Goal: Task Accomplishment & Management: Use online tool/utility

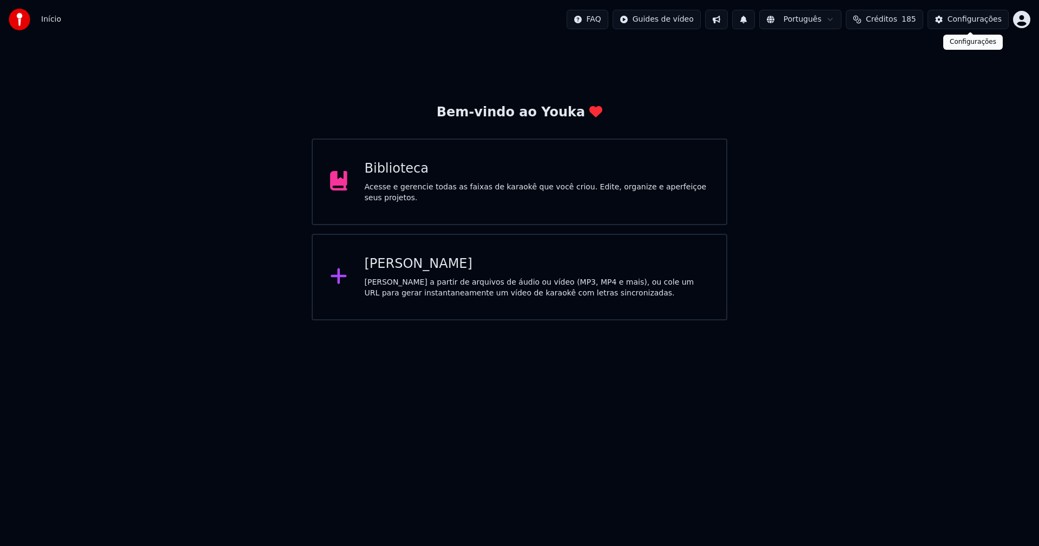
click at [988, 22] on div "Configurações" at bounding box center [974, 19] width 54 height 11
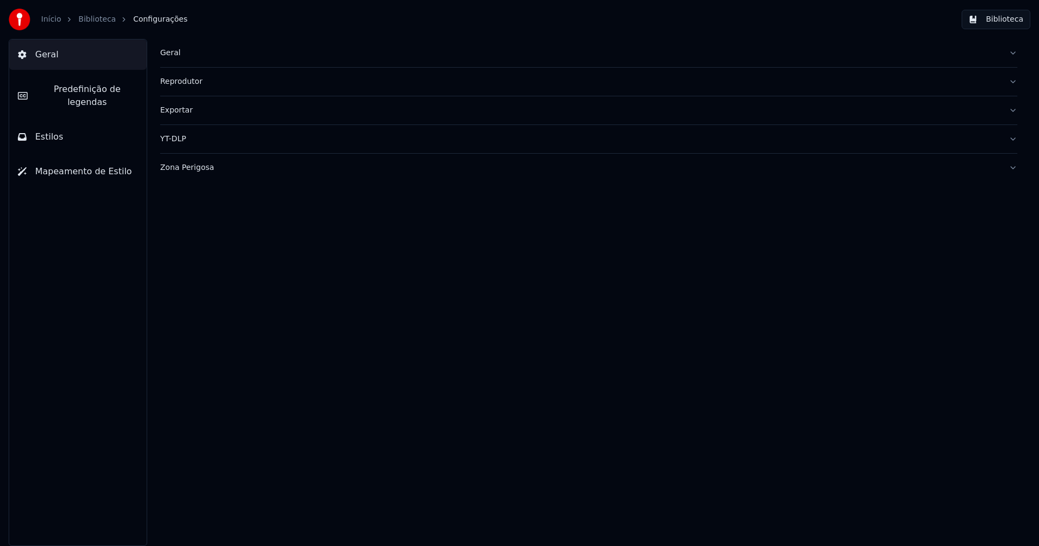
click at [178, 54] on div "Geral" at bounding box center [580, 53] width 840 height 11
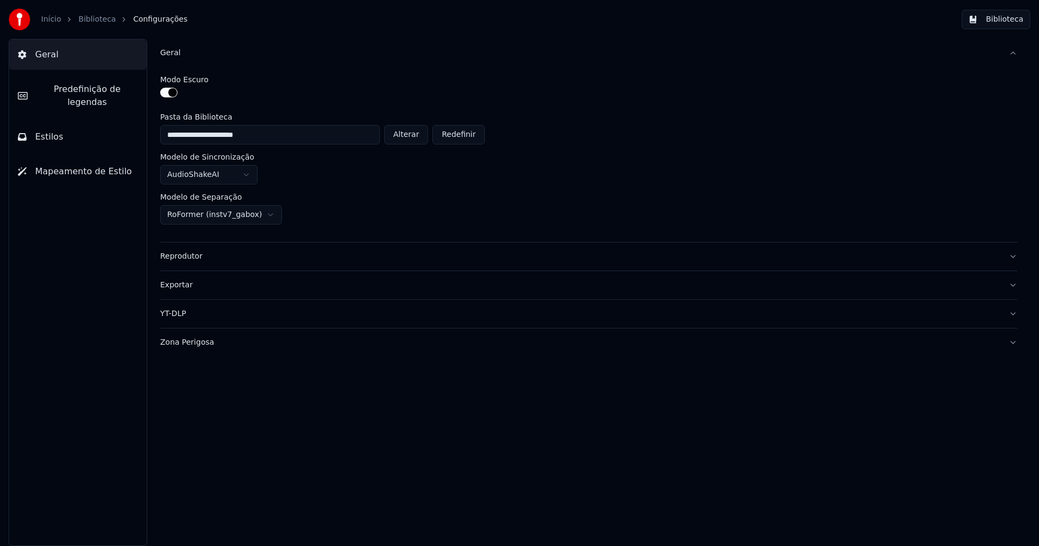
click at [409, 131] on button "Alterar" at bounding box center [406, 134] width 44 height 19
type input "**********"
click at [1010, 15] on button "Biblioteca" at bounding box center [995, 19] width 69 height 19
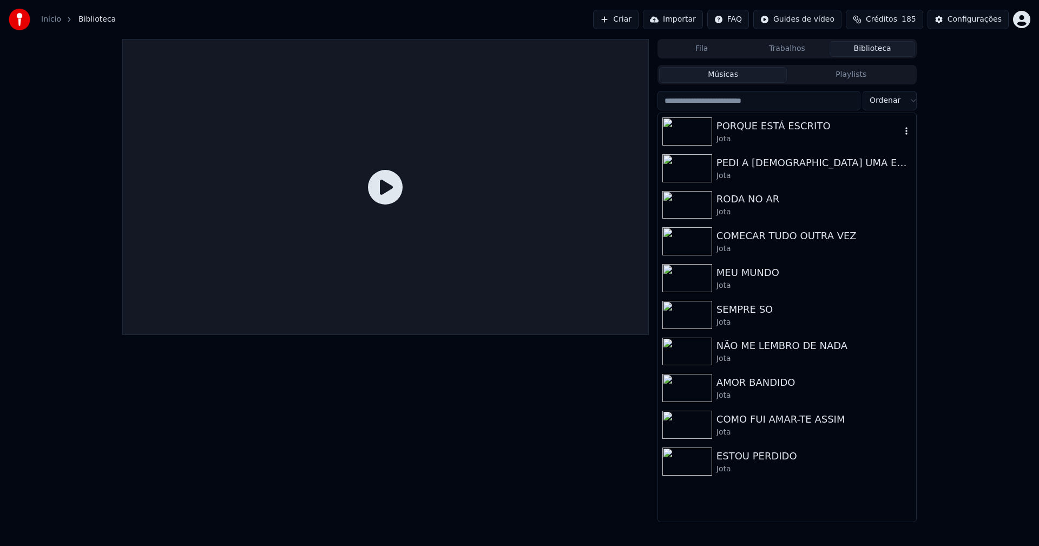
click at [768, 123] on div "PORQUE ESTÁ ESCRITO" at bounding box center [808, 125] width 184 height 15
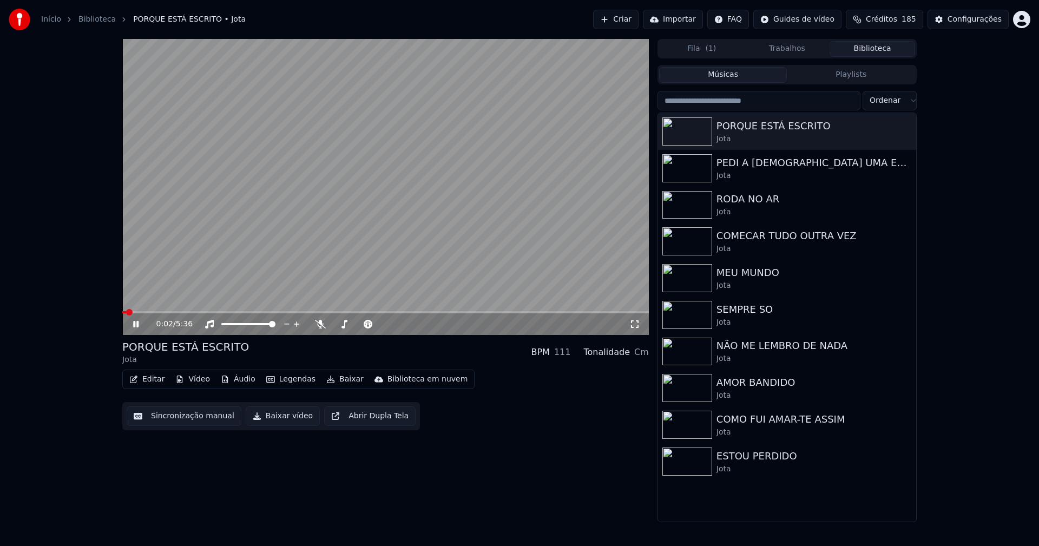
drag, startPoint x: 137, startPoint y: 324, endPoint x: 147, endPoint y: 341, distance: 19.9
click at [137, 323] on icon at bounding box center [135, 324] width 5 height 6
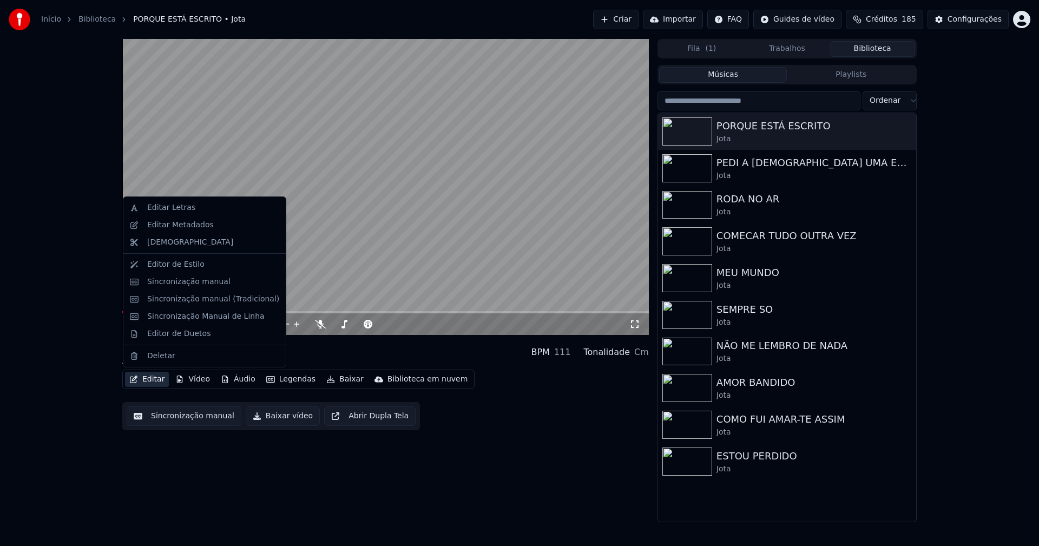
click at [156, 384] on button "Editar" at bounding box center [147, 379] width 44 height 15
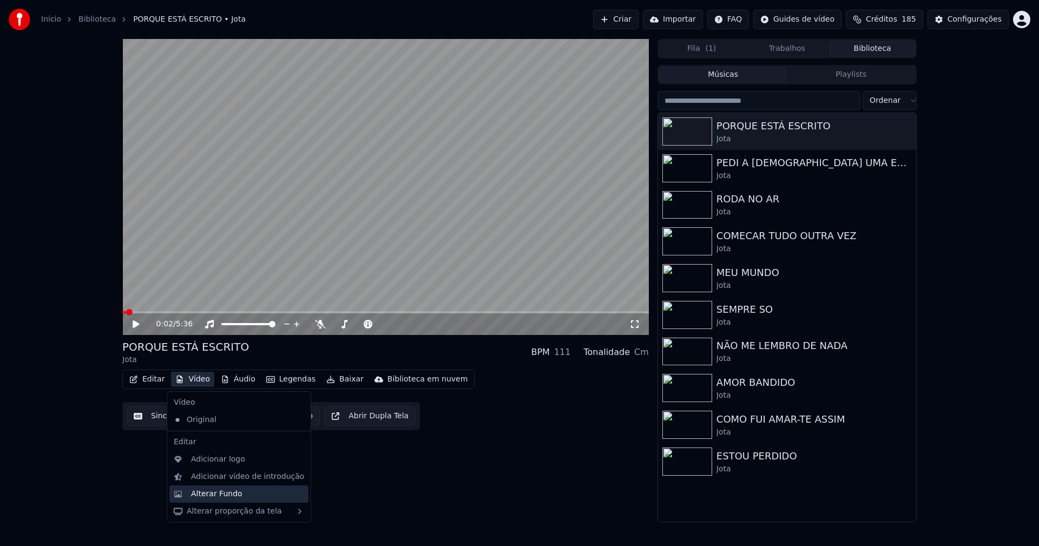
click at [223, 496] on div "Alterar Fundo" at bounding box center [216, 494] width 51 height 11
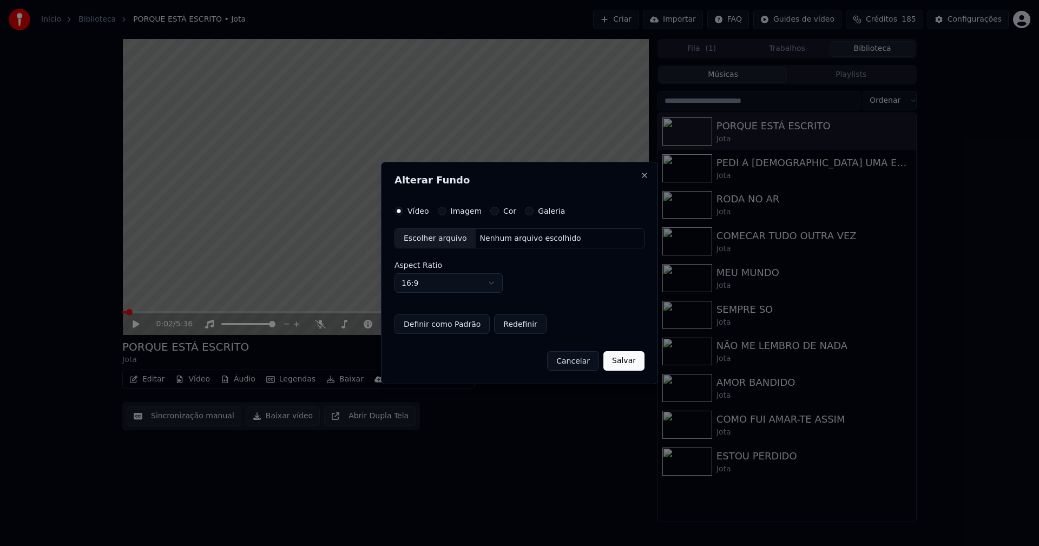
click at [421, 242] on div "Escolher arquivo" at bounding box center [435, 238] width 81 height 19
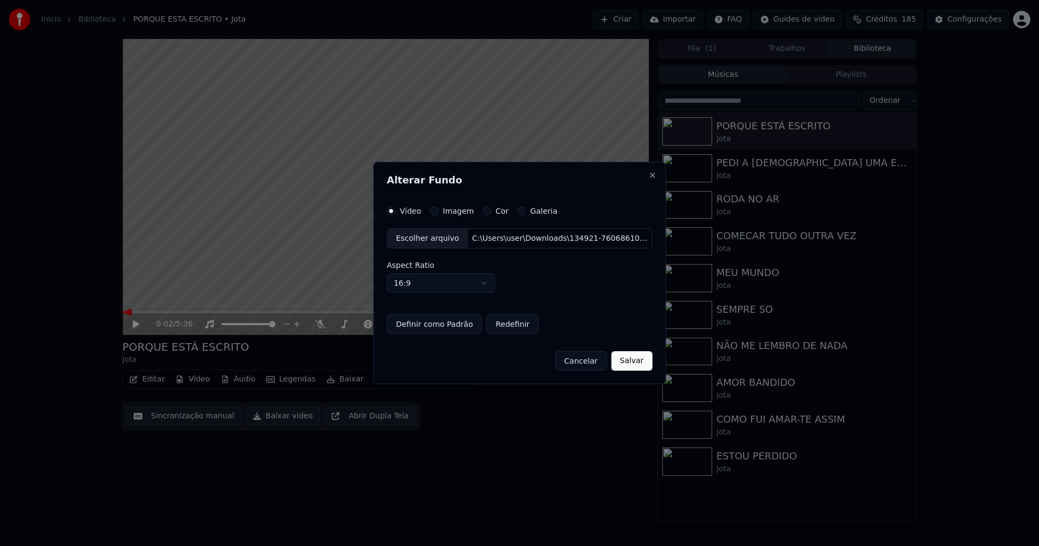
click at [632, 365] on button "Salvar" at bounding box center [631, 360] width 41 height 19
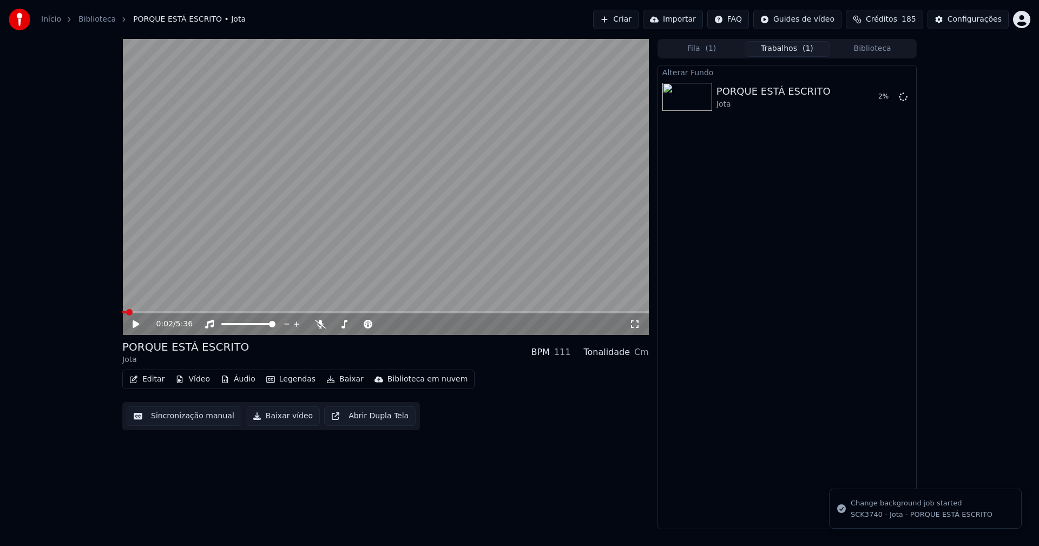
click at [348, 382] on button "Baixar" at bounding box center [345, 379] width 46 height 15
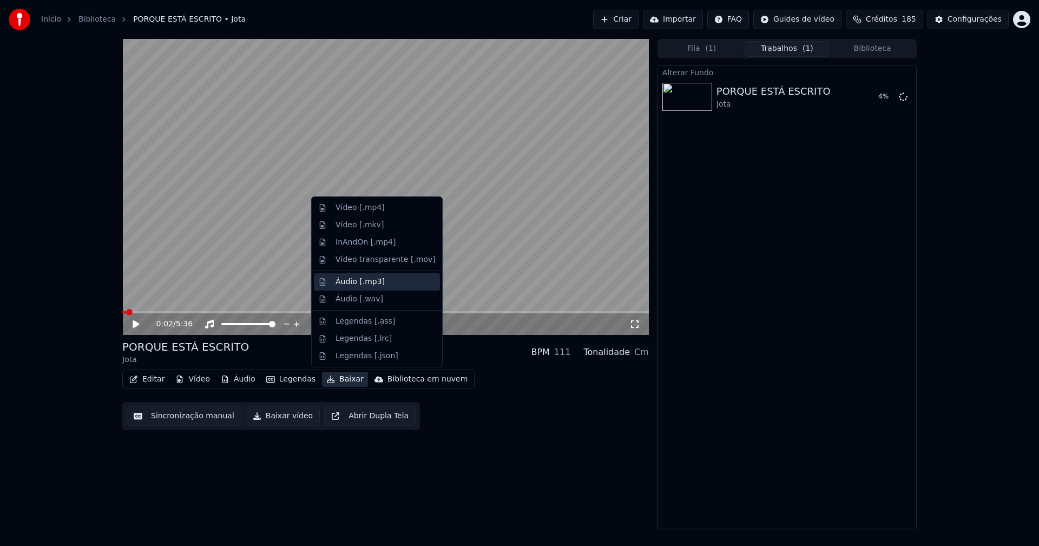
click at [364, 279] on div "Áudio [.mp3]" at bounding box center [359, 281] width 49 height 11
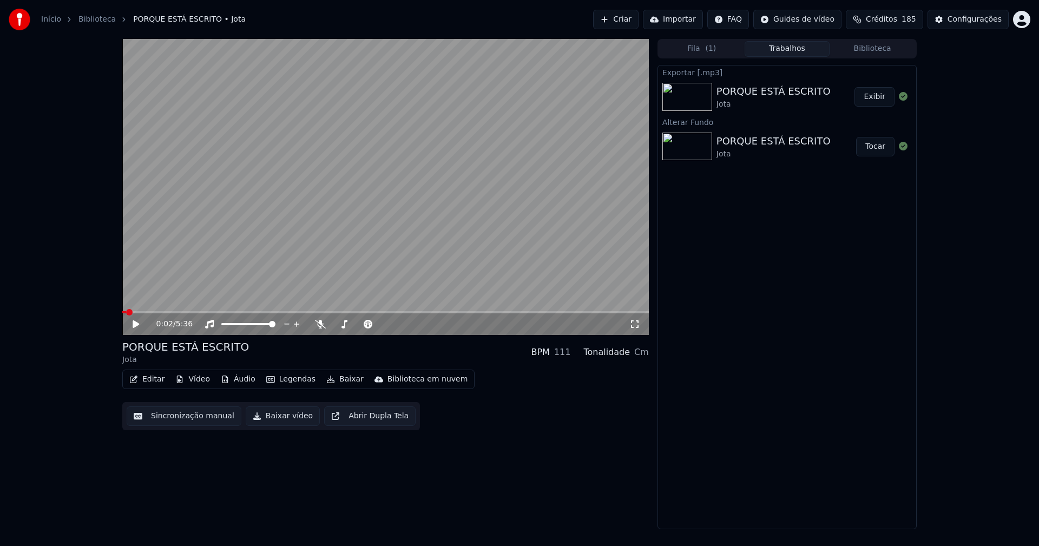
click at [199, 381] on button "Vídeo" at bounding box center [192, 379] width 43 height 15
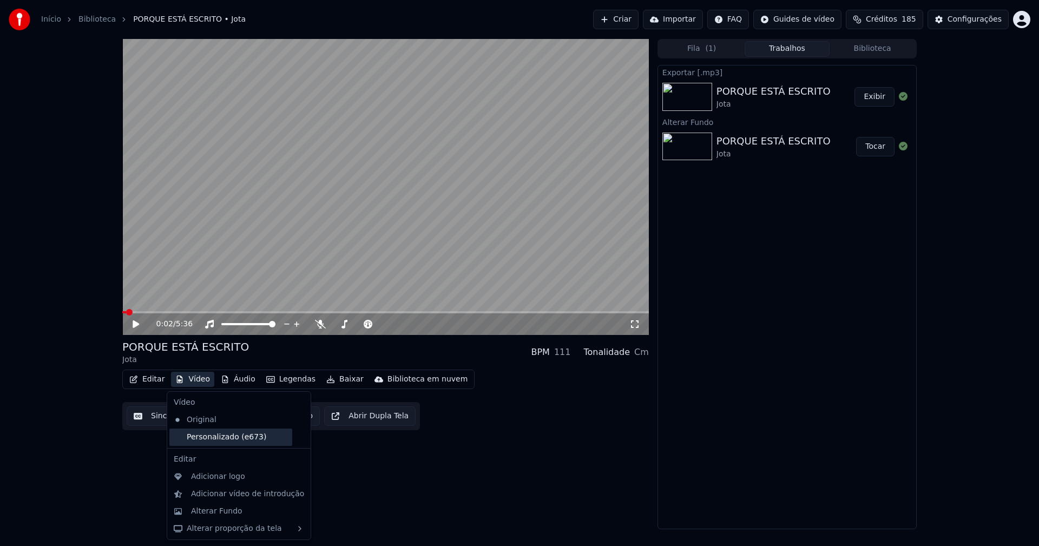
click at [203, 438] on div "Personalizado (e673)" at bounding box center [230, 436] width 123 height 17
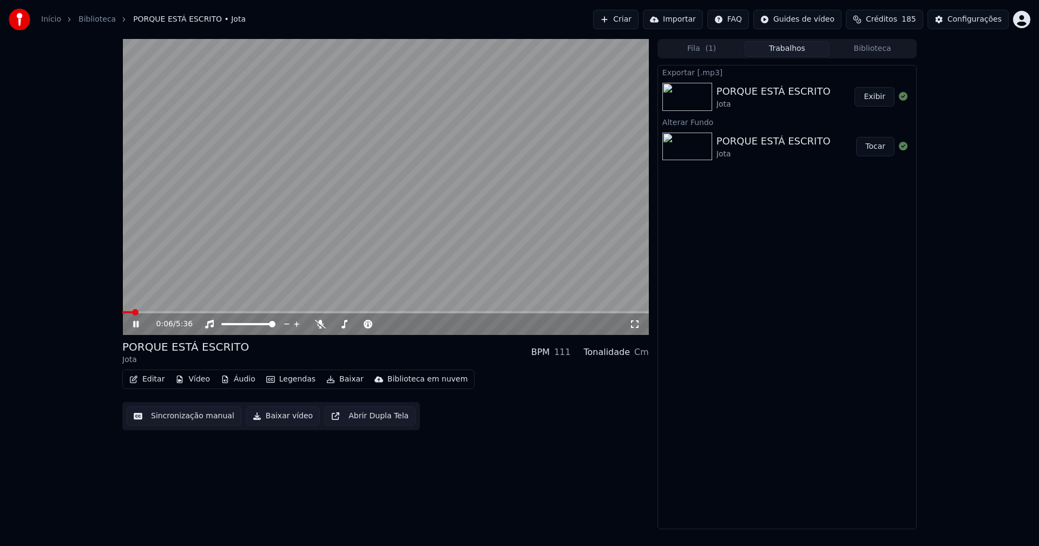
click at [136, 321] on icon at bounding box center [143, 324] width 25 height 9
drag, startPoint x: 976, startPoint y: 17, endPoint x: 969, endPoint y: 19, distance: 7.5
click at [969, 19] on div "Configurações" at bounding box center [974, 19] width 54 height 11
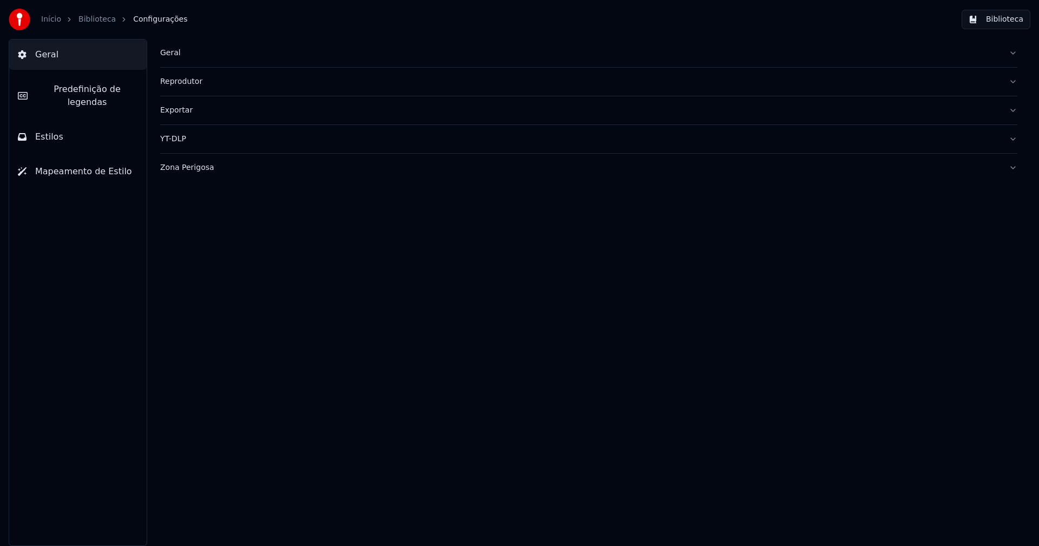
drag, startPoint x: 45, startPoint y: 124, endPoint x: 150, endPoint y: 220, distance: 141.3
click at [45, 130] on span "Estilos" at bounding box center [49, 136] width 28 height 13
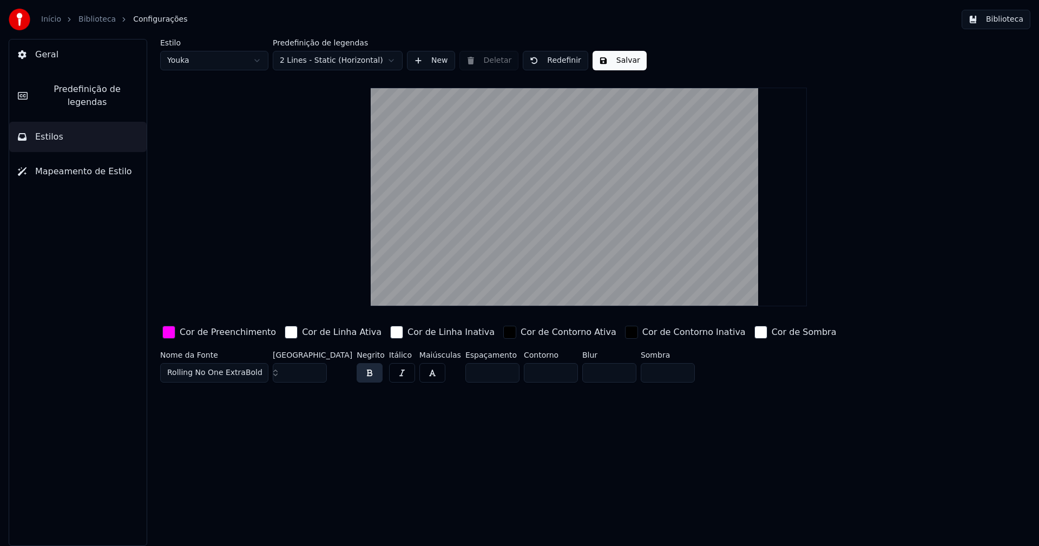
click at [165, 334] on div "button" at bounding box center [168, 332] width 13 height 13
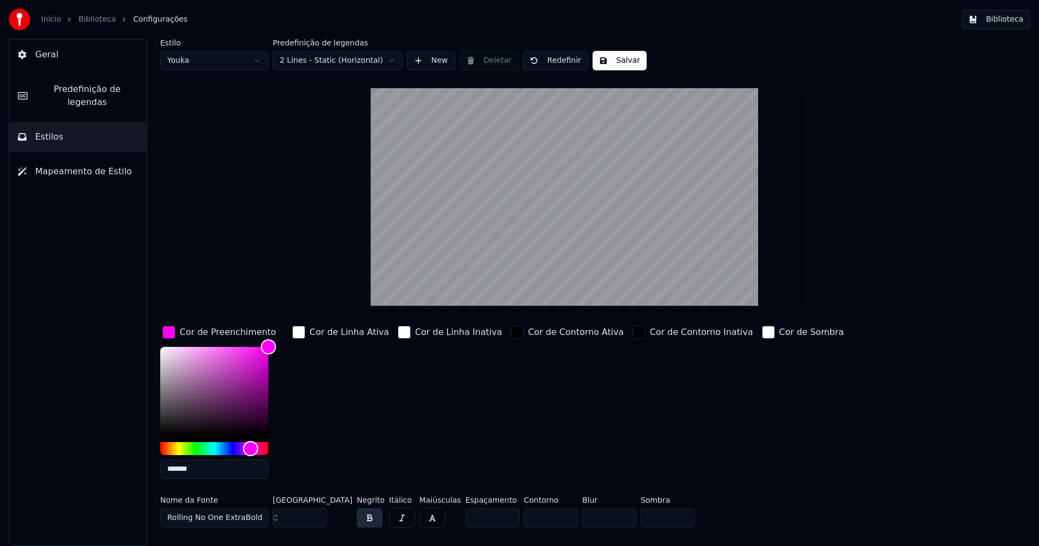
click at [206, 467] on input "*******" at bounding box center [214, 468] width 108 height 19
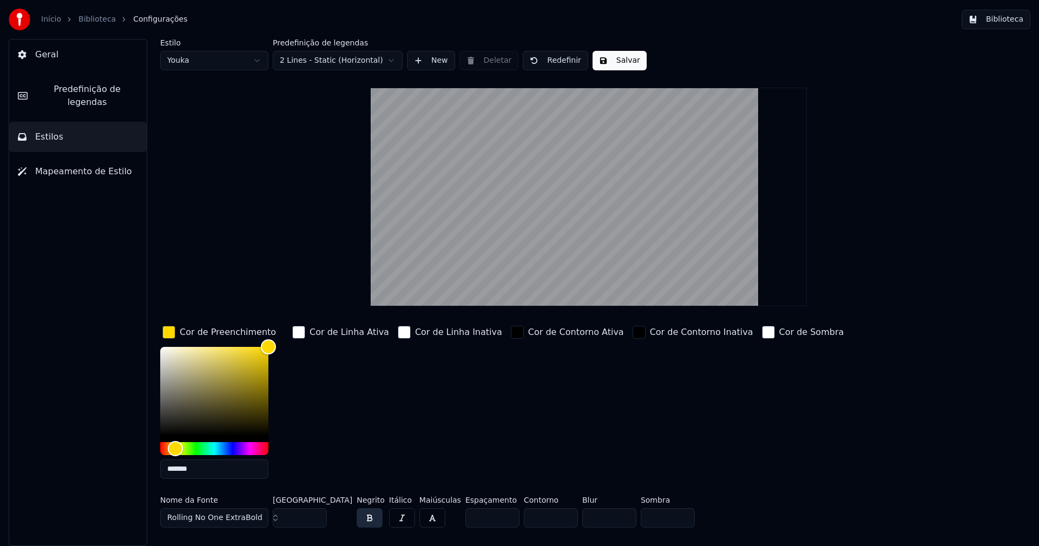
type input "*******"
click at [164, 331] on div "button" at bounding box center [168, 332] width 13 height 13
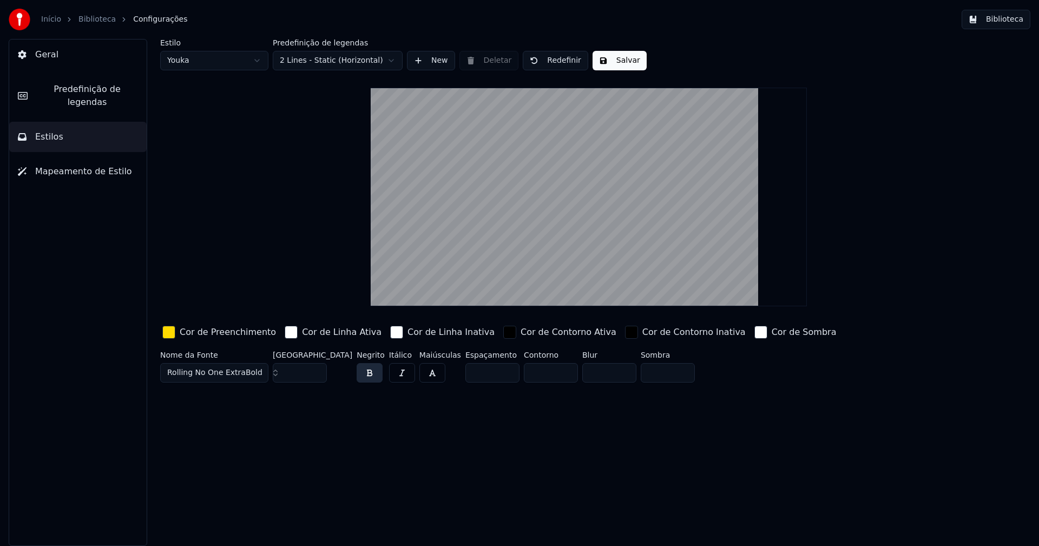
click at [617, 64] on button "Salvar" at bounding box center [619, 60] width 54 height 19
click at [1006, 21] on button "Biblioteca" at bounding box center [995, 19] width 69 height 19
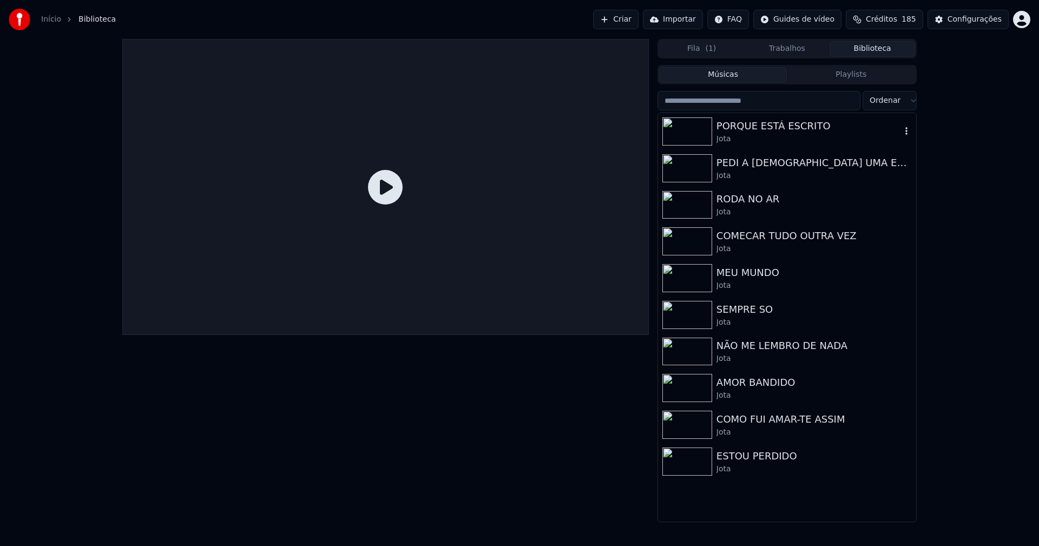
click at [737, 124] on div "PORQUE ESTÁ ESCRITO" at bounding box center [808, 125] width 184 height 15
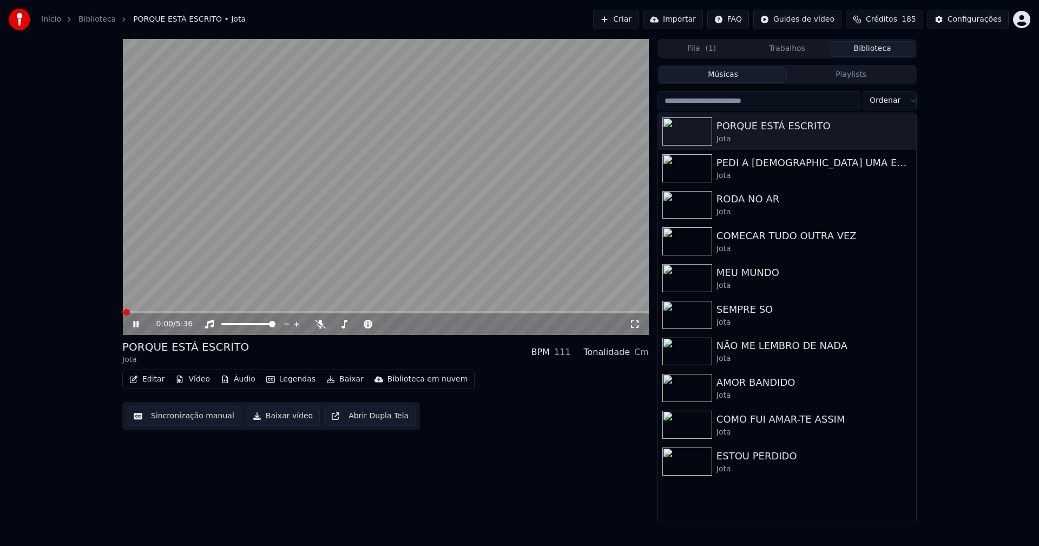
click at [137, 326] on icon at bounding box center [135, 324] width 5 height 6
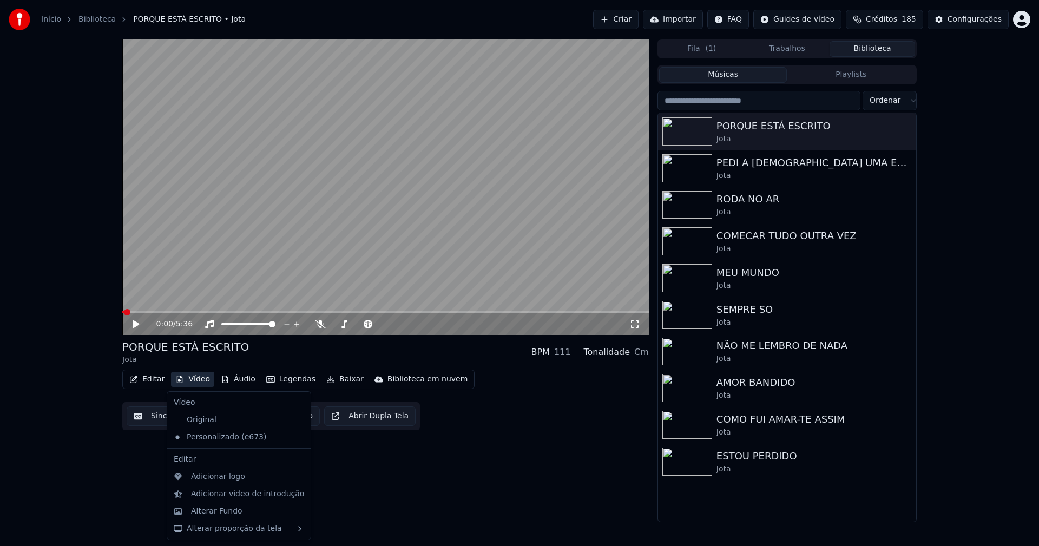
click at [198, 379] on button "Vídeo" at bounding box center [192, 379] width 43 height 15
click at [223, 476] on div "Adicionar logo" at bounding box center [218, 476] width 54 height 11
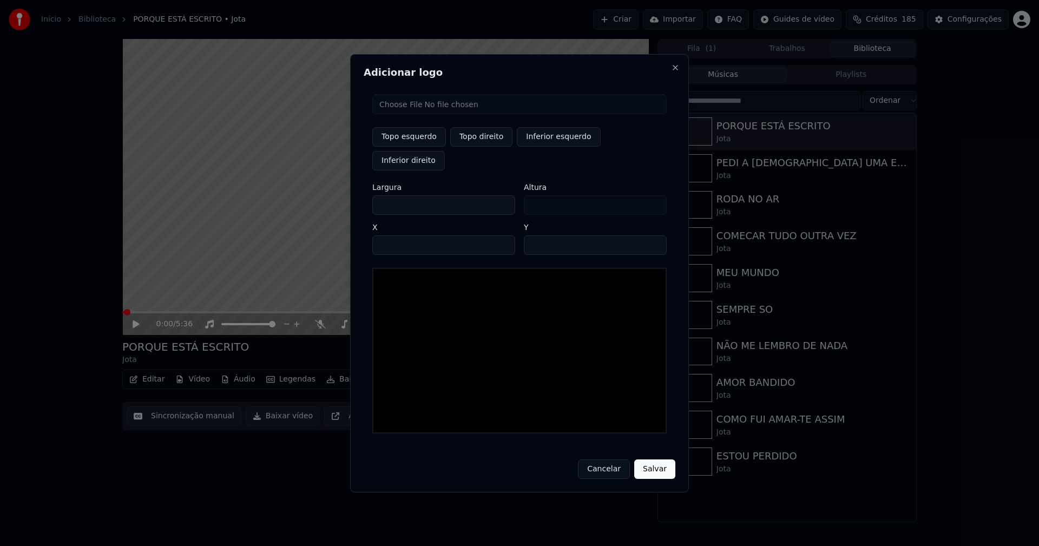
click at [403, 114] on input "file" at bounding box center [519, 104] width 294 height 19
type input "**********"
click at [478, 147] on button "Topo direito" at bounding box center [481, 136] width 62 height 19
type input "****"
drag, startPoint x: 390, startPoint y: 194, endPoint x: 365, endPoint y: 194, distance: 24.9
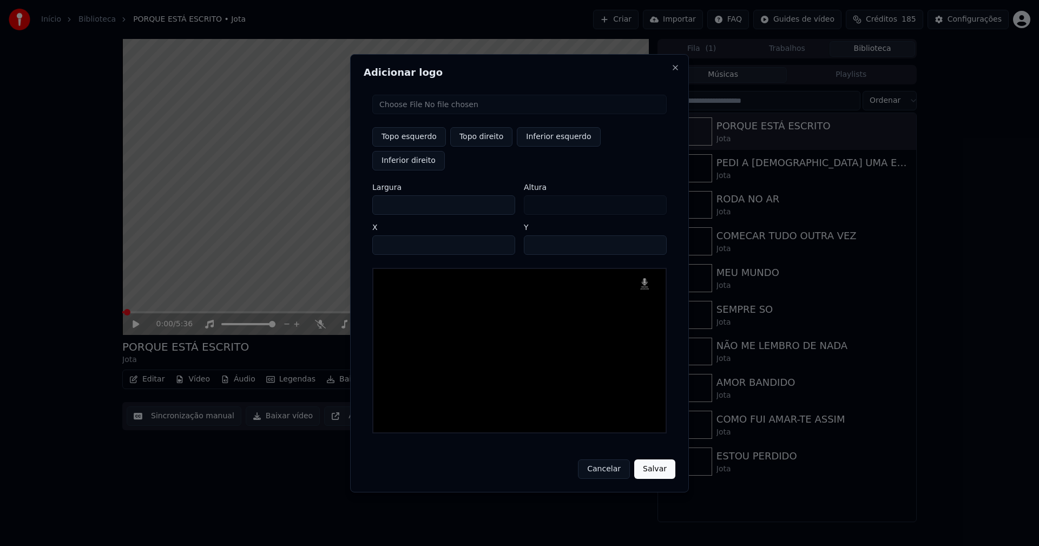
click at [365, 194] on div "Adicionar logo Topo esquerdo Topo direito Inferior esquerdo Inferior direito La…" at bounding box center [519, 273] width 339 height 438
type input "**"
type input "***"
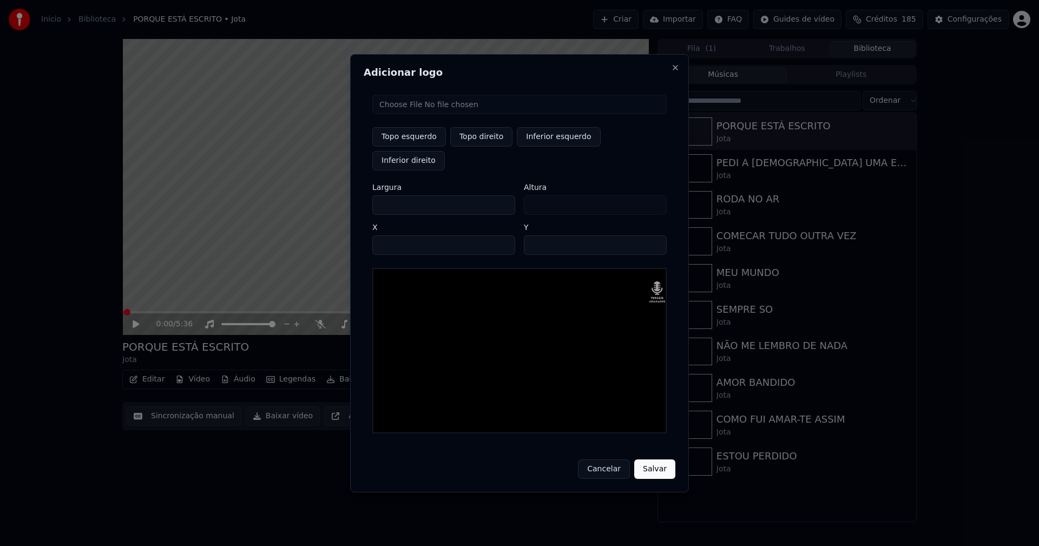
type input "***"
click at [394, 235] on input "****" at bounding box center [443, 244] width 143 height 19
type input "****"
click at [535, 235] on input "**" at bounding box center [595, 244] width 143 height 19
type input "**"
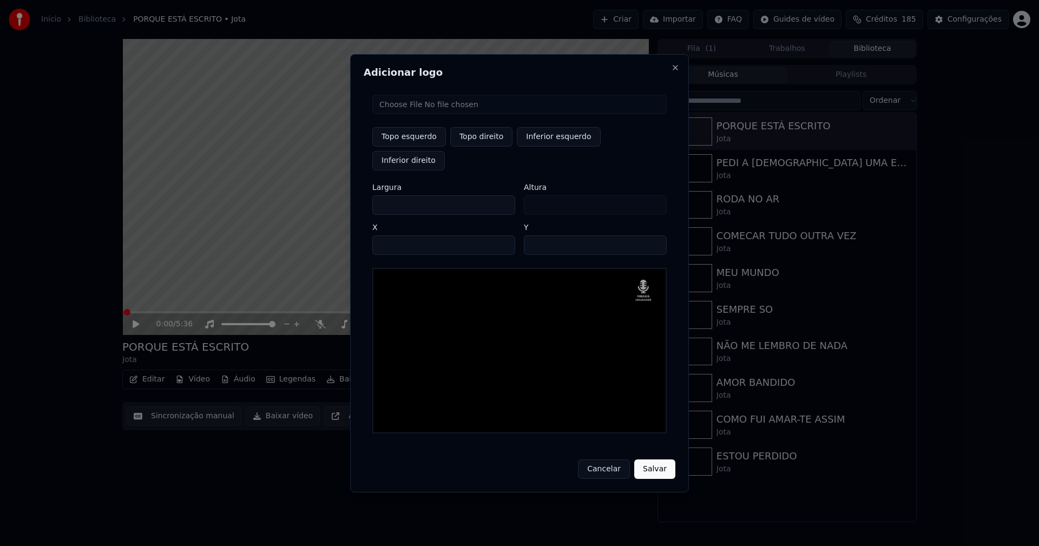
click at [653, 459] on button "Salvar" at bounding box center [654, 468] width 41 height 19
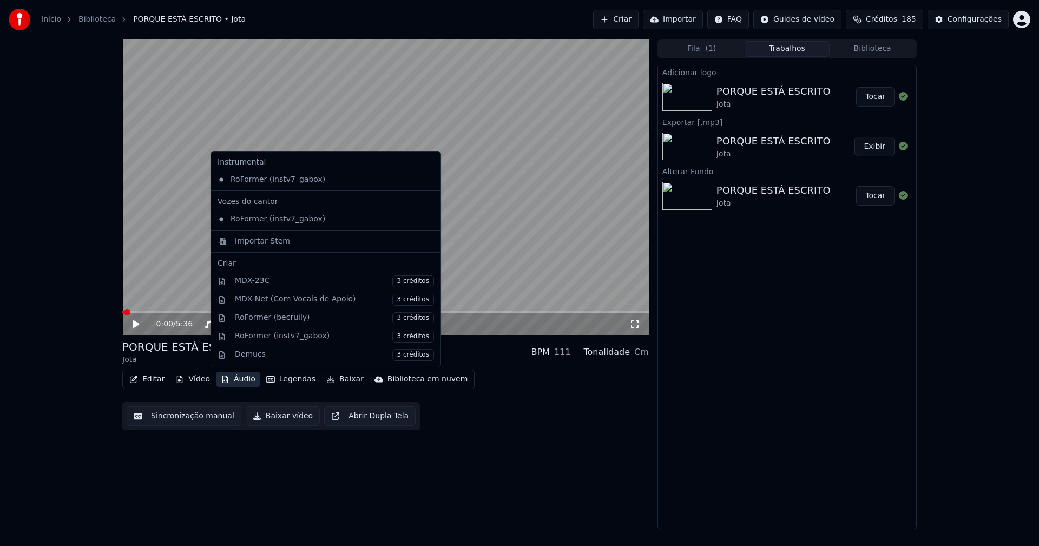
click at [243, 381] on button "Áudio" at bounding box center [237, 379] width 43 height 15
click at [245, 240] on div "Importar Stem" at bounding box center [262, 241] width 55 height 11
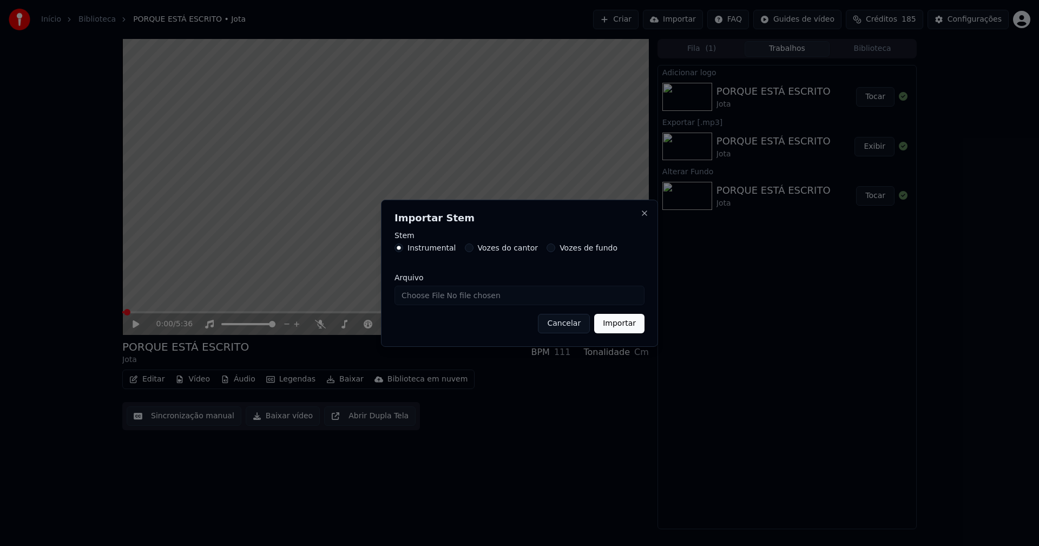
click at [433, 298] on input "Arquivo" at bounding box center [519, 295] width 250 height 19
type input "**********"
click at [631, 328] on button "Importar" at bounding box center [619, 323] width 50 height 19
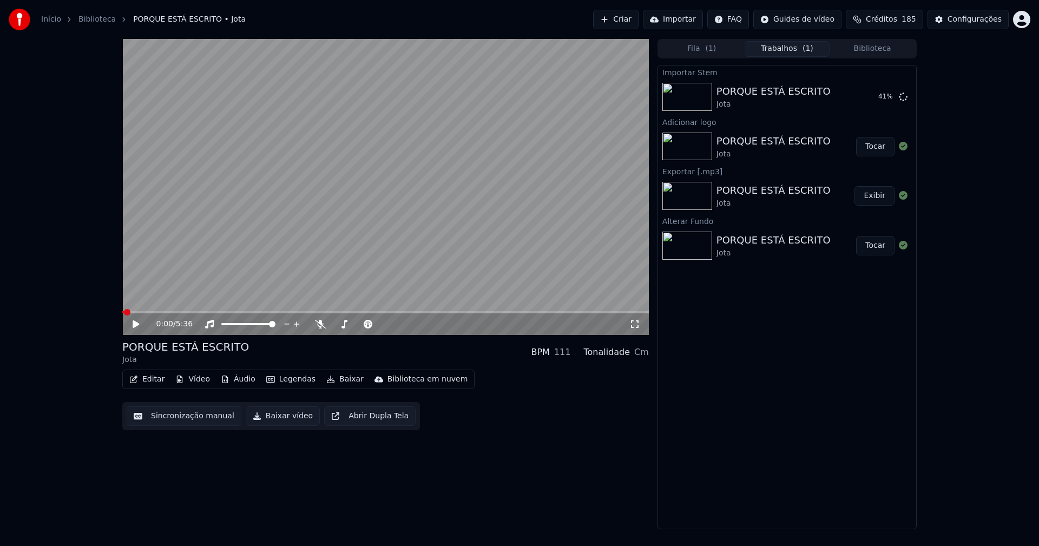
click at [239, 384] on button "Áudio" at bounding box center [237, 379] width 43 height 15
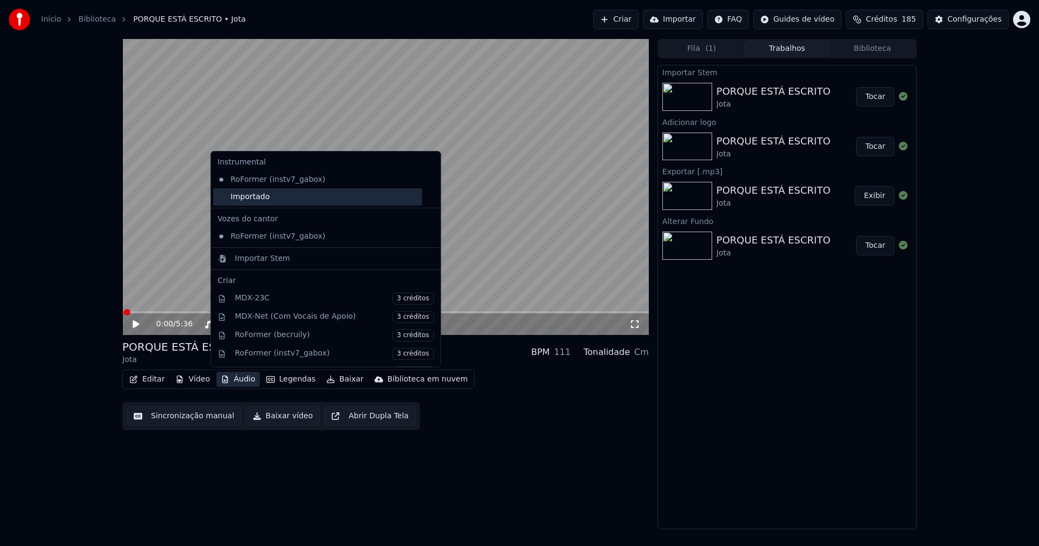
click at [222, 196] on div "Importado" at bounding box center [317, 196] width 209 height 17
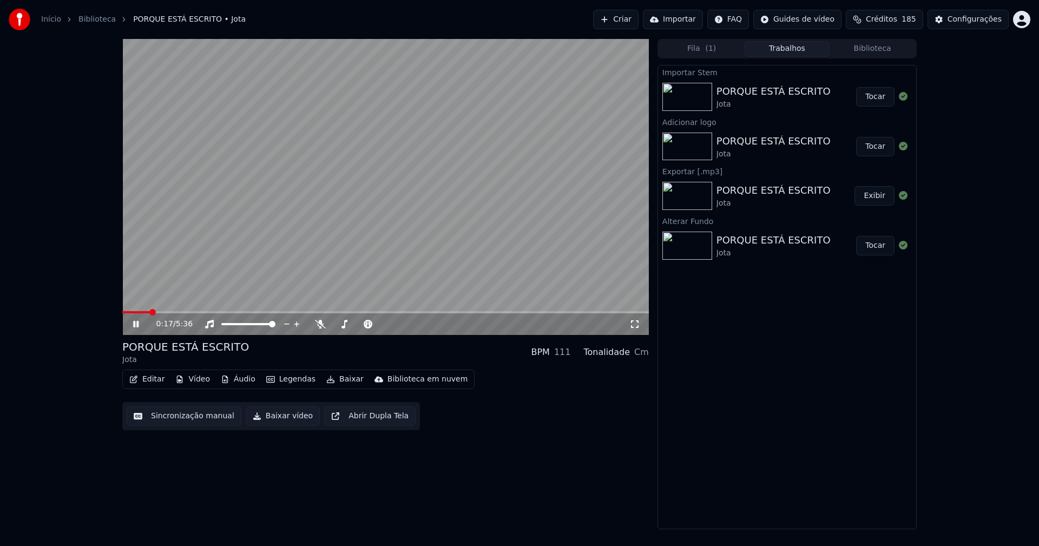
click at [151, 386] on button "Editar" at bounding box center [147, 379] width 44 height 15
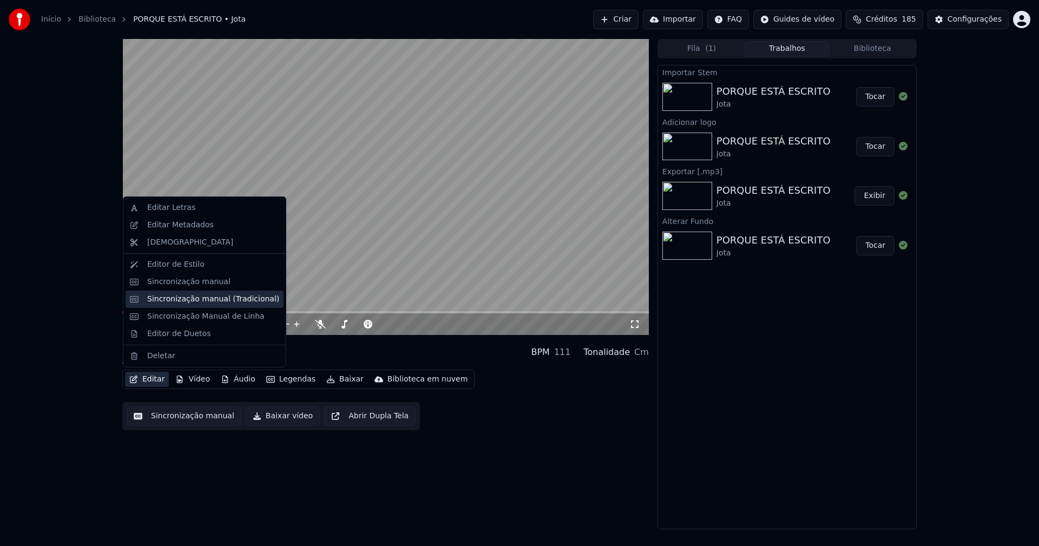
click at [185, 304] on div "Sincronização manual (Tradicional)" at bounding box center [213, 299] width 132 height 11
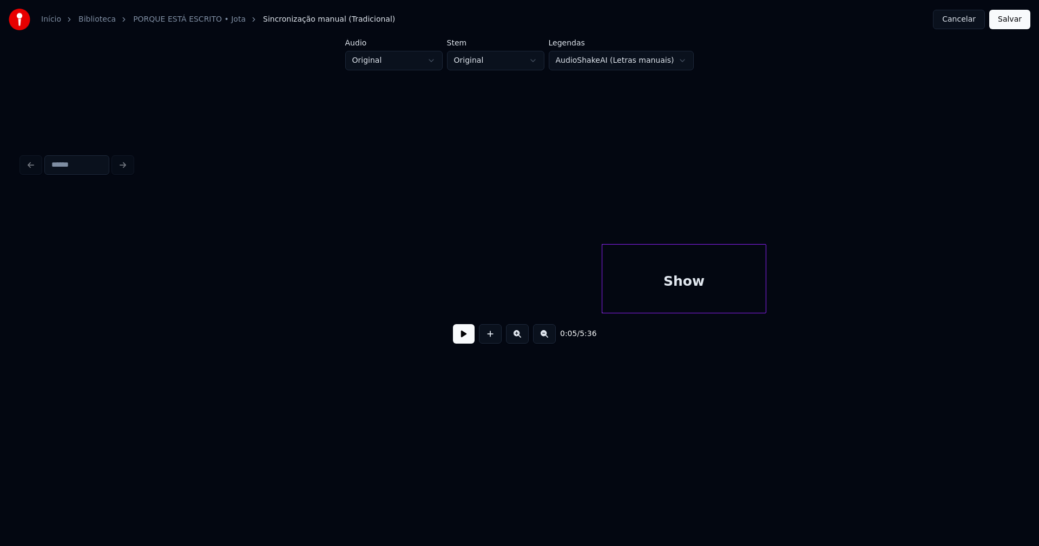
click at [647, 286] on div "Show" at bounding box center [683, 282] width 163 height 74
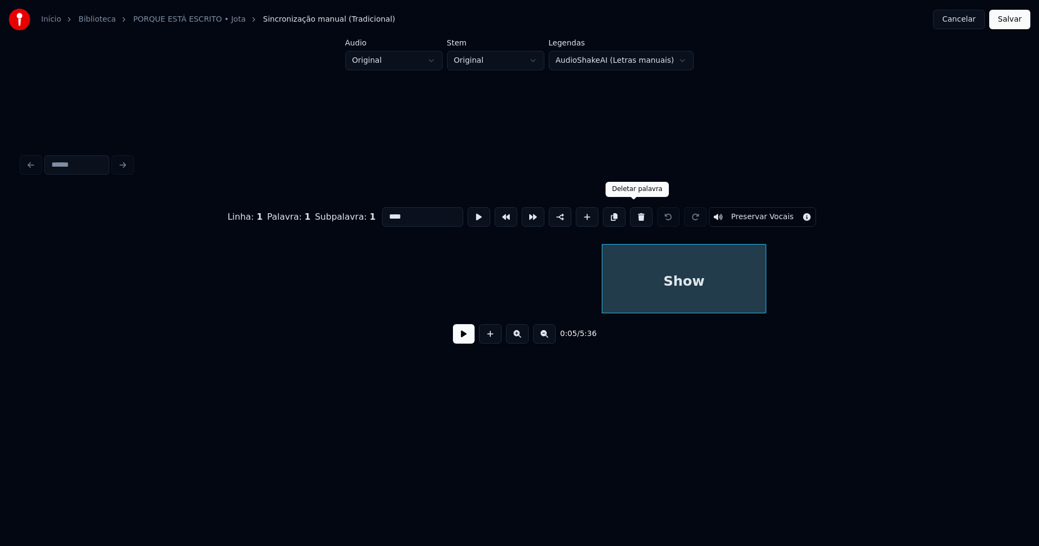
click at [634, 214] on button at bounding box center [641, 216] width 23 height 19
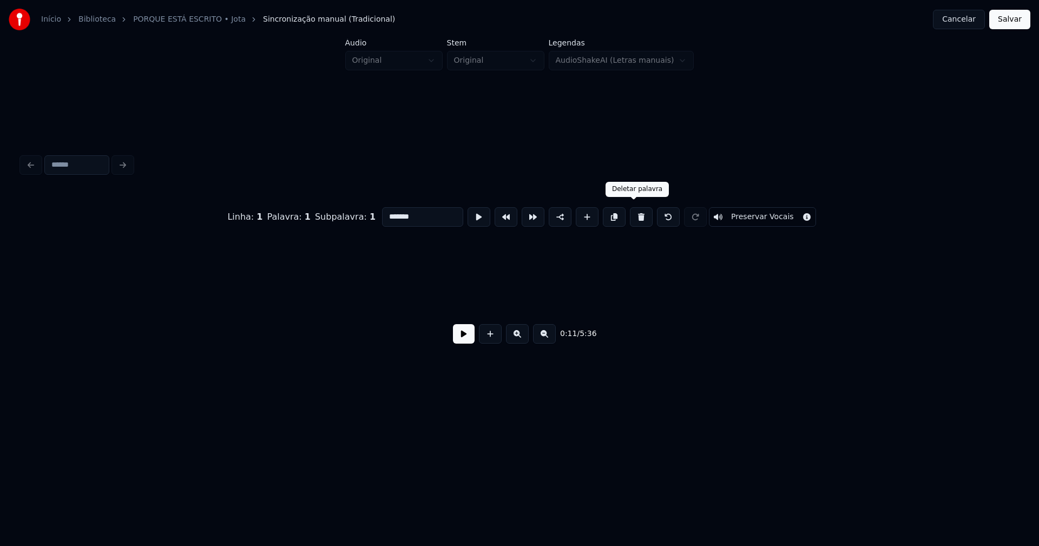
scroll to position [0, 1296]
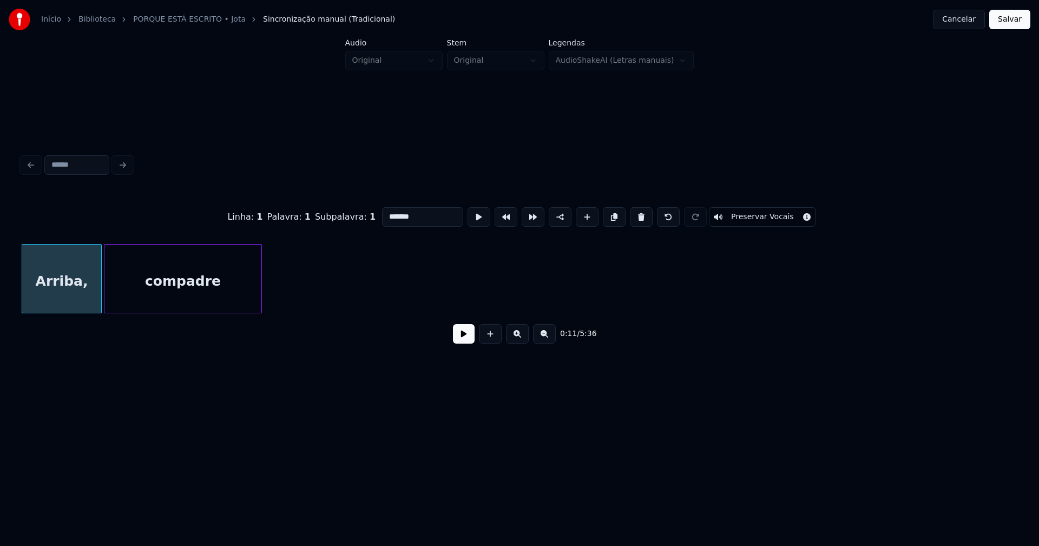
click at [196, 287] on div "compadre" at bounding box center [182, 282] width 157 height 74
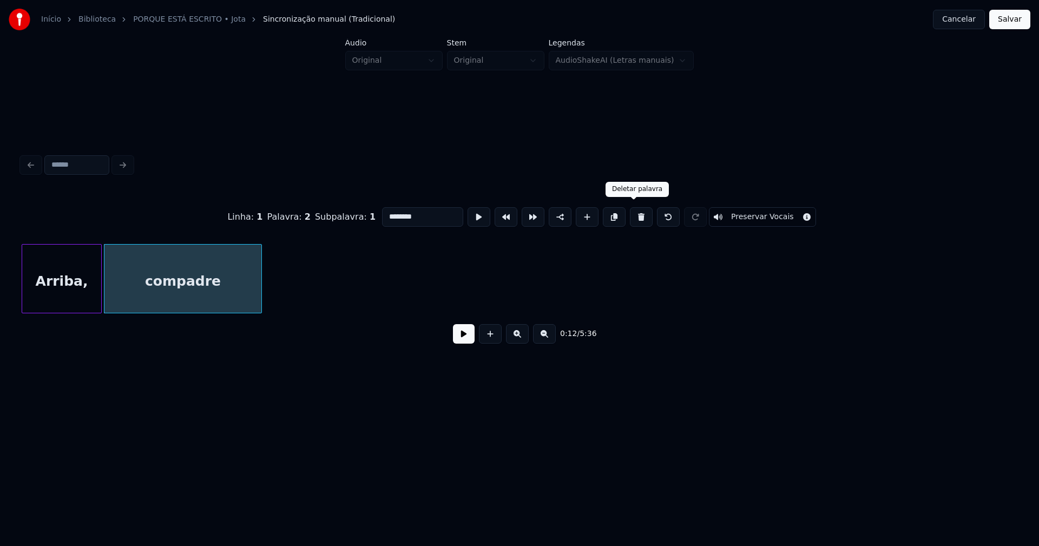
click at [630, 214] on button at bounding box center [641, 216] width 23 height 19
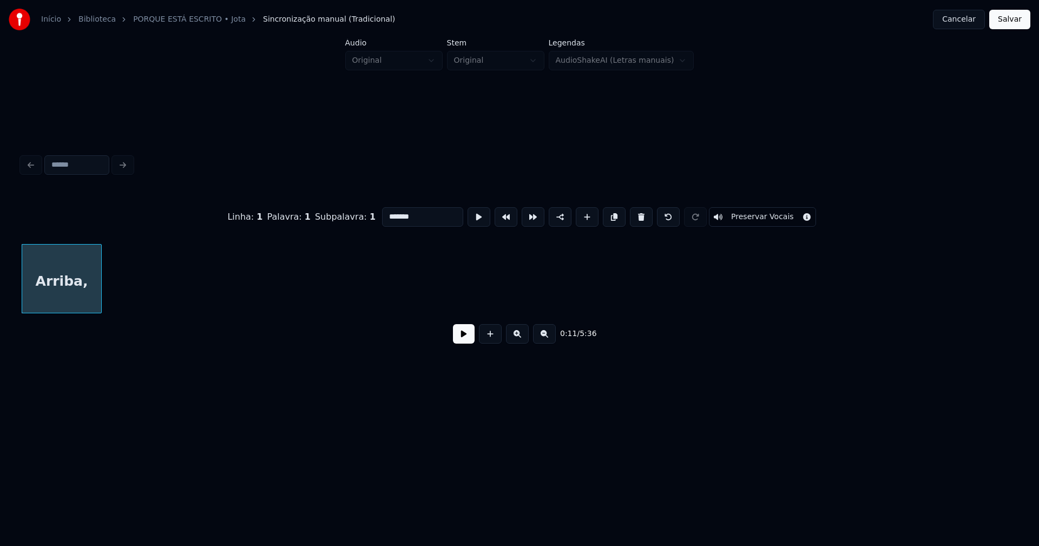
click at [630, 215] on button at bounding box center [641, 216] width 23 height 19
click at [637, 215] on button at bounding box center [641, 216] width 23 height 19
type input "***"
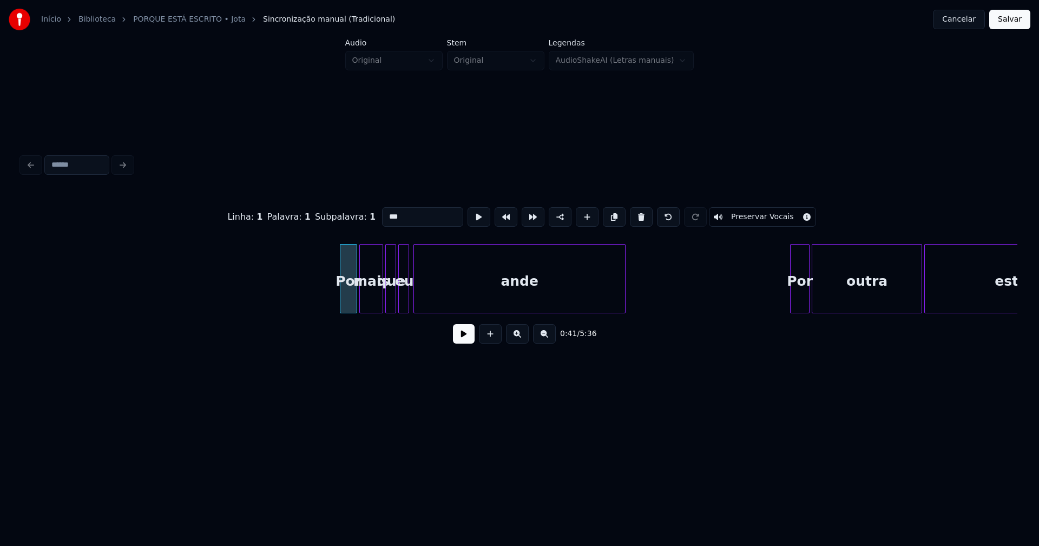
scroll to position [0, 4117]
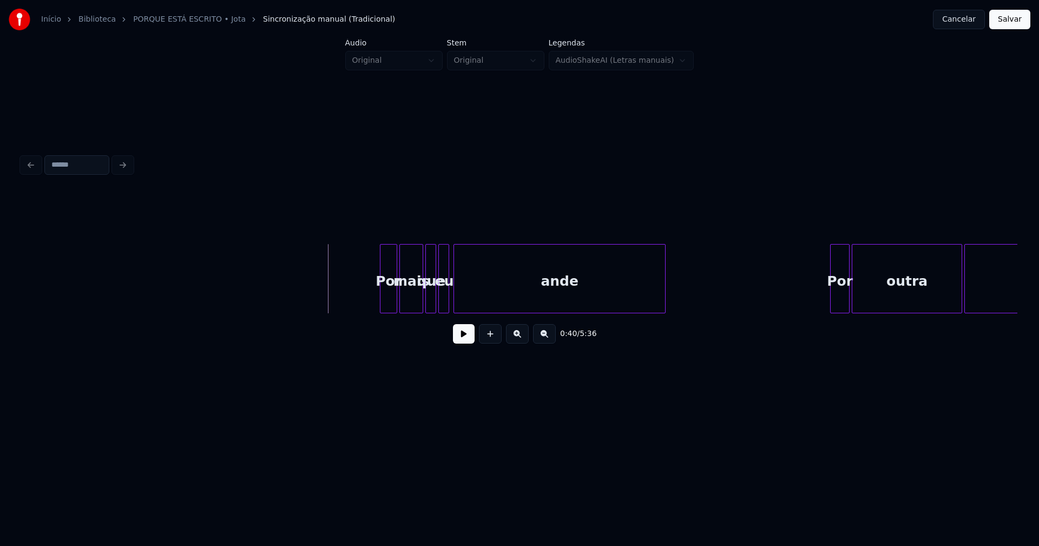
click at [462, 336] on button at bounding box center [464, 333] width 22 height 19
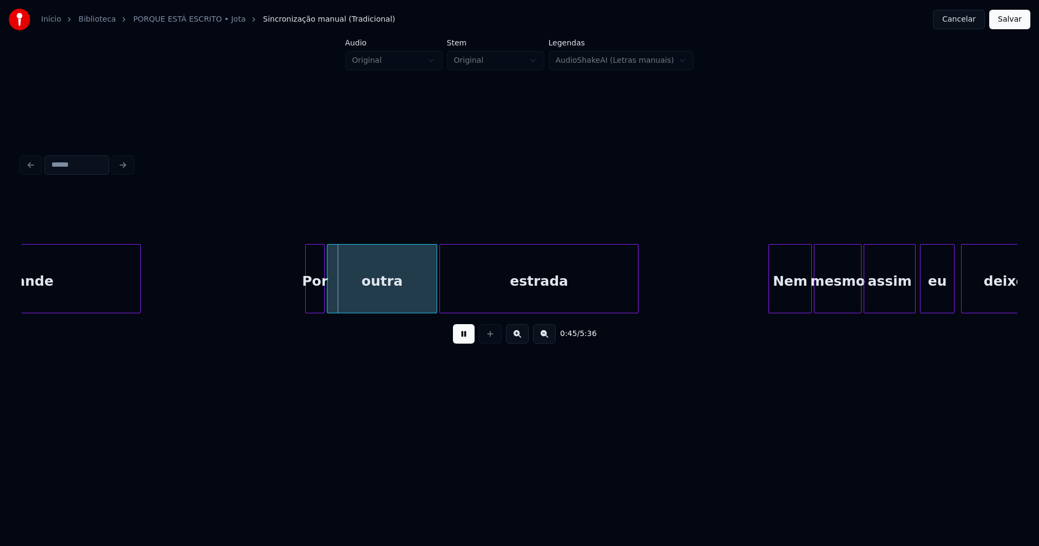
scroll to position [0, 4803]
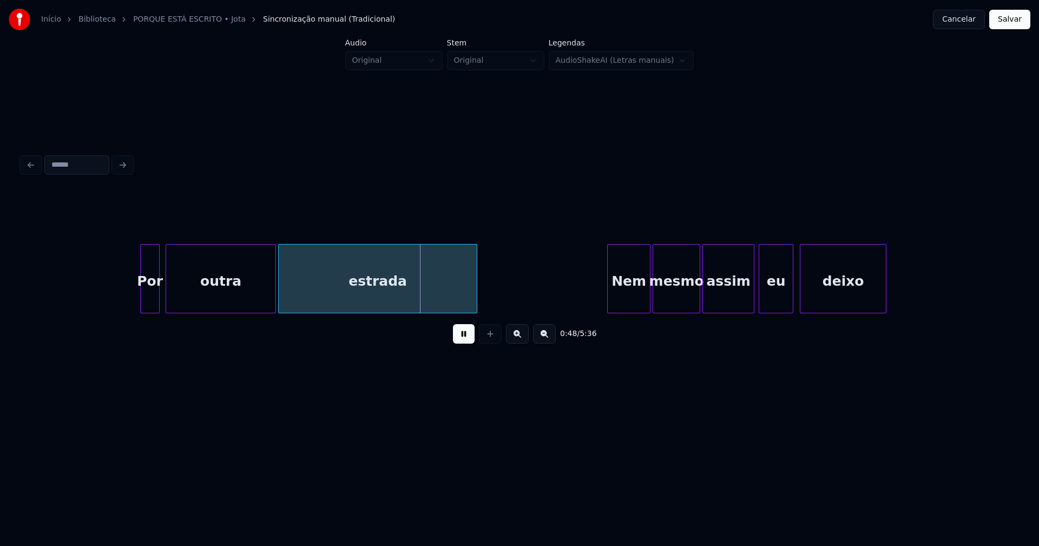
click at [149, 306] on div "Por" at bounding box center [150, 282] width 18 height 74
click at [215, 309] on div "Por outra estrada Nem mesmo assim eu deixo" at bounding box center [520, 278] width 996 height 69
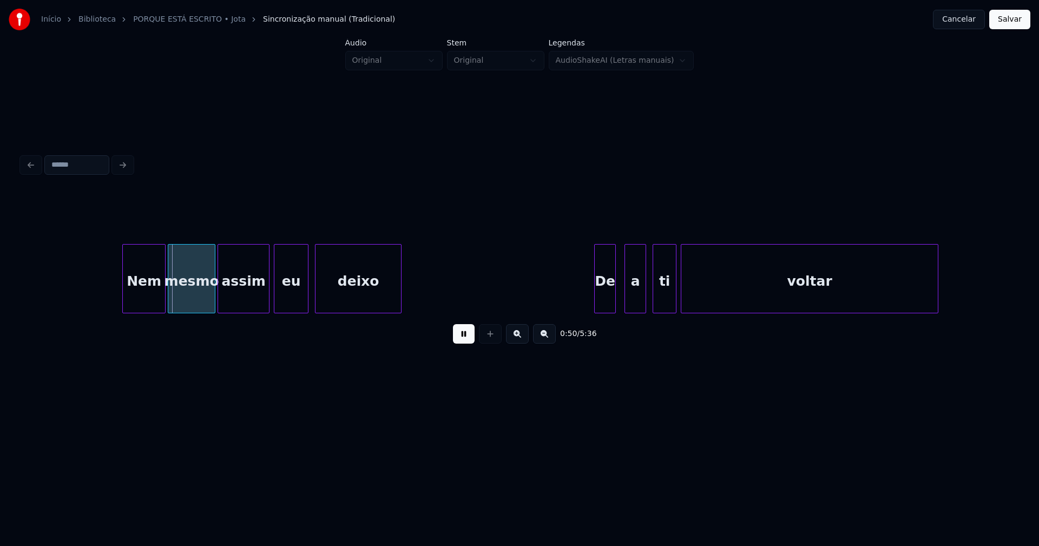
scroll to position [0, 5348]
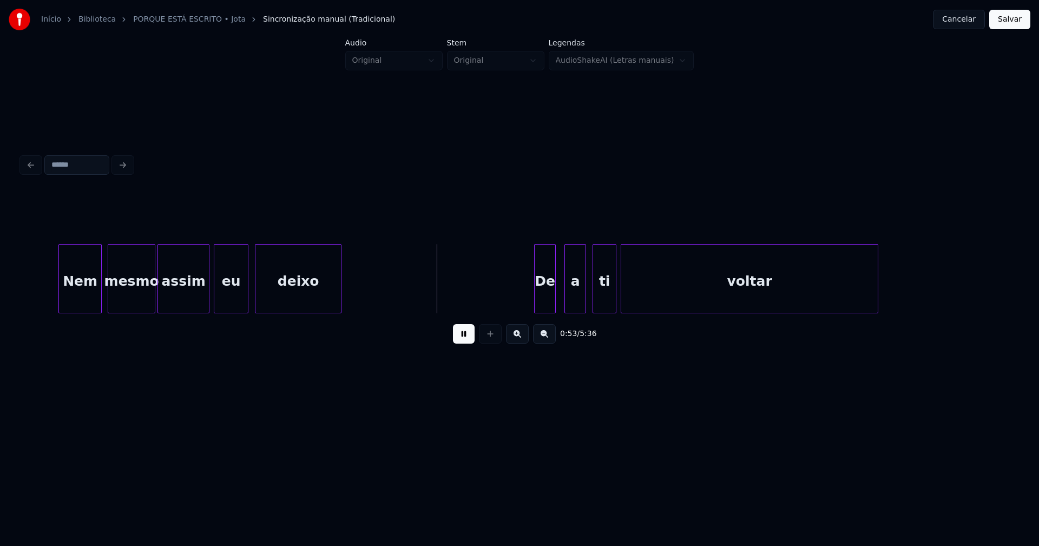
click at [84, 303] on div "Nem" at bounding box center [80, 282] width 42 height 74
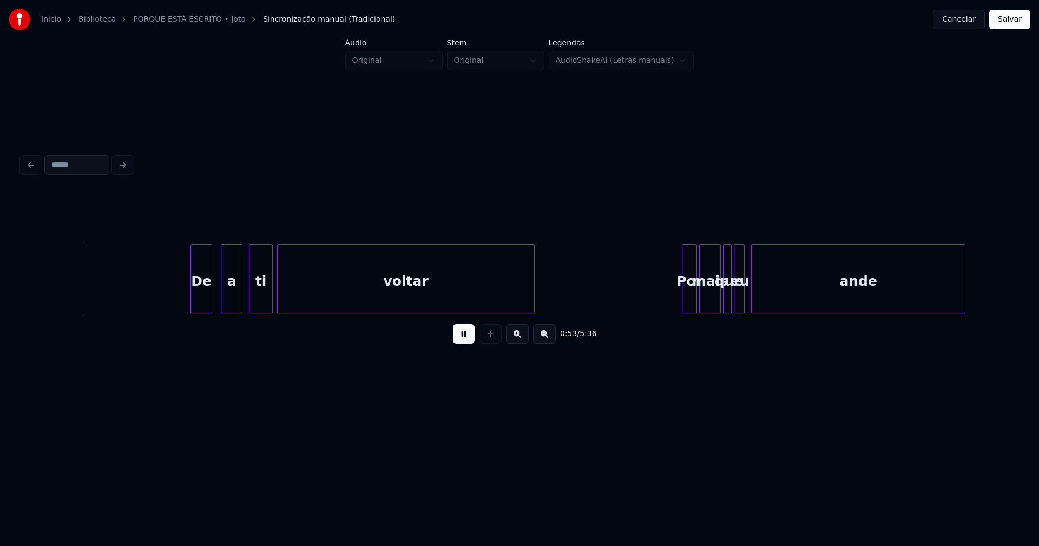
scroll to position [0, 5712]
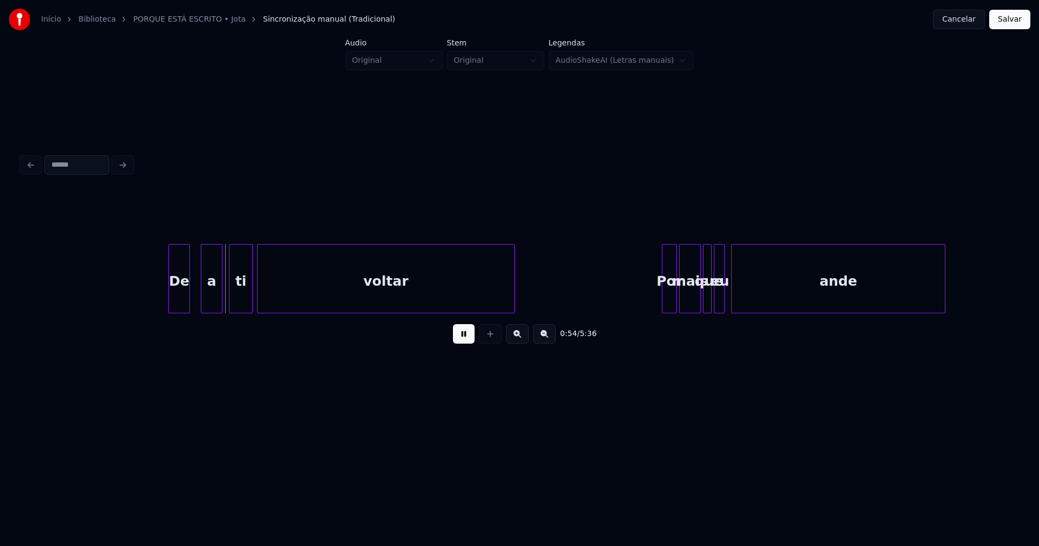
click at [181, 304] on div "De" at bounding box center [179, 282] width 21 height 74
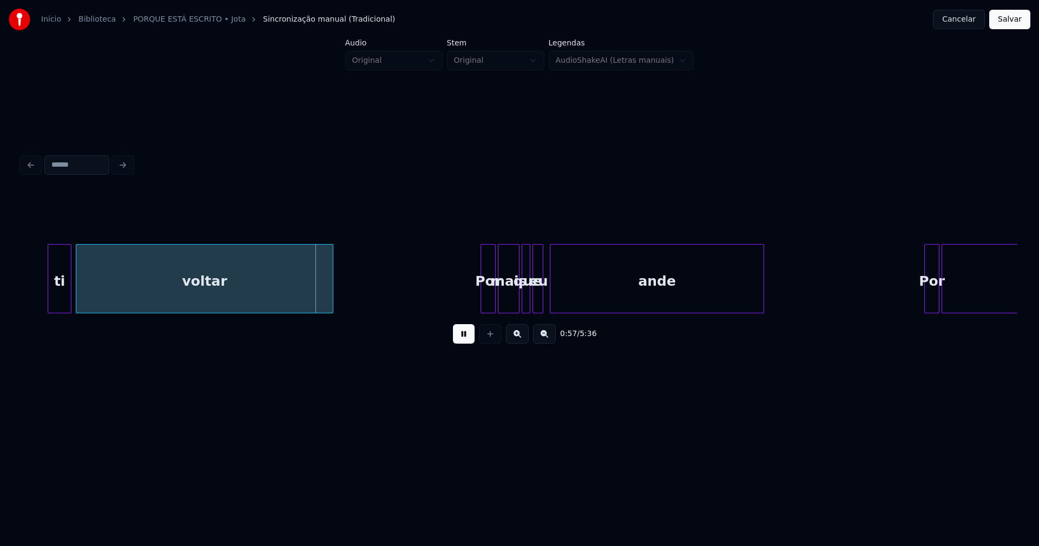
scroll to position [0, 5974]
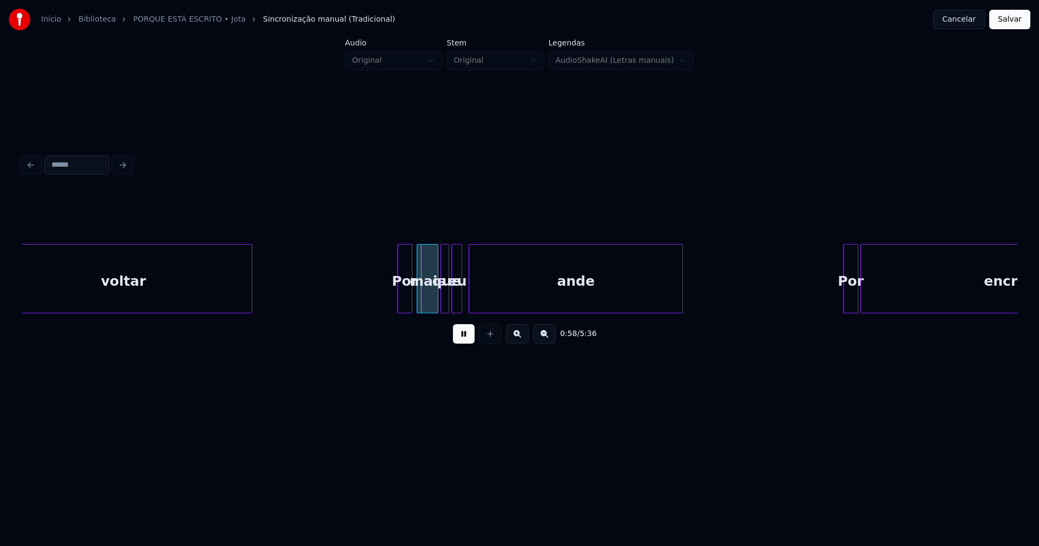
click at [406, 299] on div "Por" at bounding box center [405, 282] width 14 height 74
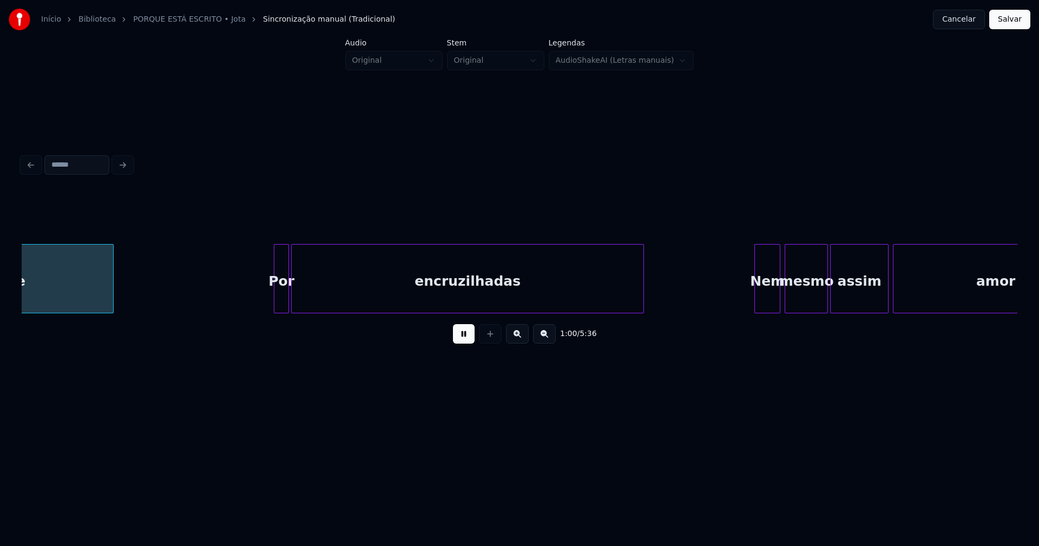
scroll to position [0, 6547]
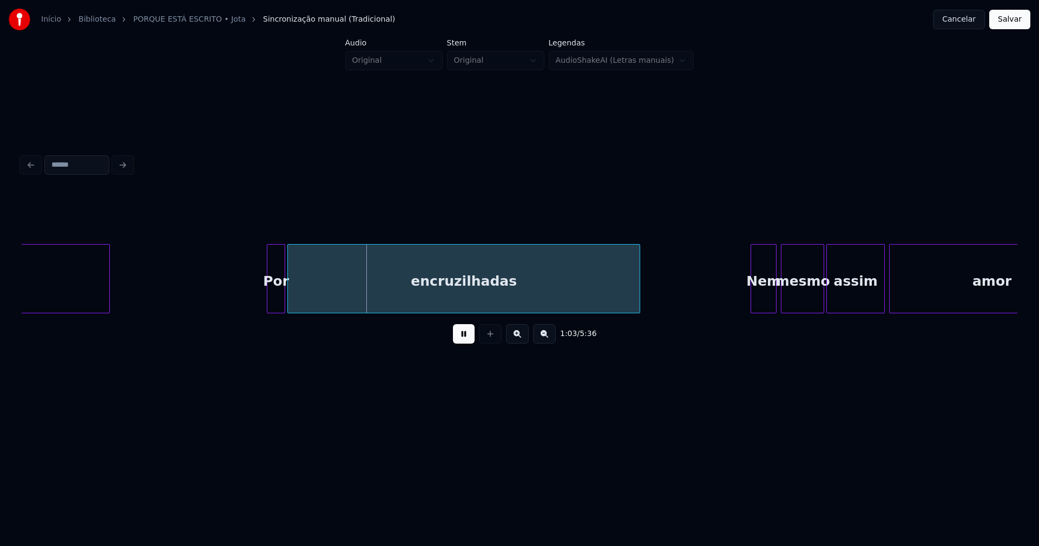
click at [268, 299] on div at bounding box center [268, 279] width 3 height 68
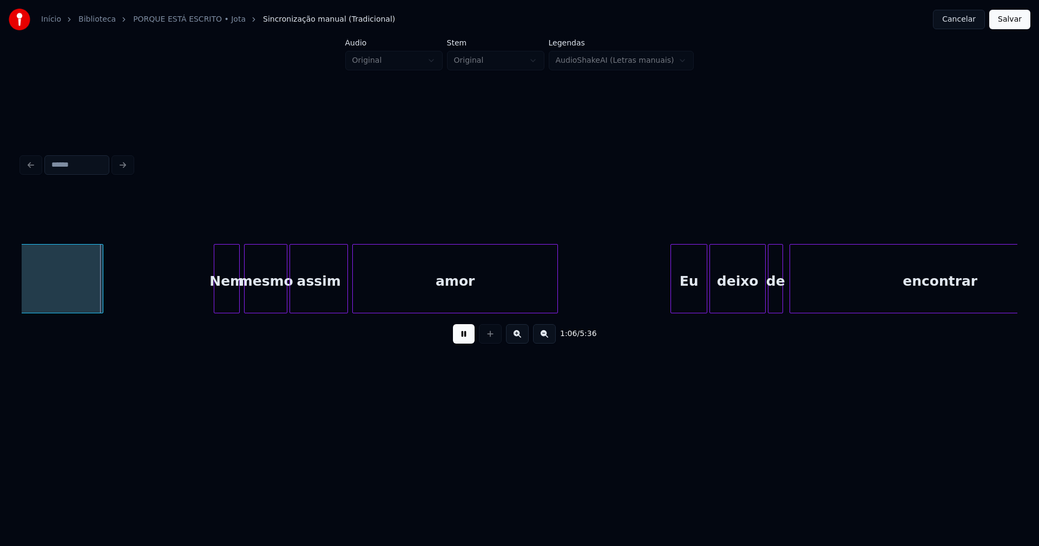
scroll to position [0, 7084]
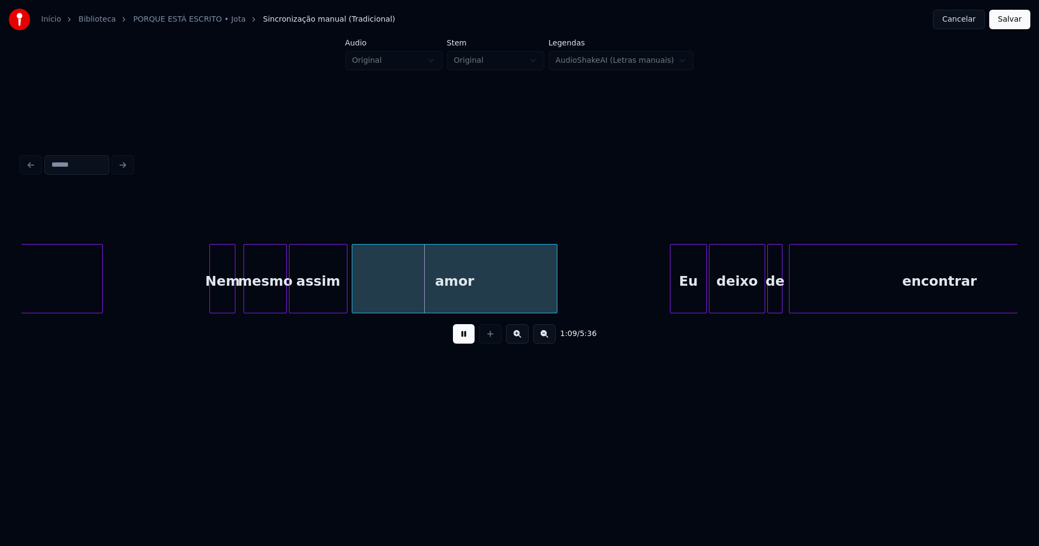
click at [222, 305] on div "Nem" at bounding box center [222, 282] width 25 height 74
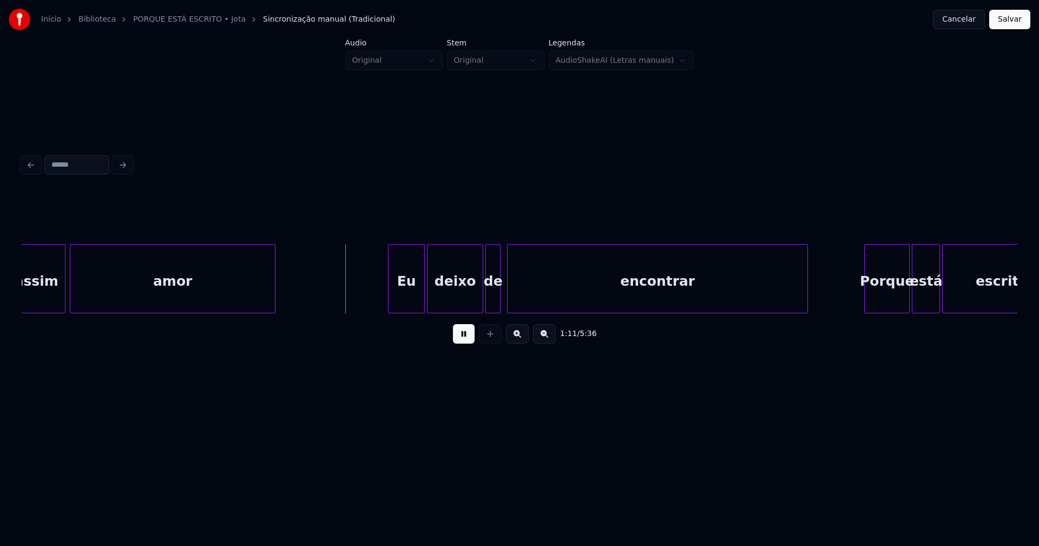
scroll to position [0, 7447]
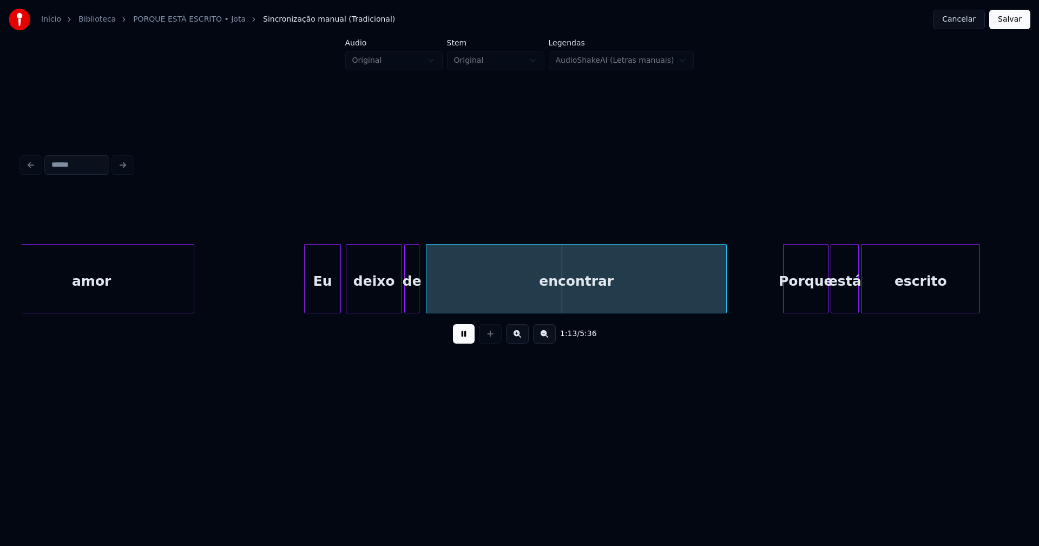
click at [322, 300] on div "Eu" at bounding box center [323, 282] width 36 height 74
click at [302, 302] on div at bounding box center [301, 279] width 3 height 68
click at [455, 299] on div at bounding box center [453, 279] width 3 height 68
click at [444, 295] on div at bounding box center [444, 279] width 3 height 68
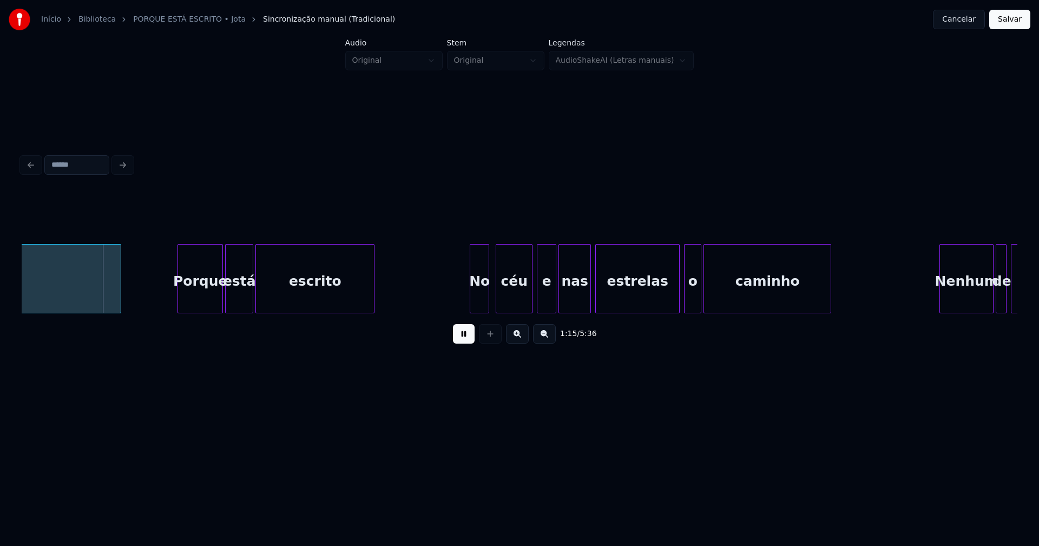
scroll to position [0, 8113]
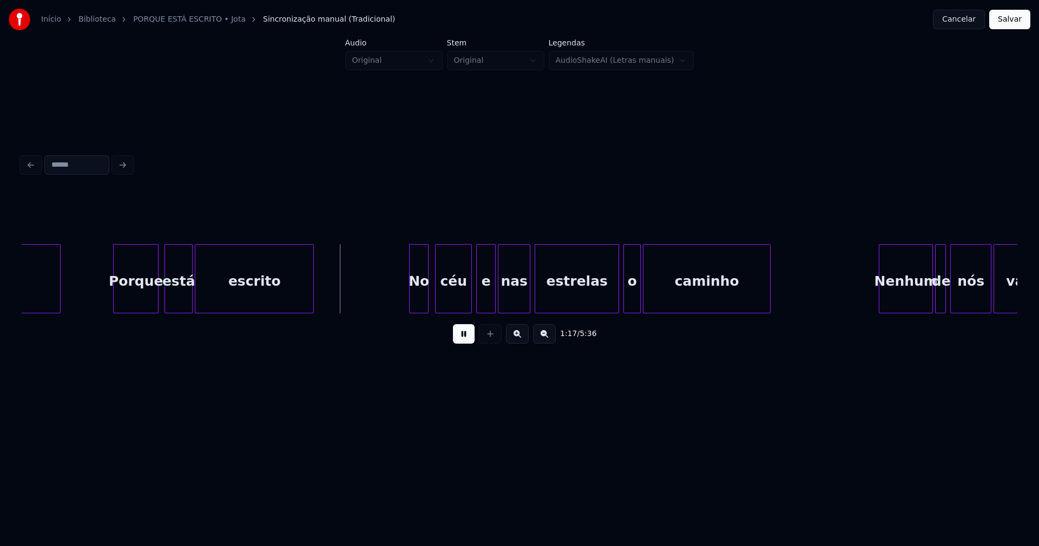
click at [141, 302] on div "Porque" at bounding box center [136, 282] width 44 height 74
click at [208, 300] on div at bounding box center [208, 279] width 3 height 68
click at [201, 301] on div at bounding box center [200, 279] width 3 height 68
click at [421, 302] on div at bounding box center [422, 279] width 3 height 68
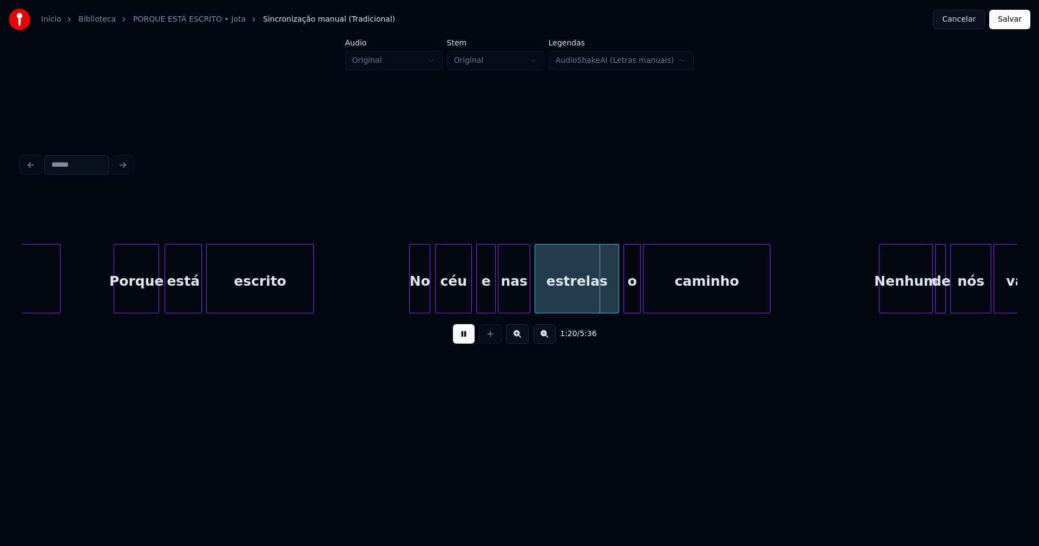
click at [428, 305] on div at bounding box center [427, 279] width 3 height 68
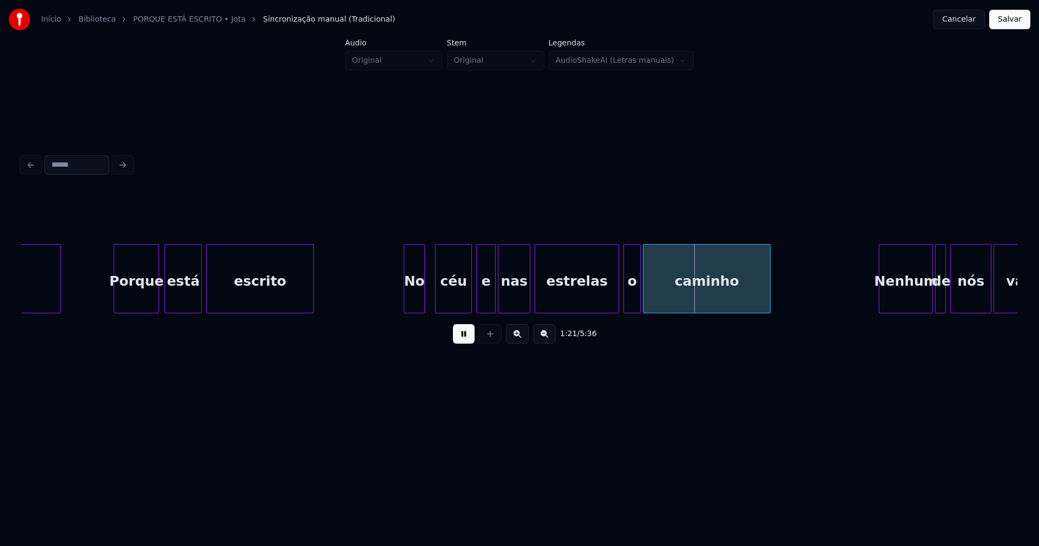
click at [410, 307] on div "No" at bounding box center [414, 282] width 20 height 74
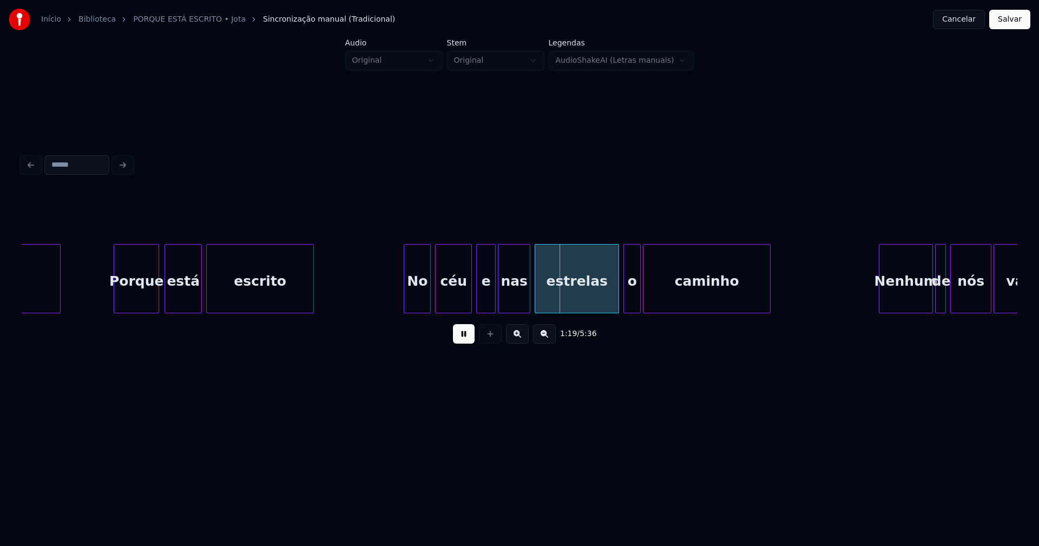
click at [428, 298] on div at bounding box center [428, 279] width 3 height 68
click at [606, 313] on div "encontrar Porque está escrito No céu e nas estrelas o caminho Nenhum de nós vai" at bounding box center [520, 278] width 996 height 69
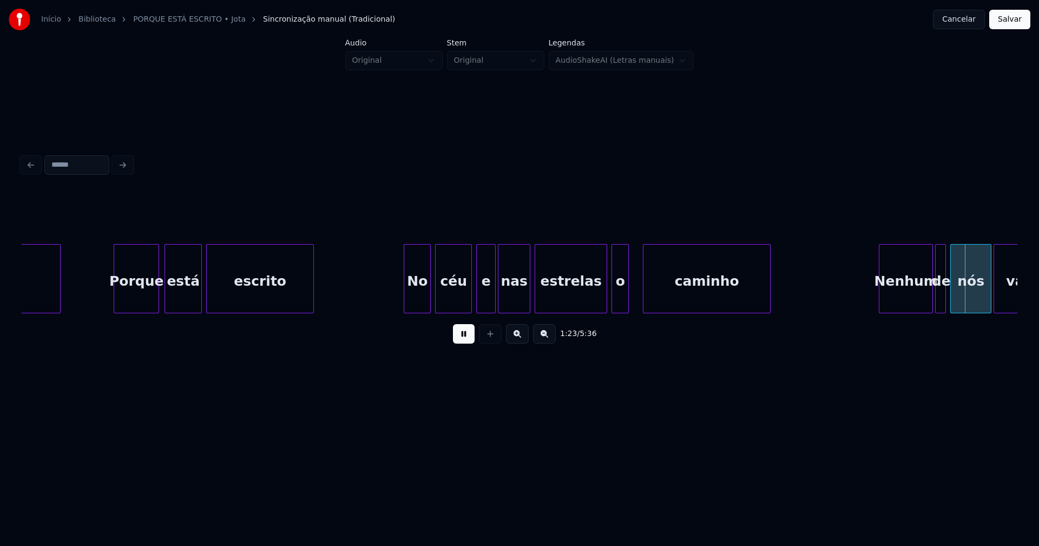
click at [611, 306] on div "o" at bounding box center [619, 278] width 17 height 69
click at [636, 298] on div at bounding box center [636, 279] width 3 height 68
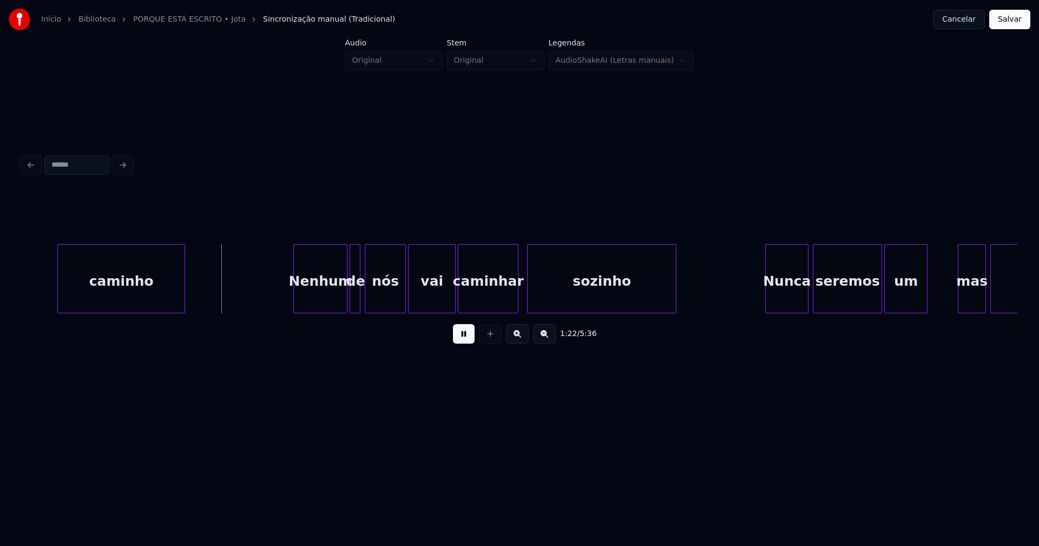
scroll to position [0, 8840]
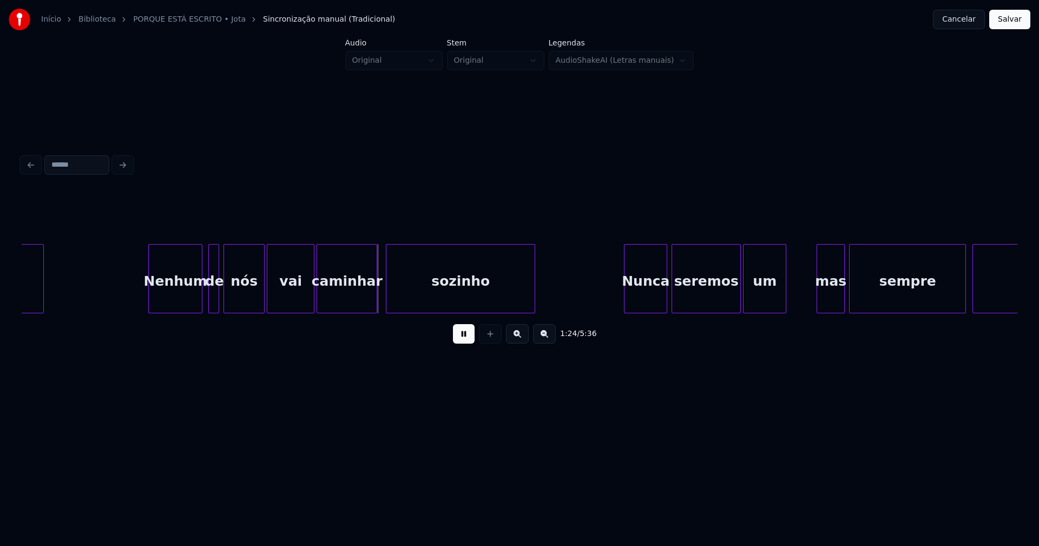
click at [178, 300] on div "Nenhum" at bounding box center [175, 282] width 53 height 74
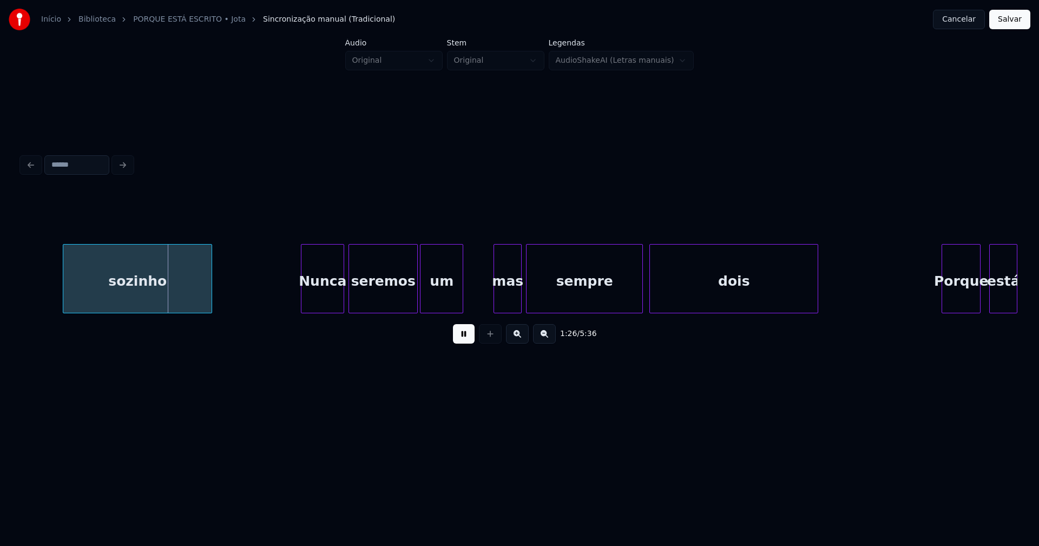
scroll to position [0, 9264]
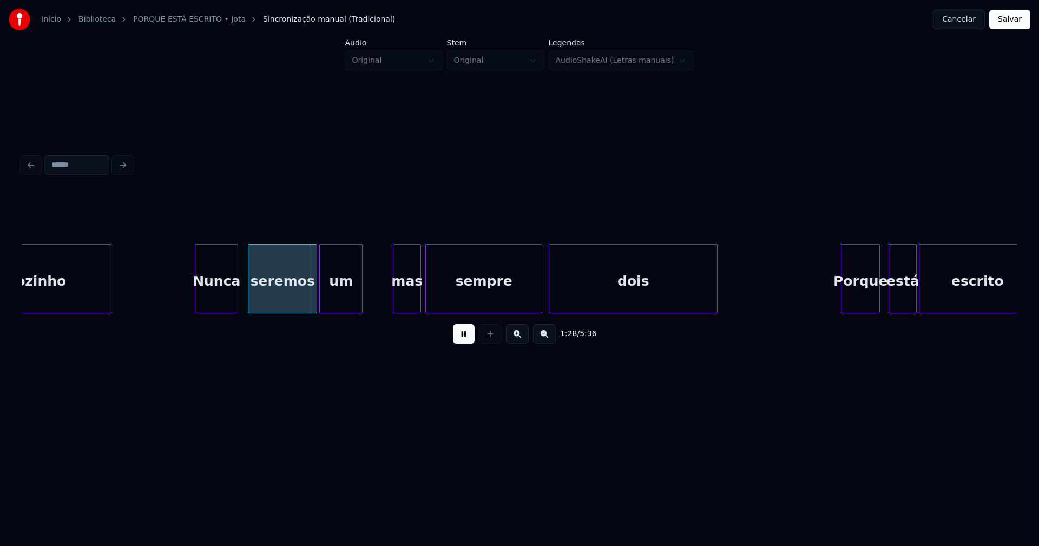
click at [214, 306] on div "Nunca" at bounding box center [216, 282] width 42 height 74
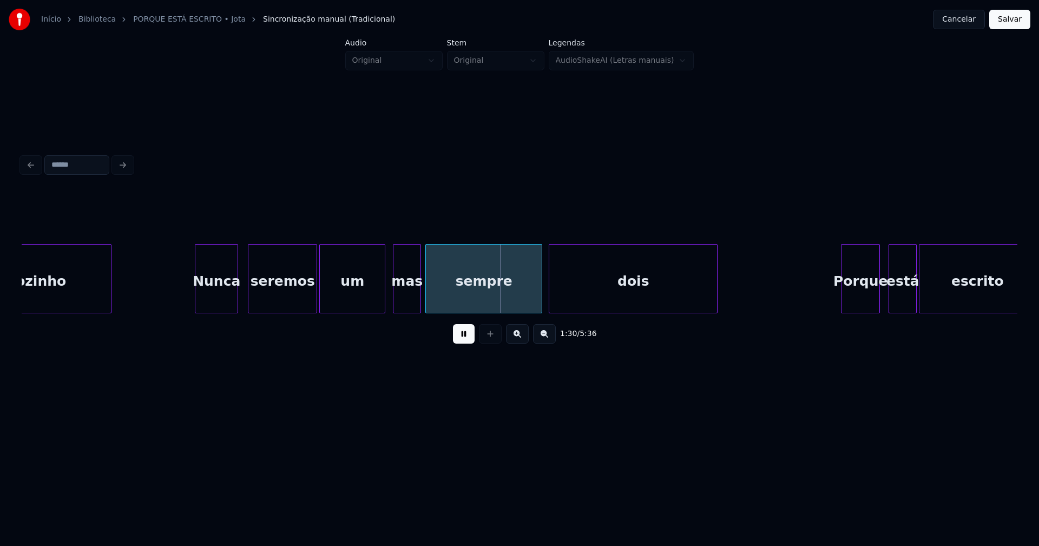
click at [383, 295] on div at bounding box center [382, 279] width 3 height 68
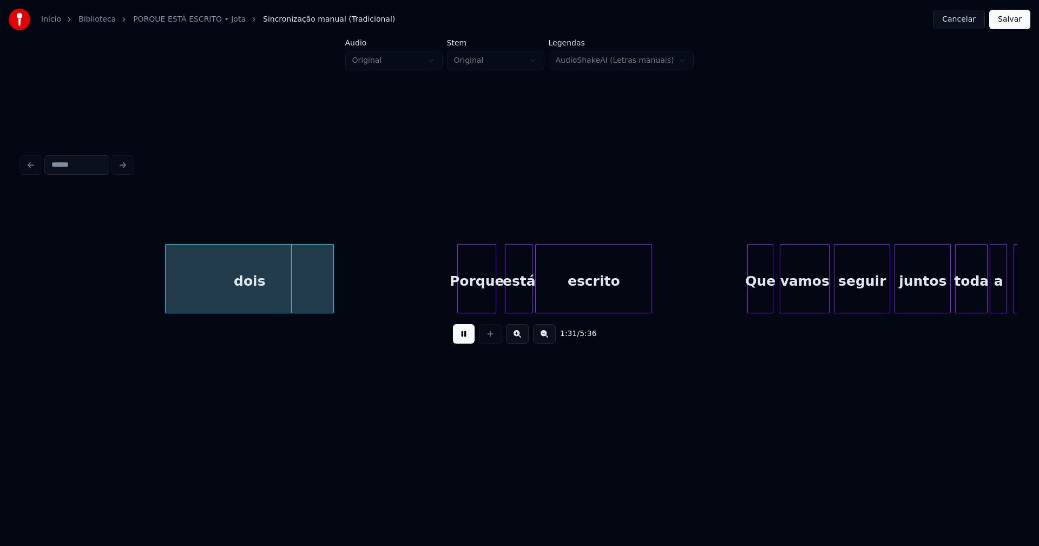
scroll to position [0, 9910]
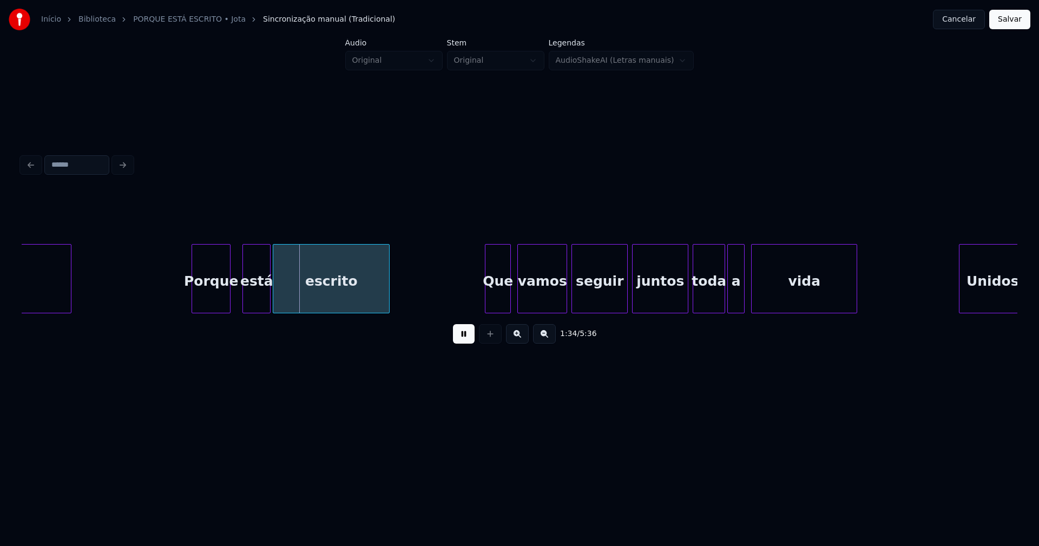
click at [210, 302] on div "Porque" at bounding box center [211, 282] width 38 height 74
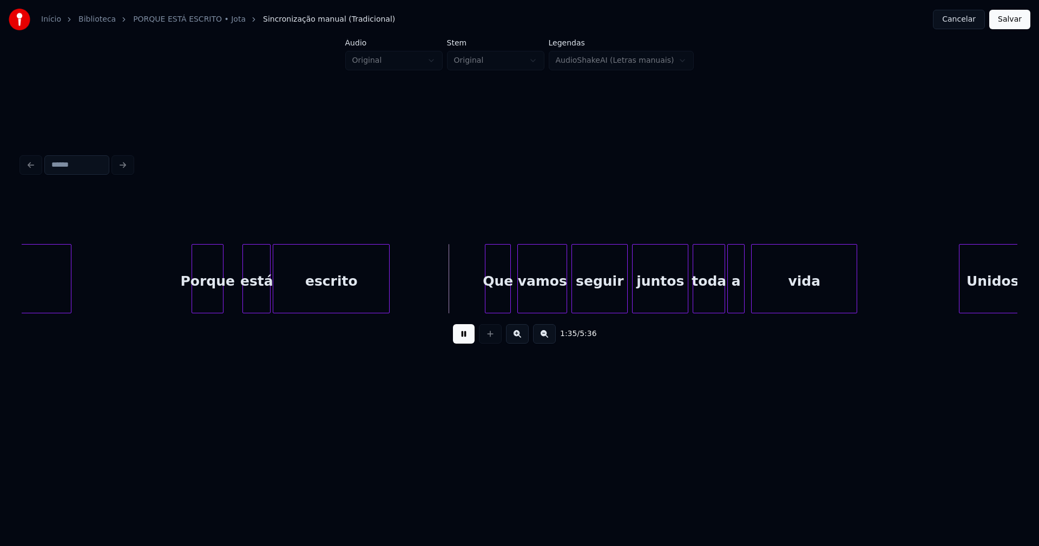
click at [222, 306] on div at bounding box center [221, 279] width 3 height 68
click at [230, 300] on div at bounding box center [229, 279] width 3 height 68
click at [285, 295] on div at bounding box center [285, 279] width 3 height 68
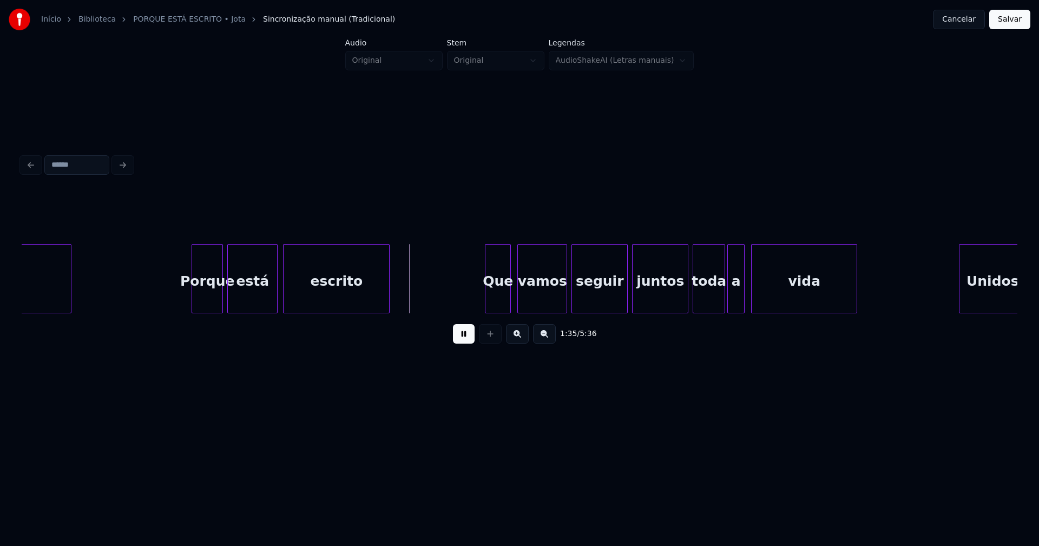
click at [276, 298] on div at bounding box center [275, 279] width 3 height 68
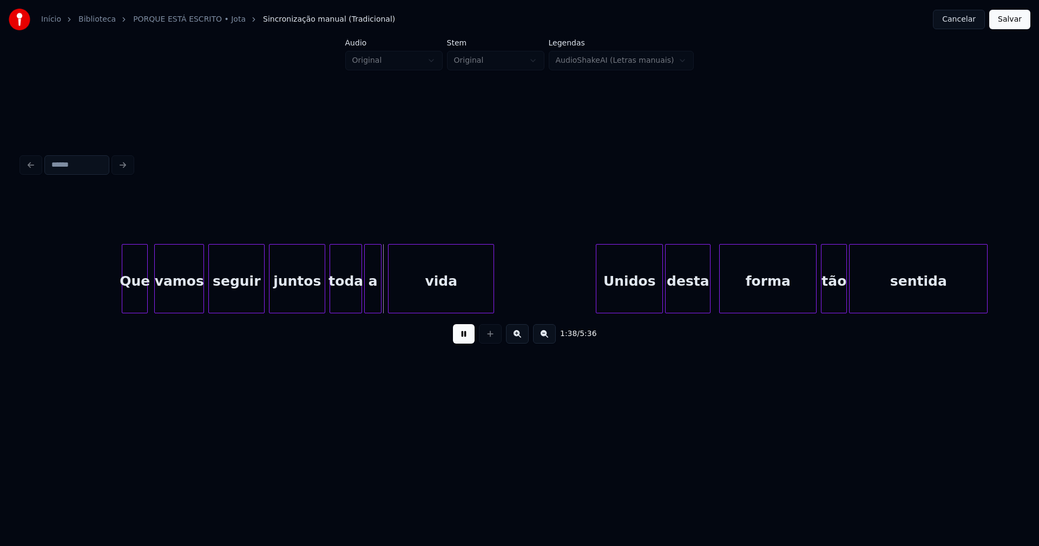
scroll to position [0, 10313]
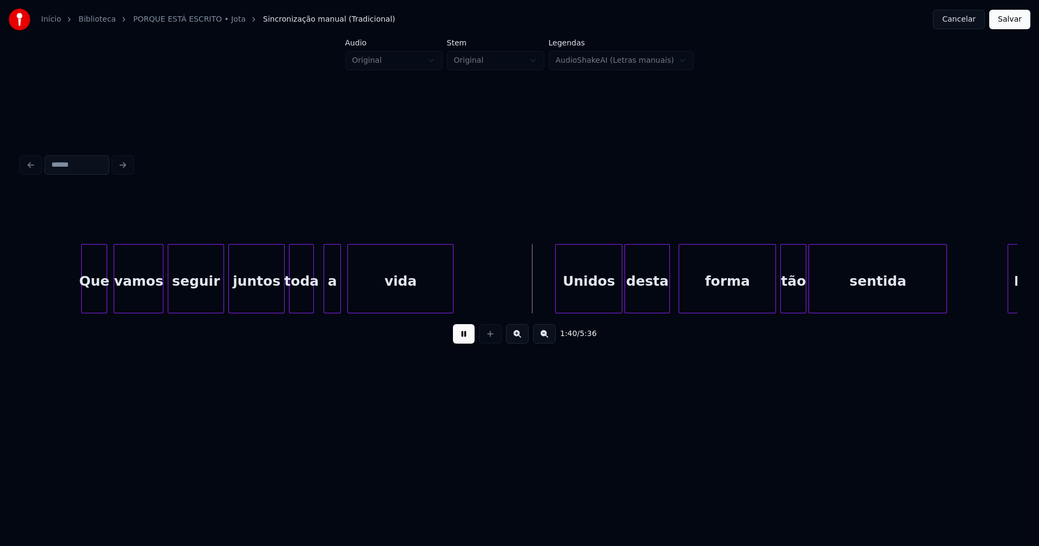
click at [311, 303] on div at bounding box center [311, 279] width 3 height 68
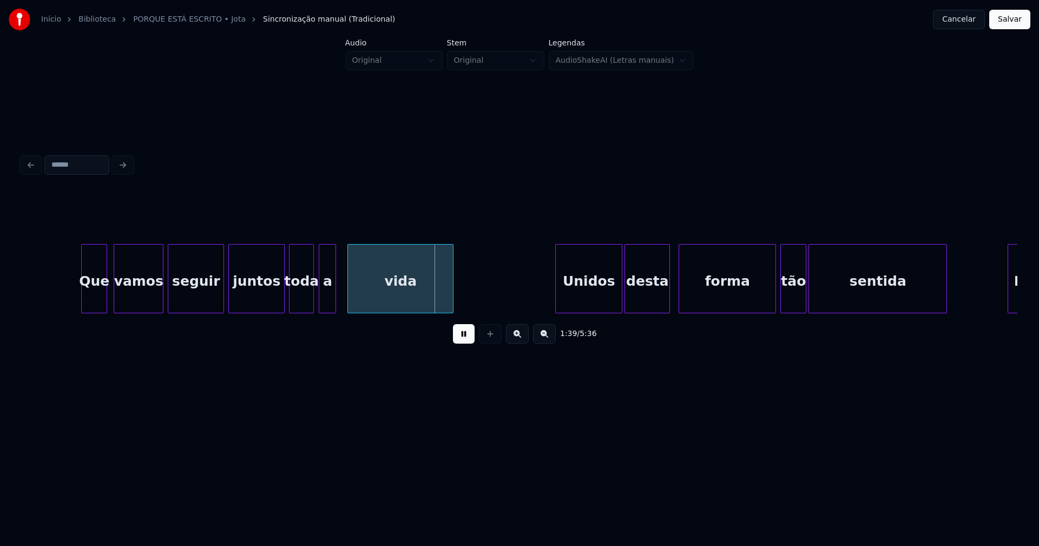
click at [327, 299] on div "a" at bounding box center [327, 282] width 16 height 74
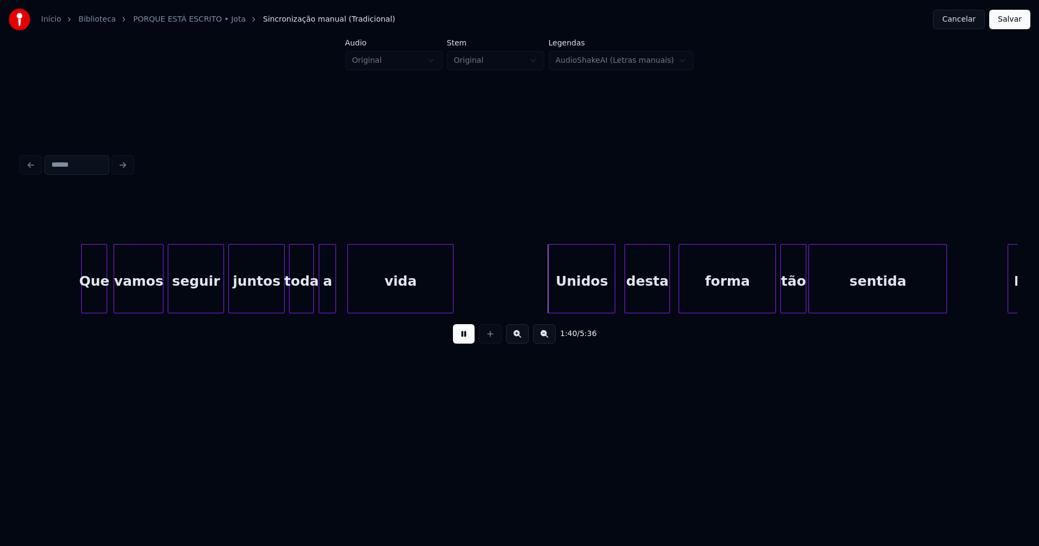
click at [577, 301] on div "Unidos" at bounding box center [582, 282] width 66 height 74
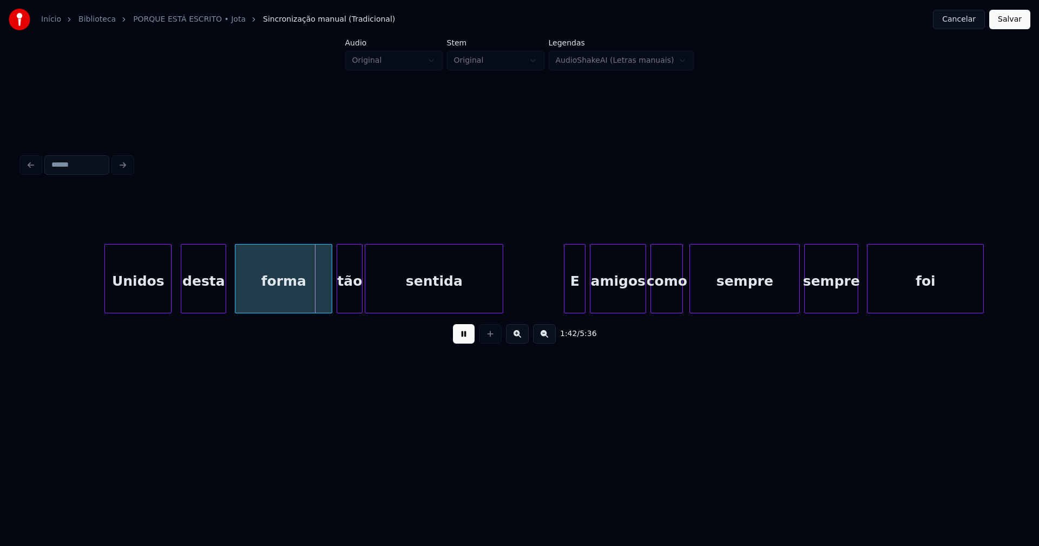
scroll to position [0, 10858]
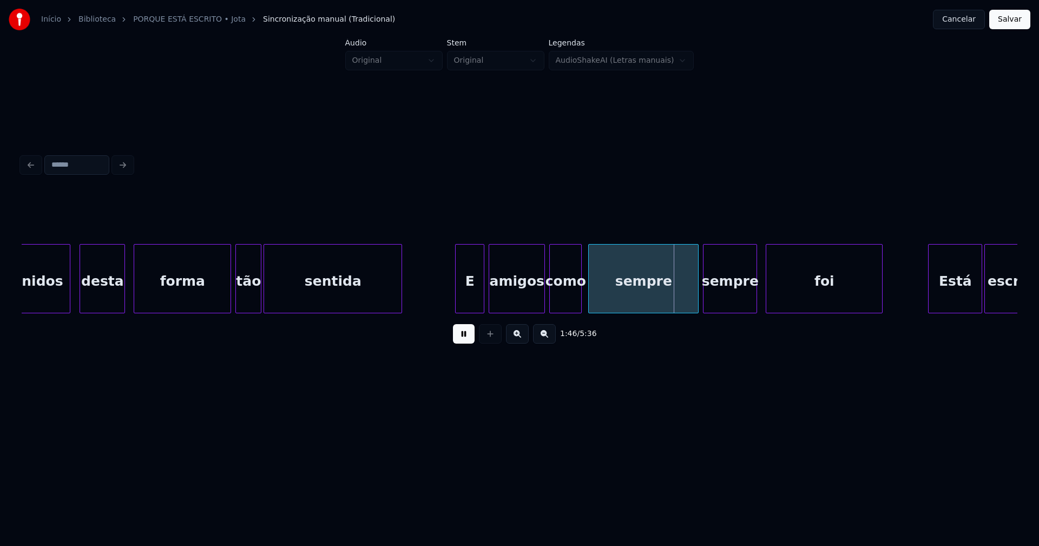
click at [457, 306] on div at bounding box center [457, 279] width 3 height 68
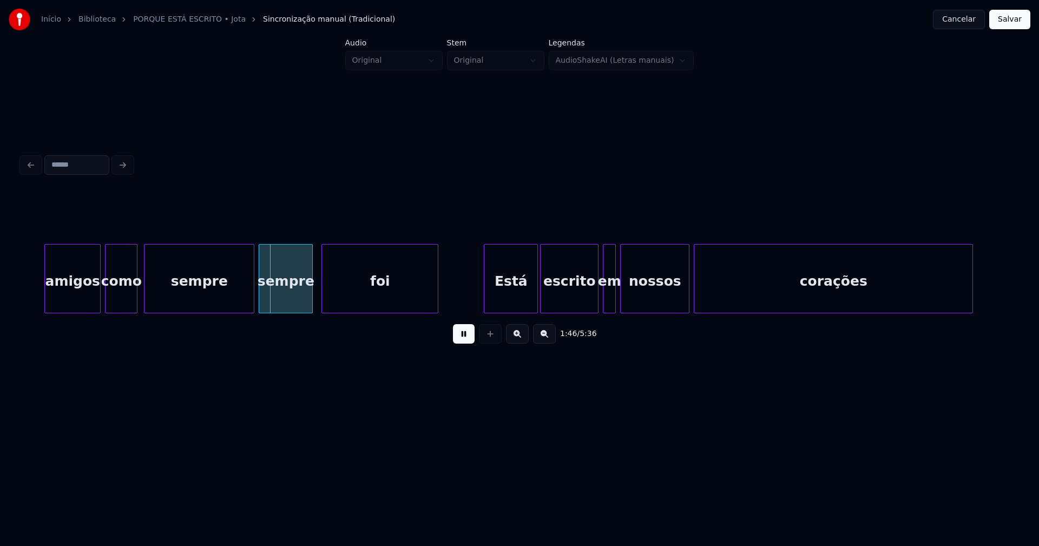
scroll to position [0, 11322]
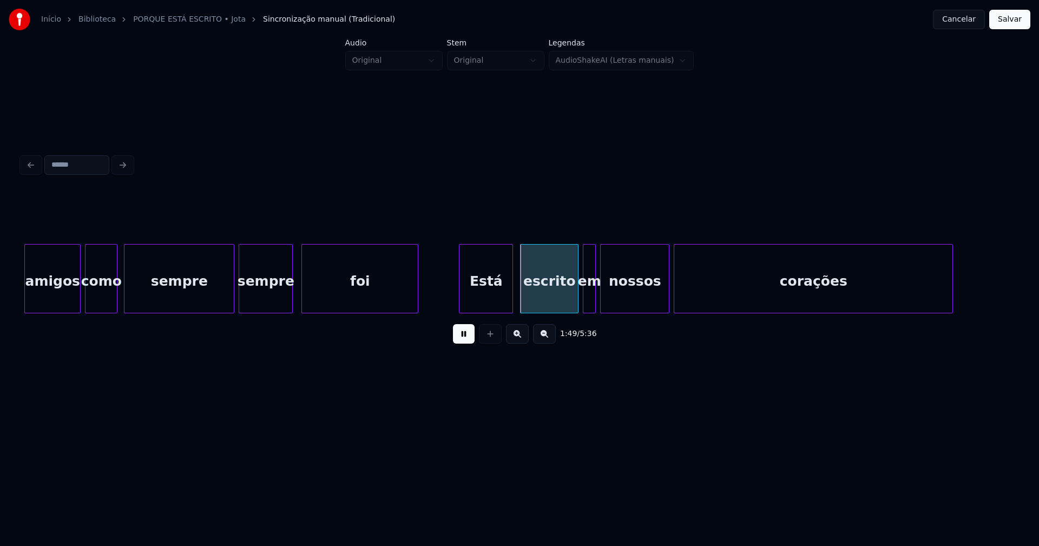
click at [489, 304] on div "Está" at bounding box center [485, 282] width 53 height 74
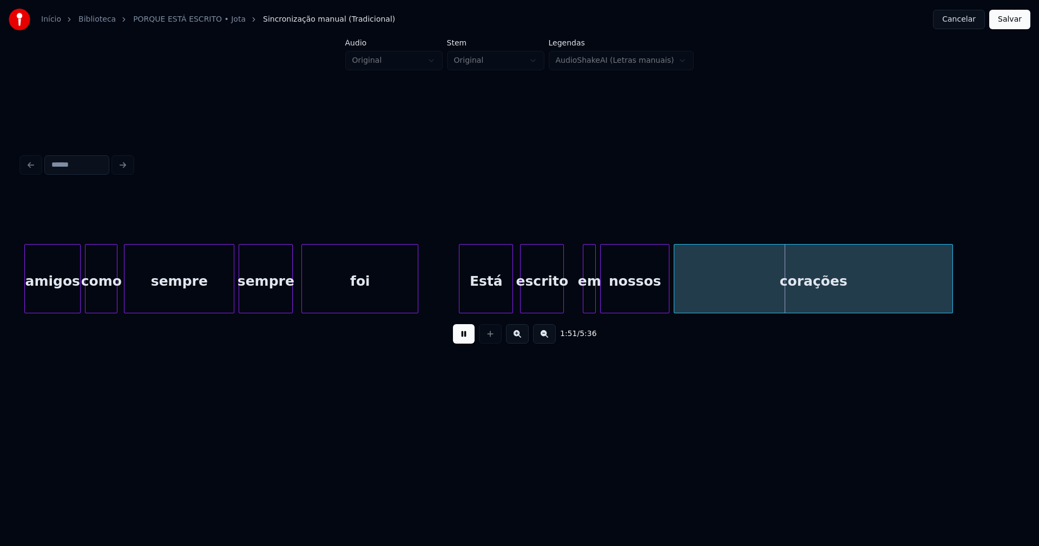
click at [562, 311] on div "amigos como sempre sempre foi Está escrito em nossos corações" at bounding box center [520, 278] width 996 height 69
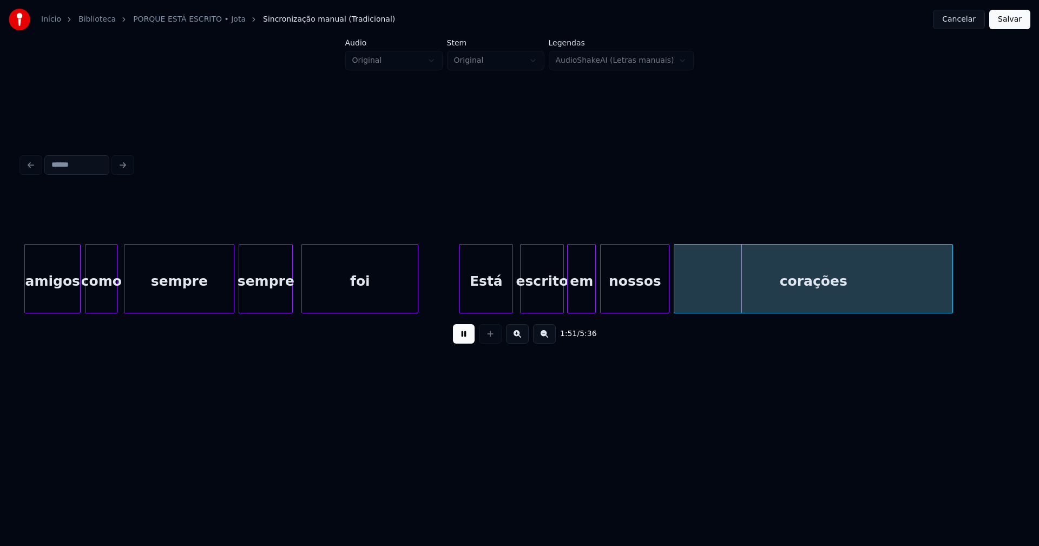
click at [567, 308] on div "em" at bounding box center [581, 278] width 29 height 69
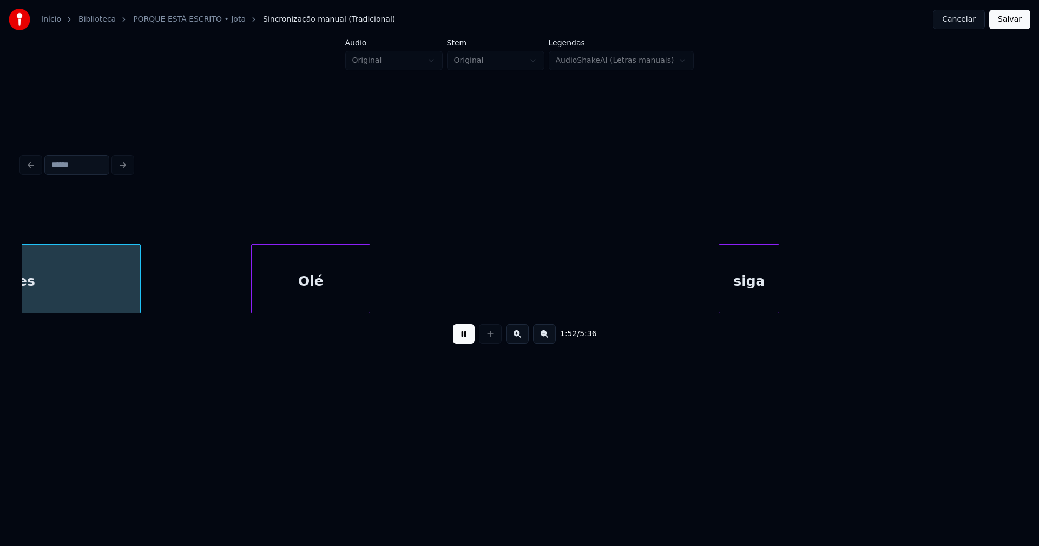
scroll to position [0, 12152]
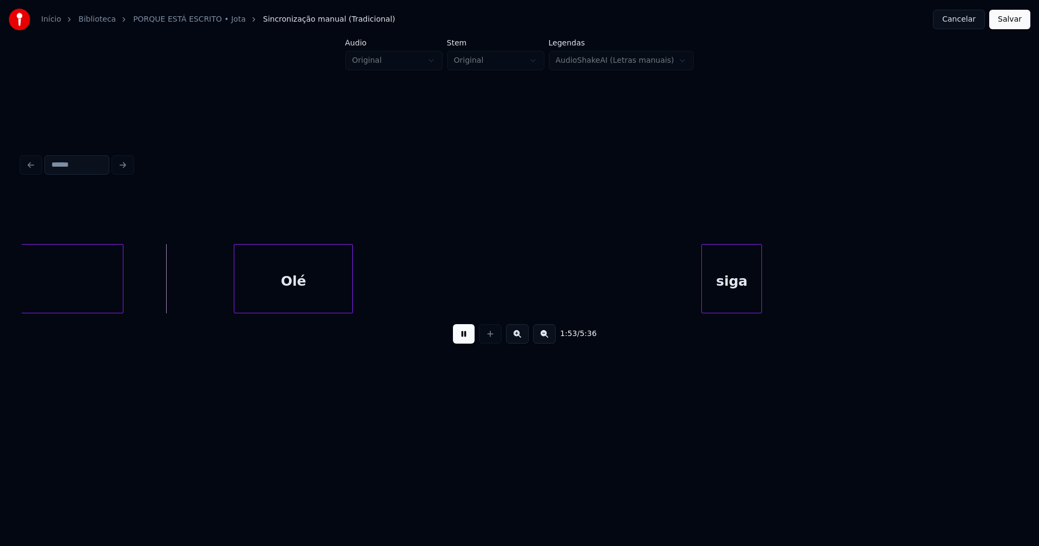
click at [465, 341] on button at bounding box center [464, 333] width 22 height 19
click at [715, 282] on div "siga" at bounding box center [732, 282] width 60 height 74
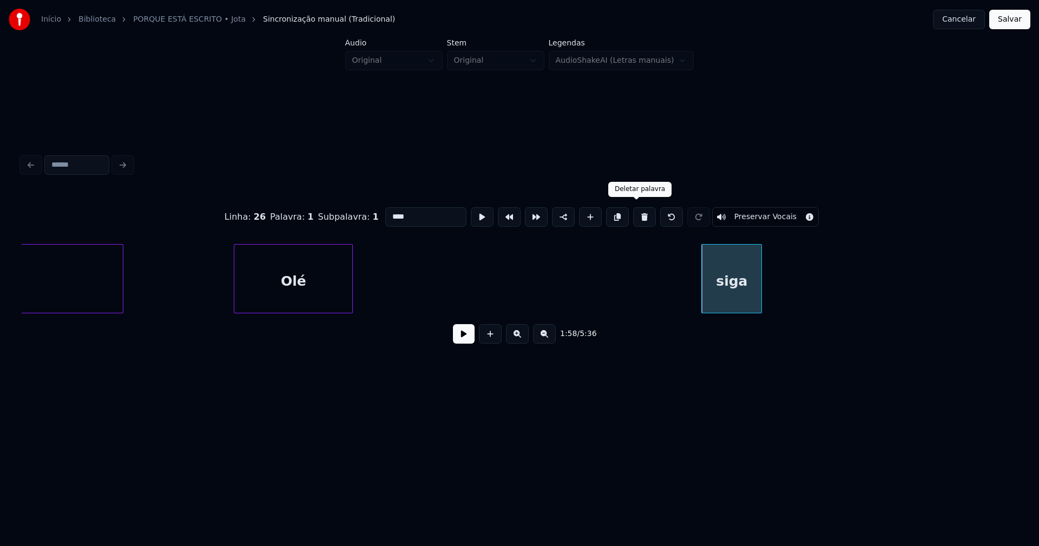
click at [637, 210] on button at bounding box center [644, 216] width 23 height 19
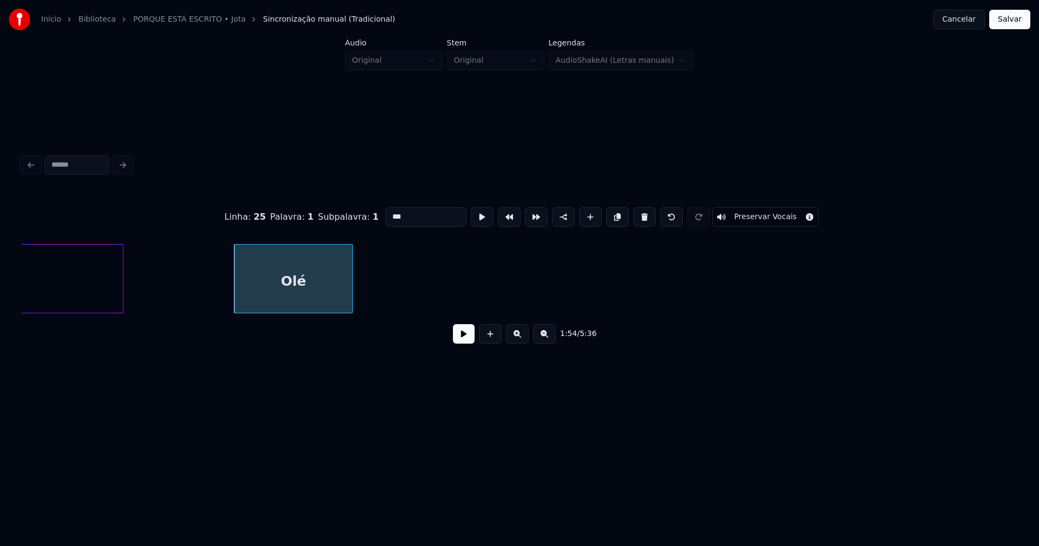
click at [636, 210] on button at bounding box center [644, 216] width 23 height 19
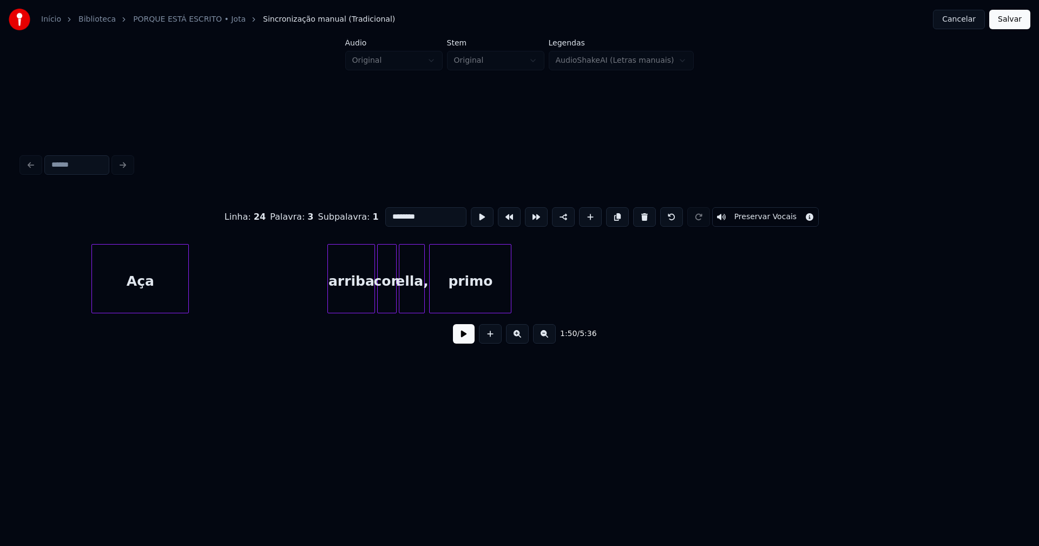
scroll to position [0, 13886]
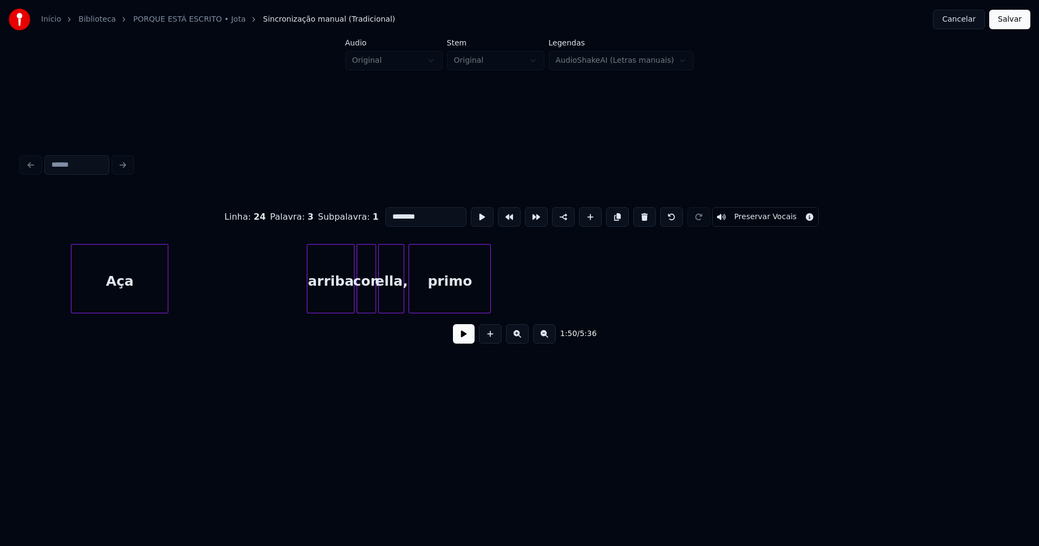
click at [445, 287] on div "primo" at bounding box center [449, 282] width 81 height 74
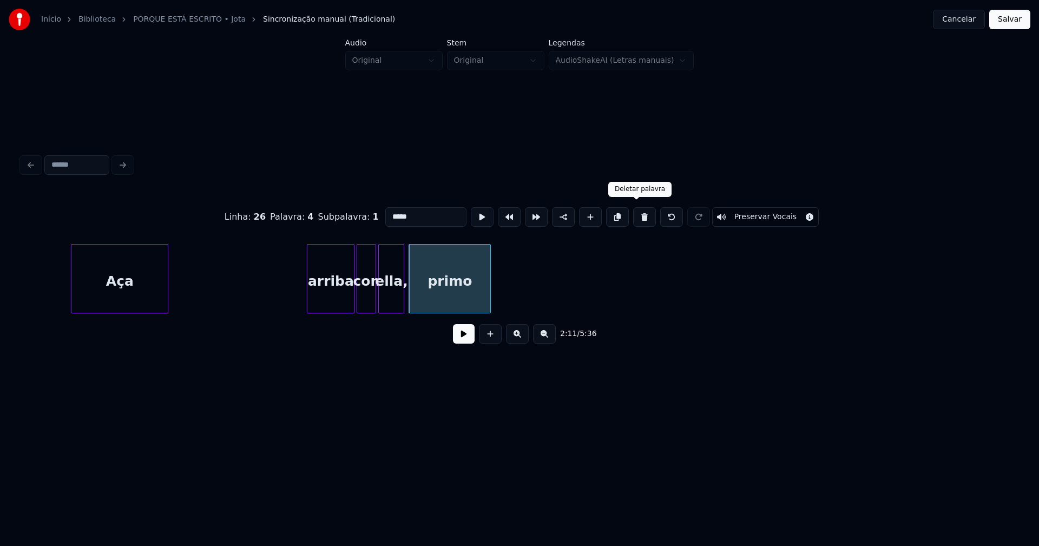
click at [637, 217] on button at bounding box center [644, 216] width 23 height 19
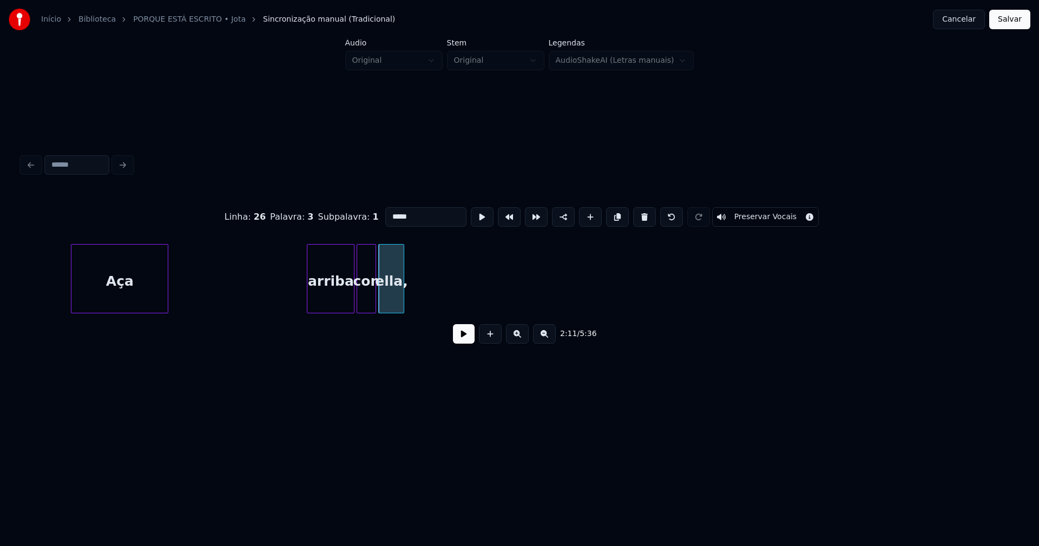
click at [637, 217] on button at bounding box center [644, 216] width 23 height 19
click at [636, 219] on button at bounding box center [644, 216] width 23 height 19
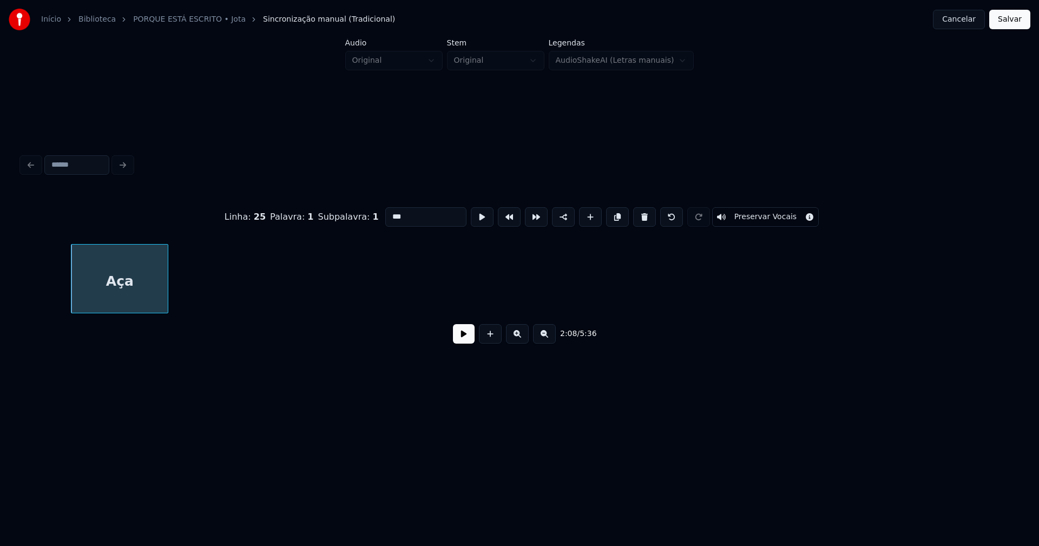
click at [636, 219] on button at bounding box center [644, 216] width 23 height 19
type input "********"
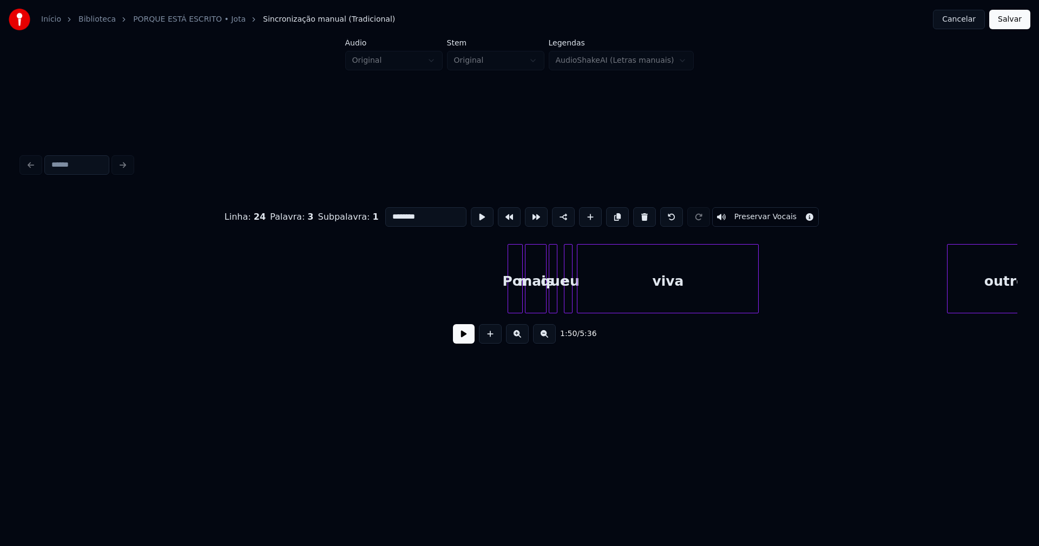
scroll to position [0, 15641]
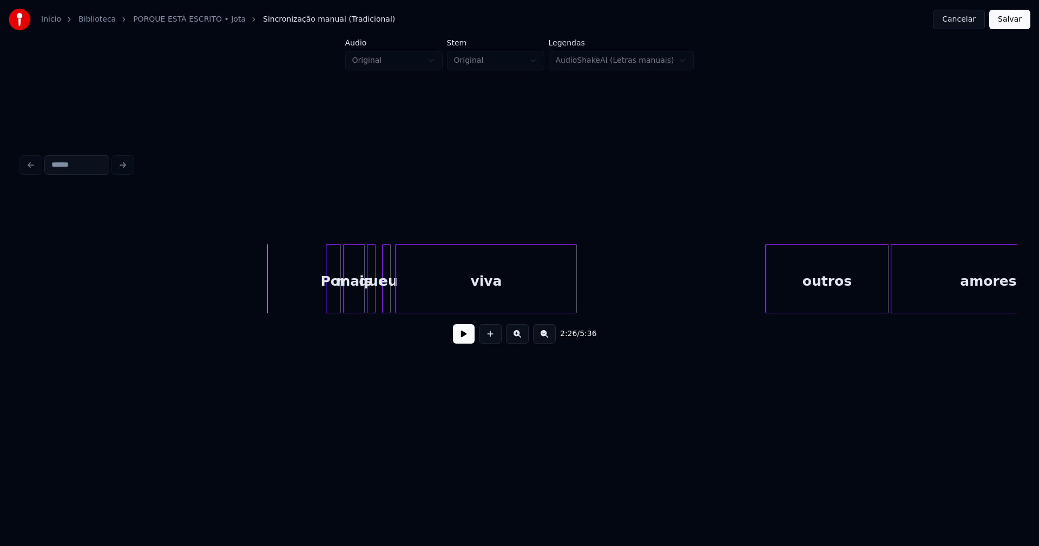
click at [466, 344] on button at bounding box center [464, 333] width 22 height 19
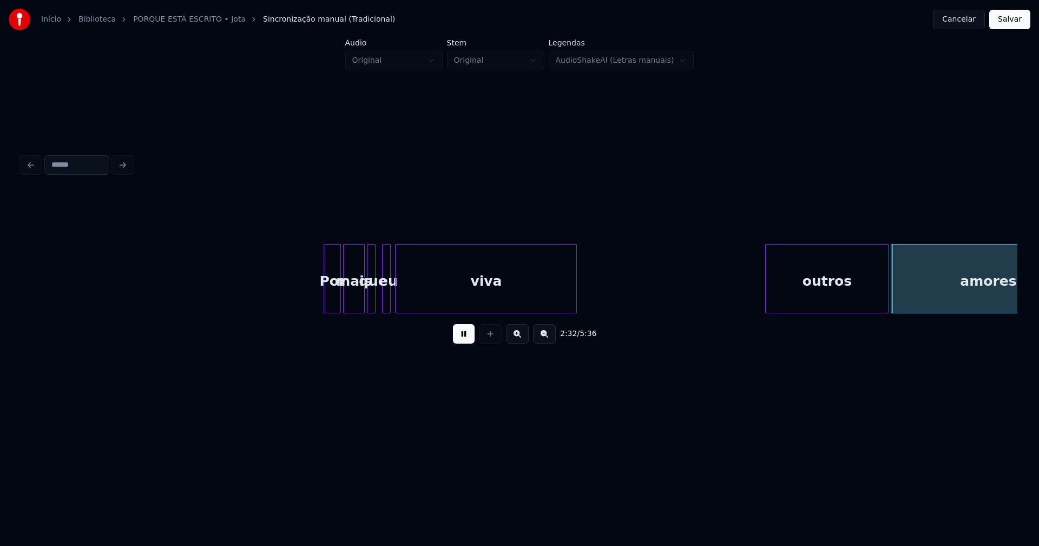
click at [324, 302] on div at bounding box center [325, 279] width 3 height 68
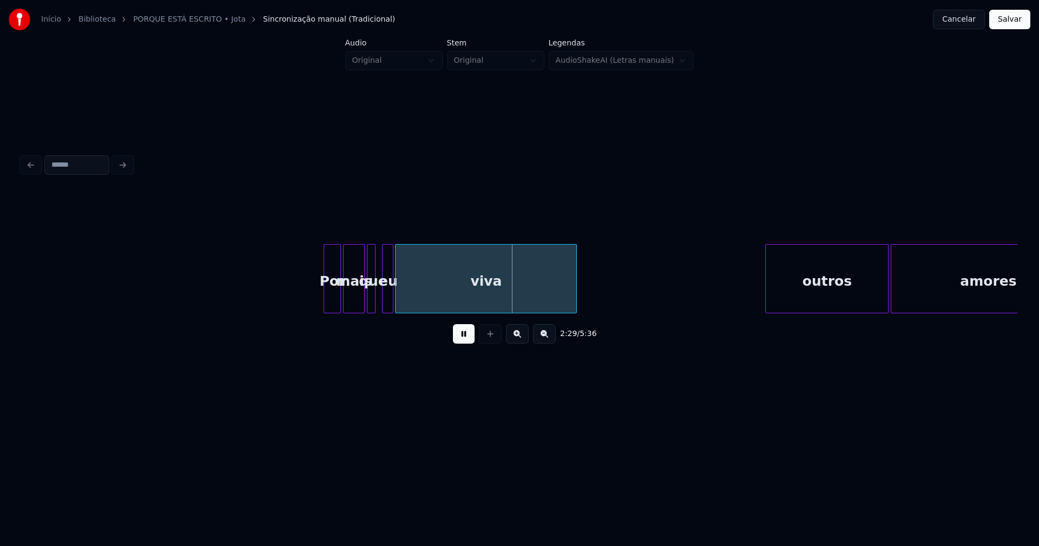
click at [390, 299] on div at bounding box center [391, 279] width 3 height 68
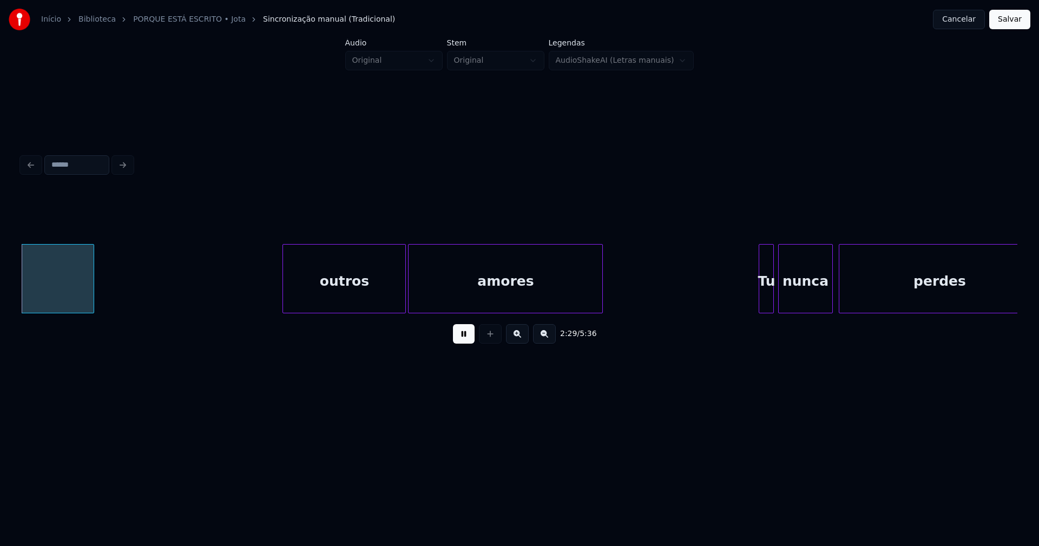
scroll to position [0, 16142]
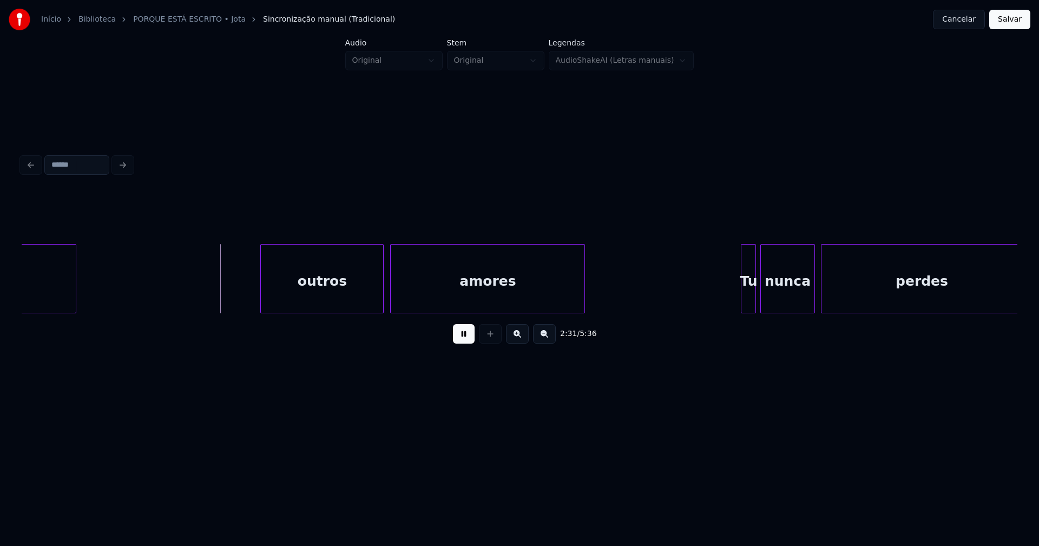
click at [321, 298] on div "outros" at bounding box center [322, 282] width 122 height 74
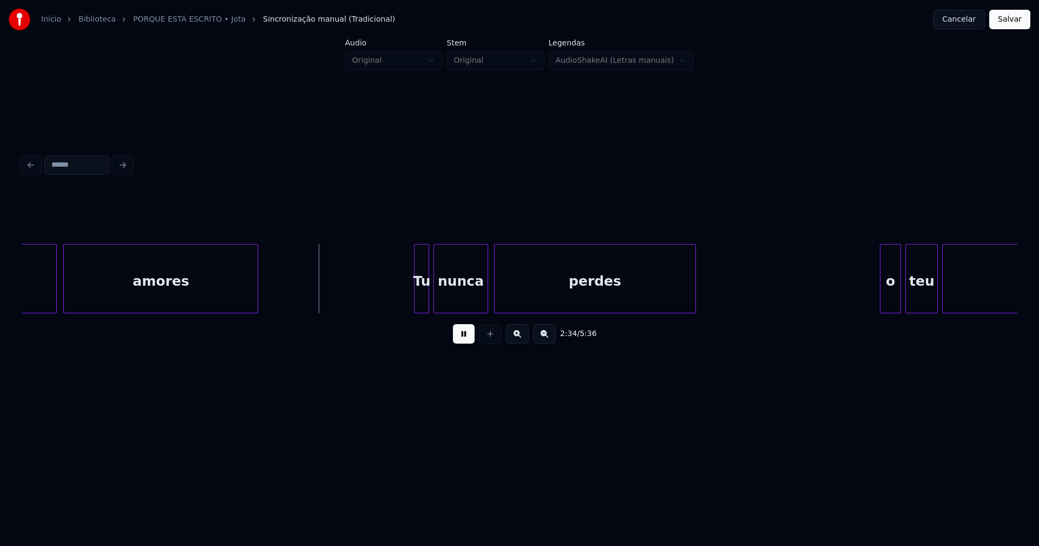
scroll to position [0, 16529]
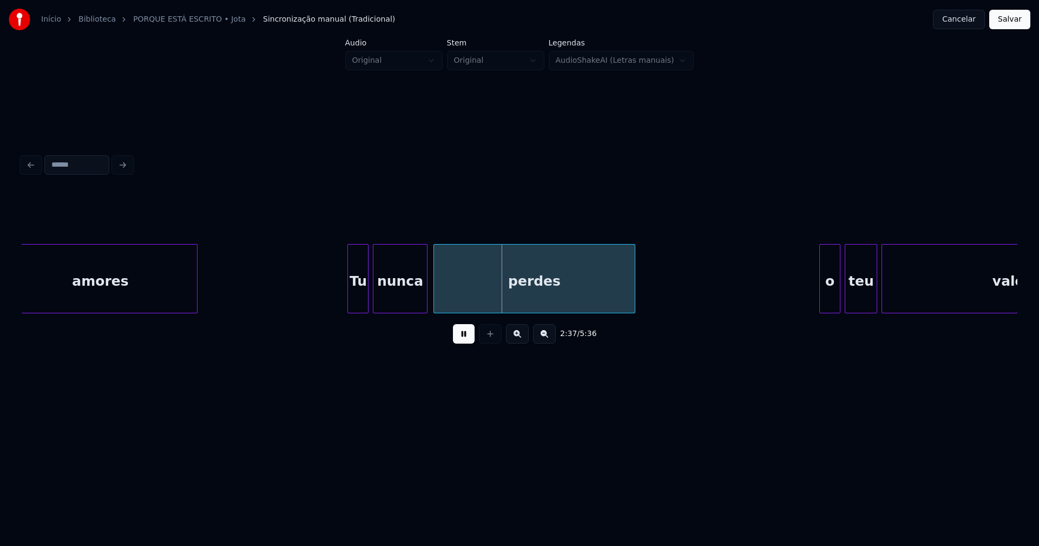
click at [350, 294] on div at bounding box center [349, 279] width 3 height 68
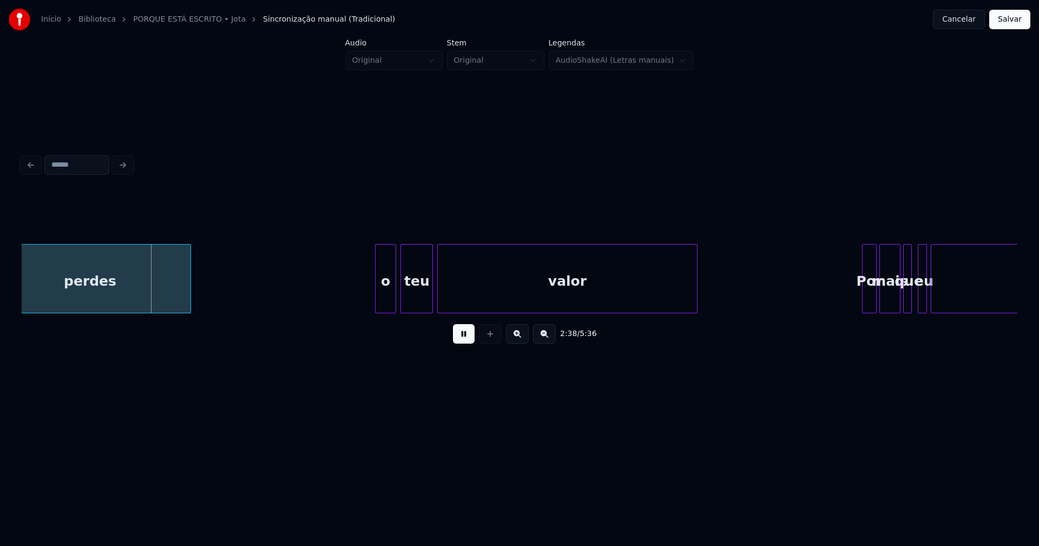
scroll to position [0, 16993]
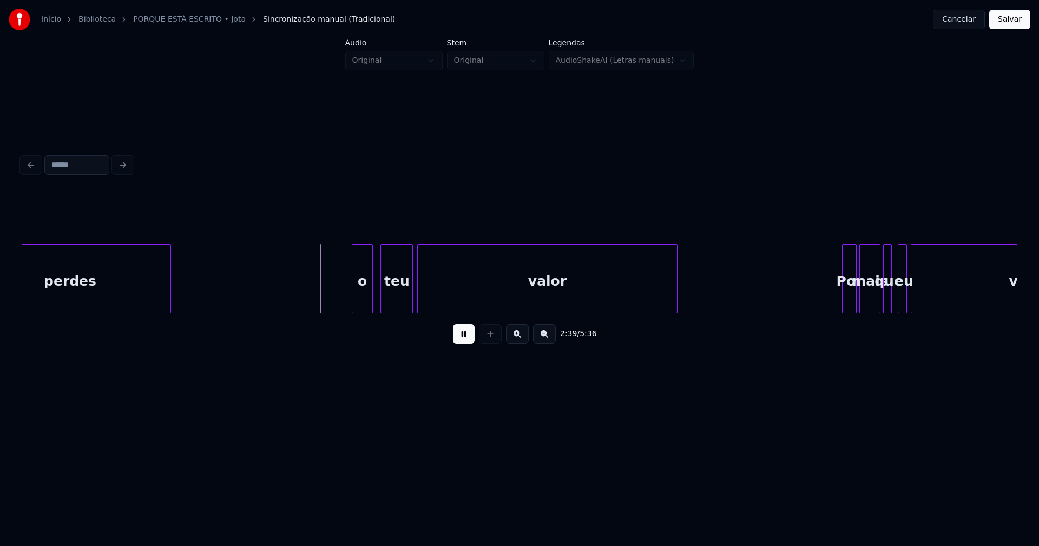
click at [362, 302] on div "o" at bounding box center [362, 282] width 21 height 74
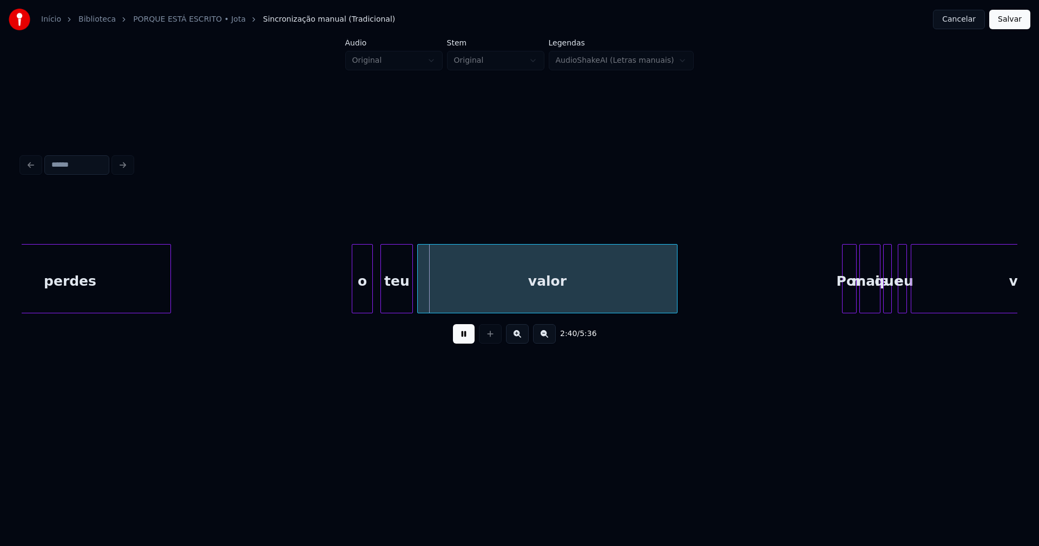
drag, startPoint x: 468, startPoint y: 351, endPoint x: 465, endPoint y: 346, distance: 5.9
click at [467, 350] on div "2:40 / 5:36" at bounding box center [520, 333] width 996 height 41
click at [366, 296] on div "o" at bounding box center [362, 282] width 21 height 74
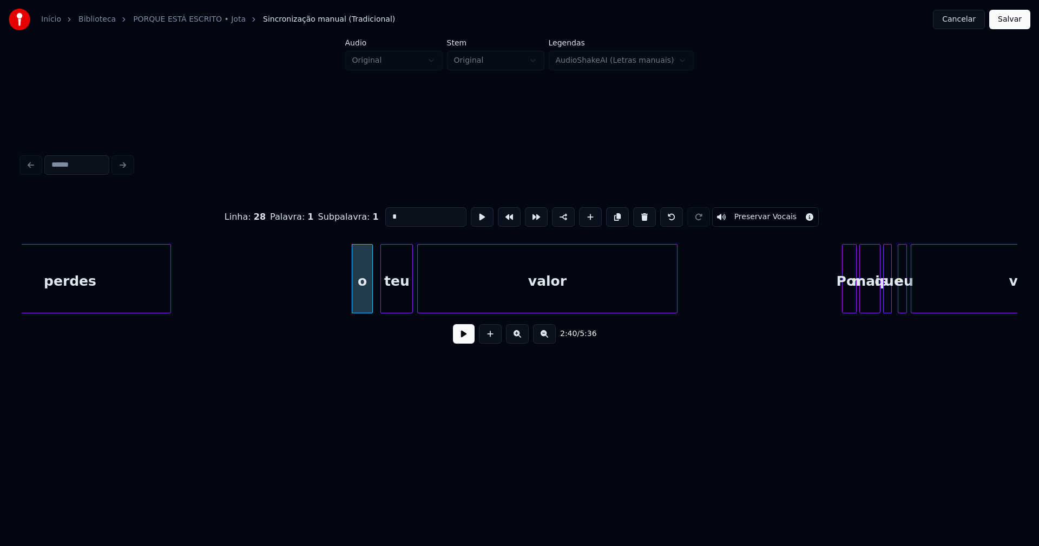
drag, startPoint x: 371, startPoint y: 219, endPoint x: 364, endPoint y: 220, distance: 7.2
click at [364, 220] on div "Linha : 28 Palavra : 1 Subpalavra : 1 * Preservar Vocais" at bounding box center [520, 217] width 996 height 54
drag, startPoint x: 394, startPoint y: 216, endPoint x: 327, endPoint y: 216, distance: 67.6
click at [327, 216] on div "Linha : 28 Palavra : 1 Subpalavra : 1 * Preservar Vocais" at bounding box center [520, 217] width 996 height 54
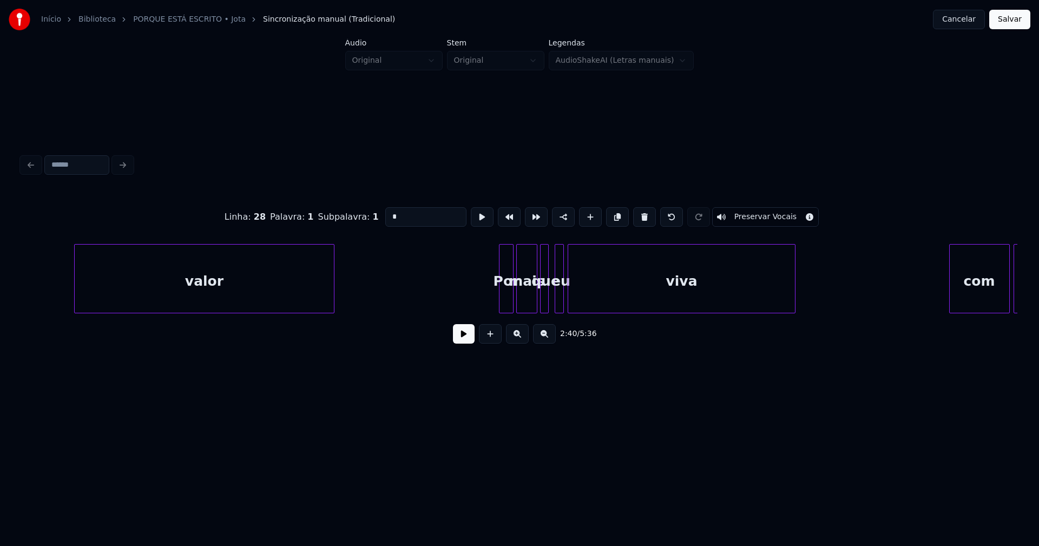
scroll to position [0, 17498]
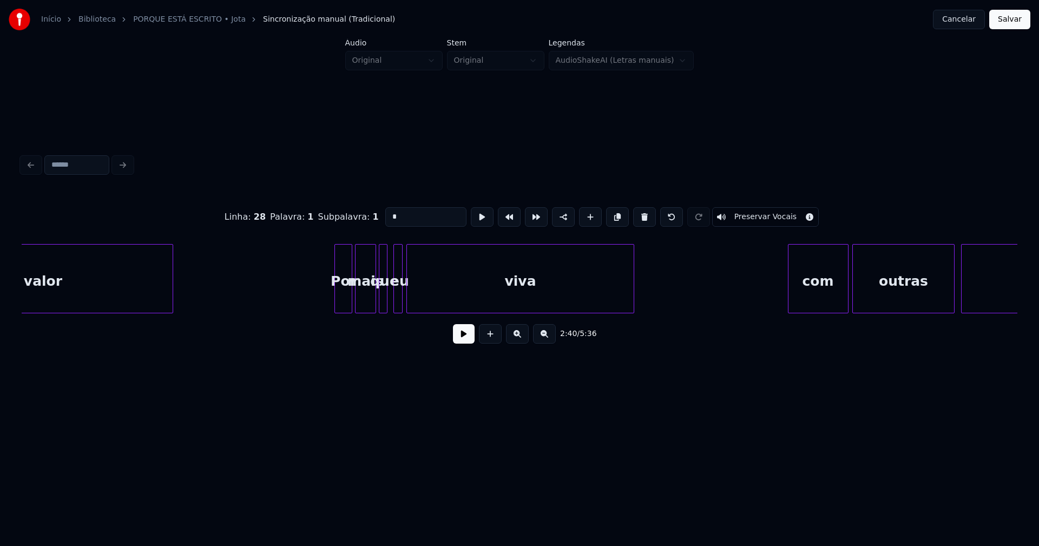
click at [335, 307] on div at bounding box center [336, 279] width 3 height 68
type input "*"
click at [460, 342] on button at bounding box center [464, 333] width 22 height 19
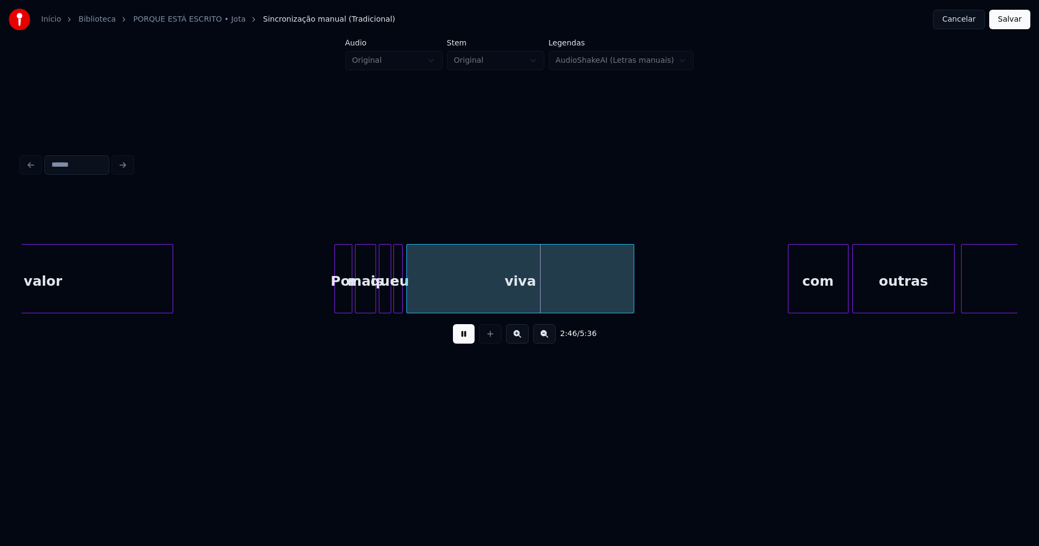
click at [390, 307] on div at bounding box center [388, 279] width 3 height 68
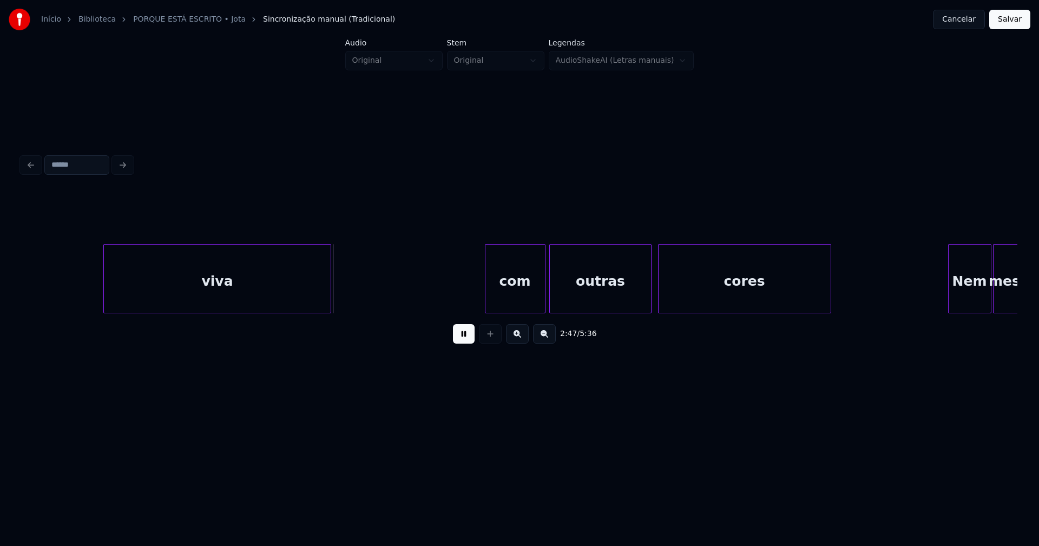
scroll to position [0, 17922]
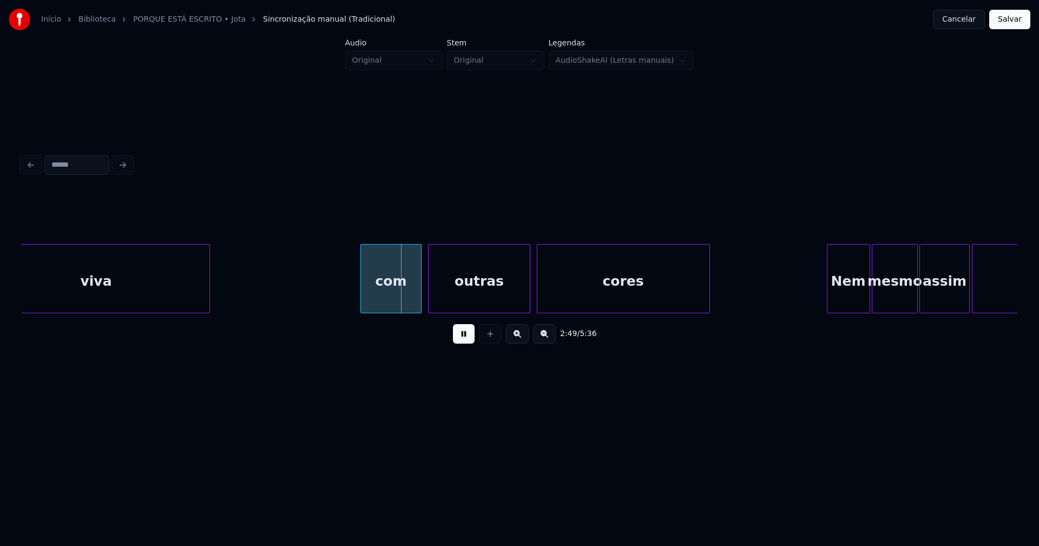
click at [403, 301] on div "com" at bounding box center [391, 282] width 60 height 74
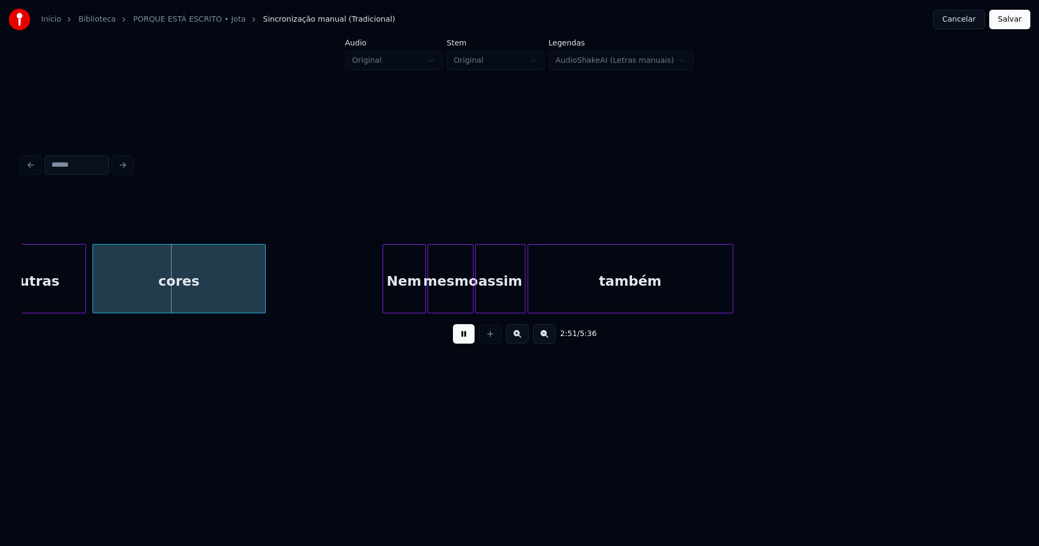
scroll to position [0, 18083]
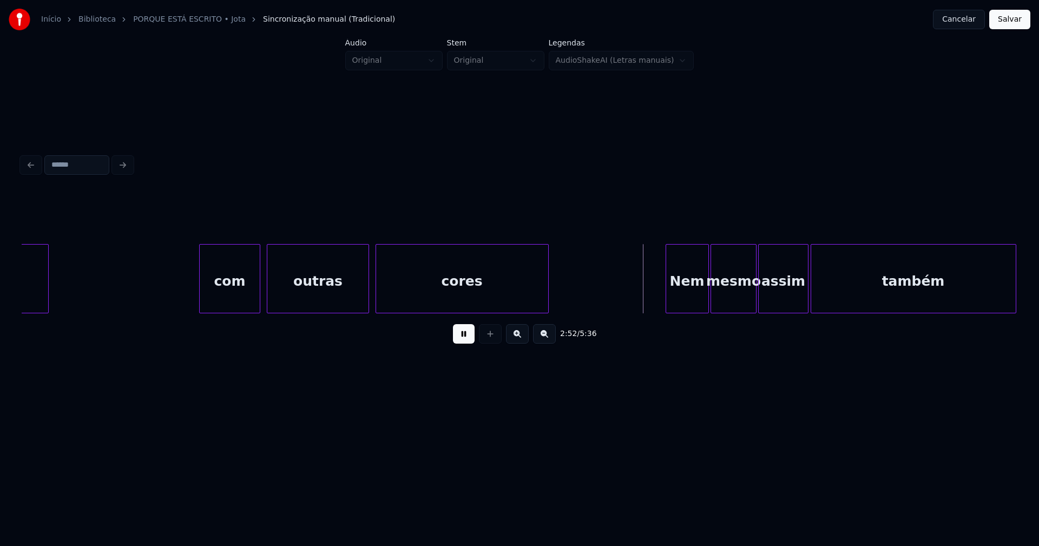
click at [466, 338] on button at bounding box center [464, 333] width 22 height 19
click at [218, 298] on div "com" at bounding box center [230, 282] width 60 height 74
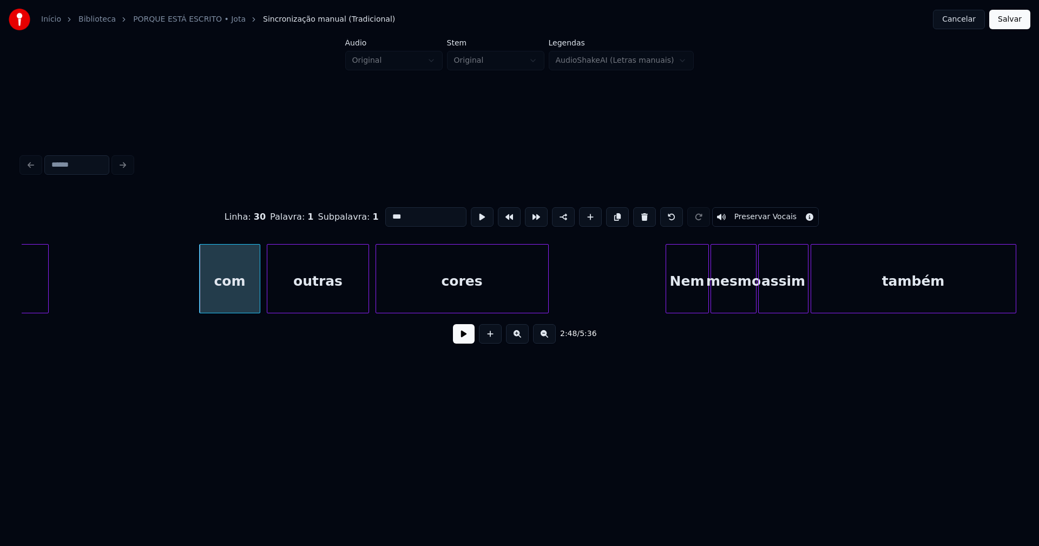
click at [386, 213] on input "***" at bounding box center [425, 216] width 81 height 19
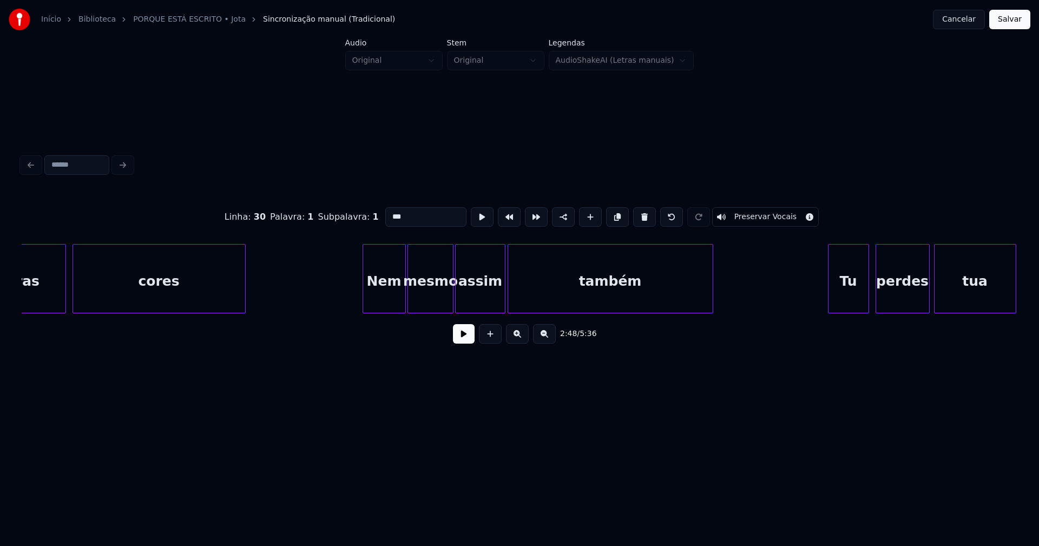
scroll to position [0, 18447]
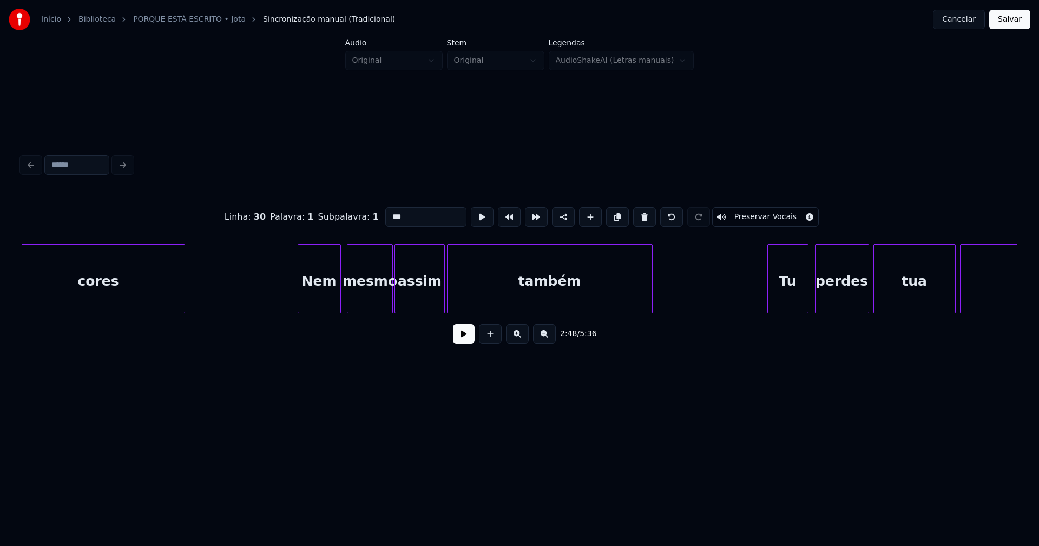
click at [314, 305] on div "Nem" at bounding box center [319, 282] width 42 height 74
type input "***"
drag, startPoint x: 464, startPoint y: 340, endPoint x: 463, endPoint y: 348, distance: 8.1
click at [464, 339] on button at bounding box center [464, 333] width 22 height 19
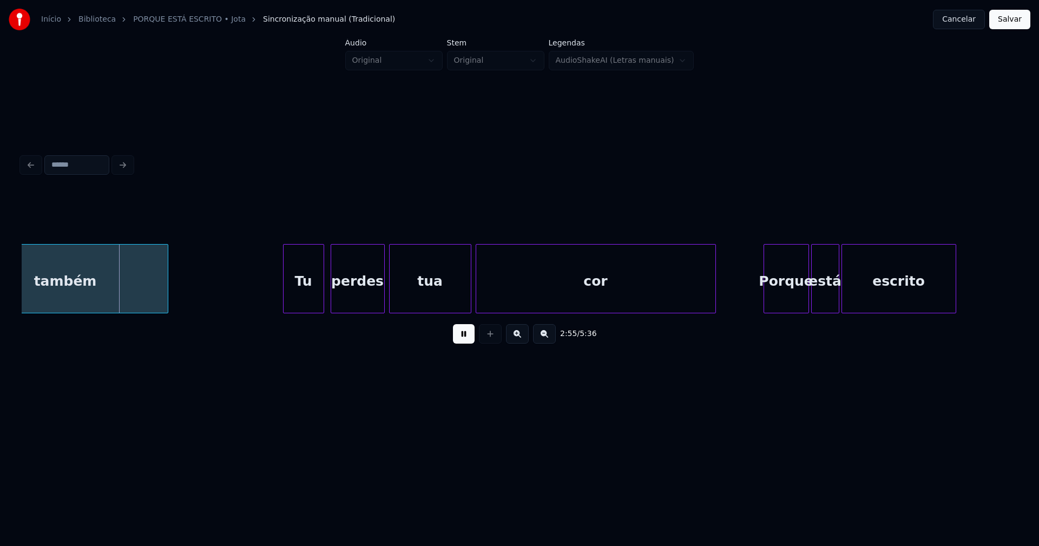
scroll to position [0, 18971]
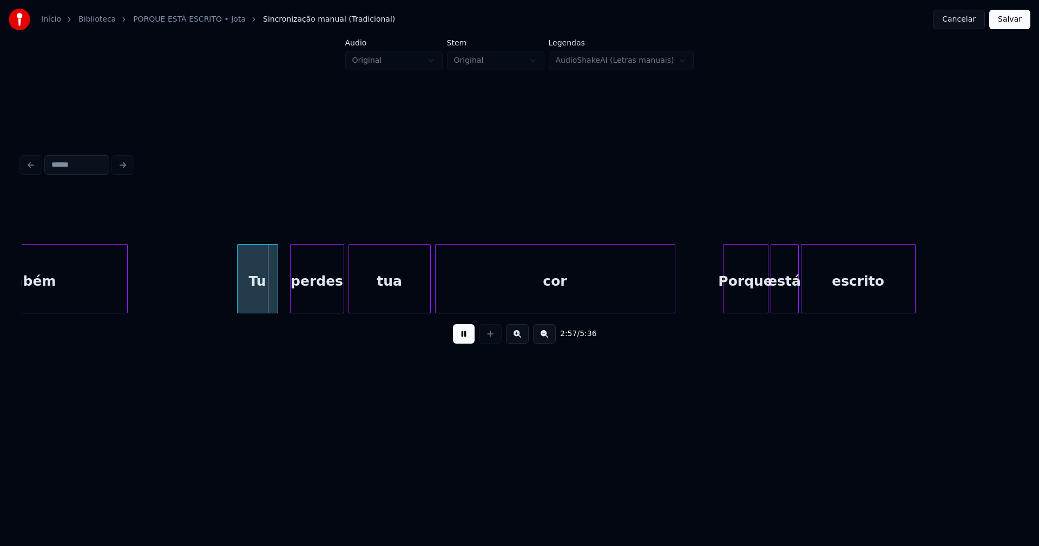
click at [256, 302] on div "Tu" at bounding box center [258, 282] width 40 height 74
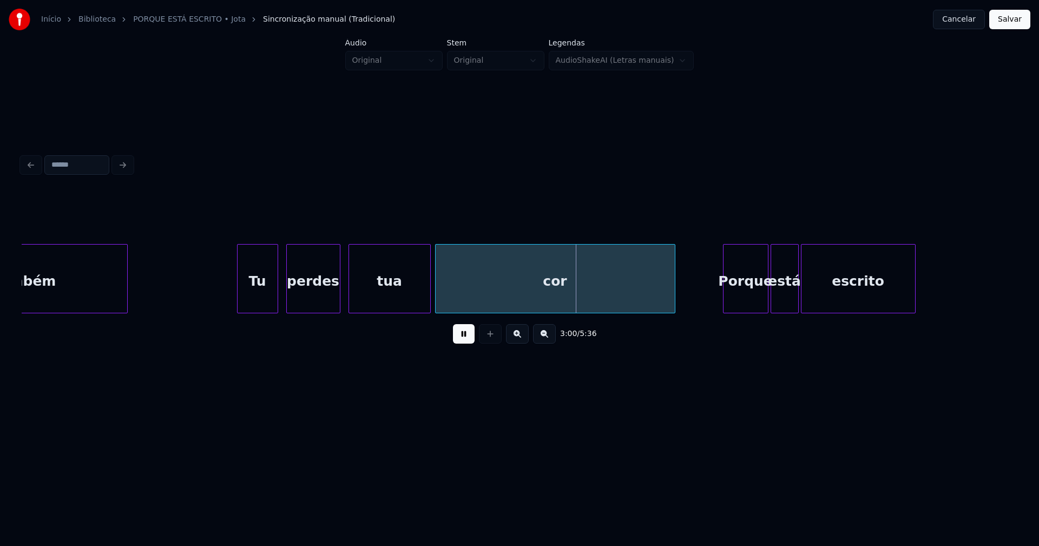
click at [317, 311] on div "também Tu perdes tua cor Porque está escrito" at bounding box center [520, 278] width 996 height 69
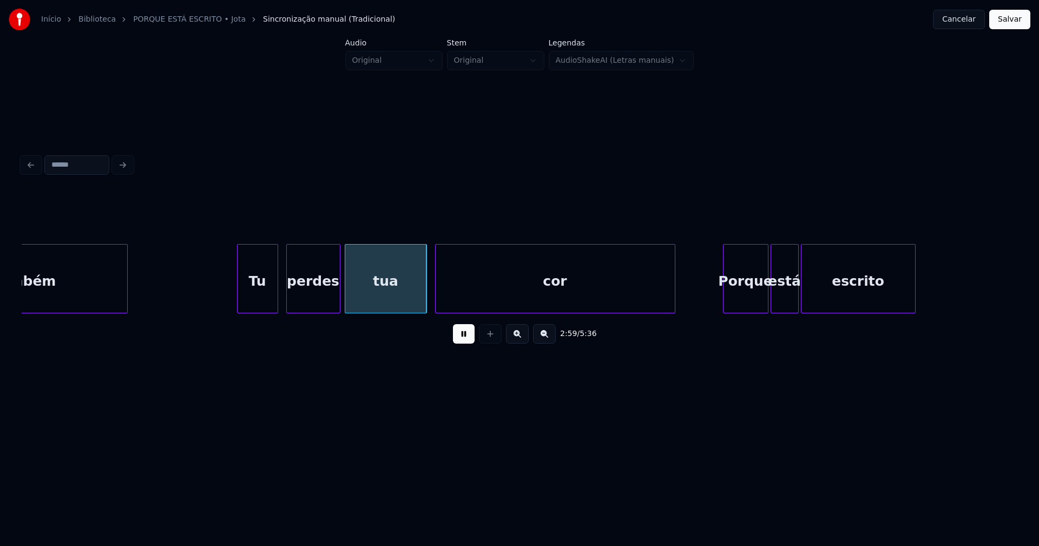
click at [359, 301] on div "tua" at bounding box center [385, 282] width 81 height 74
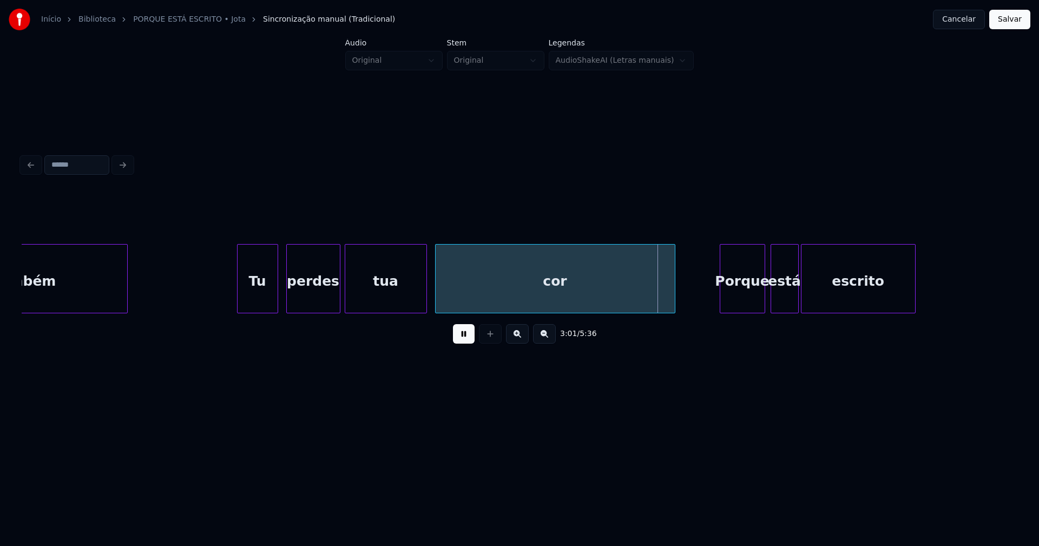
click at [744, 293] on div "Porque" at bounding box center [742, 282] width 44 height 74
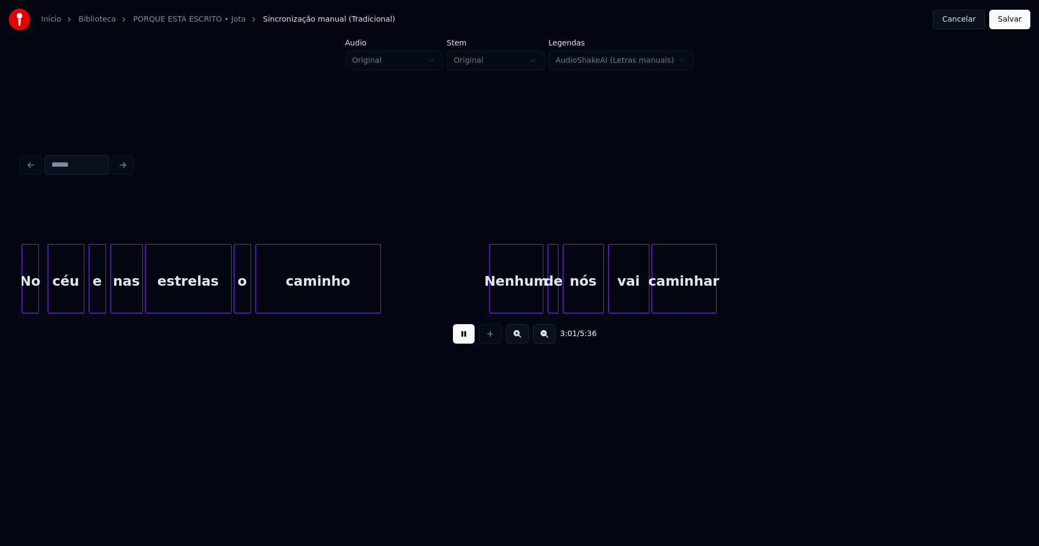
scroll to position [0, 19669]
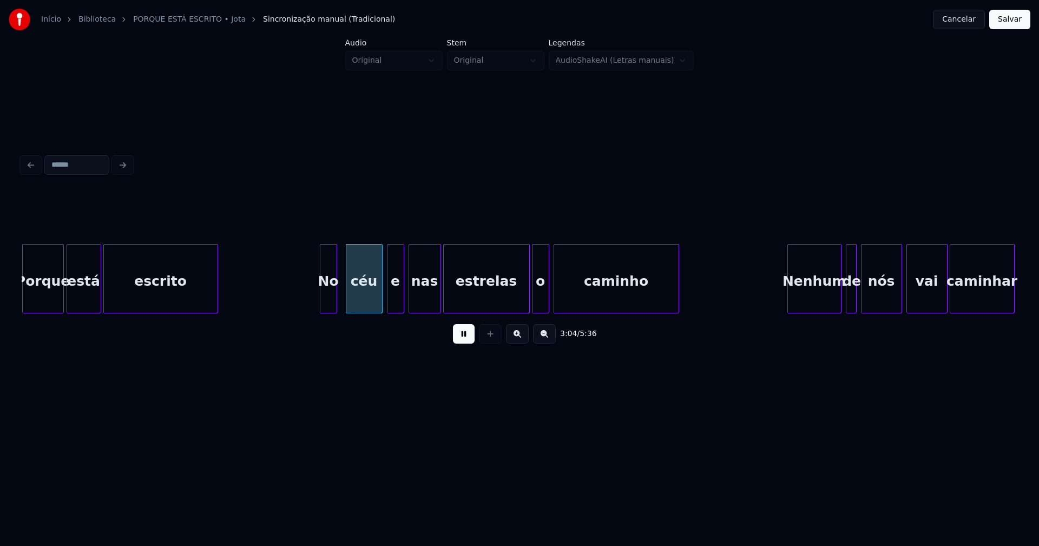
click at [69, 310] on div "No céu e nas estrelas o caminho Nenhum de nós vai caminhar Porque está escrito" at bounding box center [520, 278] width 996 height 69
click at [326, 302] on div "No" at bounding box center [324, 282] width 16 height 74
click at [516, 308] on div at bounding box center [516, 279] width 3 height 68
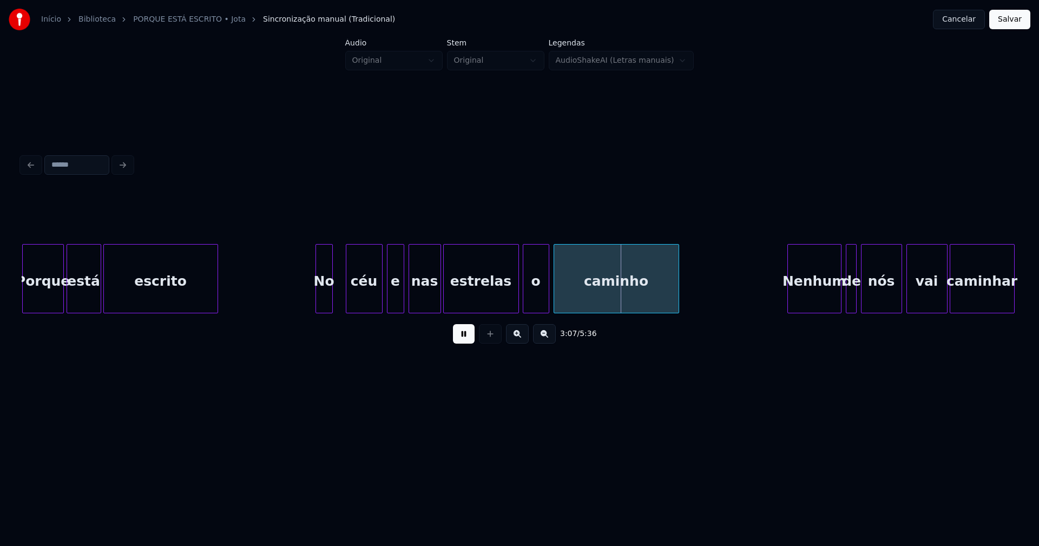
click at [524, 307] on div at bounding box center [524, 279] width 3 height 68
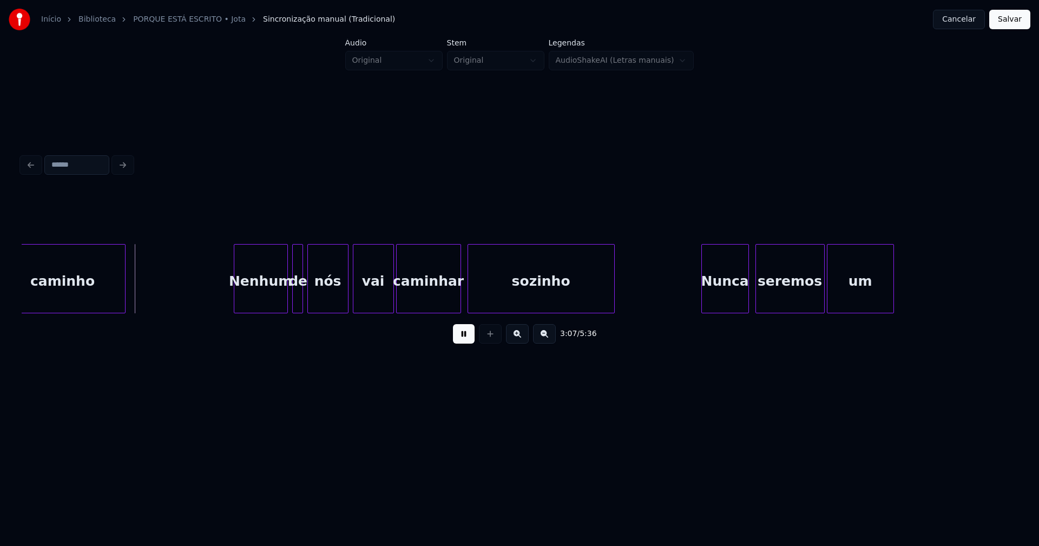
scroll to position [0, 20223]
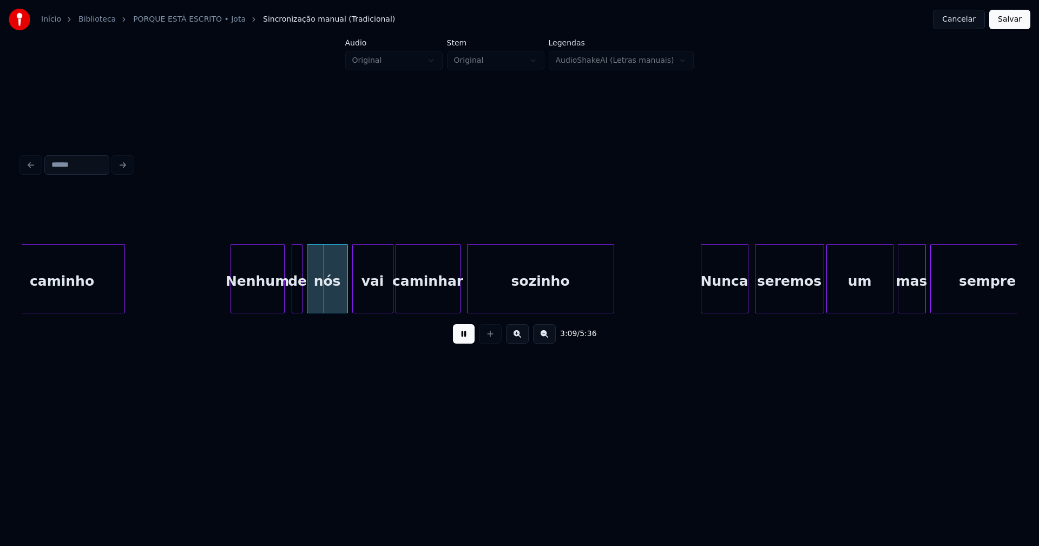
click at [263, 299] on div "Nenhum" at bounding box center [257, 282] width 53 height 74
click at [291, 302] on div "de" at bounding box center [293, 282] width 11 height 74
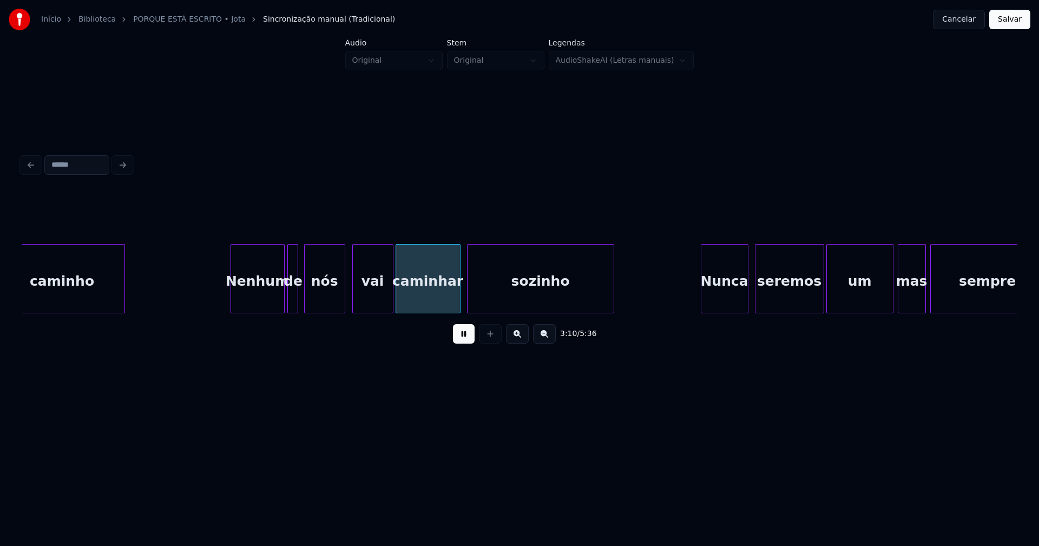
click at [319, 301] on div "nós" at bounding box center [325, 282] width 40 height 74
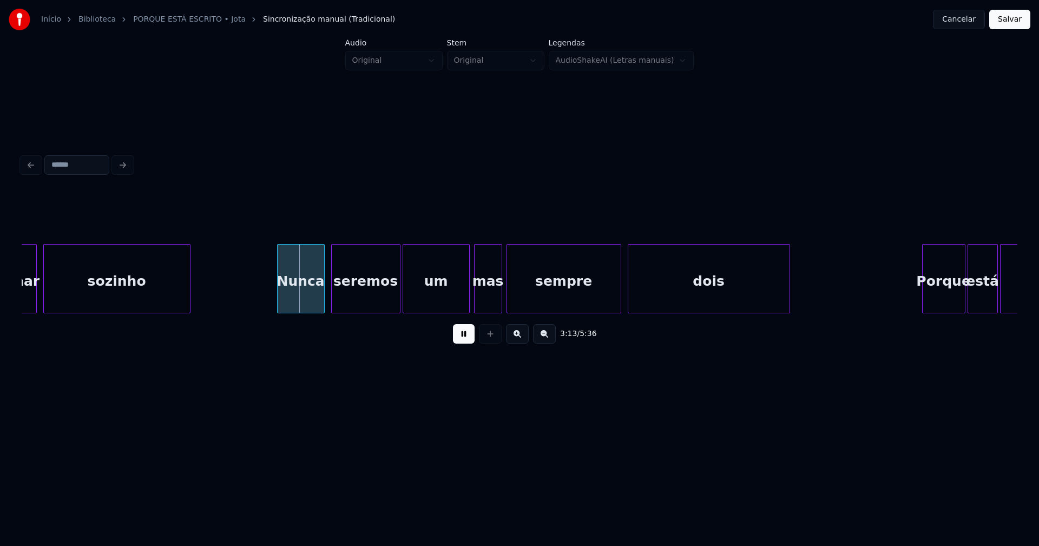
scroll to position [0, 20666]
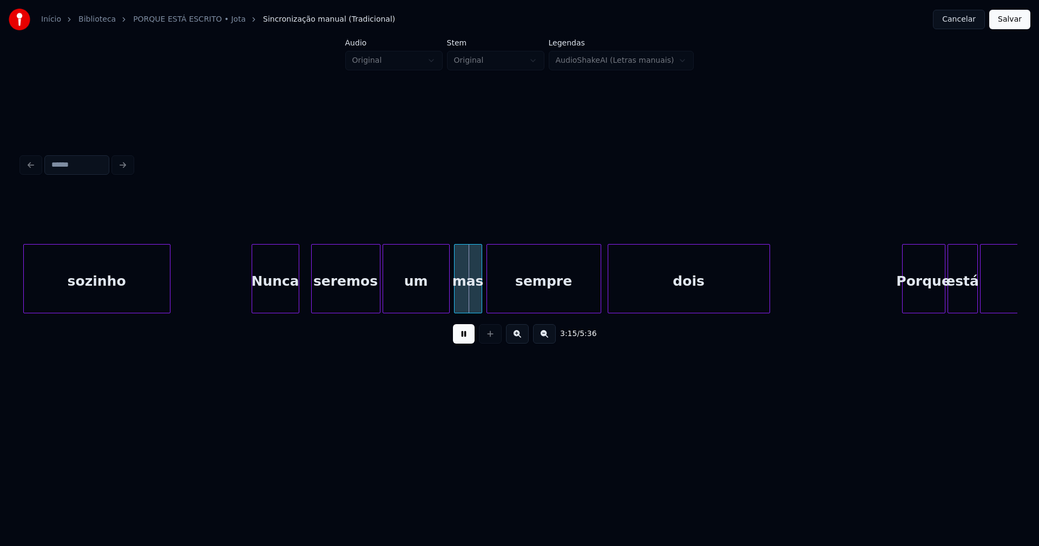
click at [267, 300] on div "Nunca" at bounding box center [275, 282] width 47 height 74
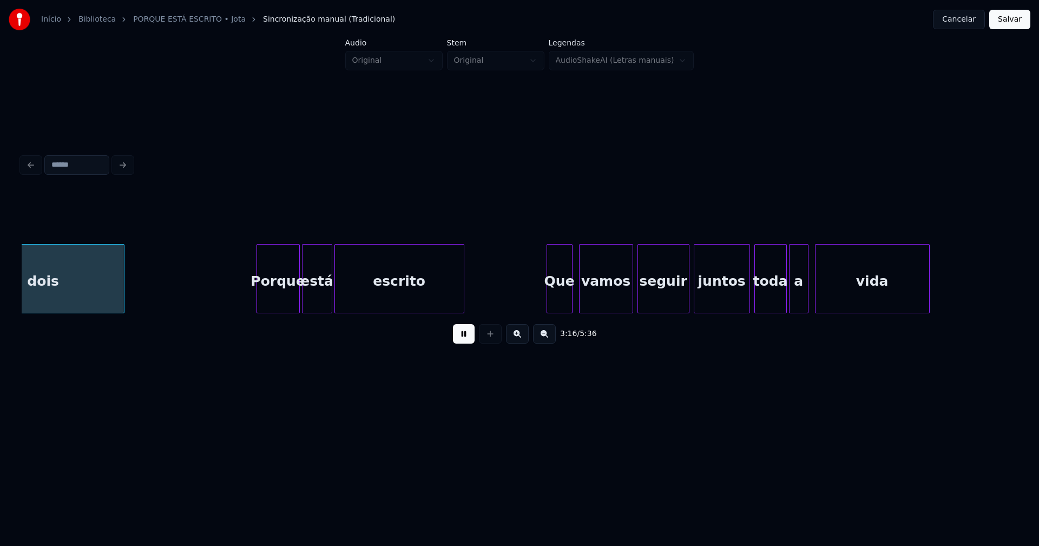
scroll to position [0, 21312]
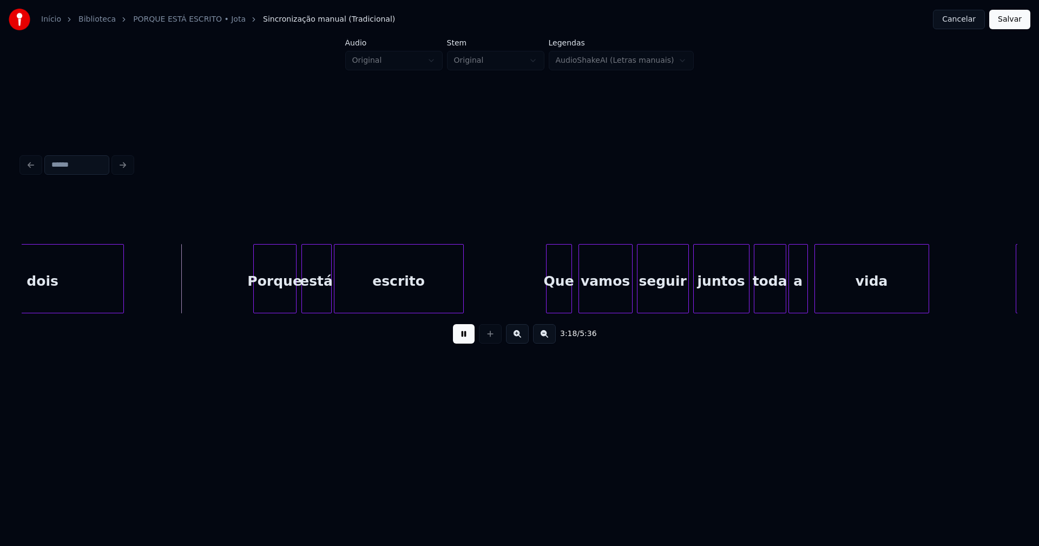
click at [279, 304] on div "Porque" at bounding box center [275, 282] width 42 height 74
click at [312, 299] on div "está" at bounding box center [314, 282] width 29 height 74
click at [342, 307] on div at bounding box center [343, 279] width 3 height 68
click at [337, 300] on div at bounding box center [335, 279] width 3 height 68
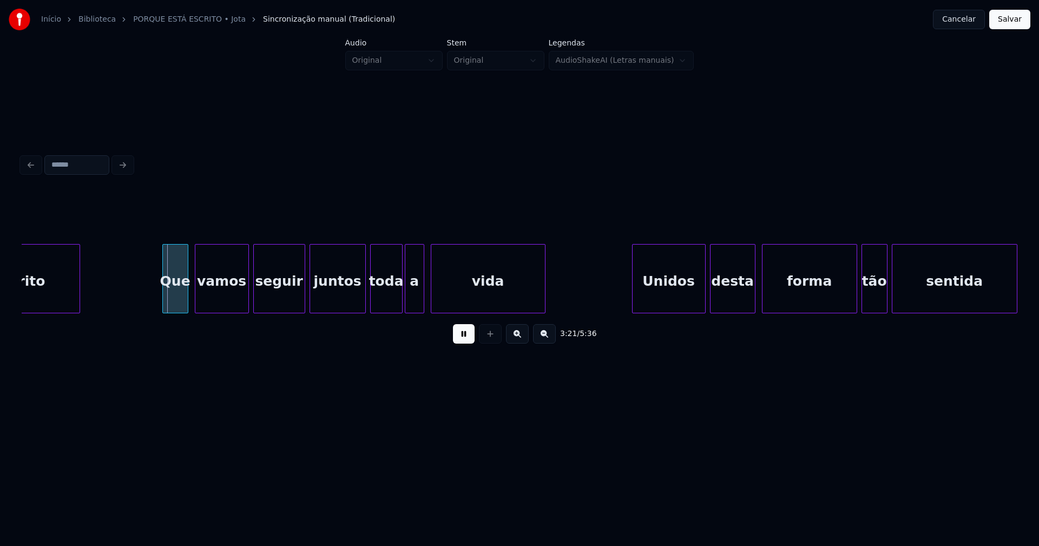
scroll to position [0, 21715]
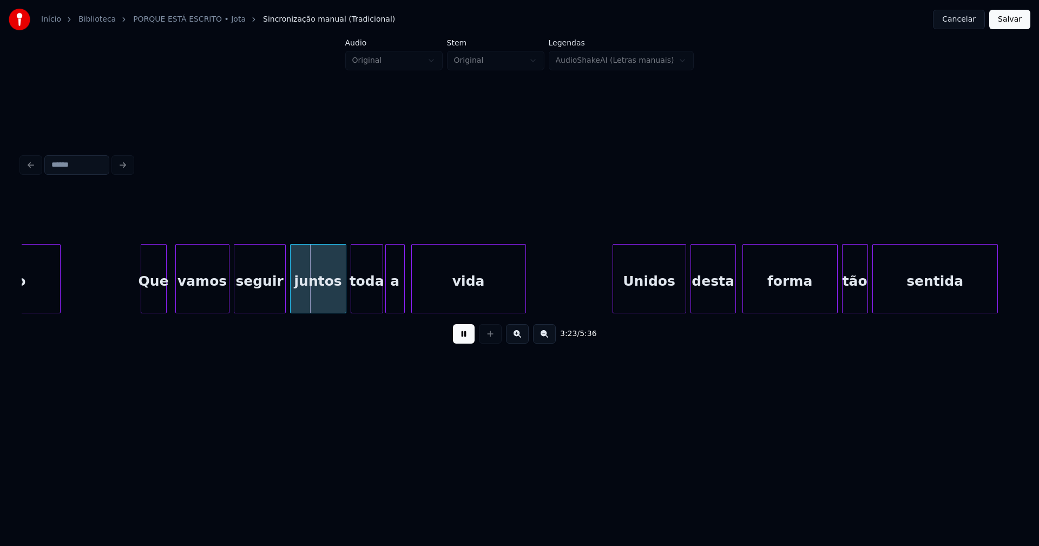
click at [149, 298] on div "Que" at bounding box center [153, 282] width 25 height 74
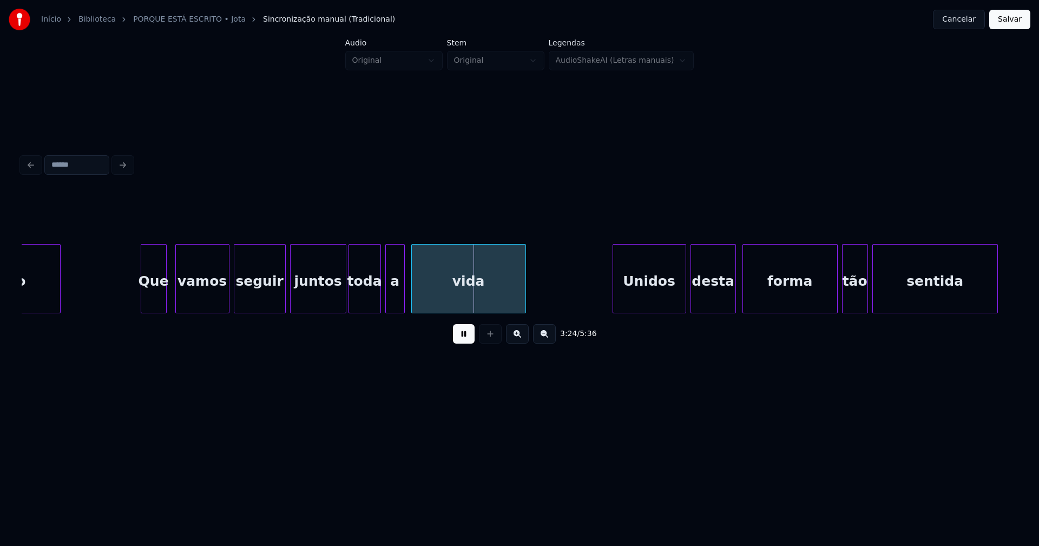
click at [363, 300] on div "toda" at bounding box center [364, 282] width 31 height 74
click at [372, 299] on div at bounding box center [372, 279] width 3 height 68
click at [386, 292] on div at bounding box center [387, 279] width 3 height 68
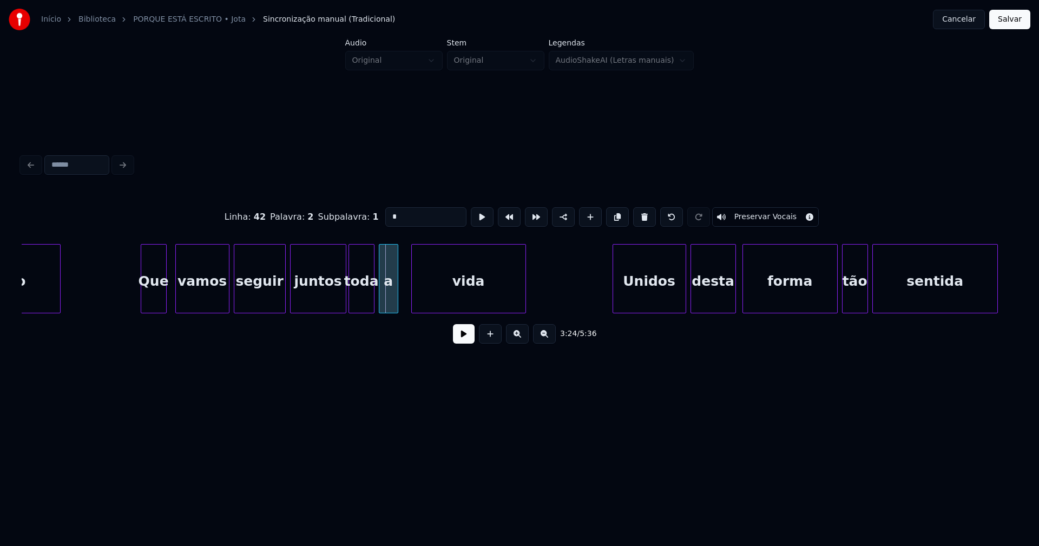
click at [387, 296] on div "a" at bounding box center [388, 282] width 18 height 74
click at [459, 338] on button at bounding box center [464, 333] width 22 height 19
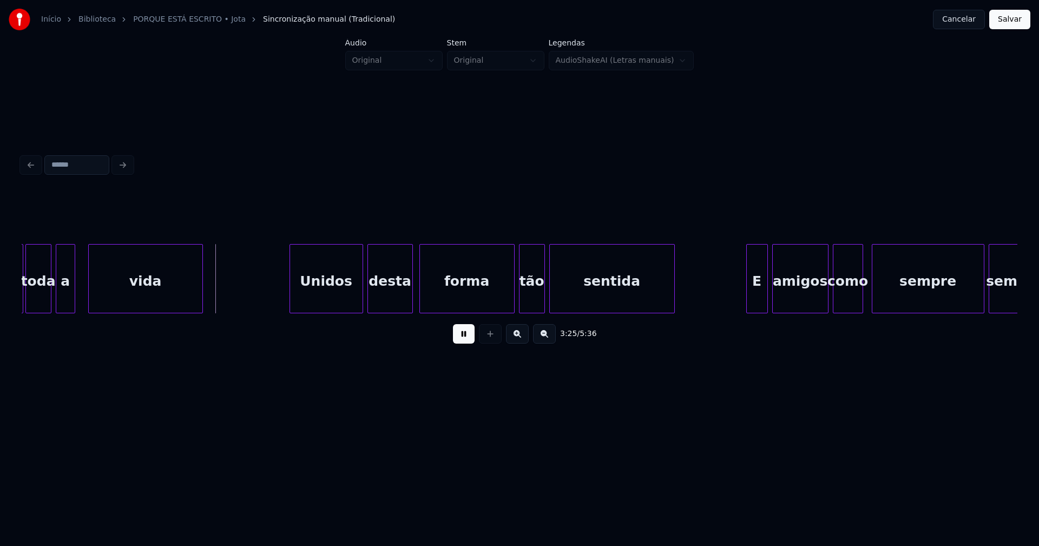
scroll to position [0, 22160]
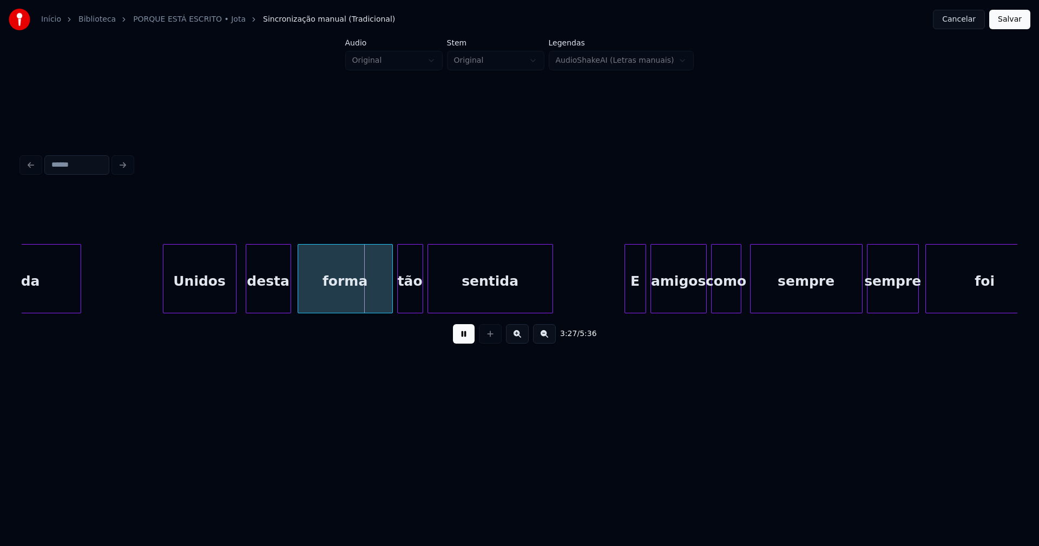
click at [201, 301] on div "Unidos" at bounding box center [199, 282] width 72 height 74
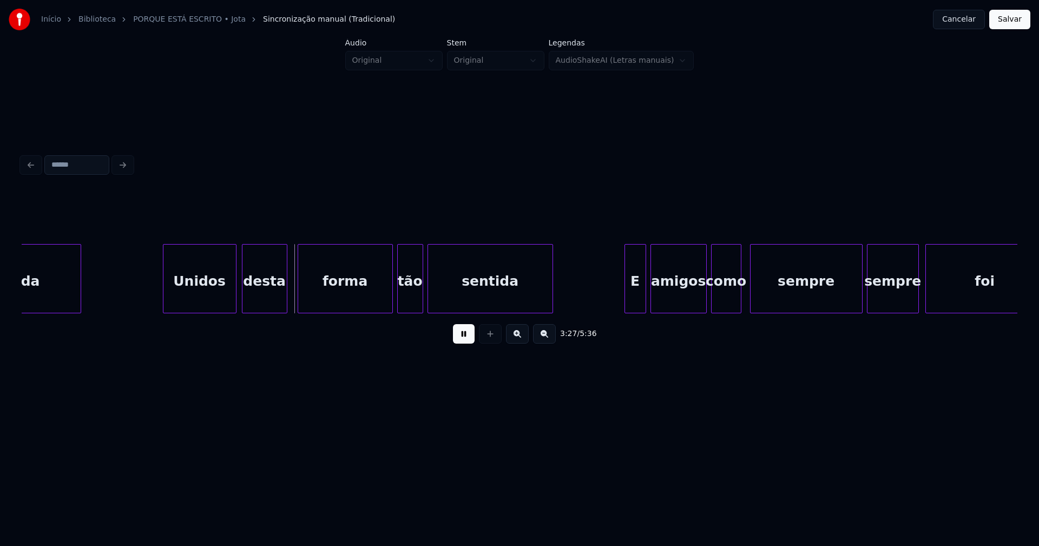
click at [255, 301] on div "desta" at bounding box center [264, 282] width 44 height 74
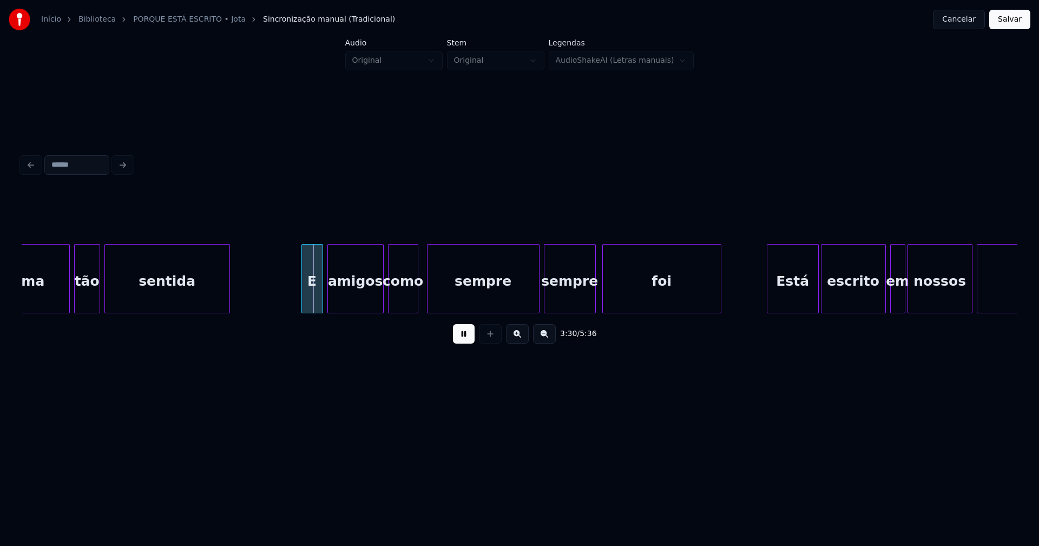
scroll to position [0, 22543]
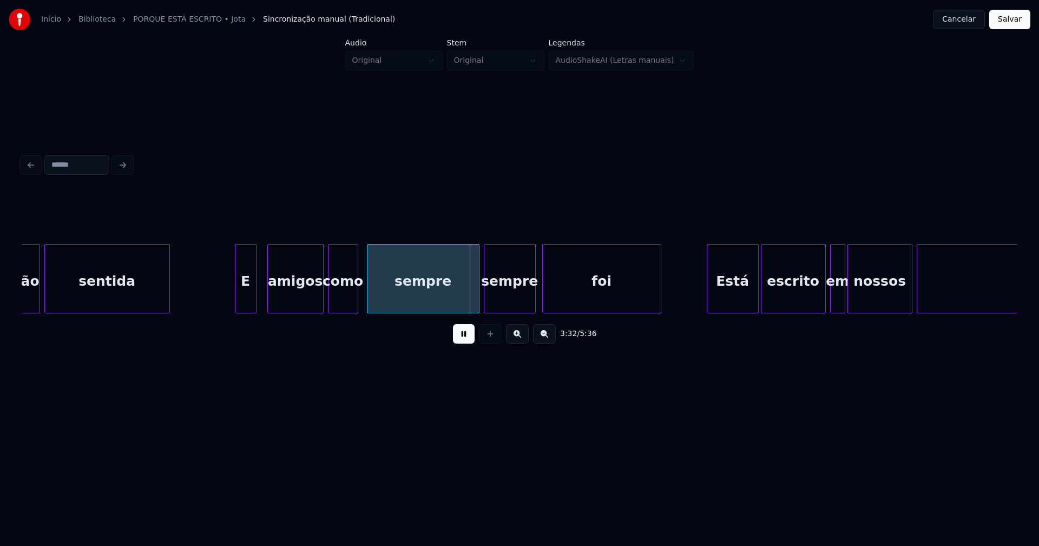
click at [243, 295] on div "E" at bounding box center [245, 282] width 21 height 74
click at [286, 304] on div "amigos" at bounding box center [291, 282] width 55 height 74
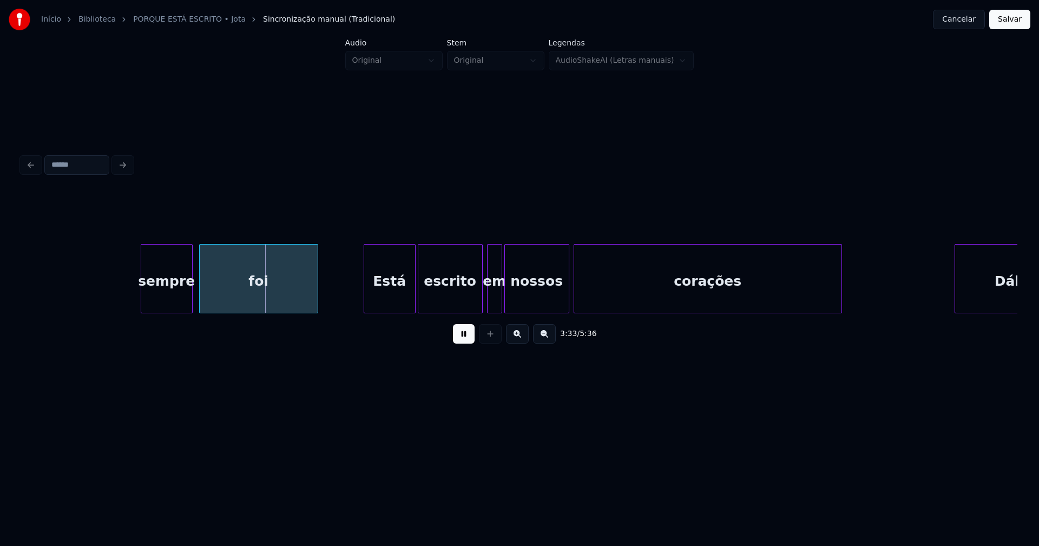
scroll to position [0, 23068]
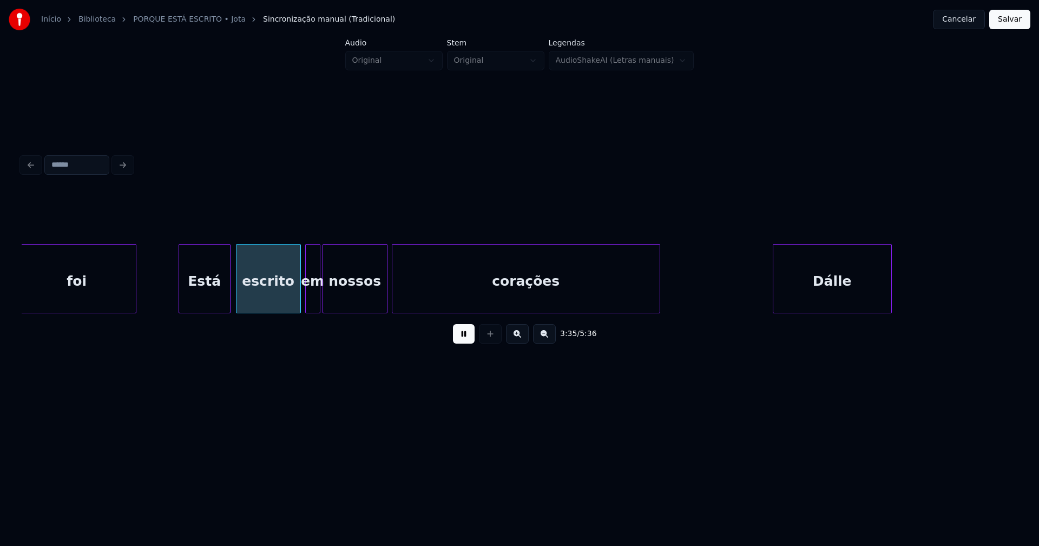
click at [201, 301] on div "Está" at bounding box center [204, 282] width 51 height 74
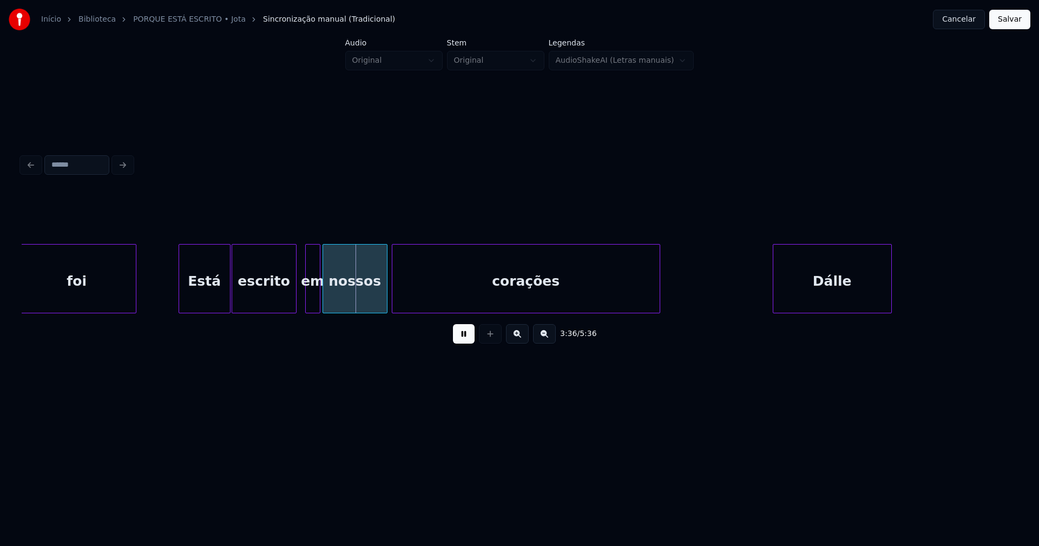
click at [256, 307] on div "escrito" at bounding box center [264, 282] width 64 height 74
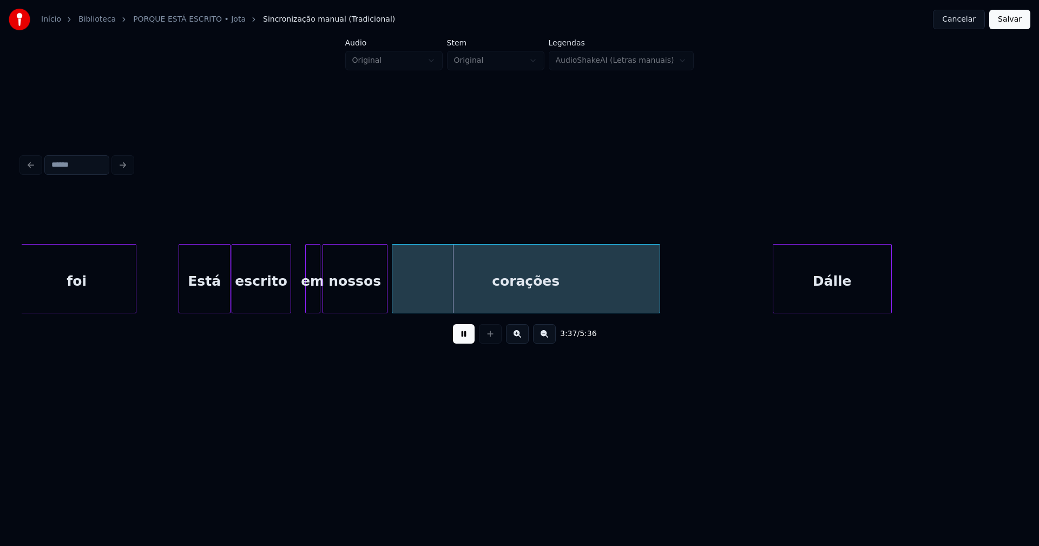
click at [290, 299] on div at bounding box center [288, 279] width 3 height 68
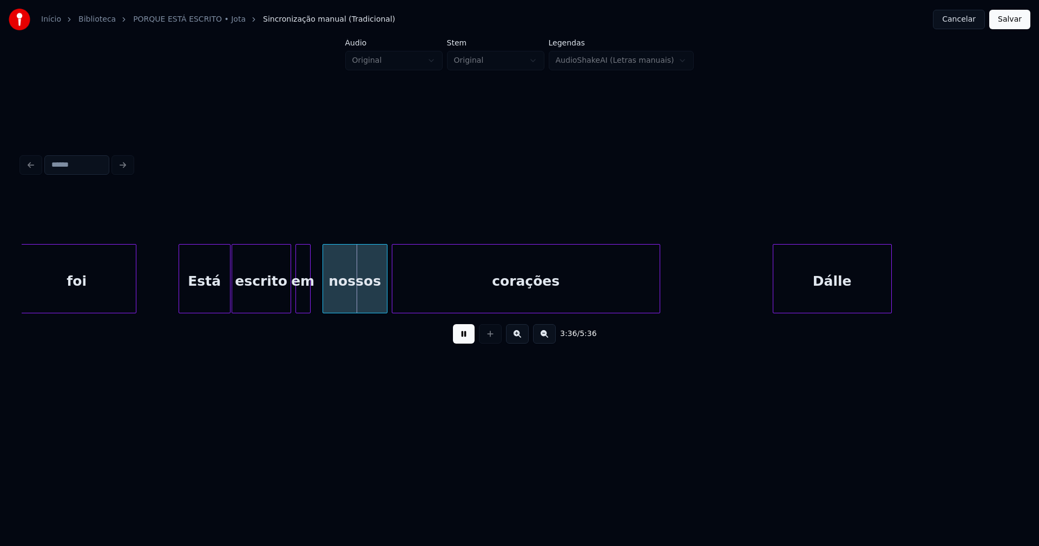
click at [301, 300] on div "em" at bounding box center [303, 282] width 14 height 74
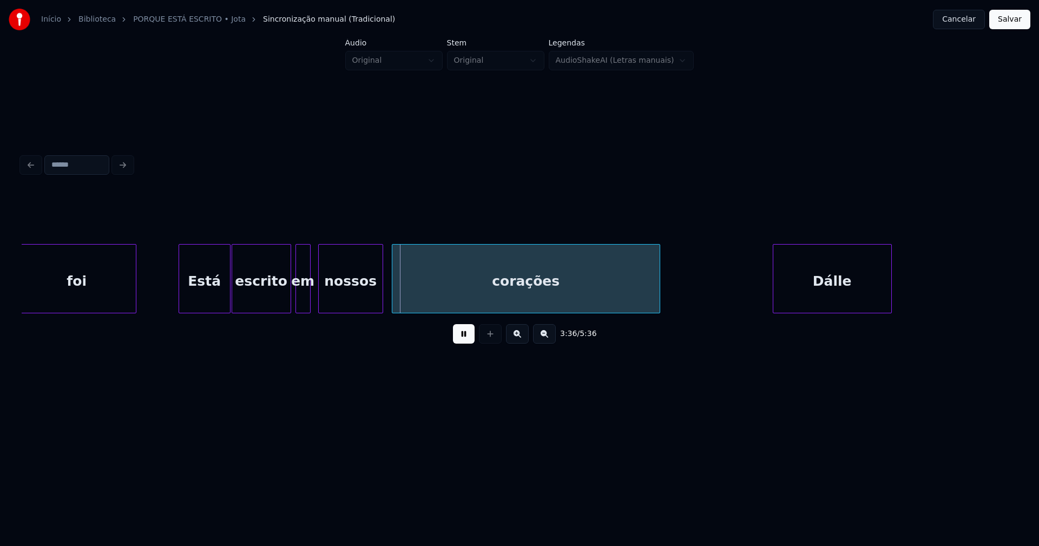
click at [337, 299] on div "nossos" at bounding box center [351, 282] width 64 height 74
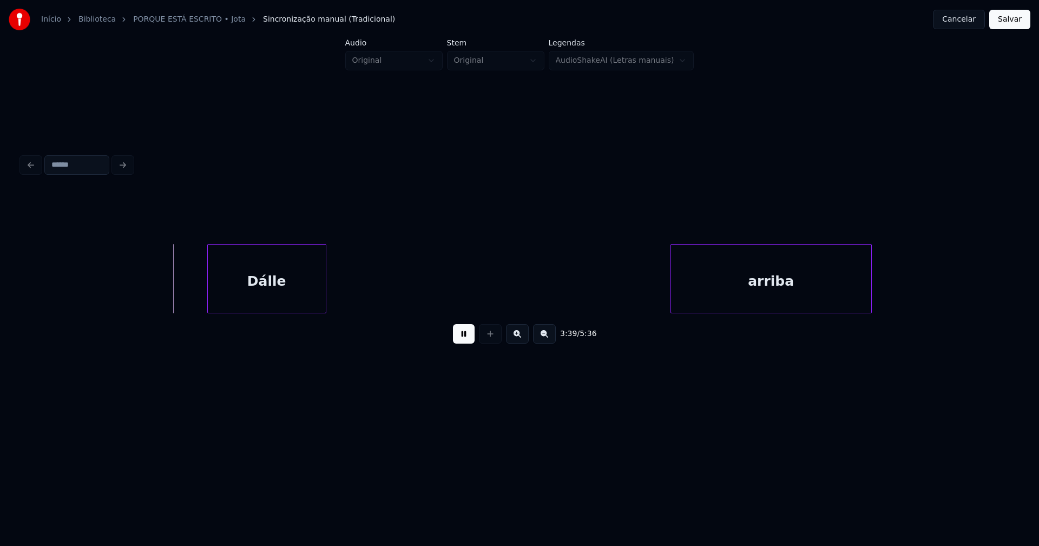
scroll to position [0, 23734]
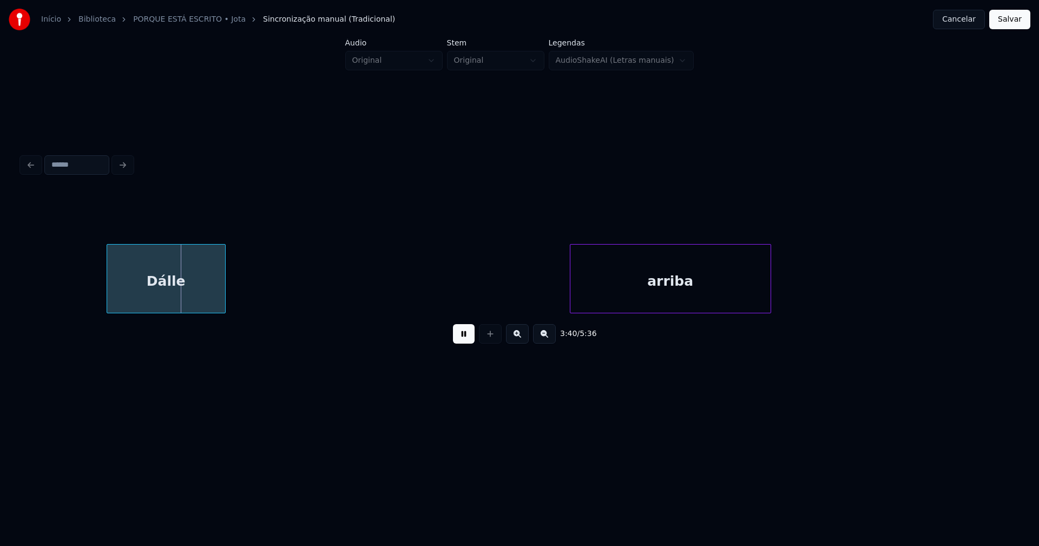
click at [461, 342] on button at bounding box center [464, 333] width 22 height 19
click at [213, 272] on div "Dálle" at bounding box center [166, 282] width 118 height 74
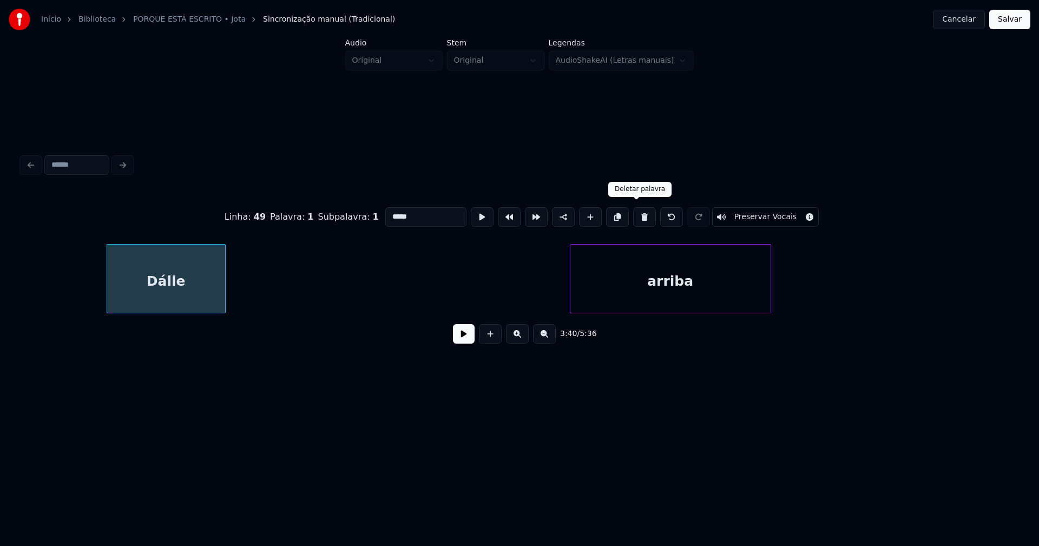
click at [637, 212] on button at bounding box center [644, 216] width 23 height 19
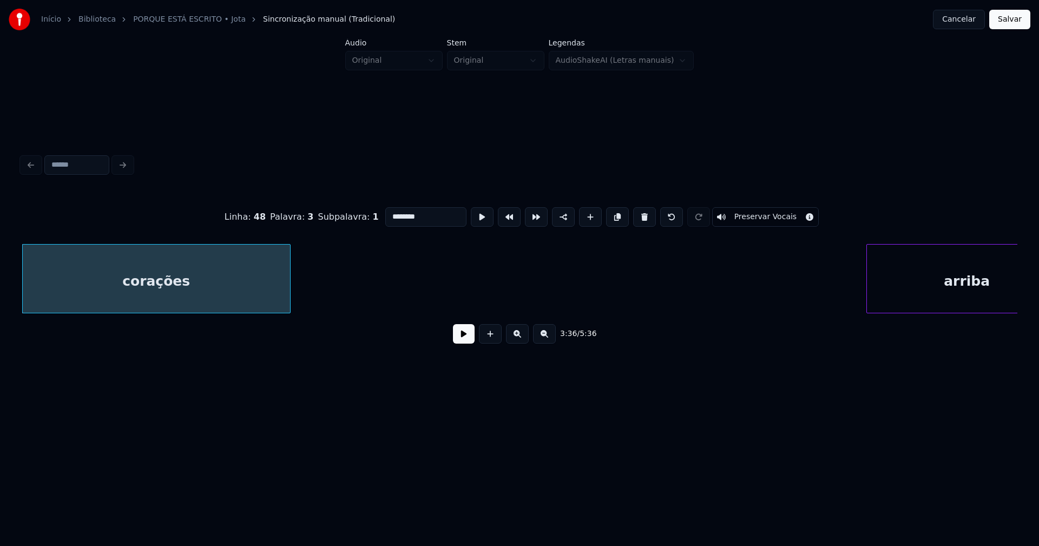
click at [958, 290] on div "arriba" at bounding box center [967, 282] width 200 height 74
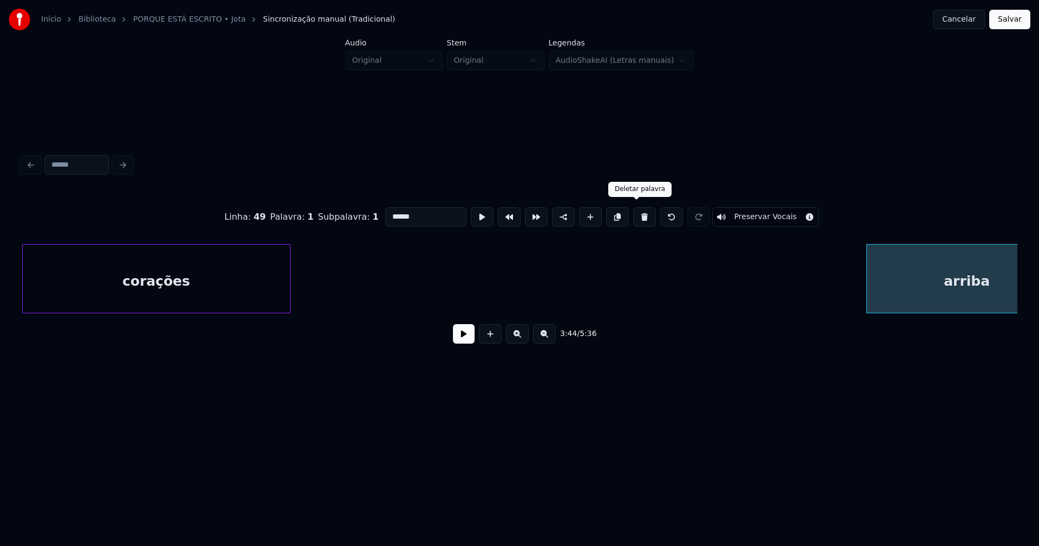
click at [635, 216] on button at bounding box center [644, 216] width 23 height 19
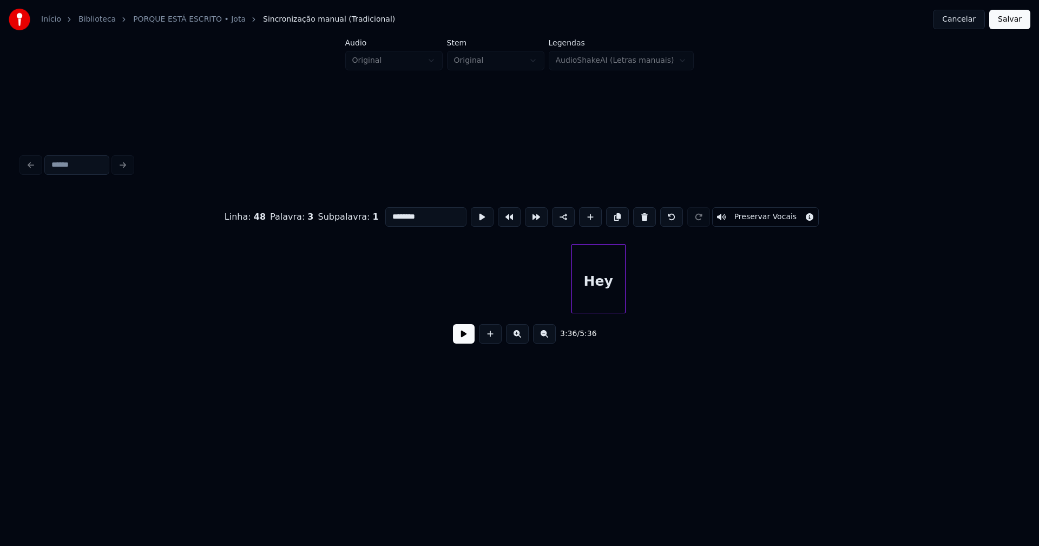
scroll to position [0, 24783]
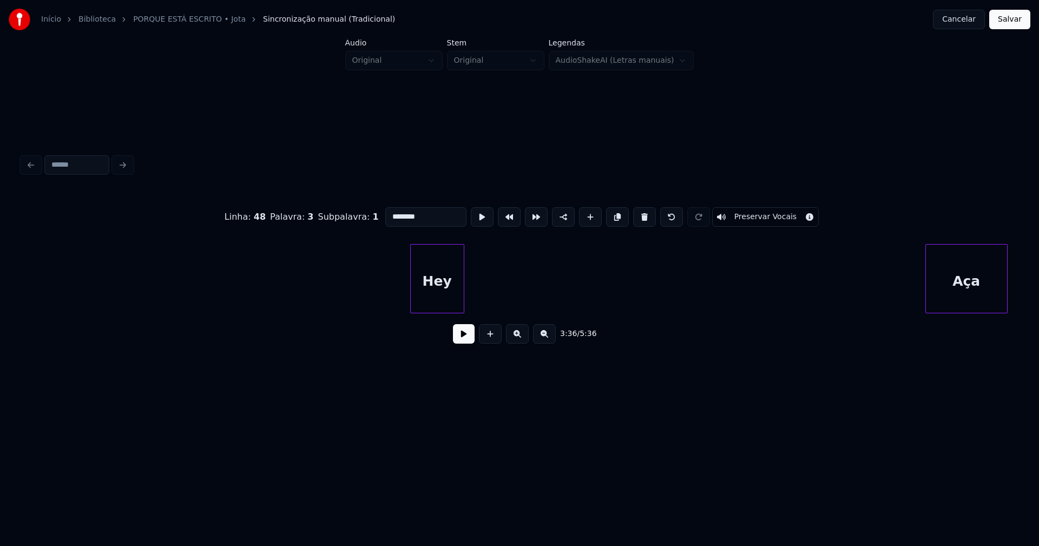
click at [451, 289] on div "Hey" at bounding box center [437, 282] width 53 height 74
click at [635, 215] on button at bounding box center [644, 216] width 23 height 19
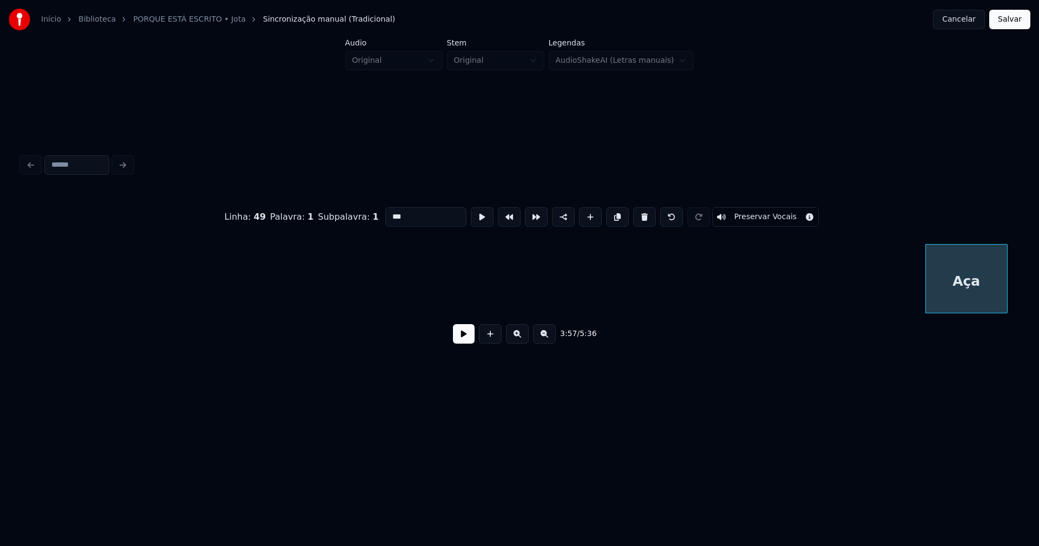
click at [950, 284] on div "Aça" at bounding box center [966, 282] width 81 height 74
click at [638, 219] on button at bounding box center [644, 216] width 23 height 19
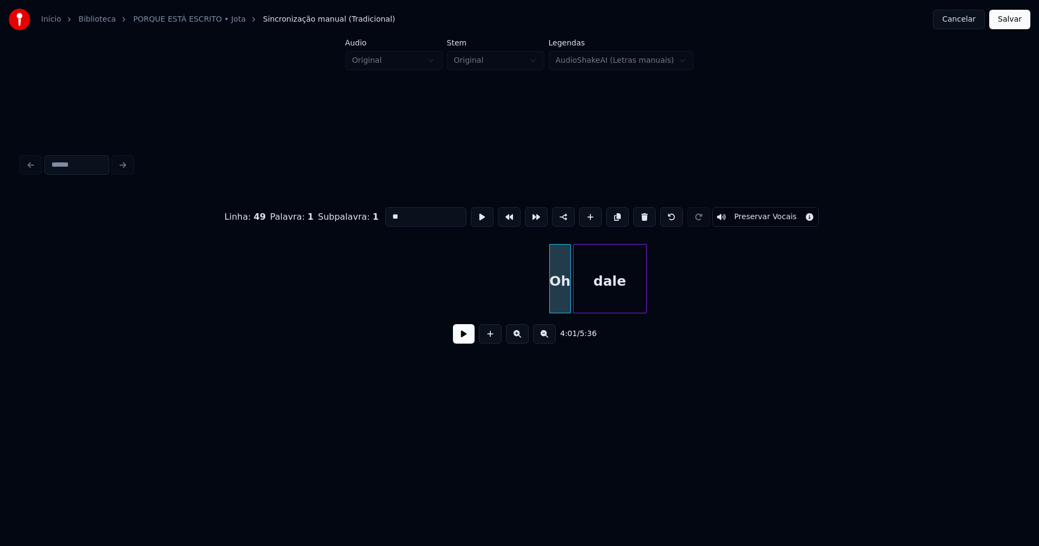
scroll to position [0, 25691]
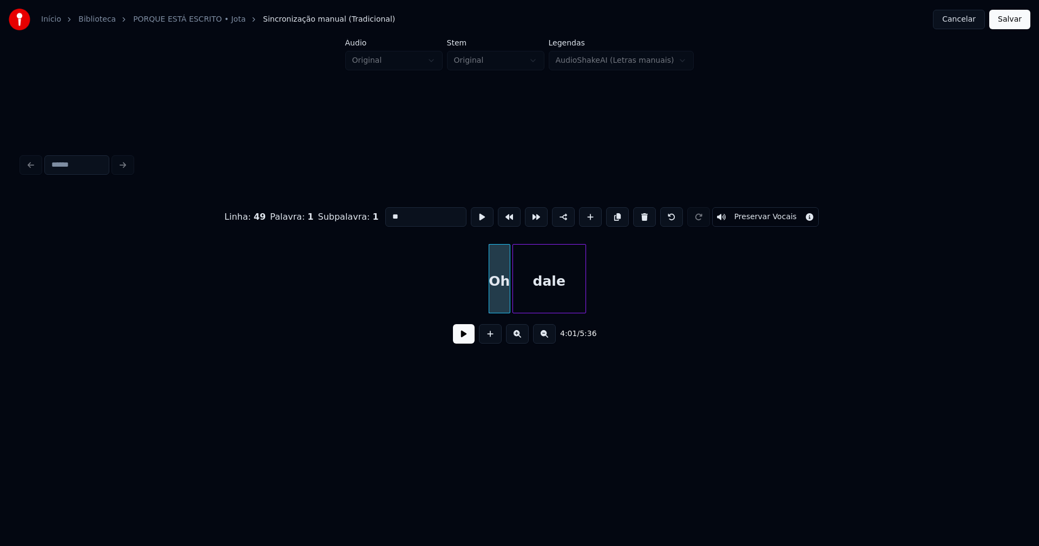
click at [548, 292] on div "dale" at bounding box center [549, 282] width 72 height 74
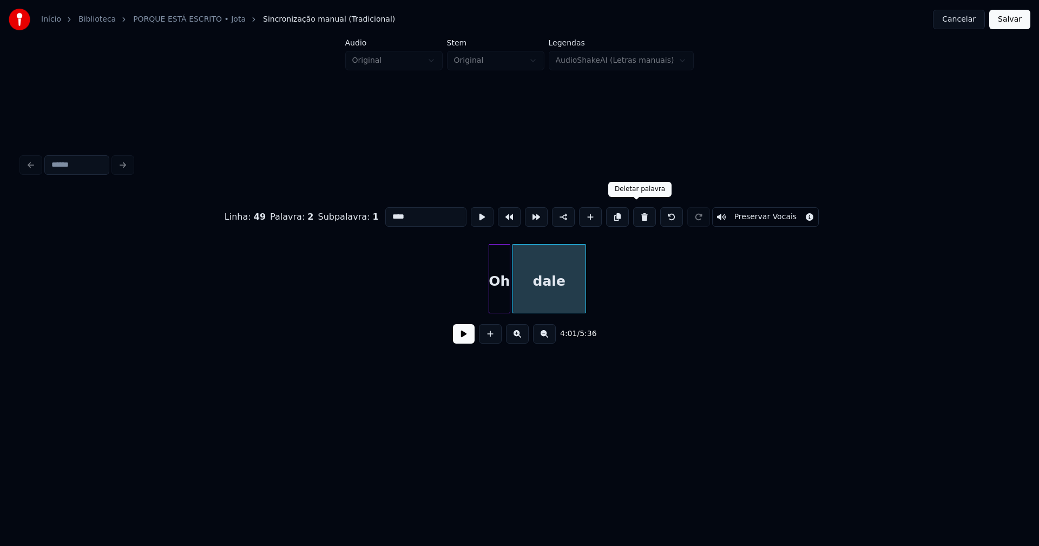
click at [640, 215] on button at bounding box center [644, 216] width 23 height 19
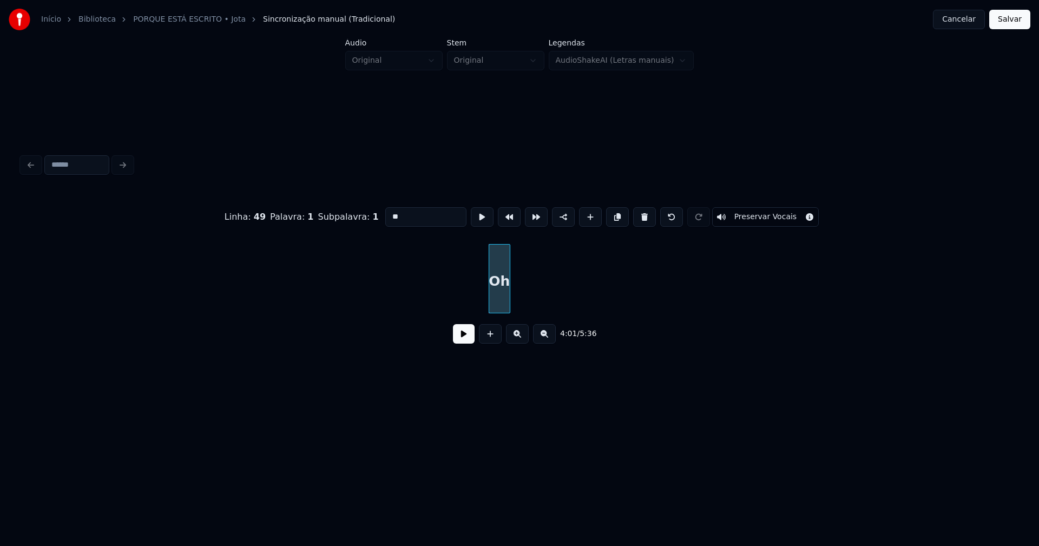
click at [638, 215] on button at bounding box center [644, 216] width 23 height 19
type input "******"
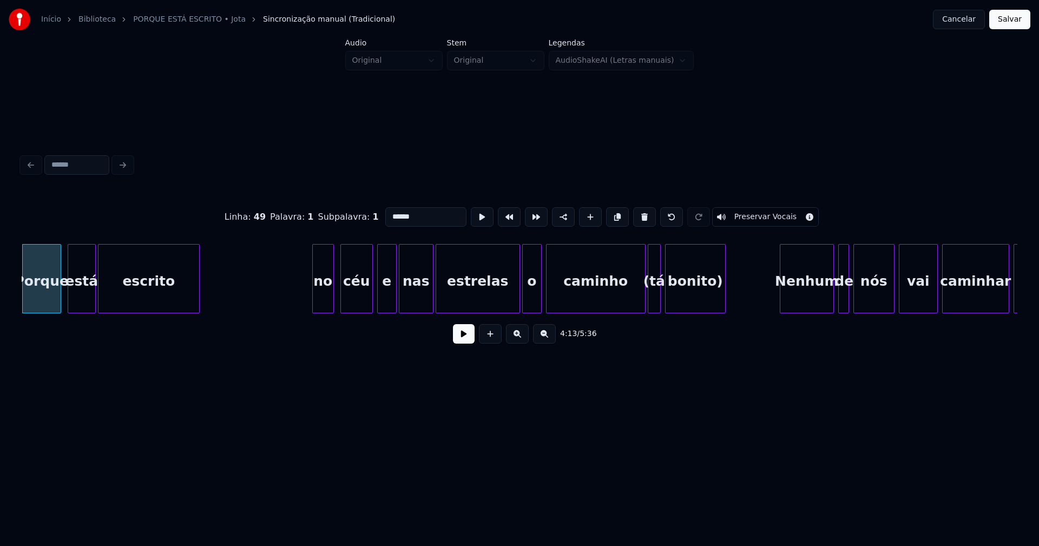
scroll to position [0, 27266]
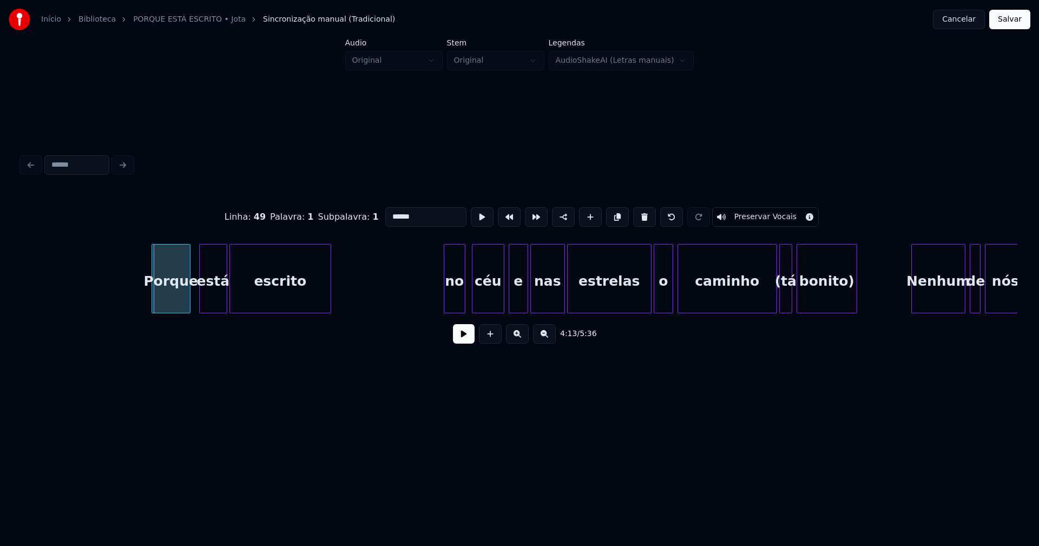
click at [166, 298] on div "Porque" at bounding box center [171, 282] width 38 height 74
click at [465, 344] on button at bounding box center [464, 333] width 22 height 19
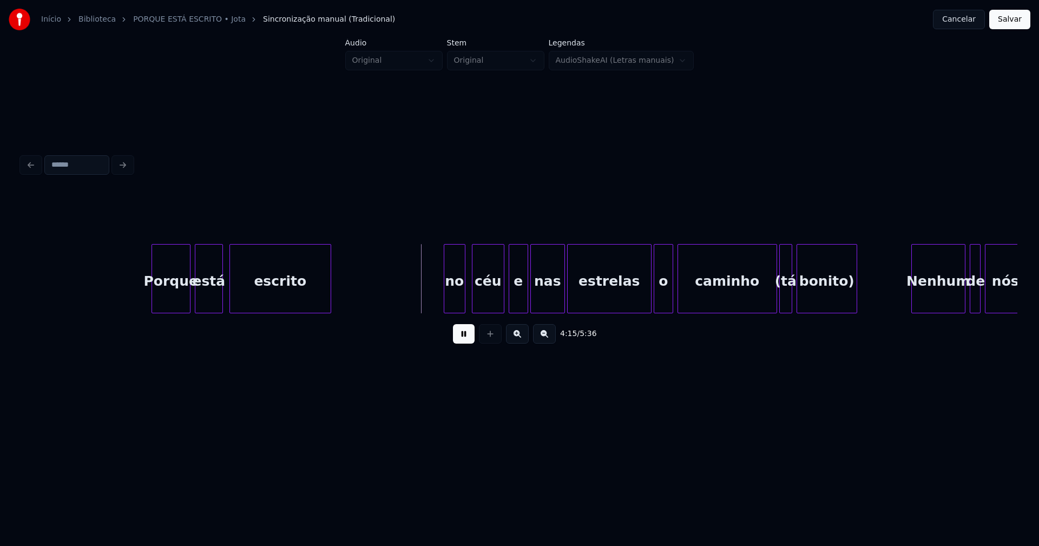
click at [208, 303] on div "está" at bounding box center [208, 282] width 27 height 74
click at [239, 302] on div at bounding box center [239, 279] width 3 height 68
click at [232, 298] on div at bounding box center [230, 279] width 3 height 68
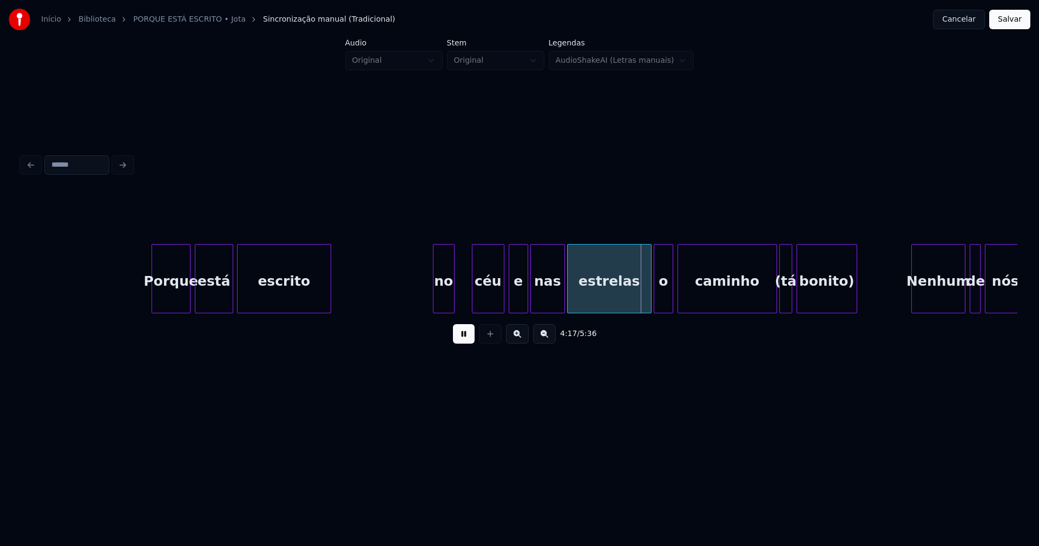
click at [446, 302] on div "no" at bounding box center [443, 282] width 21 height 74
click at [482, 301] on div "céu" at bounding box center [480, 282] width 31 height 74
click at [511, 301] on div "e" at bounding box center [512, 282] width 18 height 74
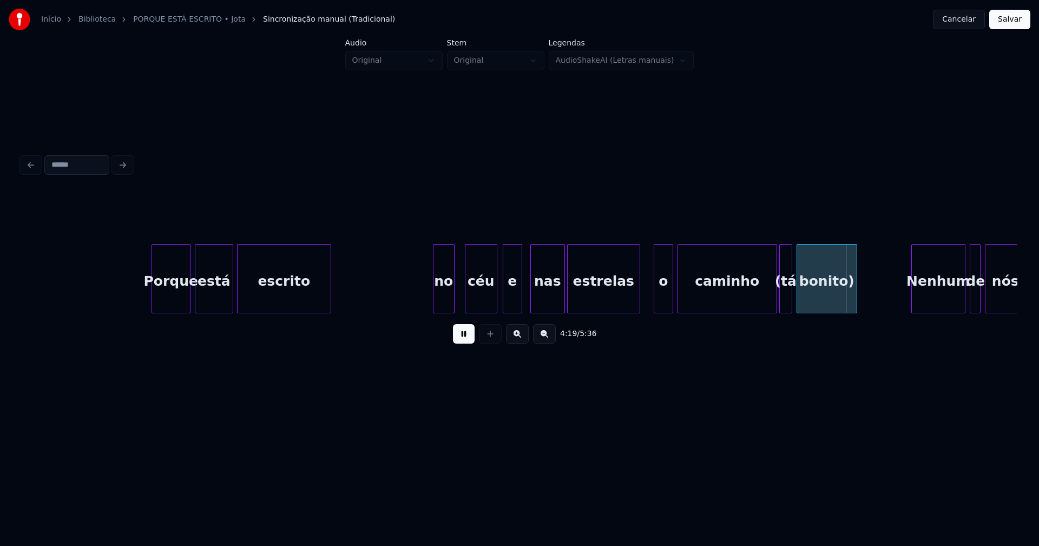
click at [637, 309] on div "Porque está escrito no céu e nas estrelas o caminho (tá bonito) Nenhum de nós" at bounding box center [520, 278] width 996 height 69
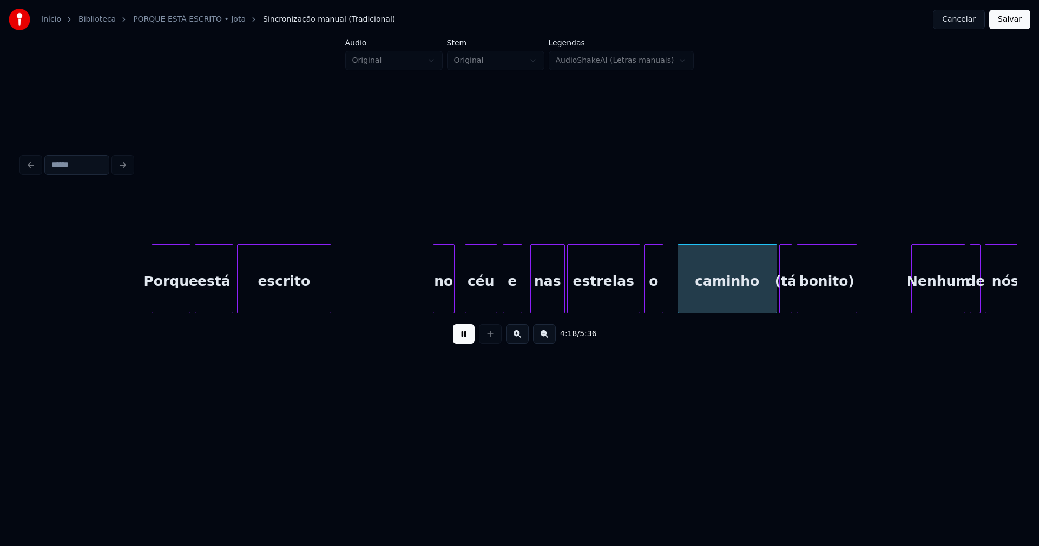
click at [653, 306] on div "o" at bounding box center [653, 282] width 18 height 74
click at [665, 299] on div at bounding box center [663, 279] width 3 height 68
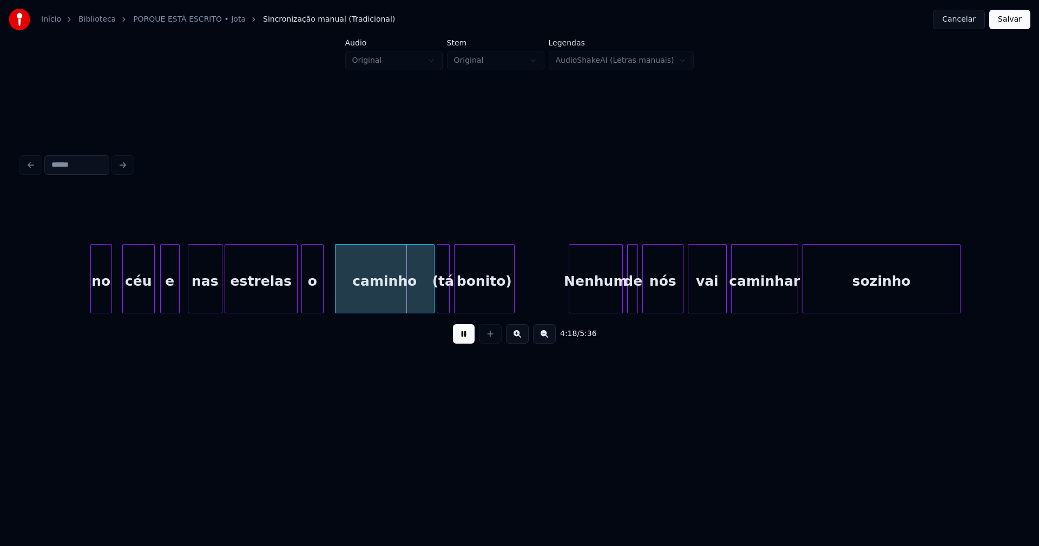
scroll to position [0, 27690]
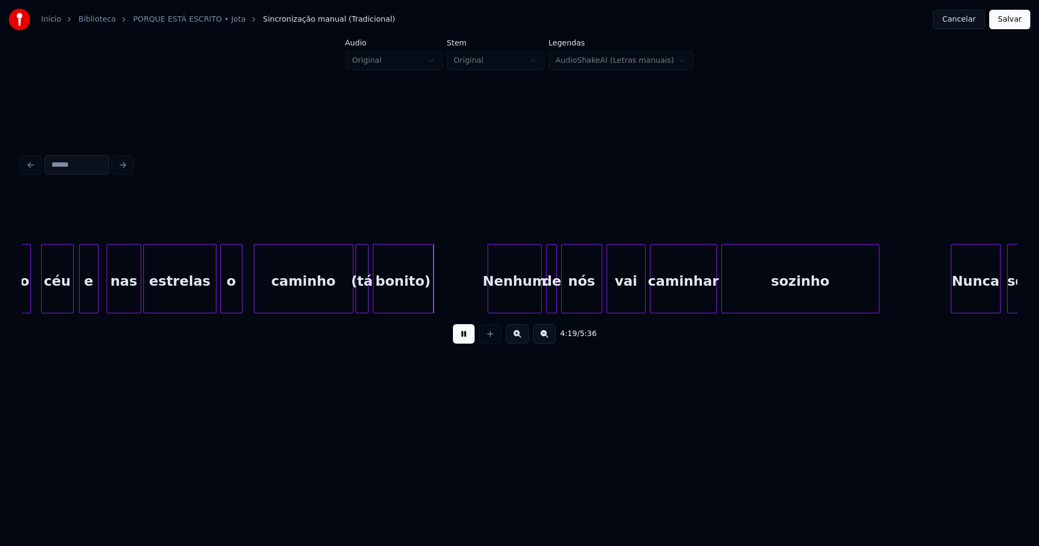
drag, startPoint x: 462, startPoint y: 338, endPoint x: 416, endPoint y: 314, distance: 52.5
click at [462, 339] on button at bounding box center [464, 333] width 22 height 19
click at [411, 295] on div "bonito)" at bounding box center [403, 282] width 60 height 74
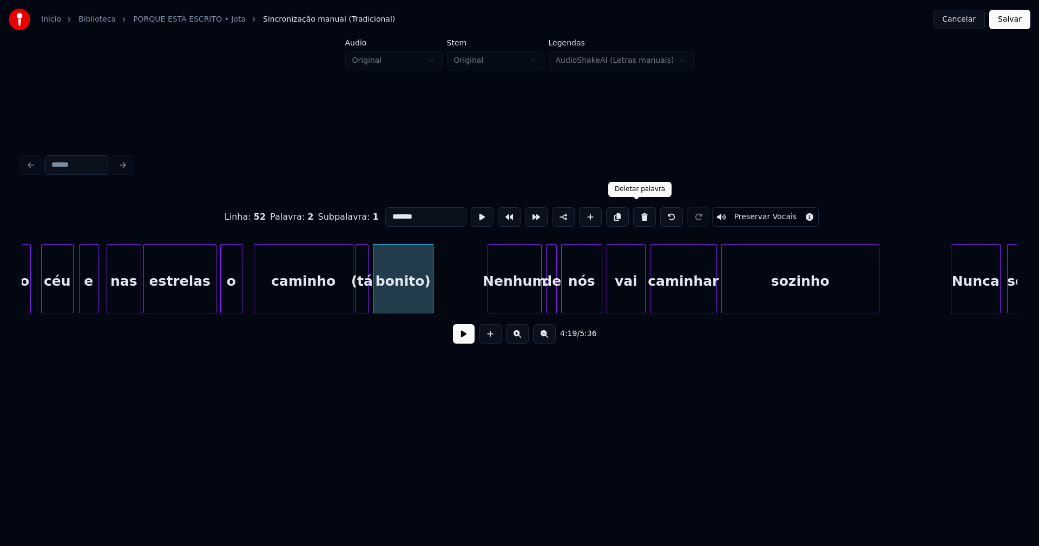
click at [634, 216] on button at bounding box center [644, 216] width 23 height 19
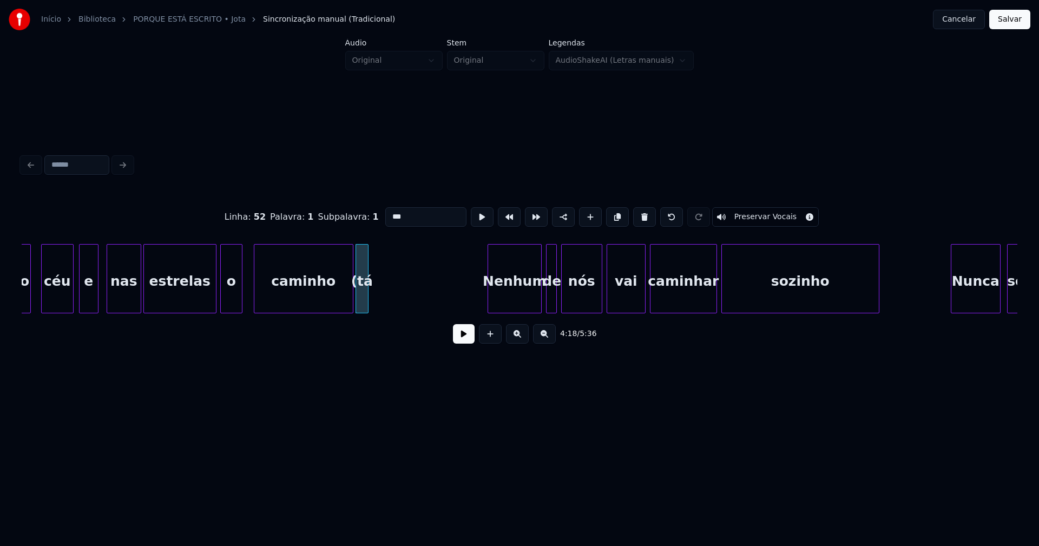
click at [634, 216] on button at bounding box center [644, 216] width 23 height 19
type input "*******"
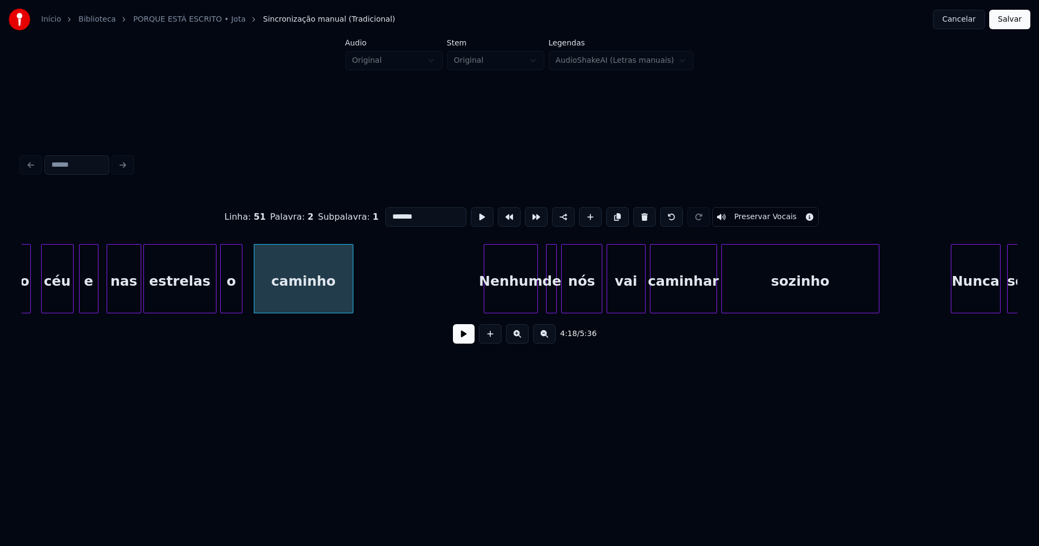
click at [518, 289] on div "Nenhum" at bounding box center [510, 282] width 53 height 74
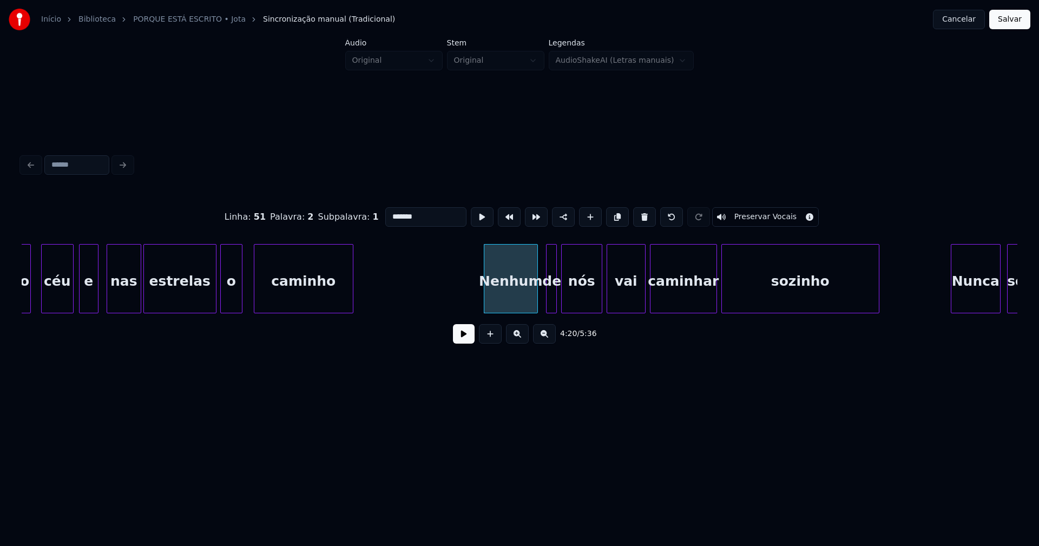
drag, startPoint x: 466, startPoint y: 344, endPoint x: 487, endPoint y: 331, distance: 24.0
click at [467, 343] on button at bounding box center [464, 333] width 22 height 19
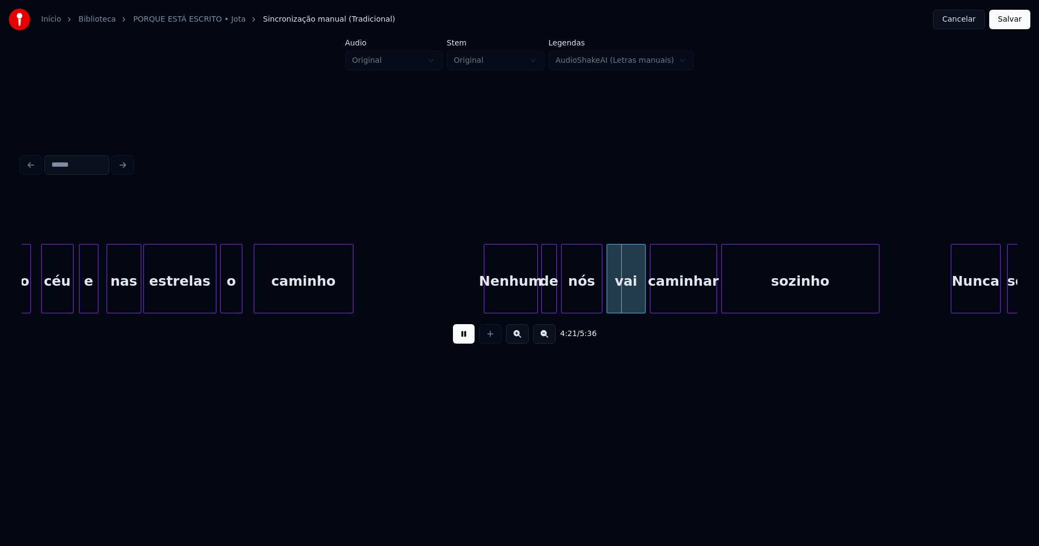
click at [543, 304] on div at bounding box center [543, 279] width 3 height 68
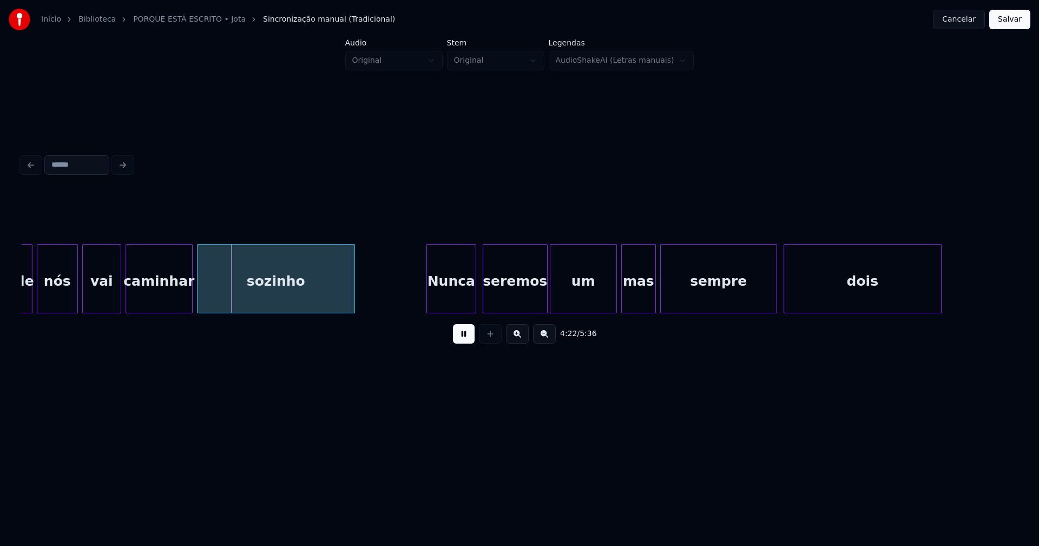
scroll to position [0, 28376]
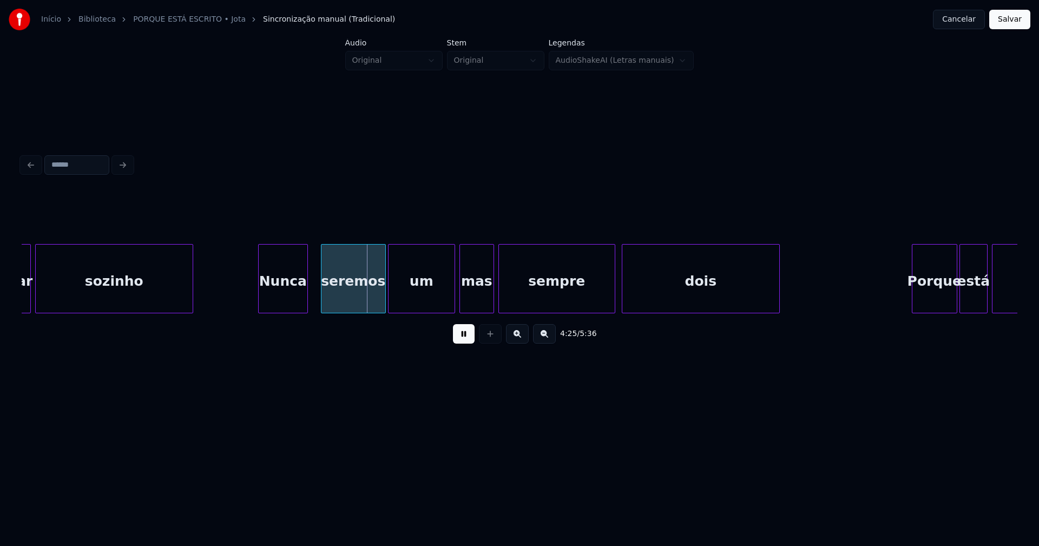
click at [296, 308] on div "Nunca" at bounding box center [283, 282] width 49 height 74
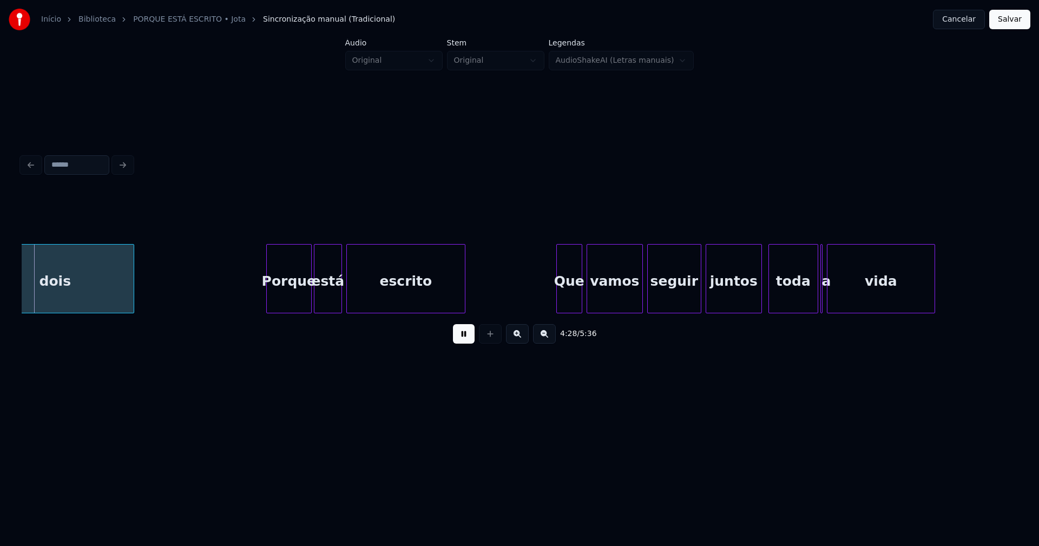
scroll to position [0, 29022]
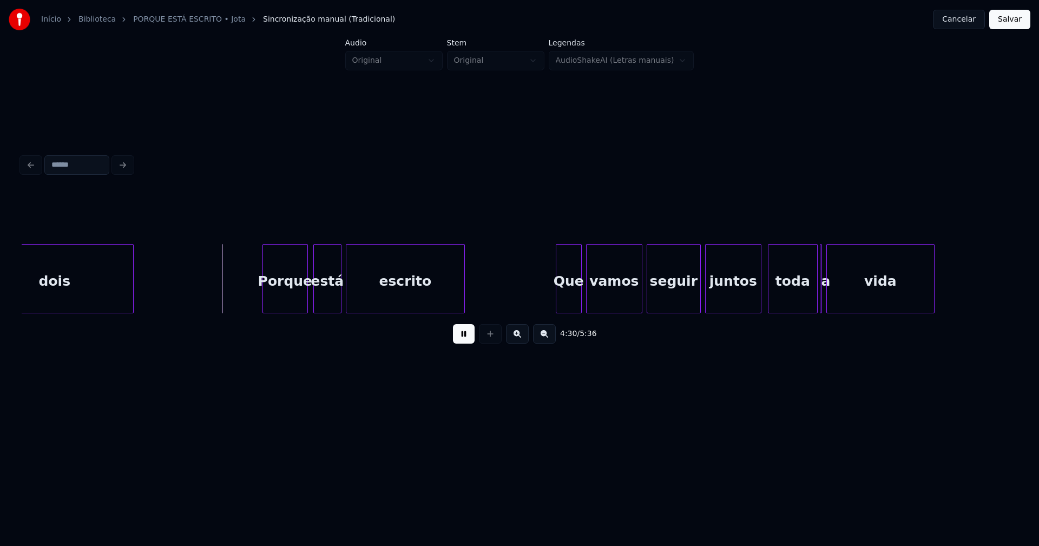
click at [275, 295] on div "Porque" at bounding box center [285, 282] width 44 height 74
click at [304, 300] on div at bounding box center [304, 279] width 3 height 68
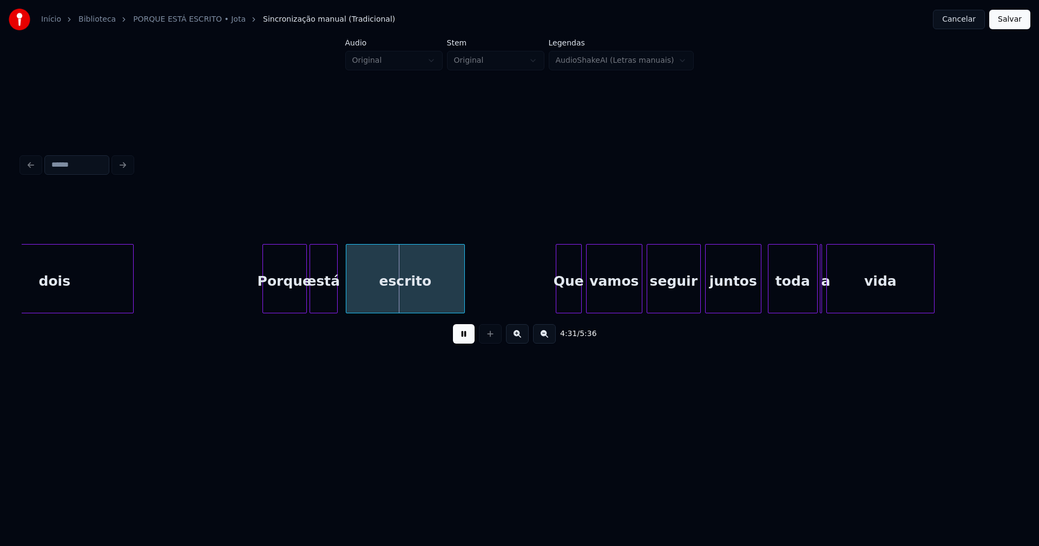
click at [323, 298] on div "está" at bounding box center [323, 282] width 27 height 74
click at [339, 294] on div at bounding box center [339, 279] width 3 height 68
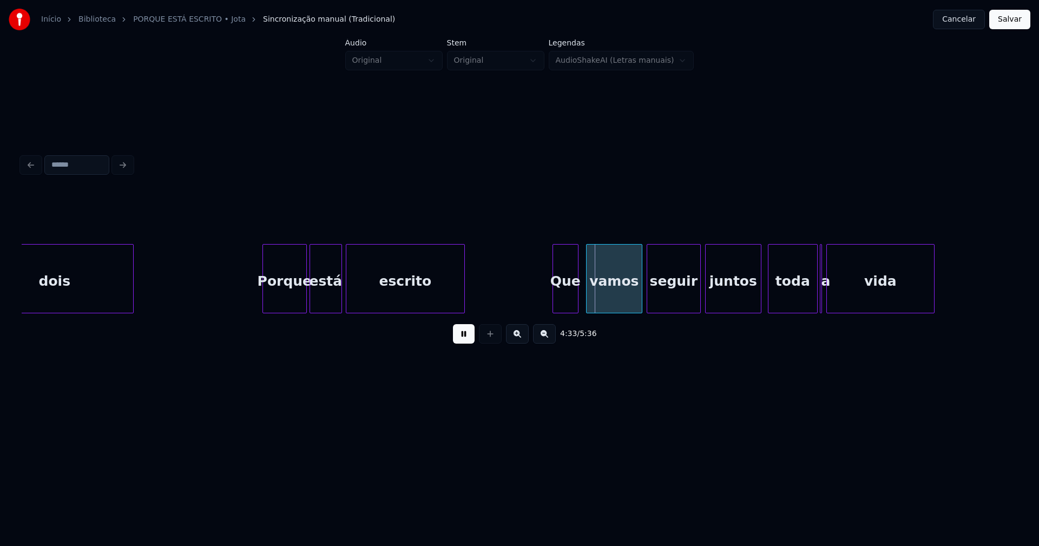
click at [568, 293] on div "Que" at bounding box center [565, 282] width 25 height 74
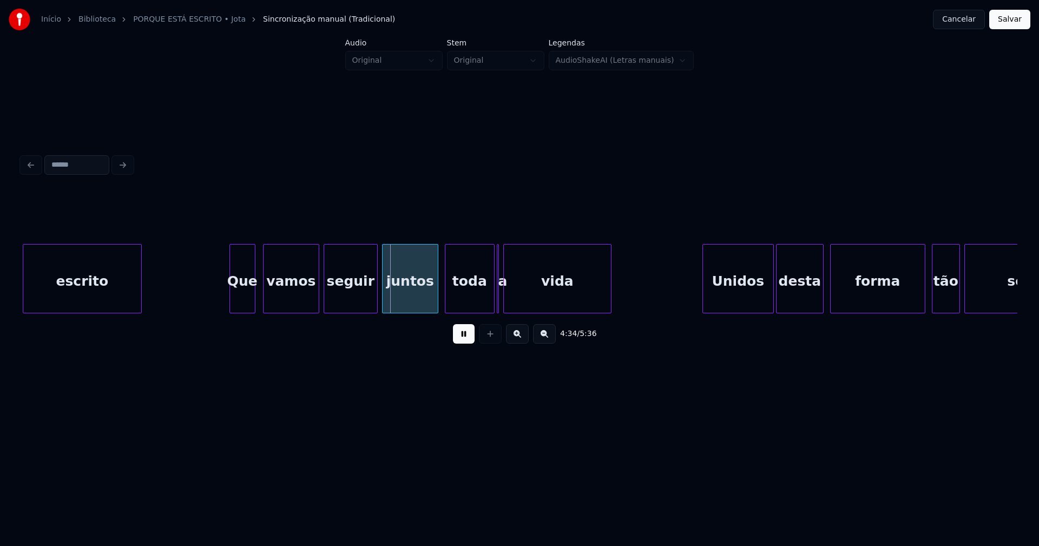
scroll to position [0, 29587]
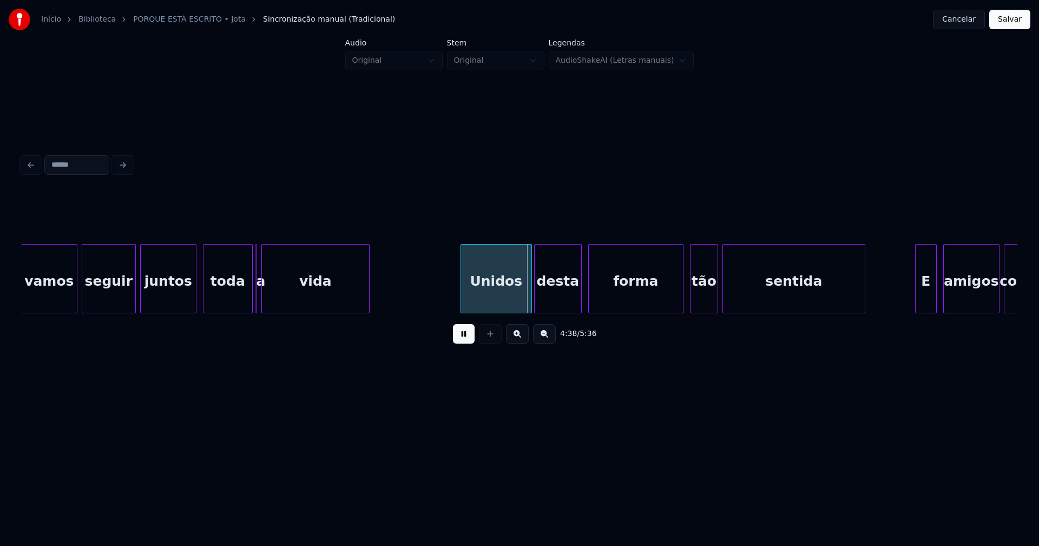
click at [246, 307] on div at bounding box center [245, 279] width 3 height 68
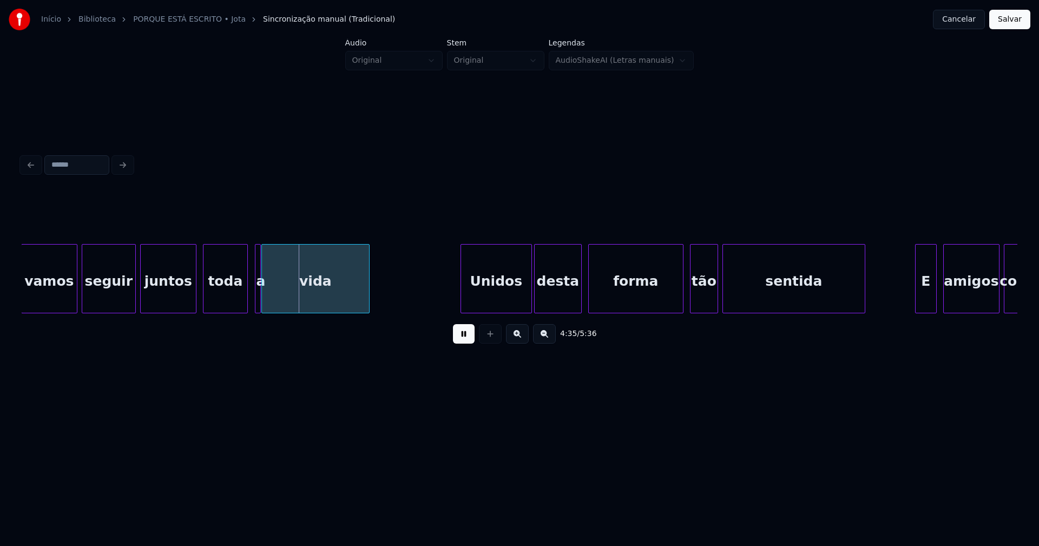
click at [259, 305] on div at bounding box center [258, 279] width 3 height 68
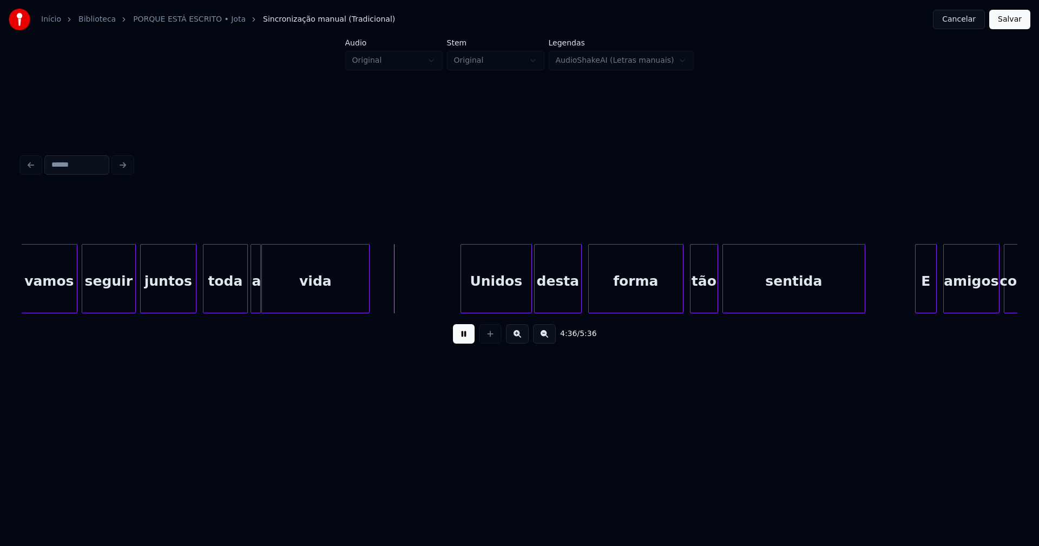
click at [251, 305] on div at bounding box center [252, 279] width 3 height 68
click at [499, 299] on div "Unidos" at bounding box center [488, 282] width 70 height 74
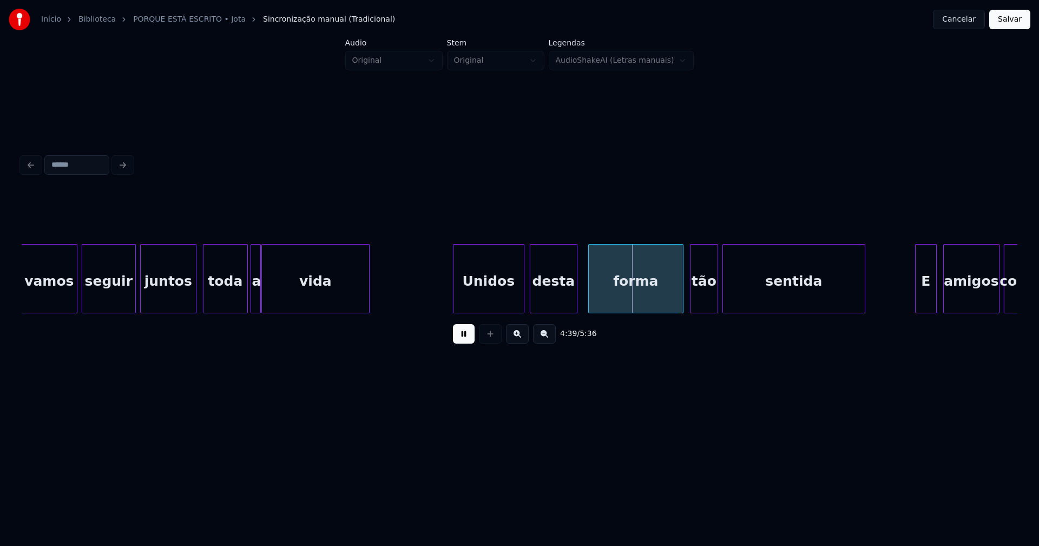
click at [551, 295] on div "desta" at bounding box center [553, 282] width 47 height 74
click at [632, 299] on div "forma" at bounding box center [632, 282] width 94 height 74
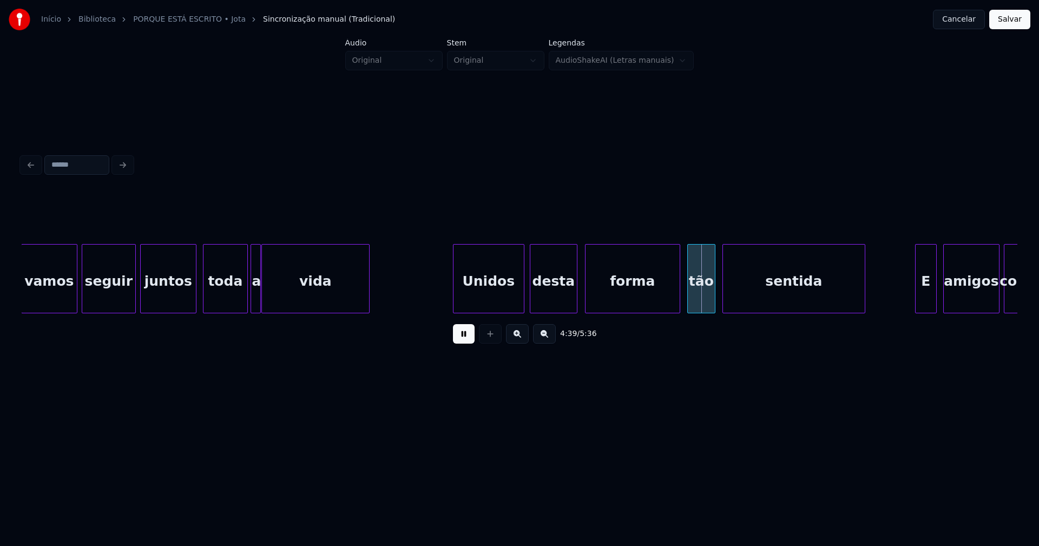
click at [701, 292] on div "tão" at bounding box center [701, 282] width 27 height 74
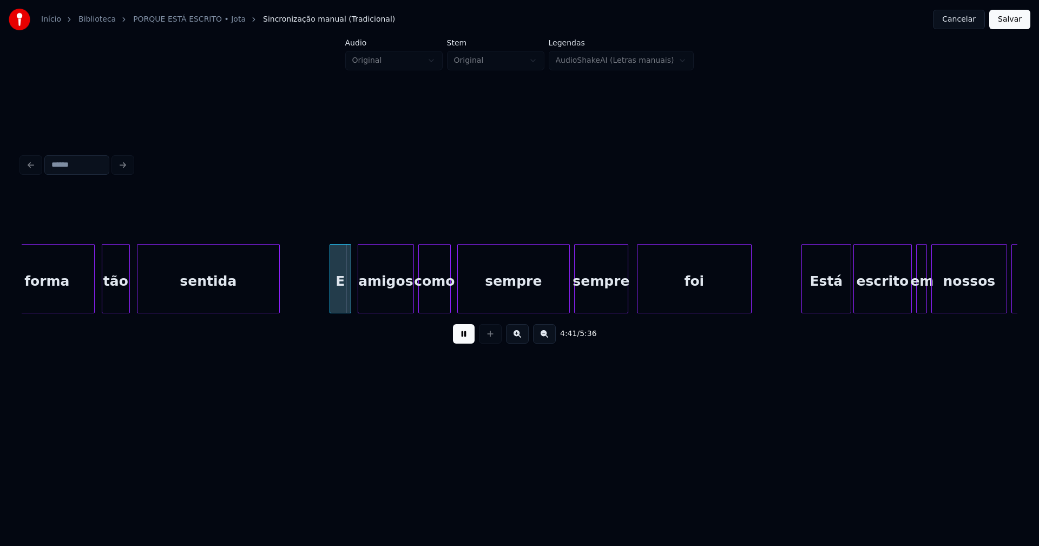
scroll to position [0, 30212]
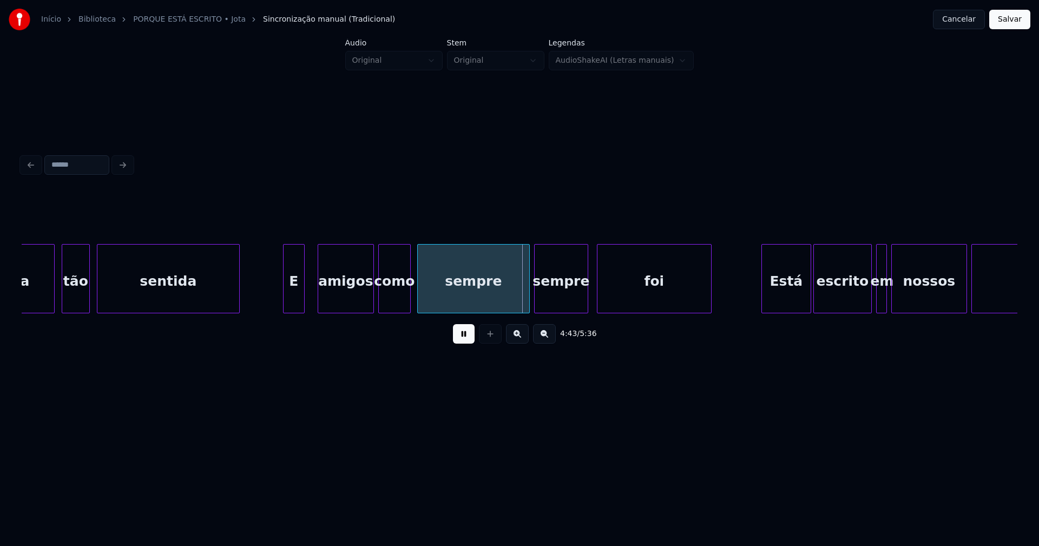
click at [295, 301] on div "E" at bounding box center [294, 282] width 21 height 74
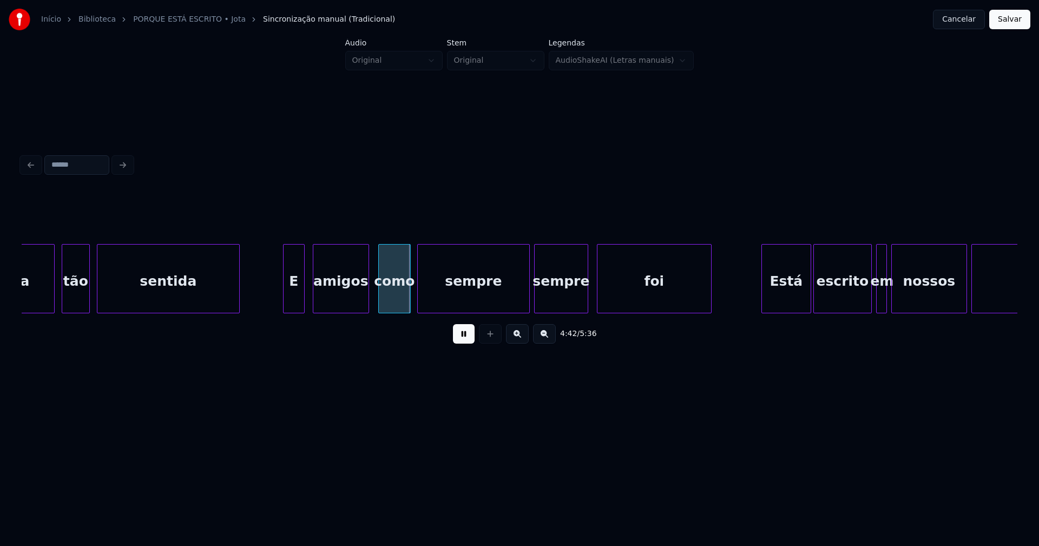
click at [344, 302] on div "amigos" at bounding box center [340, 282] width 55 height 74
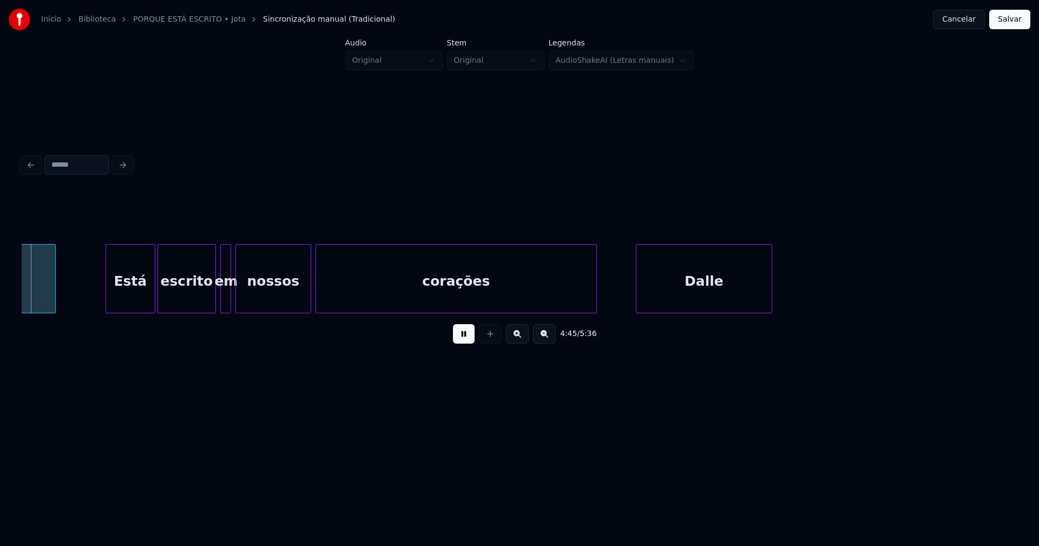
scroll to position [0, 30877]
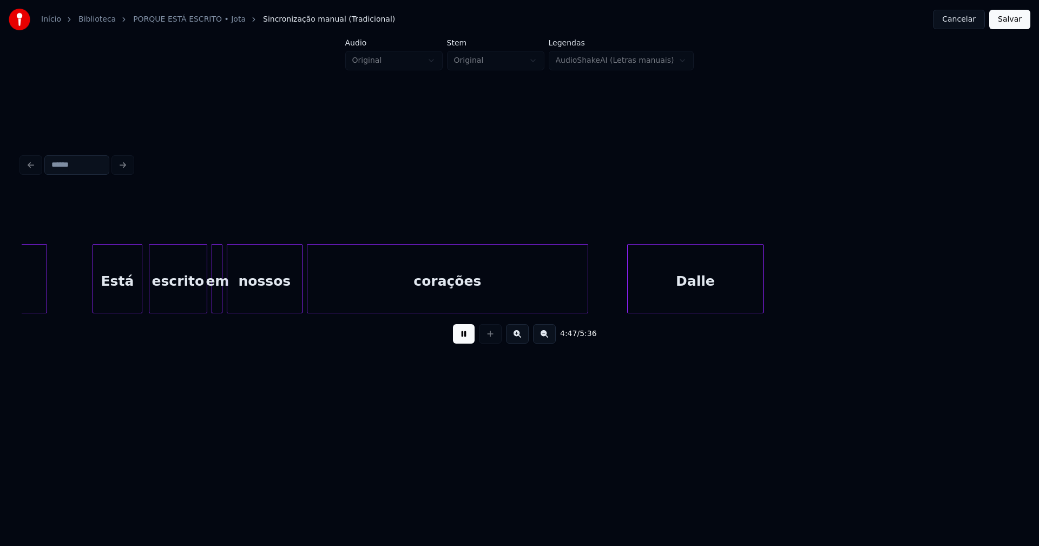
click at [116, 302] on div "Está" at bounding box center [117, 282] width 49 height 74
click at [179, 301] on div "escrito" at bounding box center [173, 282] width 57 height 74
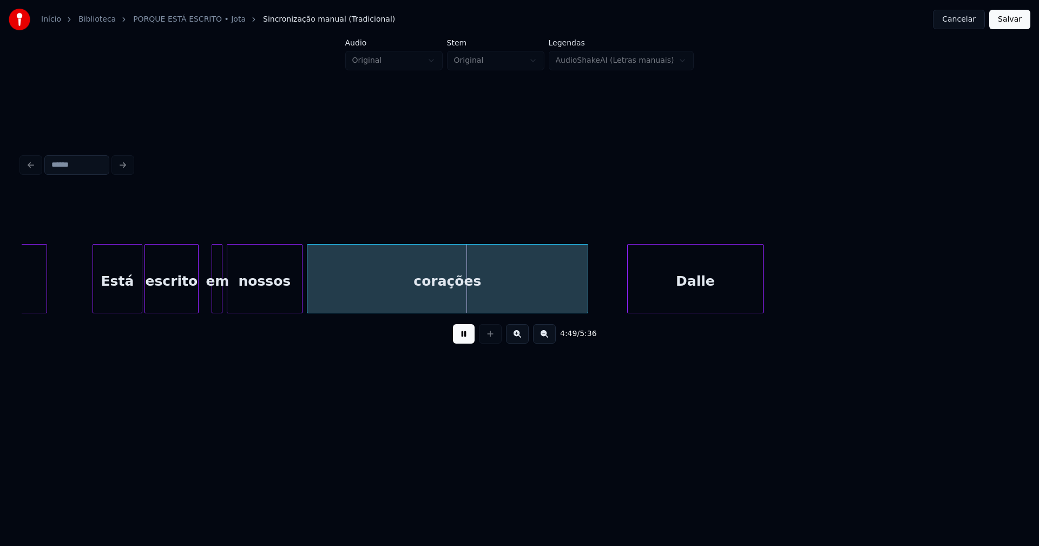
click at [195, 293] on div at bounding box center [196, 279] width 3 height 68
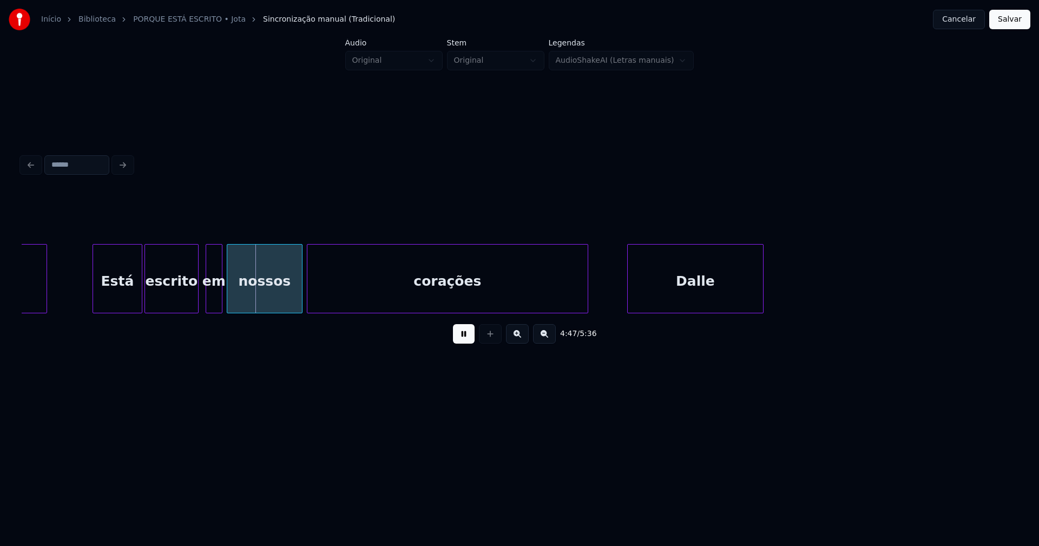
click at [206, 296] on div at bounding box center [207, 279] width 3 height 68
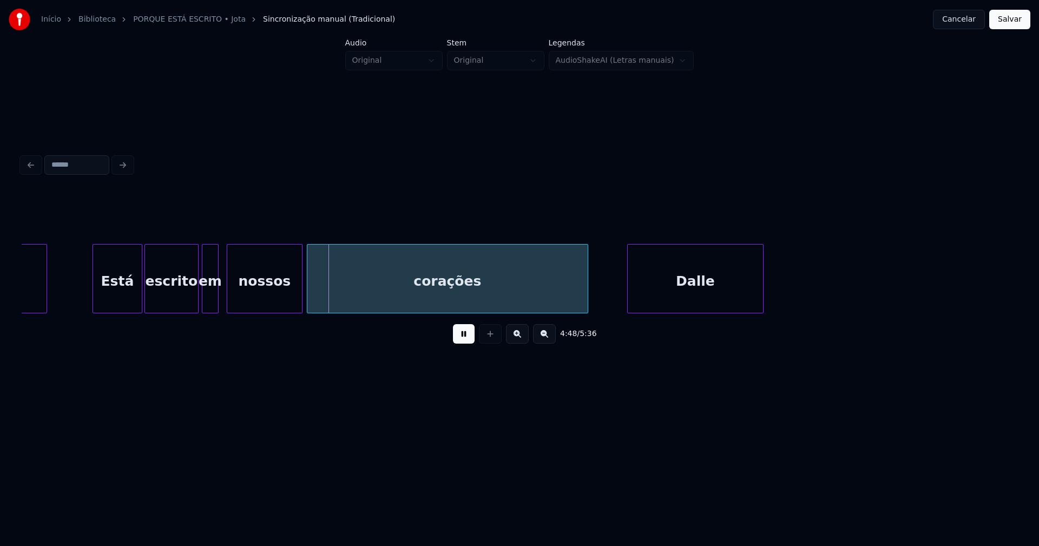
click at [209, 298] on div "em" at bounding box center [210, 282] width 16 height 74
click at [253, 302] on div "nossos" at bounding box center [260, 282] width 75 height 74
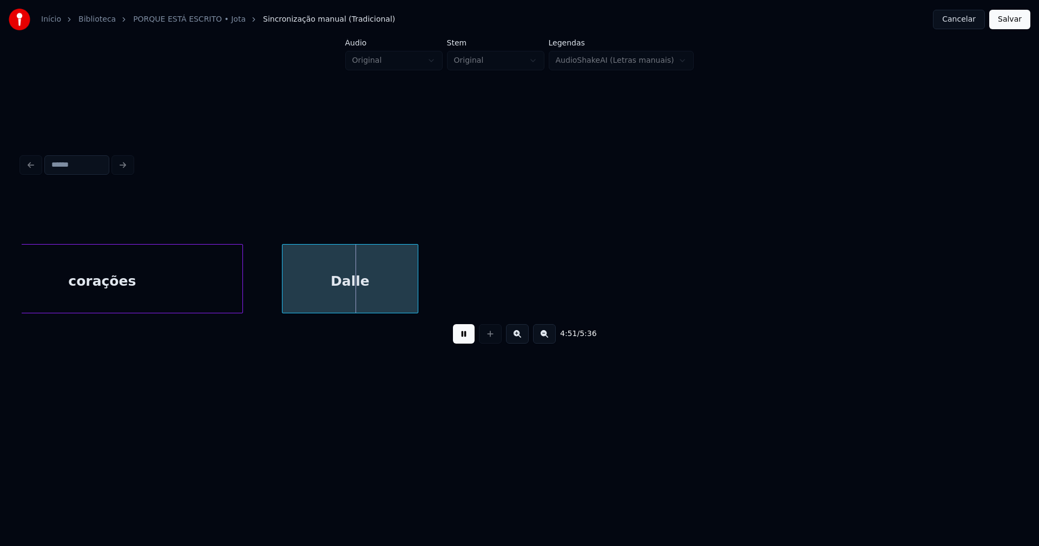
click at [465, 341] on button at bounding box center [464, 333] width 22 height 19
click at [379, 304] on div "Dalle" at bounding box center [349, 282] width 135 height 74
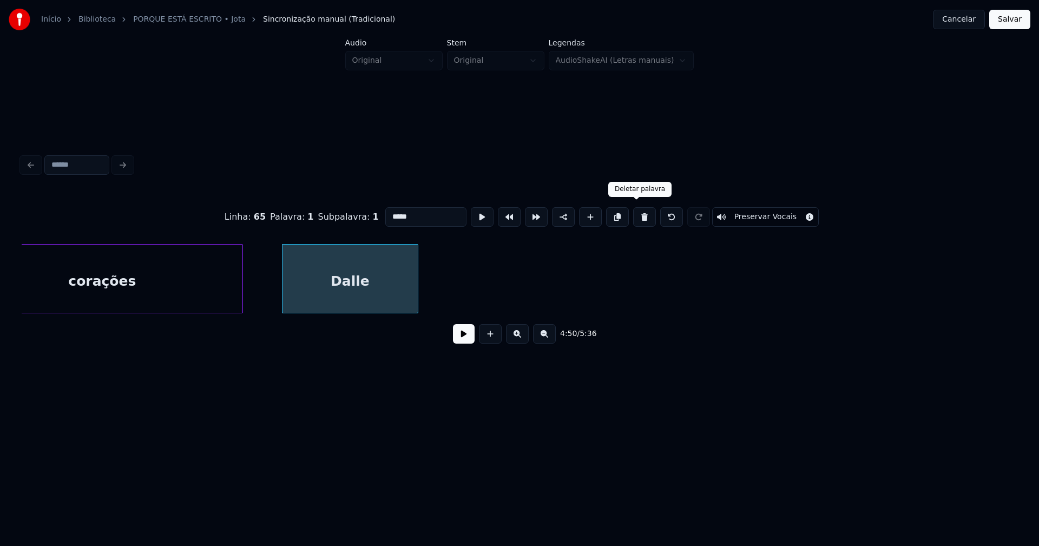
click at [636, 215] on button at bounding box center [644, 216] width 23 height 19
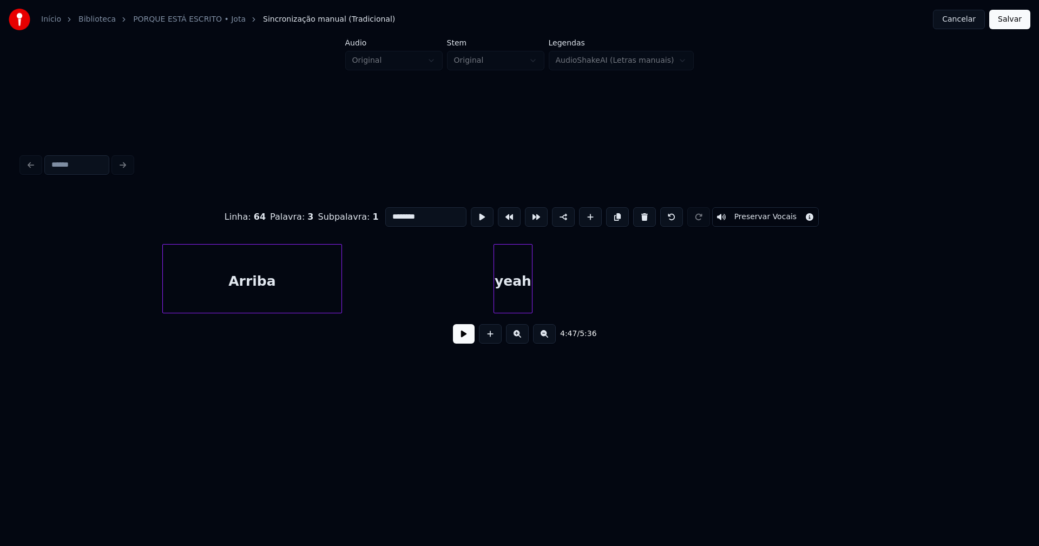
scroll to position [0, 33038]
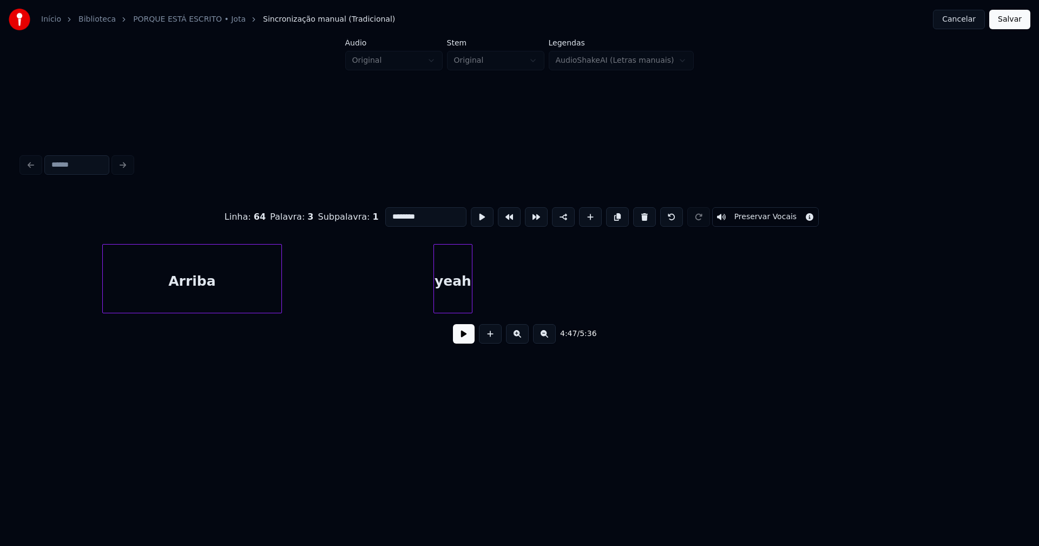
click at [459, 300] on div "yeah" at bounding box center [453, 282] width 38 height 74
click at [634, 216] on button at bounding box center [644, 216] width 23 height 19
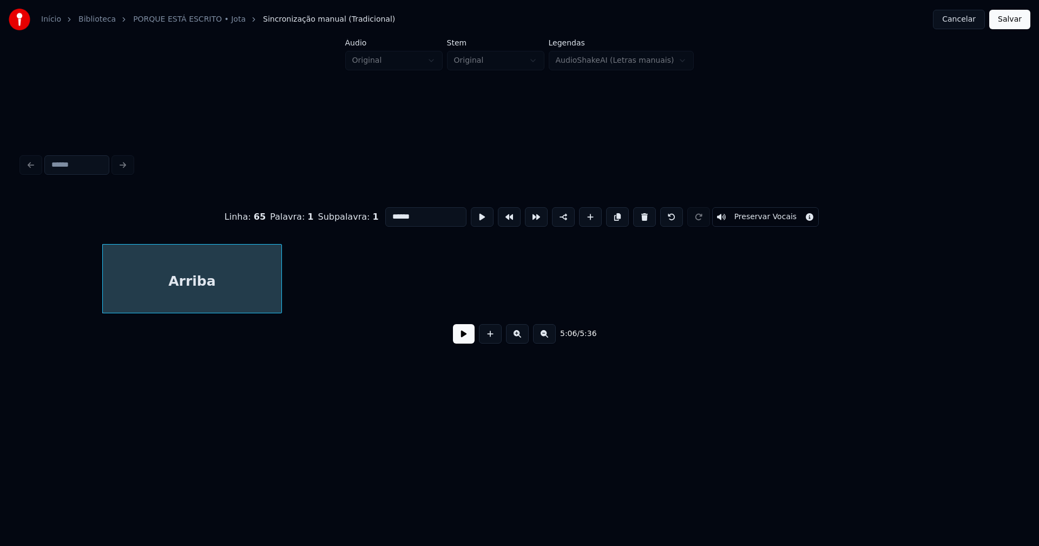
click at [634, 216] on button at bounding box center [644, 216] width 23 height 19
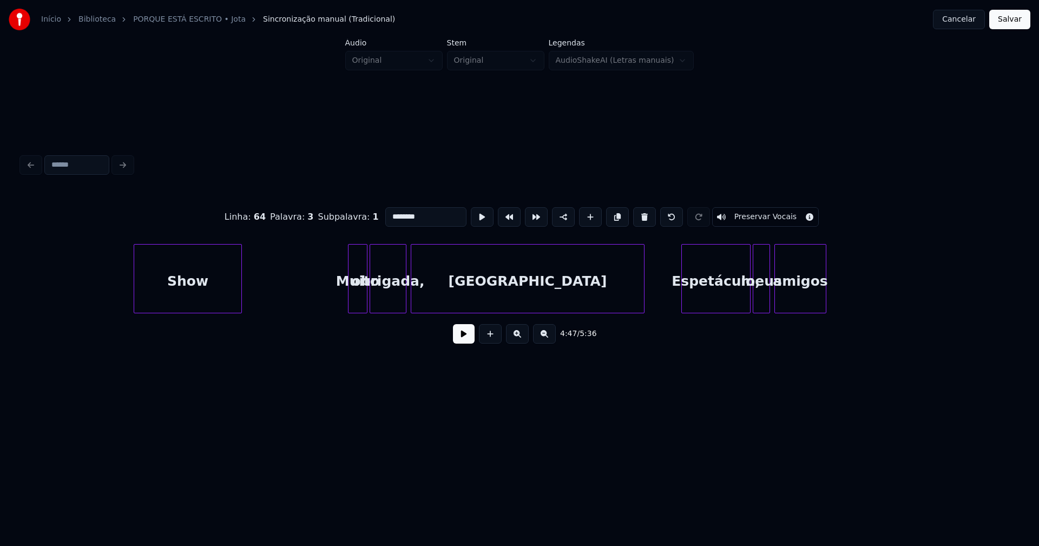
scroll to position [0, 35399]
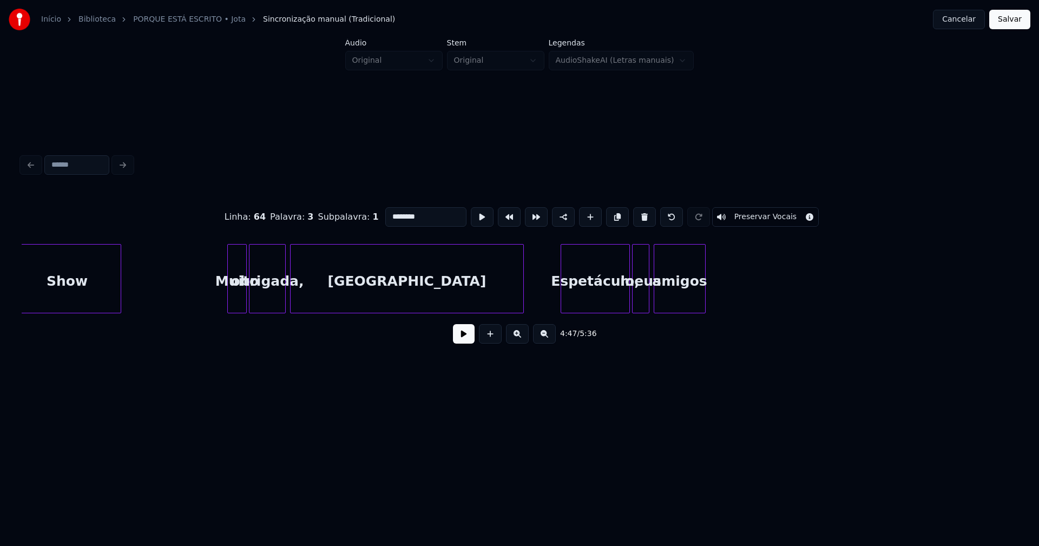
click at [689, 263] on div "amigos" at bounding box center [679, 282] width 51 height 74
click at [637, 214] on button at bounding box center [644, 216] width 23 height 19
click at [636, 214] on button at bounding box center [644, 216] width 23 height 19
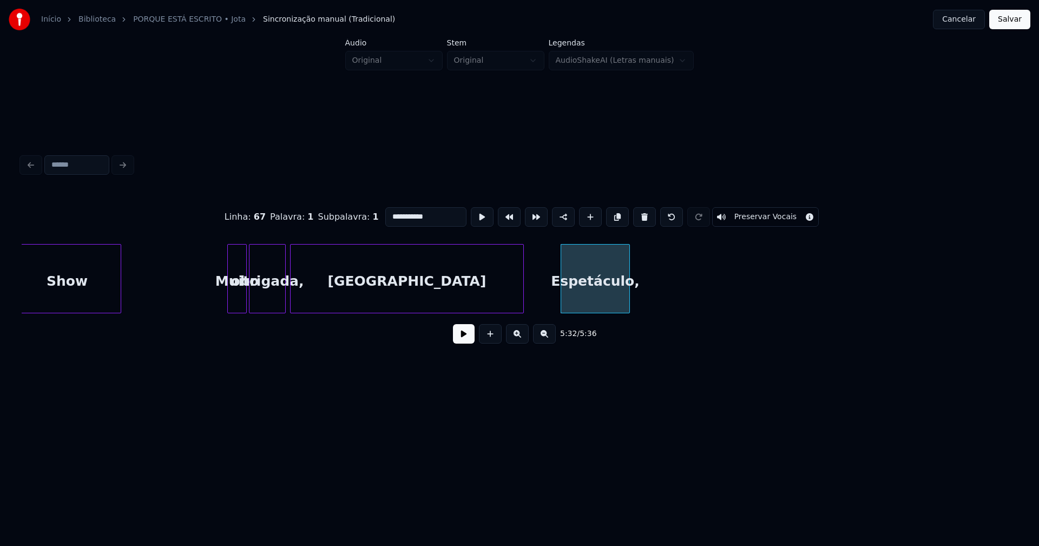
click at [636, 214] on button at bounding box center [644, 216] width 23 height 19
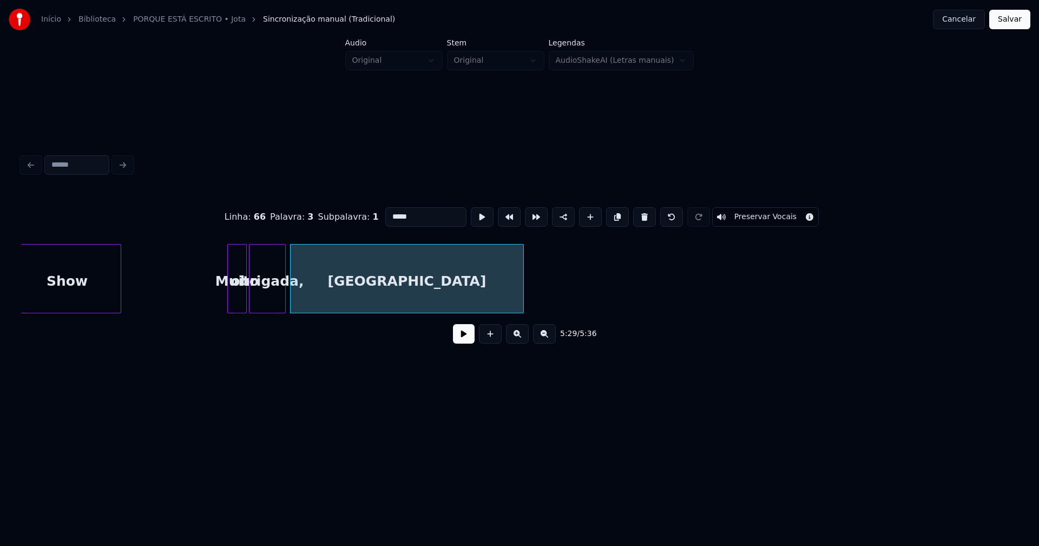
click at [636, 214] on button at bounding box center [644, 216] width 23 height 19
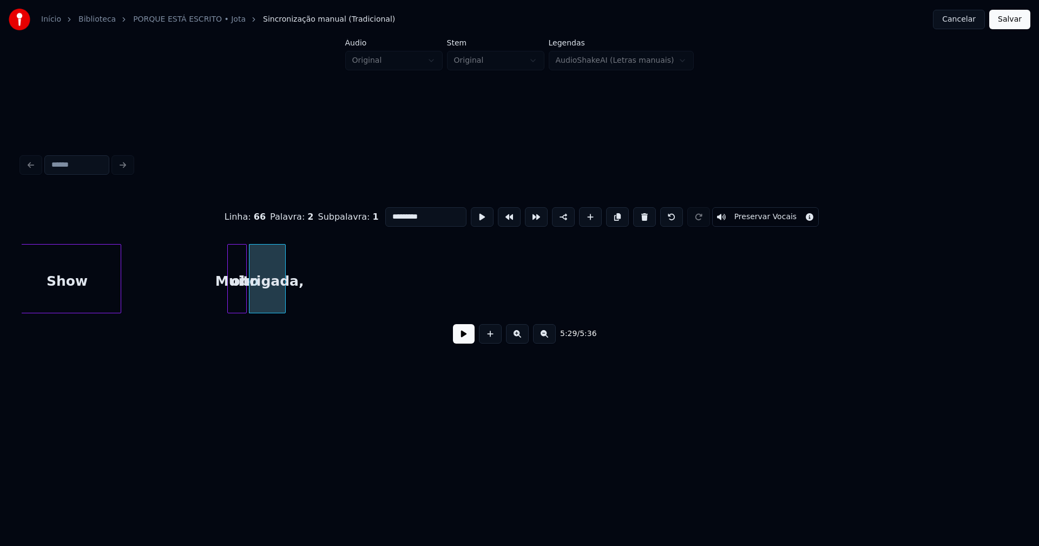
click at [636, 214] on button at bounding box center [644, 216] width 23 height 19
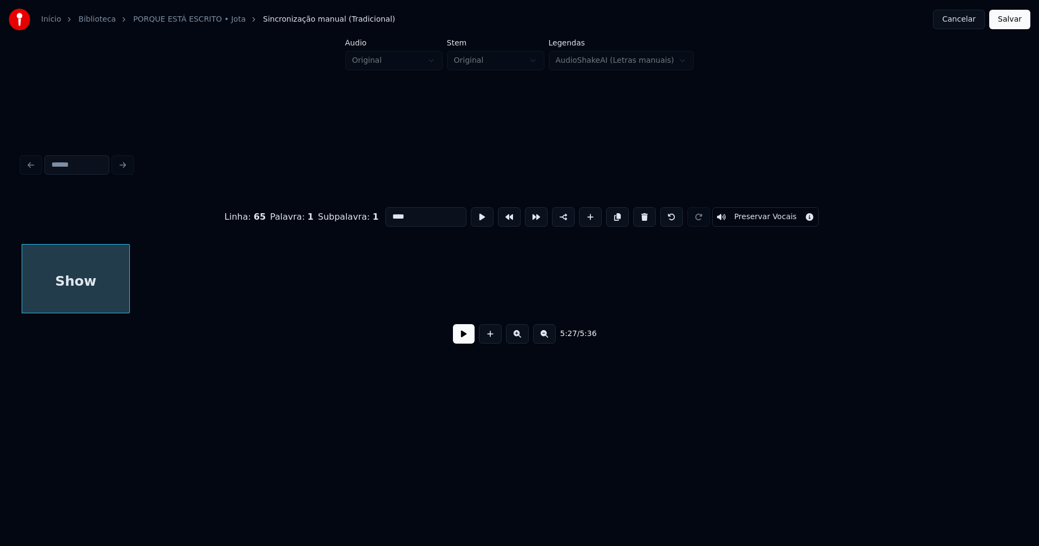
click at [636, 214] on button at bounding box center [644, 216] width 23 height 19
type input "********"
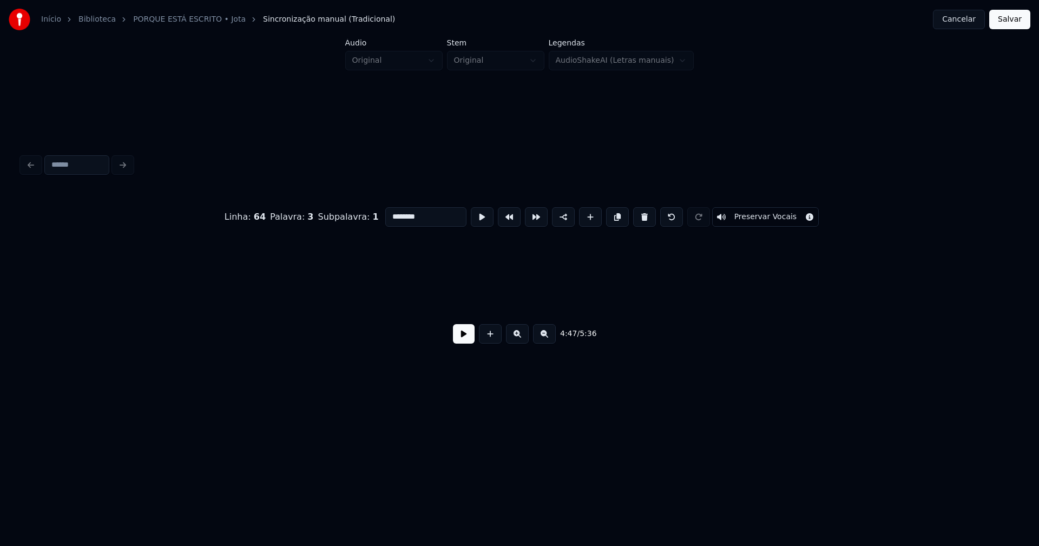
scroll to position [0, 35460]
click at [1008, 17] on button "Salvar" at bounding box center [1009, 19] width 41 height 19
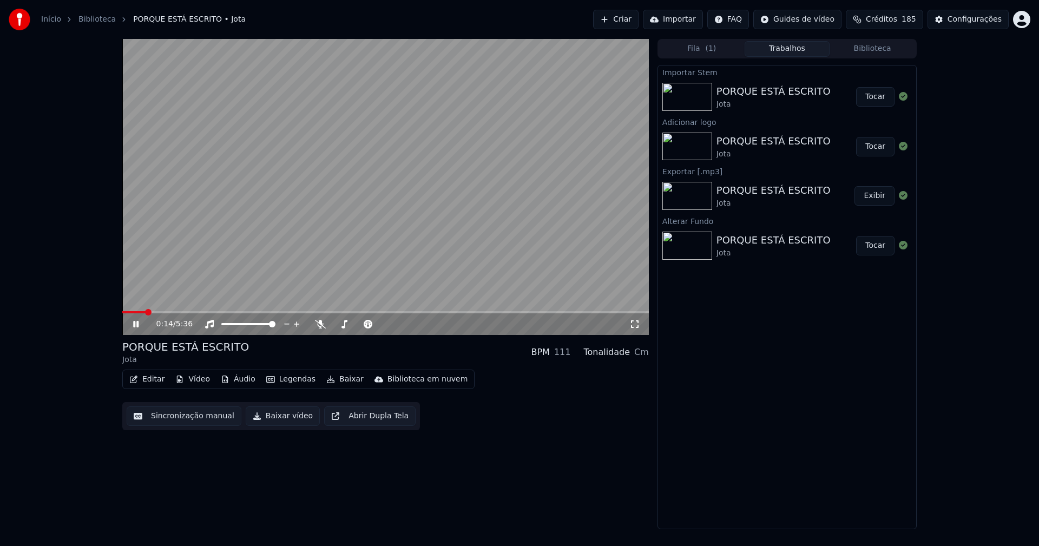
click at [637, 325] on icon at bounding box center [634, 324] width 11 height 9
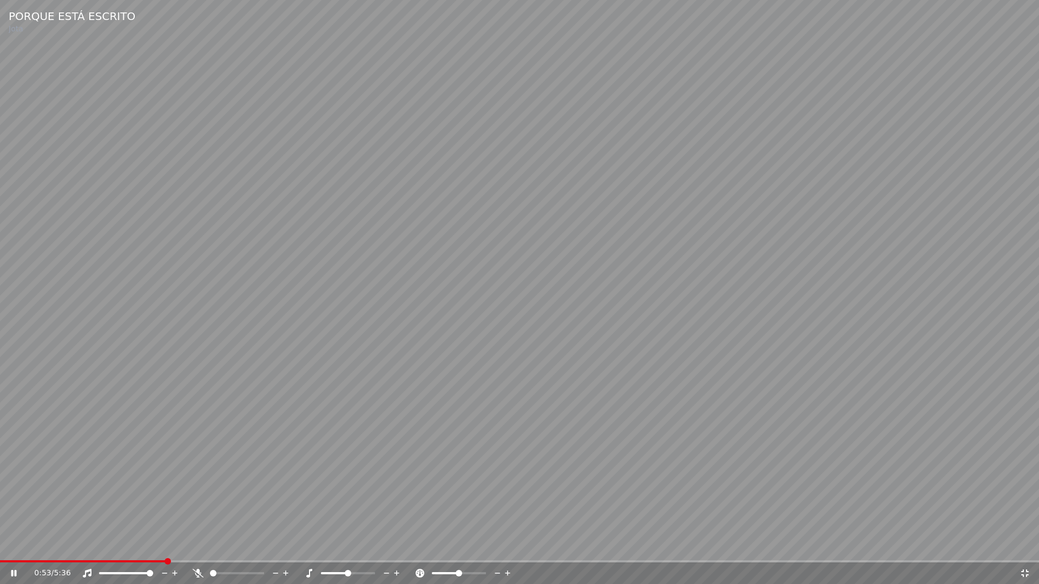
click at [1021, 545] on icon at bounding box center [1024, 573] width 11 height 9
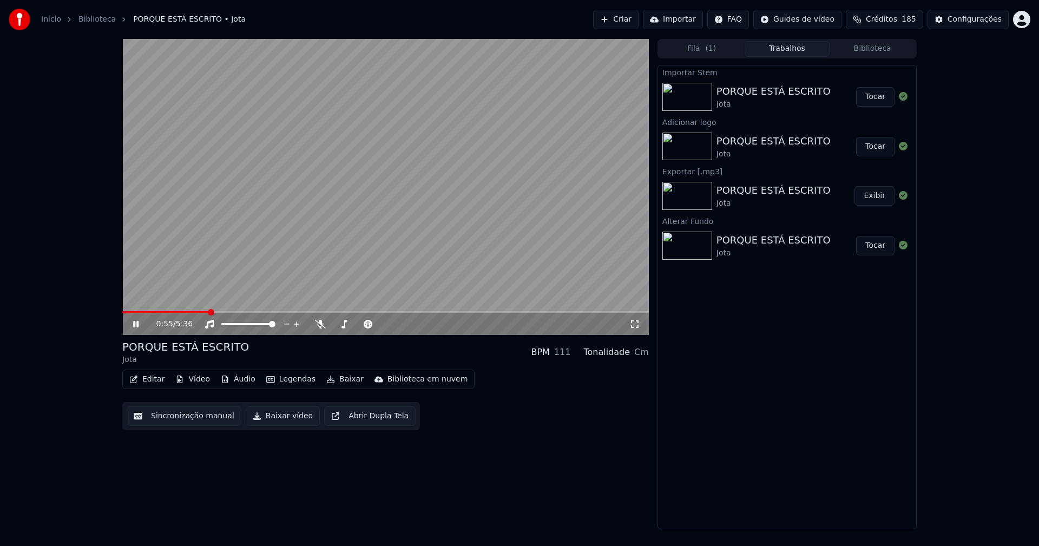
click at [136, 324] on icon at bounding box center [143, 324] width 25 height 9
click at [276, 418] on button "Baixar vídeo" at bounding box center [283, 415] width 74 height 19
click at [985, 23] on div "Configurações" at bounding box center [974, 19] width 54 height 11
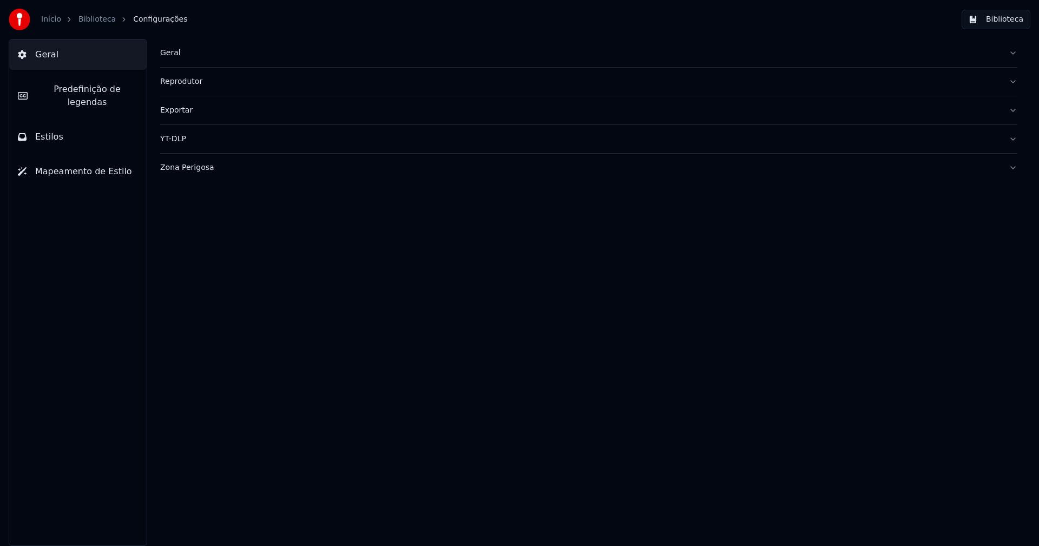
click at [178, 52] on div "Geral" at bounding box center [580, 53] width 840 height 11
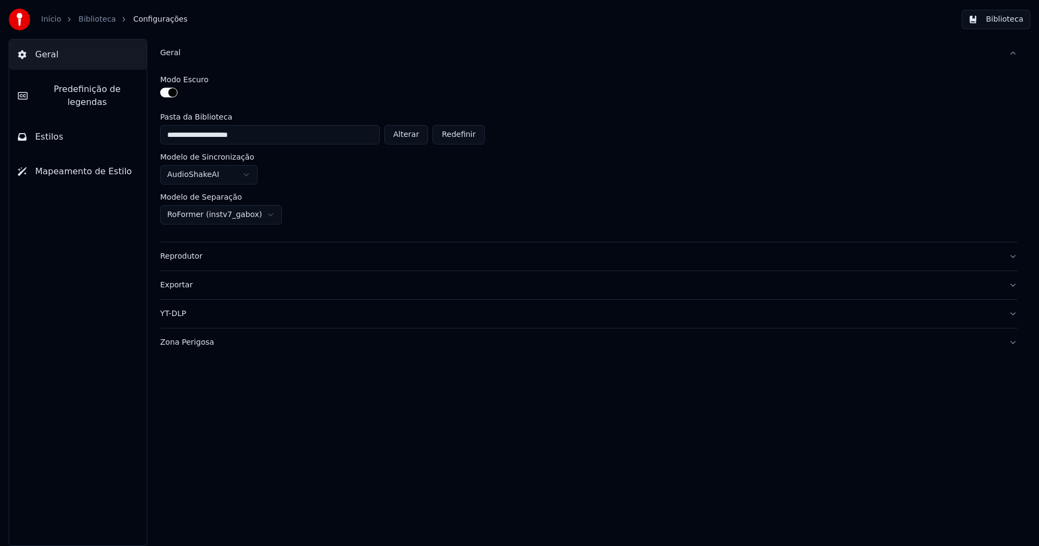
click at [413, 133] on button "Alterar" at bounding box center [406, 134] width 44 height 19
type input "**********"
click at [1011, 15] on button "Biblioteca" at bounding box center [995, 19] width 69 height 19
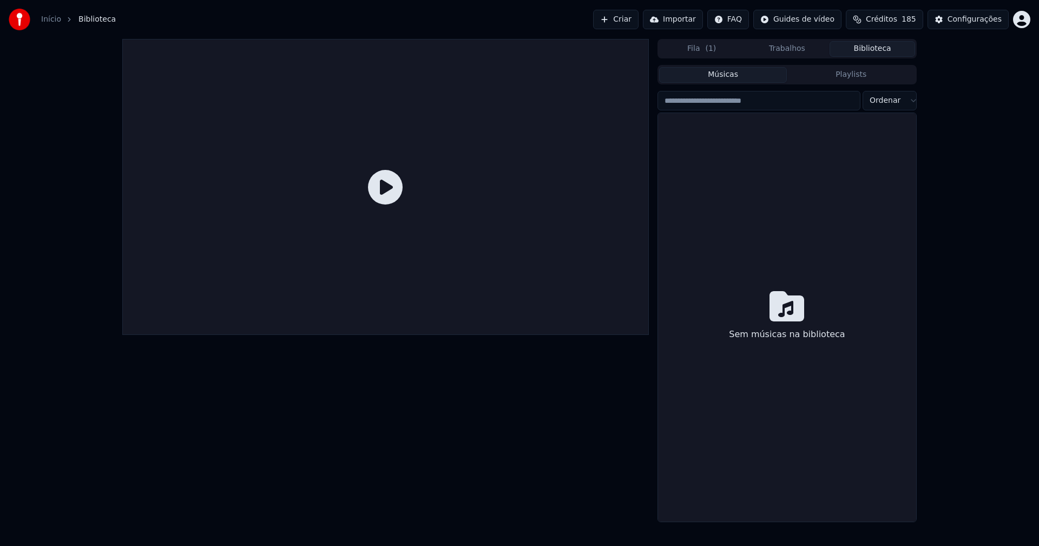
drag, startPoint x: 41, startPoint y: 20, endPoint x: 170, endPoint y: 100, distance: 152.1
click at [41, 19] on div "Início Biblioteca" at bounding box center [62, 20] width 107 height 22
click at [47, 19] on link "Início" at bounding box center [51, 19] width 20 height 11
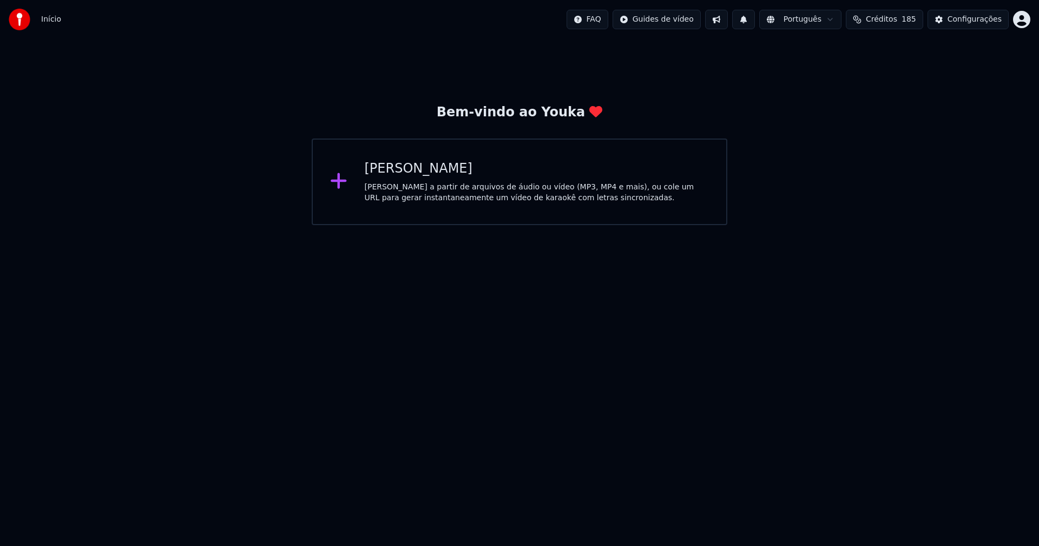
click at [406, 172] on div "[PERSON_NAME]" at bounding box center [537, 168] width 345 height 17
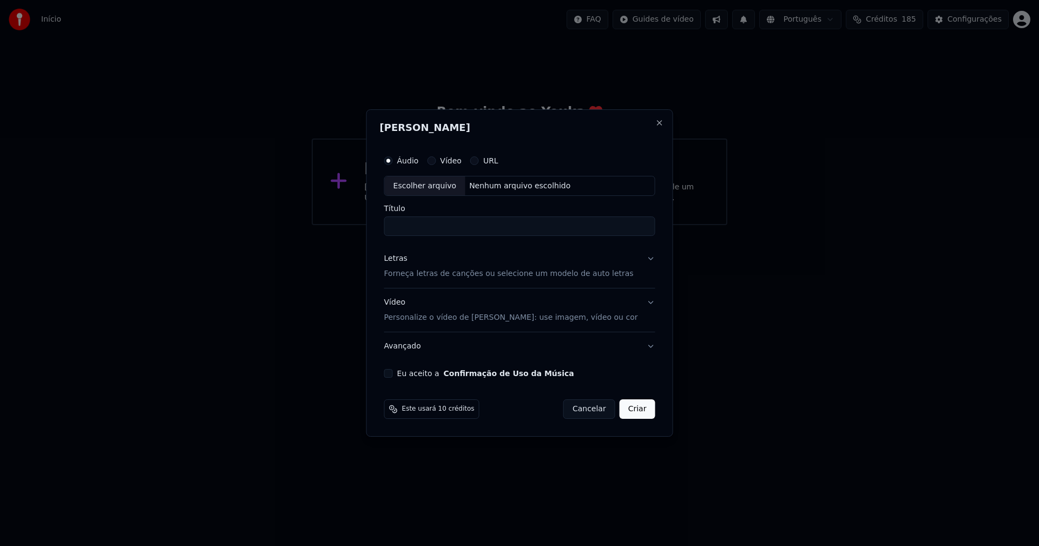
click at [442, 192] on div "Escolher arquivo" at bounding box center [425, 185] width 81 height 19
type input "**********"
click at [402, 261] on div "Letras" at bounding box center [395, 259] width 23 height 11
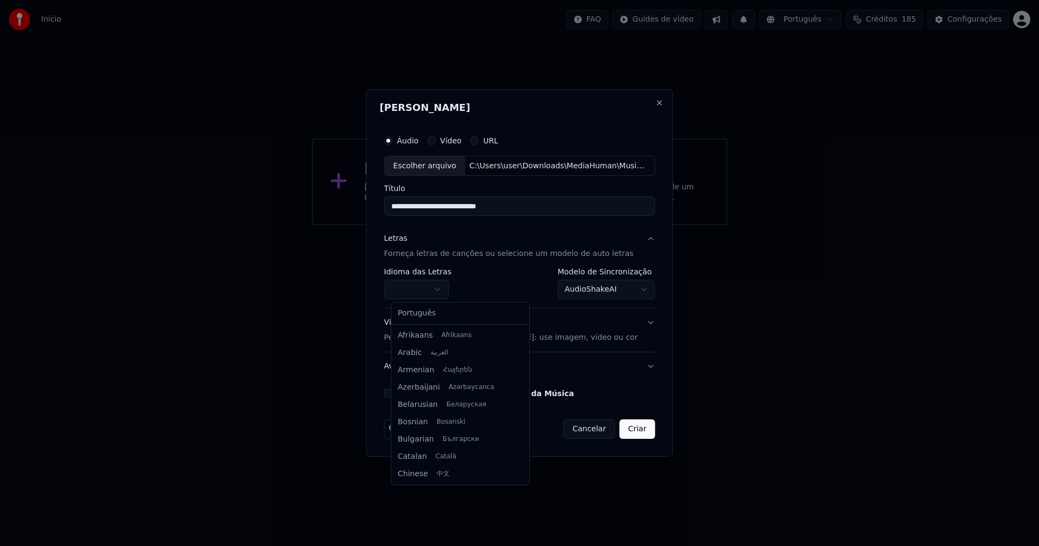
click at [418, 225] on body "**********" at bounding box center [519, 112] width 1039 height 225
select select "**"
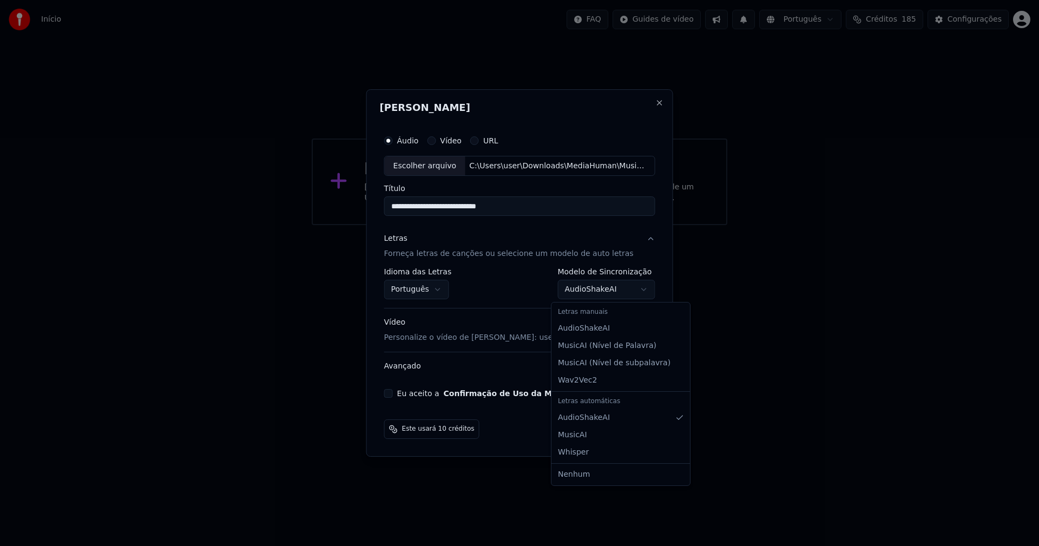
click at [599, 225] on body "**********" at bounding box center [519, 112] width 1039 height 225
select select "**********"
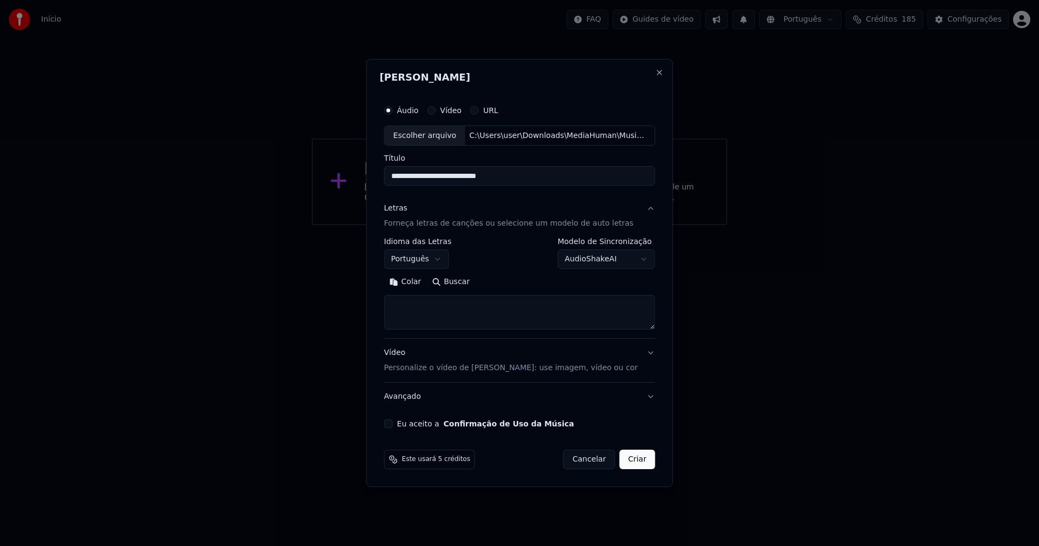
click at [416, 282] on button "Colar" at bounding box center [405, 282] width 43 height 17
click at [522, 282] on button "Expandir" at bounding box center [510, 282] width 56 height 17
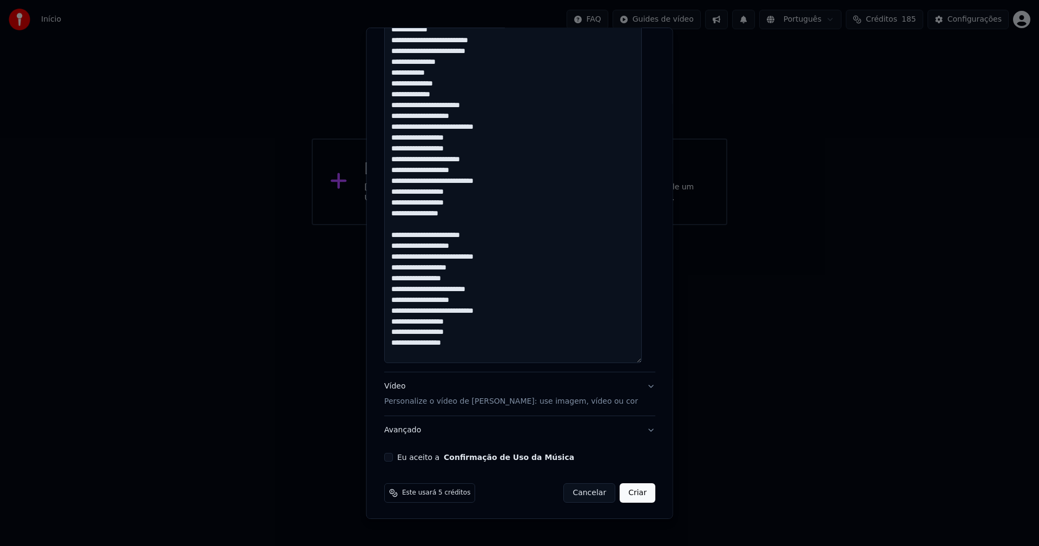
scroll to position [614, 0]
click at [392, 456] on button "Eu aceito a Confirmação de Uso da Música" at bounding box center [388, 455] width 9 height 9
click at [619, 495] on button "Criar" at bounding box center [637, 491] width 36 height 19
type textarea "**********"
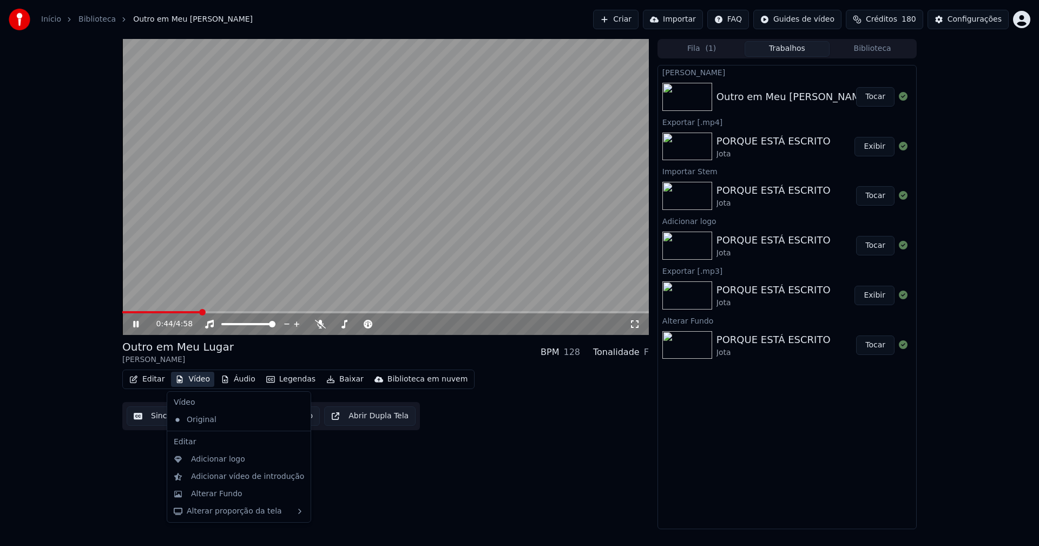
click at [196, 380] on button "Vídeo" at bounding box center [192, 379] width 43 height 15
click at [213, 461] on div "Adicionar logo" at bounding box center [218, 459] width 54 height 11
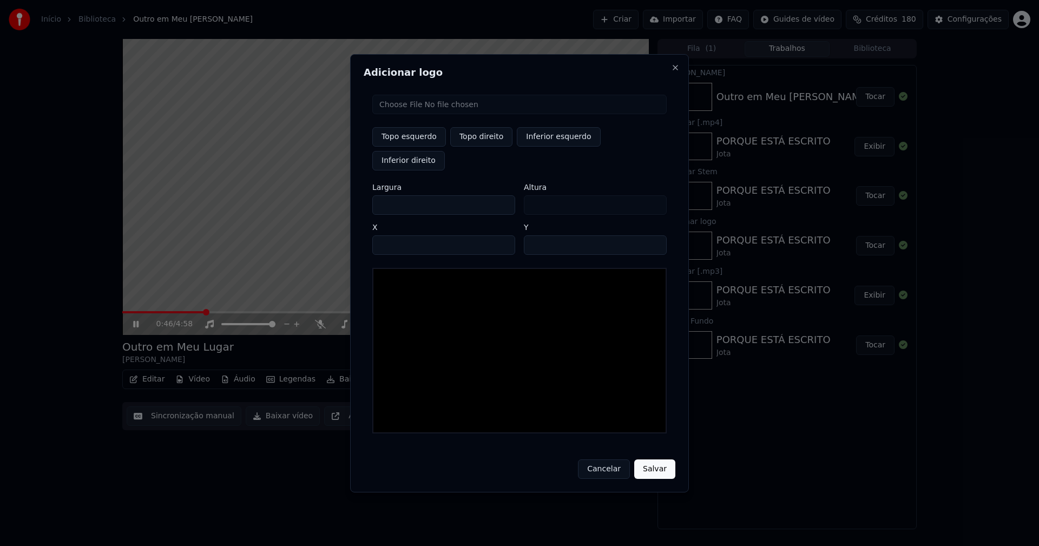
click at [406, 147] on button "Topo esquerdo" at bounding box center [409, 136] width 74 height 19
click at [407, 114] on input "file" at bounding box center [519, 104] width 294 height 19
type input "**********"
drag, startPoint x: 469, startPoint y: 150, endPoint x: 424, endPoint y: 179, distance: 54.0
click at [469, 147] on button "Topo direito" at bounding box center [481, 136] width 62 height 19
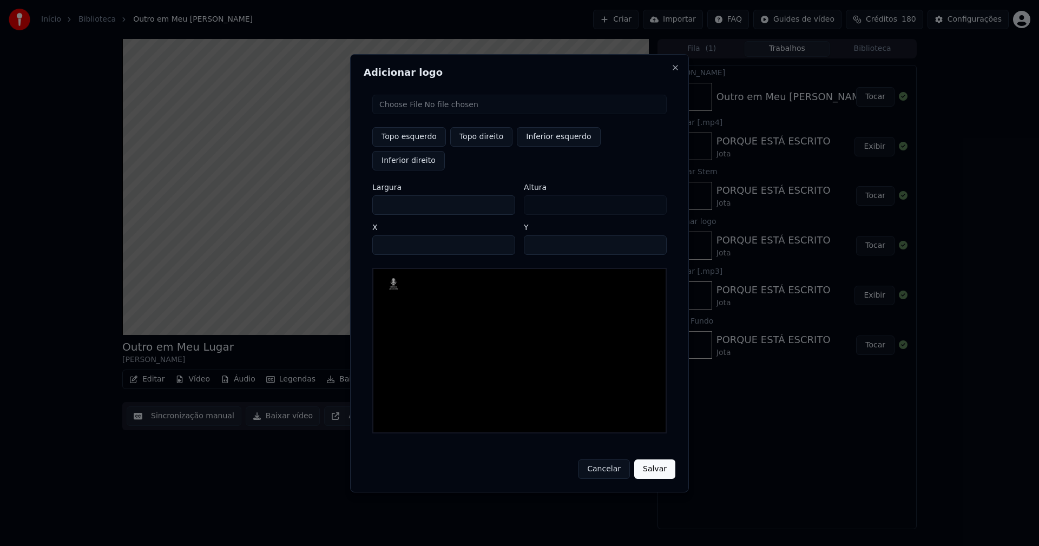
type input "****"
drag, startPoint x: 390, startPoint y: 193, endPoint x: 372, endPoint y: 196, distance: 17.6
click at [372, 196] on div "Topo esquerdo Topo direito Inferior esquerdo Inferior direito Largura *** Altur…" at bounding box center [520, 264] width 312 height 356
type input "**"
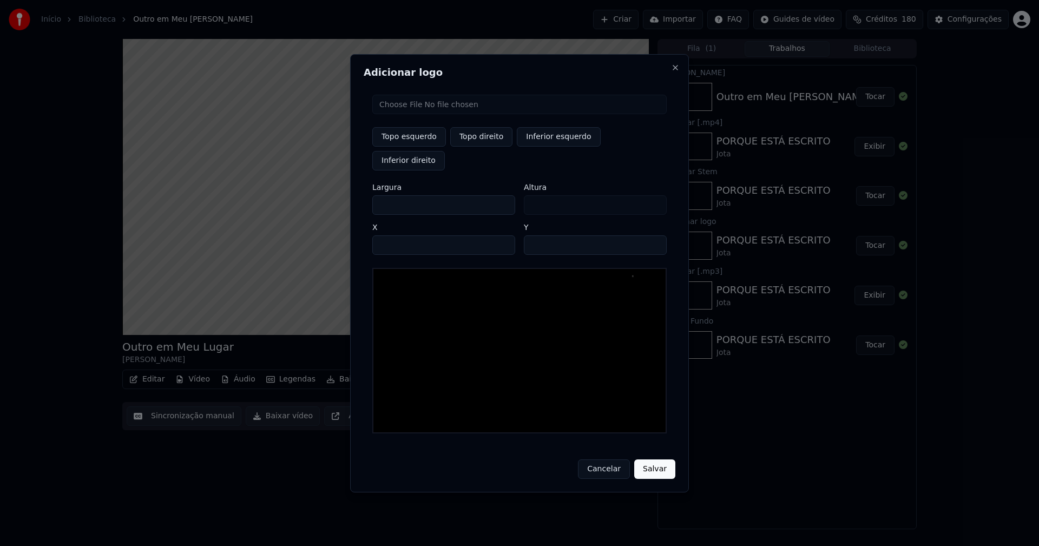
type input "***"
click at [393, 235] on input "****" at bounding box center [443, 244] width 143 height 19
type input "****"
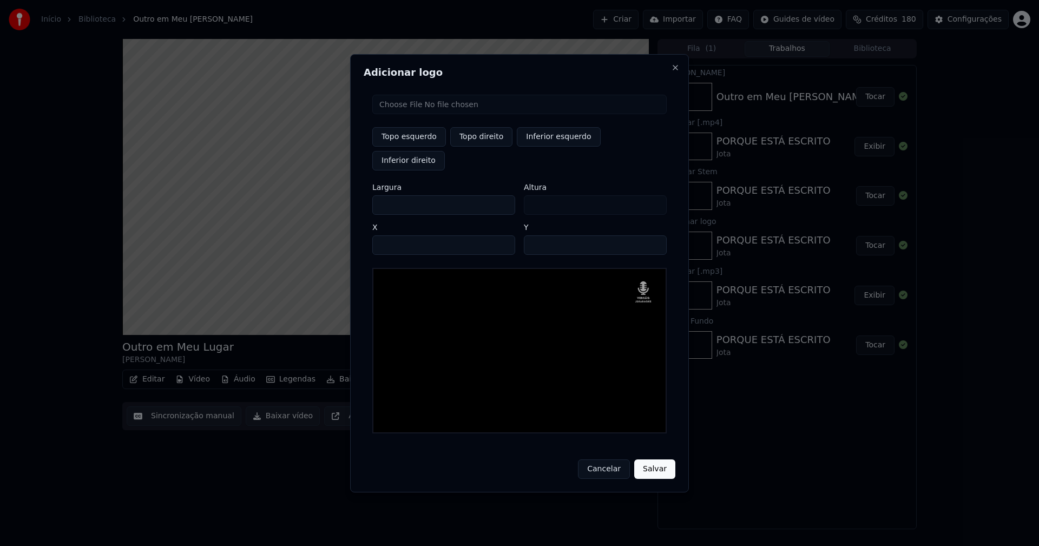
click at [536, 235] on input "**" at bounding box center [595, 244] width 143 height 19
type input "**"
click at [652, 459] on button "Salvar" at bounding box center [654, 468] width 41 height 19
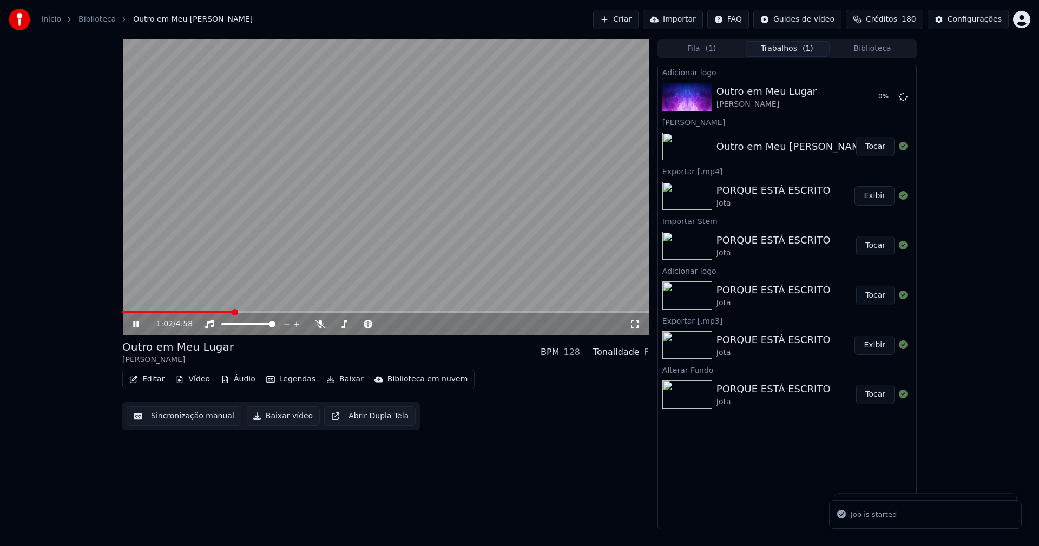
click at [242, 375] on button "Áudio" at bounding box center [237, 379] width 43 height 15
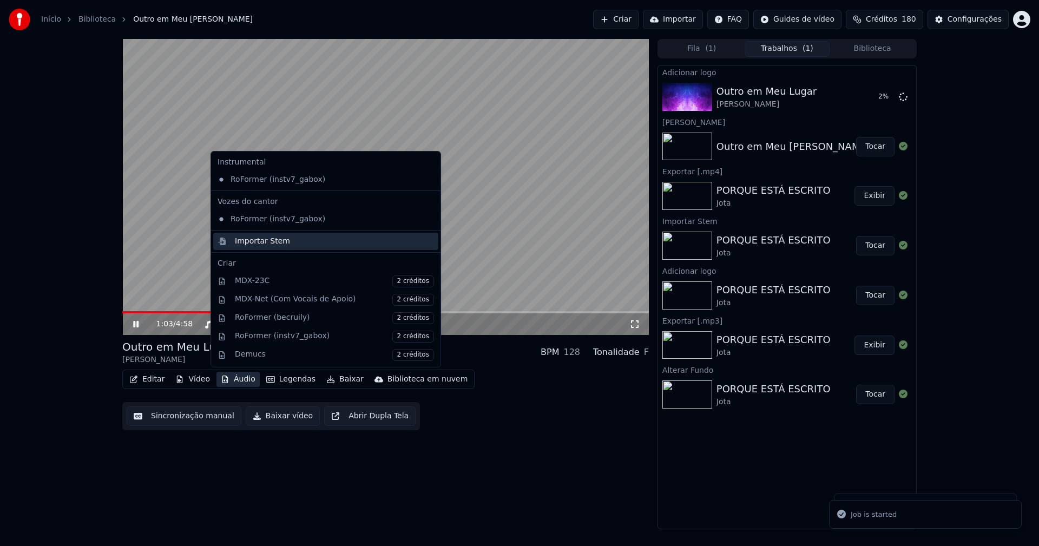
click at [243, 241] on div "Importar Stem" at bounding box center [262, 241] width 55 height 11
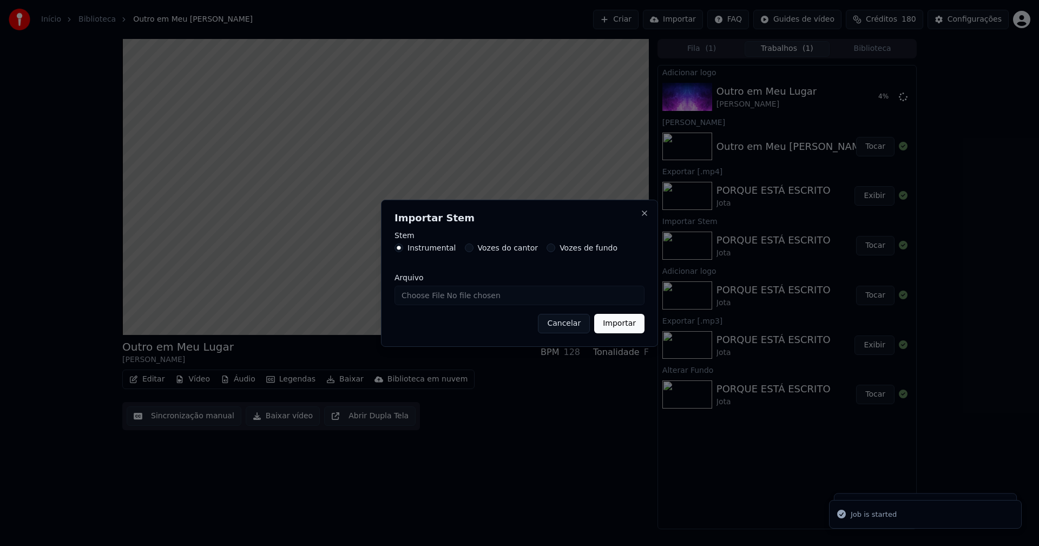
click at [436, 296] on input "Arquivo" at bounding box center [519, 295] width 250 height 19
type input "**********"
click at [622, 328] on button "Importar" at bounding box center [619, 323] width 50 height 19
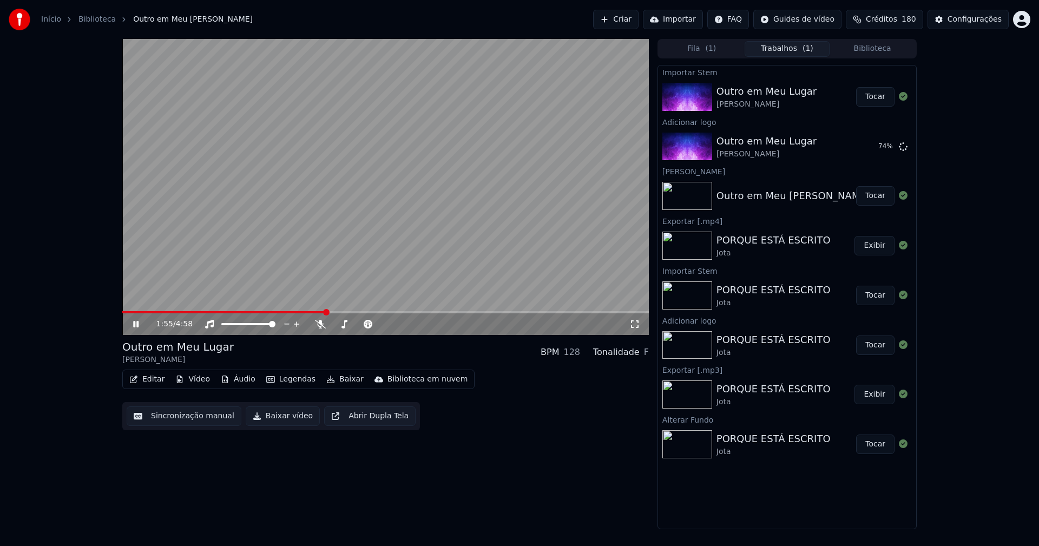
click at [230, 378] on button "Áudio" at bounding box center [237, 379] width 43 height 15
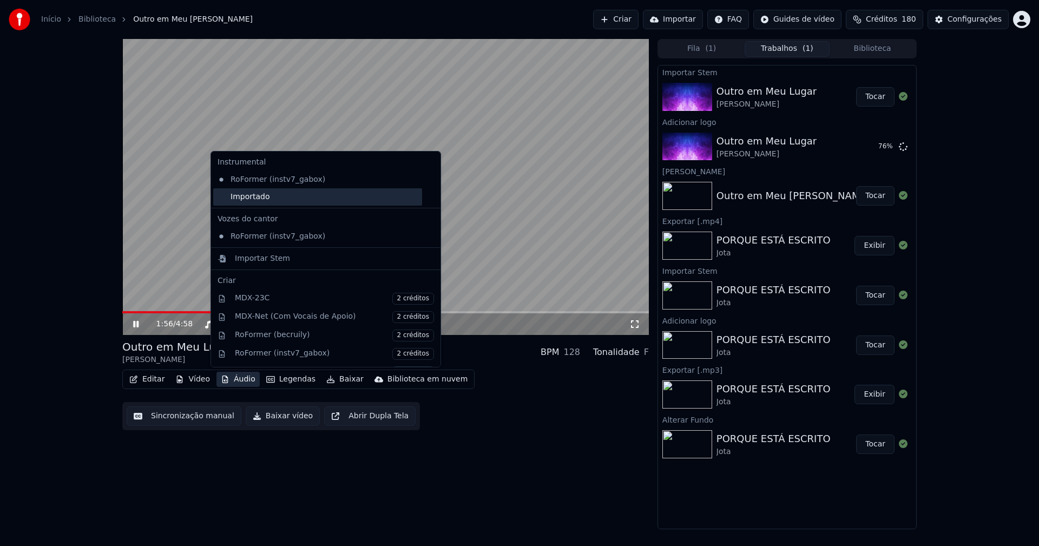
click at [222, 199] on div "Importado" at bounding box center [317, 196] width 209 height 17
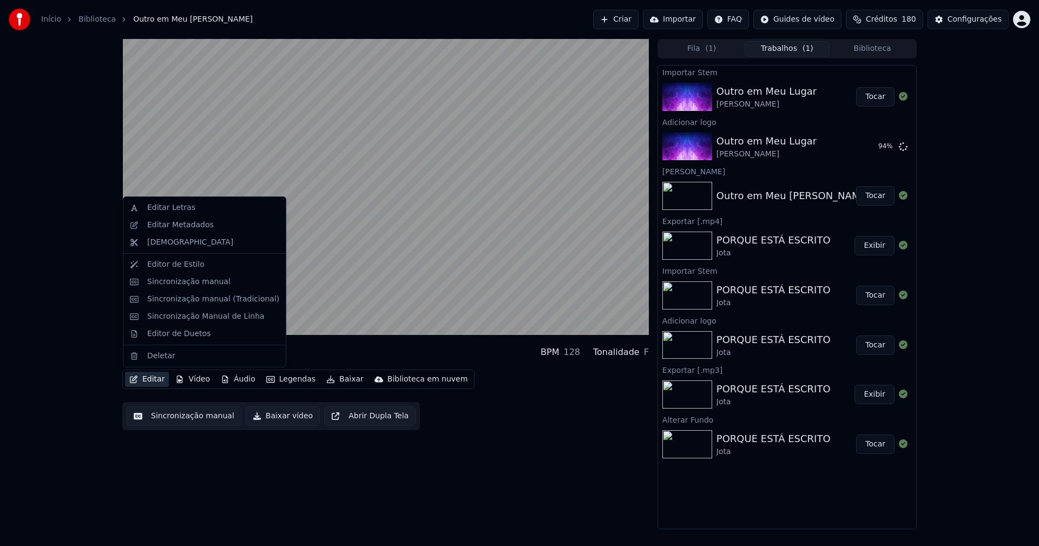
click at [155, 381] on button "Editar" at bounding box center [147, 379] width 44 height 15
click at [181, 302] on div "Sincronização manual (Tradicional)" at bounding box center [213, 299] width 132 height 11
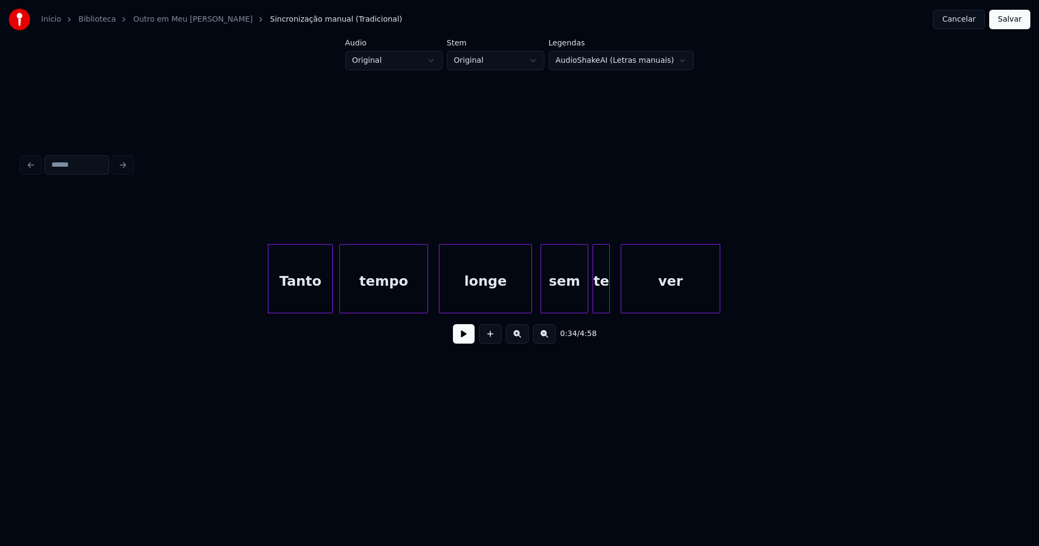
scroll to position [0, 3415]
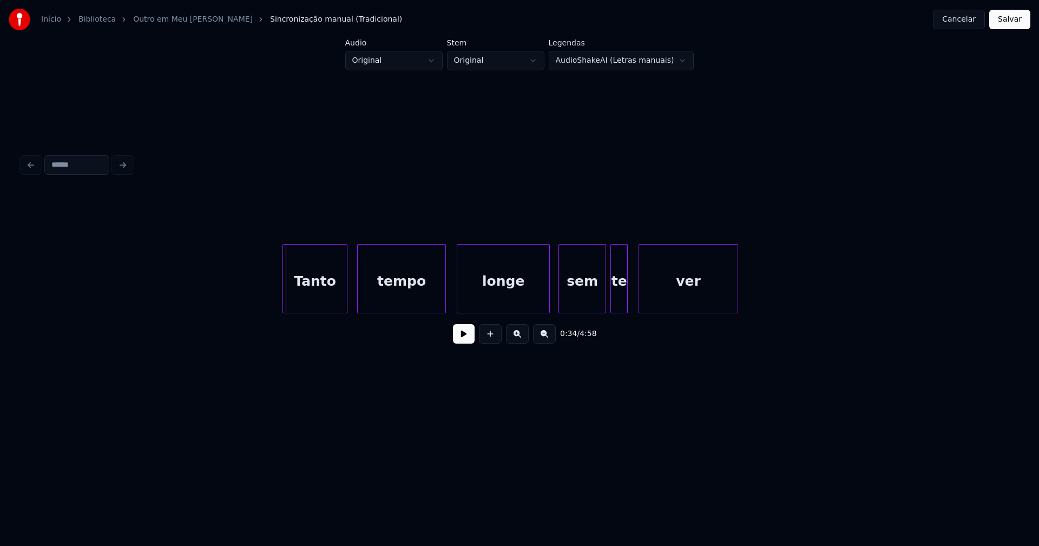
click at [312, 298] on div "Tanto" at bounding box center [315, 282] width 64 height 74
click at [463, 338] on button at bounding box center [464, 333] width 22 height 19
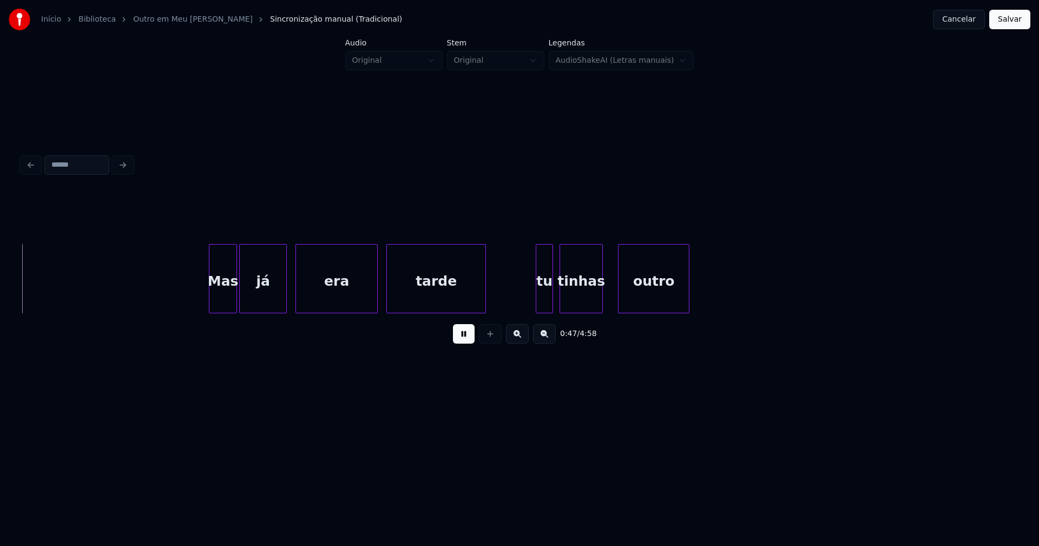
scroll to position [0, 5121]
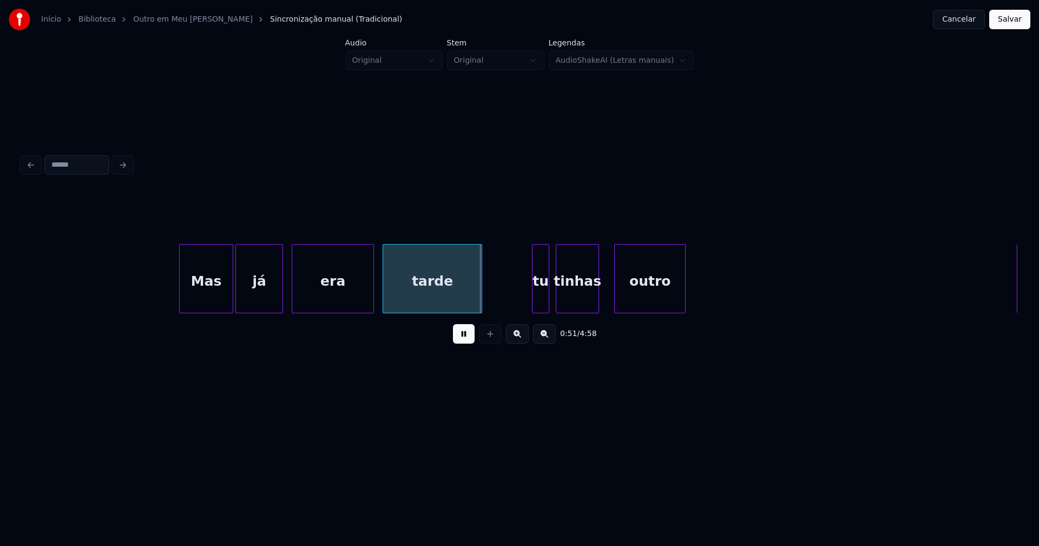
click at [181, 300] on div at bounding box center [181, 279] width 3 height 68
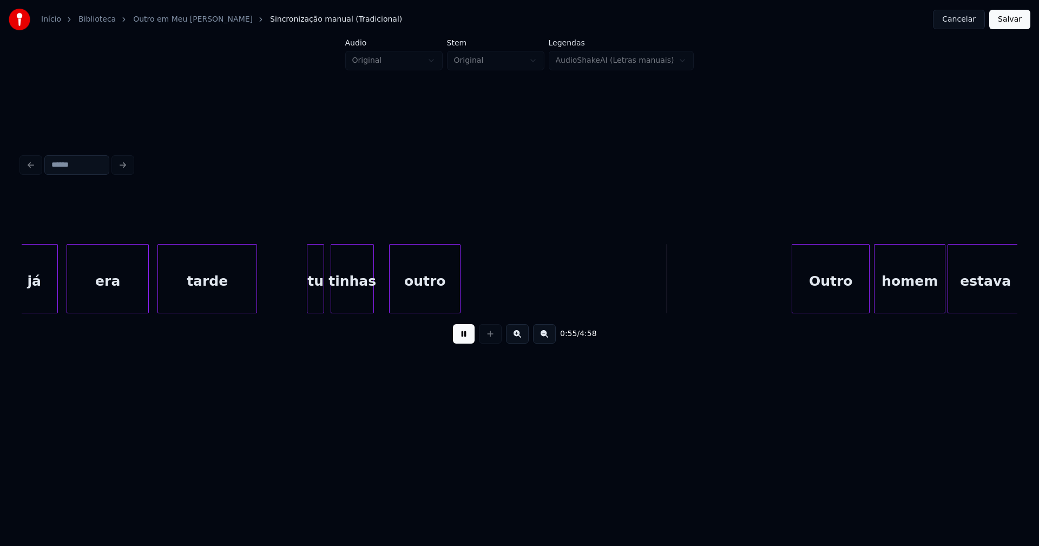
scroll to position [0, 5364]
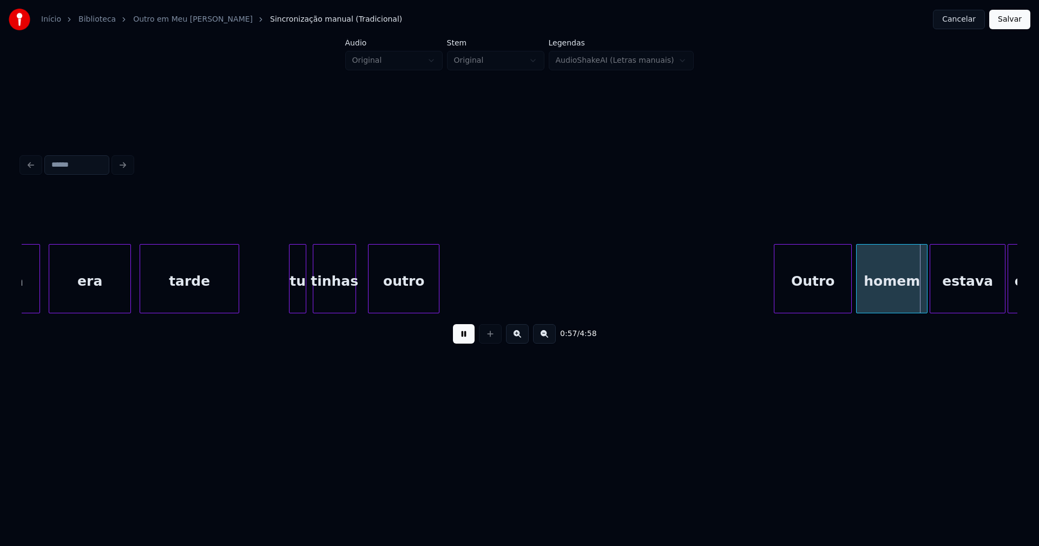
click at [411, 302] on div "outro" at bounding box center [403, 282] width 70 height 74
click at [448, 298] on div at bounding box center [448, 279] width 3 height 68
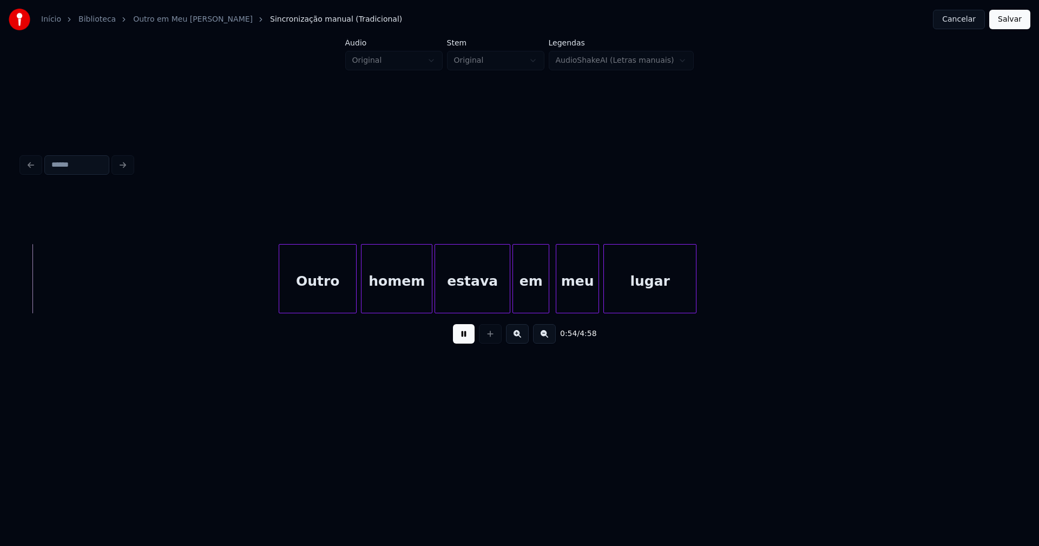
scroll to position [0, 5859]
click at [318, 304] on div "Outro" at bounding box center [310, 282] width 77 height 74
click at [490, 312] on div "Outro homem estava em meu lugar" at bounding box center [520, 278] width 996 height 69
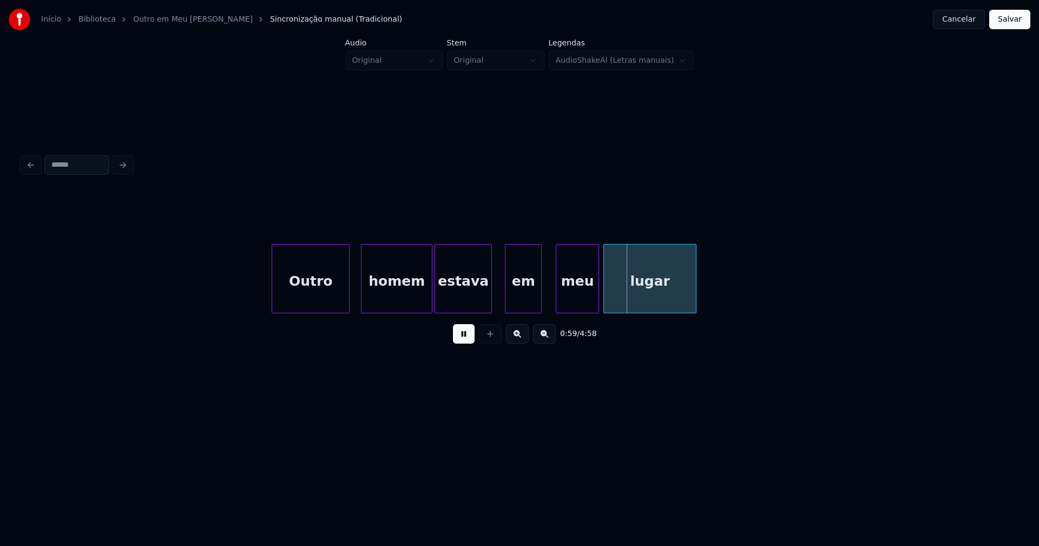
click at [522, 303] on div "em" at bounding box center [523, 282] width 36 height 74
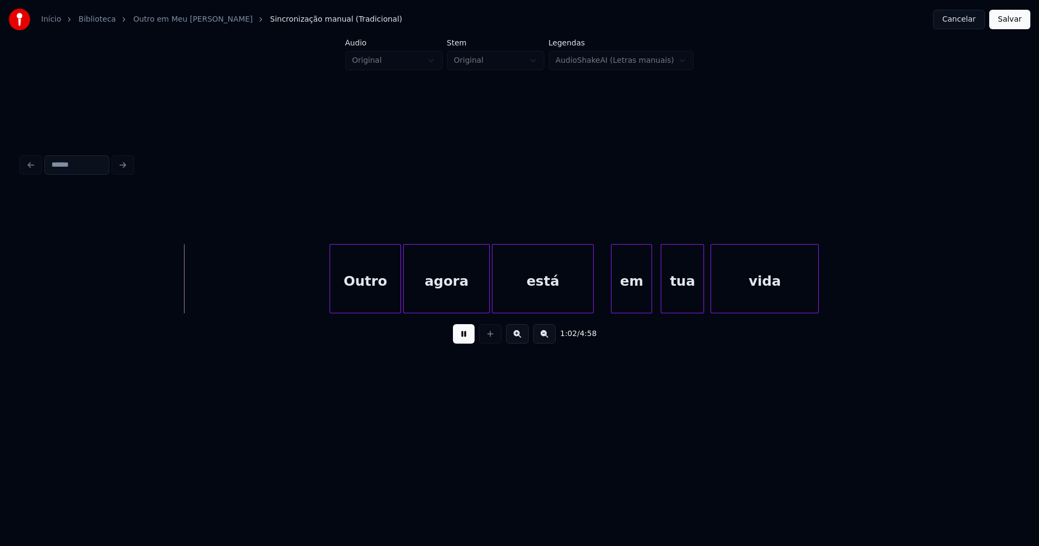
scroll to position [0, 6651]
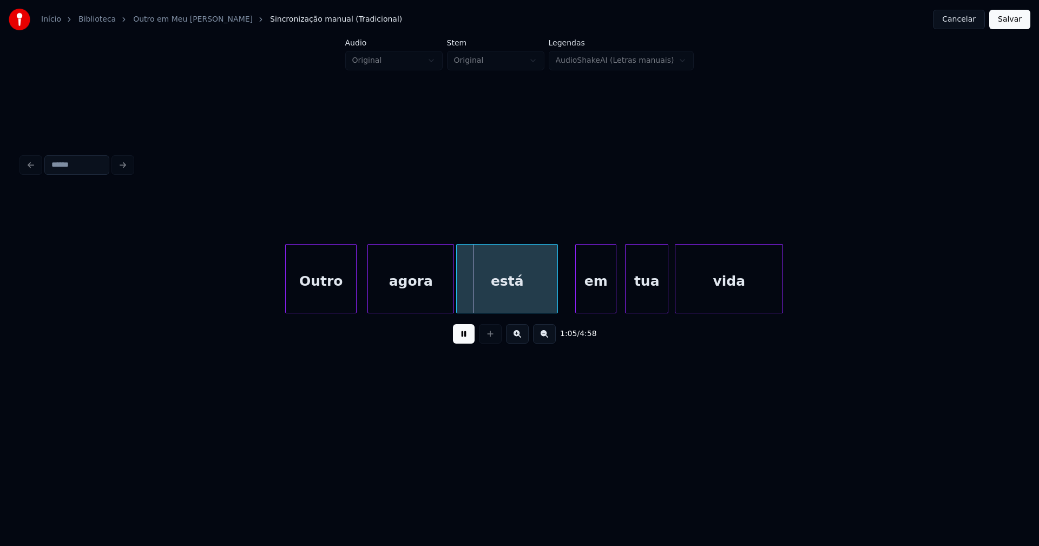
click at [321, 298] on div "Outro" at bounding box center [321, 282] width 70 height 74
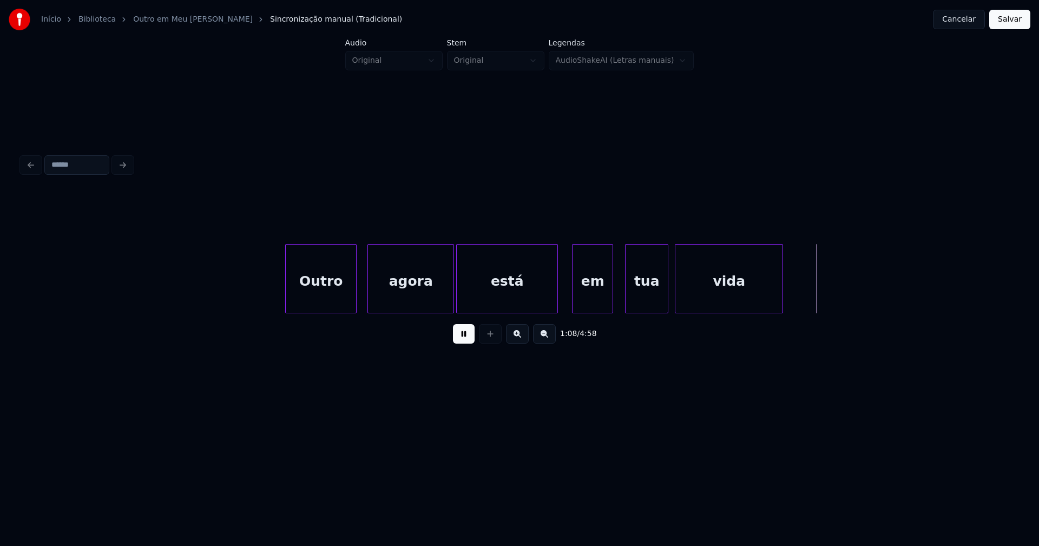
click at [589, 300] on div "em" at bounding box center [592, 282] width 40 height 74
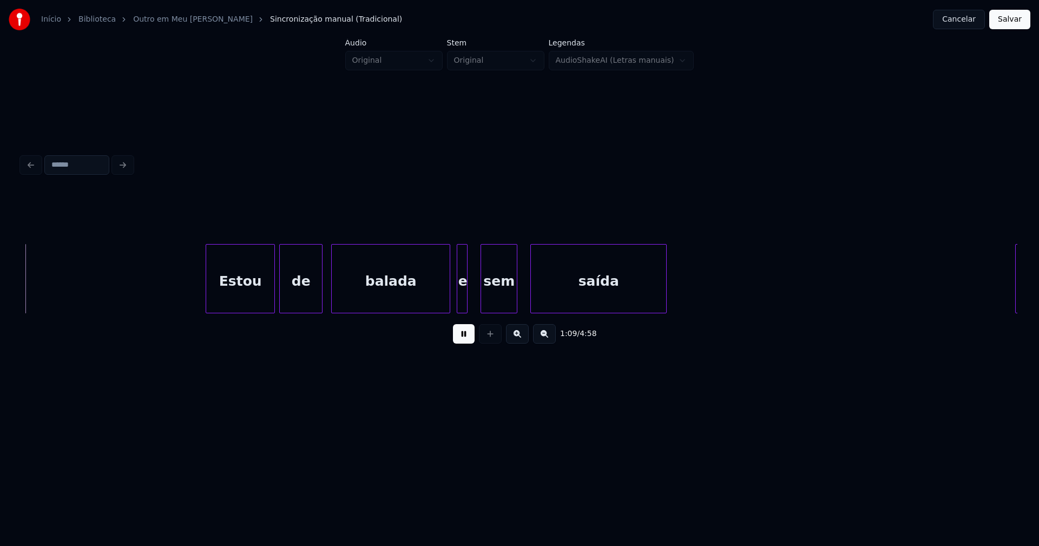
scroll to position [0, 7557]
click at [223, 312] on div "Estou de balada e sem saída Ficaste" at bounding box center [520, 278] width 996 height 69
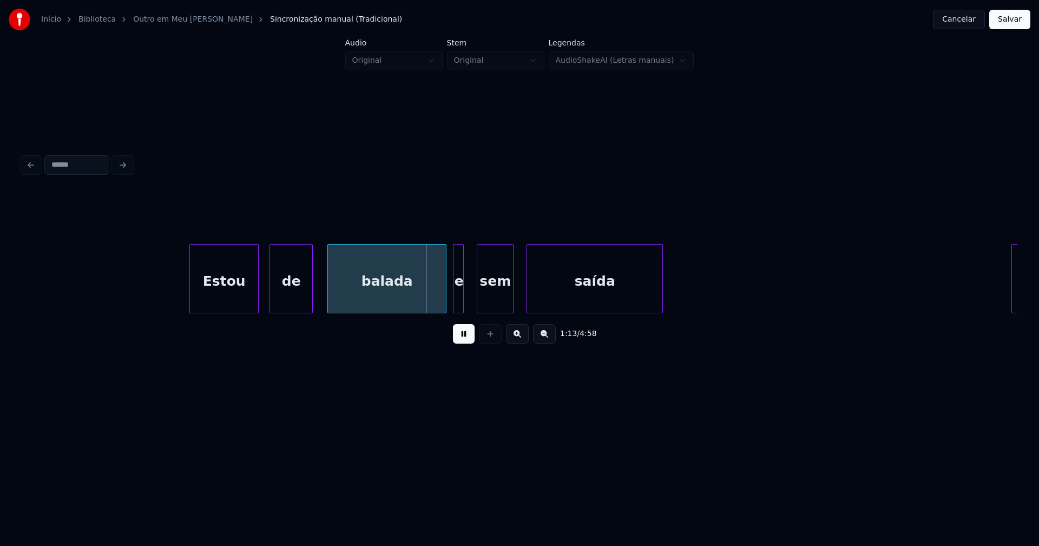
click at [292, 305] on div "de" at bounding box center [291, 282] width 42 height 74
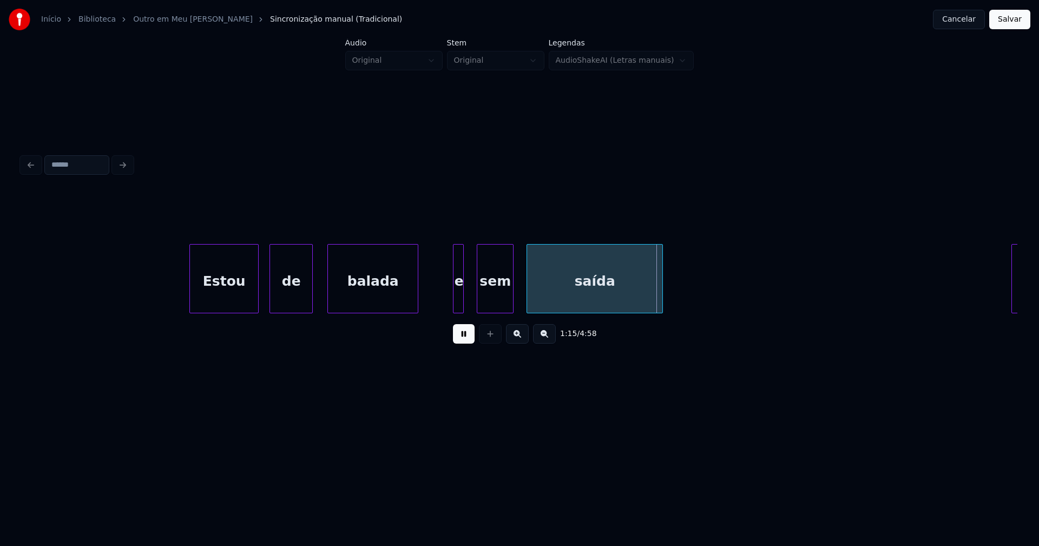
click at [416, 311] on div "Estou de balada e sem saída Ficaste" at bounding box center [520, 278] width 996 height 69
click at [443, 302] on div at bounding box center [443, 279] width 3 height 68
click at [446, 302] on div "e" at bounding box center [443, 282] width 21 height 74
click at [478, 298] on div "sem" at bounding box center [489, 282] width 36 height 74
click at [465, 299] on div at bounding box center [464, 279] width 3 height 68
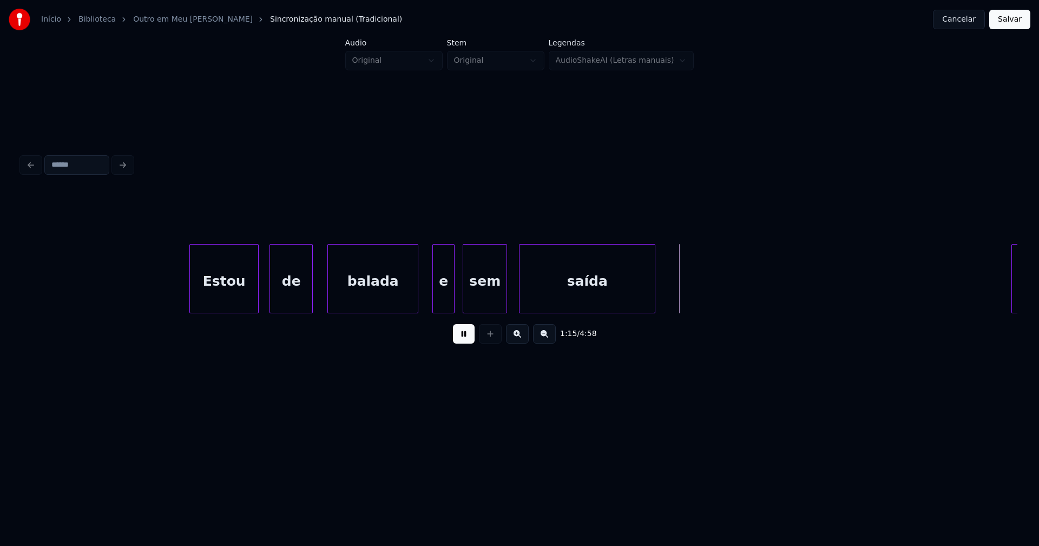
click at [540, 299] on div "saída" at bounding box center [586, 282] width 135 height 74
click at [683, 288] on div at bounding box center [682, 279] width 3 height 68
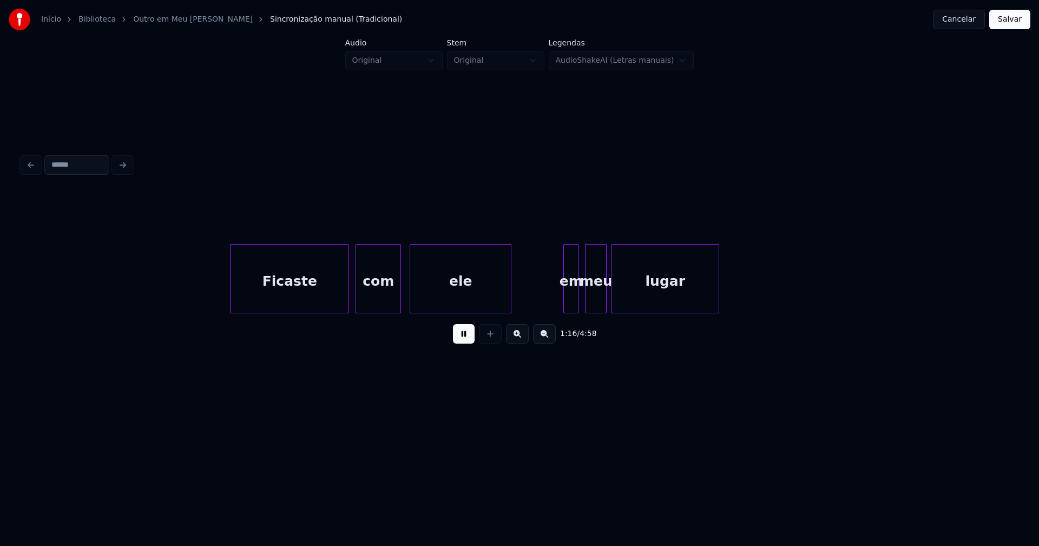
scroll to position [0, 8341]
click at [283, 302] on div "Ficaste" at bounding box center [284, 282] width 118 height 74
click at [381, 296] on div "com" at bounding box center [372, 282] width 44 height 74
click at [451, 295] on div "ele" at bounding box center [457, 282] width 101 height 74
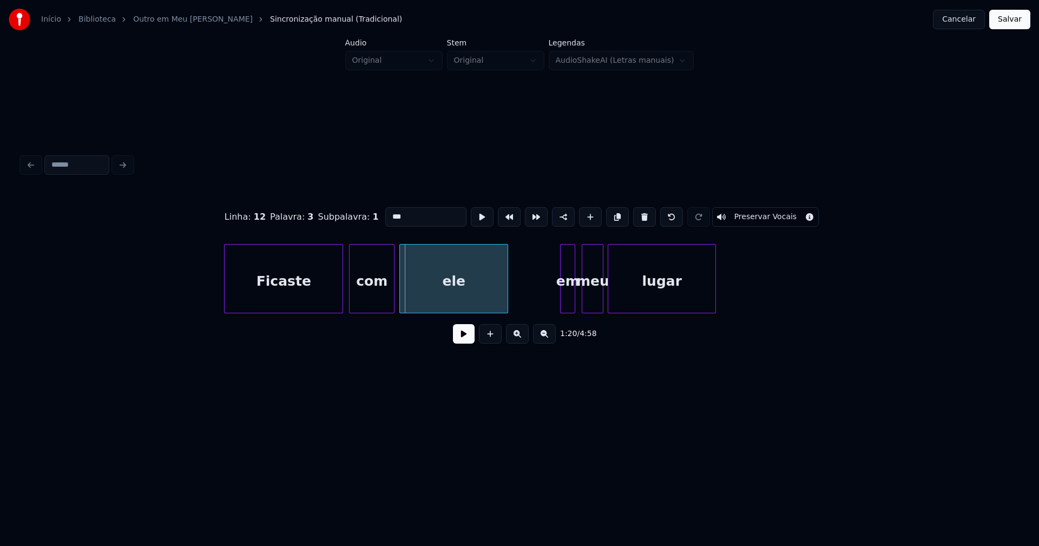
click at [401, 299] on div at bounding box center [401, 279] width 3 height 68
click at [464, 342] on button at bounding box center [464, 333] width 22 height 19
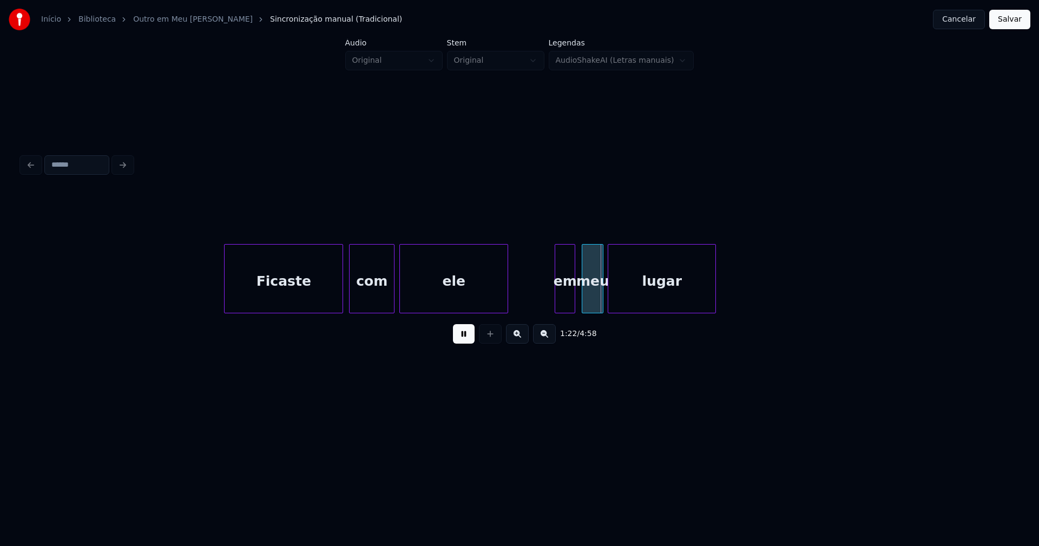
click at [556, 304] on div at bounding box center [556, 279] width 3 height 68
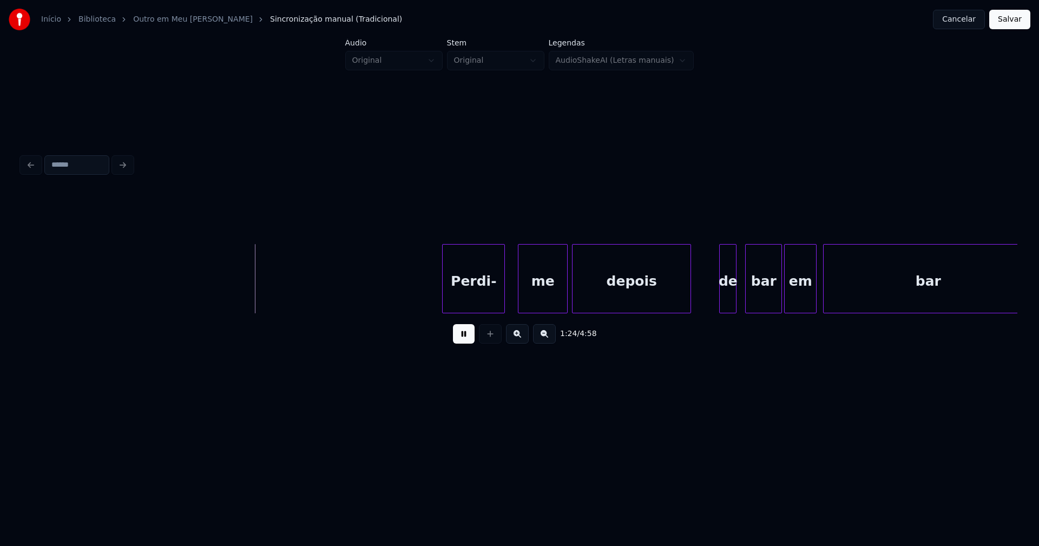
scroll to position [0, 9118]
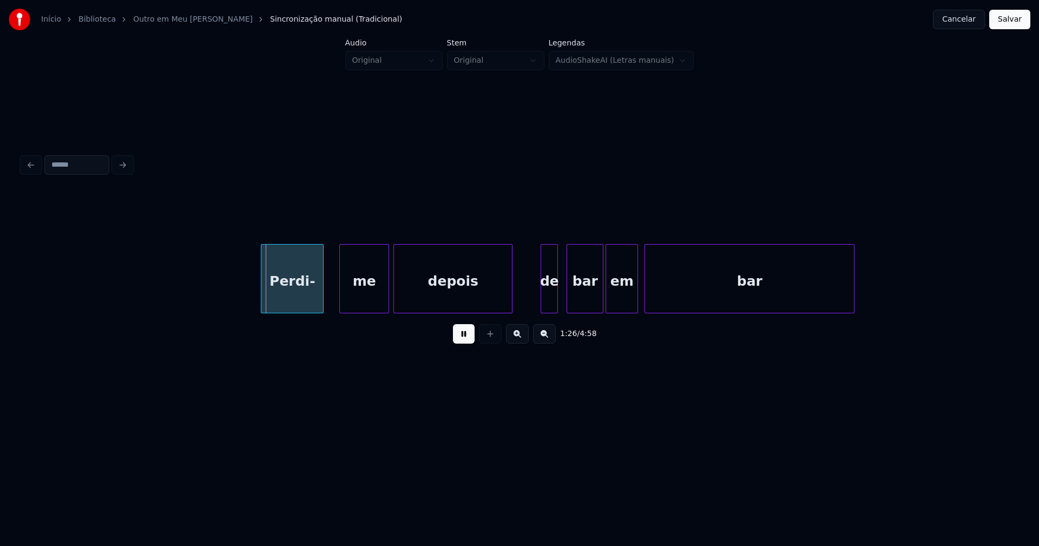
click at [294, 300] on div "Perdi-" at bounding box center [292, 282] width 62 height 74
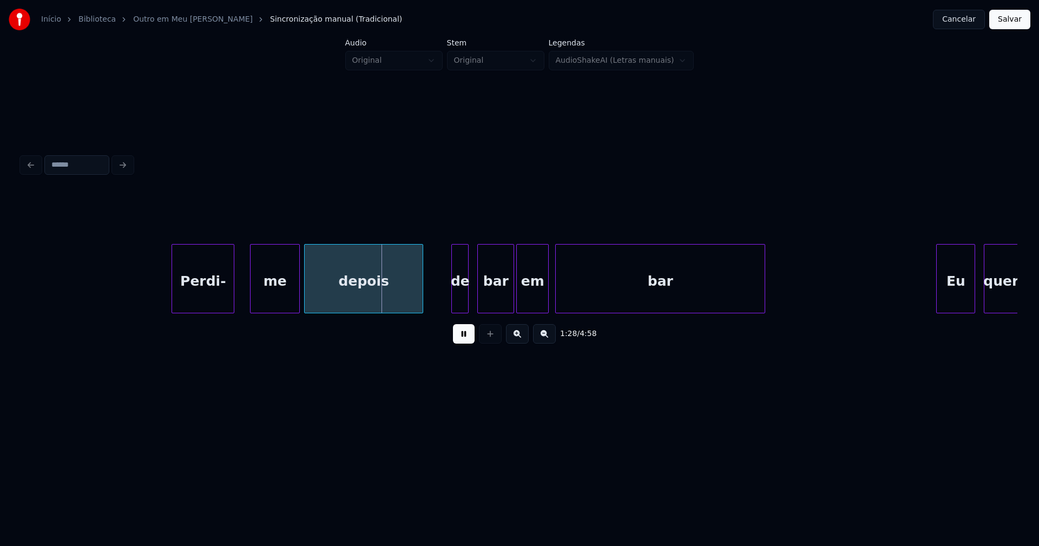
scroll to position [0, 9225]
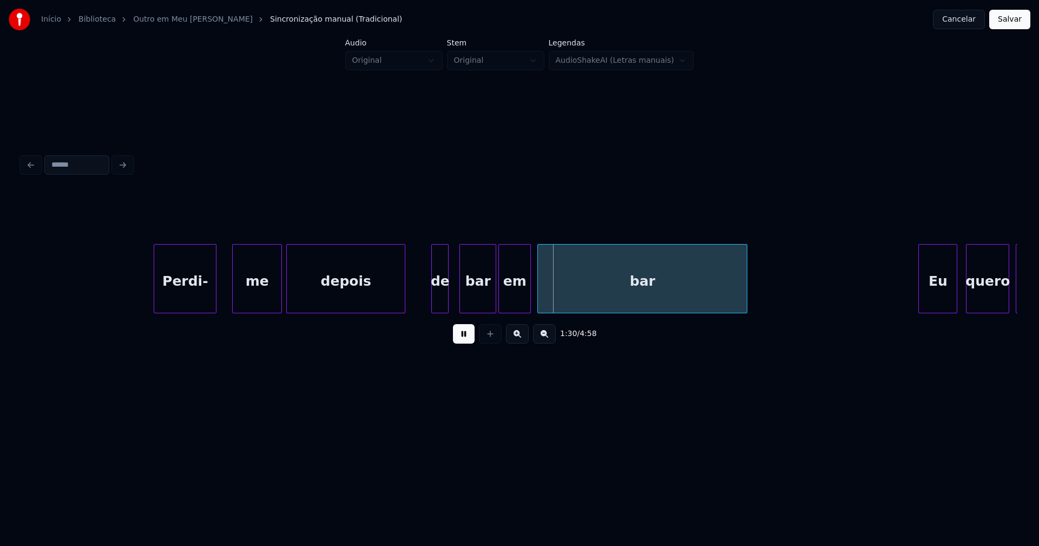
click at [440, 301] on div "de" at bounding box center [440, 282] width 16 height 74
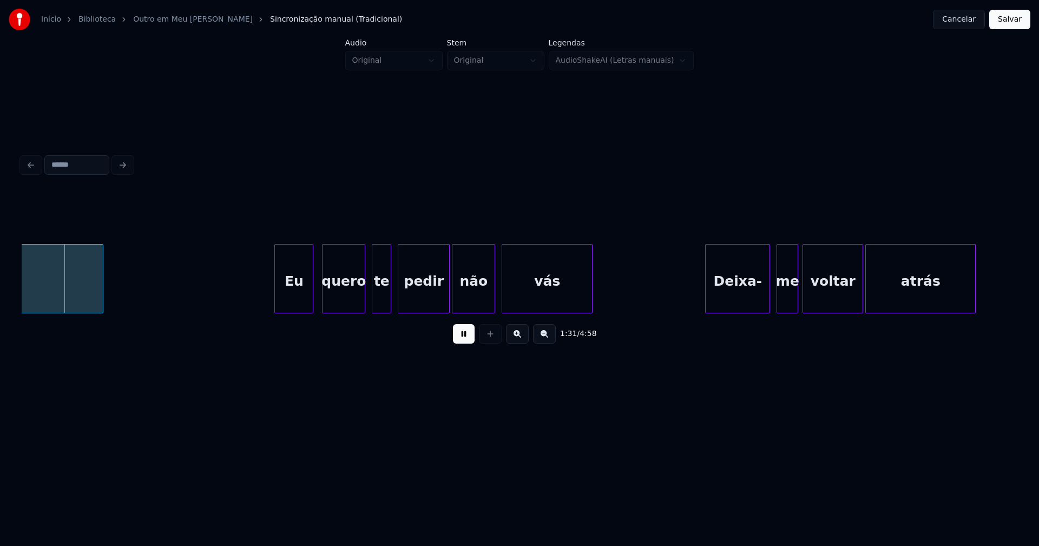
scroll to position [0, 9887]
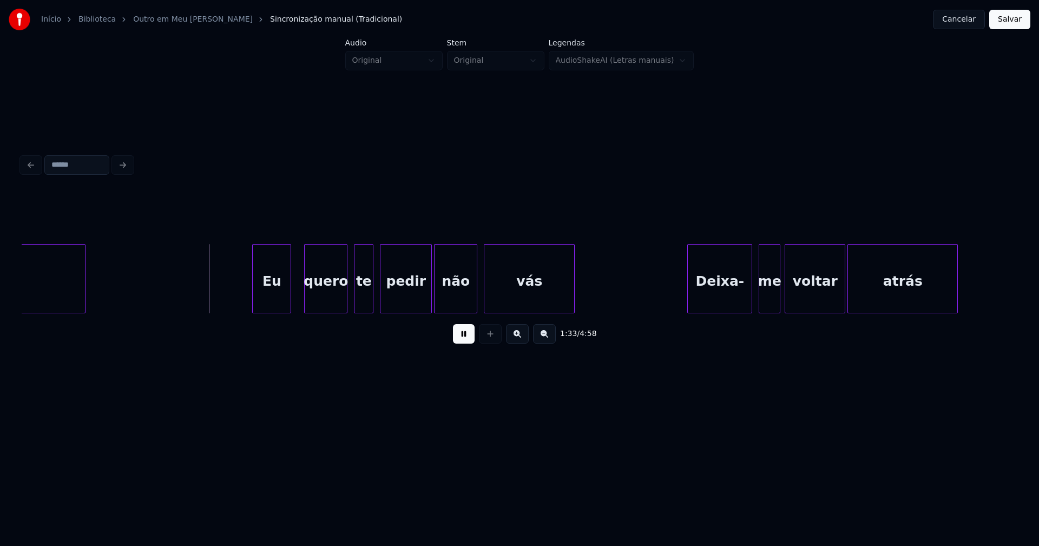
click at [272, 302] on div "Eu" at bounding box center [272, 282] width 38 height 74
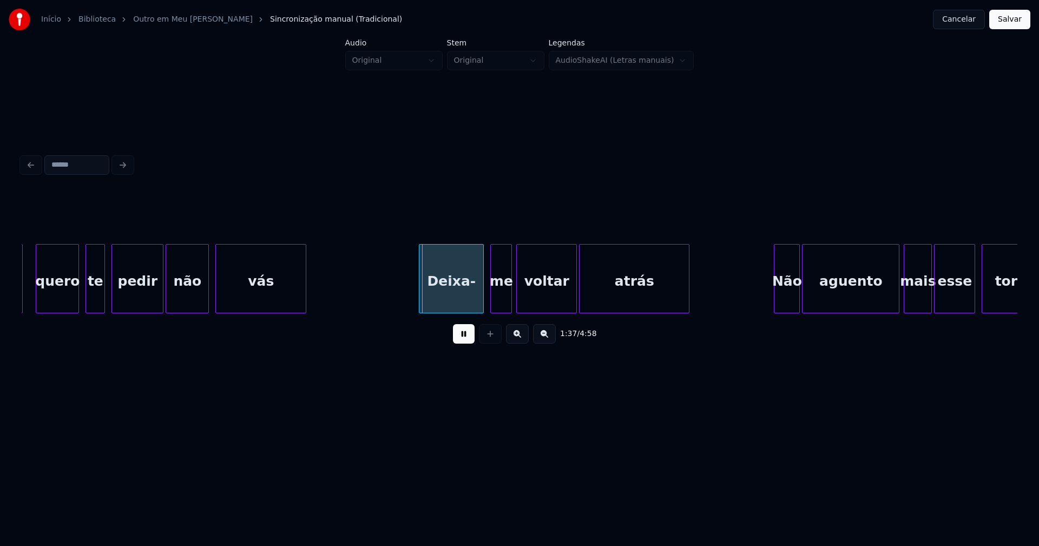
scroll to position [0, 10244]
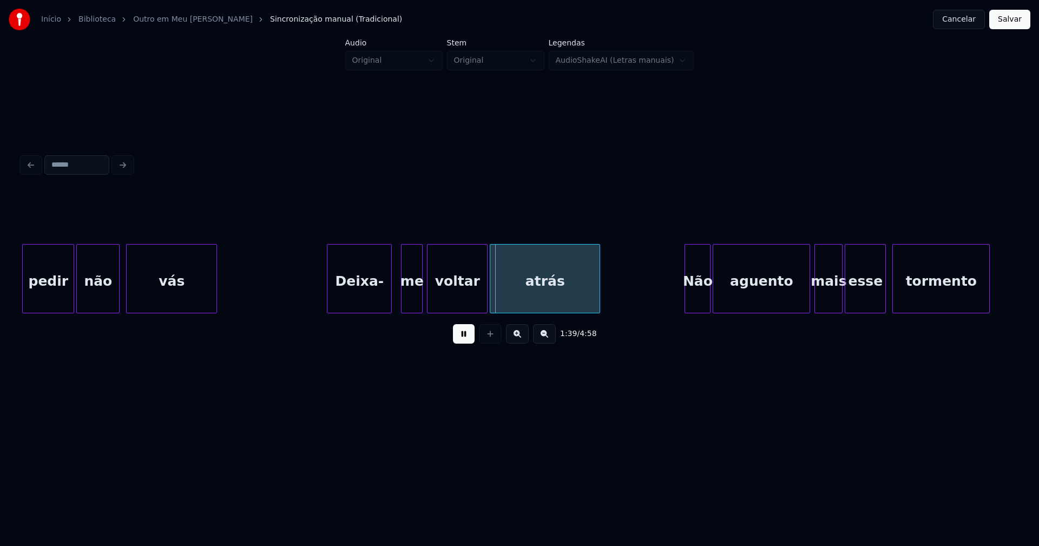
click at [350, 301] on div "Deixa-" at bounding box center [359, 282] width 64 height 74
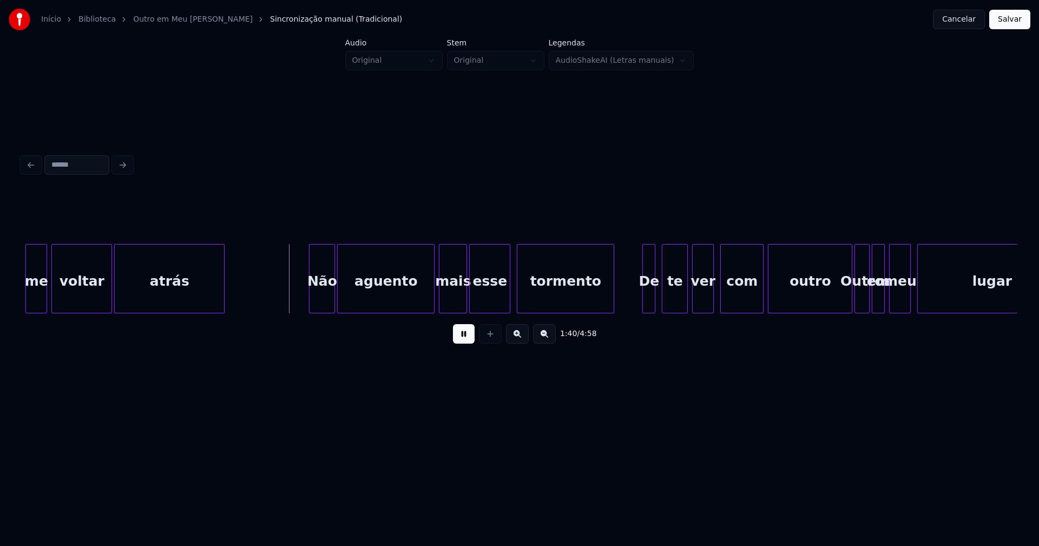
scroll to position [0, 10656]
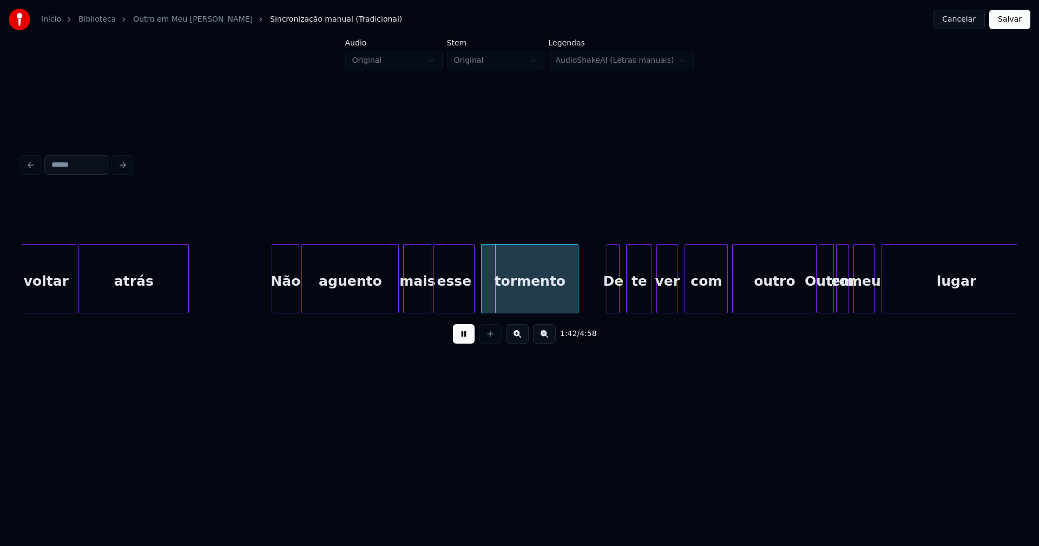
click at [274, 301] on div at bounding box center [273, 279] width 3 height 68
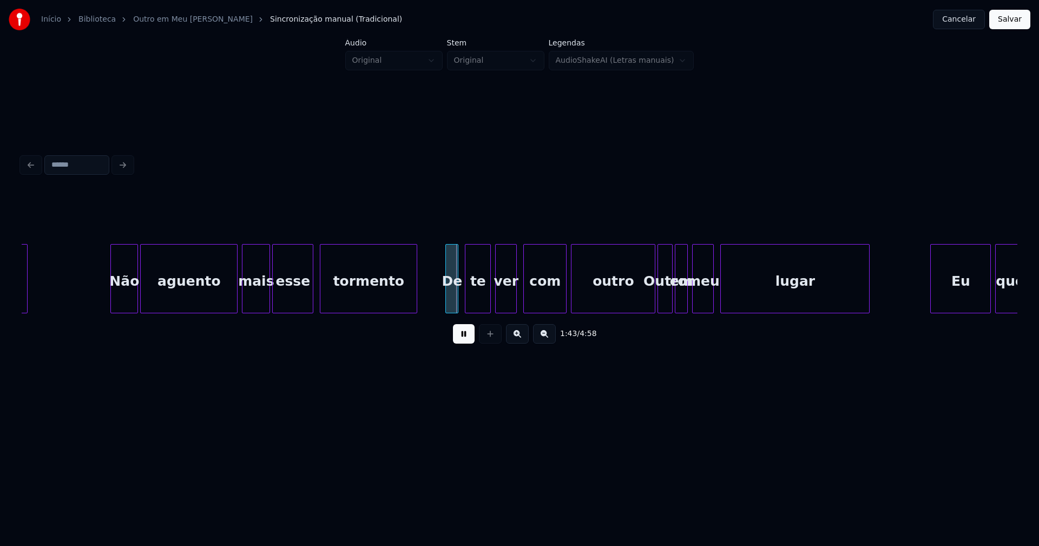
scroll to position [0, 10870]
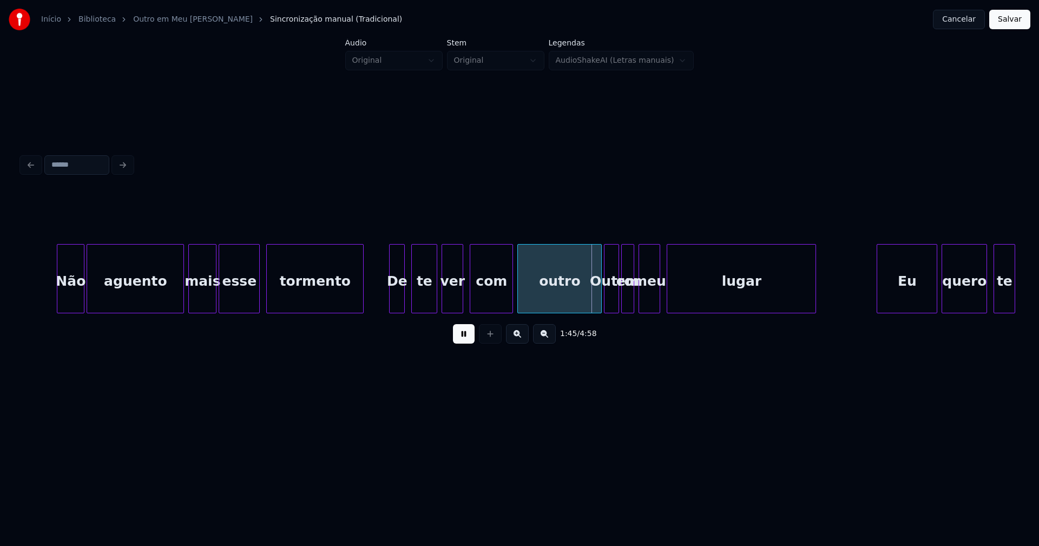
click at [391, 298] on div at bounding box center [391, 279] width 3 height 68
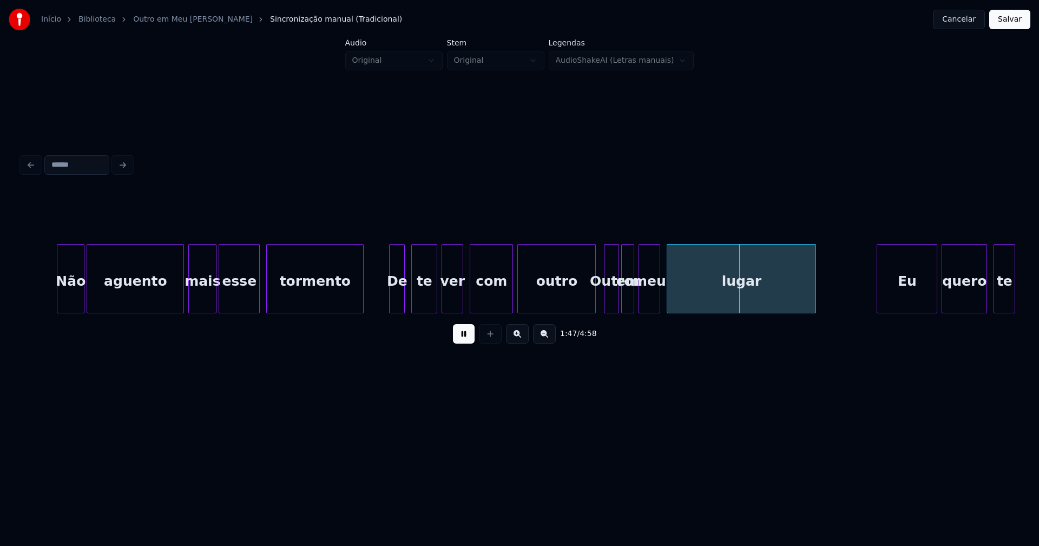
click at [593, 301] on div at bounding box center [593, 279] width 3 height 68
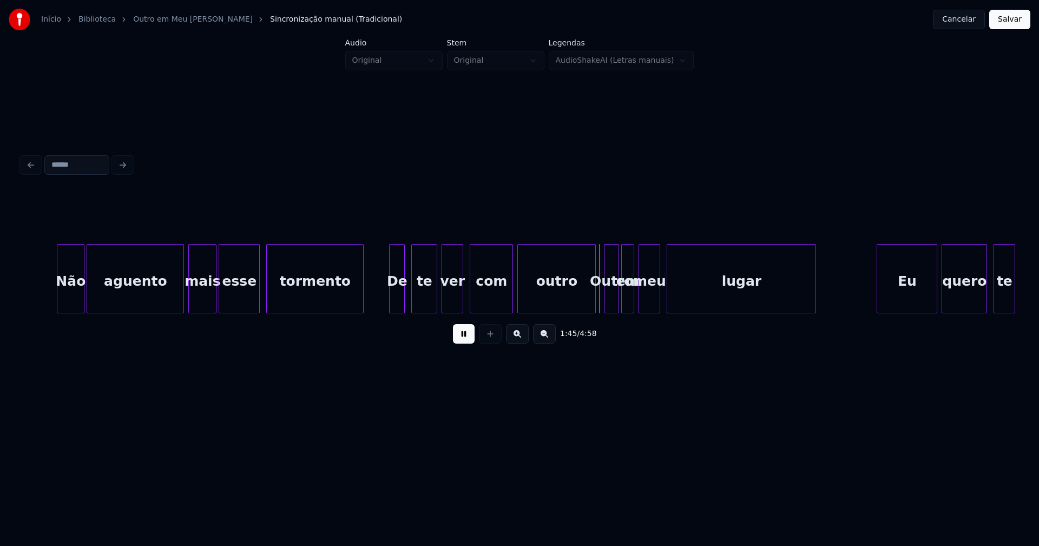
click at [456, 341] on button at bounding box center [464, 333] width 22 height 19
click at [608, 301] on div at bounding box center [607, 279] width 3 height 68
click at [613, 298] on div "Outro" at bounding box center [612, 282] width 12 height 74
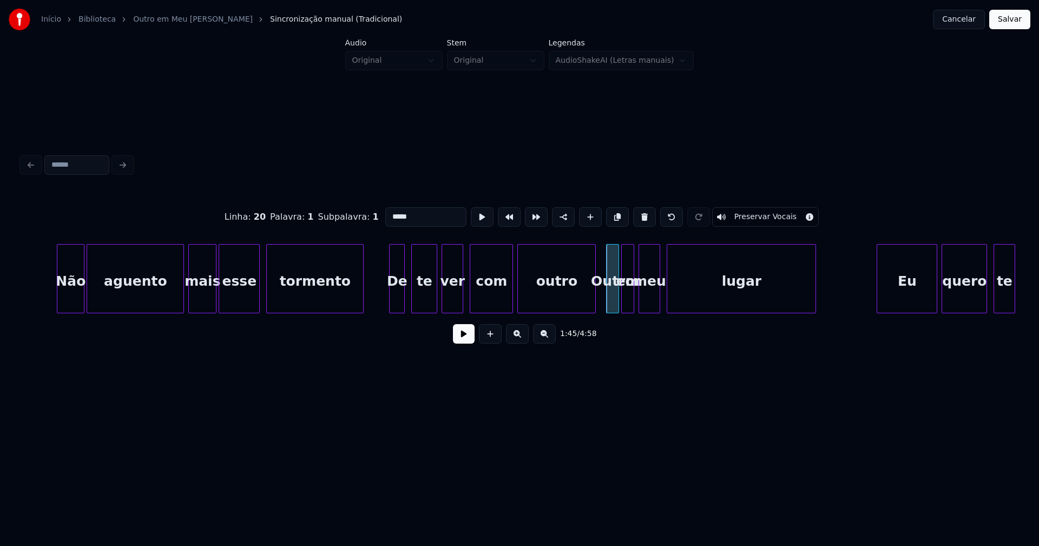
click at [390, 212] on input "*****" at bounding box center [425, 216] width 81 height 19
type input "*****"
click at [463, 342] on button at bounding box center [464, 333] width 22 height 19
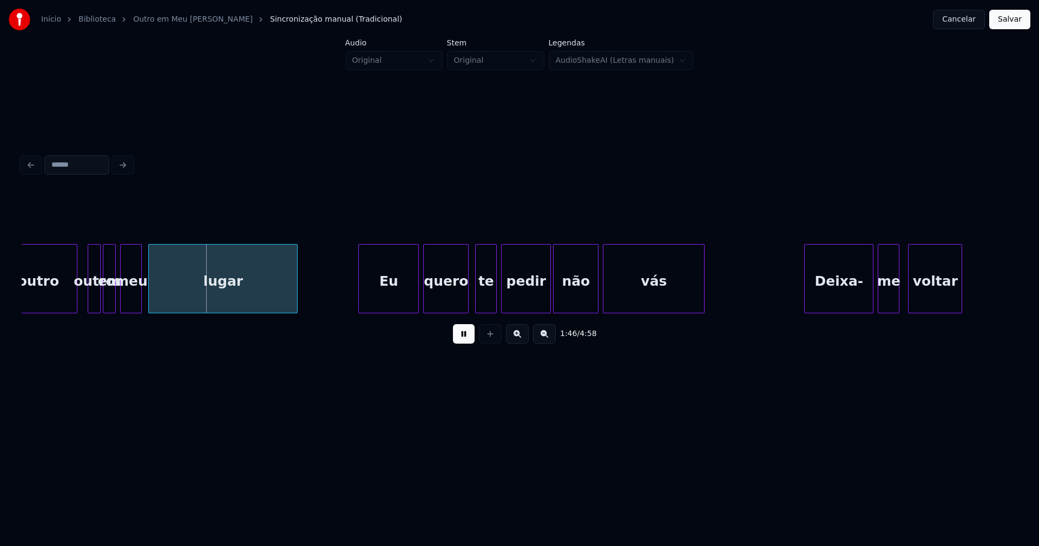
scroll to position [0, 11478]
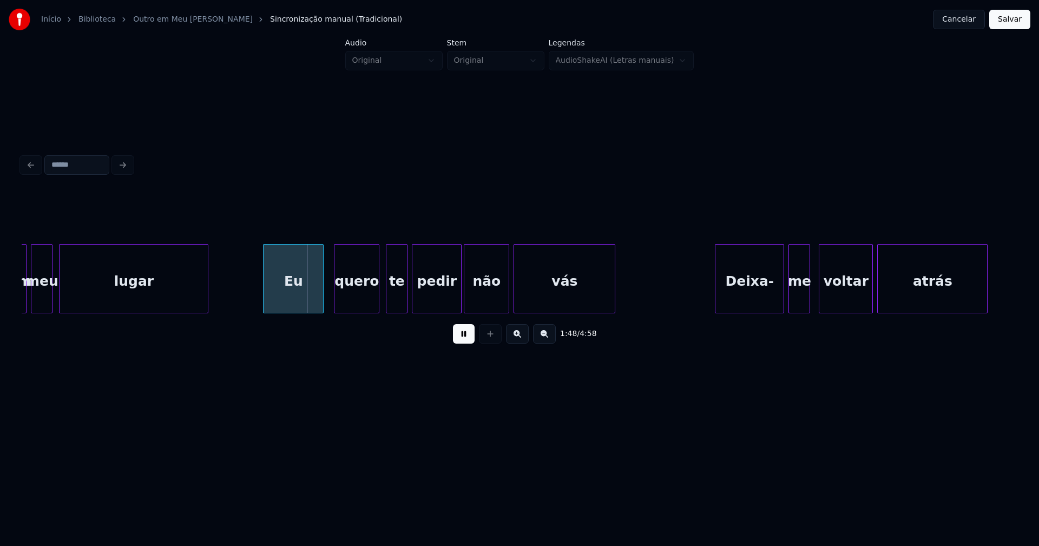
click at [303, 302] on div "Eu" at bounding box center [293, 282] width 60 height 74
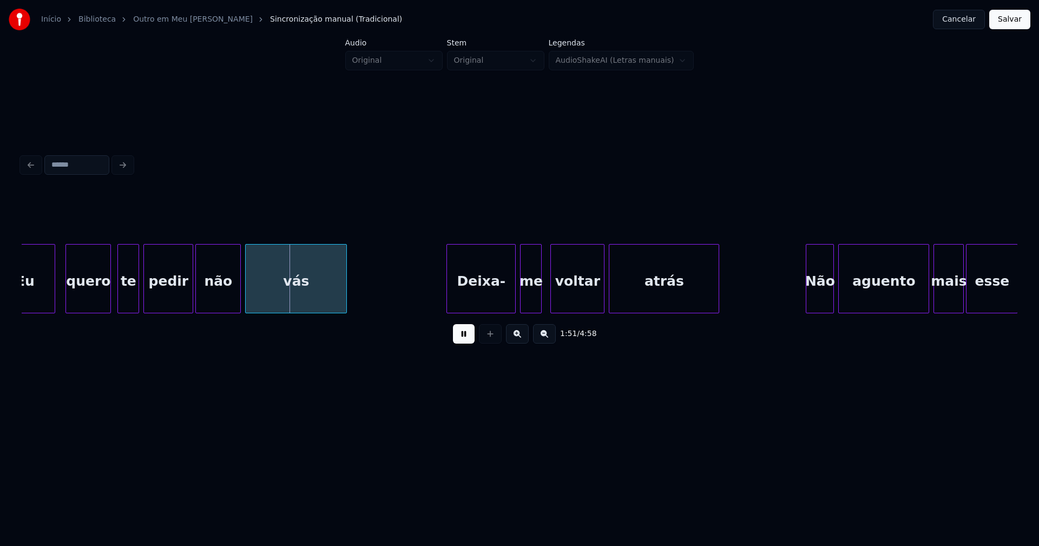
scroll to position [0, 11889]
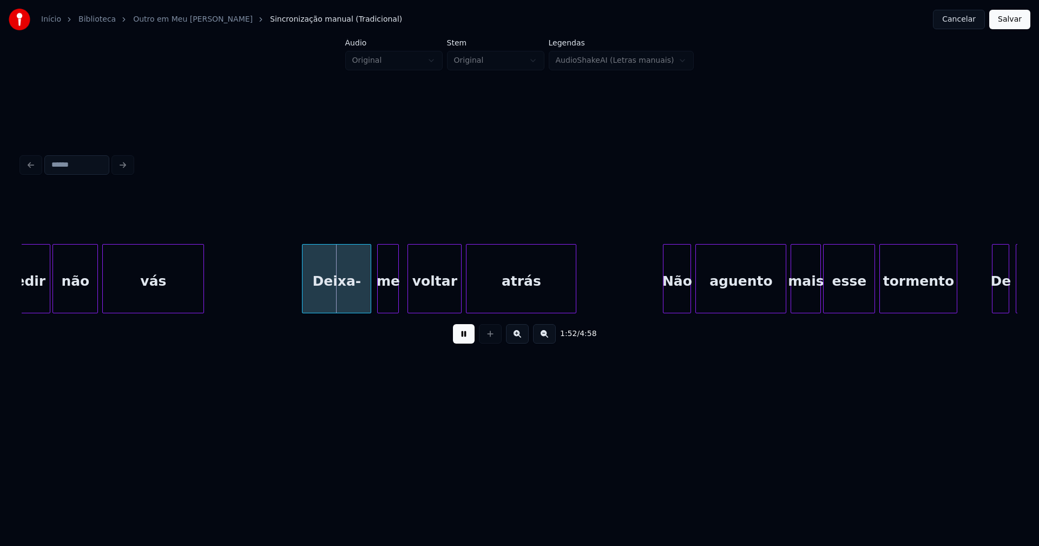
click at [351, 298] on div "Deixa-" at bounding box center [336, 282] width 68 height 74
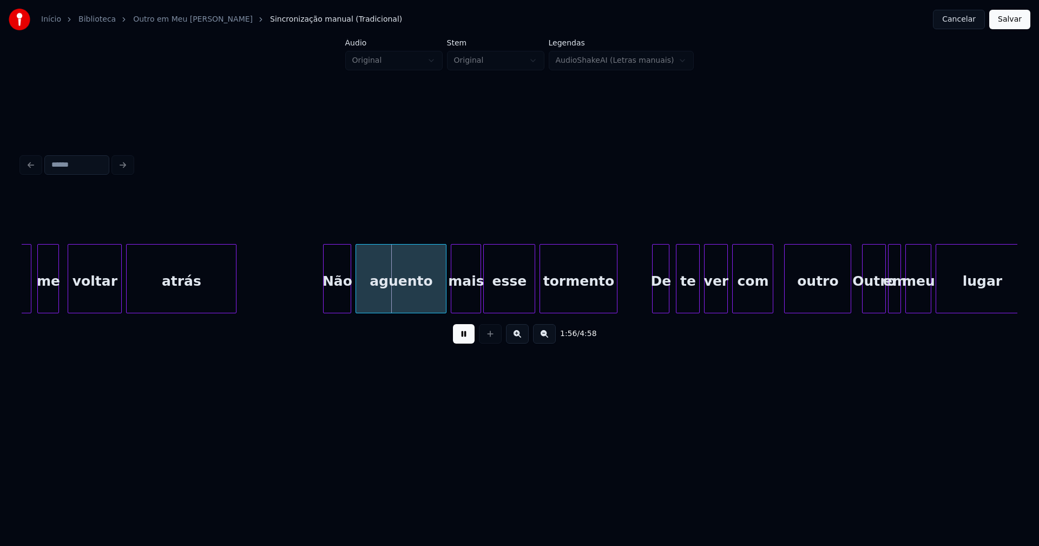
scroll to position [0, 12247]
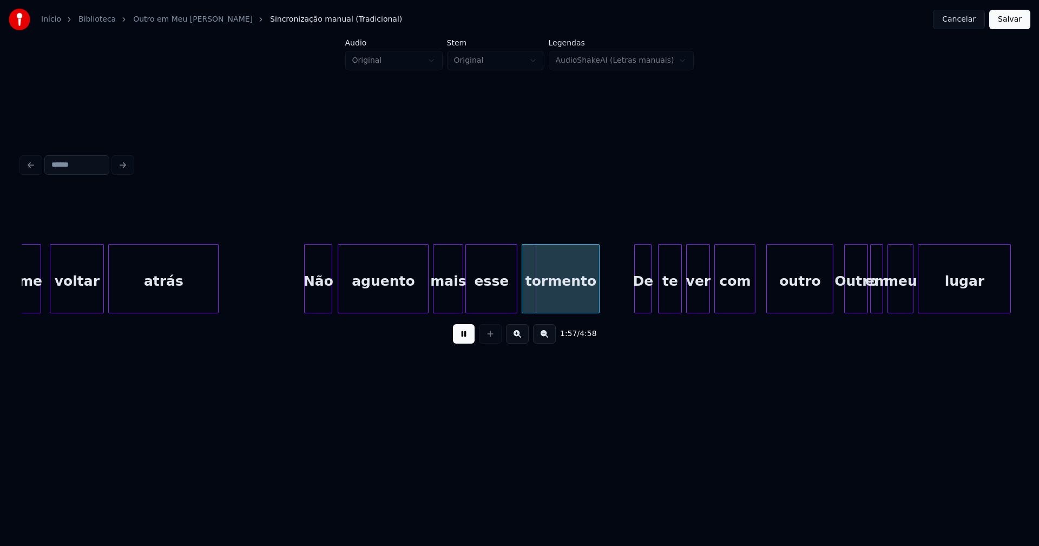
click at [319, 296] on div "Não" at bounding box center [318, 282] width 27 height 74
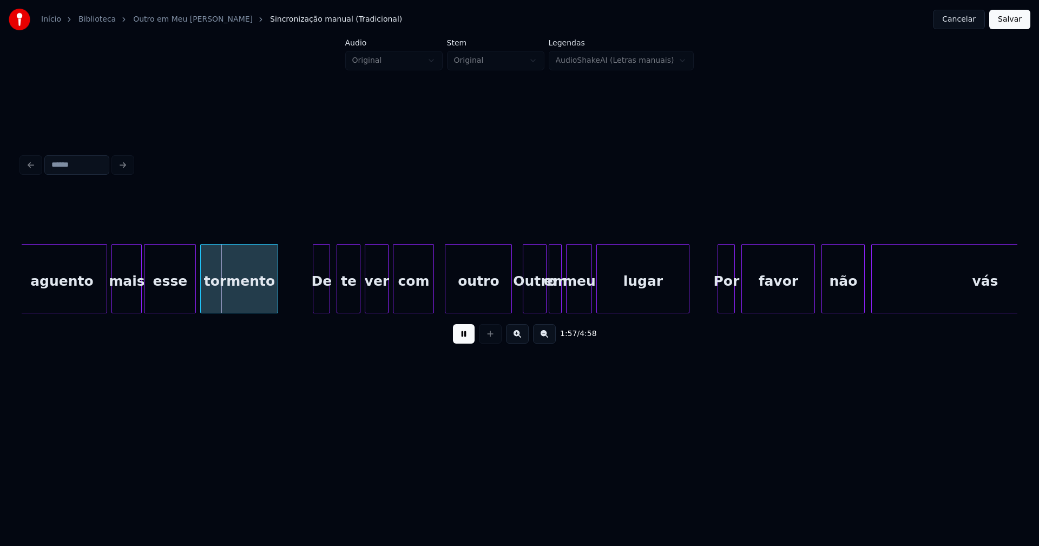
scroll to position [0, 12604]
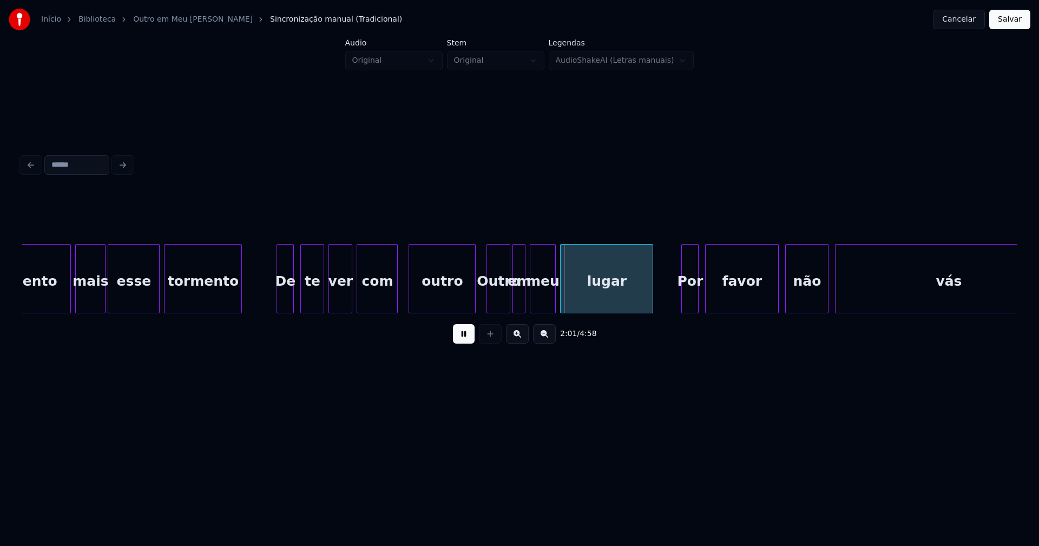
click at [462, 340] on button at bounding box center [464, 333] width 22 height 19
click at [460, 340] on button at bounding box center [464, 333] width 22 height 19
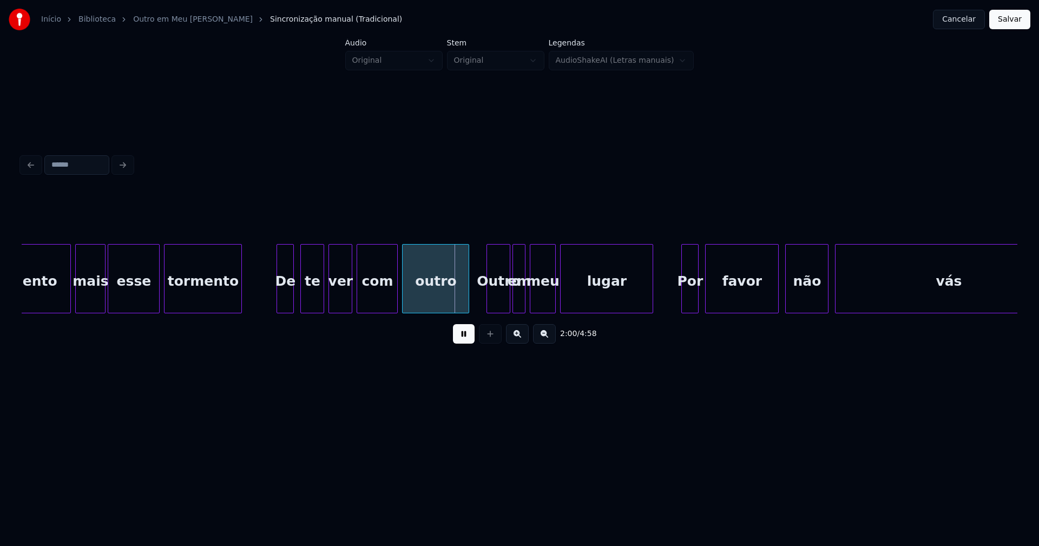
click at [440, 302] on div "outro" at bounding box center [436, 282] width 66 height 74
click at [466, 342] on button at bounding box center [464, 333] width 22 height 19
drag, startPoint x: 264, startPoint y: 292, endPoint x: 442, endPoint y: 345, distance: 185.6
click at [466, 342] on button at bounding box center [464, 333] width 22 height 19
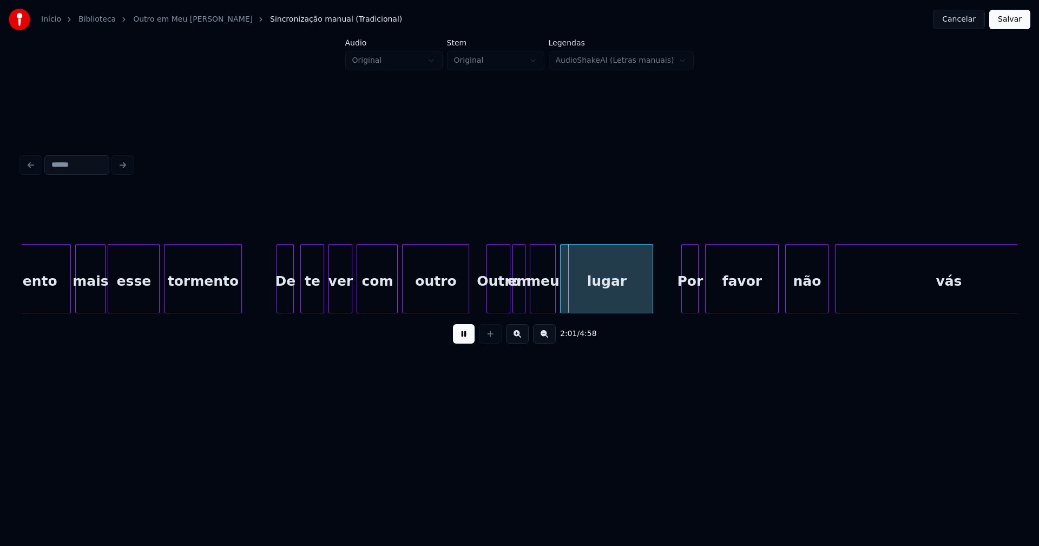
drag, startPoint x: 463, startPoint y: 341, endPoint x: 467, endPoint y: 334, distance: 8.3
click at [463, 340] on button at bounding box center [464, 333] width 22 height 19
click at [498, 302] on div "Outro" at bounding box center [498, 282] width 23 height 74
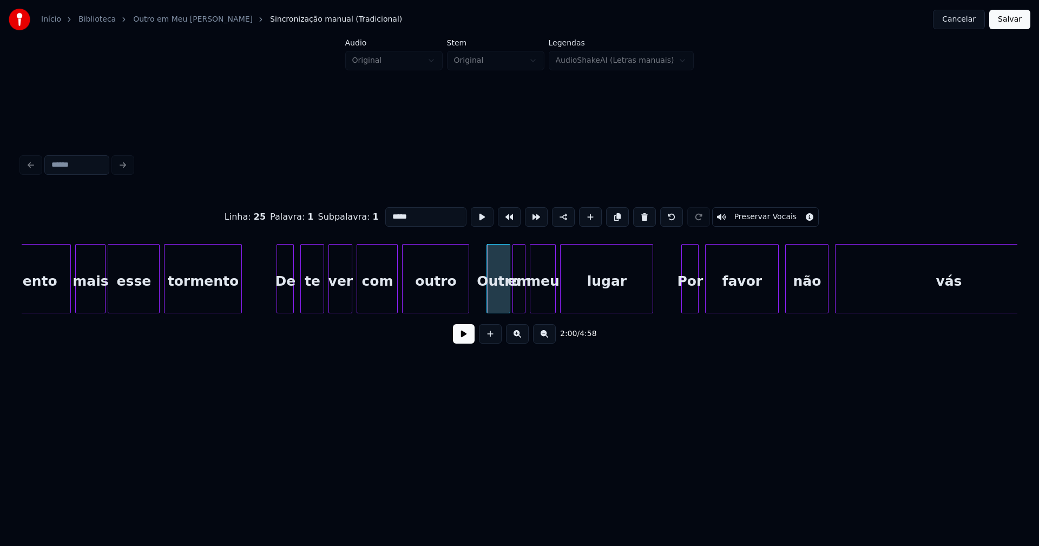
click at [388, 212] on input "*****" at bounding box center [425, 216] width 81 height 19
type input "*****"
click at [465, 338] on button at bounding box center [464, 333] width 22 height 19
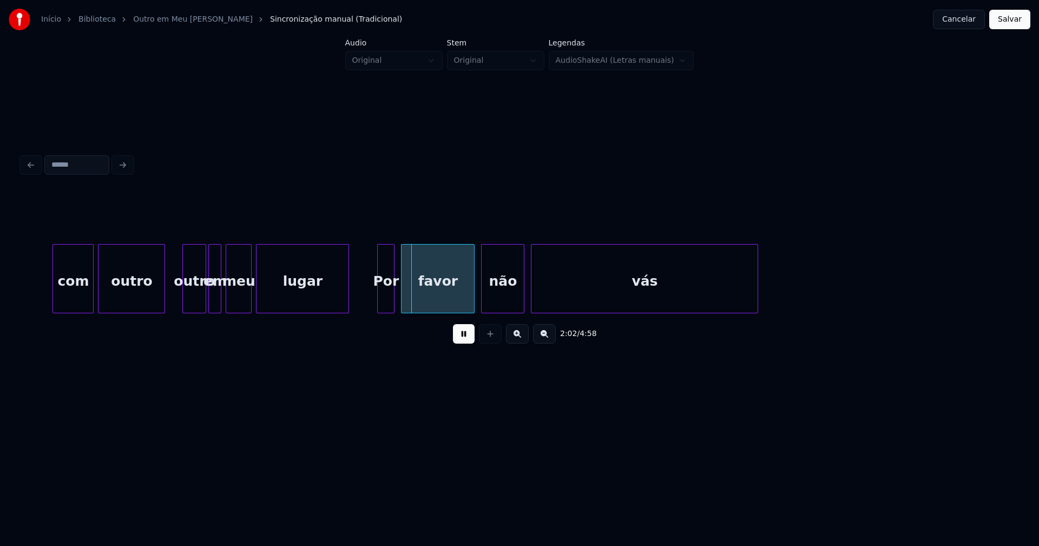
scroll to position [0, 12962]
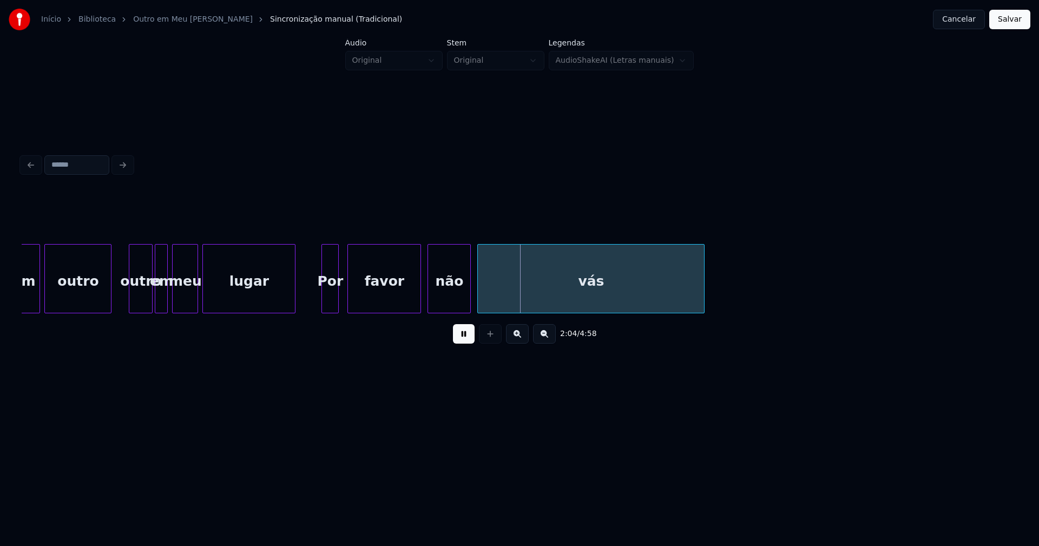
click at [331, 304] on div "Por" at bounding box center [330, 282] width 16 height 74
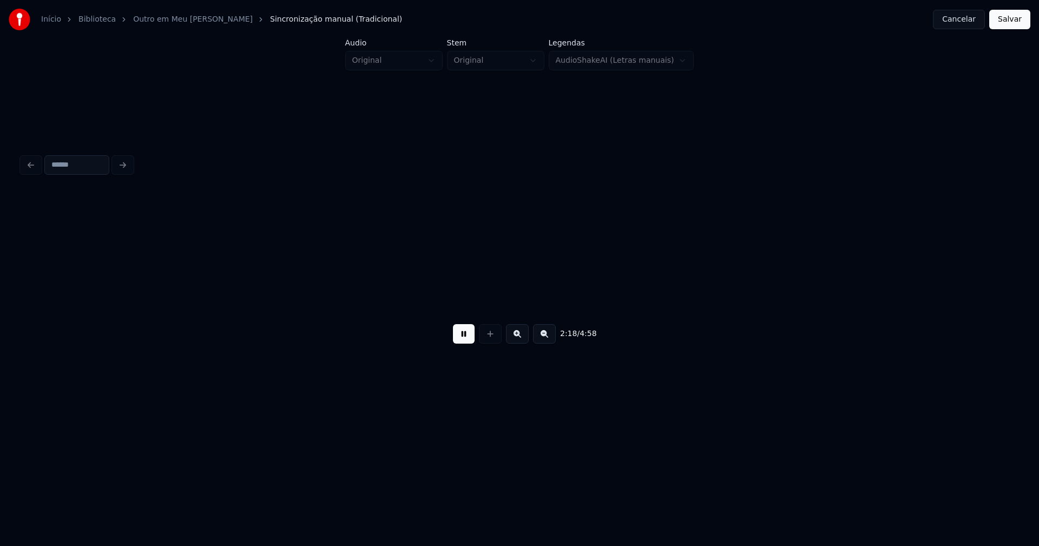
scroll to position [0, 14956]
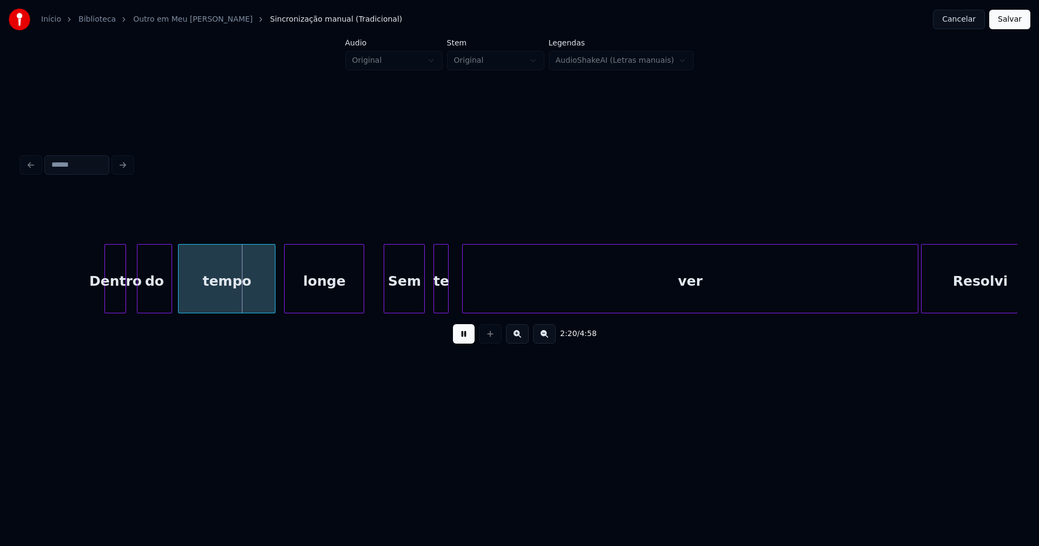
drag, startPoint x: 459, startPoint y: 342, endPoint x: 372, endPoint y: 314, distance: 91.0
click at [460, 341] on button at bounding box center [464, 333] width 22 height 19
click at [111, 296] on div "Dentro" at bounding box center [115, 282] width 21 height 74
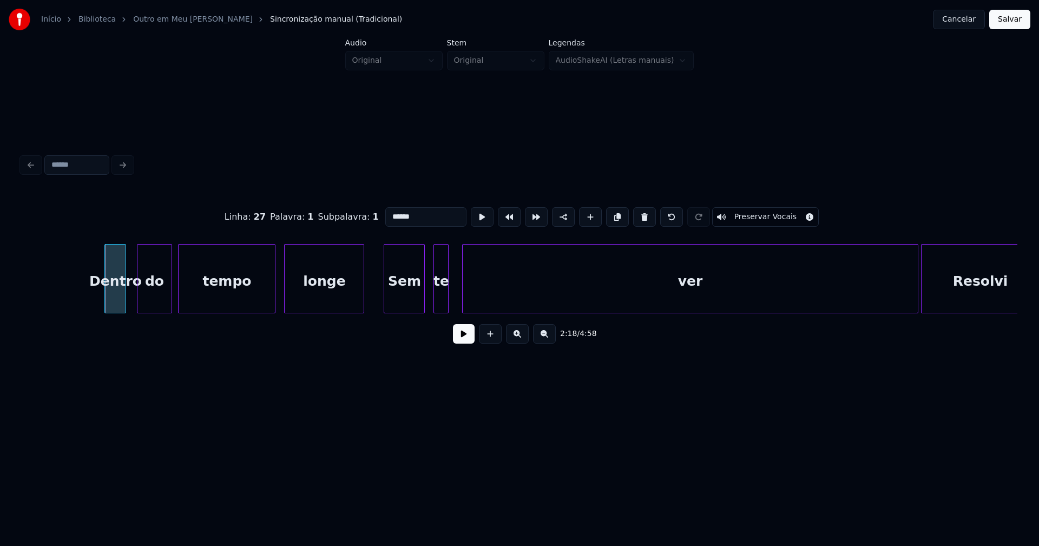
drag, startPoint x: 416, startPoint y: 214, endPoint x: 344, endPoint y: 213, distance: 72.5
click at [345, 213] on div "Linha : 27 Palavra : 1 Subpalavra : 1 ****** Preservar Vocais" at bounding box center [520, 217] width 996 height 54
click at [153, 300] on div "do" at bounding box center [150, 282] width 34 height 74
type input "*****"
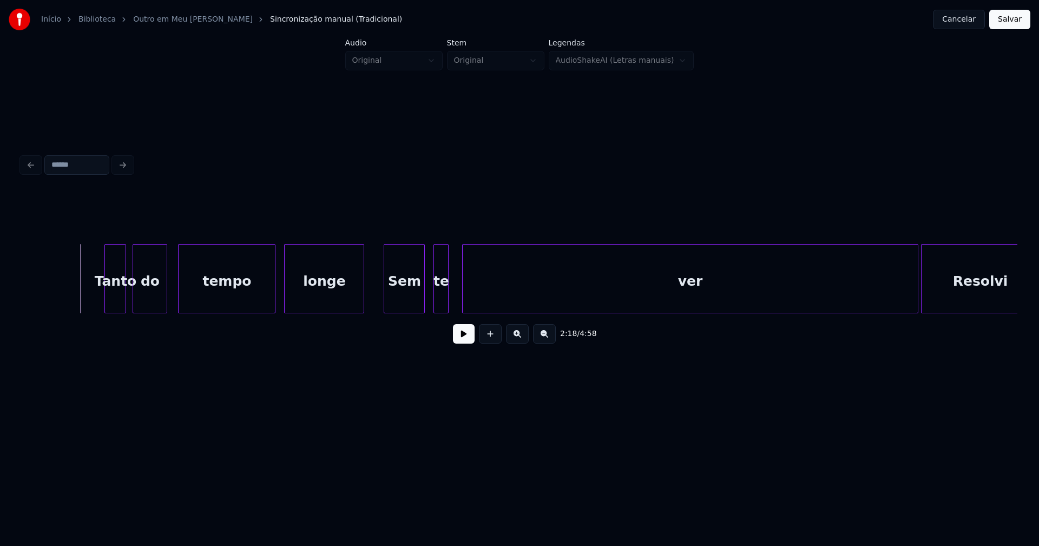
click at [462, 340] on button at bounding box center [464, 333] width 22 height 19
click at [467, 344] on button at bounding box center [464, 333] width 22 height 19
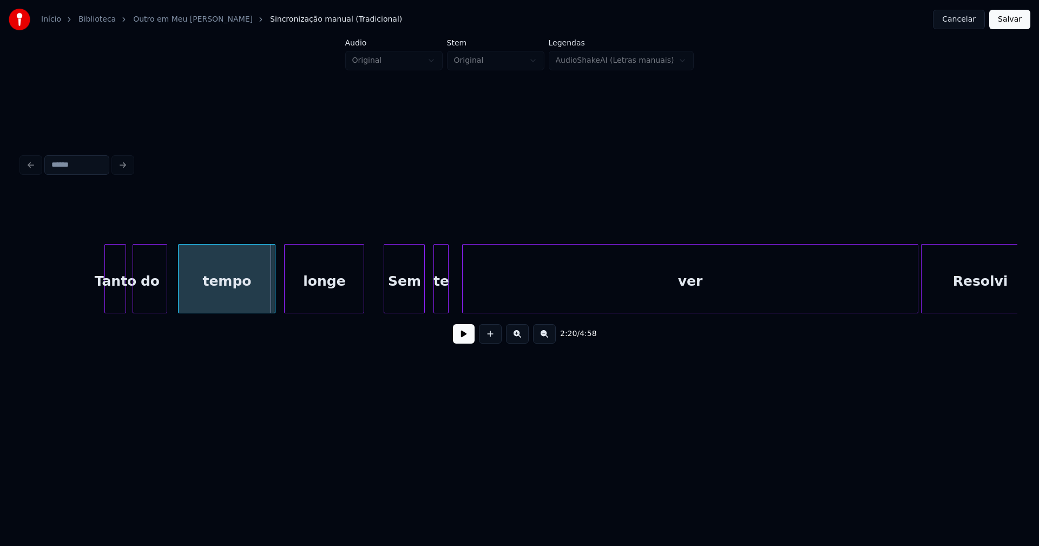
click at [150, 286] on div "do" at bounding box center [150, 282] width 34 height 74
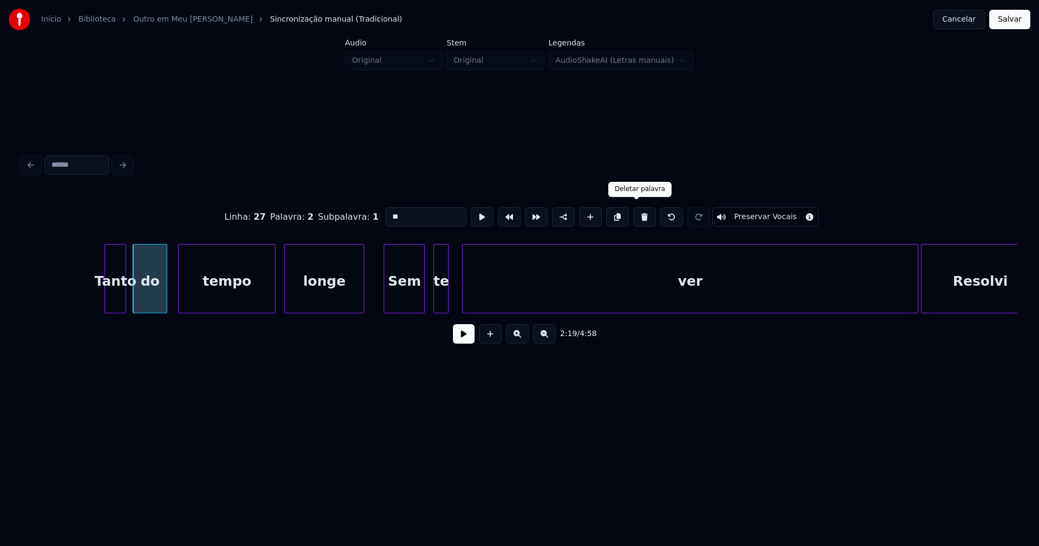
drag, startPoint x: 635, startPoint y: 216, endPoint x: 627, endPoint y: 215, distance: 8.1
click at [633, 215] on button at bounding box center [644, 216] width 23 height 19
type input "*****"
click at [167, 295] on div at bounding box center [165, 279] width 3 height 68
click at [104, 284] on div at bounding box center [104, 279] width 3 height 68
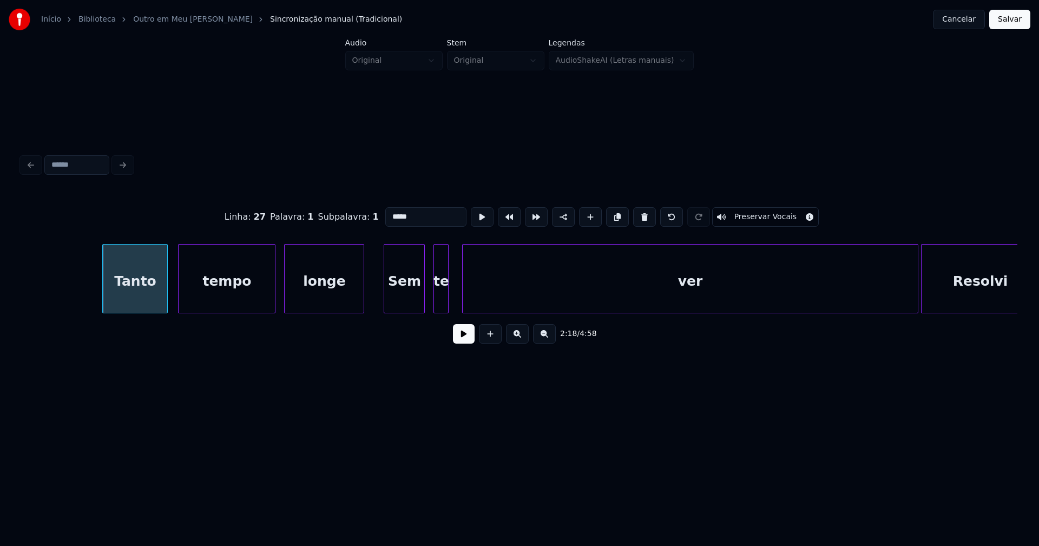
click at [460, 344] on button at bounding box center [464, 333] width 22 height 19
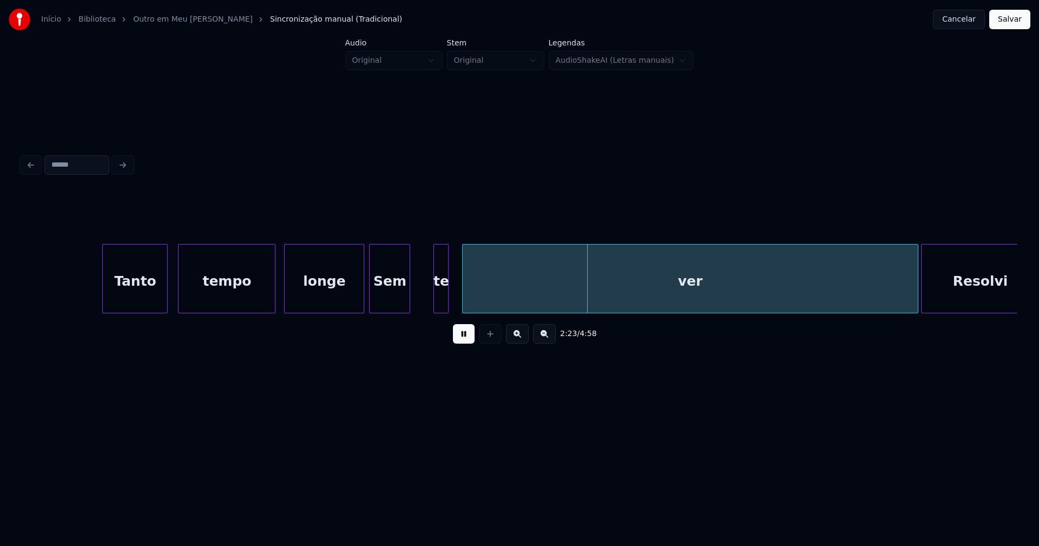
click at [392, 306] on div "Sem" at bounding box center [390, 282] width 40 height 74
click at [435, 301] on div at bounding box center [434, 279] width 3 height 68
drag, startPoint x: 455, startPoint y: 338, endPoint x: 448, endPoint y: 333, distance: 8.6
click at [456, 338] on button at bounding box center [464, 333] width 22 height 19
click at [356, 300] on div at bounding box center [355, 279] width 3 height 68
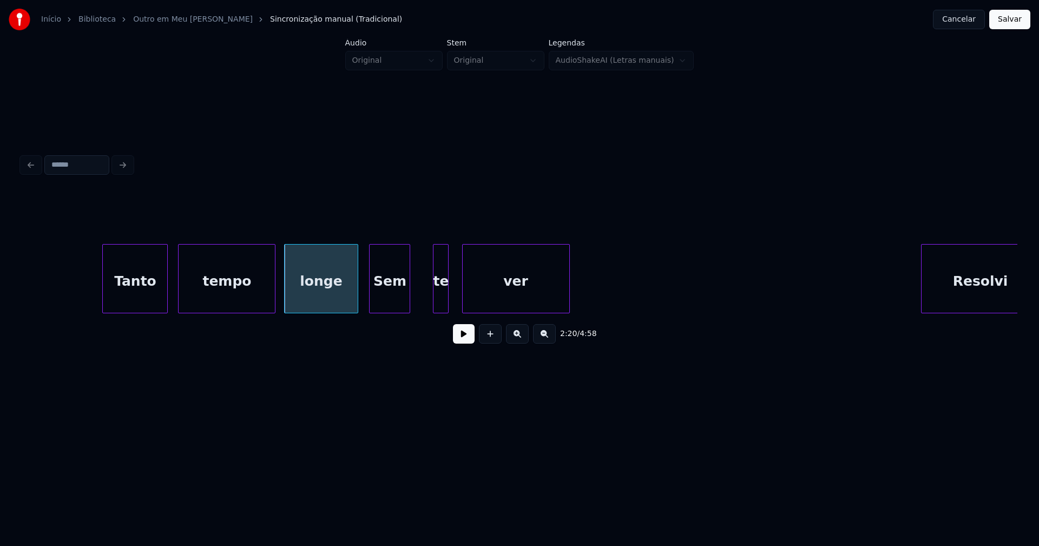
click at [566, 330] on div "2:20 / 4:58" at bounding box center [520, 272] width 996 height 164
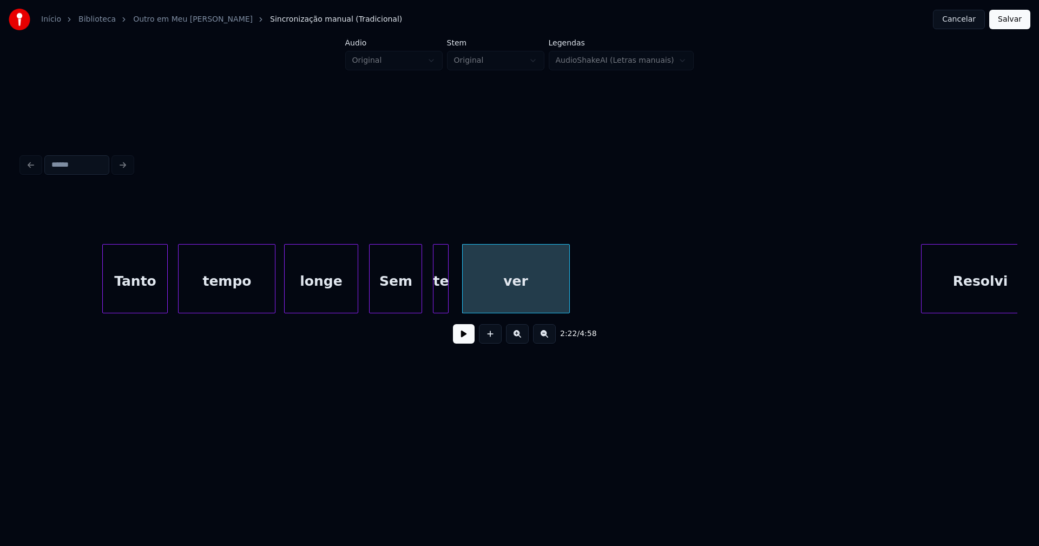
click at [420, 298] on div at bounding box center [419, 279] width 3 height 68
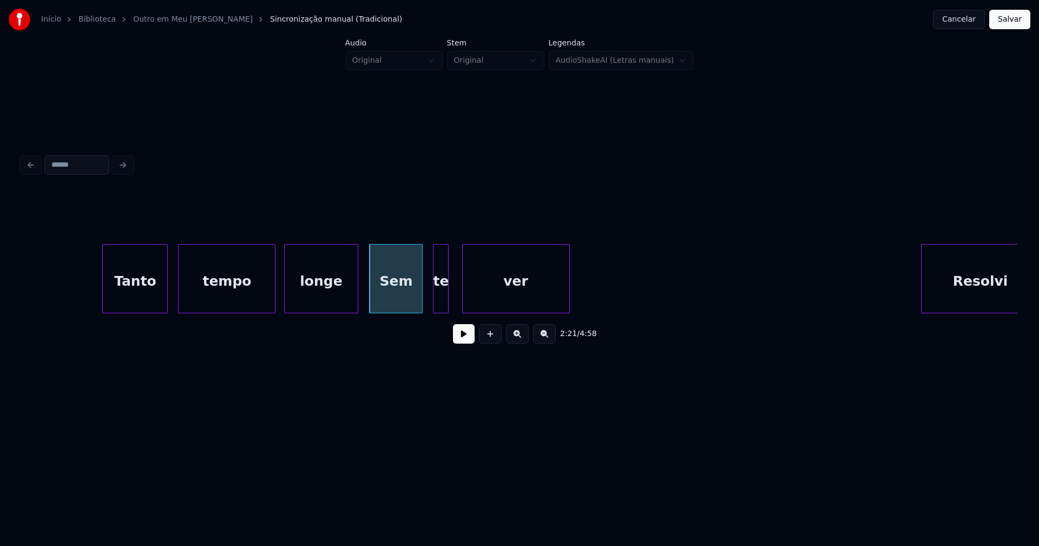
click at [394, 293] on div "Sem" at bounding box center [396, 282] width 52 height 74
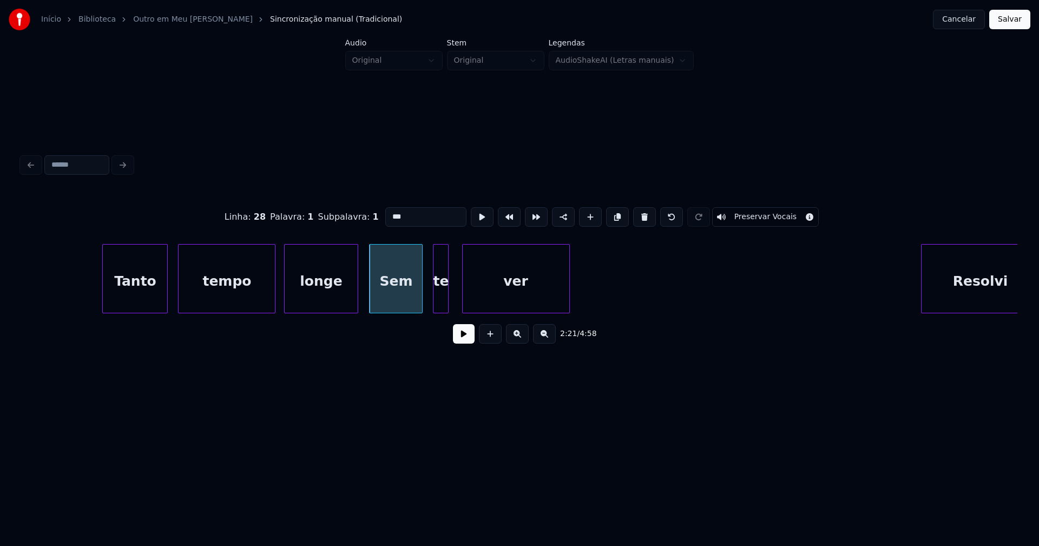
click at [388, 214] on input "***" at bounding box center [425, 216] width 81 height 19
type input "***"
click at [466, 340] on button at bounding box center [464, 333] width 22 height 19
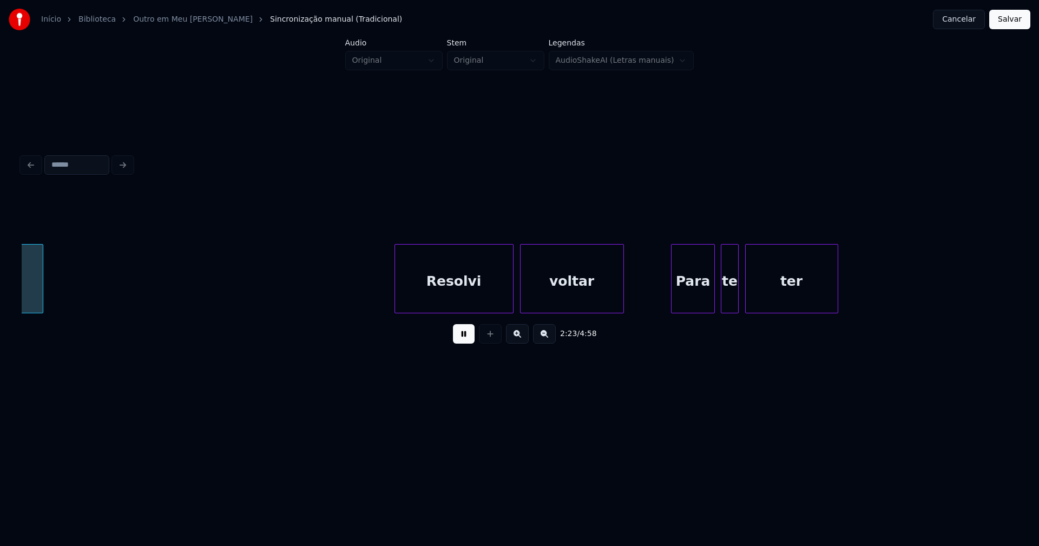
scroll to position [0, 15489]
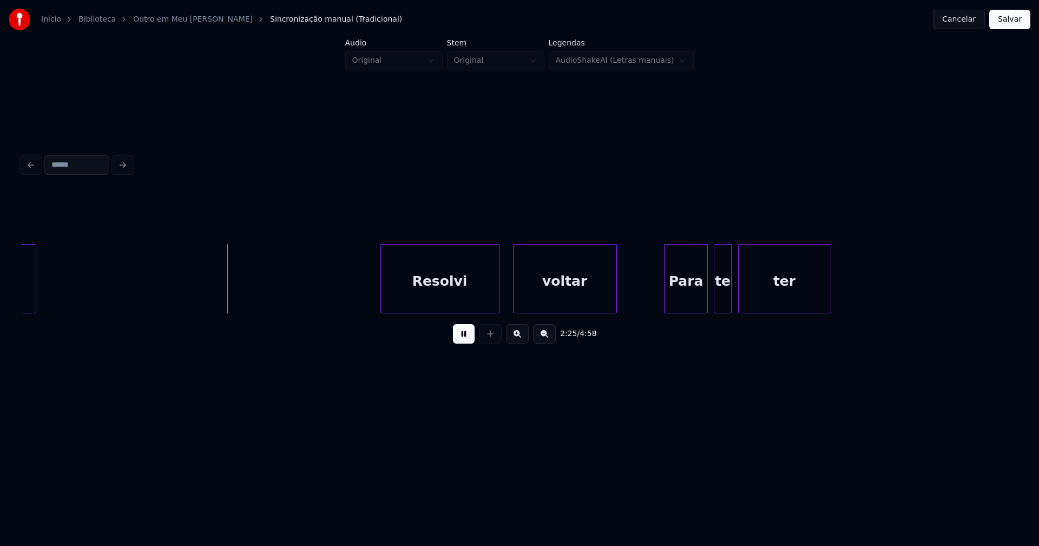
click at [475, 296] on div "Resolvi" at bounding box center [440, 282] width 118 height 74
click at [683, 305] on div "Para" at bounding box center [683, 282] width 42 height 74
click at [718, 302] on div "te" at bounding box center [720, 282] width 16 height 74
click at [749, 301] on div "ter" at bounding box center [781, 282] width 92 height 74
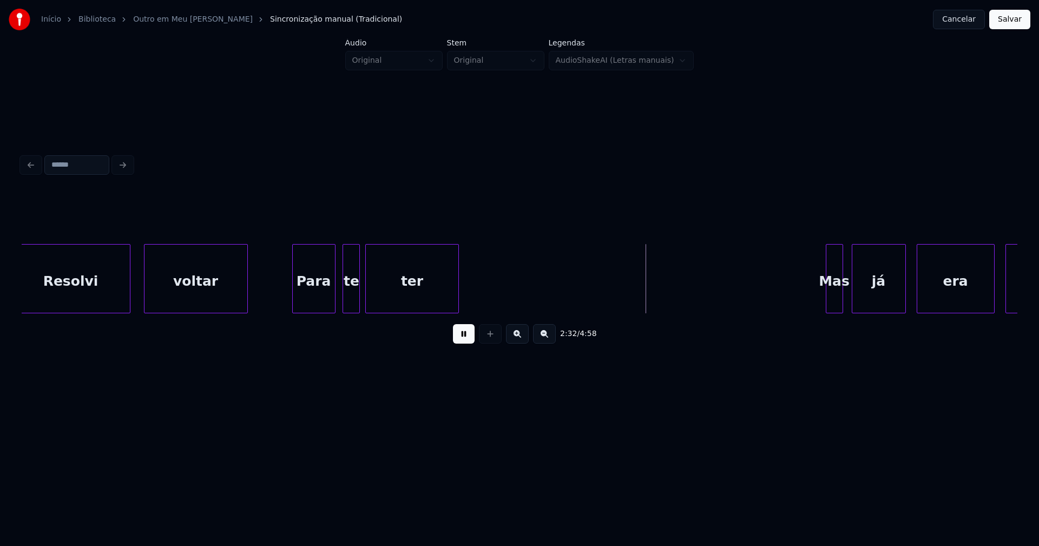
scroll to position [0, 15894]
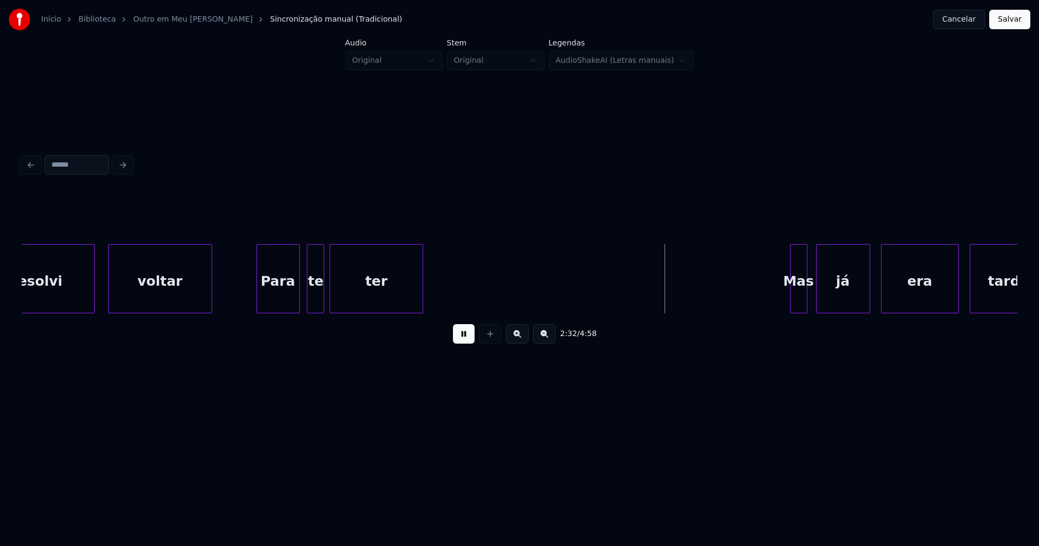
click at [465, 341] on button at bounding box center [464, 333] width 22 height 19
click at [266, 304] on div "Para" at bounding box center [278, 282] width 42 height 74
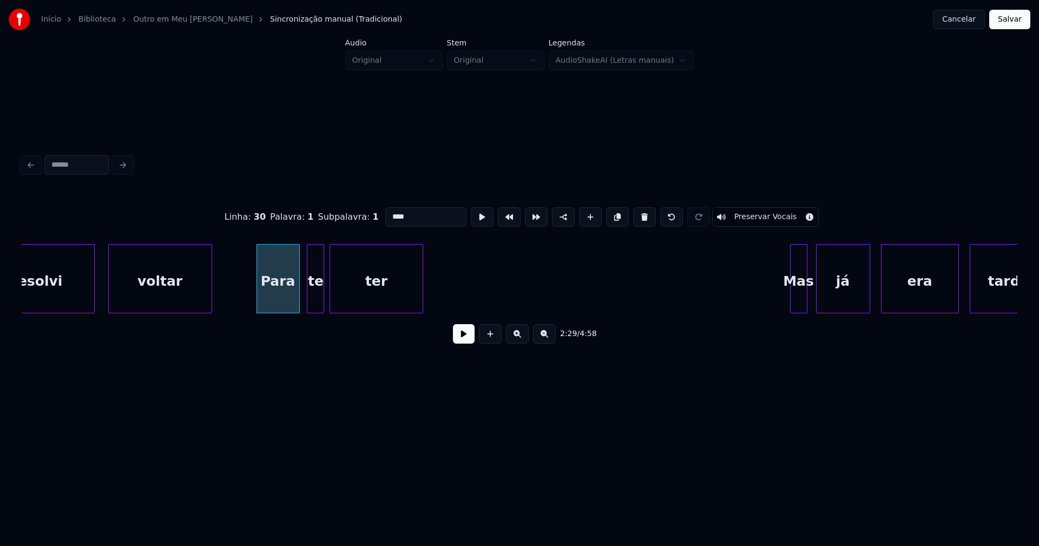
click at [388, 213] on input "****" at bounding box center [425, 216] width 81 height 19
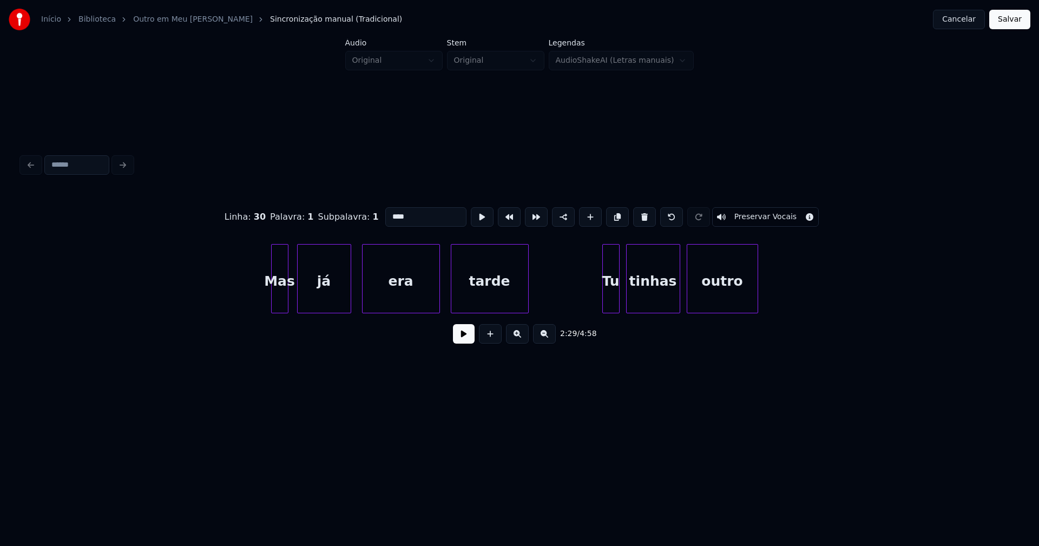
scroll to position [0, 16466]
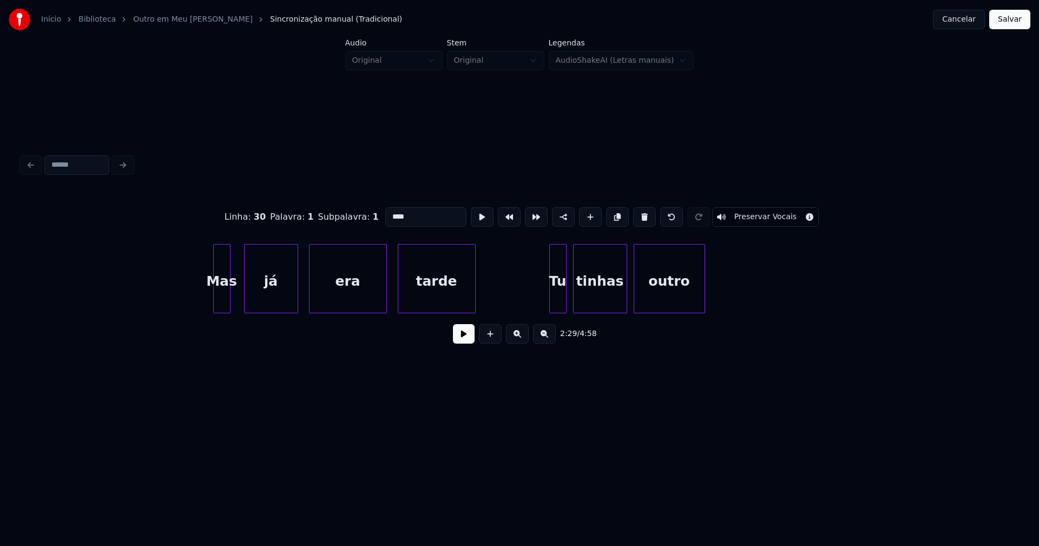
click at [222, 301] on div "Mas" at bounding box center [222, 282] width 16 height 74
click at [193, 305] on div at bounding box center [194, 279] width 3 height 68
type input "****"
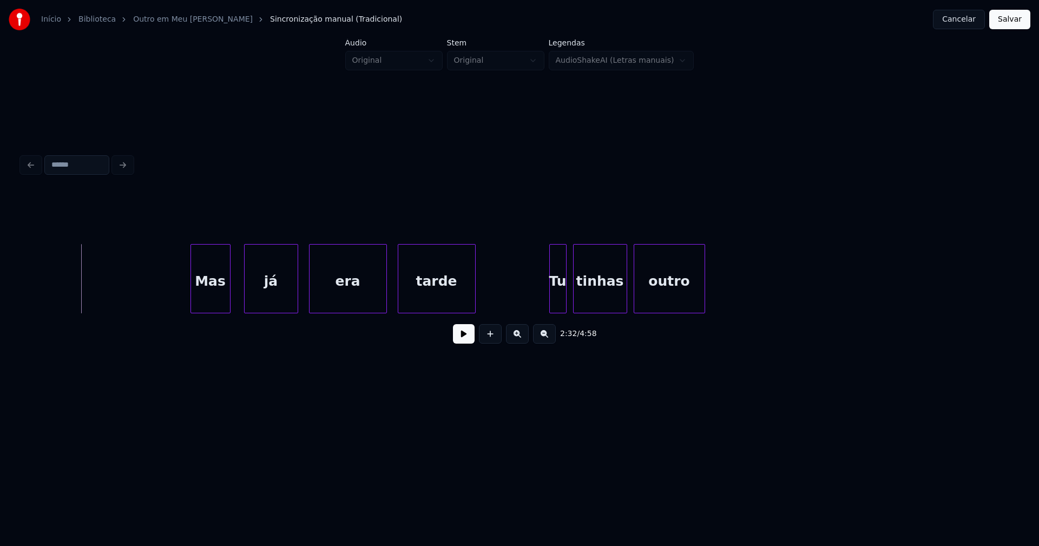
click at [456, 342] on button at bounding box center [464, 333] width 22 height 19
click at [255, 305] on div "já" at bounding box center [262, 282] width 53 height 74
click at [267, 298] on div "já" at bounding box center [274, 282] width 53 height 74
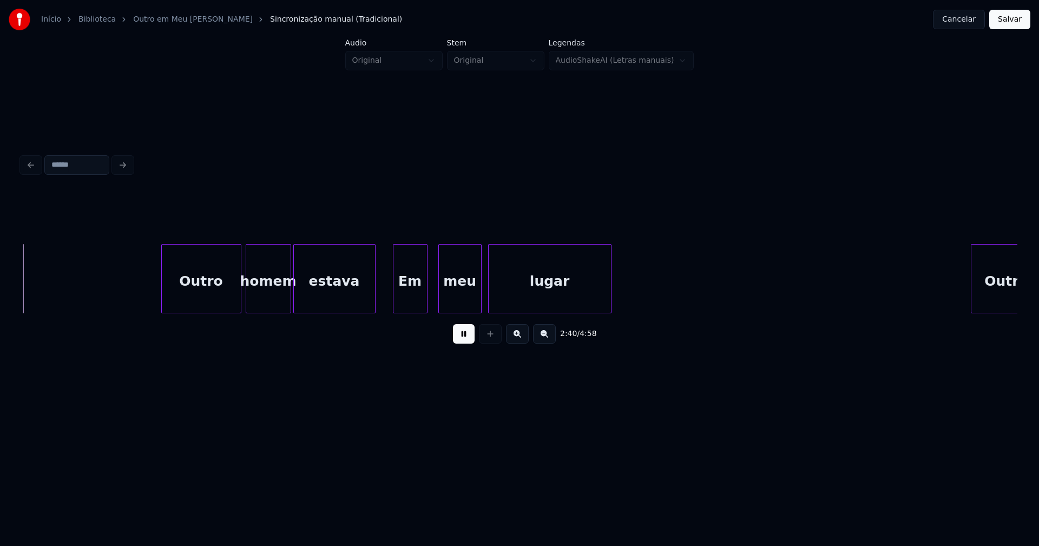
scroll to position [0, 17345]
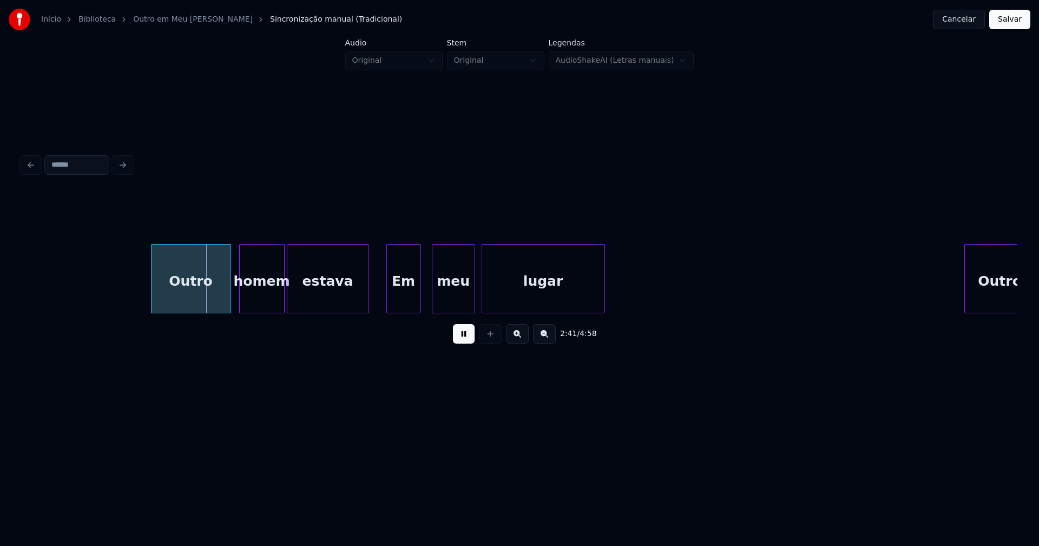
click at [192, 299] on div "Outro" at bounding box center [190, 282] width 79 height 74
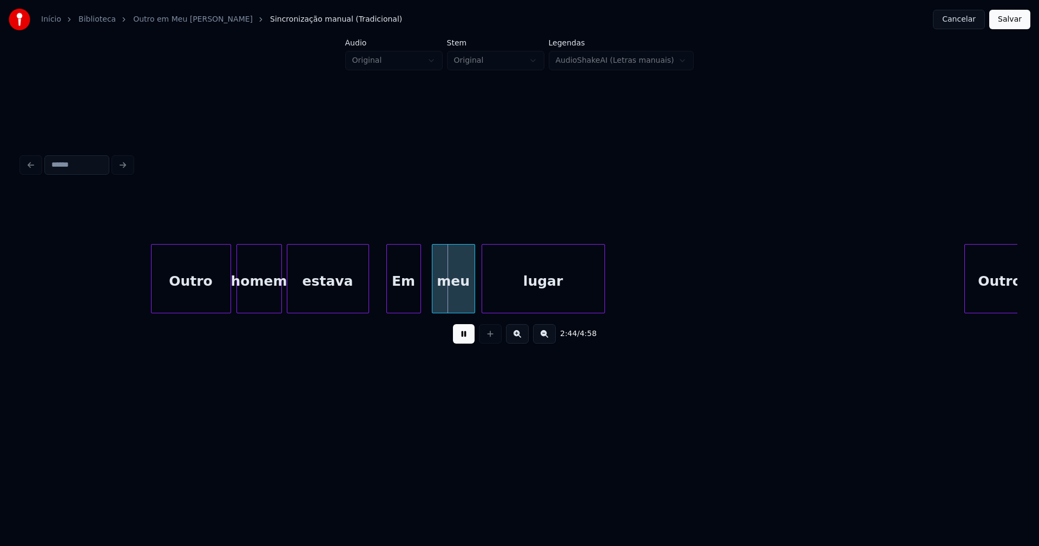
click at [259, 300] on div "homem" at bounding box center [259, 282] width 44 height 74
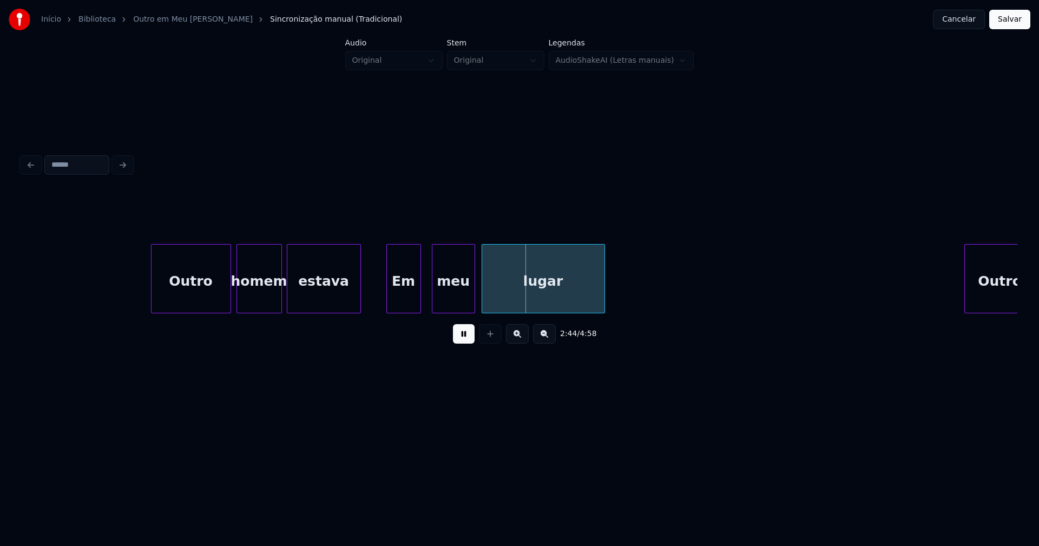
click at [360, 305] on div at bounding box center [358, 279] width 3 height 68
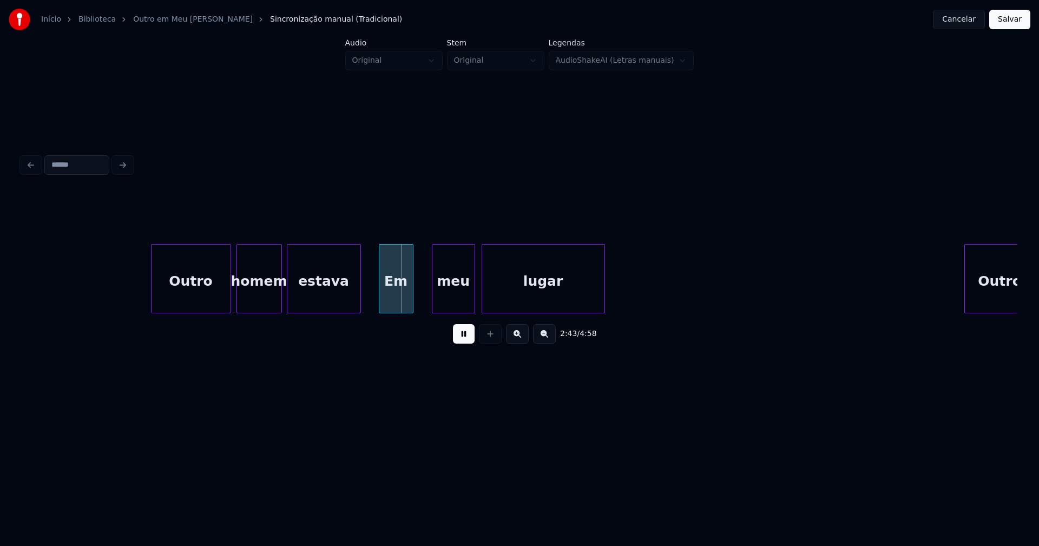
click at [394, 299] on div "Em" at bounding box center [396, 282] width 34 height 74
click at [458, 337] on button at bounding box center [464, 333] width 22 height 19
click at [389, 290] on div "Em" at bounding box center [396, 282] width 34 height 74
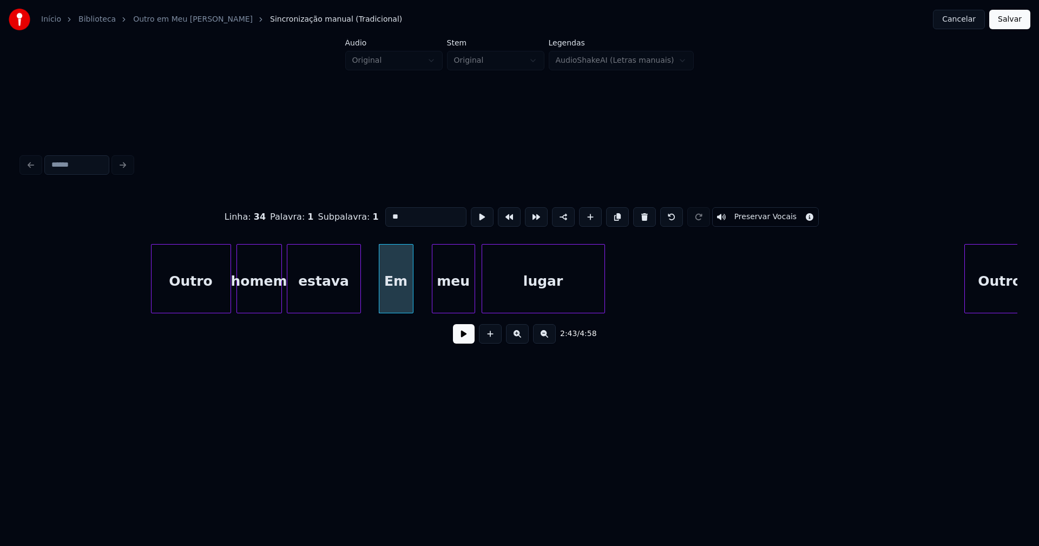
click at [388, 211] on input "**" at bounding box center [425, 216] width 81 height 19
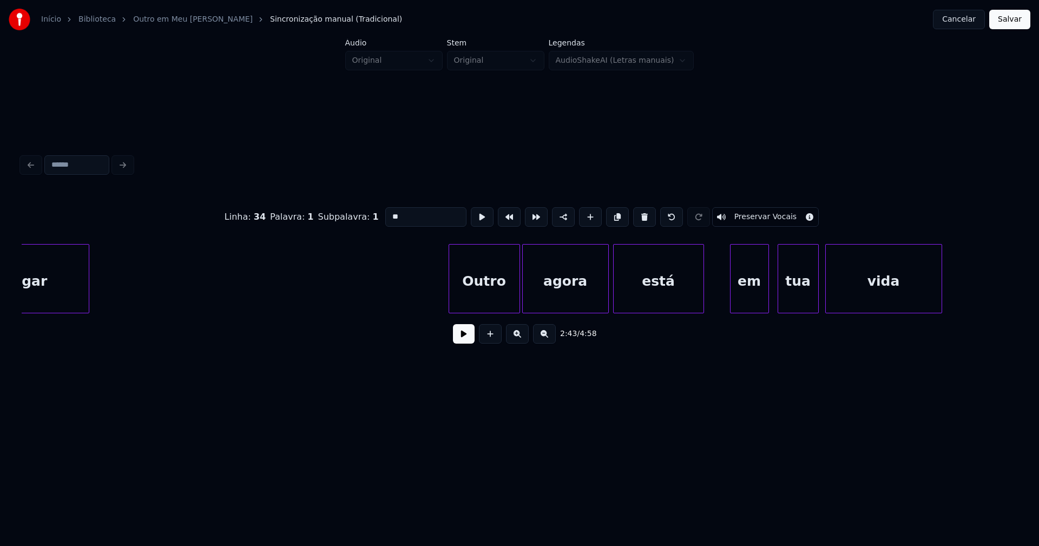
scroll to position [0, 17932]
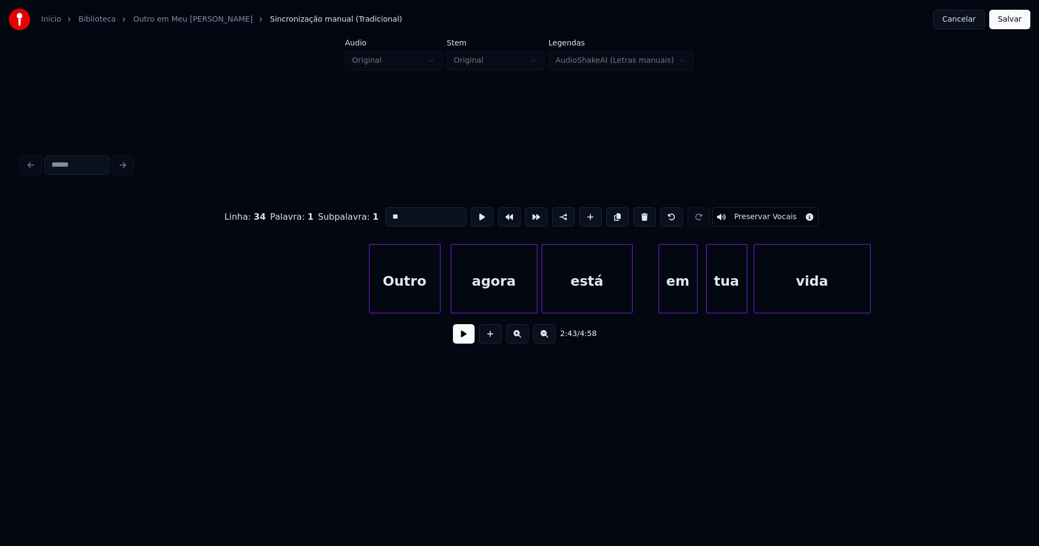
click at [410, 313] on div "Outro agora está em tua vida" at bounding box center [520, 278] width 996 height 69
type input "**"
click at [464, 340] on button at bounding box center [464, 333] width 22 height 19
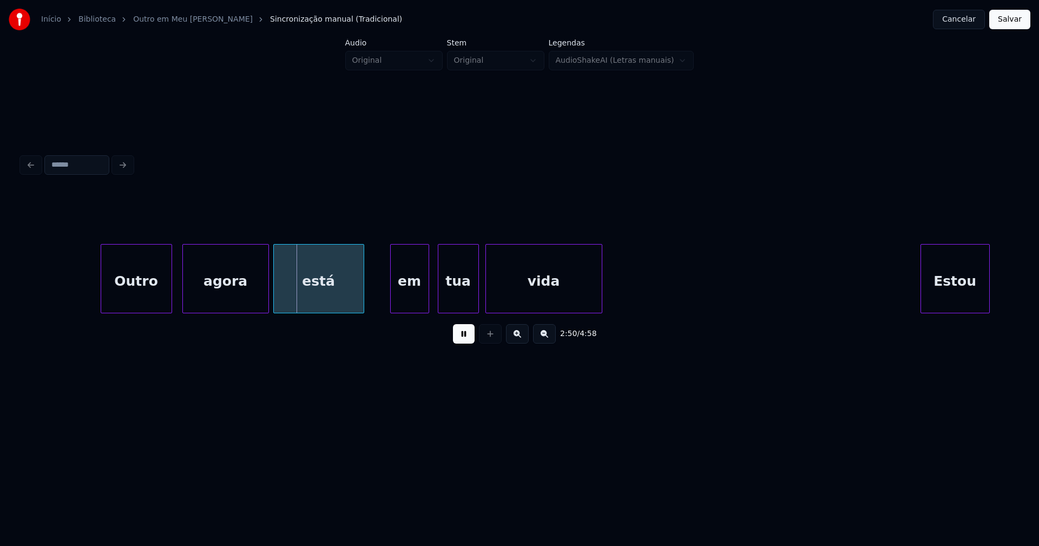
scroll to position [0, 18254]
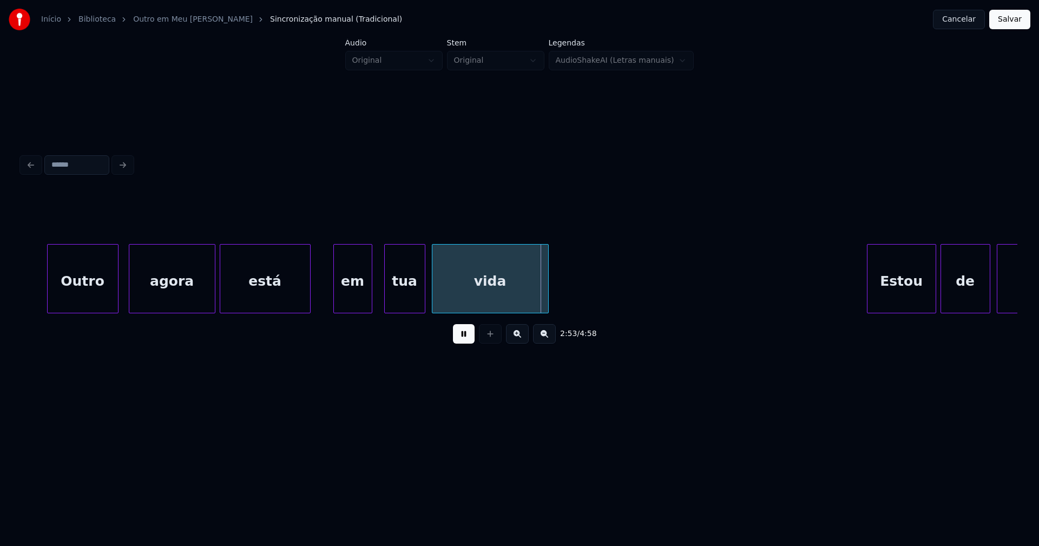
click at [353, 301] on div "em" at bounding box center [353, 282] width 38 height 74
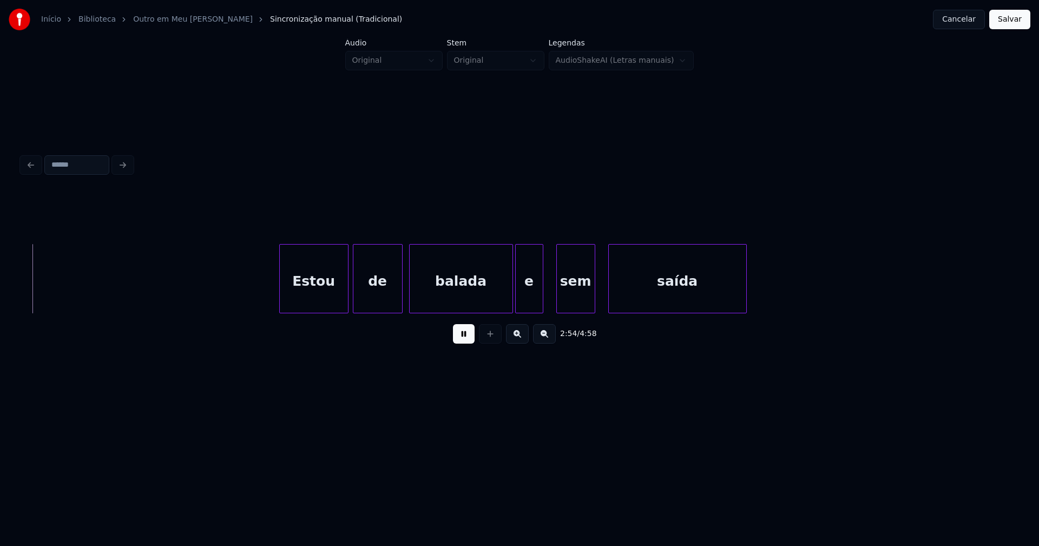
scroll to position [0, 18861]
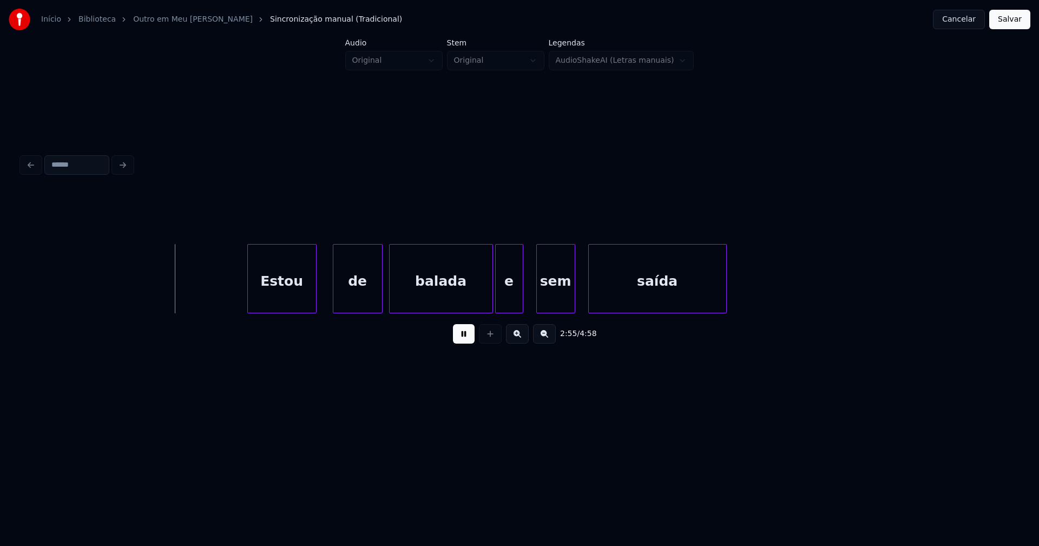
click at [281, 299] on div "Estou" at bounding box center [282, 282] width 68 height 74
click at [470, 308] on div "balada" at bounding box center [431, 278] width 84 height 69
click at [497, 304] on div "e" at bounding box center [499, 282] width 27 height 74
click at [534, 302] on div "sem" at bounding box center [545, 282] width 38 height 74
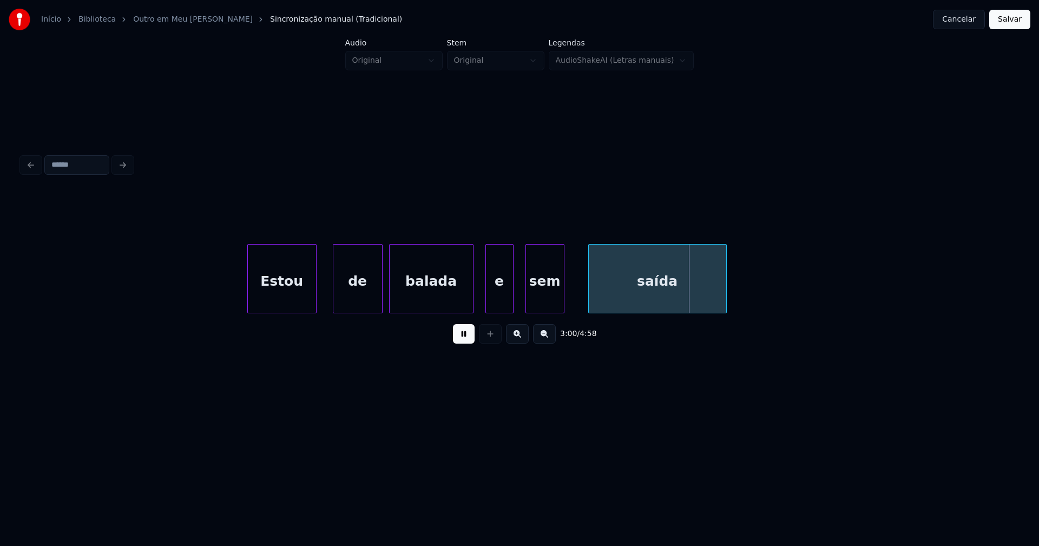
click at [612, 295] on div "saída" at bounding box center [657, 282] width 137 height 74
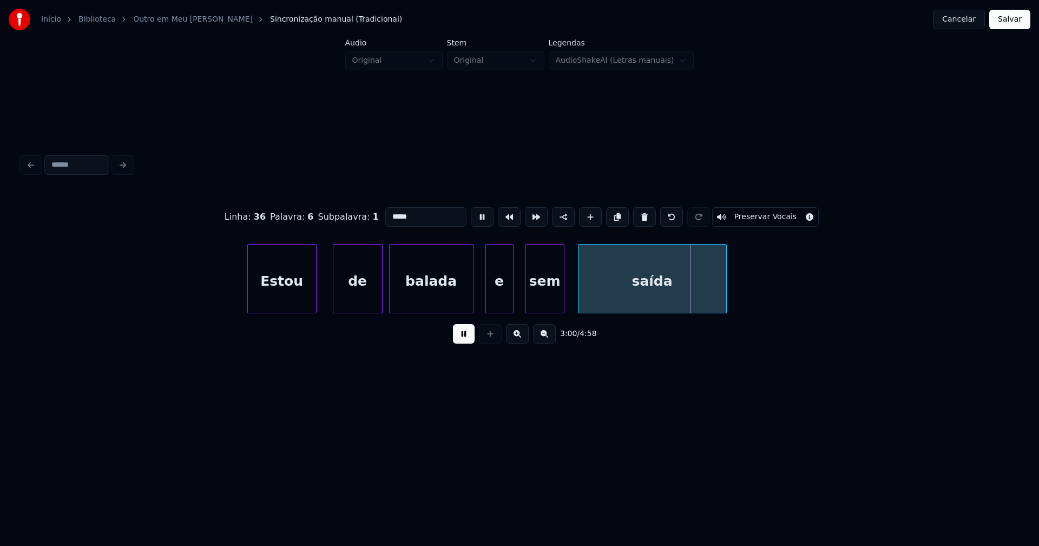
click at [578, 300] on div at bounding box center [579, 279] width 3 height 68
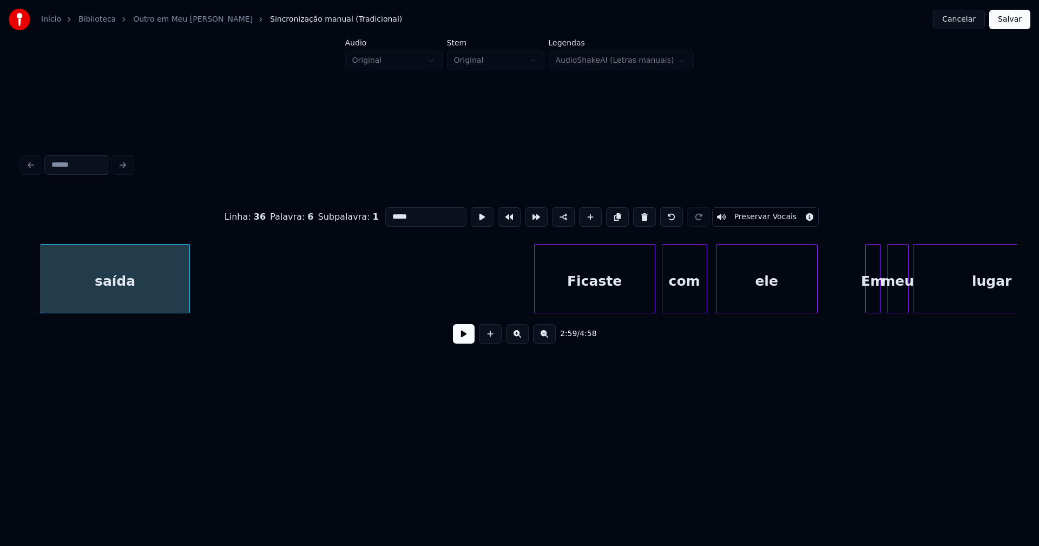
scroll to position [0, 19595]
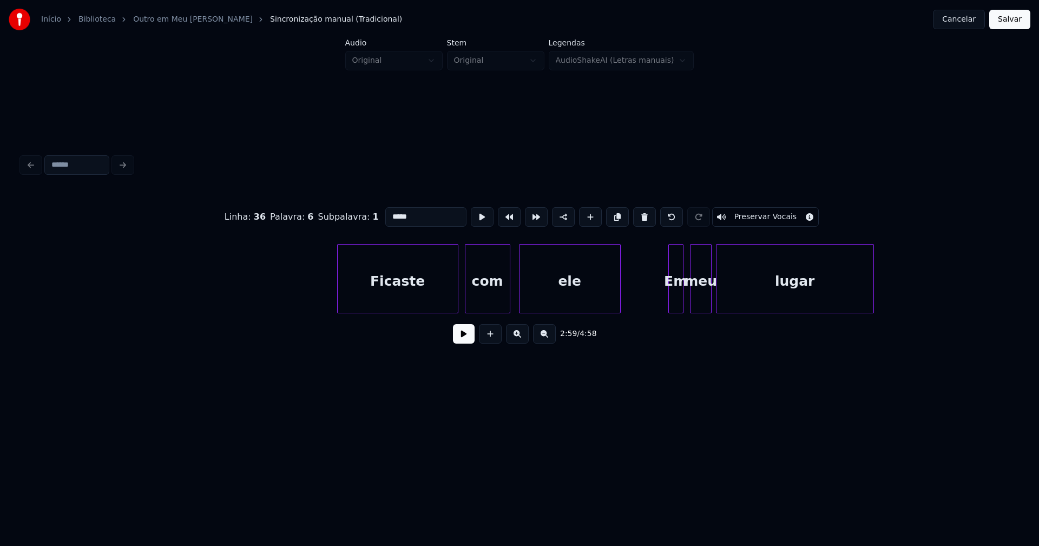
click at [465, 337] on button at bounding box center [464, 333] width 22 height 19
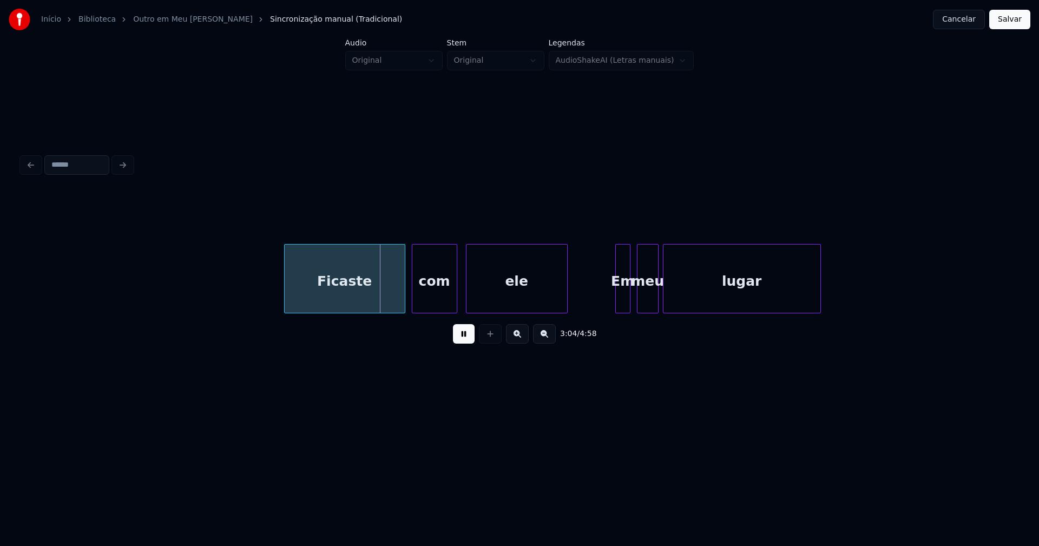
scroll to position [0, 19702]
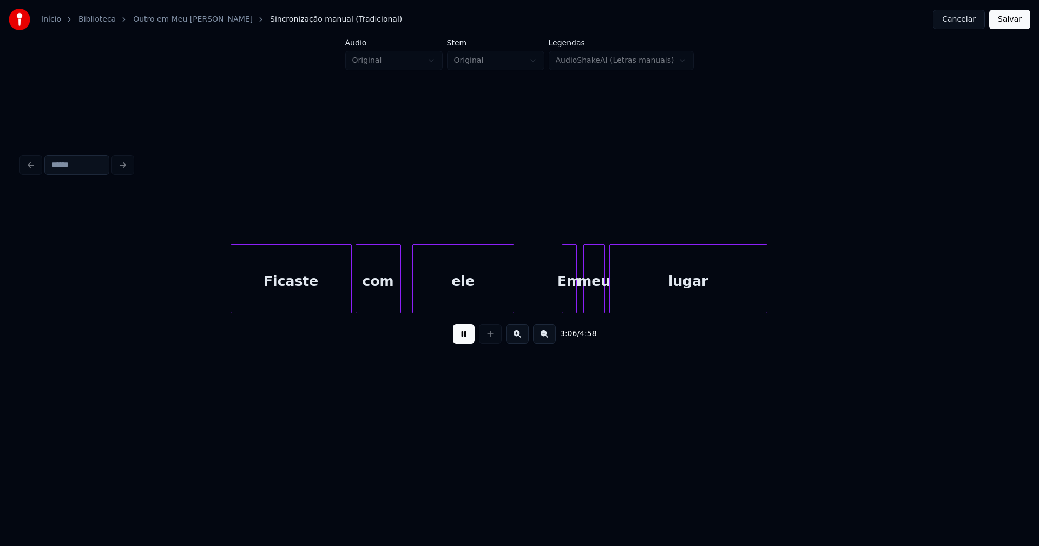
click at [372, 299] on div "com" at bounding box center [378, 282] width 44 height 74
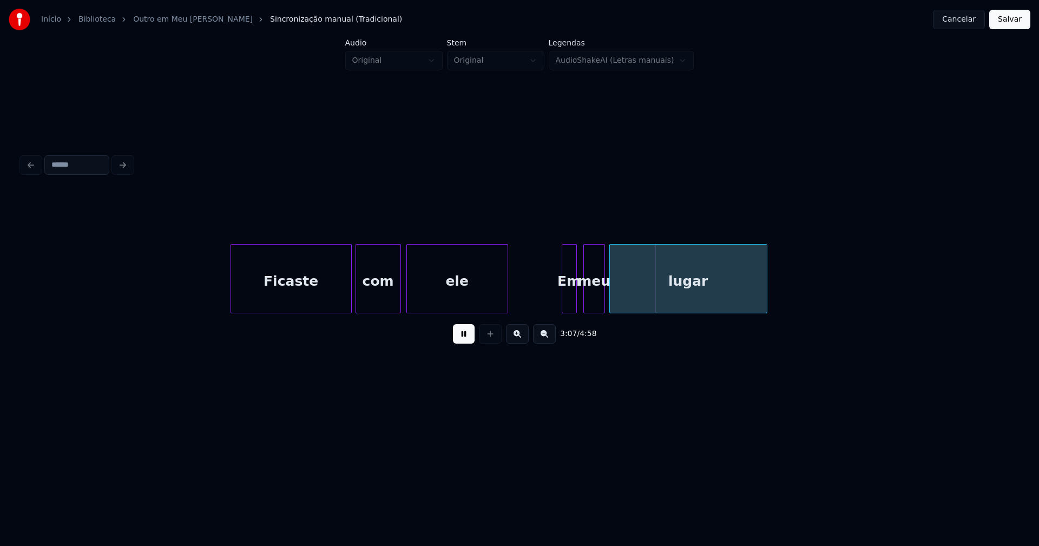
click at [435, 301] on div "ele" at bounding box center [457, 282] width 101 height 74
click at [566, 302] on div "Em" at bounding box center [565, 282] width 14 height 74
click at [595, 299] on div "meu" at bounding box center [594, 282] width 21 height 74
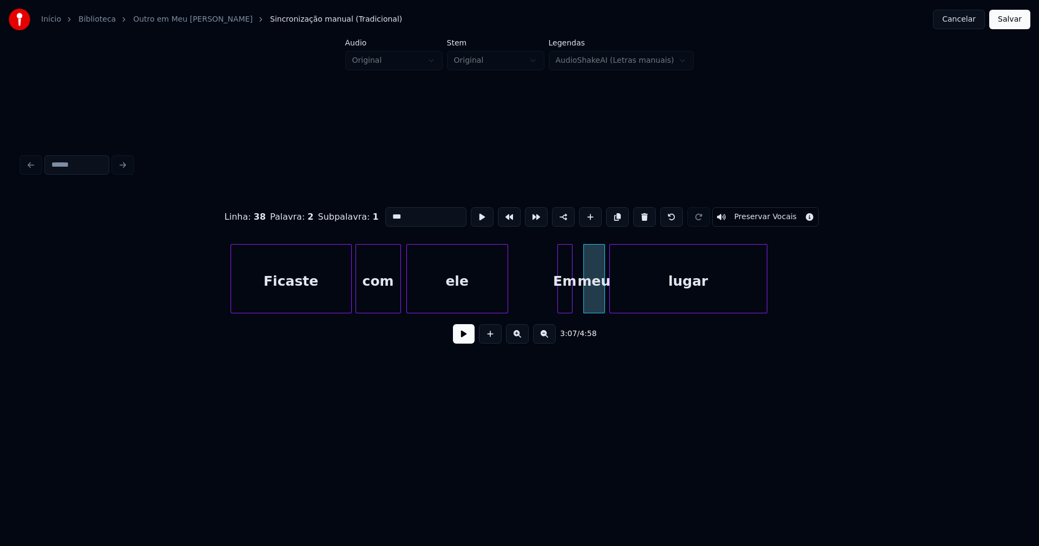
click at [563, 299] on div "Em" at bounding box center [565, 282] width 14 height 74
click at [387, 213] on input "**" at bounding box center [425, 216] width 81 height 19
type input "**"
click at [465, 336] on button at bounding box center [464, 333] width 22 height 19
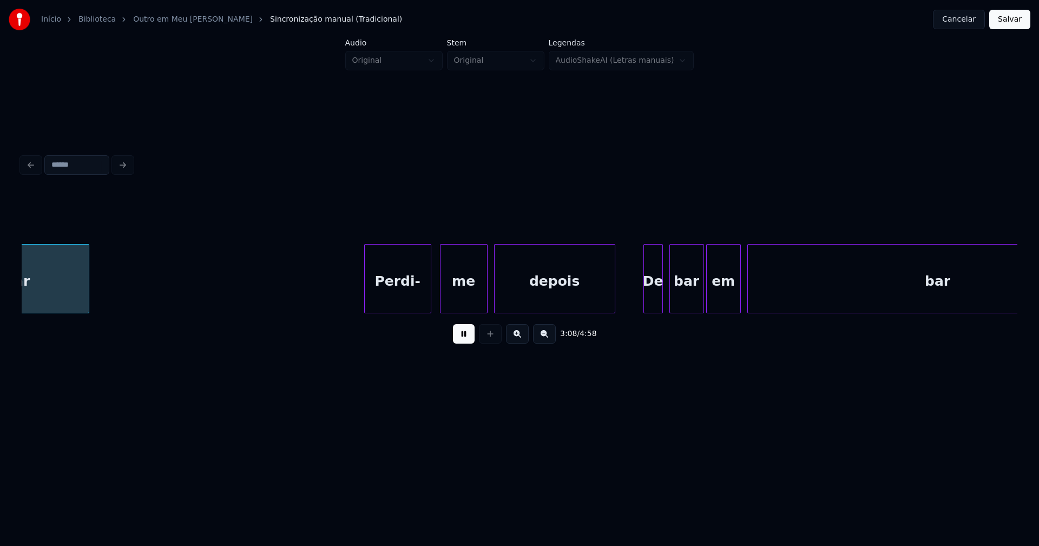
scroll to position [0, 20380]
click at [416, 300] on div "Perdi-" at bounding box center [396, 282] width 66 height 74
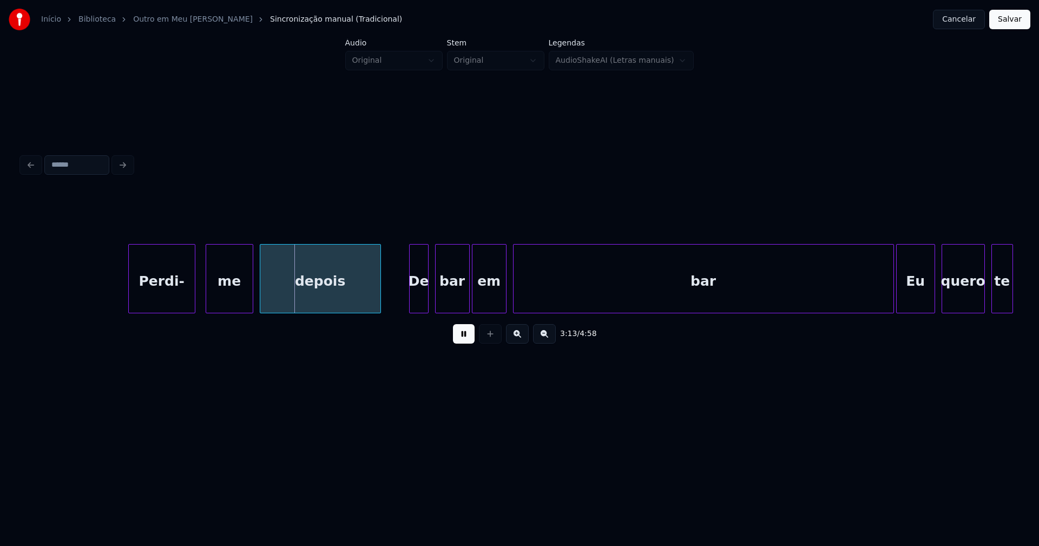
scroll to position [0, 20650]
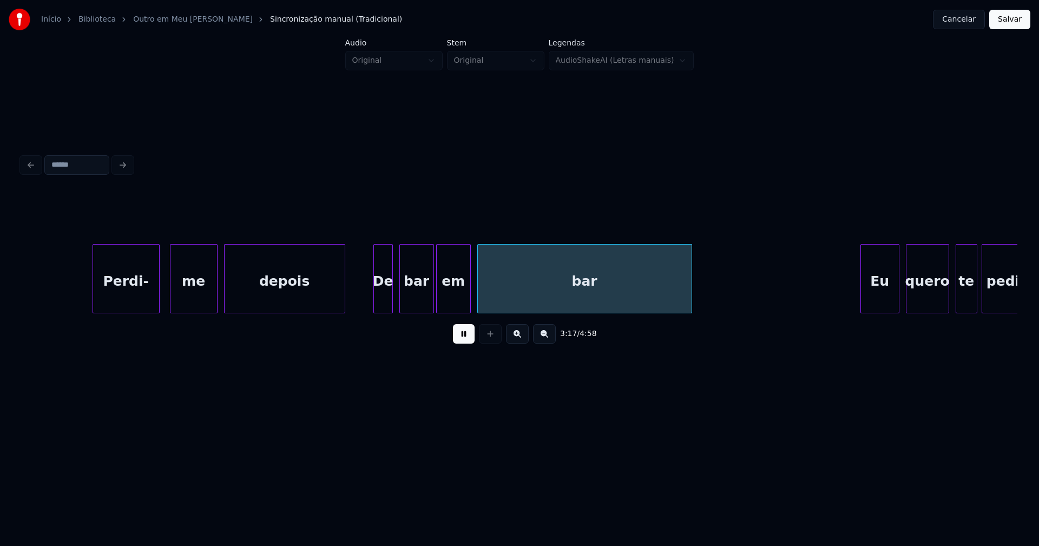
click at [690, 319] on div "3:17 / 4:58" at bounding box center [520, 272] width 996 height 164
click at [460, 342] on button at bounding box center [464, 333] width 22 height 19
click at [381, 302] on div "De" at bounding box center [381, 282] width 18 height 74
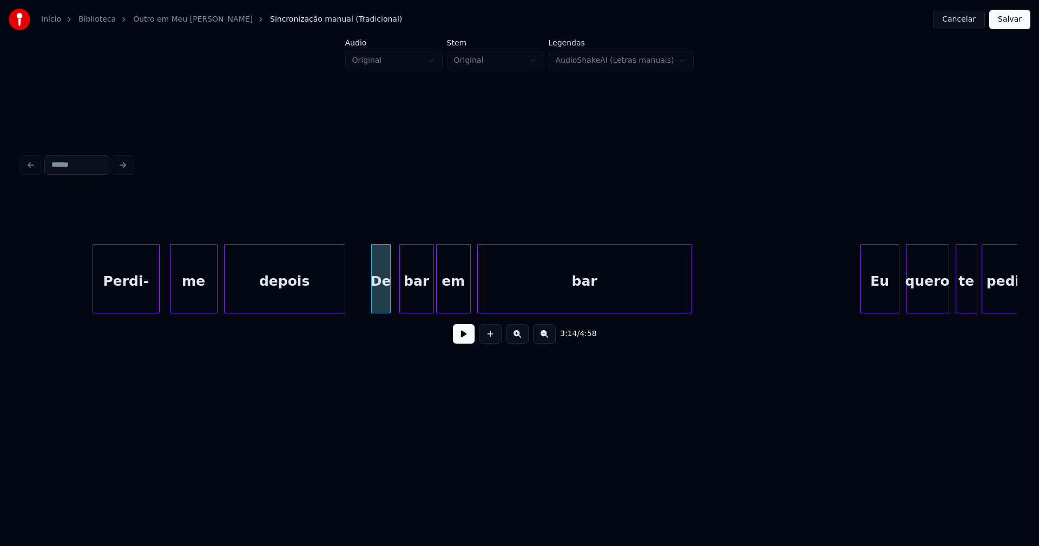
click at [381, 302] on div "De" at bounding box center [381, 282] width 18 height 74
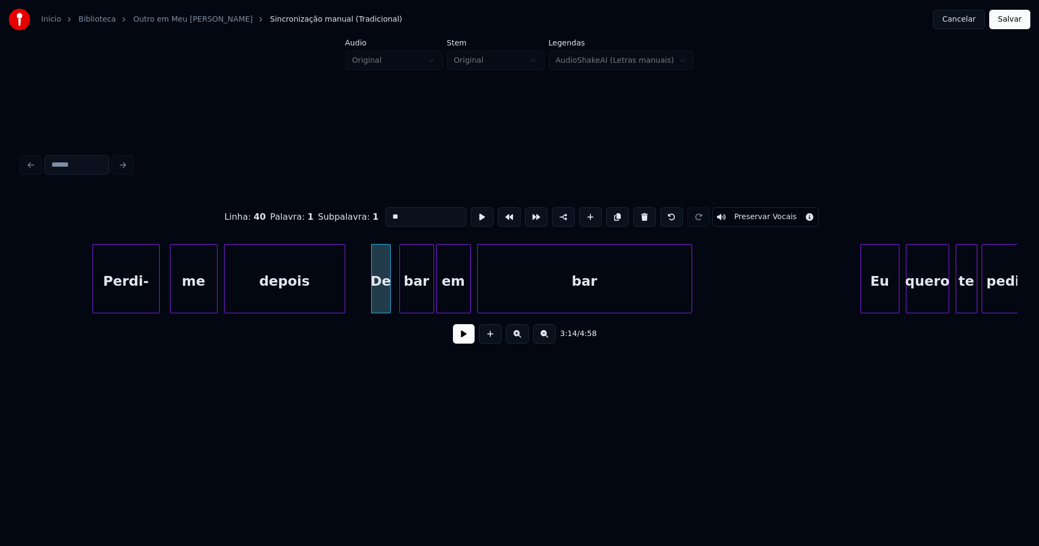
click at [388, 211] on input "**" at bounding box center [425, 216] width 81 height 19
click at [414, 303] on div "bar" at bounding box center [415, 282] width 34 height 74
click at [426, 305] on div at bounding box center [424, 279] width 3 height 68
click at [443, 305] on div "em" at bounding box center [447, 282] width 34 height 74
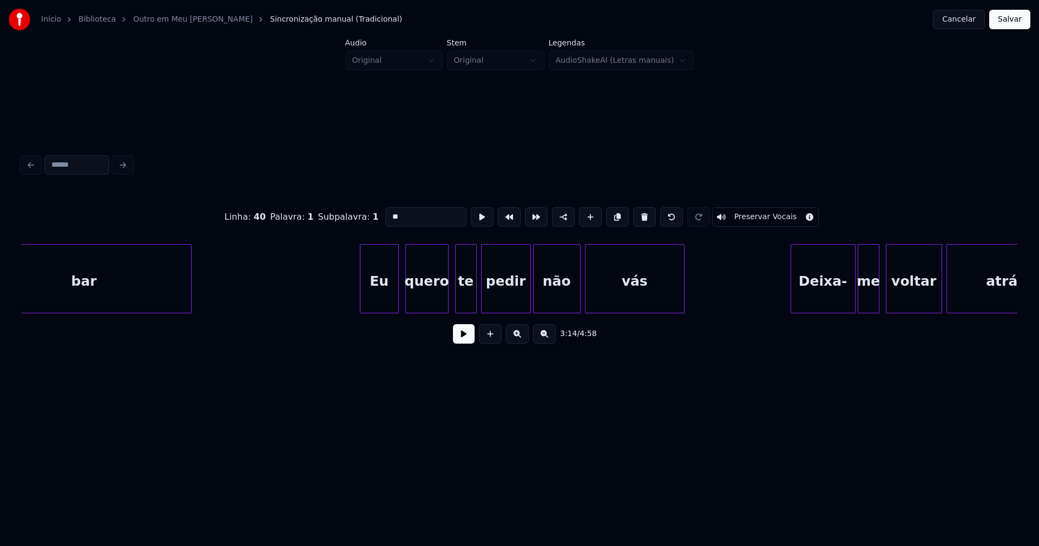
scroll to position [0, 21168]
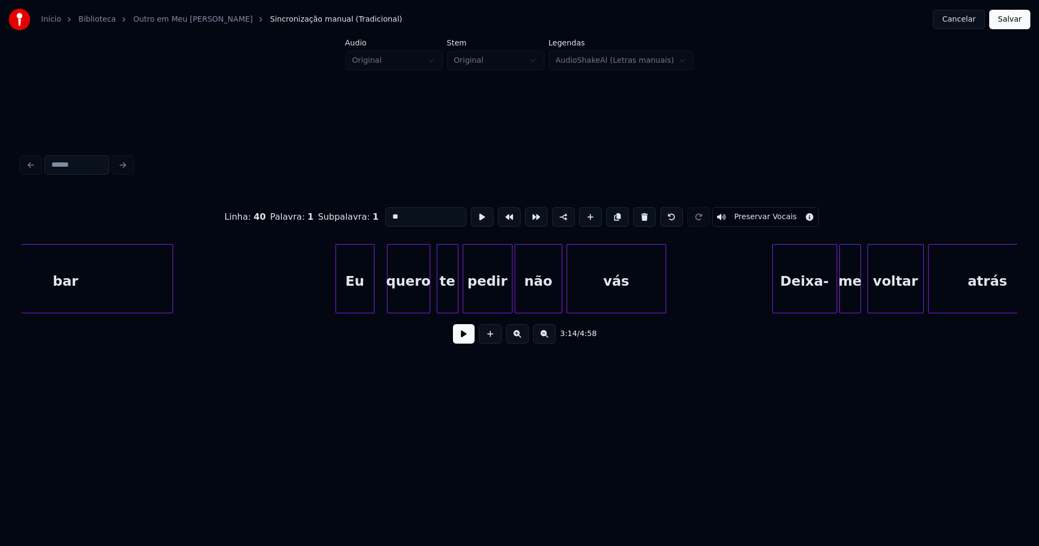
click at [354, 311] on div "bar Eu quero te pedir não vás Deixa- me voltar atrás" at bounding box center [520, 278] width 996 height 69
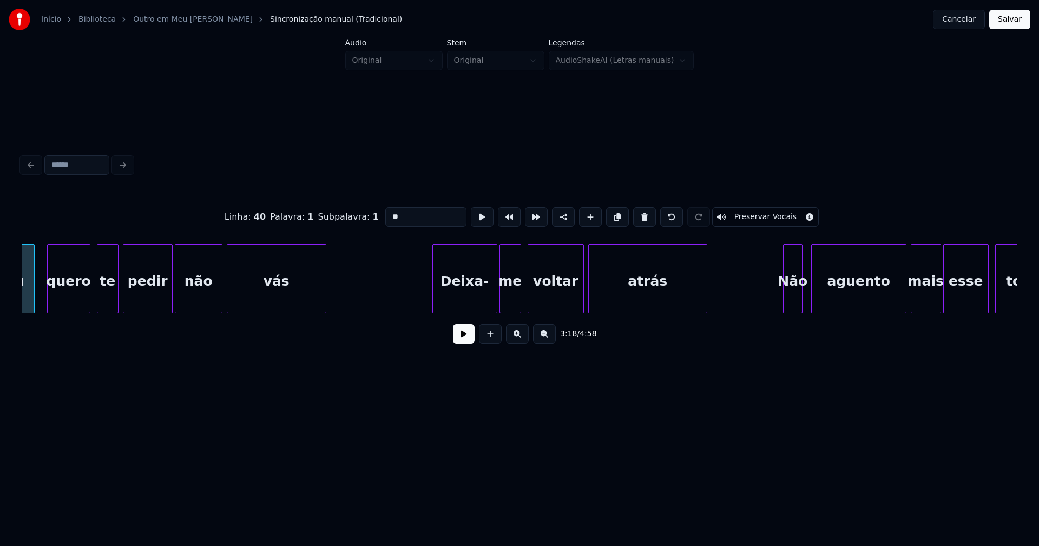
scroll to position [0, 21580]
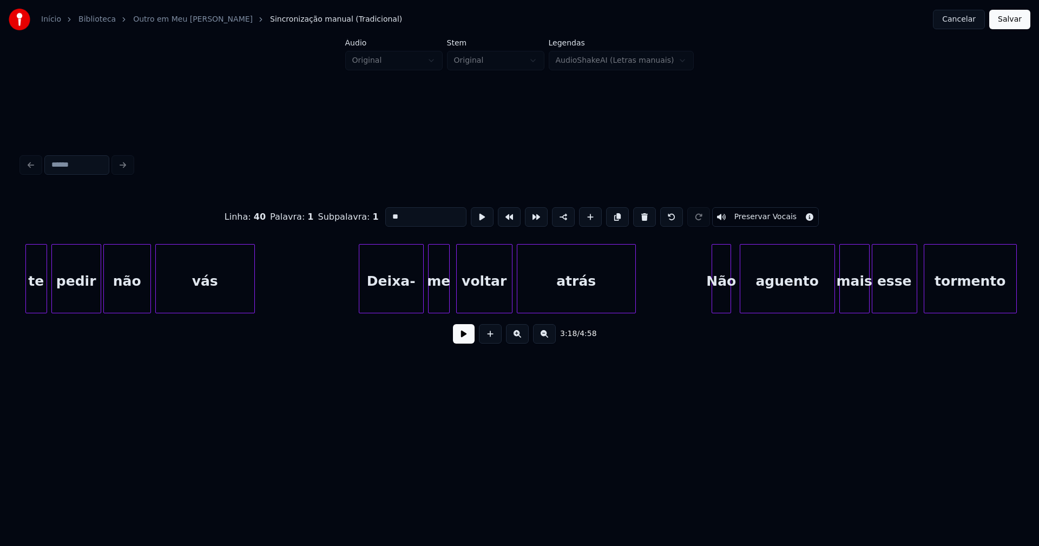
click at [399, 305] on div "Deixa-" at bounding box center [391, 282] width 64 height 74
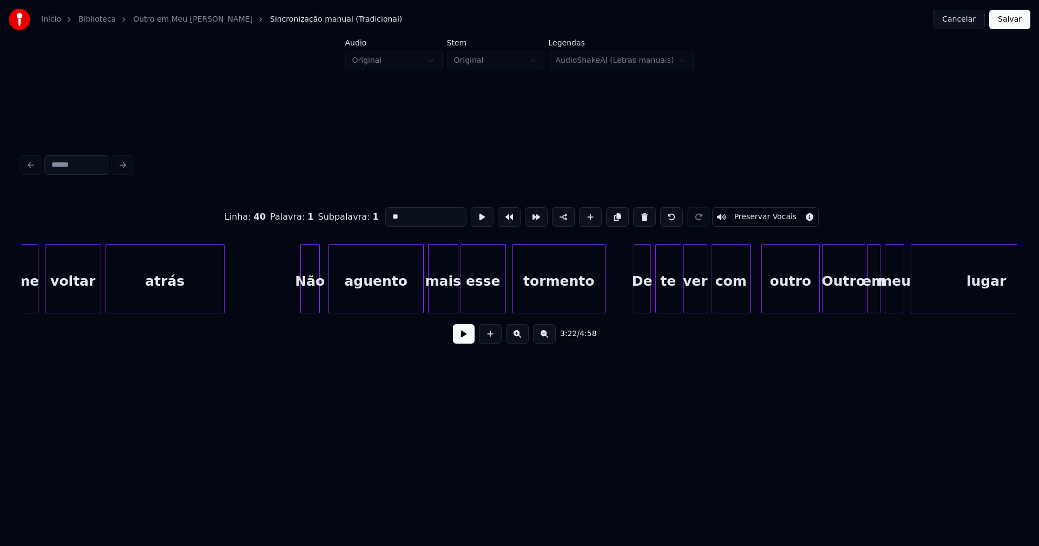
scroll to position [0, 21972]
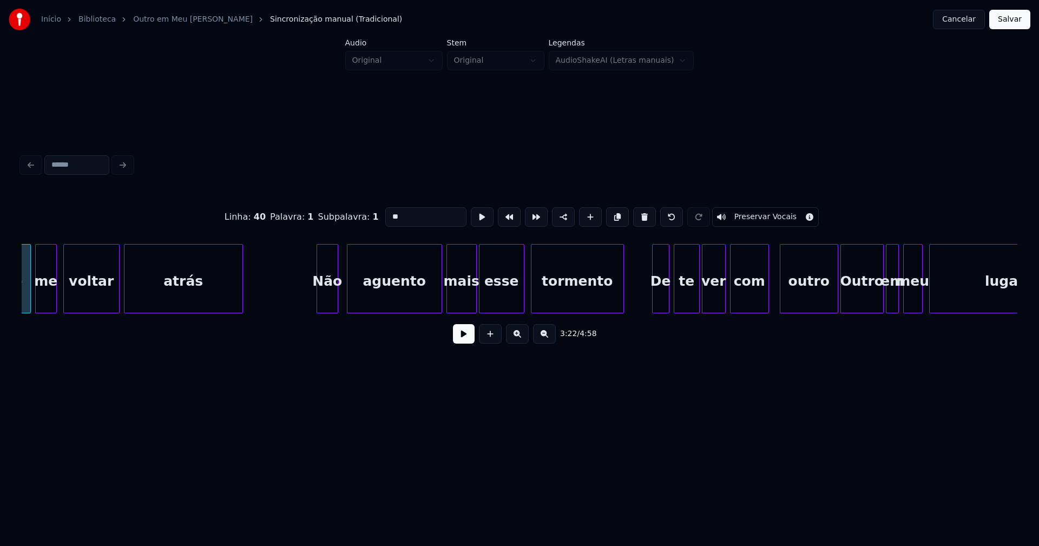
click at [317, 302] on div at bounding box center [318, 279] width 3 height 68
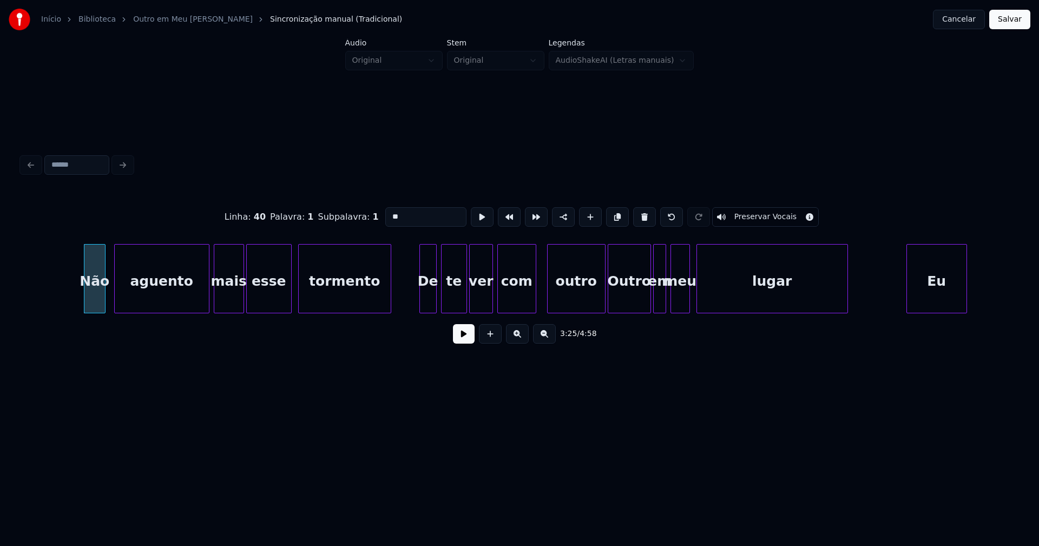
scroll to position [0, 22295]
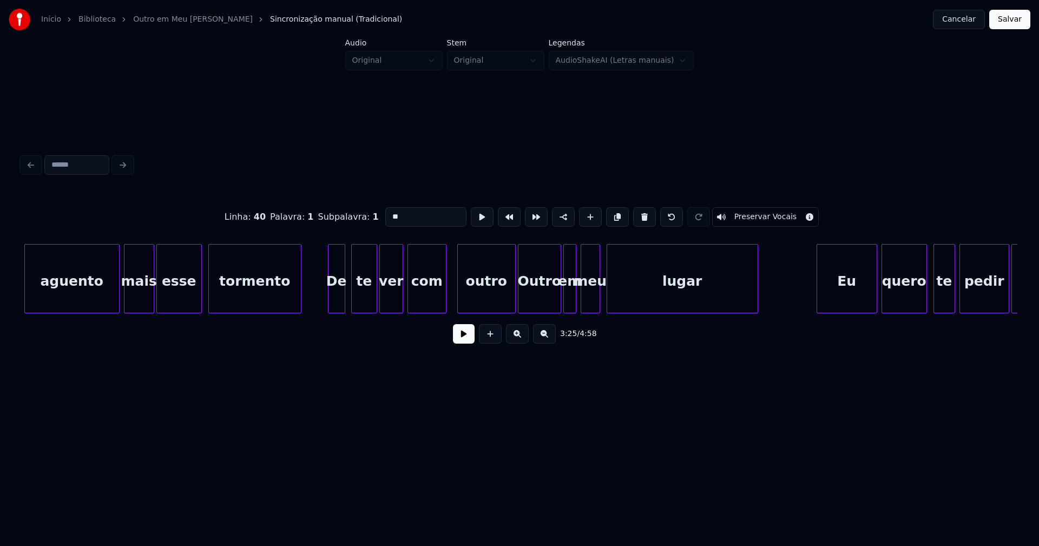
click at [337, 301] on div "De" at bounding box center [336, 282] width 16 height 74
click at [476, 304] on div "outro" at bounding box center [478, 282] width 57 height 74
click at [484, 304] on div at bounding box center [485, 279] width 3 height 68
click at [514, 299] on div "Outro" at bounding box center [522, 282] width 42 height 74
click at [561, 296] on div "em" at bounding box center [561, 282] width 12 height 74
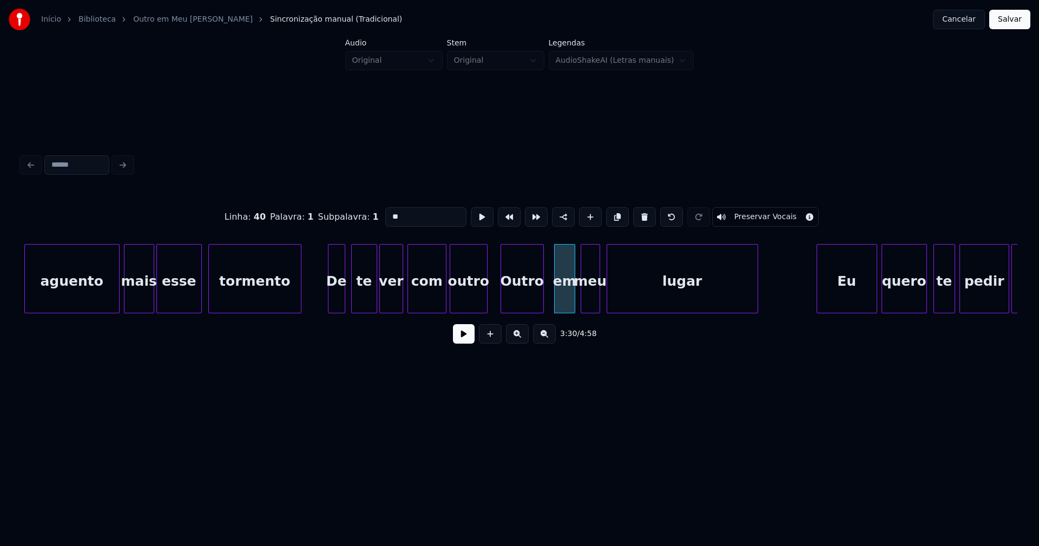
click at [572, 294] on div at bounding box center [572, 279] width 3 height 68
click at [563, 299] on div "em" at bounding box center [562, 282] width 20 height 74
click at [517, 299] on div "Outro" at bounding box center [522, 282] width 42 height 74
click at [389, 213] on input "*****" at bounding box center [425, 216] width 81 height 19
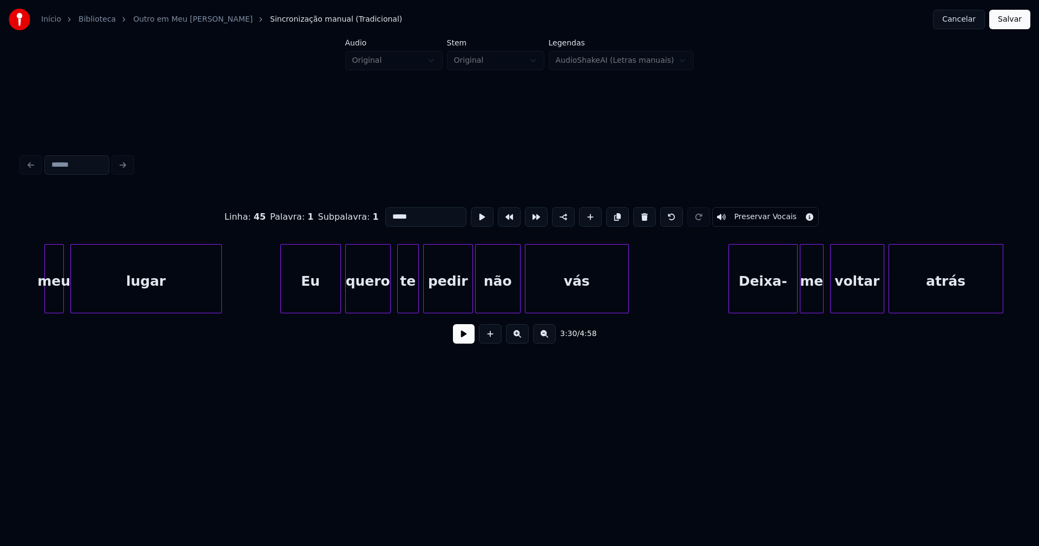
scroll to position [0, 22849]
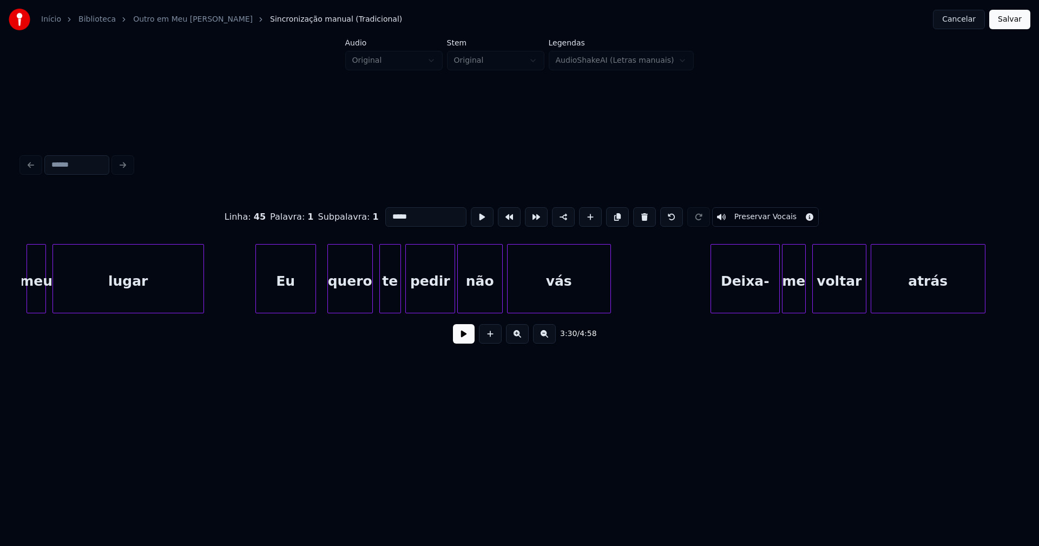
click at [293, 304] on div "Eu" at bounding box center [286, 282] width 60 height 74
click at [388, 304] on div "te" at bounding box center [387, 282] width 21 height 74
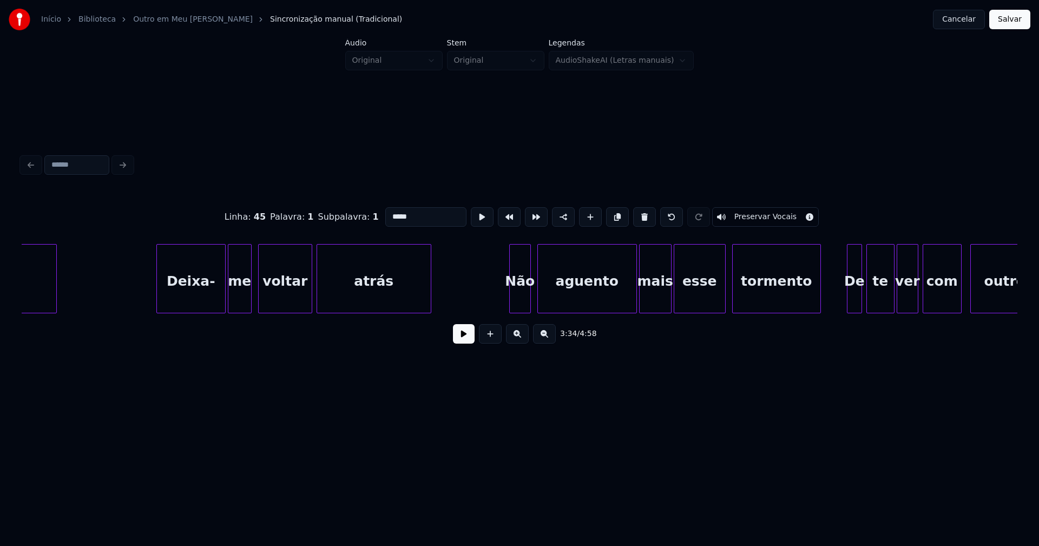
scroll to position [0, 23421]
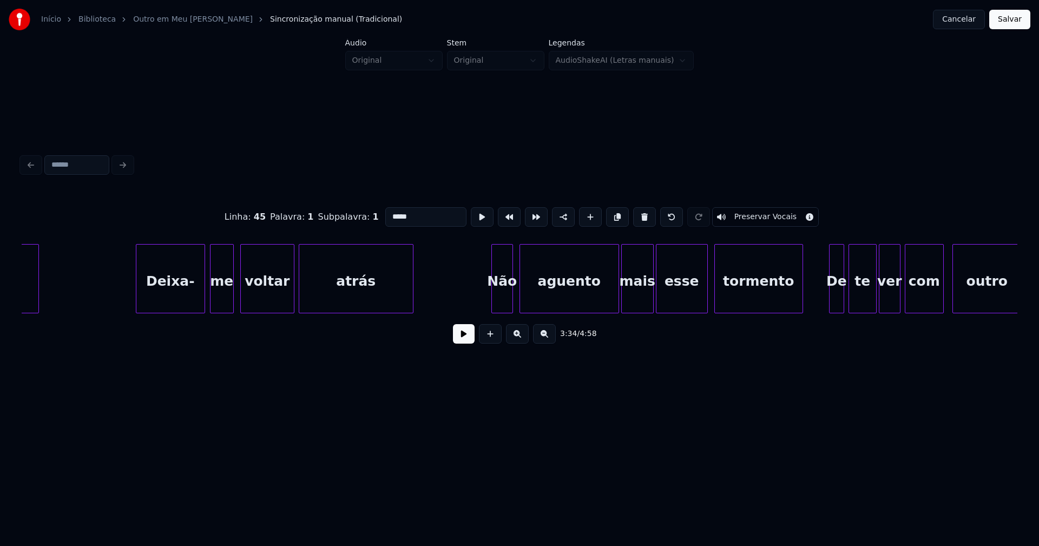
click at [172, 296] on div "Deixa-" at bounding box center [170, 282] width 68 height 74
click at [261, 300] on div "voltar" at bounding box center [264, 282] width 53 height 74
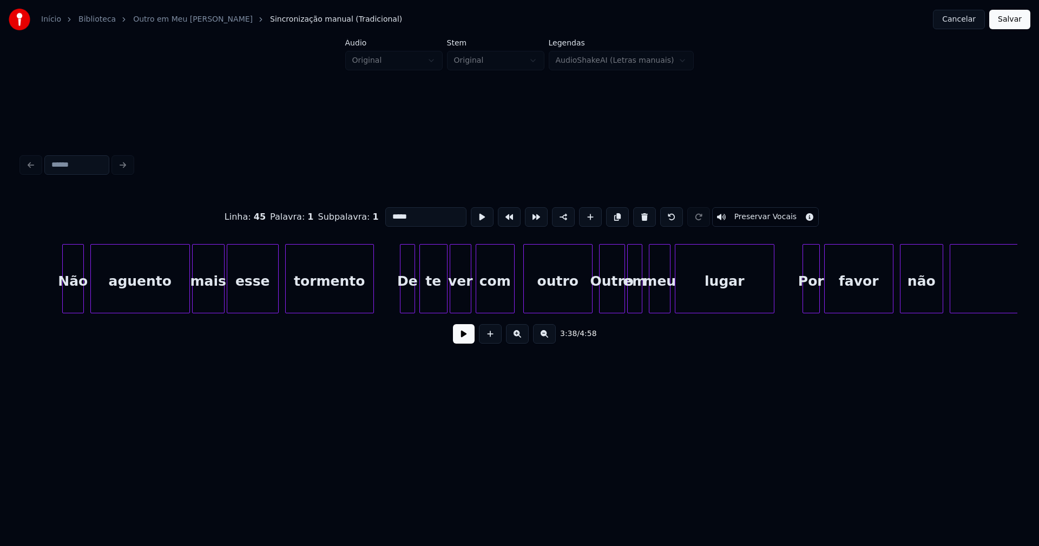
scroll to position [0, 23903]
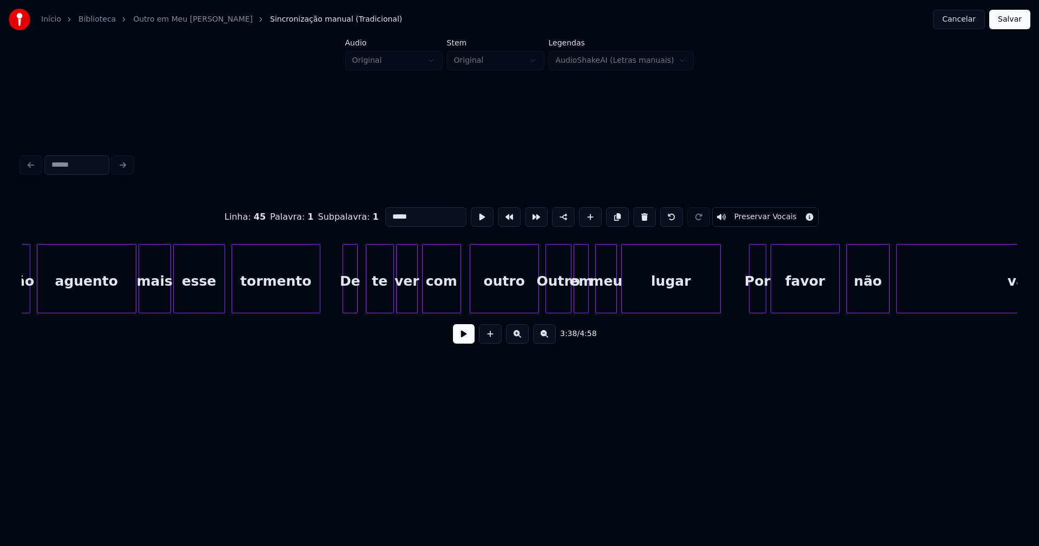
click at [349, 302] on div "De" at bounding box center [350, 282] width 14 height 74
click at [504, 306] on div "outro" at bounding box center [499, 282] width 68 height 74
click at [498, 312] on div "Não aguento mais esse tormento De te ver com outro Outro em meu lugar Por favor…" at bounding box center [520, 278] width 996 height 69
click at [538, 305] on div "Outro" at bounding box center [537, 282] width 25 height 74
click at [514, 311] on div "Não aguento mais esse tormento De te ver com outro Outro em meu lugar Por favor…" at bounding box center [520, 278] width 996 height 69
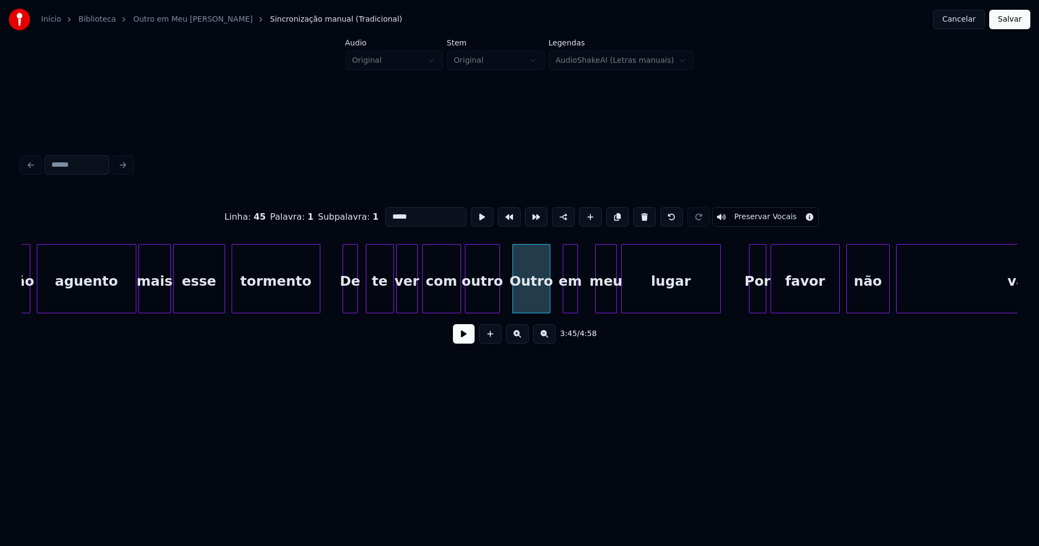
click at [570, 304] on div "em" at bounding box center [570, 282] width 14 height 74
click at [581, 299] on div at bounding box center [582, 279] width 3 height 68
click at [527, 295] on div "Outro" at bounding box center [531, 282] width 37 height 74
click at [389, 213] on input "*****" at bounding box center [425, 216] width 81 height 19
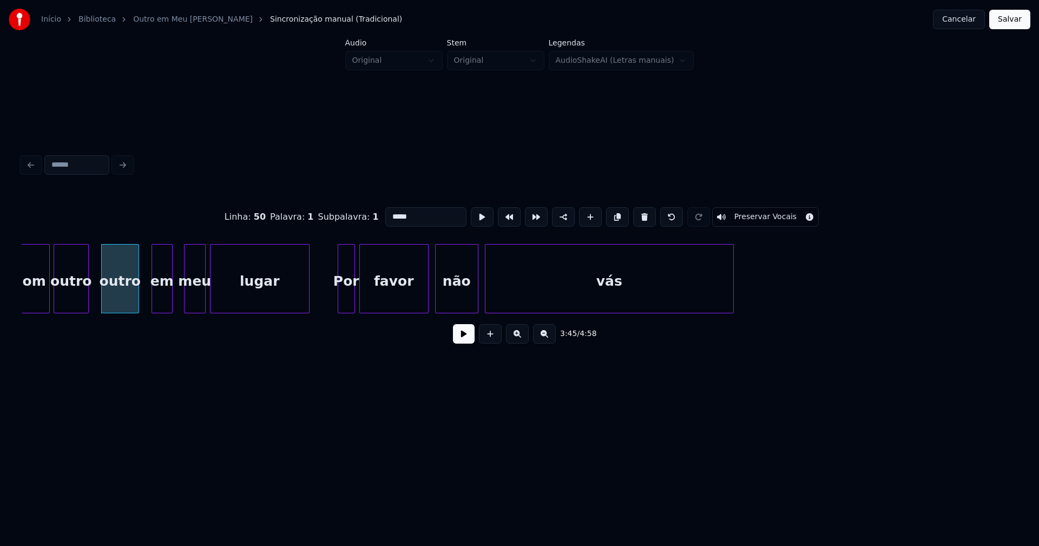
scroll to position [0, 24315]
click at [343, 299] on div "Por" at bounding box center [343, 282] width 16 height 74
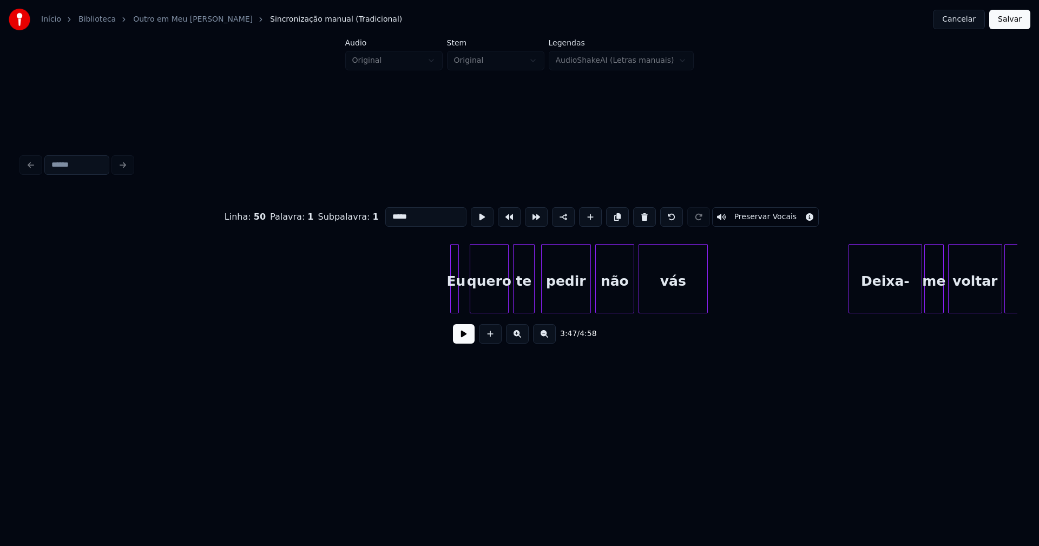
scroll to position [0, 26103]
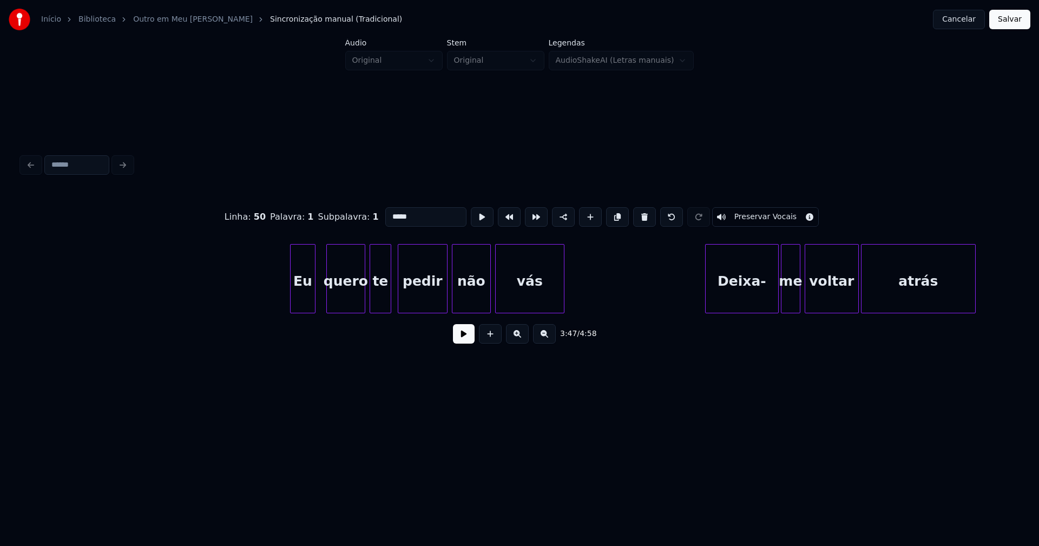
click at [291, 302] on div at bounding box center [292, 279] width 3 height 68
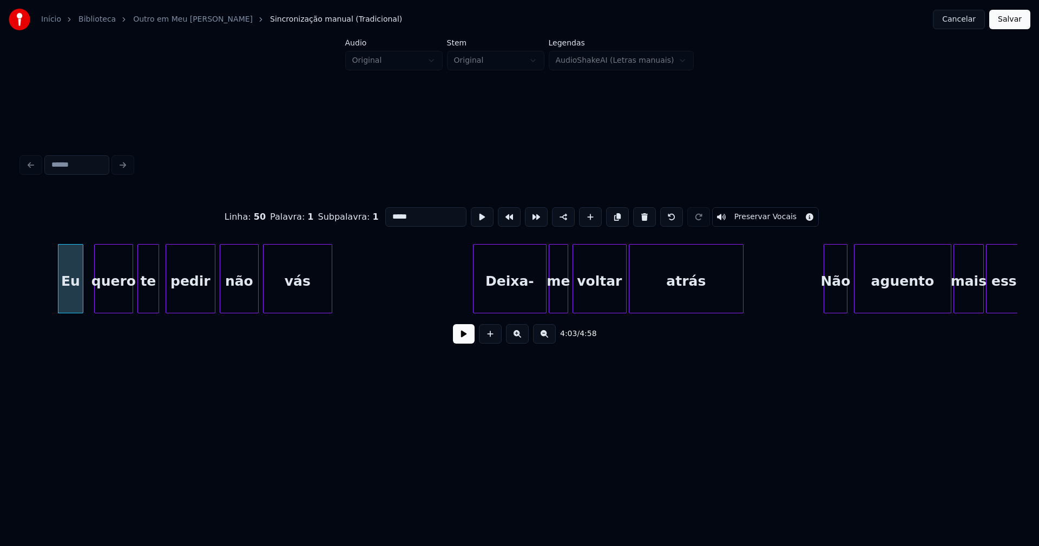
scroll to position [0, 26425]
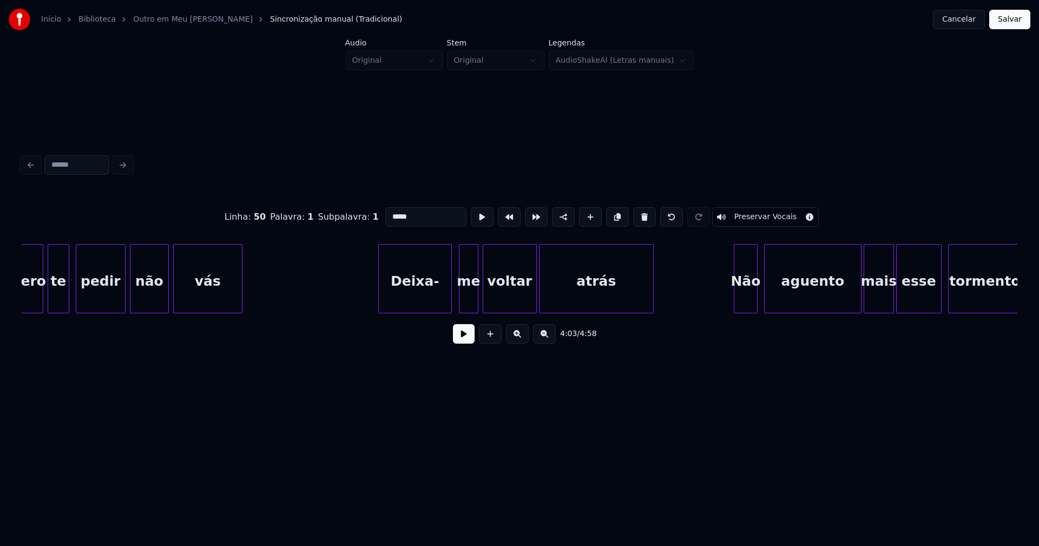
click at [427, 298] on div "Deixa-" at bounding box center [415, 282] width 72 height 74
click at [467, 303] on div "me" at bounding box center [467, 282] width 18 height 74
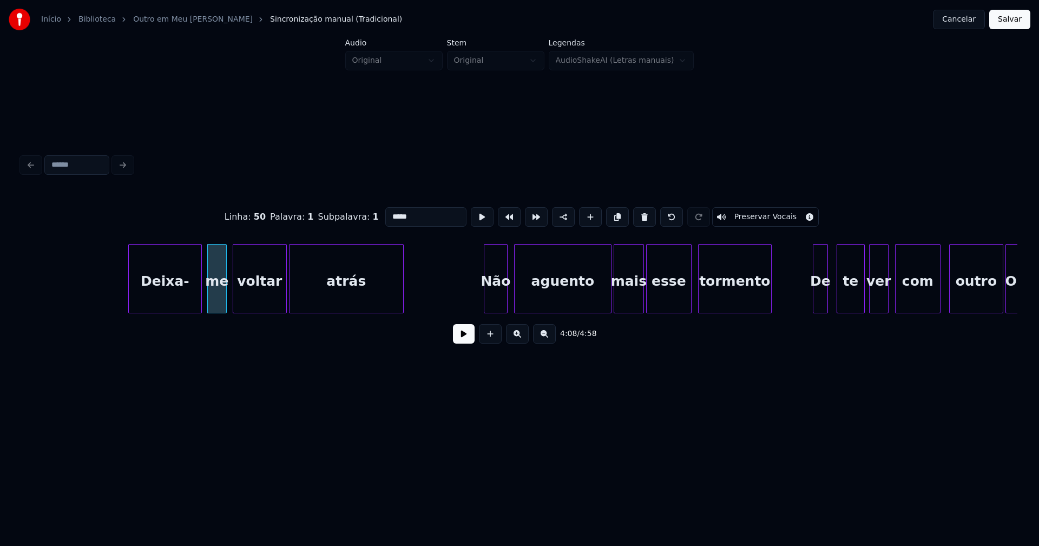
scroll to position [0, 26854]
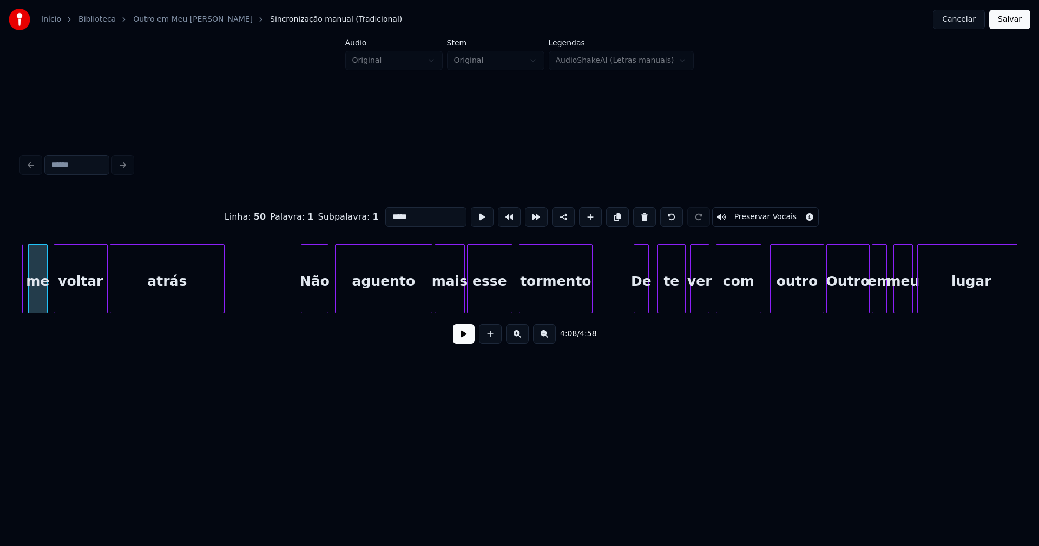
click at [302, 301] on div at bounding box center [302, 279] width 3 height 68
click at [557, 293] on div "tormento" at bounding box center [553, 282] width 72 height 74
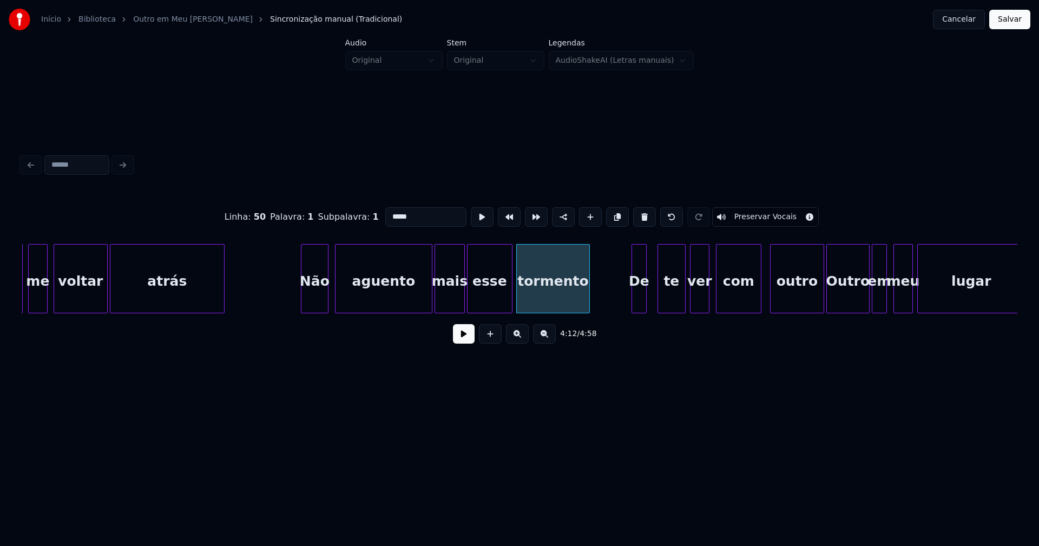
click at [640, 299] on div "De" at bounding box center [639, 282] width 14 height 74
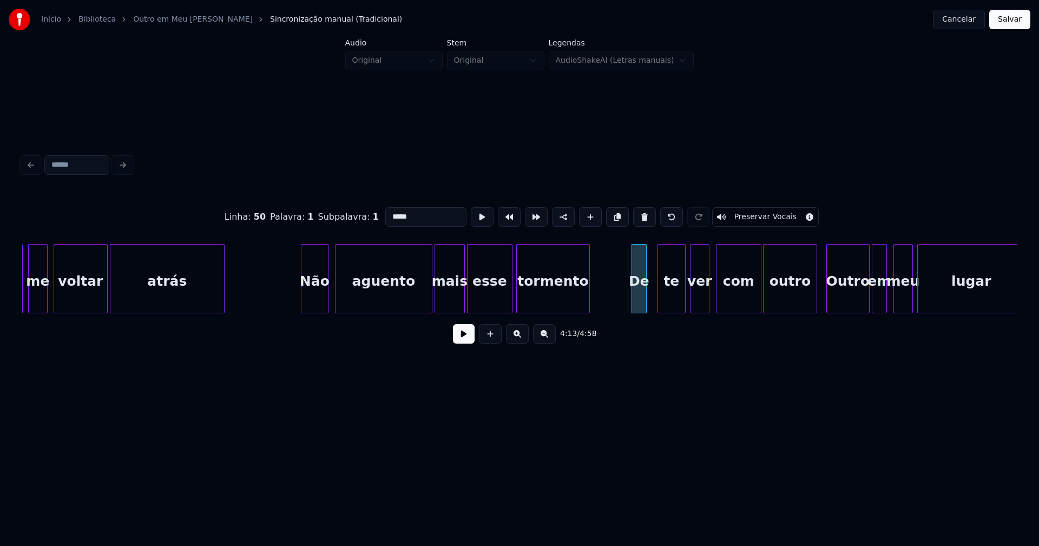
click at [783, 301] on div "outro" at bounding box center [789, 282] width 53 height 74
click at [751, 300] on div at bounding box center [751, 279] width 3 height 68
click at [792, 306] on div at bounding box center [792, 279] width 3 height 68
click at [825, 313] on div "Deixa- me voltar atrás Não aguento mais esse tormento De te ver com outro Outro…" at bounding box center [520, 278] width 996 height 69
click at [866, 307] on div "em" at bounding box center [866, 282] width 14 height 74
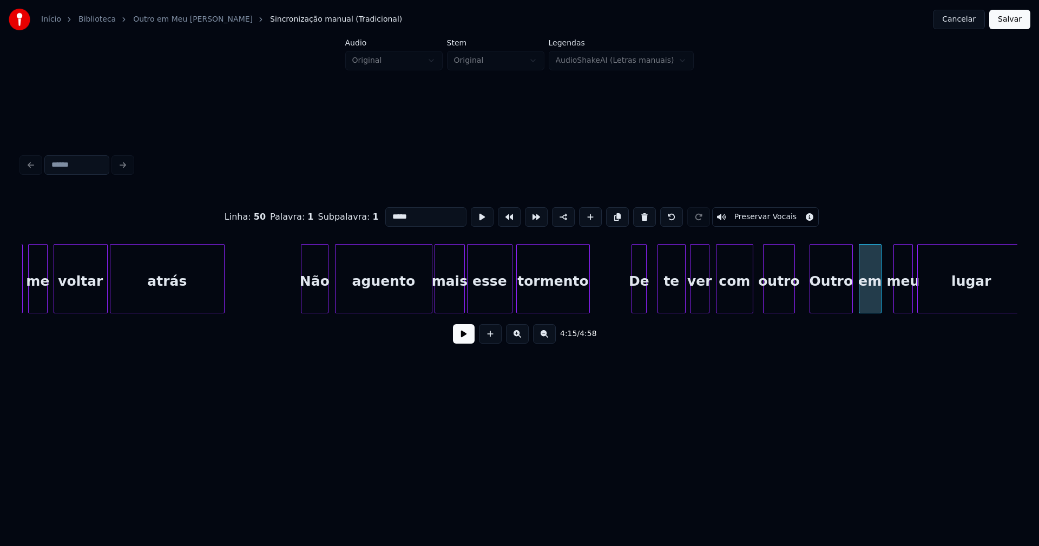
click at [879, 298] on div at bounding box center [879, 279] width 3 height 68
click at [828, 300] on div "Outro" at bounding box center [831, 282] width 42 height 74
click at [389, 214] on input "*****" at bounding box center [425, 216] width 81 height 19
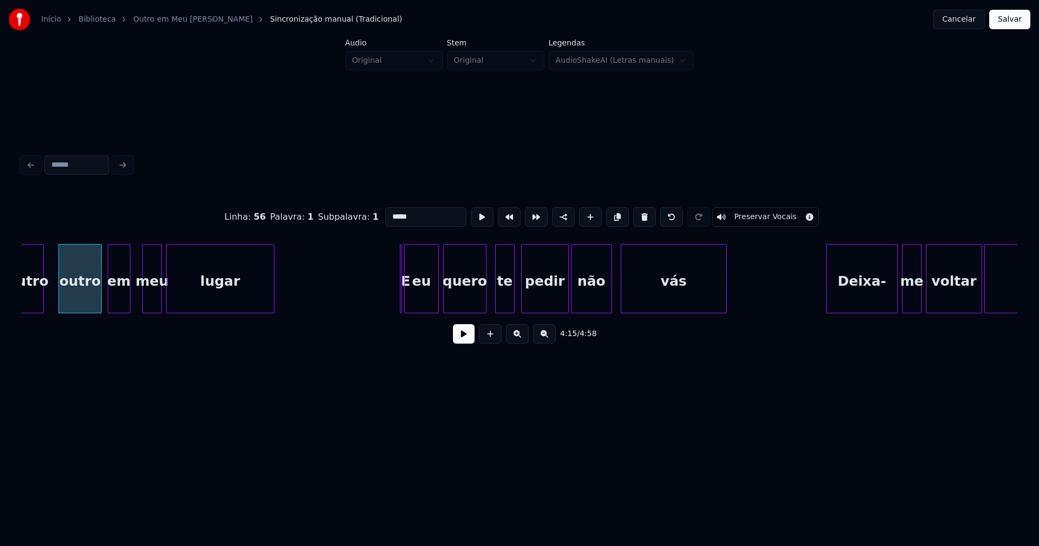
scroll to position [0, 27622]
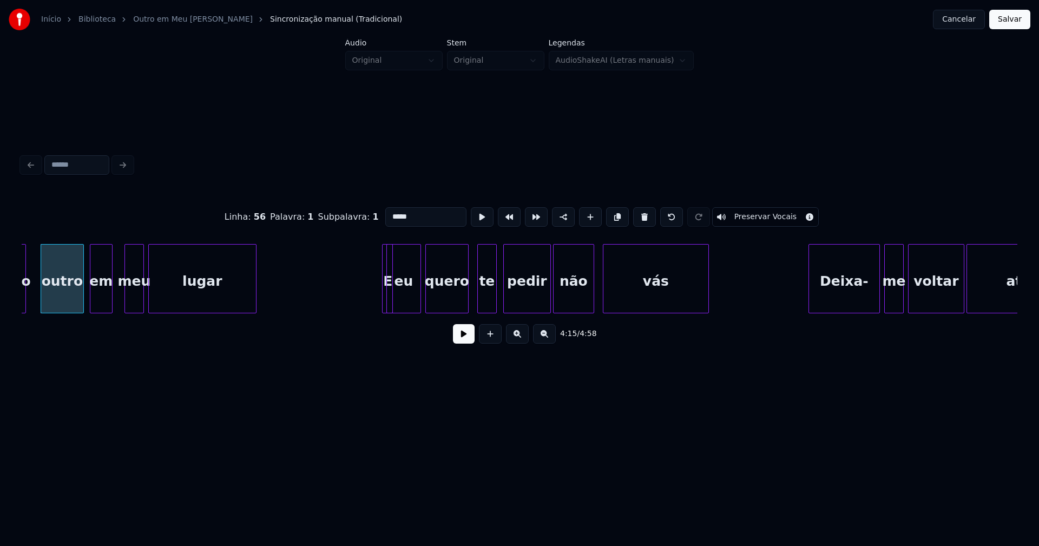
click at [392, 305] on div at bounding box center [390, 279] width 3 height 68
type input "*****"
drag, startPoint x: 377, startPoint y: 248, endPoint x: 367, endPoint y: 252, distance: 10.4
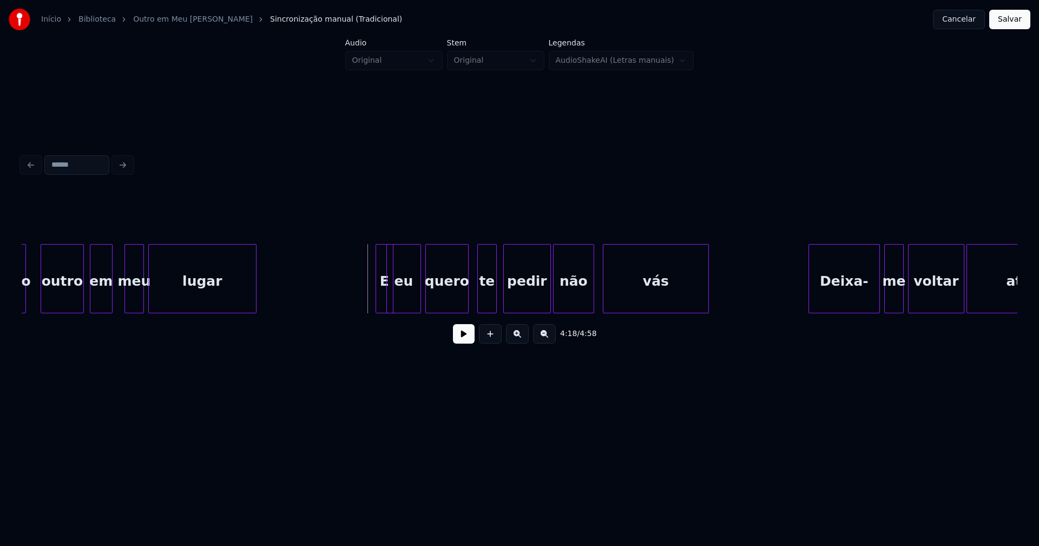
click at [376, 248] on div at bounding box center [377, 279] width 3 height 68
click at [371, 256] on div "E" at bounding box center [374, 282] width 17 height 74
click at [464, 342] on button at bounding box center [464, 333] width 22 height 19
click at [484, 302] on div "te" at bounding box center [483, 282] width 18 height 74
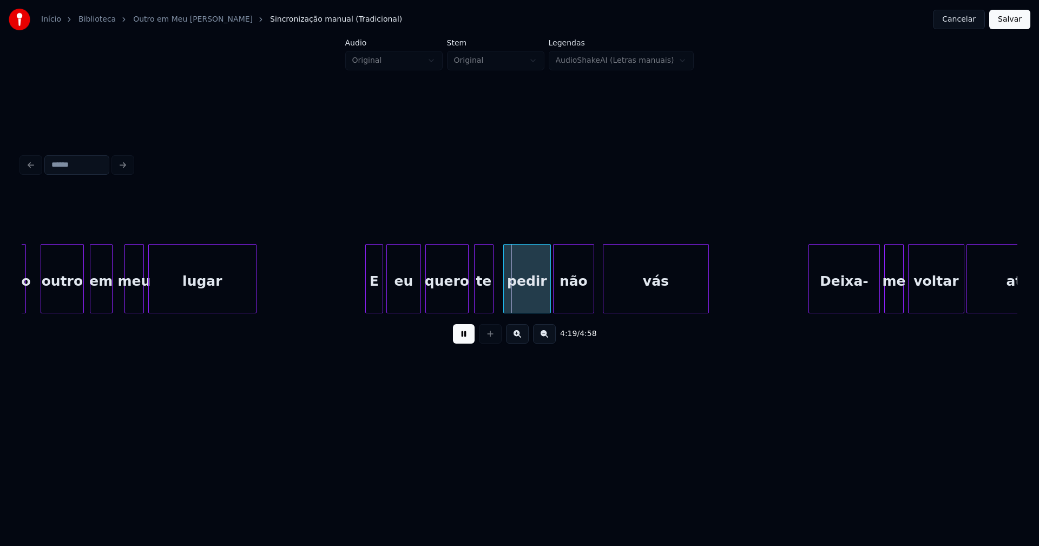
click at [469, 339] on button at bounding box center [464, 333] width 22 height 19
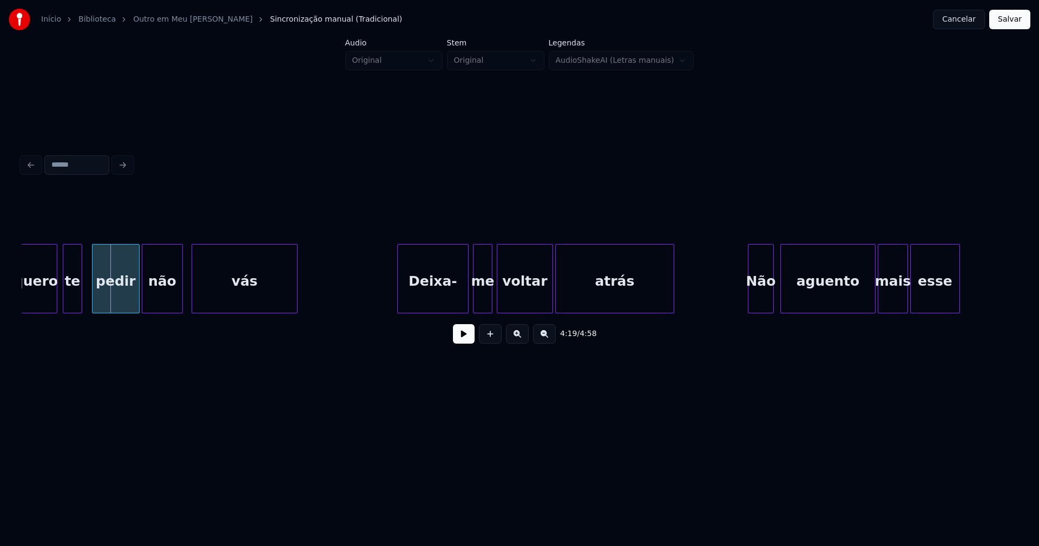
scroll to position [0, 28087]
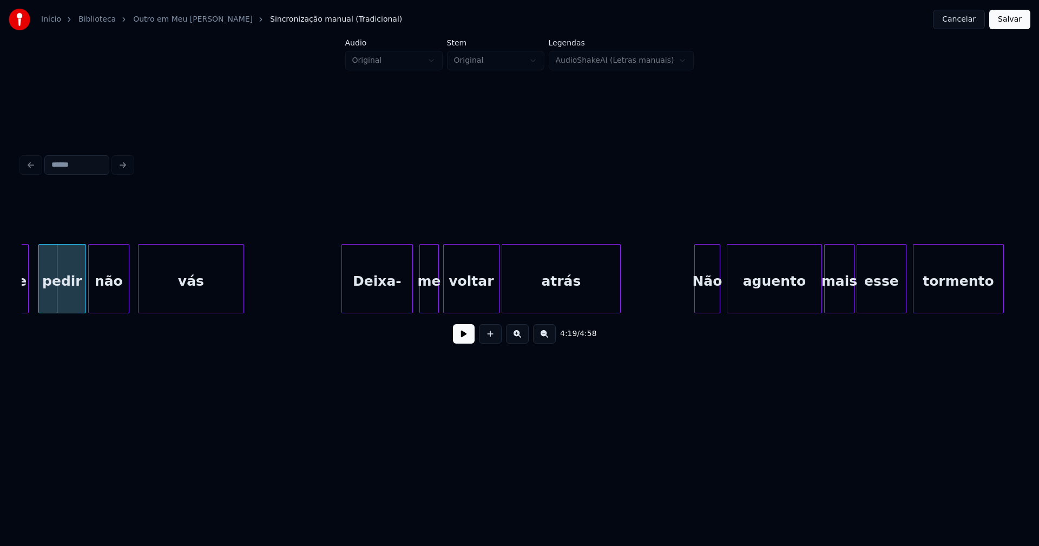
click at [376, 302] on div "Deixa-" at bounding box center [377, 282] width 70 height 74
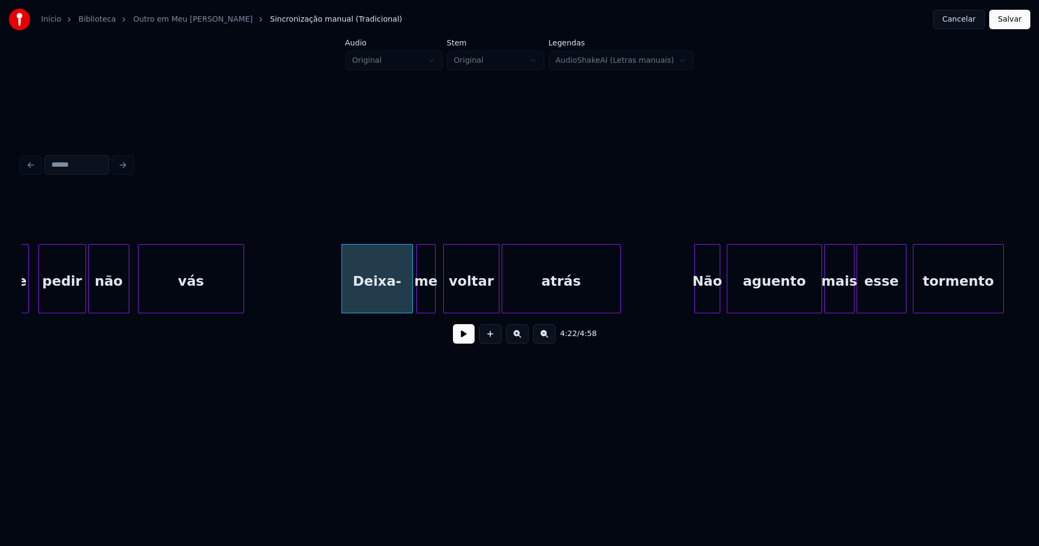
click at [428, 304] on div "me" at bounding box center [426, 282] width 18 height 74
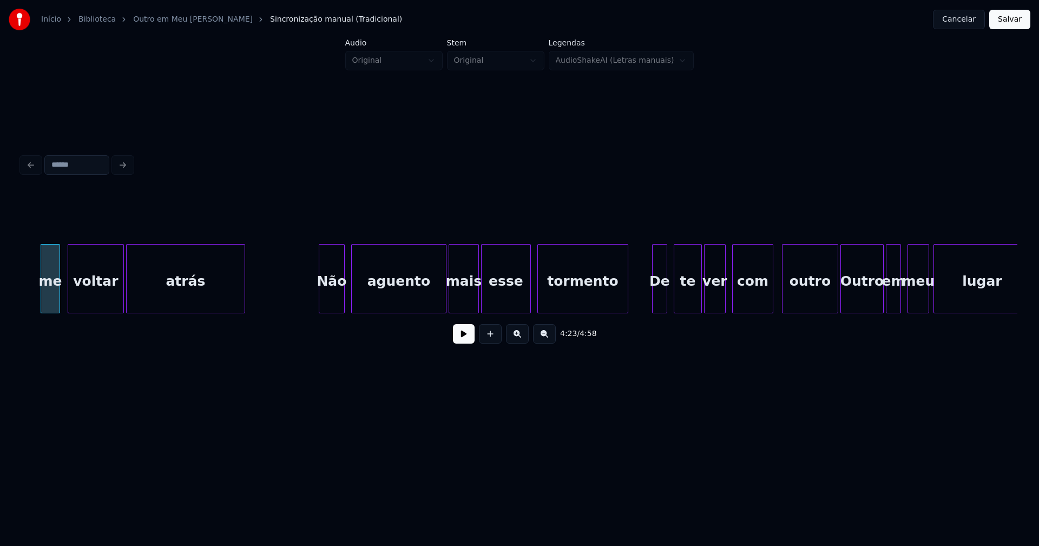
scroll to position [0, 28481]
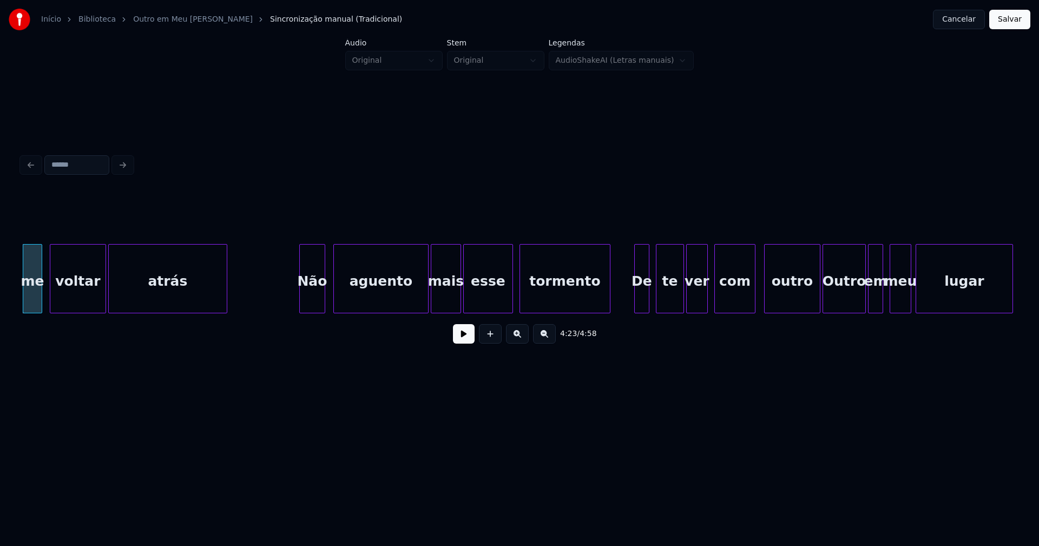
click at [310, 302] on div "Não" at bounding box center [312, 282] width 25 height 74
click at [639, 302] on div "De" at bounding box center [639, 282] width 14 height 74
click at [748, 300] on div at bounding box center [749, 279] width 3 height 68
click at [779, 305] on div "outro" at bounding box center [784, 282] width 55 height 74
click at [789, 309] on div "me voltar atrás Não aguento mais esse tormento De te ver com outro Outro em meu…" at bounding box center [520, 278] width 996 height 69
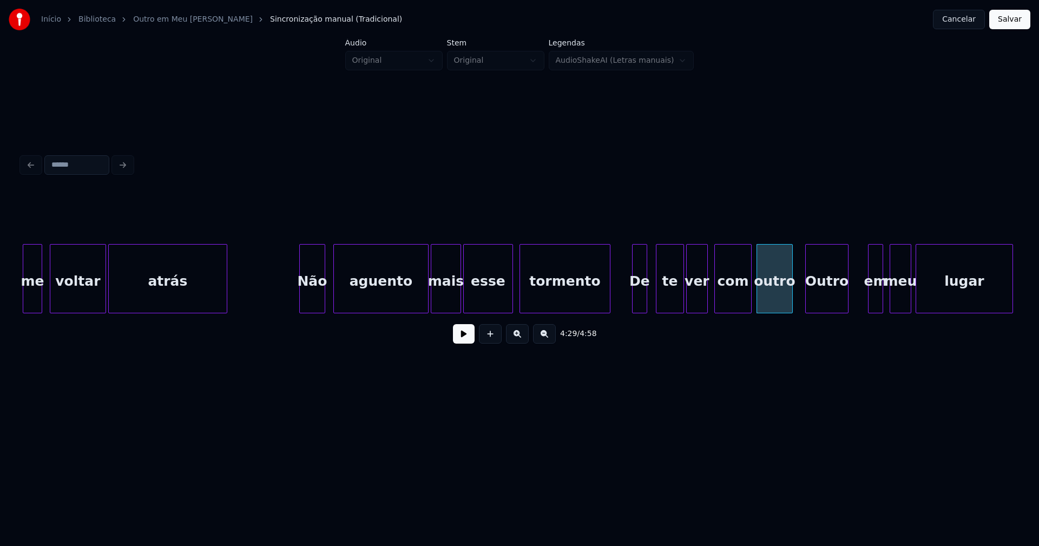
click at [820, 308] on div "Outro" at bounding box center [827, 282] width 42 height 74
click at [843, 299] on div at bounding box center [842, 279] width 3 height 68
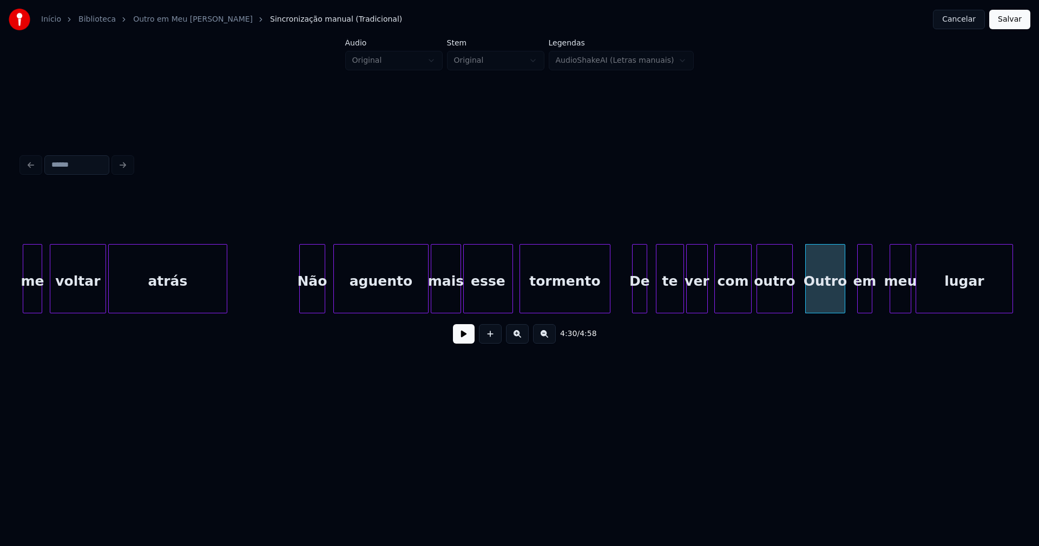
click at [865, 304] on div "em" at bounding box center [865, 282] width 14 height 74
click at [881, 294] on div at bounding box center [879, 279] width 3 height 68
click at [832, 295] on div "Outro" at bounding box center [825, 282] width 39 height 74
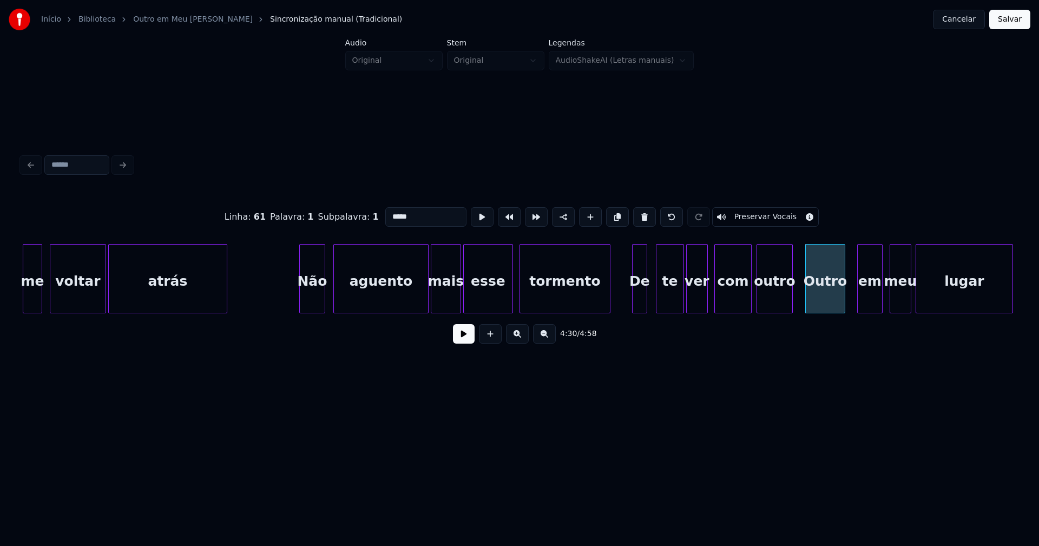
click at [388, 213] on input "*****" at bounding box center [425, 216] width 81 height 19
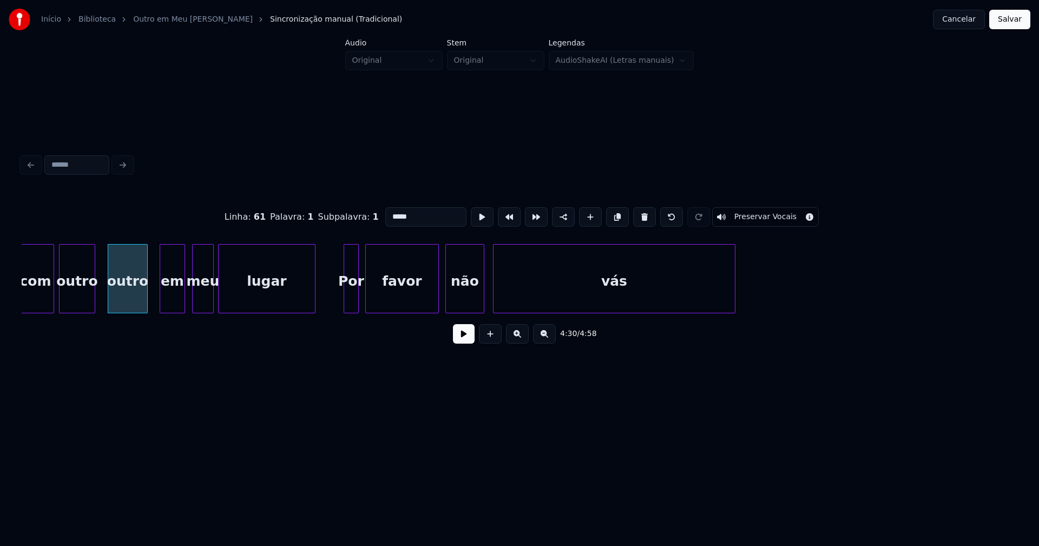
scroll to position [0, 29196]
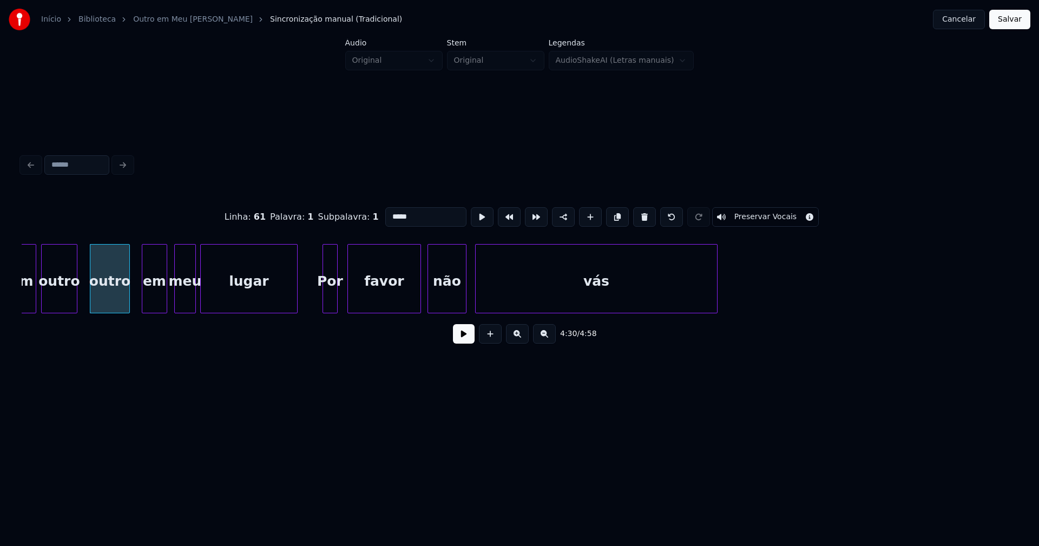
click at [331, 299] on div "Por" at bounding box center [330, 282] width 14 height 74
click at [382, 295] on div "favor" at bounding box center [383, 282] width 72 height 74
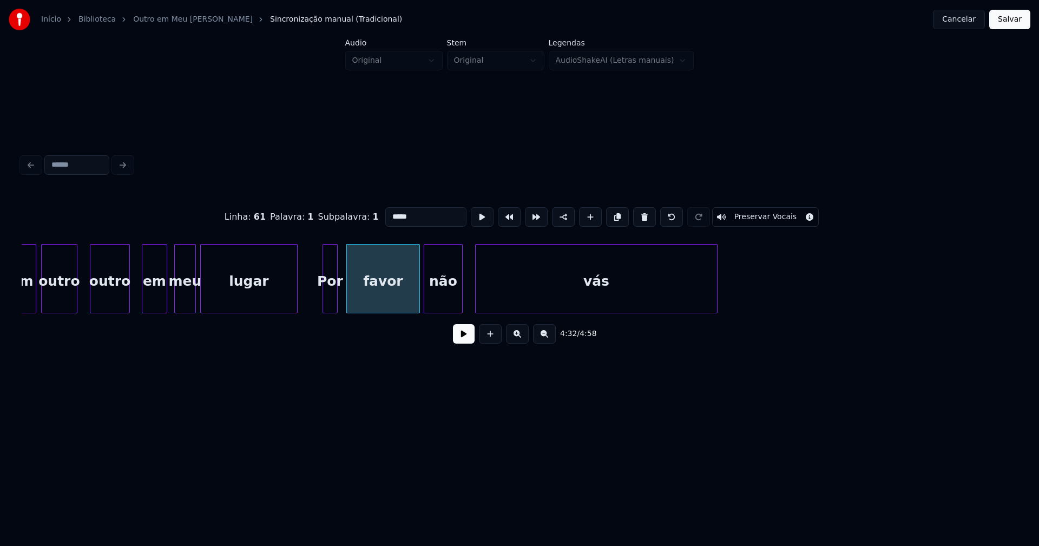
click at [449, 296] on div "não" at bounding box center [443, 282] width 38 height 74
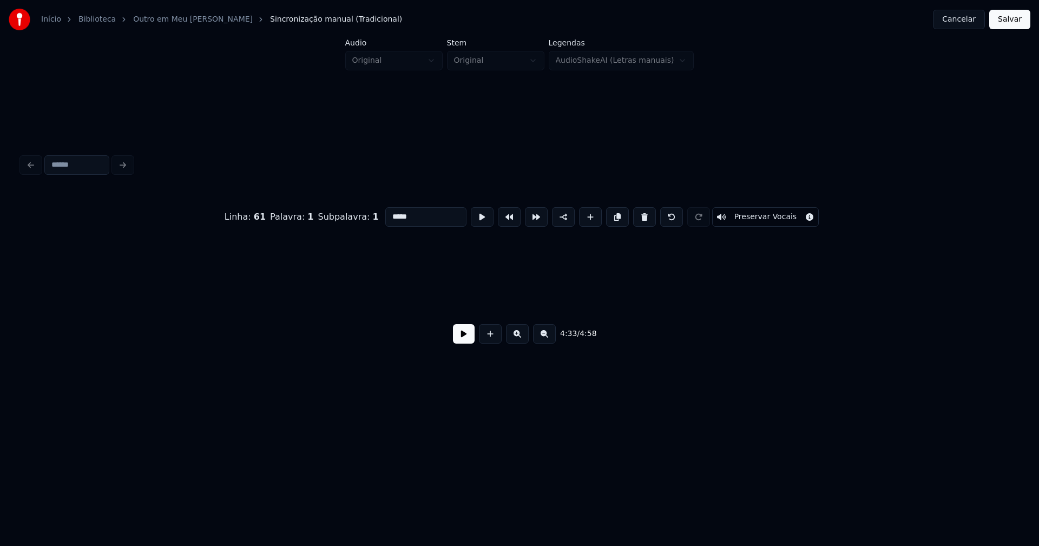
scroll to position [0, 31287]
type input "*****"
click at [1006, 23] on button "Salvar" at bounding box center [1009, 19] width 41 height 19
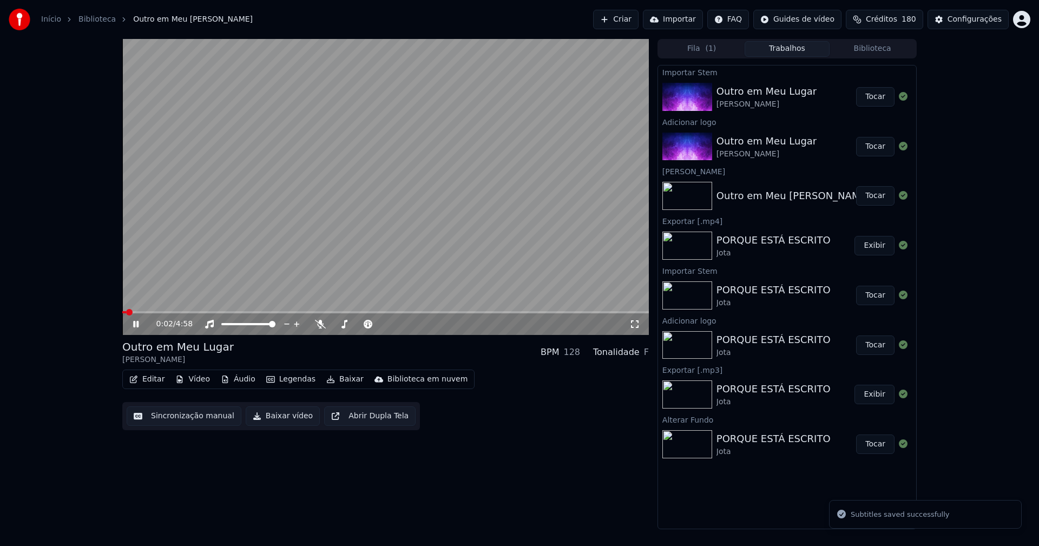
click at [136, 327] on icon at bounding box center [143, 324] width 25 height 9
click at [149, 380] on button "Editar" at bounding box center [147, 379] width 44 height 15
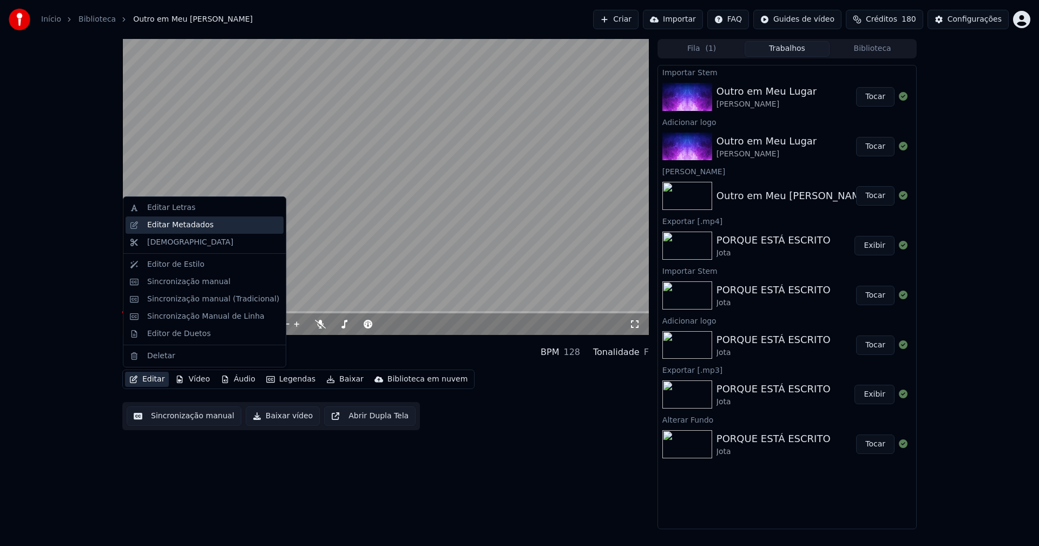
click at [199, 232] on div "Editar Metadados" at bounding box center [205, 224] width 158 height 17
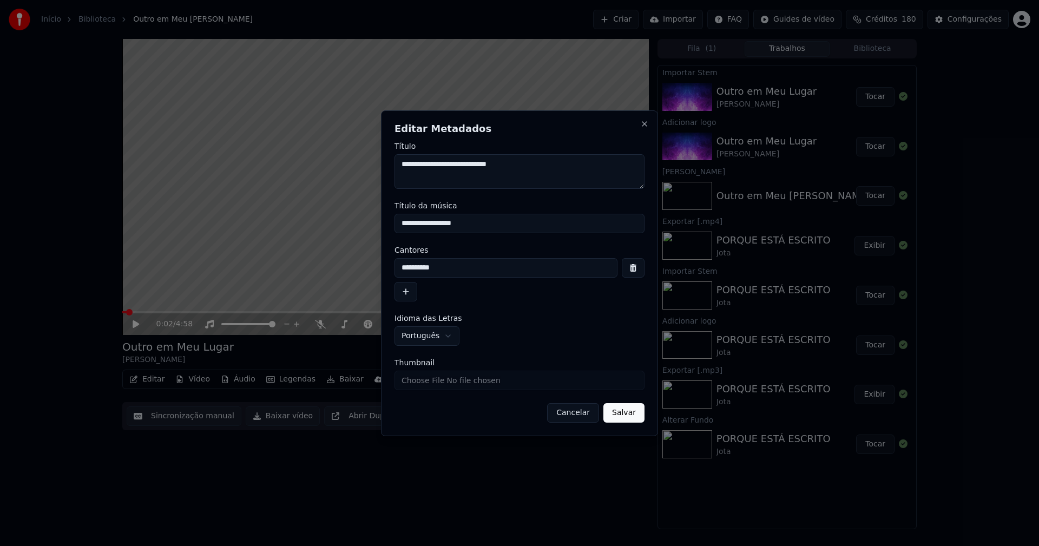
drag, startPoint x: 487, startPoint y: 226, endPoint x: 330, endPoint y: 221, distance: 157.0
click at [330, 221] on body "**********" at bounding box center [519, 273] width 1039 height 546
type input "**********"
click at [430, 386] on input "Thumbnail" at bounding box center [519, 380] width 250 height 19
type input "**********"
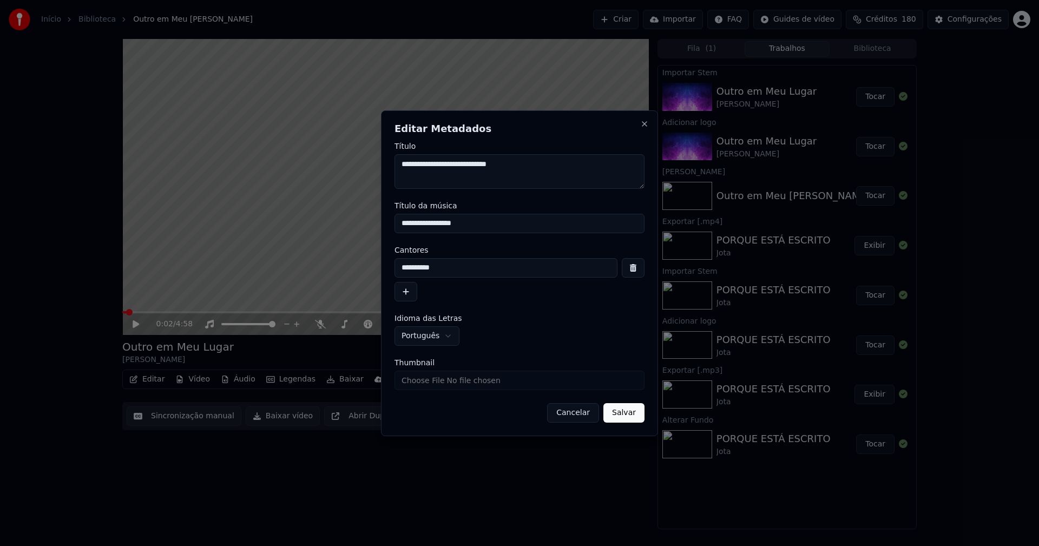
click at [626, 418] on button "Salvar" at bounding box center [623, 412] width 41 height 19
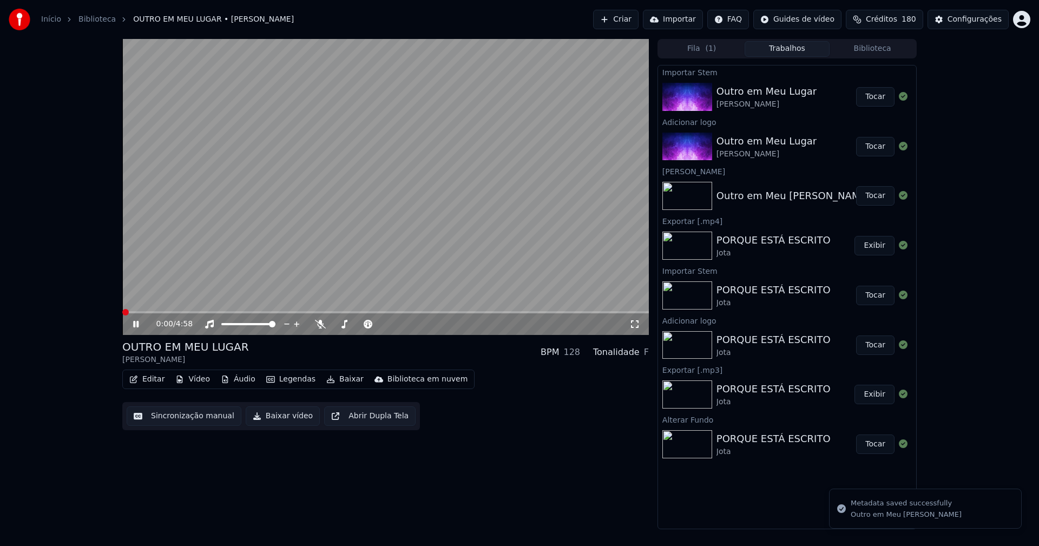
click at [878, 48] on button "Biblioteca" at bounding box center [871, 49] width 85 height 16
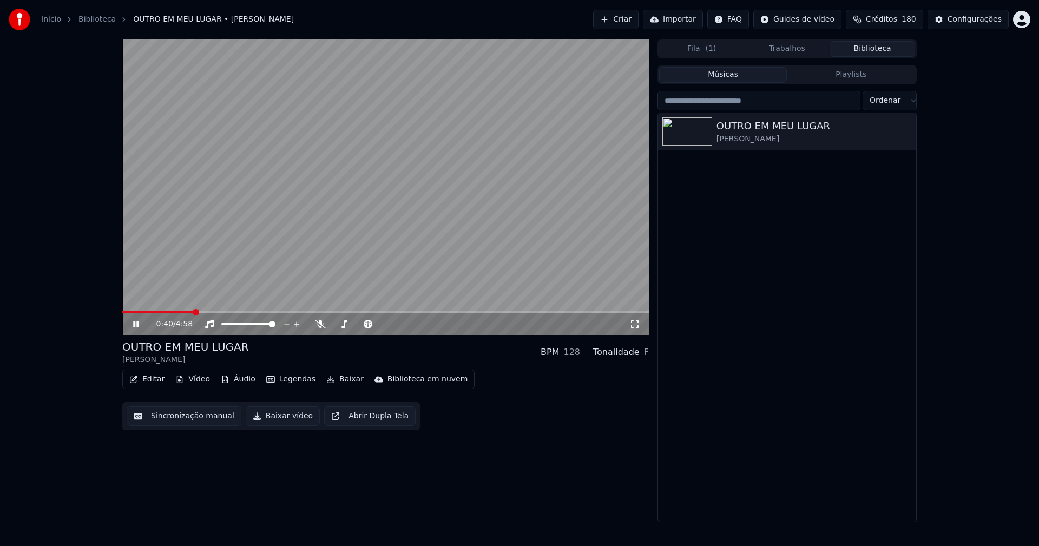
click at [138, 321] on icon at bounding box center [135, 324] width 5 height 6
click at [285, 422] on button "Baixar vídeo" at bounding box center [283, 415] width 74 height 19
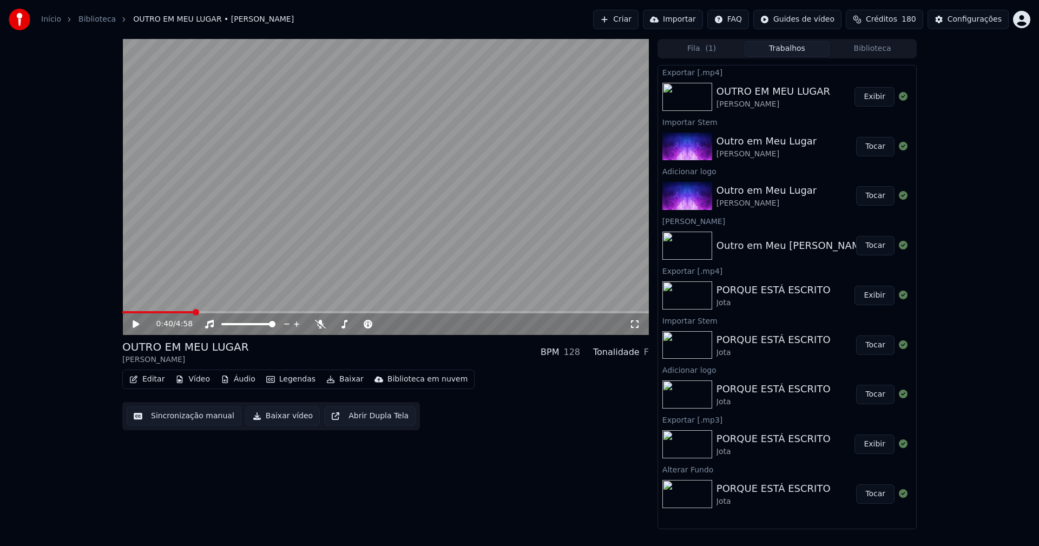
click at [50, 16] on link "Início" at bounding box center [51, 19] width 20 height 11
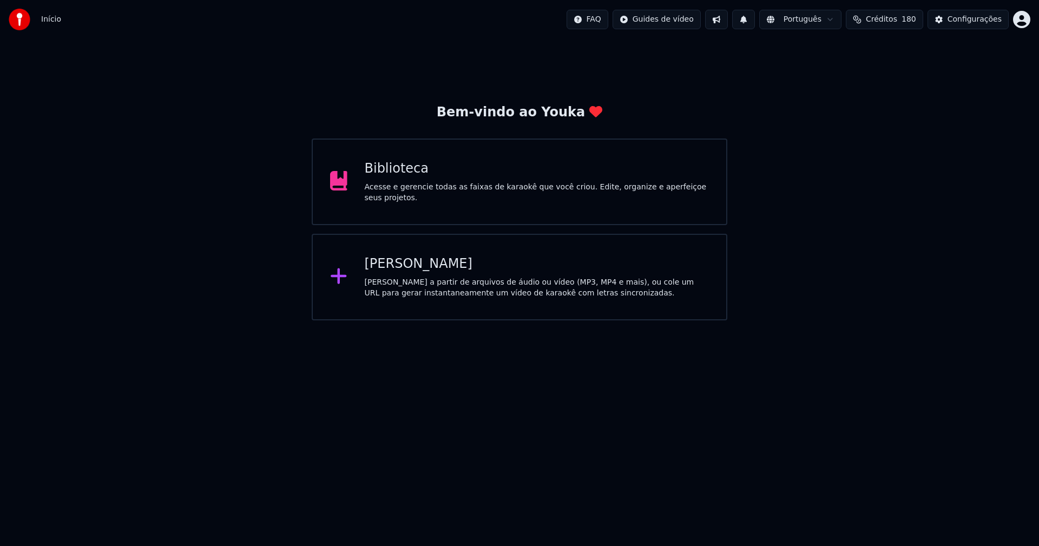
click at [410, 269] on div "[PERSON_NAME]" at bounding box center [537, 263] width 345 height 17
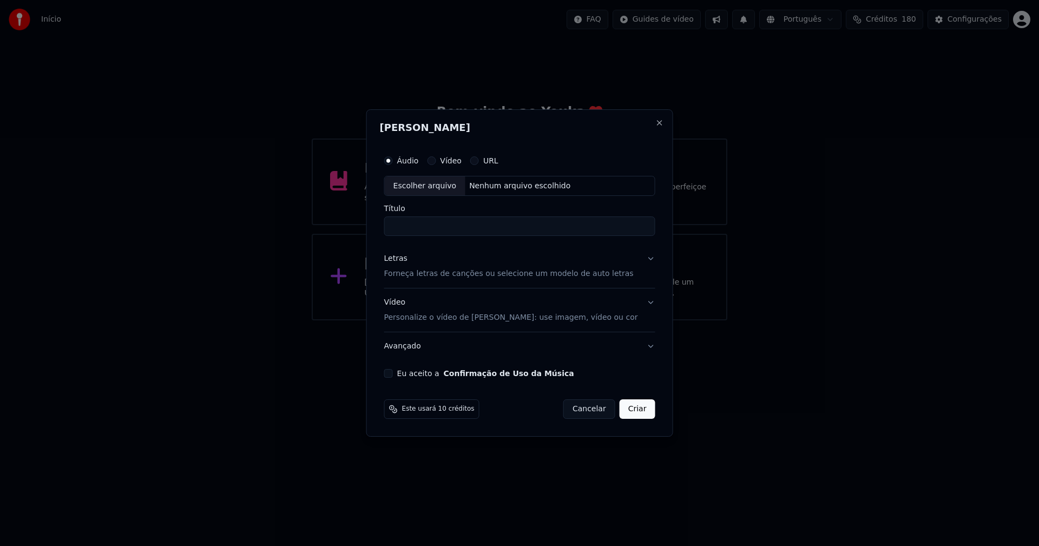
click at [441, 189] on div "Escolher arquivo" at bounding box center [425, 185] width 81 height 19
type input "**********"
click at [400, 260] on div "Letras" at bounding box center [395, 259] width 23 height 11
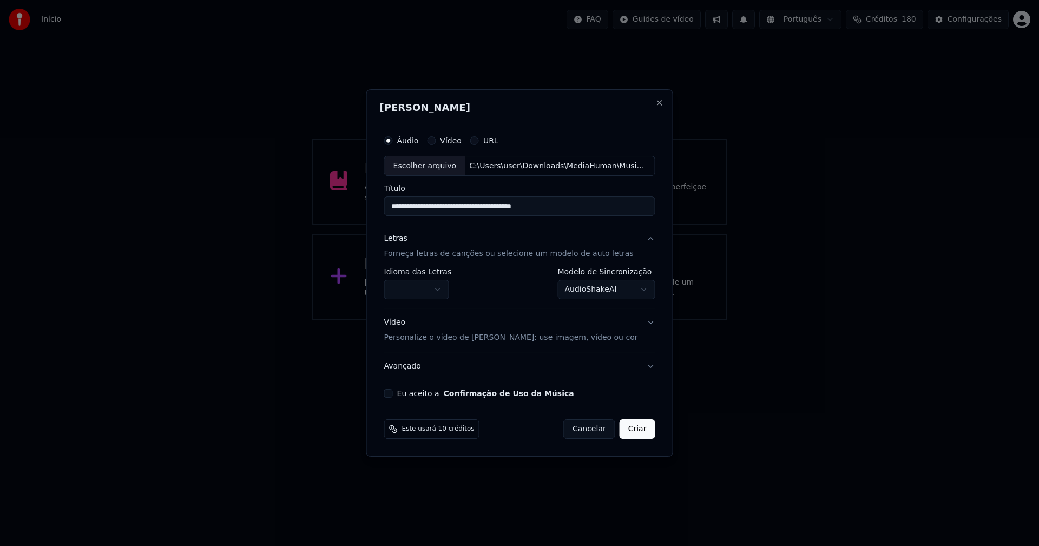
click at [424, 292] on body "**********" at bounding box center [519, 160] width 1039 height 320
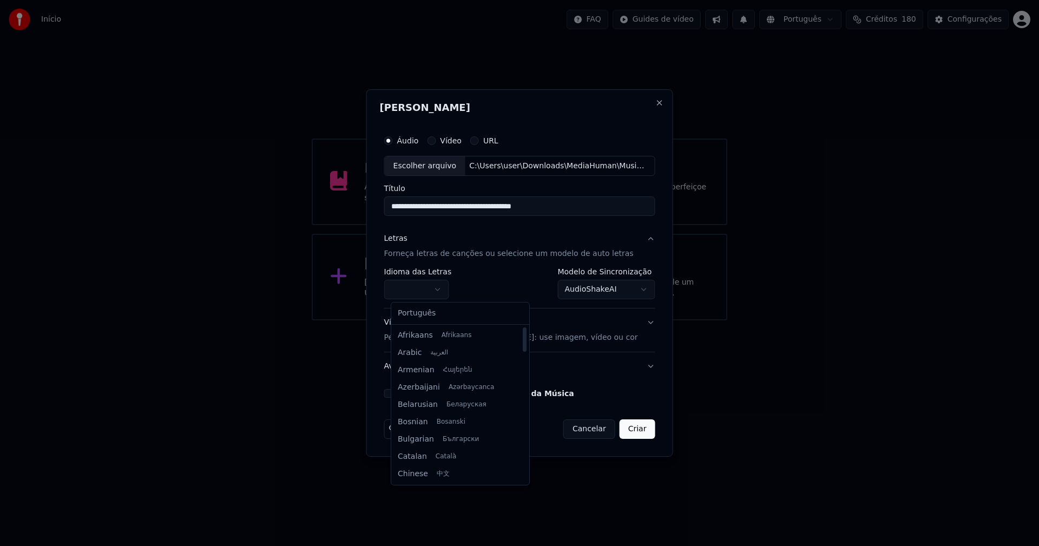
select select "**"
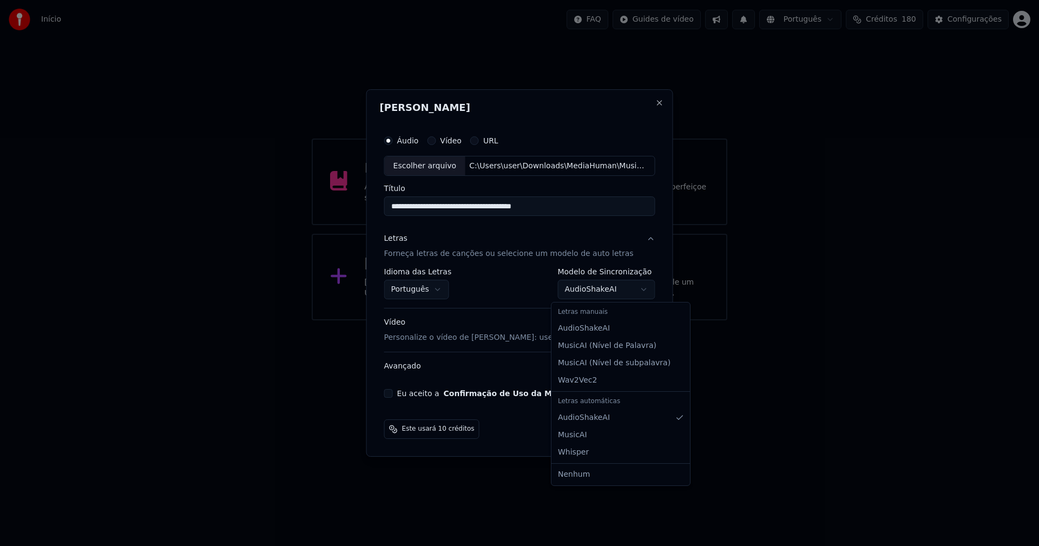
click at [599, 288] on body "**********" at bounding box center [519, 160] width 1039 height 320
select select "**********"
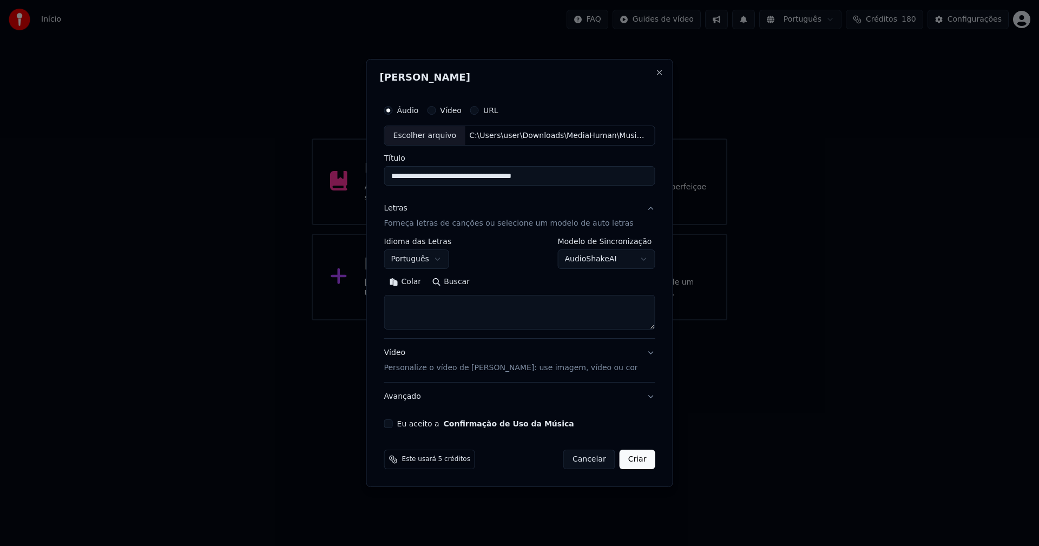
click at [418, 284] on button "Colar" at bounding box center [405, 282] width 43 height 17
click at [393, 426] on button "Eu aceito a Confirmação de Uso da Música" at bounding box center [388, 423] width 9 height 9
click at [630, 463] on button "Criar" at bounding box center [637, 459] width 36 height 19
type textarea "**********"
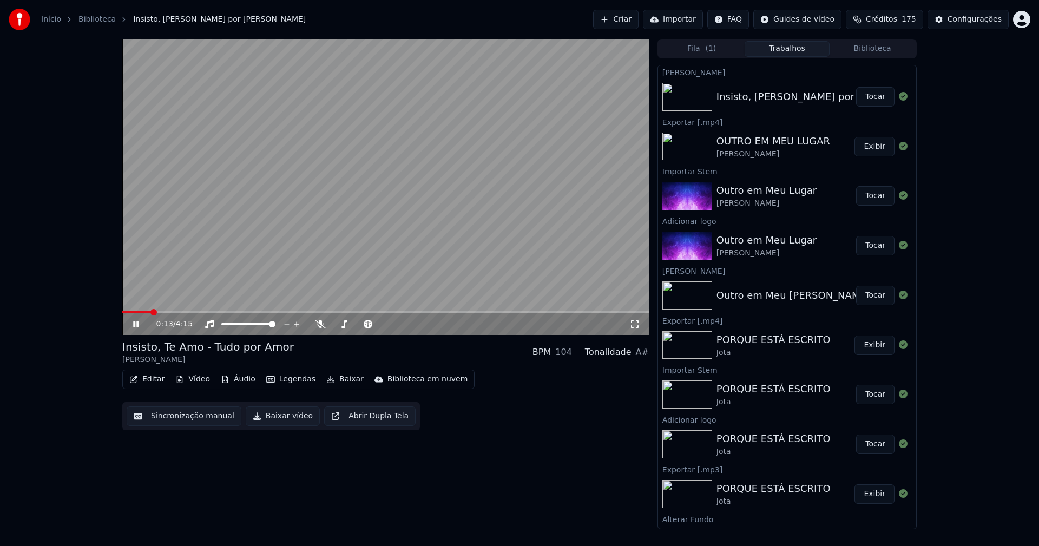
drag, startPoint x: 137, startPoint y: 325, endPoint x: 150, endPoint y: 337, distance: 17.6
click at [137, 325] on icon at bounding box center [135, 324] width 5 height 6
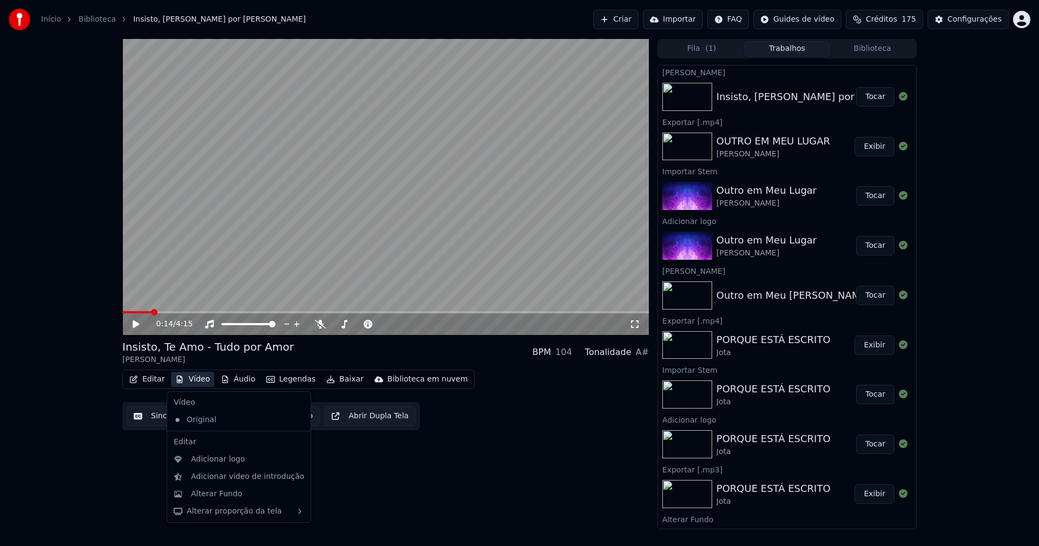
click at [186, 379] on button "Vídeo" at bounding box center [192, 379] width 43 height 15
click at [210, 462] on div "Adicionar logo" at bounding box center [218, 459] width 54 height 11
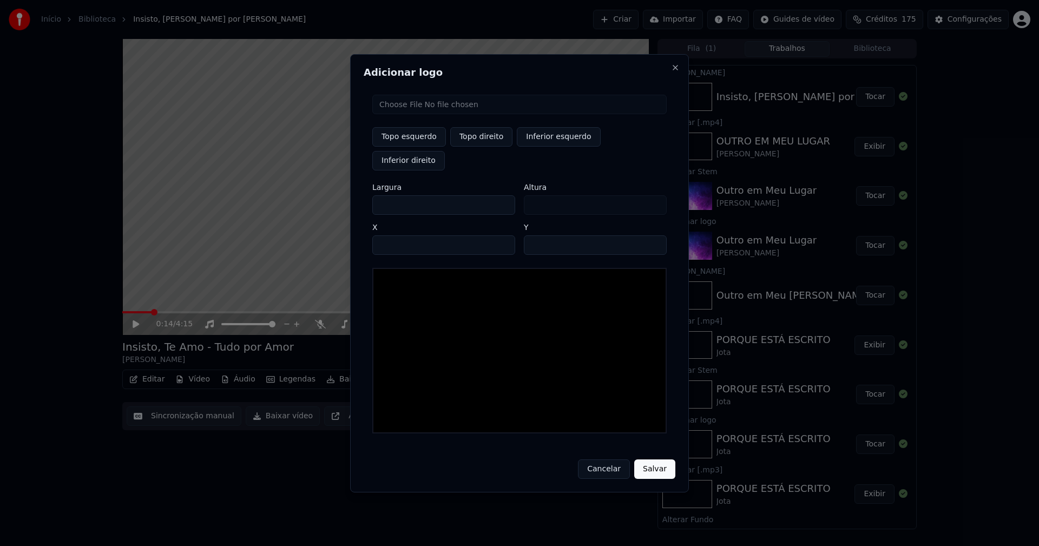
click at [419, 114] on input "file" at bounding box center [519, 104] width 294 height 19
type input "**********"
click at [475, 147] on button "Topo direito" at bounding box center [481, 136] width 62 height 19
type input "****"
drag, startPoint x: 390, startPoint y: 192, endPoint x: 373, endPoint y: 198, distance: 18.0
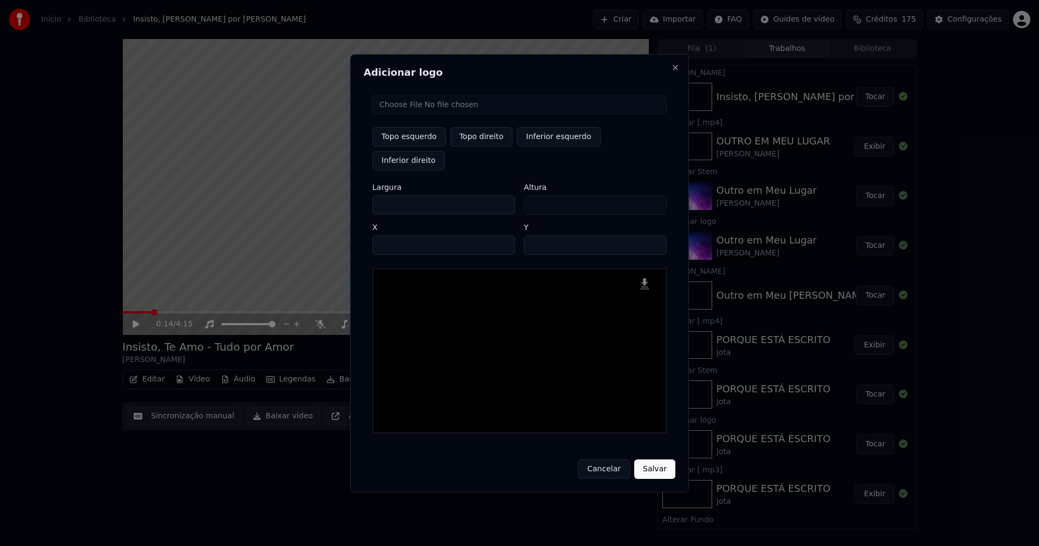
click at [373, 198] on div "Topo esquerdo Topo direito Inferior esquerdo Inferior direito Largura *** Altur…" at bounding box center [520, 264] width 312 height 356
type input "**"
type input "***"
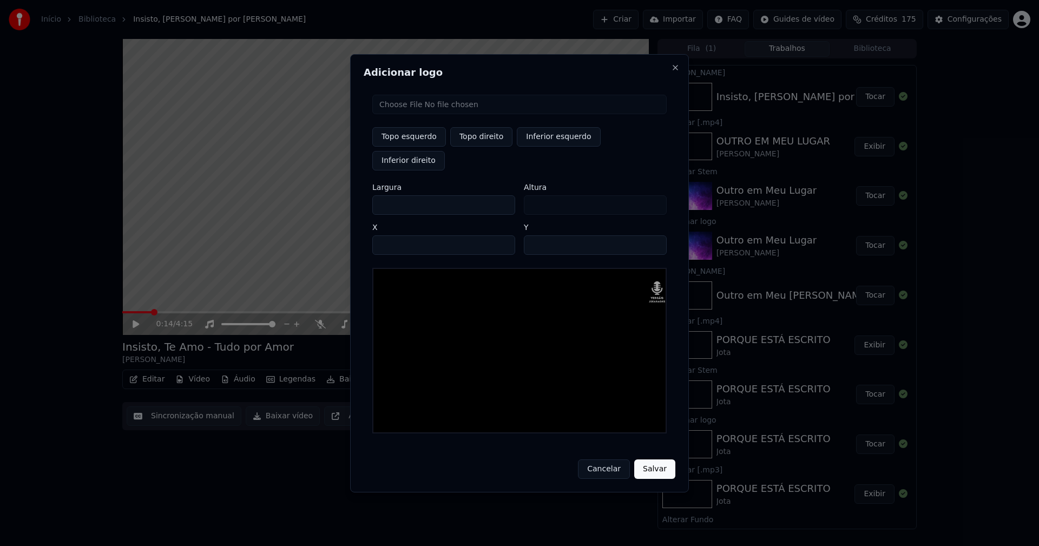
type input "***"
click at [395, 235] on input "****" at bounding box center [443, 244] width 143 height 19
type input "****"
click at [534, 235] on input "**" at bounding box center [595, 244] width 143 height 19
type input "**"
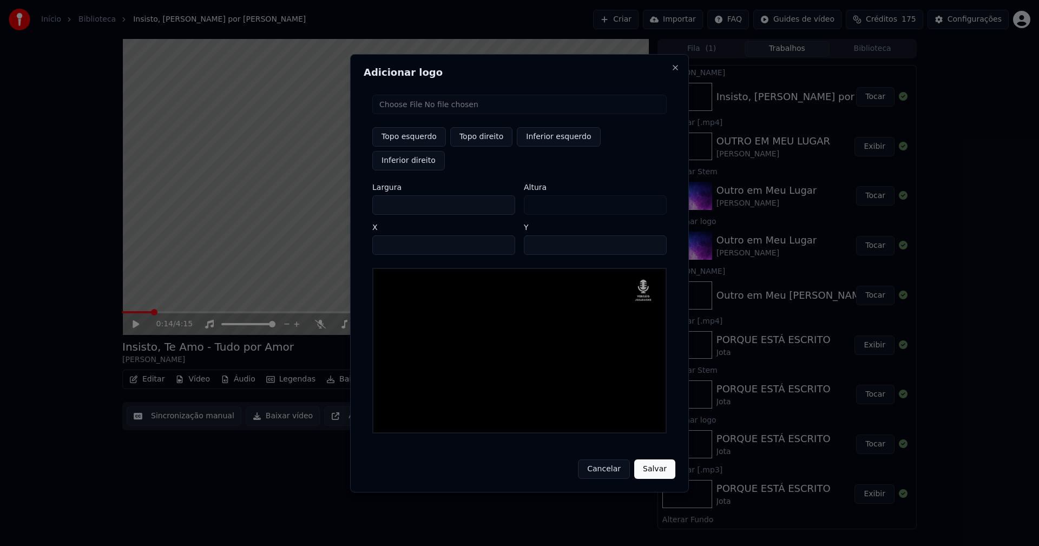
click at [660, 460] on button "Salvar" at bounding box center [654, 468] width 41 height 19
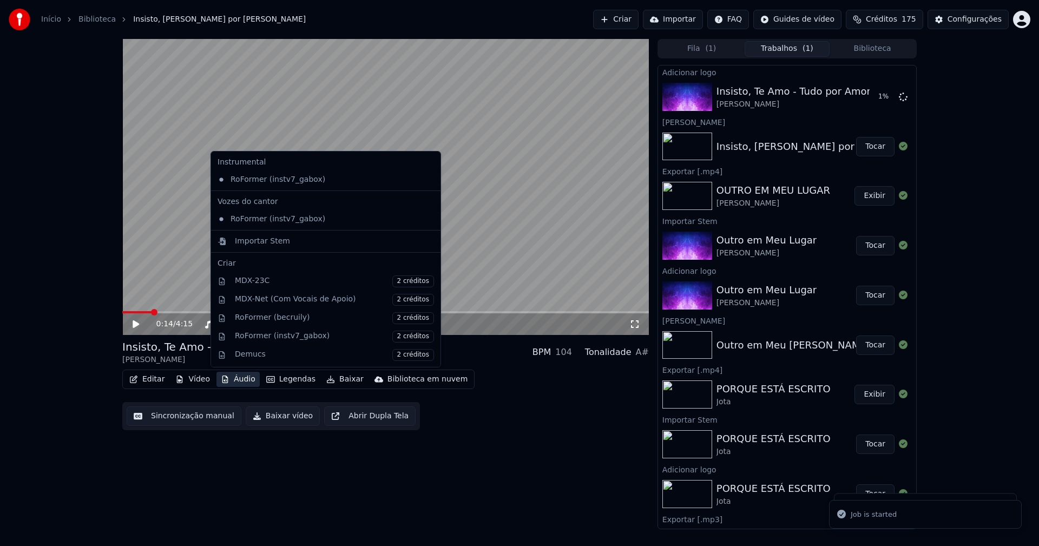
click at [235, 383] on button "Áudio" at bounding box center [237, 379] width 43 height 15
click at [239, 239] on div "Importar Stem" at bounding box center [262, 241] width 55 height 11
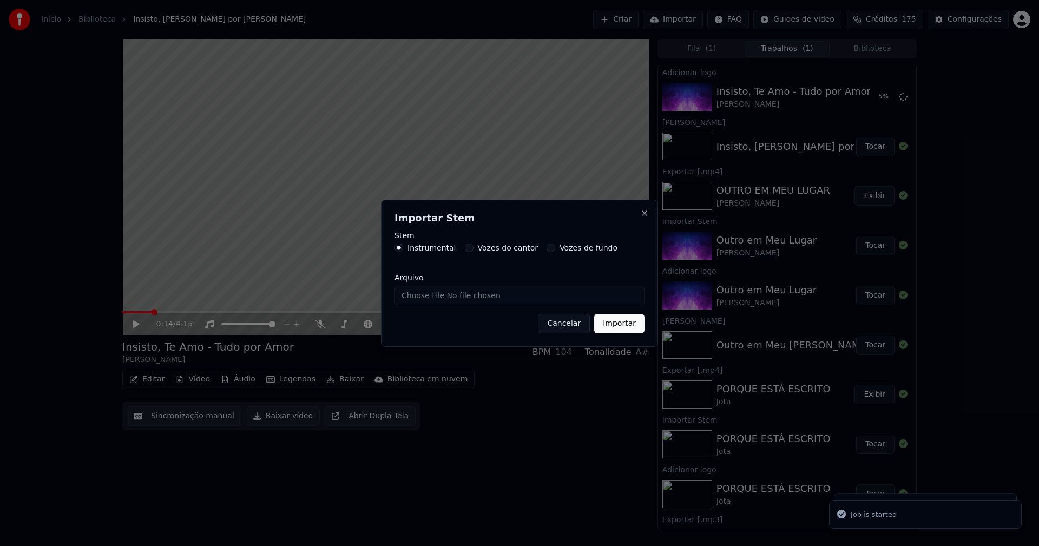
click at [431, 298] on input "Arquivo" at bounding box center [519, 295] width 250 height 19
type input "**********"
click at [624, 325] on button "Importar" at bounding box center [619, 323] width 50 height 19
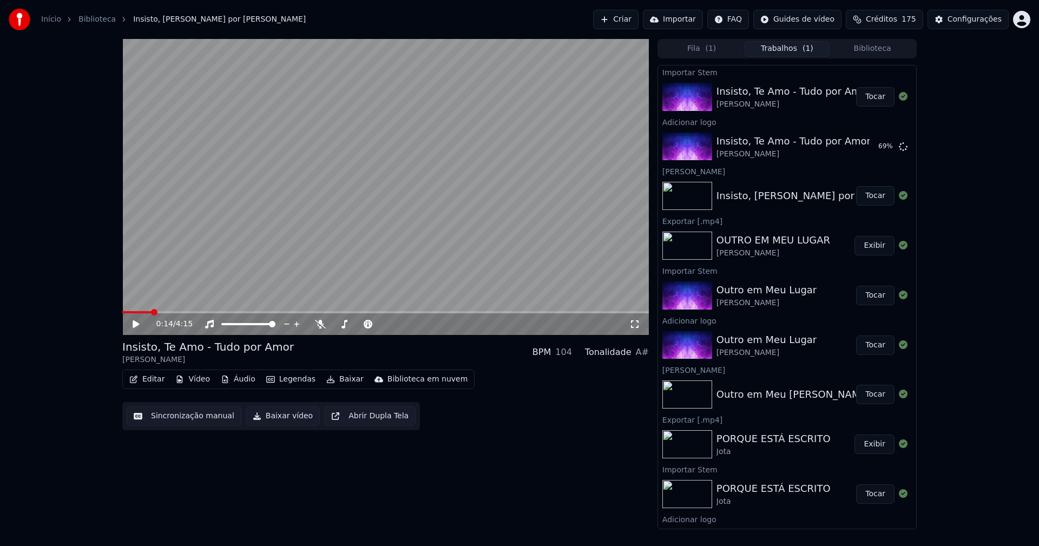
click at [234, 380] on button "Áudio" at bounding box center [237, 379] width 43 height 15
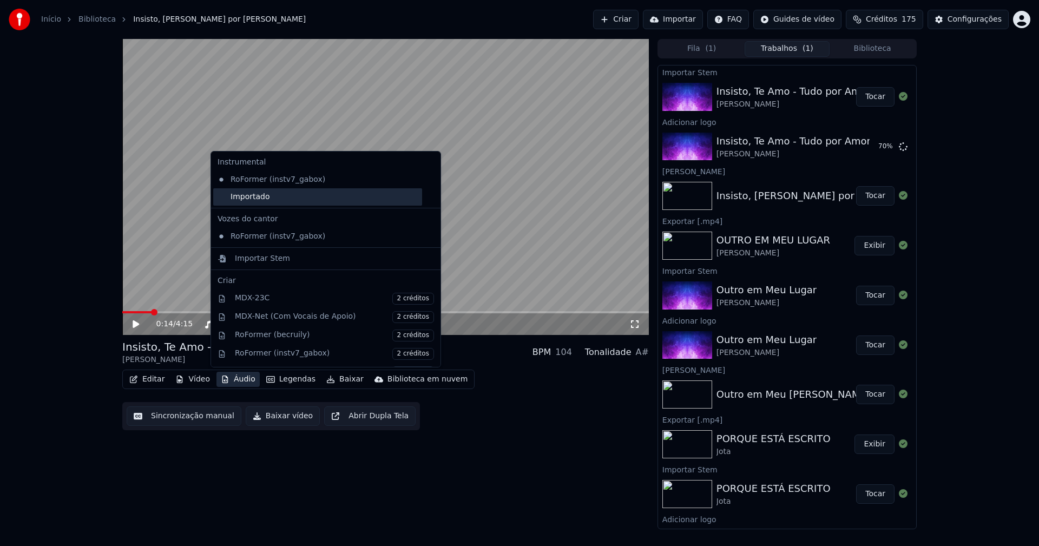
click at [223, 196] on div "Importado" at bounding box center [317, 196] width 209 height 17
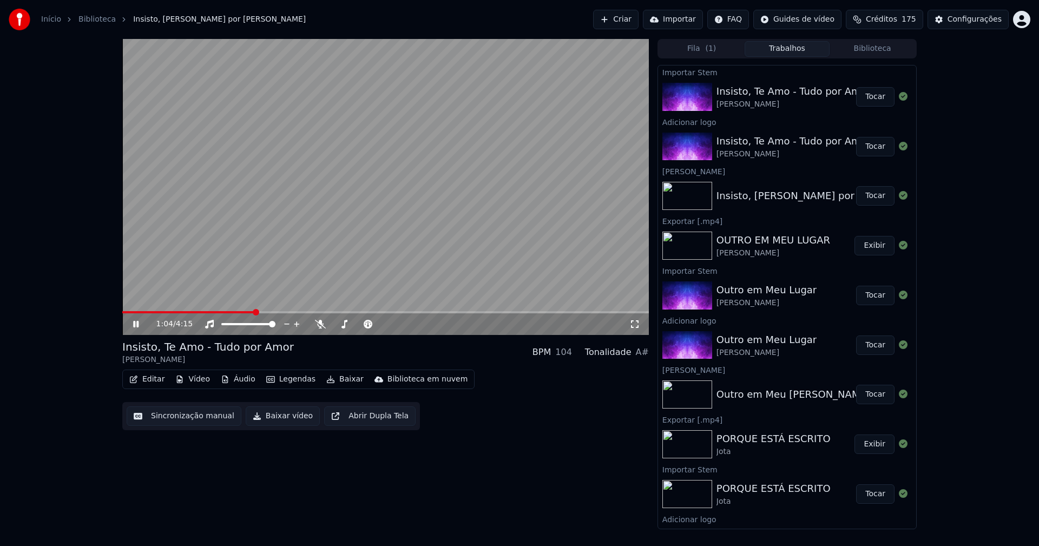
click at [871, 144] on button "Tocar" at bounding box center [875, 146] width 38 height 19
click at [143, 325] on icon at bounding box center [143, 324] width 25 height 9
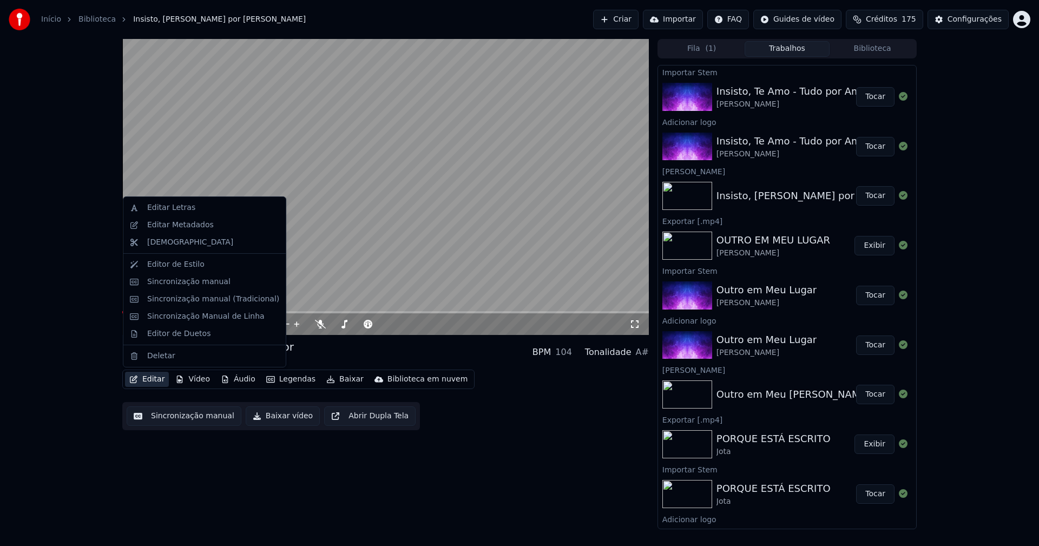
click at [153, 383] on button "Editar" at bounding box center [147, 379] width 44 height 15
click at [189, 227] on div "Editar Metadados" at bounding box center [180, 225] width 67 height 11
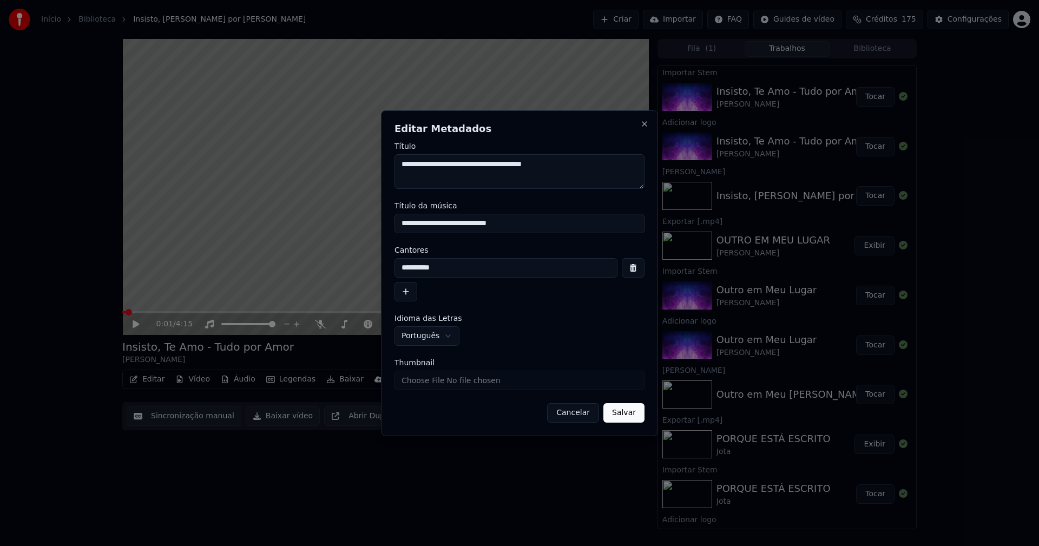
click at [424, 224] on input "**********" at bounding box center [519, 223] width 250 height 19
click at [438, 223] on input "**********" at bounding box center [519, 223] width 250 height 19
click at [457, 223] on input "**********" at bounding box center [519, 223] width 250 height 19
click at [451, 222] on input "**********" at bounding box center [519, 223] width 250 height 19
click at [483, 225] on input "**********" at bounding box center [519, 223] width 250 height 19
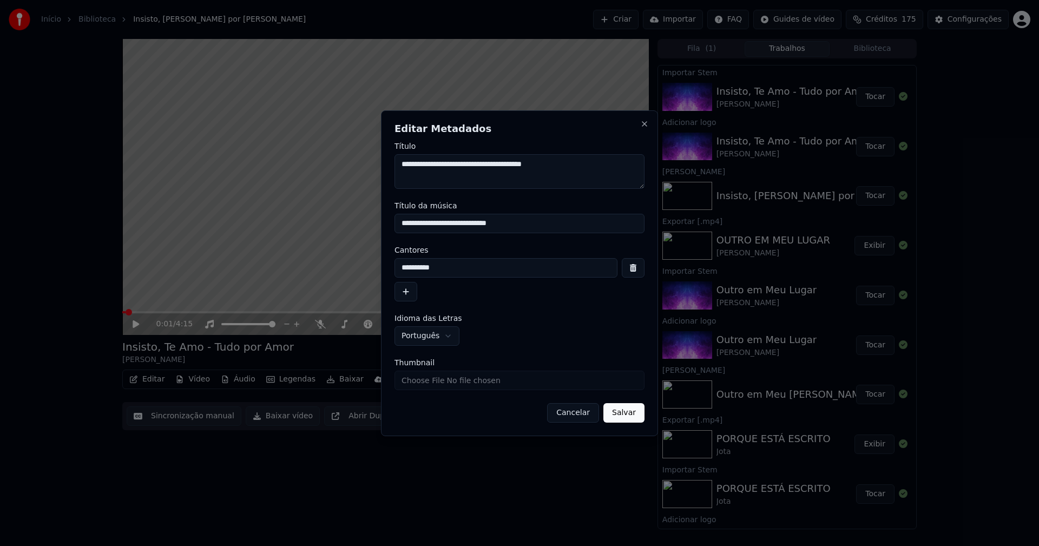
click at [500, 223] on input "**********" at bounding box center [519, 223] width 250 height 19
click at [526, 224] on input "**********" at bounding box center [519, 223] width 250 height 19
type input "**********"
click at [424, 383] on input "Thumbnail" at bounding box center [519, 380] width 250 height 19
type input "**********"
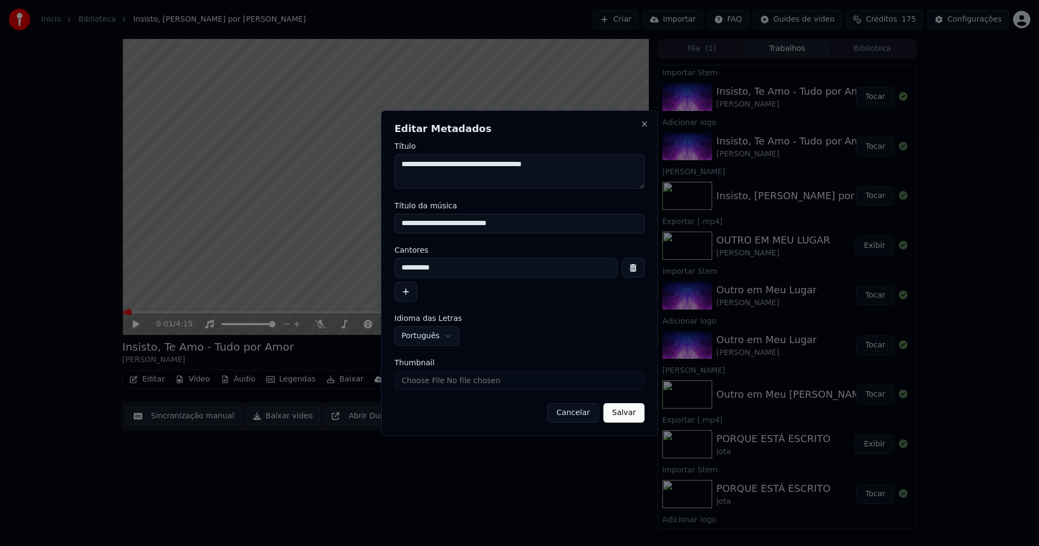
drag, startPoint x: 635, startPoint y: 416, endPoint x: 603, endPoint y: 409, distance: 32.6
click at [635, 416] on button "Salvar" at bounding box center [623, 412] width 41 height 19
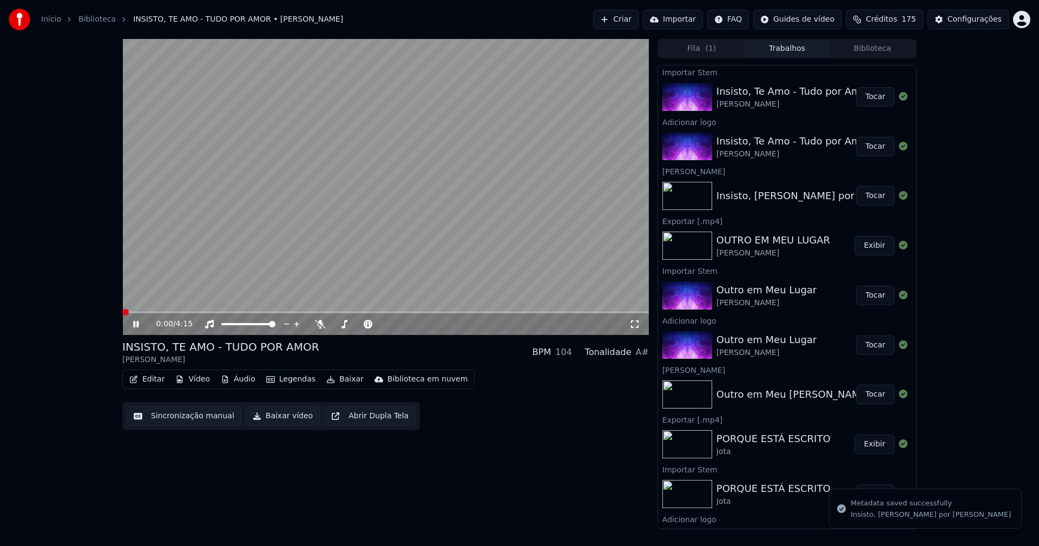
click at [122, 312] on span at bounding box center [122, 312] width 0 height 2
click at [136, 326] on icon at bounding box center [143, 324] width 25 height 9
click at [134, 325] on icon at bounding box center [136, 324] width 6 height 8
click at [139, 327] on icon at bounding box center [143, 324] width 25 height 9
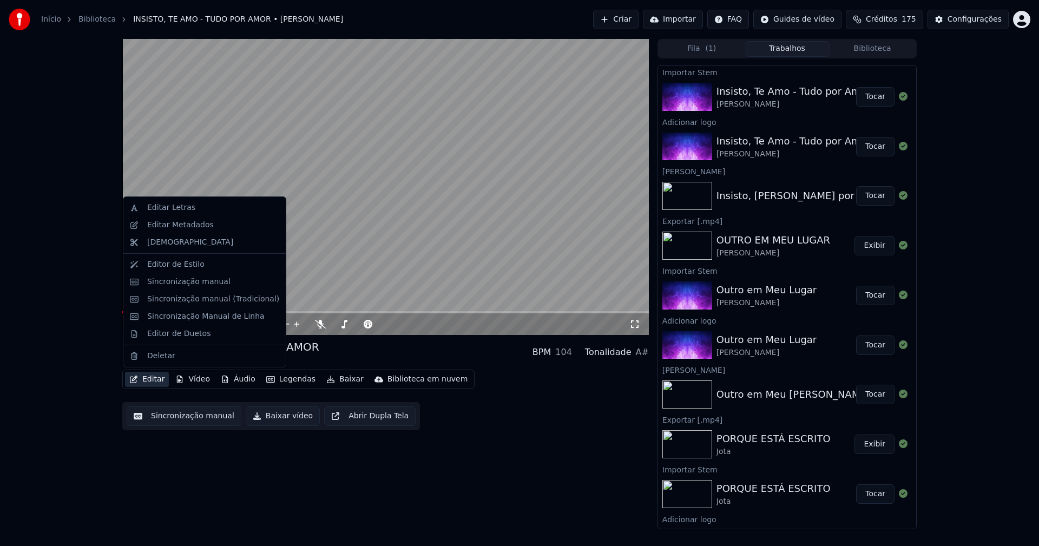
click at [154, 380] on button "Editar" at bounding box center [147, 379] width 44 height 15
click at [202, 301] on div "Sincronização manual (Tradicional)" at bounding box center [213, 299] width 132 height 11
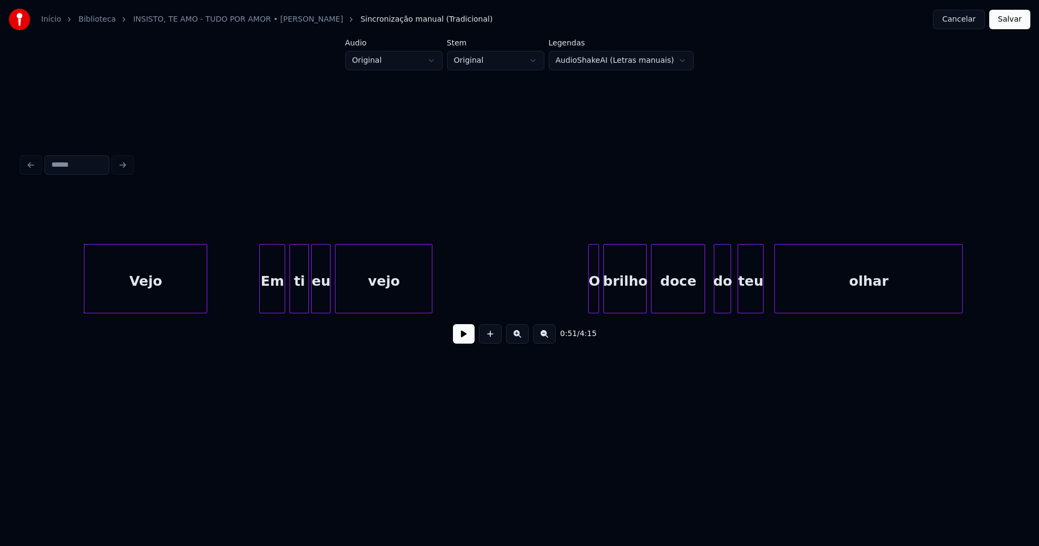
scroll to position [0, 5453]
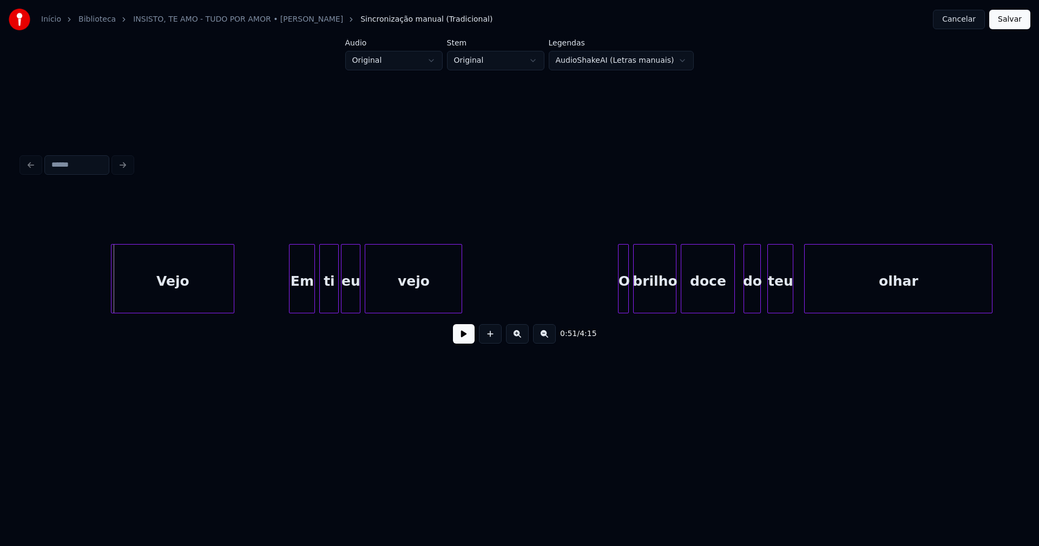
click at [186, 293] on div "Vejo" at bounding box center [172, 282] width 122 height 74
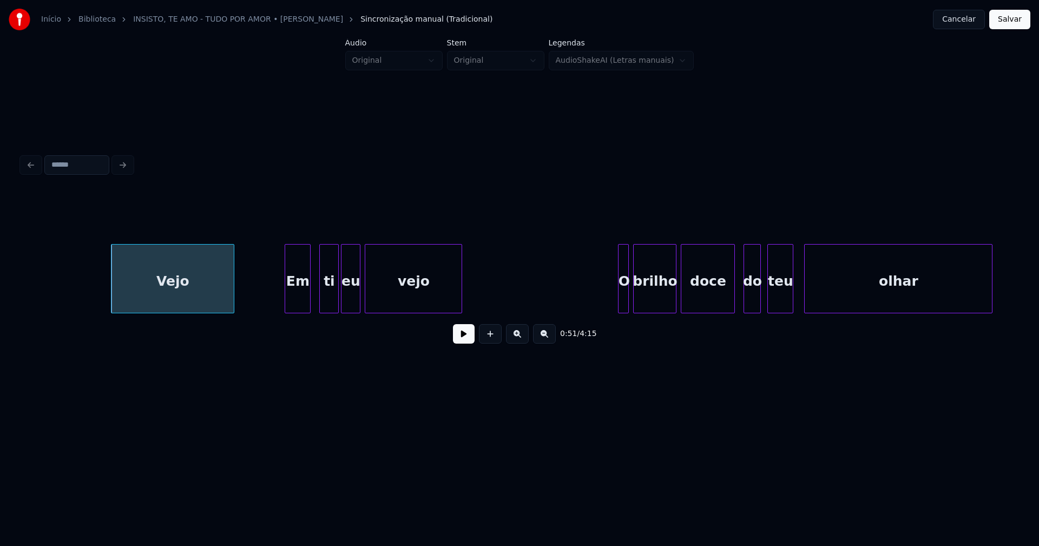
click at [297, 301] on div "Em" at bounding box center [297, 282] width 25 height 74
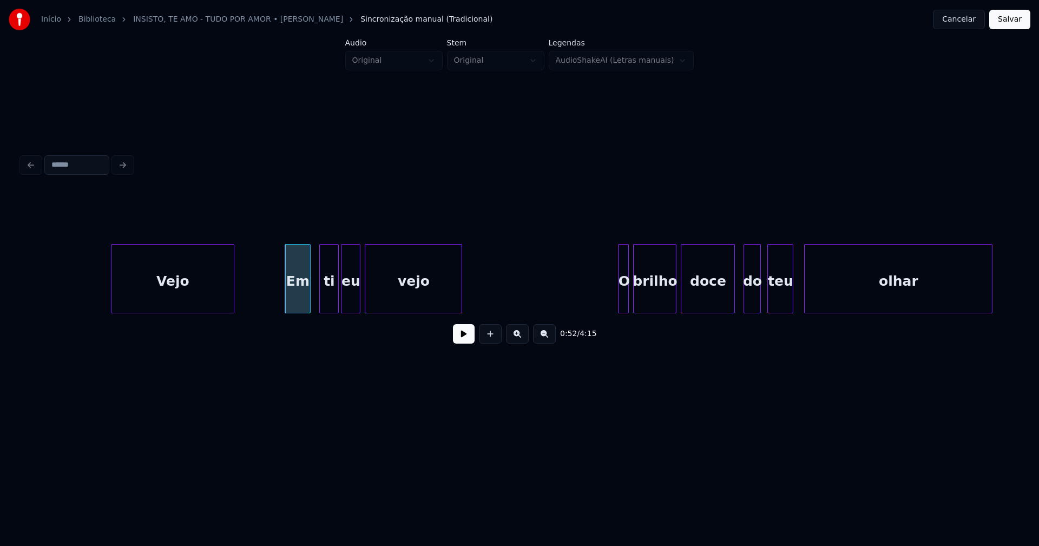
drag, startPoint x: 247, startPoint y: 318, endPoint x: 256, endPoint y: 318, distance: 9.2
click at [256, 313] on div "Vejo Em ti eu vejo O brilho doce do teu olhar" at bounding box center [520, 278] width 996 height 69
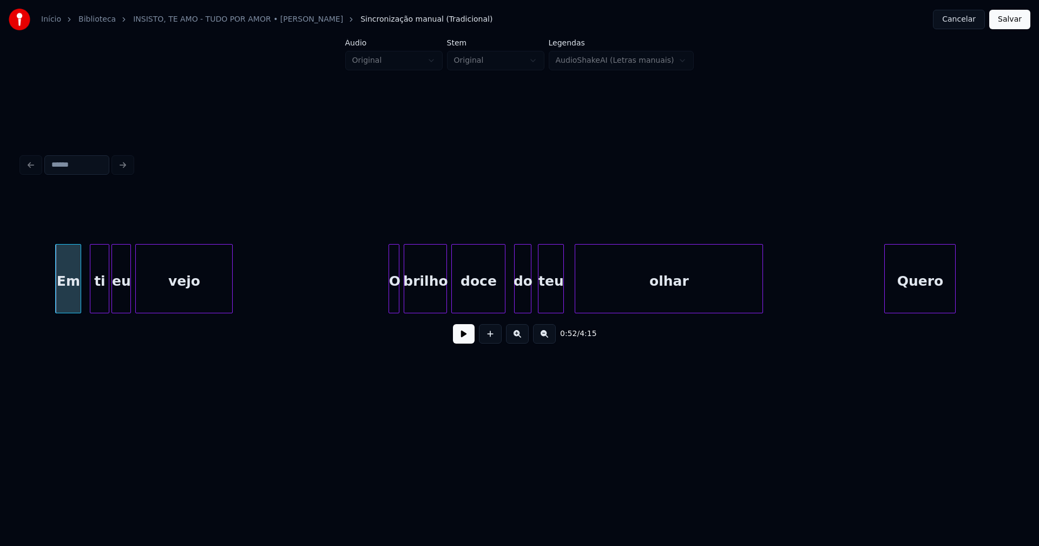
scroll to position [0, 5697]
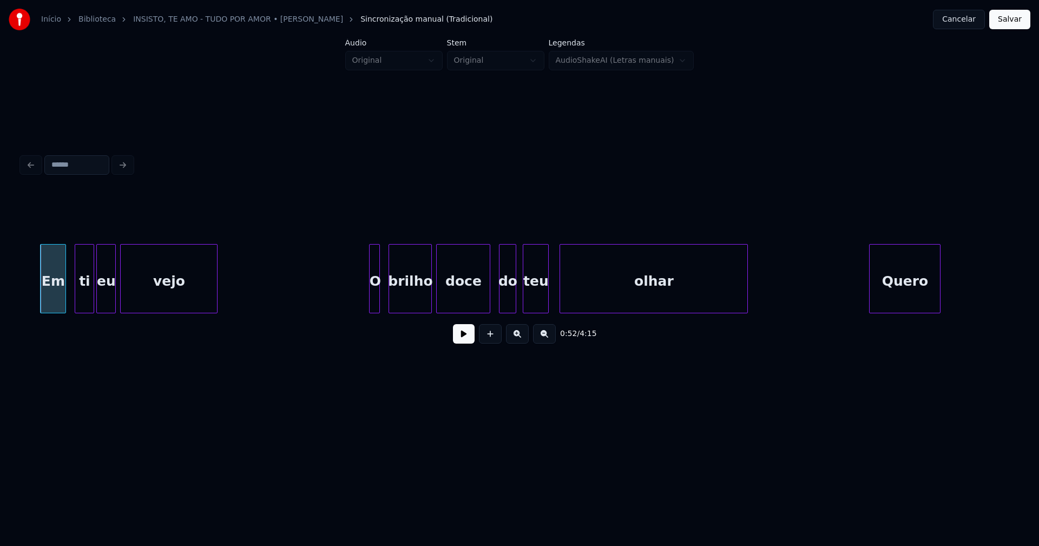
click at [375, 297] on div "O" at bounding box center [375, 282] width 11 height 74
click at [503, 298] on div "do" at bounding box center [505, 282] width 16 height 74
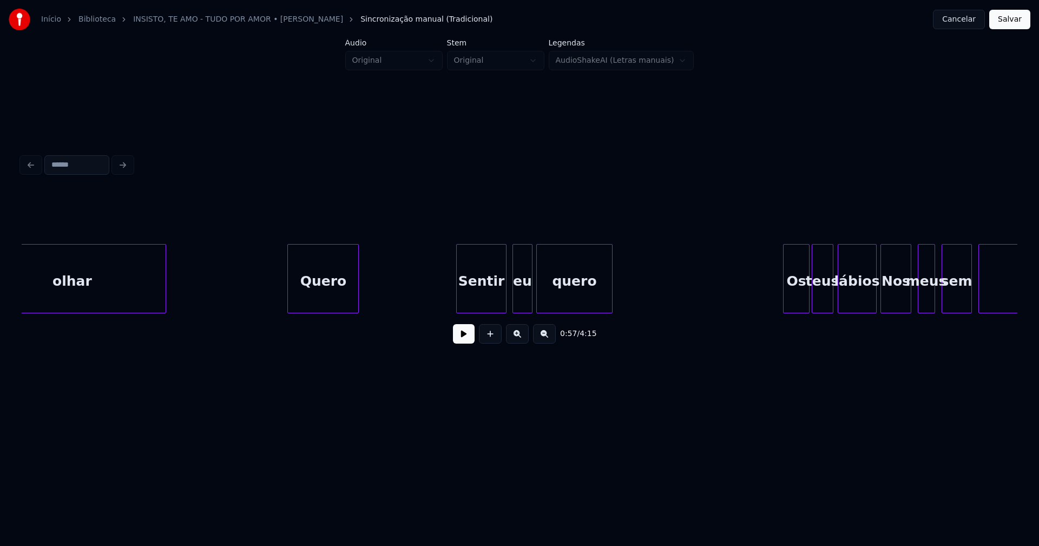
scroll to position [0, 6294]
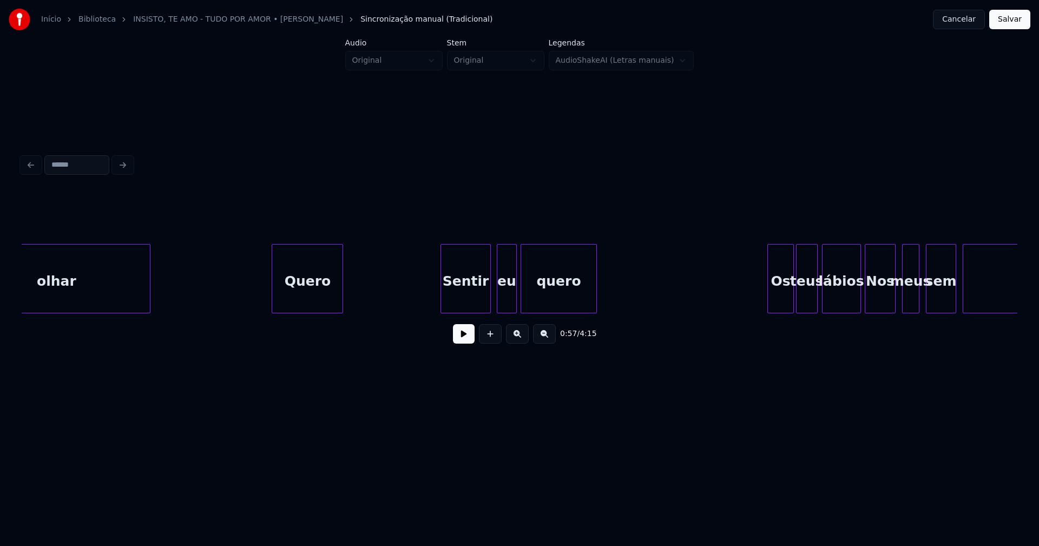
click at [463, 294] on div "Sentir" at bounding box center [465, 282] width 49 height 74
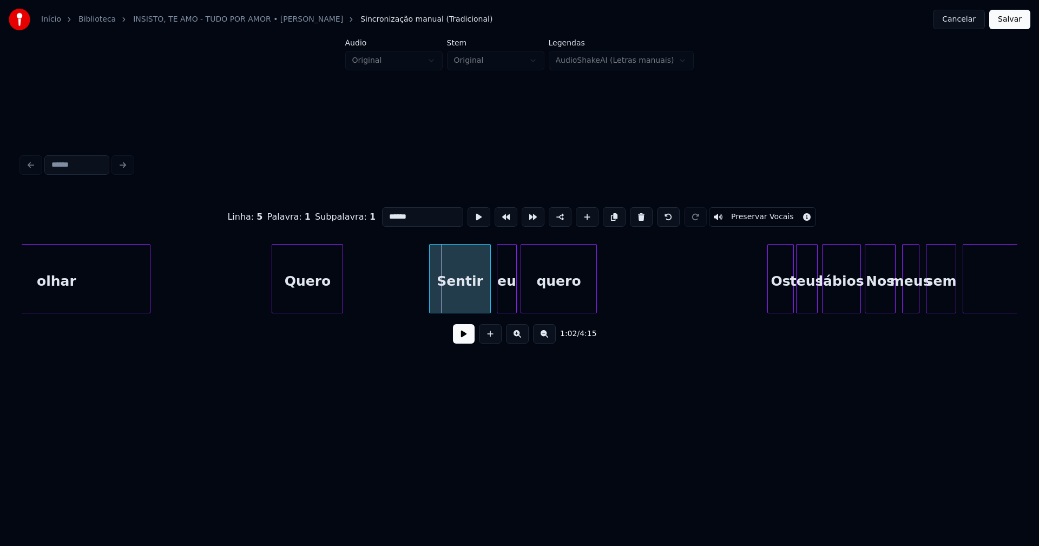
click at [432, 299] on div at bounding box center [431, 279] width 3 height 68
click at [500, 295] on div "eu" at bounding box center [503, 282] width 18 height 74
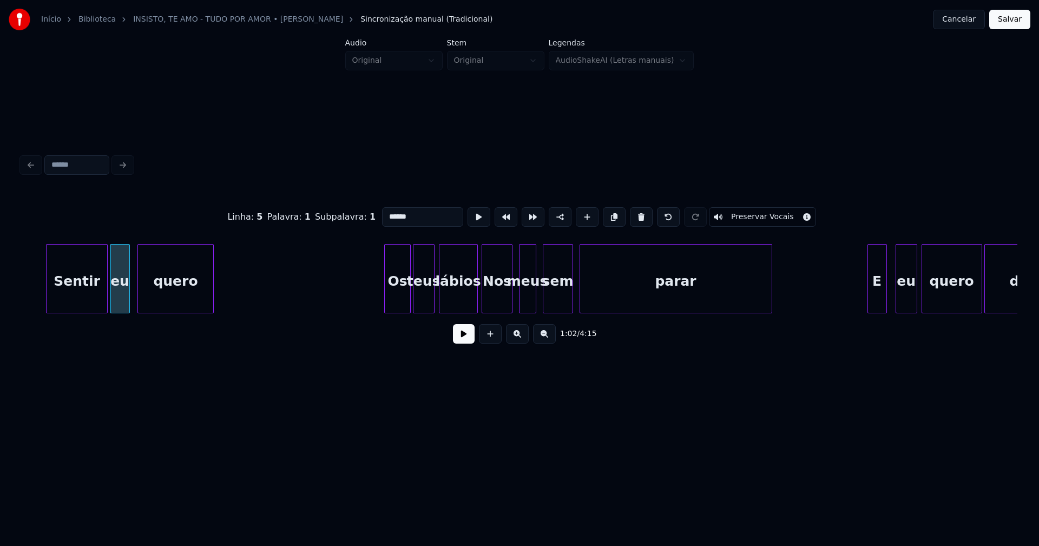
scroll to position [0, 6800]
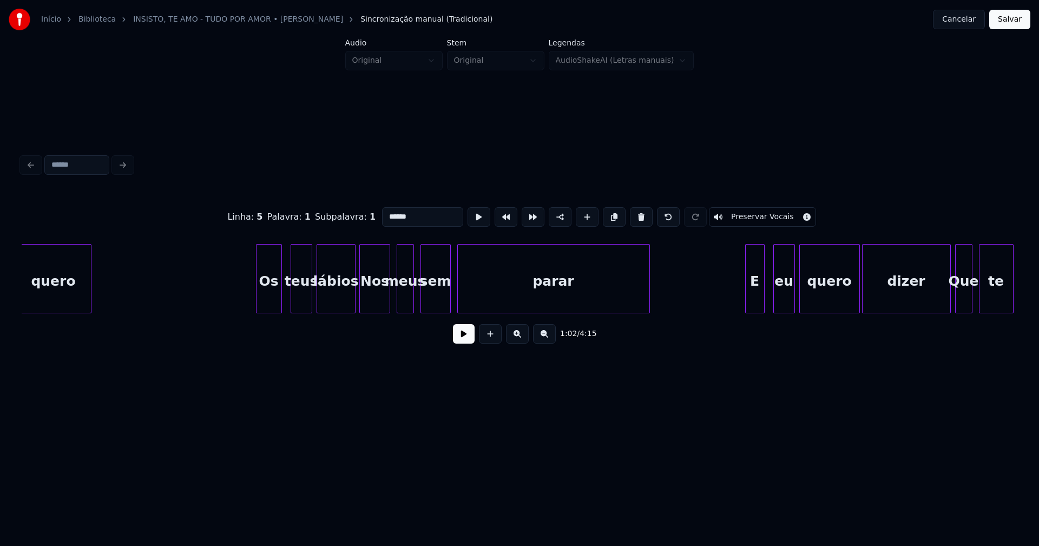
click at [266, 306] on div "Os" at bounding box center [268, 282] width 25 height 74
click at [298, 302] on div "teus" at bounding box center [298, 282] width 21 height 74
click at [331, 301] on div "lábios" at bounding box center [333, 282] width 38 height 74
click at [372, 298] on div "Nos" at bounding box center [374, 282] width 29 height 74
click at [374, 295] on div "Nos" at bounding box center [374, 282] width 29 height 74
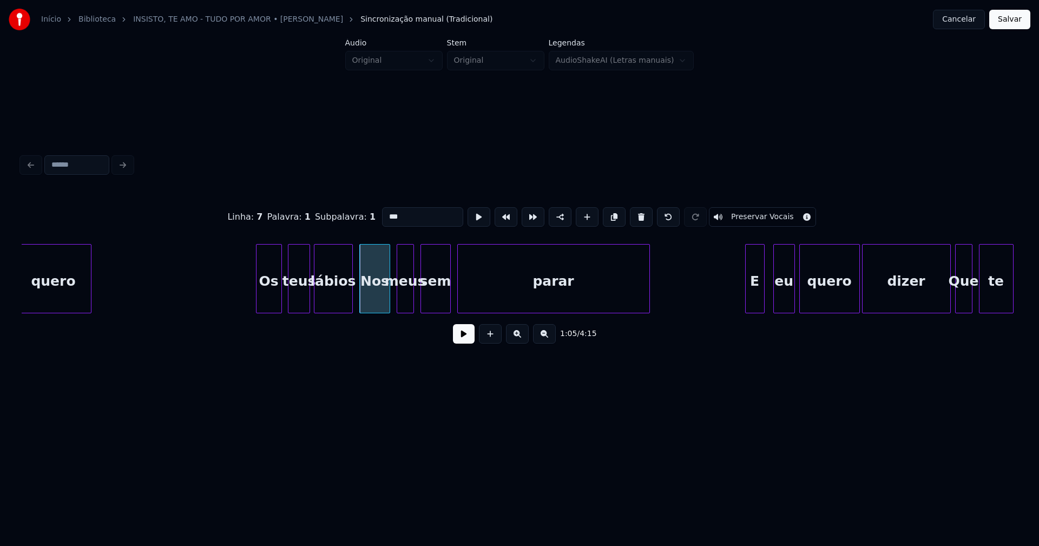
click at [388, 213] on input "***" at bounding box center [422, 216] width 81 height 19
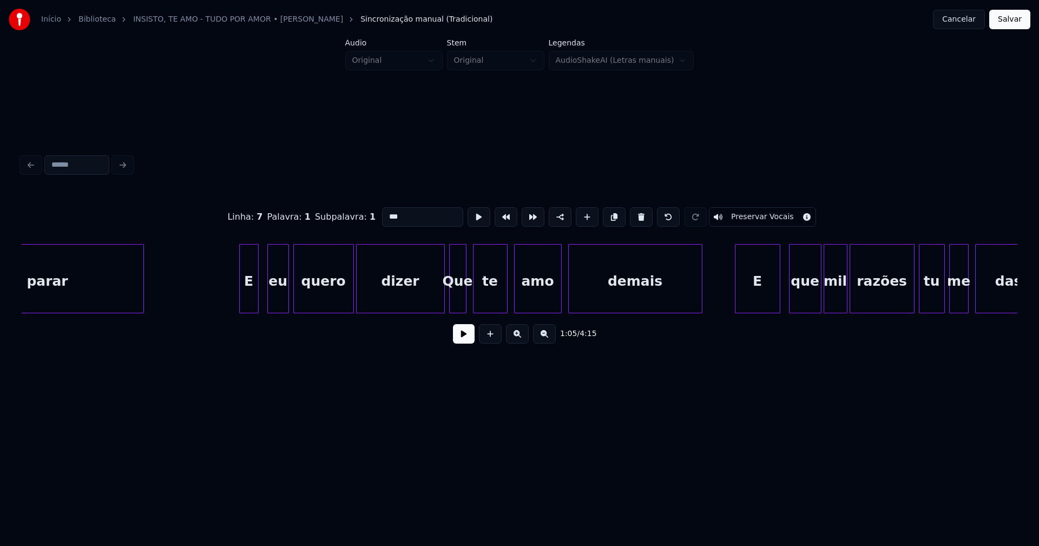
scroll to position [0, 7320]
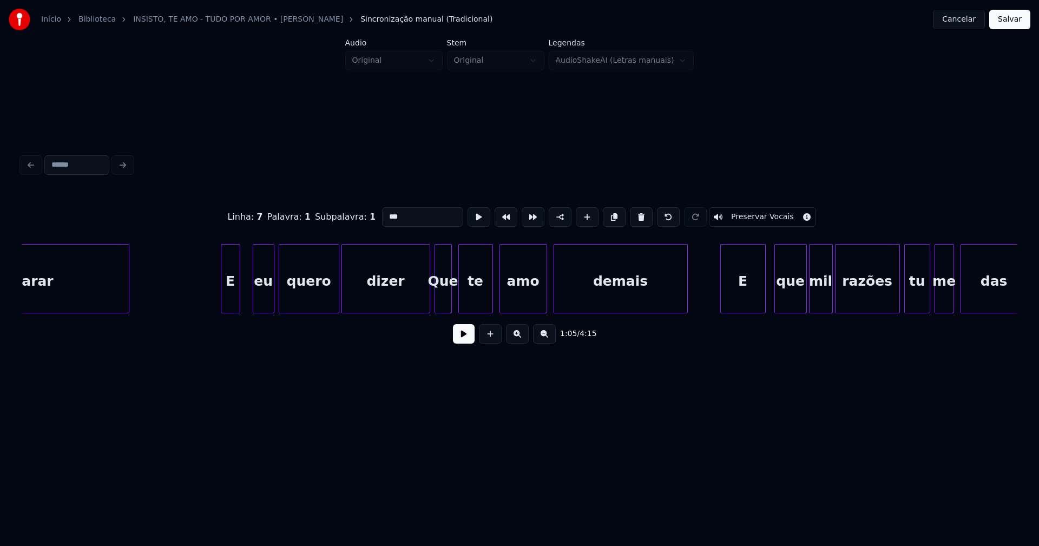
click at [230, 304] on div "E" at bounding box center [230, 282] width 18 height 74
click at [255, 304] on div "eu" at bounding box center [256, 282] width 21 height 74
click at [421, 312] on div "parar E eu quero dizer Que te amo demais E que mil razões tu me das" at bounding box center [520, 278] width 996 height 69
click at [443, 299] on div "Que" at bounding box center [443, 282] width 16 height 74
click at [387, 212] on input "***" at bounding box center [422, 216] width 81 height 19
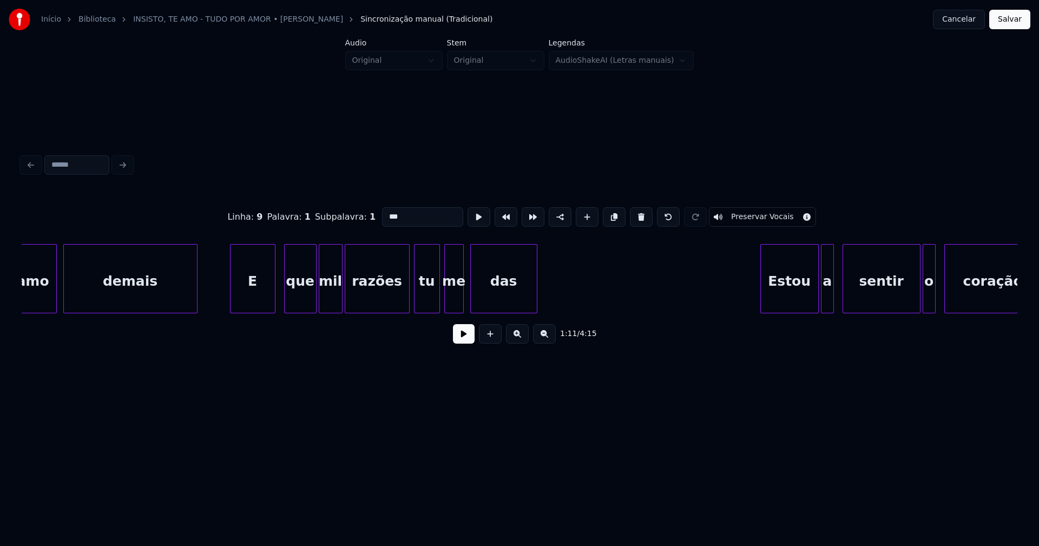
scroll to position [0, 7826]
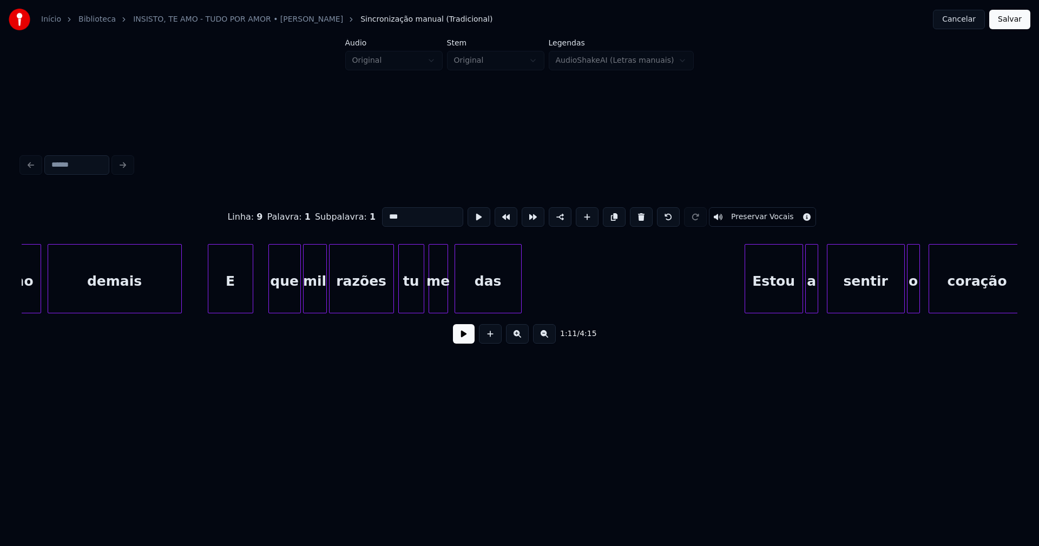
click at [226, 292] on div "E" at bounding box center [230, 282] width 44 height 74
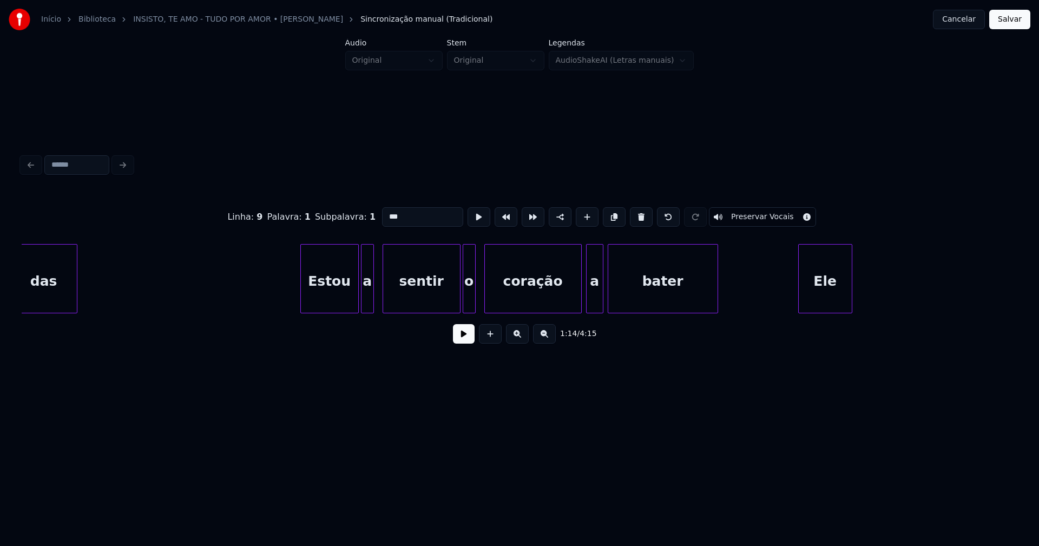
scroll to position [0, 8393]
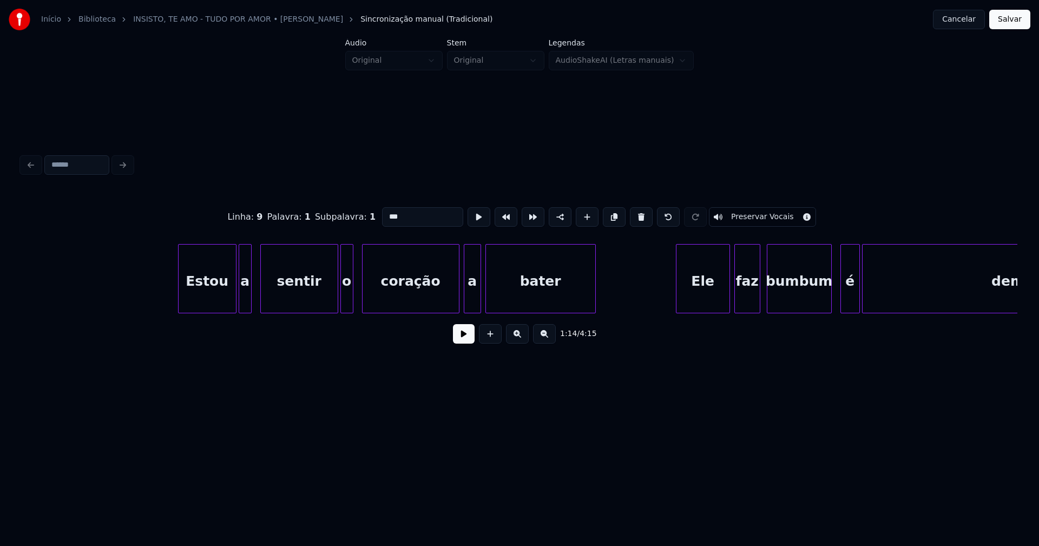
click at [208, 295] on div "Estou" at bounding box center [207, 282] width 57 height 74
type input "*****"
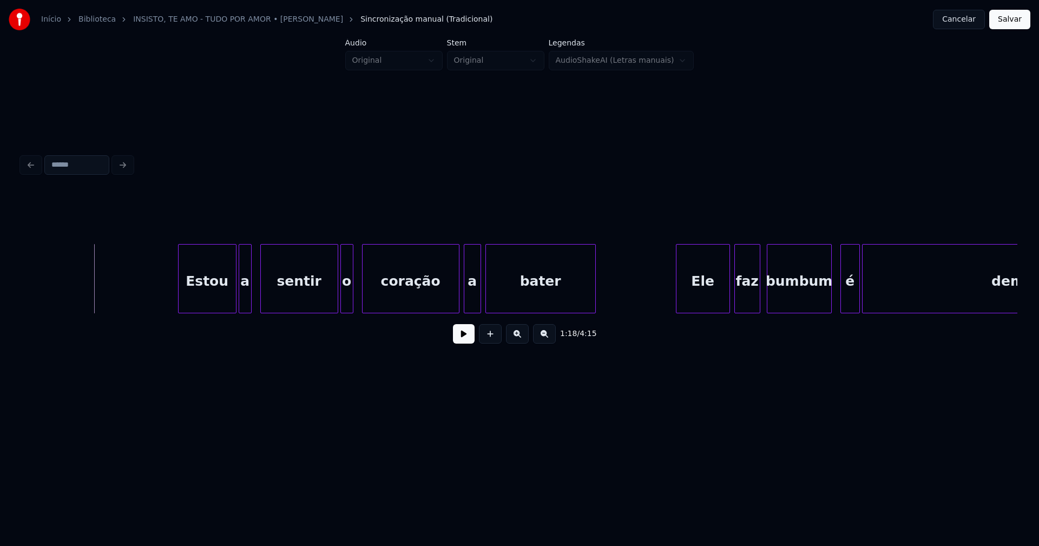
click at [460, 339] on button at bounding box center [464, 333] width 22 height 19
click at [461, 339] on button at bounding box center [464, 333] width 22 height 19
click at [197, 293] on div "Estou" at bounding box center [205, 282] width 57 height 74
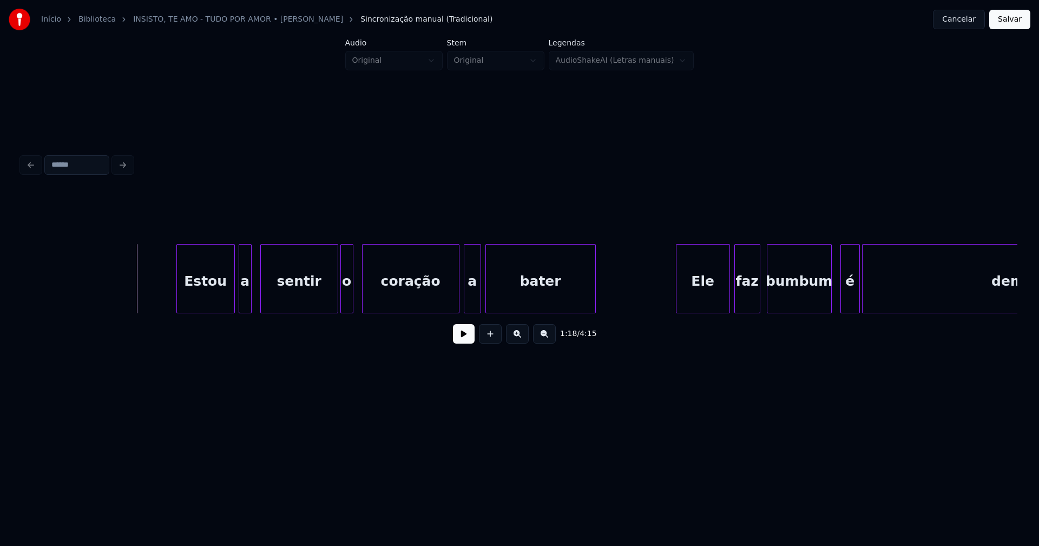
click at [461, 344] on button at bounding box center [464, 333] width 22 height 19
drag, startPoint x: 124, startPoint y: 292, endPoint x: 118, endPoint y: 291, distance: 6.0
click at [328, 306] on div at bounding box center [327, 279] width 3 height 68
click at [339, 302] on div "o" at bounding box center [340, 282] width 12 height 74
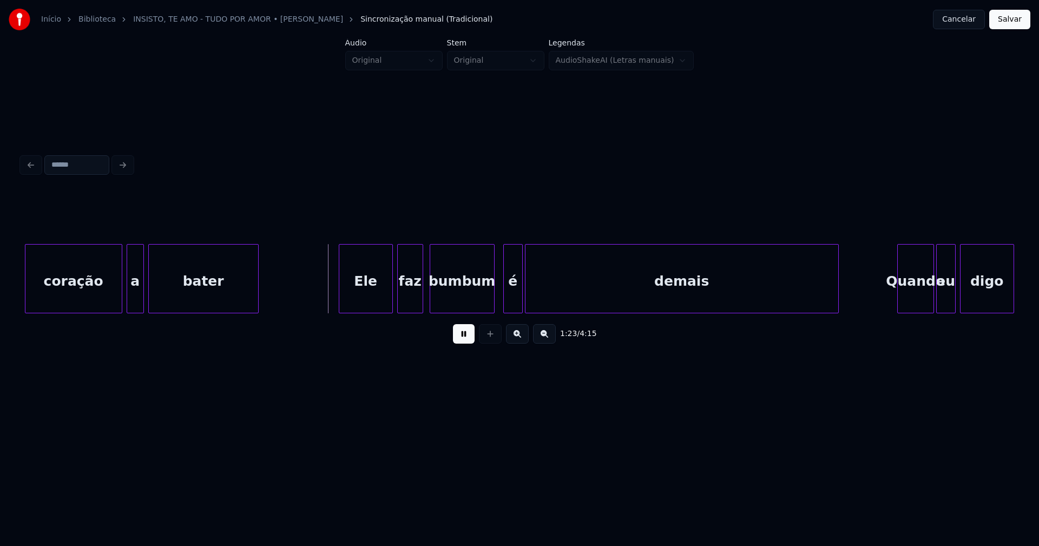
scroll to position [0, 8806]
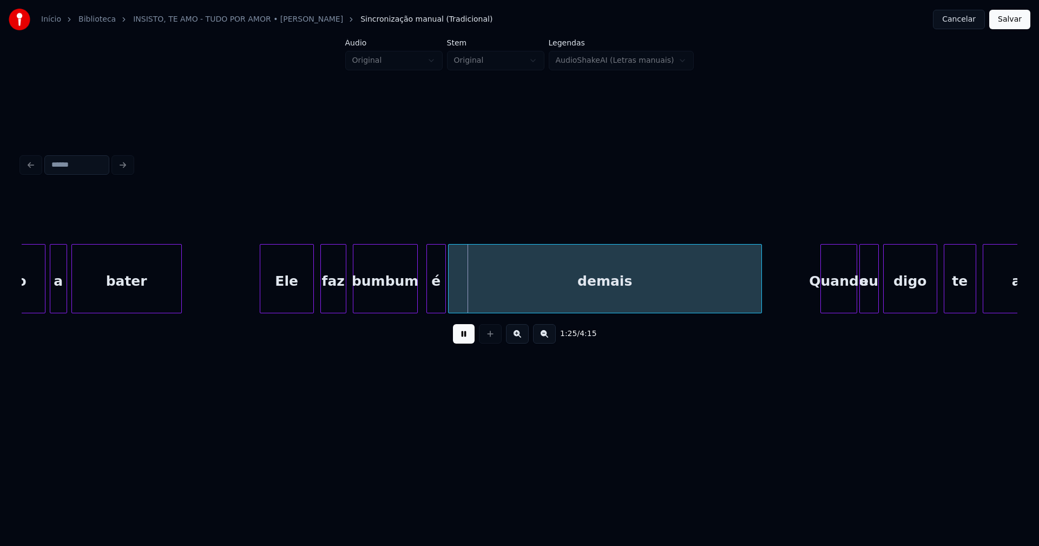
click at [285, 298] on div "Ele" at bounding box center [286, 282] width 53 height 74
click at [331, 302] on div "faz" at bounding box center [331, 282] width 25 height 74
click at [430, 307] on div "é" at bounding box center [429, 282] width 18 height 74
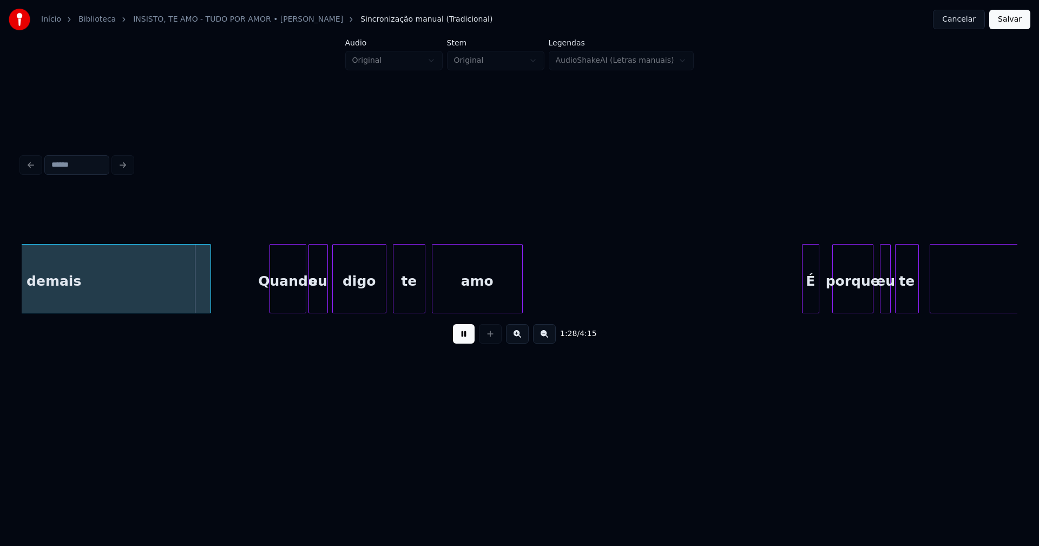
scroll to position [0, 9373]
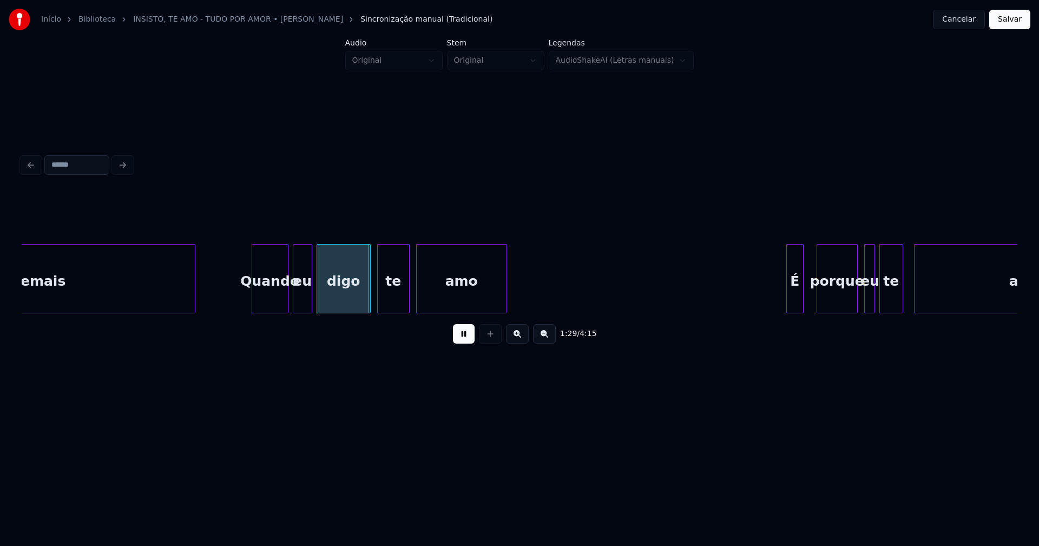
click at [270, 295] on div "Quando" at bounding box center [270, 282] width 36 height 74
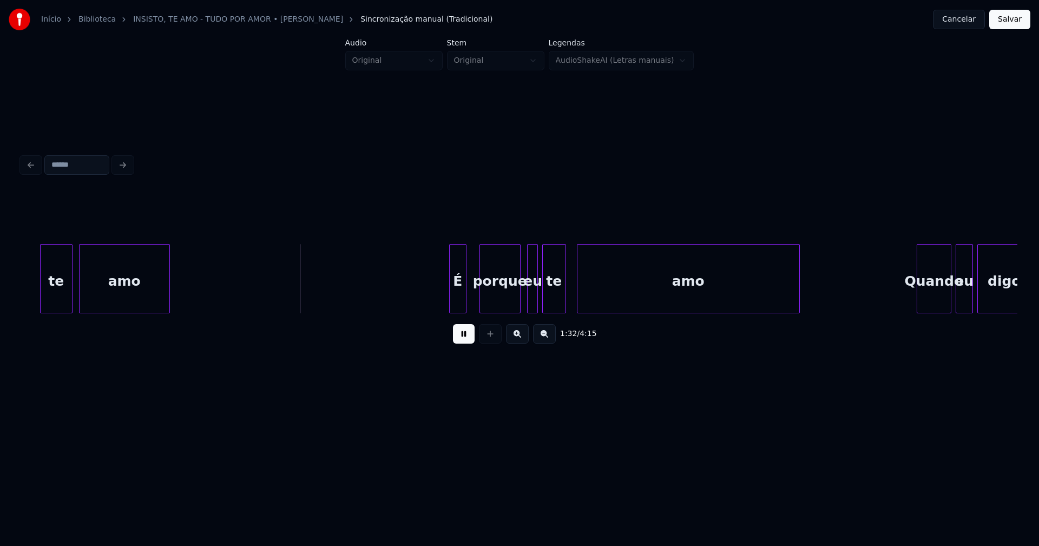
scroll to position [0, 9771]
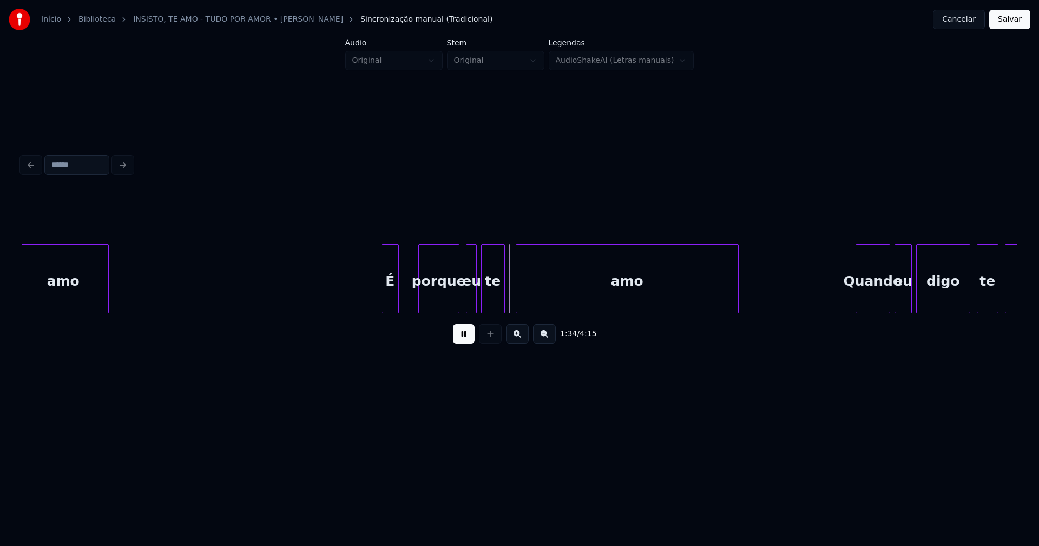
click at [388, 305] on div "É" at bounding box center [390, 282] width 16 height 74
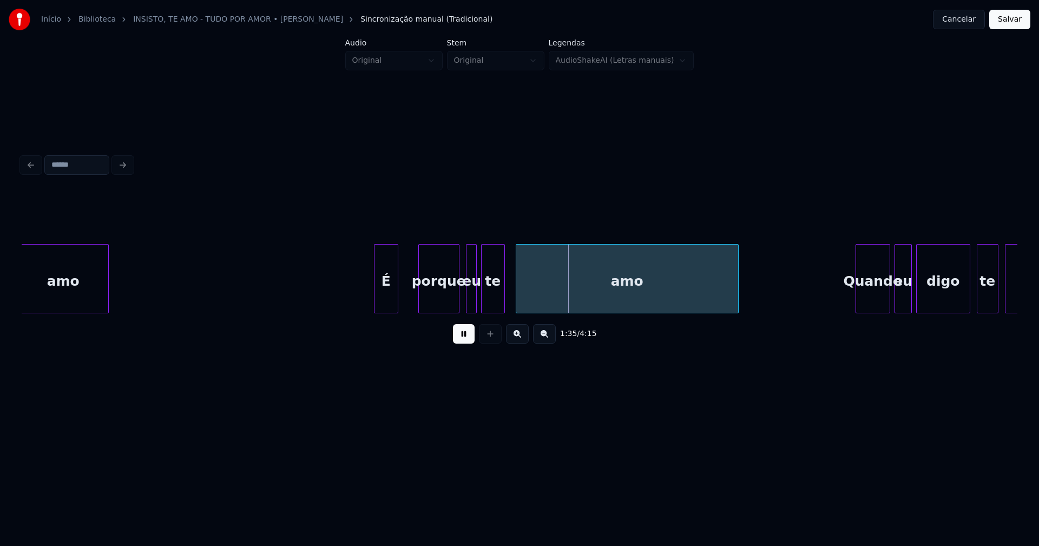
click at [374, 299] on div at bounding box center [375, 279] width 3 height 68
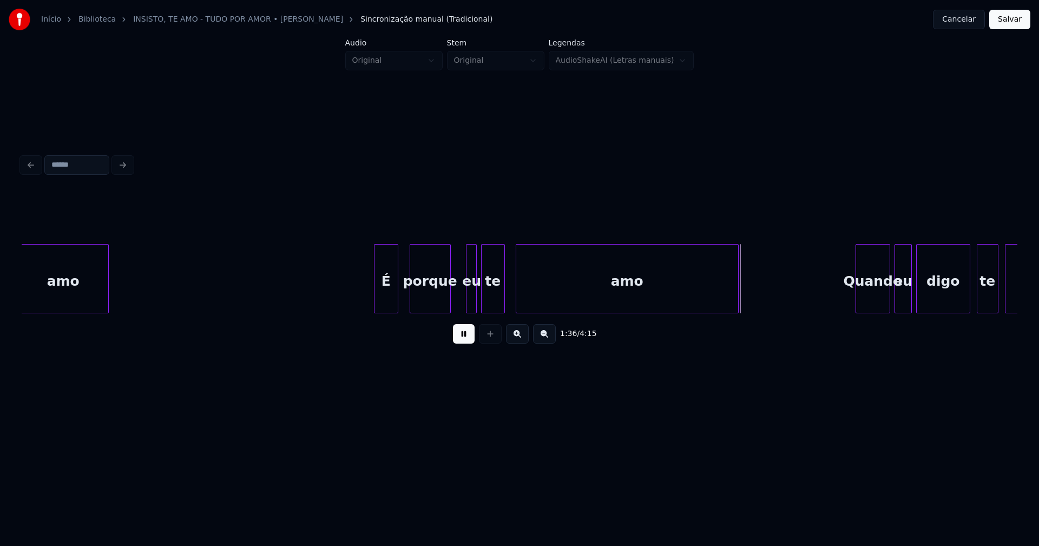
click at [433, 303] on div "porque" at bounding box center [430, 282] width 40 height 74
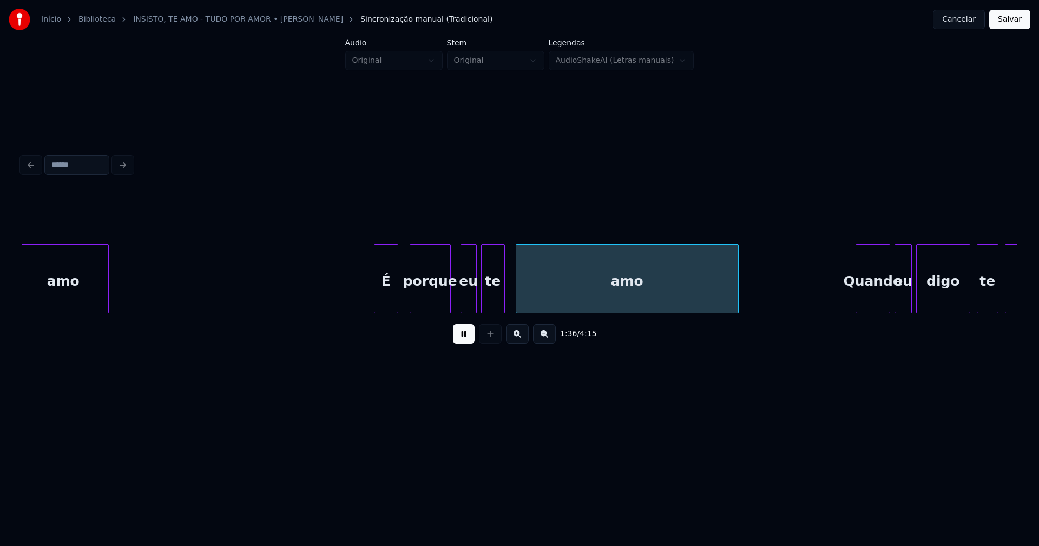
click at [462, 301] on div at bounding box center [462, 279] width 3 height 68
click at [461, 303] on div "eu" at bounding box center [459, 282] width 15 height 74
click at [486, 305] on div "te" at bounding box center [488, 282] width 23 height 74
click at [525, 299] on div "amo" at bounding box center [619, 282] width 222 height 74
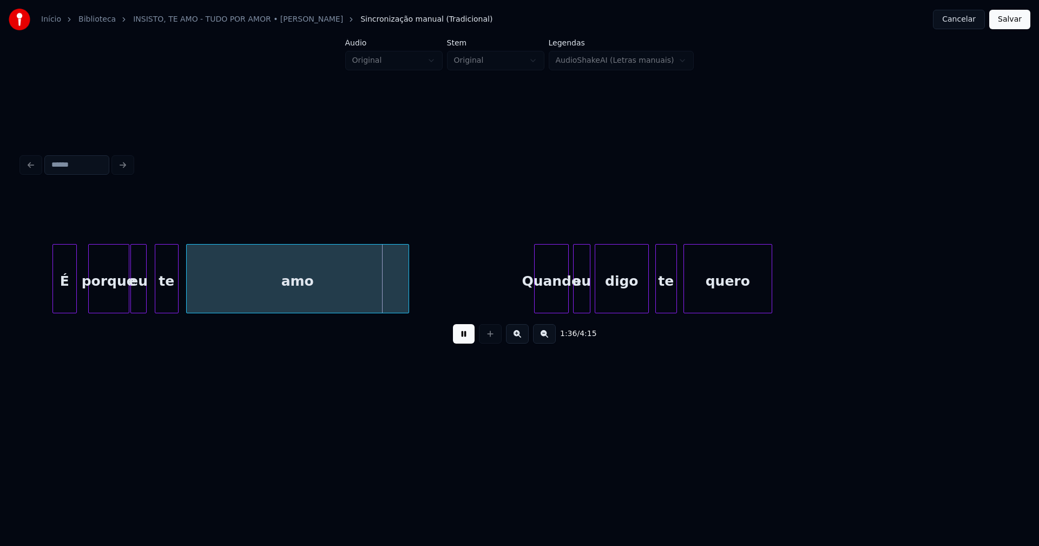
scroll to position [0, 10322]
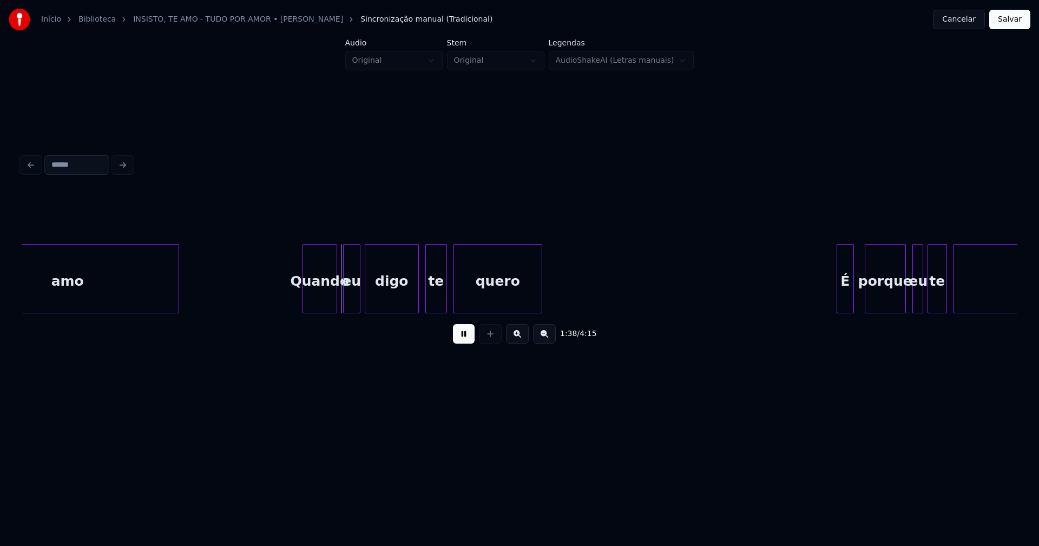
click at [318, 300] on div "Quando" at bounding box center [320, 282] width 34 height 74
click at [350, 302] on div "eu" at bounding box center [349, 282] width 16 height 74
click at [429, 306] on div "te" at bounding box center [434, 282] width 21 height 74
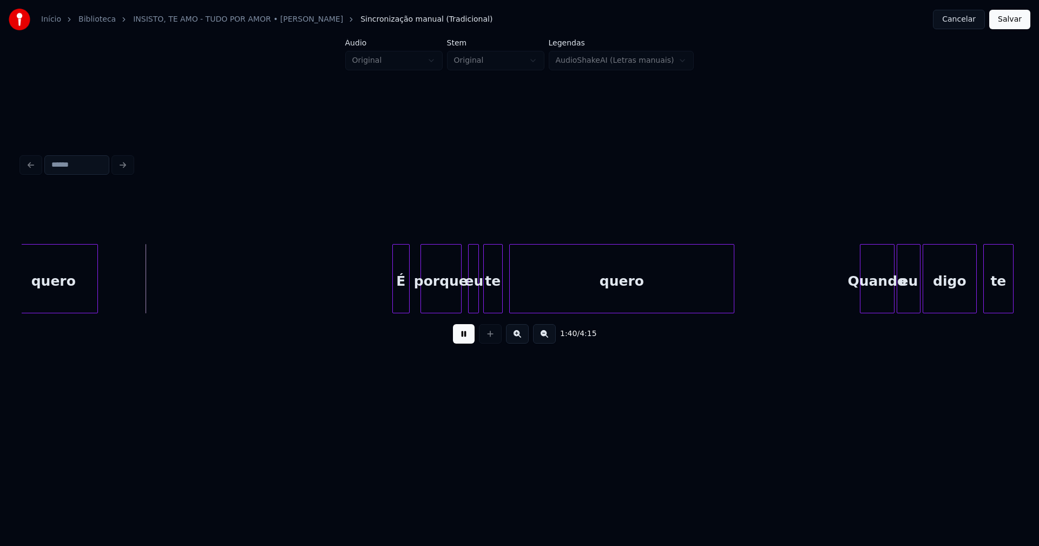
scroll to position [0, 10782]
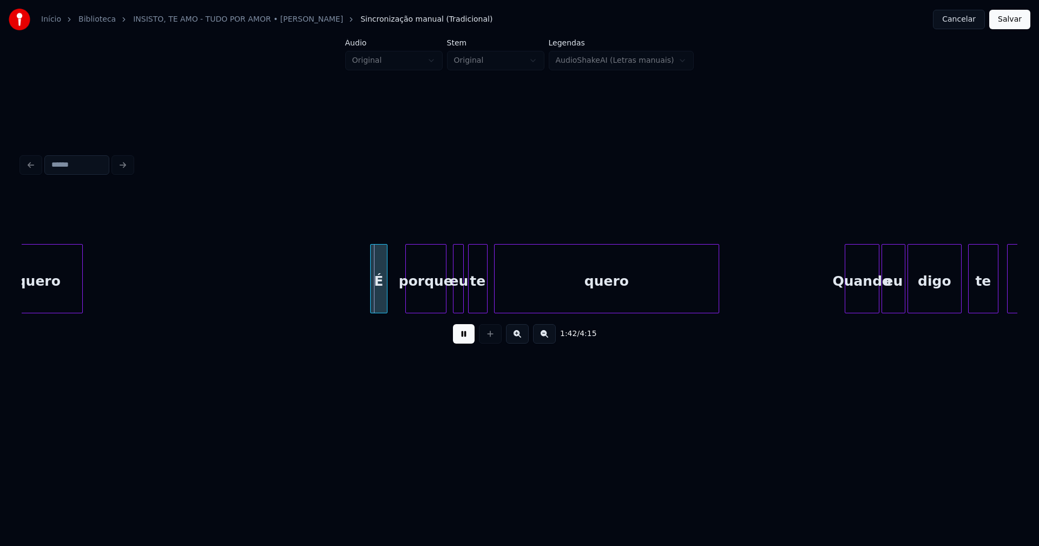
click at [376, 310] on div "quero É porque eu te quero Quando eu digo te amo" at bounding box center [520, 278] width 996 height 69
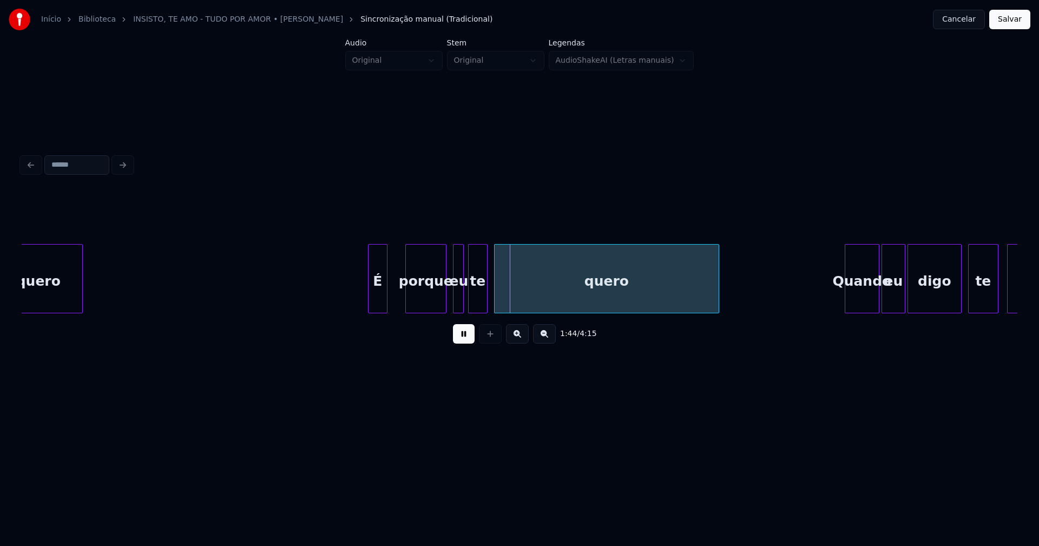
click at [369, 305] on div at bounding box center [369, 279] width 3 height 68
click at [416, 309] on div "quero É porque eu te quero Quando eu digo te amo" at bounding box center [520, 278] width 996 height 69
click at [441, 305] on div "eu" at bounding box center [443, 282] width 11 height 74
click at [454, 306] on div at bounding box center [454, 279] width 3 height 68
click at [472, 301] on div "te" at bounding box center [471, 282] width 18 height 74
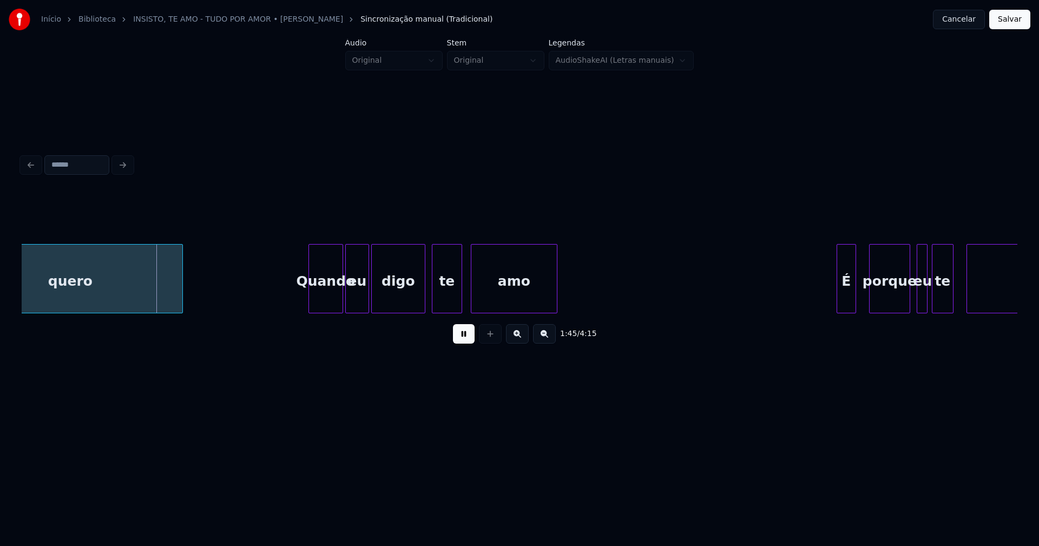
scroll to position [0, 11333]
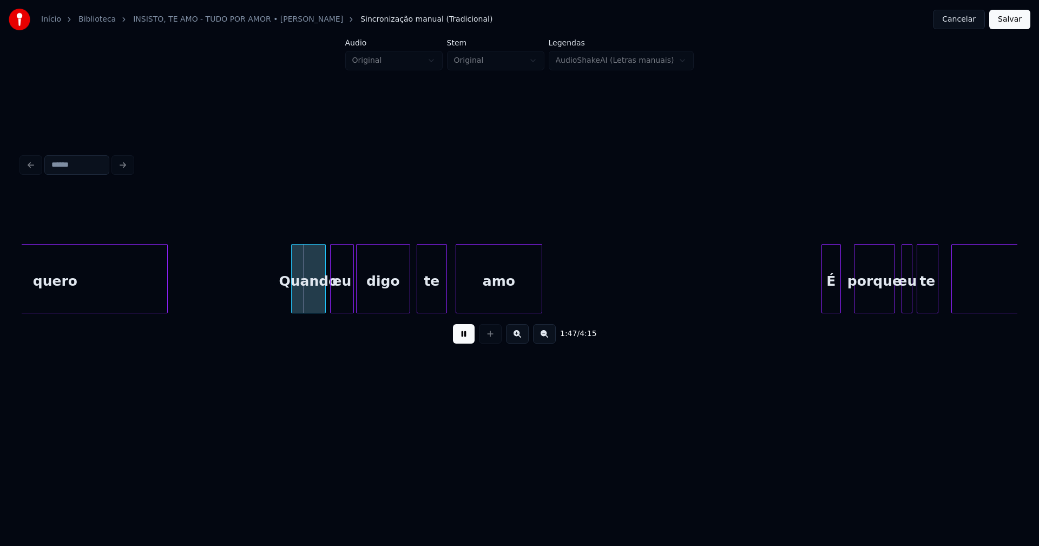
click at [312, 305] on div "Quando" at bounding box center [309, 282] width 34 height 74
click at [341, 302] on div "eu" at bounding box center [340, 282] width 23 height 74
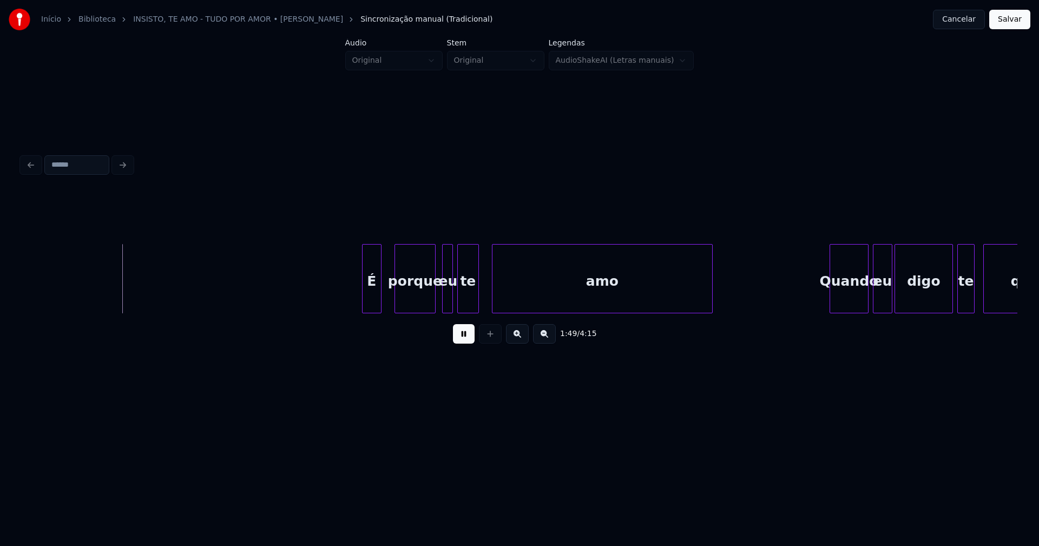
scroll to position [0, 11884]
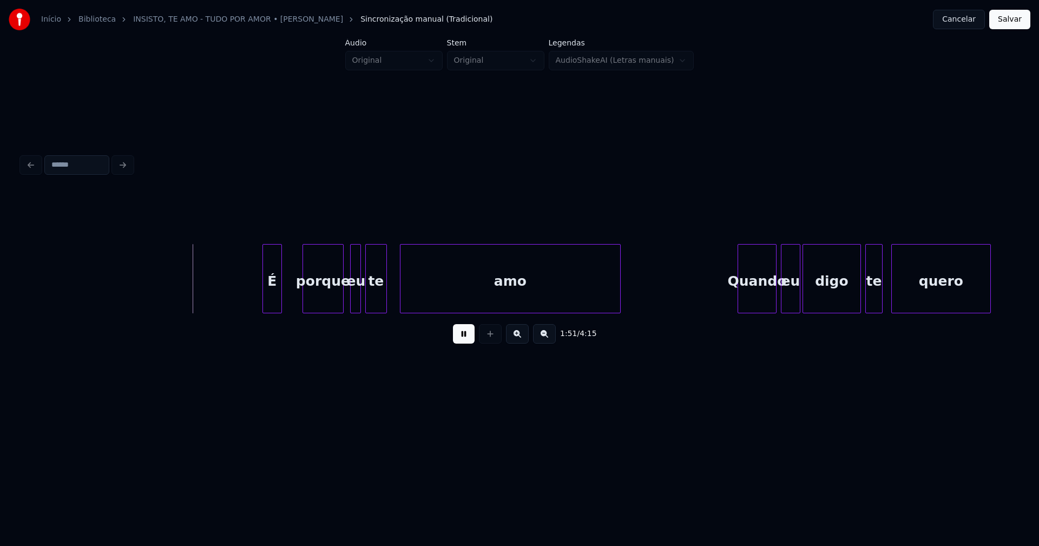
click at [270, 295] on div "É" at bounding box center [272, 282] width 18 height 74
click at [259, 295] on div at bounding box center [260, 279] width 3 height 68
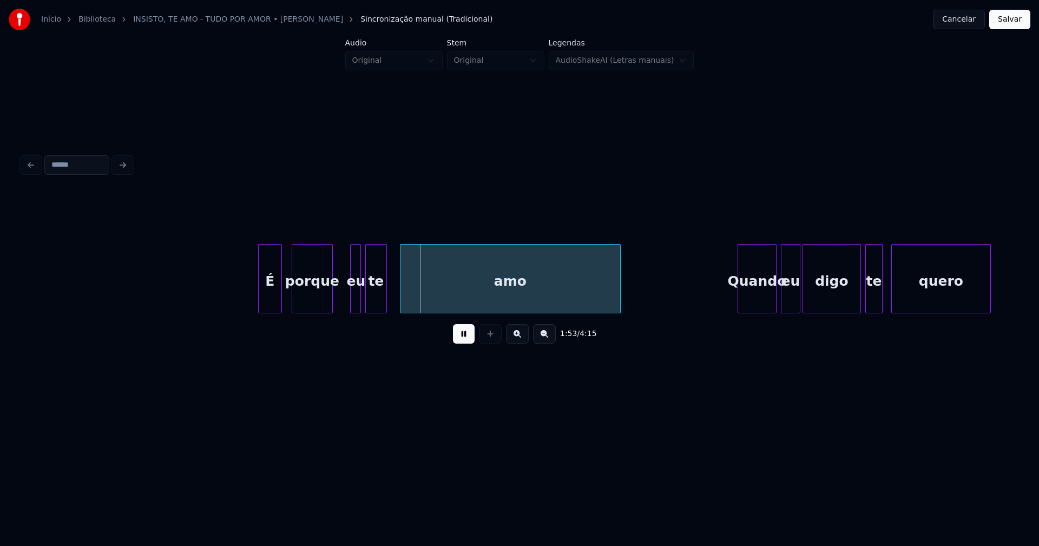
click at [320, 303] on div "porque" at bounding box center [312, 282] width 40 height 74
click at [345, 304] on div at bounding box center [343, 279] width 3 height 68
click at [345, 305] on div "eu" at bounding box center [344, 282] width 18 height 74
click at [371, 302] on div "te" at bounding box center [372, 282] width 21 height 74
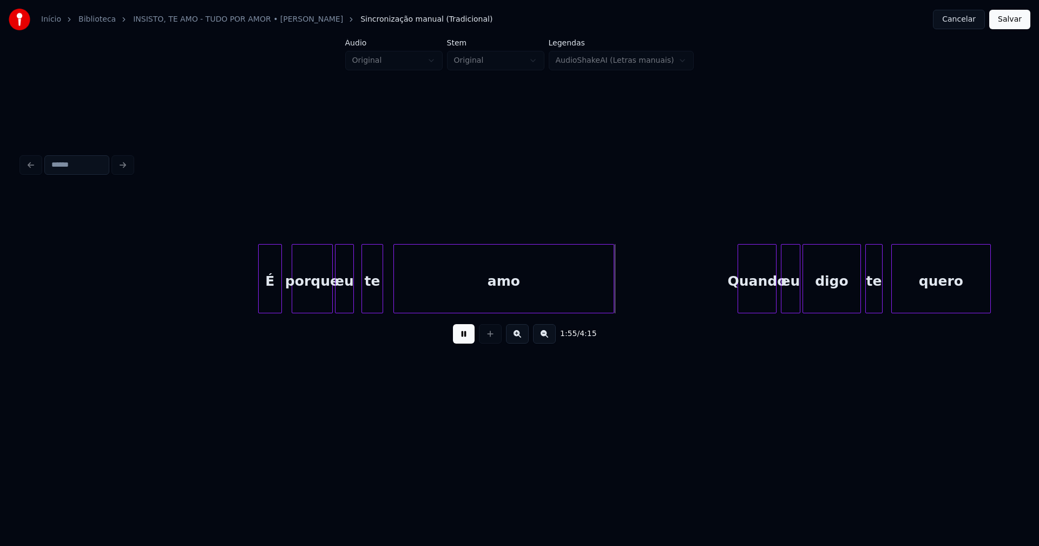
click at [421, 301] on div "amo" at bounding box center [504, 282] width 220 height 74
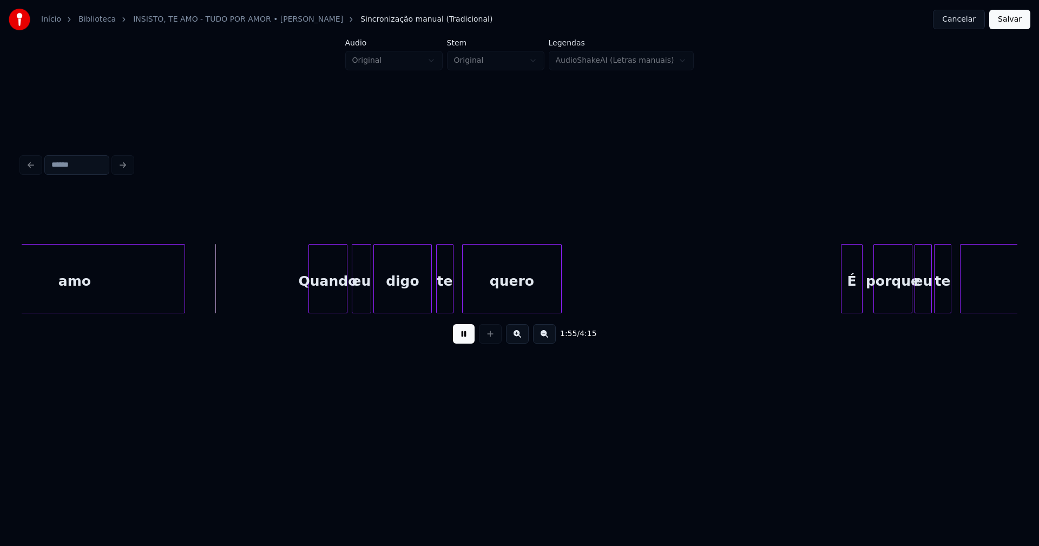
scroll to position [0, 12329]
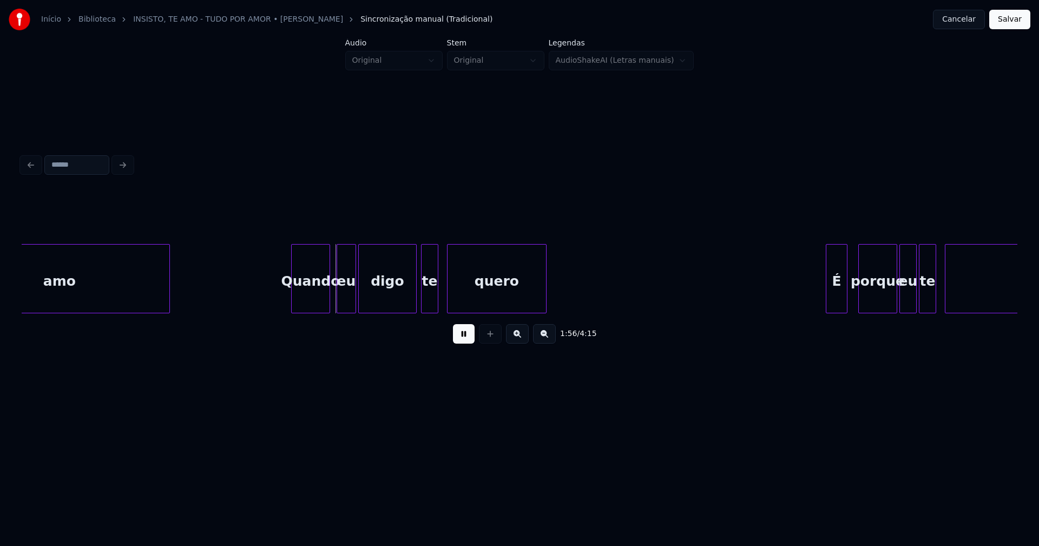
click at [311, 300] on div "Quando" at bounding box center [311, 282] width 38 height 74
click at [347, 300] on div "eu" at bounding box center [343, 282] width 18 height 74
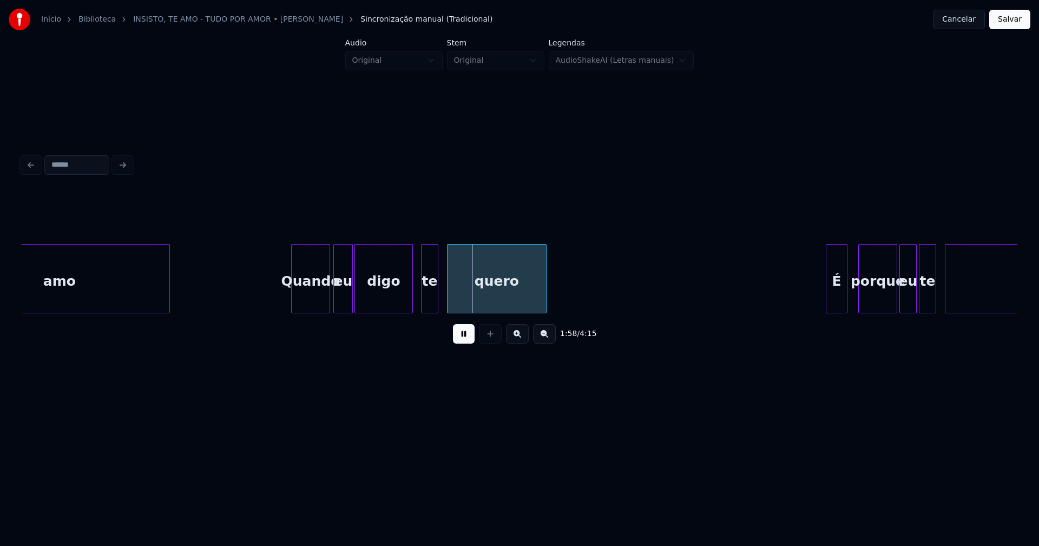
click at [384, 305] on div "digo" at bounding box center [383, 282] width 57 height 74
click at [420, 301] on div "te" at bounding box center [423, 282] width 16 height 74
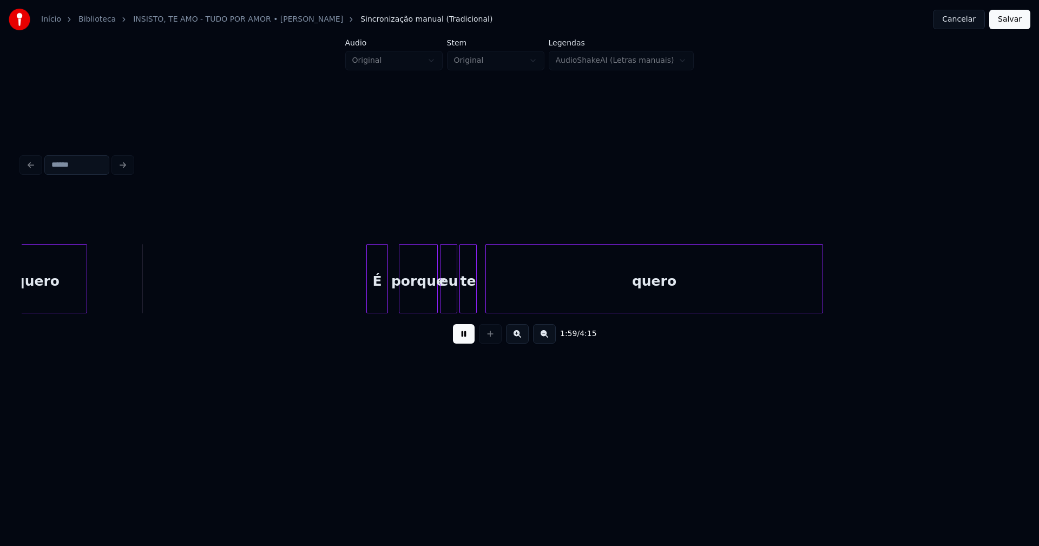
scroll to position [0, 12804]
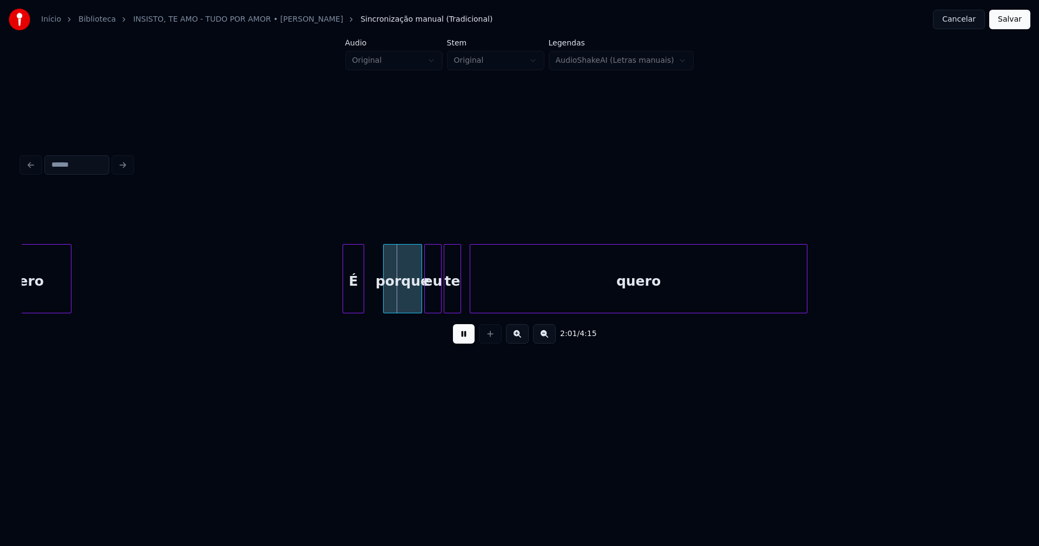
click at [353, 306] on div "É" at bounding box center [353, 282] width 21 height 74
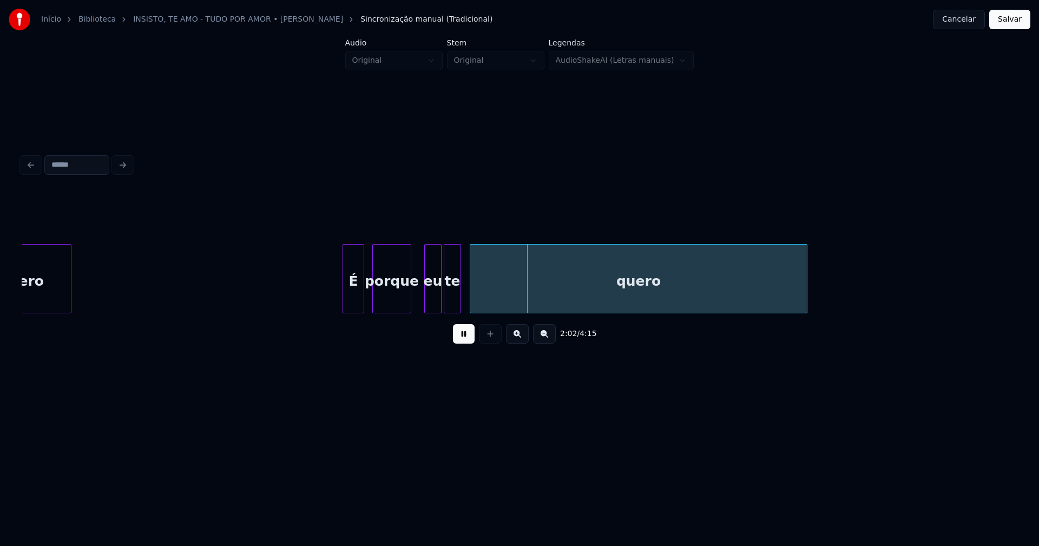
click at [397, 302] on div "porque" at bounding box center [392, 282] width 38 height 74
click at [421, 302] on div "eu" at bounding box center [423, 282] width 16 height 74
click at [446, 302] on div "te" at bounding box center [448, 282] width 16 height 74
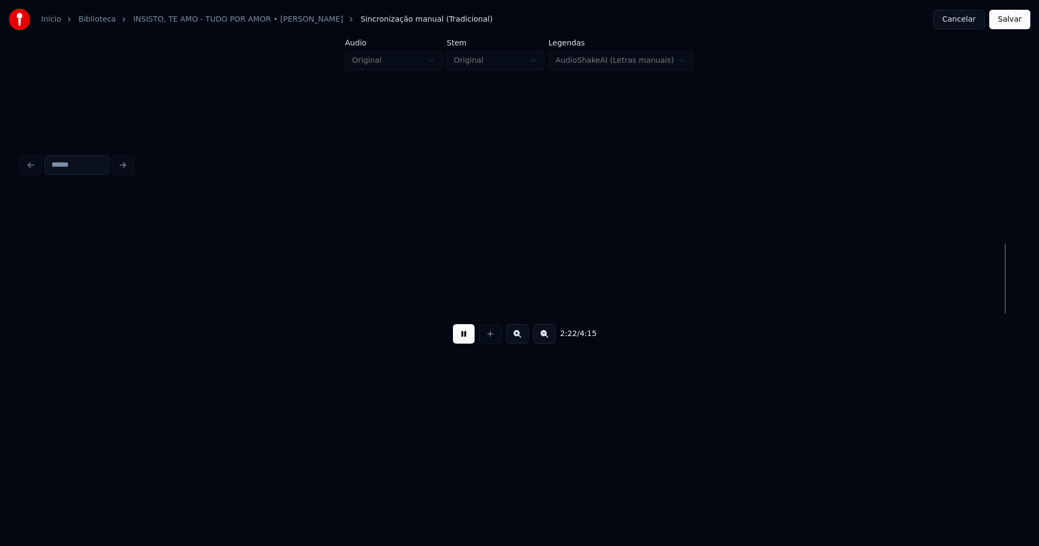
scroll to position [0, 15469]
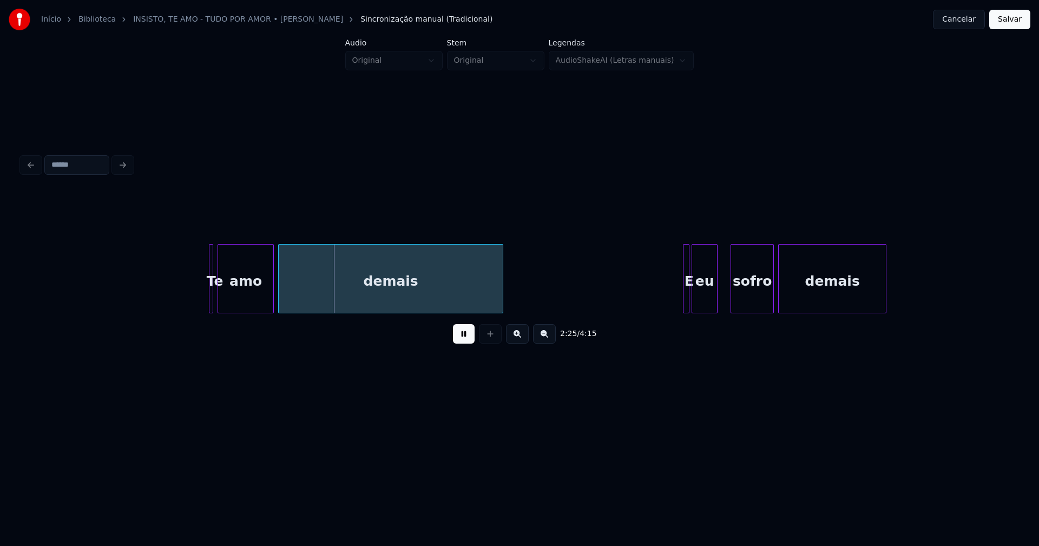
drag, startPoint x: 468, startPoint y: 337, endPoint x: 450, endPoint y: 334, distance: 18.1
click at [470, 338] on button at bounding box center [464, 333] width 22 height 19
click at [213, 295] on div at bounding box center [212, 279] width 3 height 68
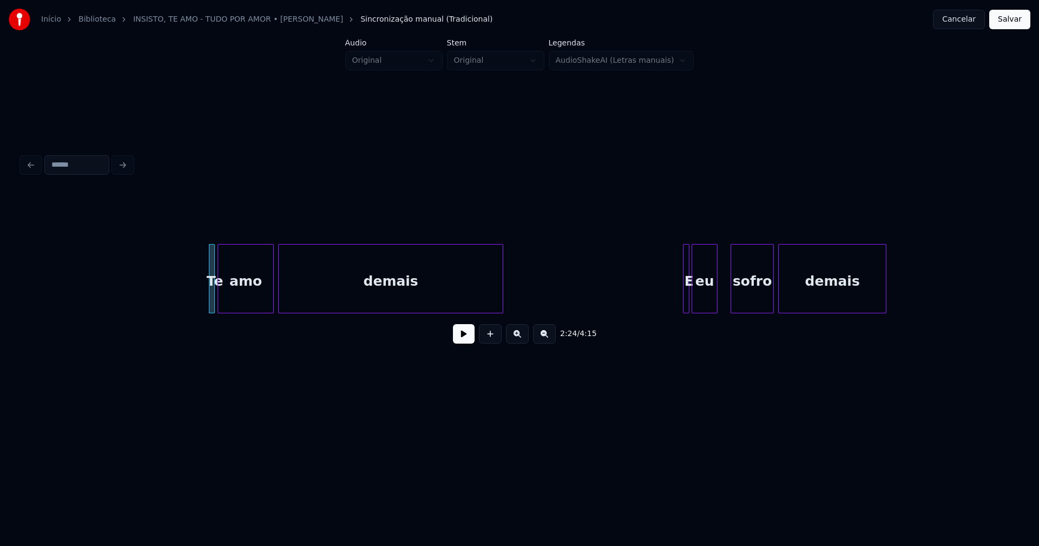
click at [209, 289] on div "Te" at bounding box center [212, 278] width 6 height 69
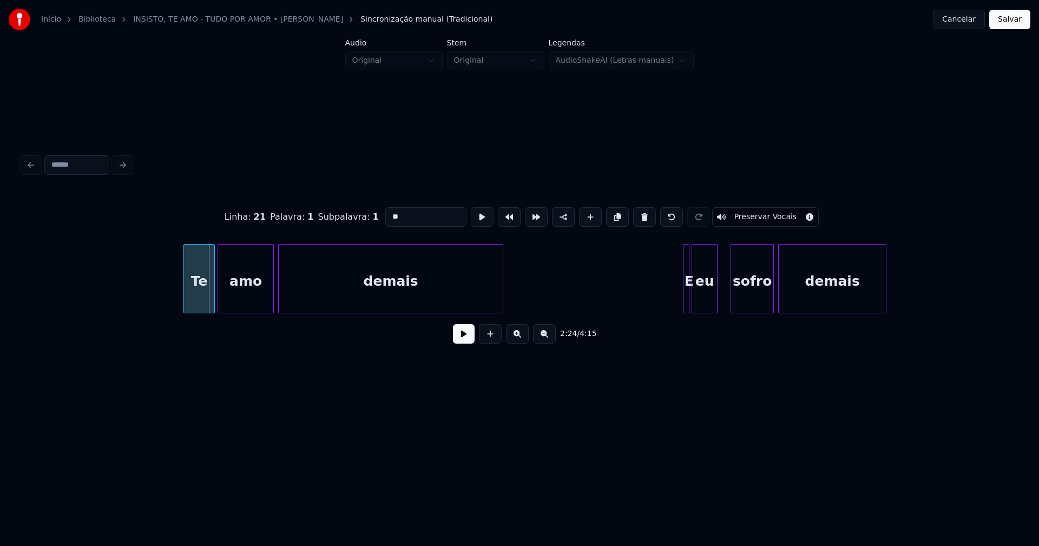
click at [184, 298] on div at bounding box center [185, 279] width 3 height 68
click at [457, 342] on button at bounding box center [464, 333] width 22 height 19
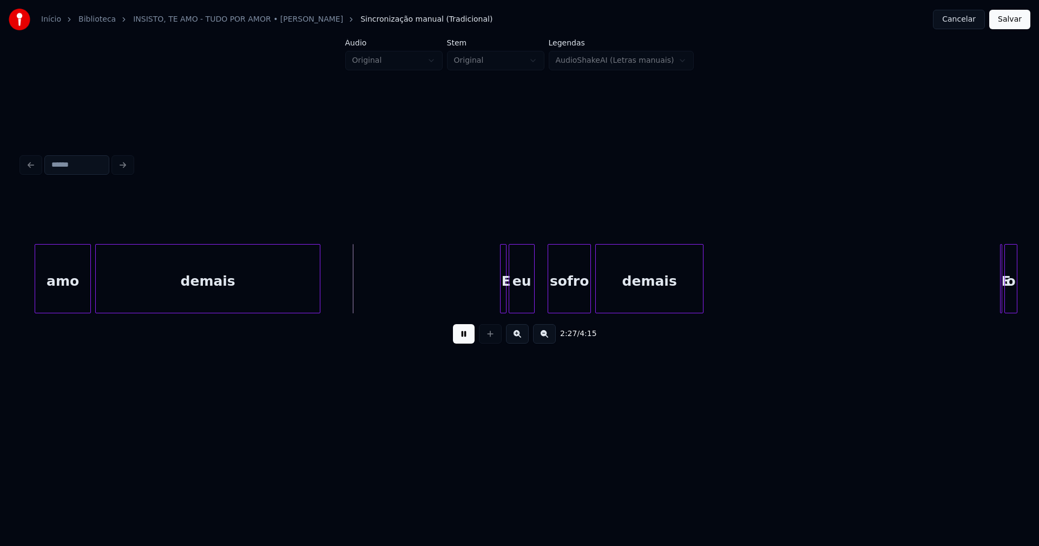
scroll to position [0, 15667]
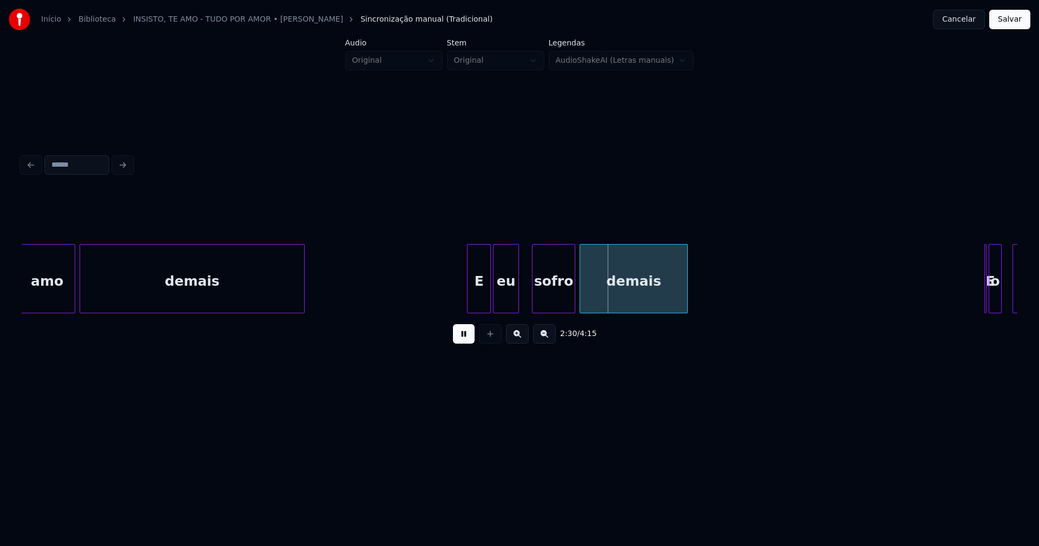
click at [467, 295] on div at bounding box center [468, 279] width 3 height 68
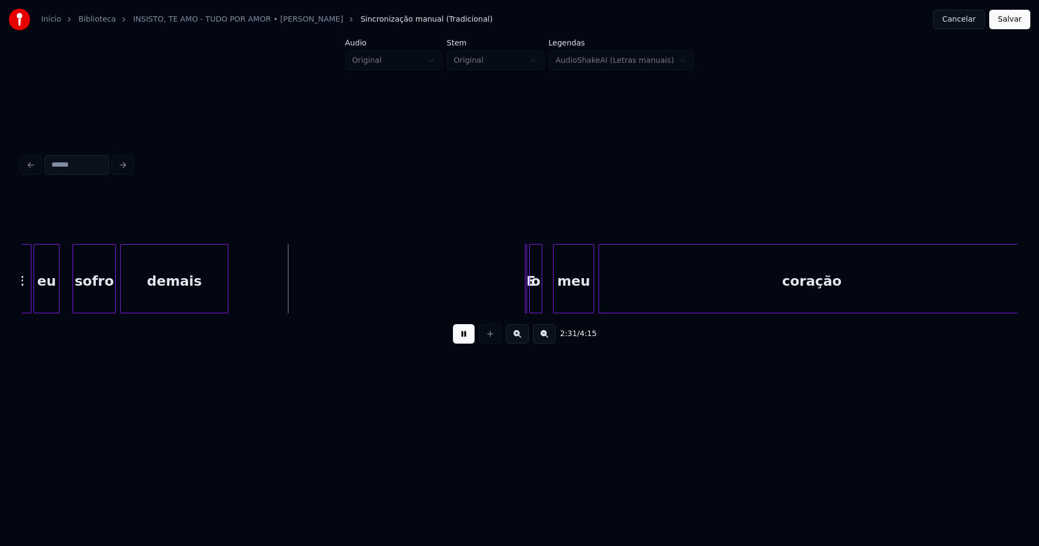
scroll to position [0, 16265]
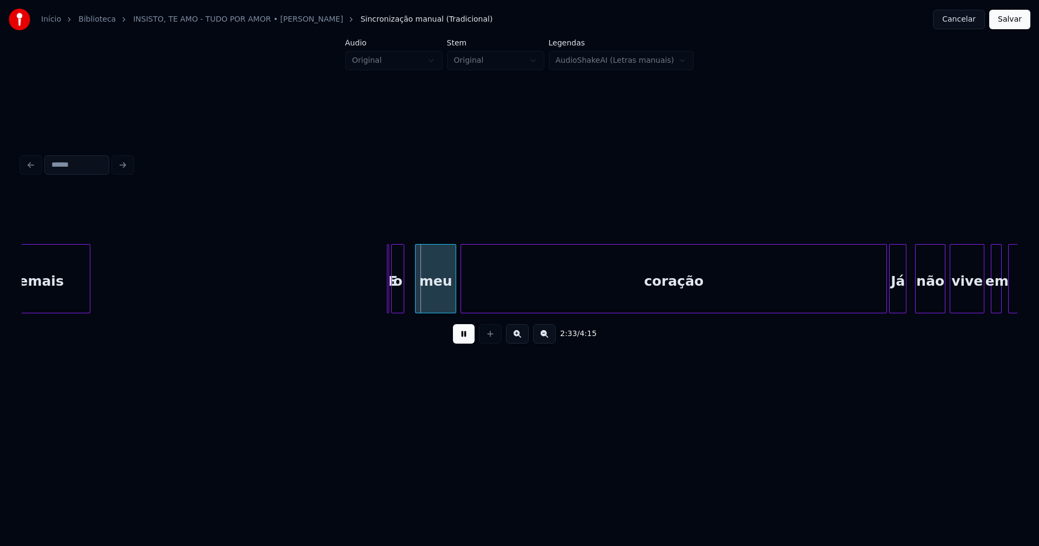
click at [461, 340] on button at bounding box center [464, 333] width 22 height 19
click at [397, 305] on div at bounding box center [395, 279] width 3 height 68
click at [375, 254] on div "E" at bounding box center [380, 278] width 11 height 69
click at [462, 343] on button at bounding box center [464, 333] width 22 height 19
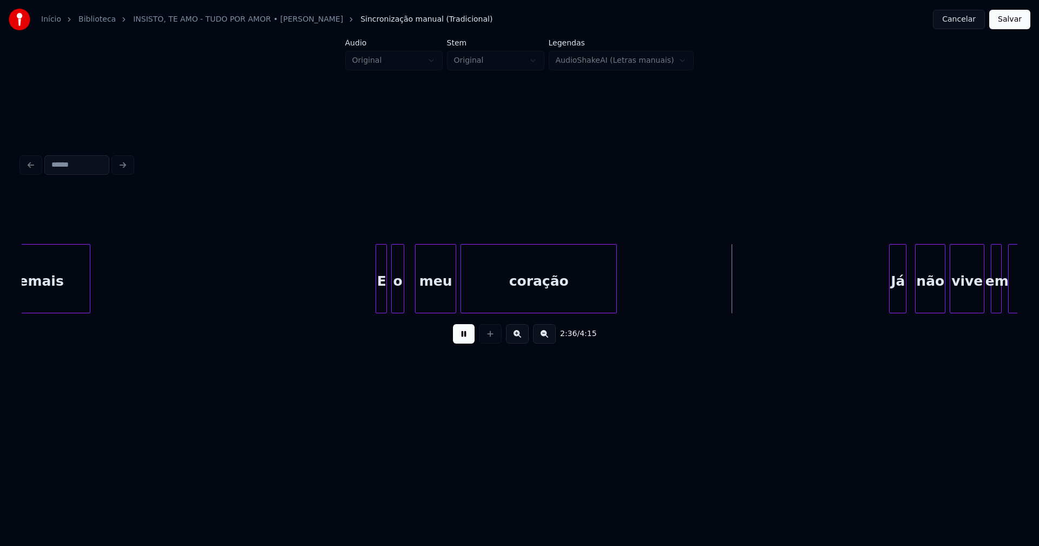
click at [615, 333] on div "2:36 / 4:15" at bounding box center [520, 272] width 996 height 164
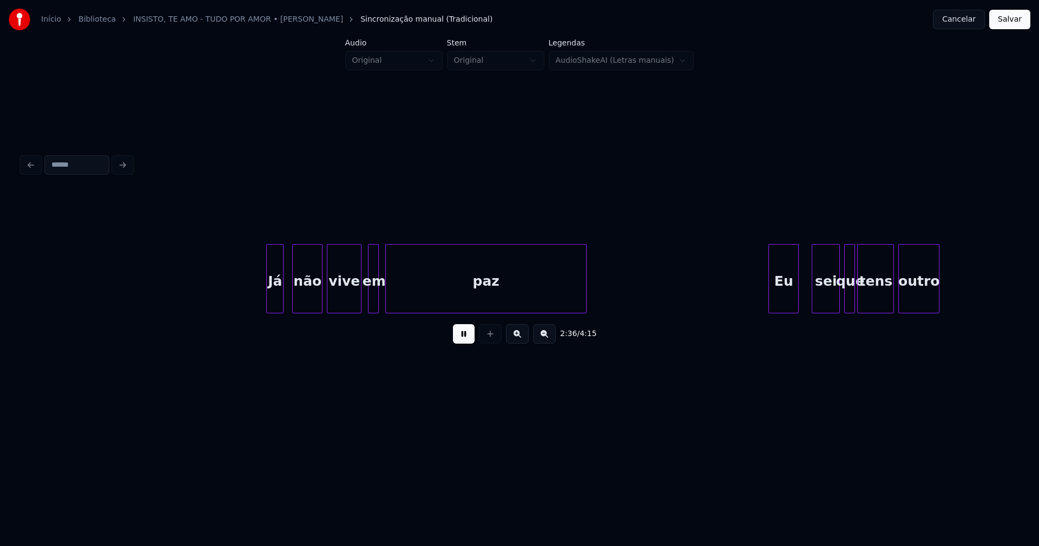
scroll to position [0, 16902]
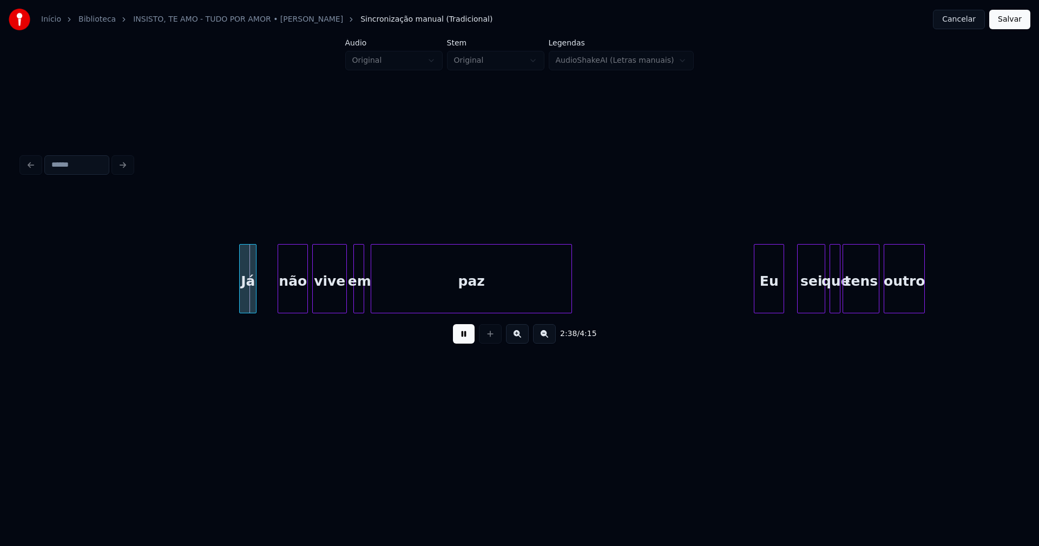
click at [248, 299] on div "Já" at bounding box center [248, 282] width 16 height 74
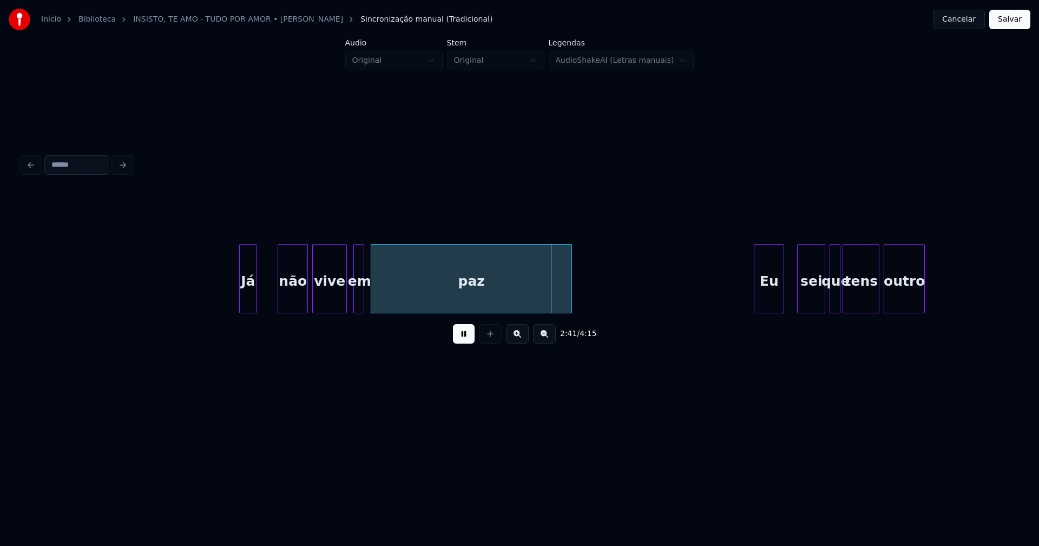
drag, startPoint x: 207, startPoint y: 293, endPoint x: 377, endPoint y: 293, distance: 169.3
click at [353, 302] on div at bounding box center [352, 279] width 3 height 68
click at [405, 306] on div "paz" at bounding box center [468, 282] width 200 height 74
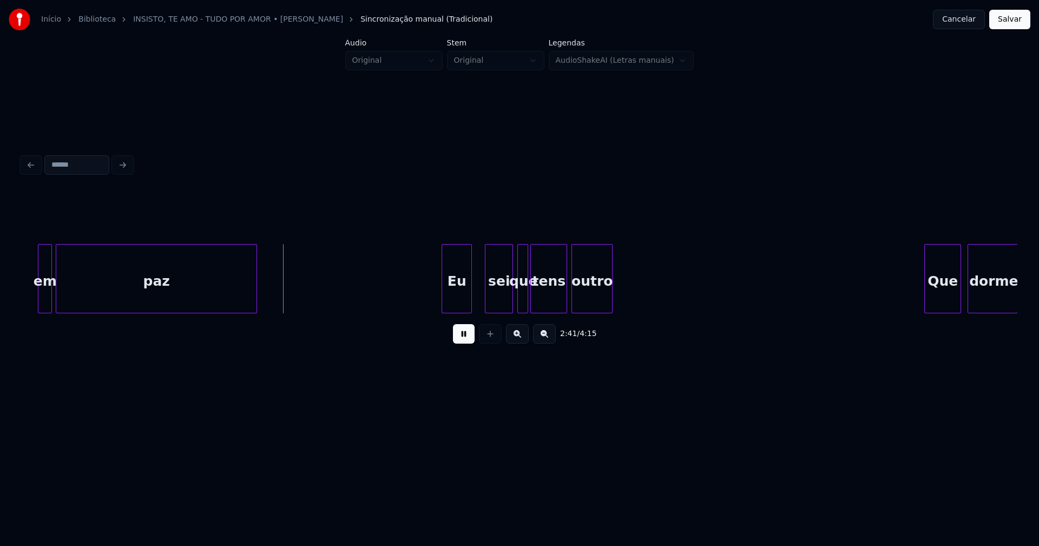
scroll to position [0, 17229]
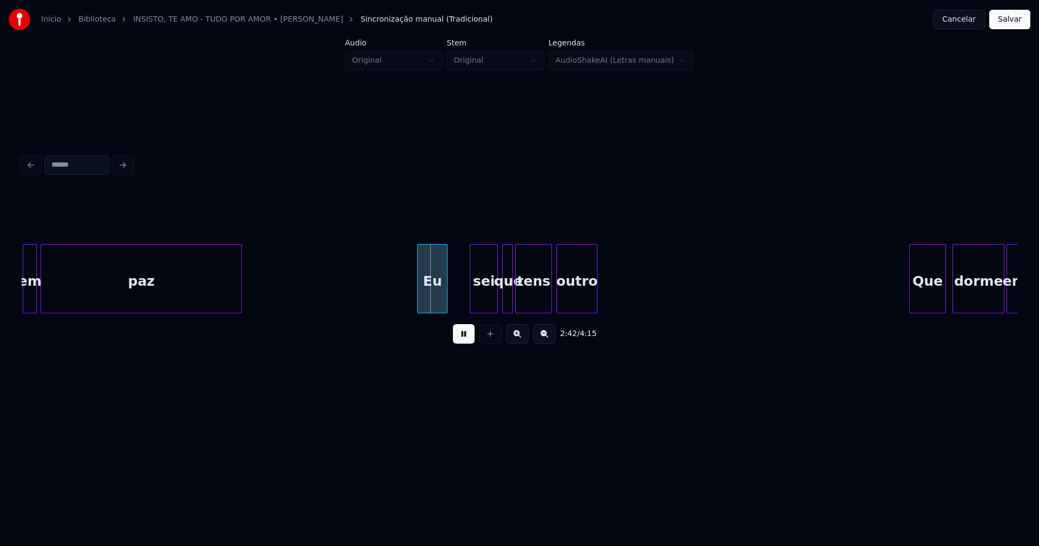
click at [437, 304] on div "Eu" at bounding box center [432, 282] width 29 height 74
click at [405, 296] on div at bounding box center [404, 279] width 3 height 68
click at [478, 304] on div "sei" at bounding box center [480, 282] width 27 height 74
click at [502, 304] on div at bounding box center [500, 279] width 3 height 68
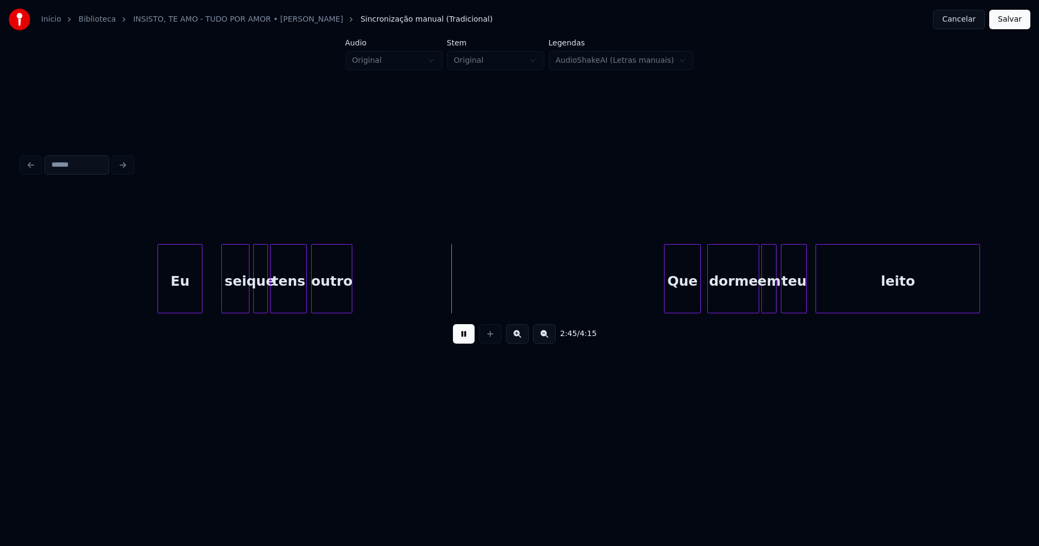
scroll to position [0, 17489]
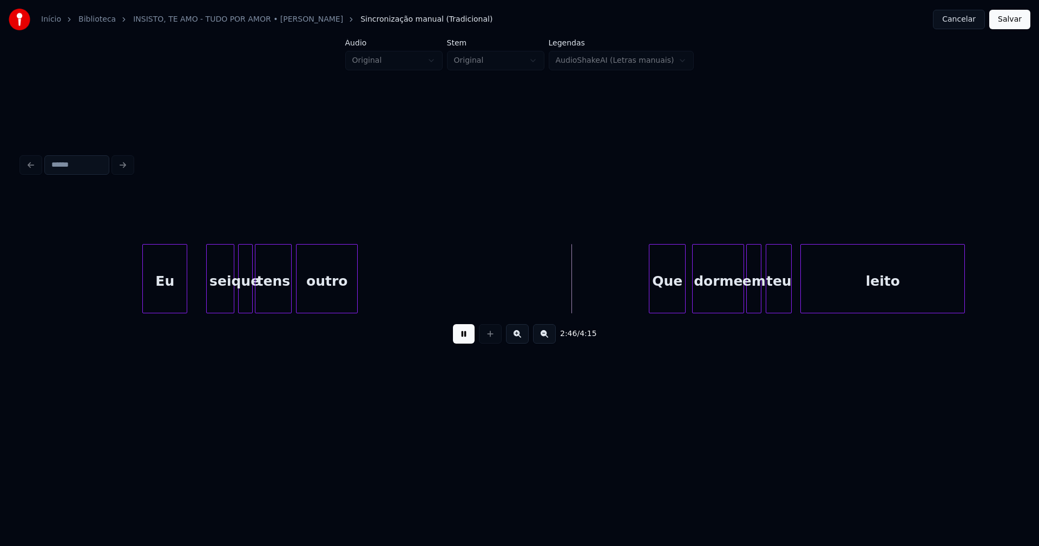
click at [357, 290] on div at bounding box center [355, 279] width 3 height 68
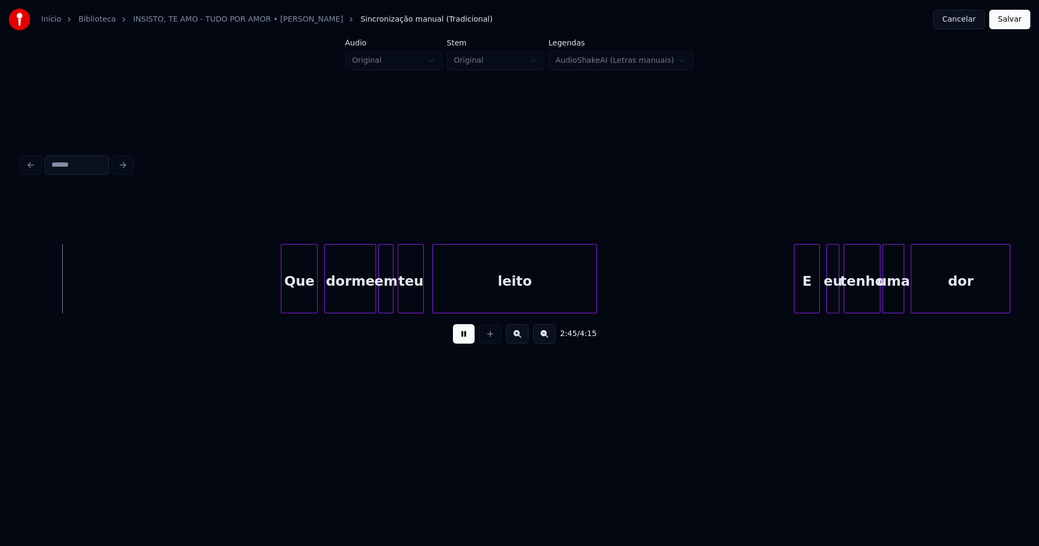
scroll to position [0, 17872]
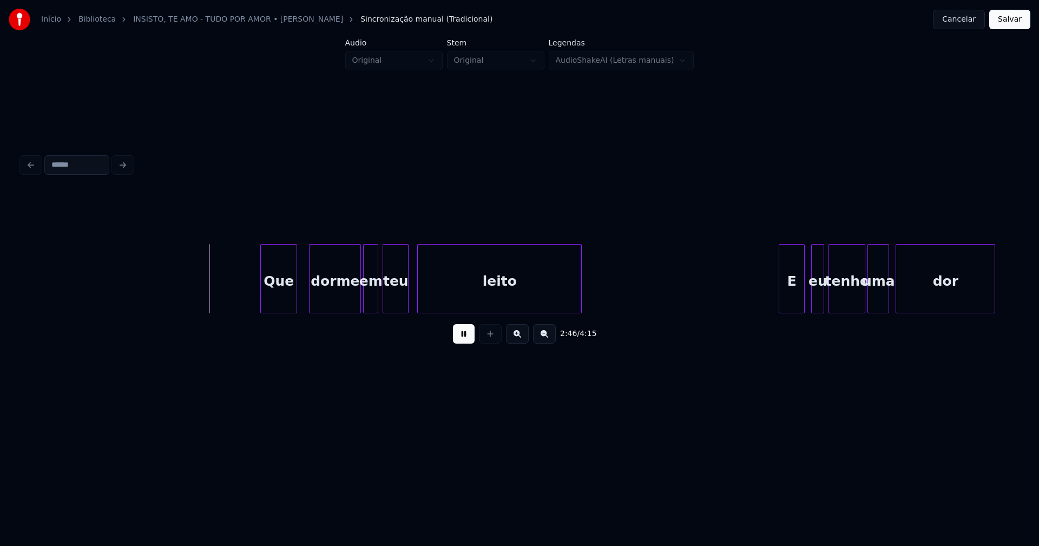
click at [280, 301] on div "Que" at bounding box center [279, 282] width 36 height 74
click at [325, 302] on div "dorme" at bounding box center [329, 282] width 51 height 74
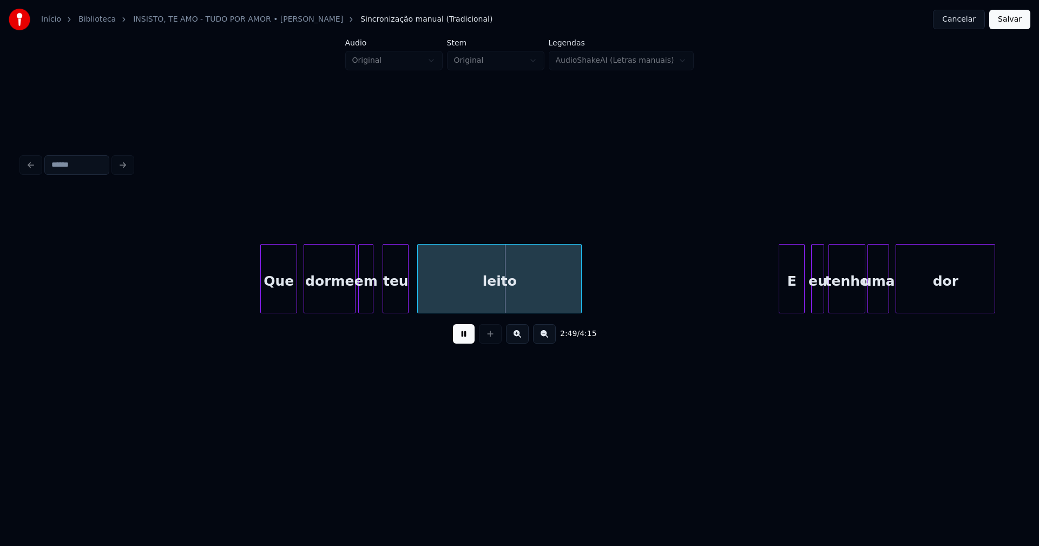
click at [367, 308] on div "em" at bounding box center [366, 282] width 14 height 74
click at [343, 313] on div "Que dorme em teu leito E eu tenho uma dor" at bounding box center [520, 278] width 996 height 69
click at [357, 303] on div "em" at bounding box center [358, 282] width 14 height 74
click at [373, 304] on div at bounding box center [371, 279] width 3 height 68
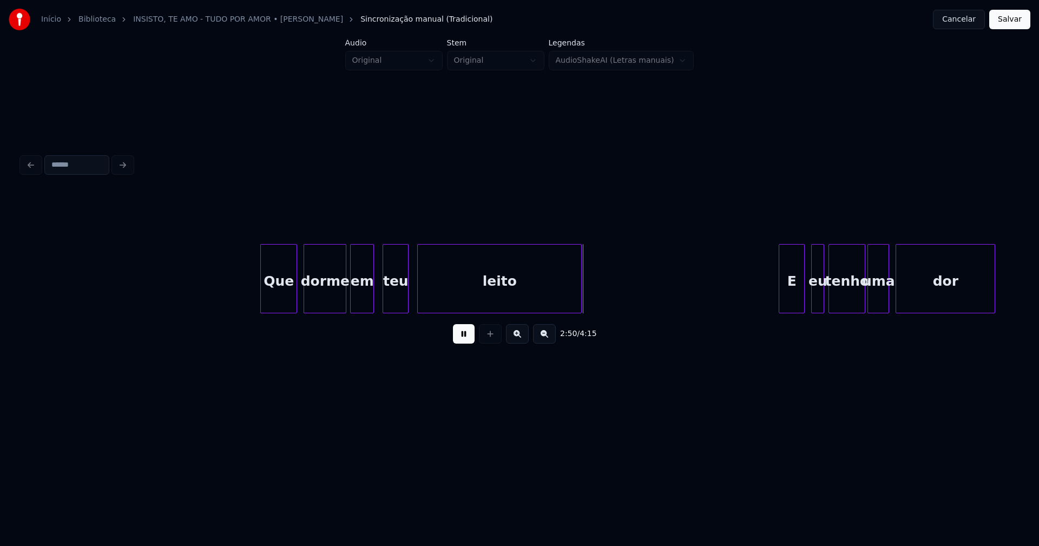
drag, startPoint x: 676, startPoint y: 319, endPoint x: 689, endPoint y: 315, distance: 13.5
click at [689, 315] on div "2:50 / 4:15" at bounding box center [520, 272] width 996 height 164
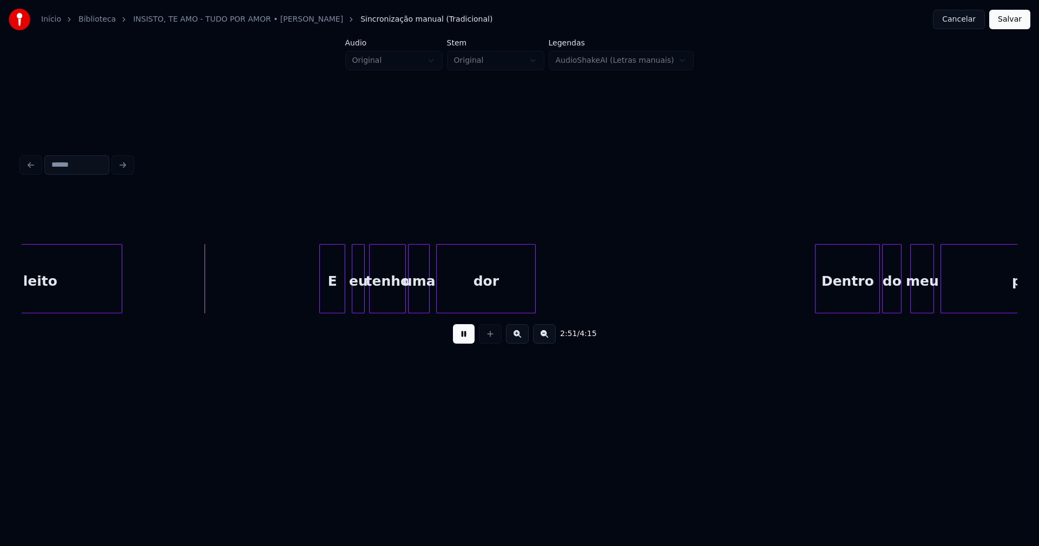
scroll to position [0, 18424]
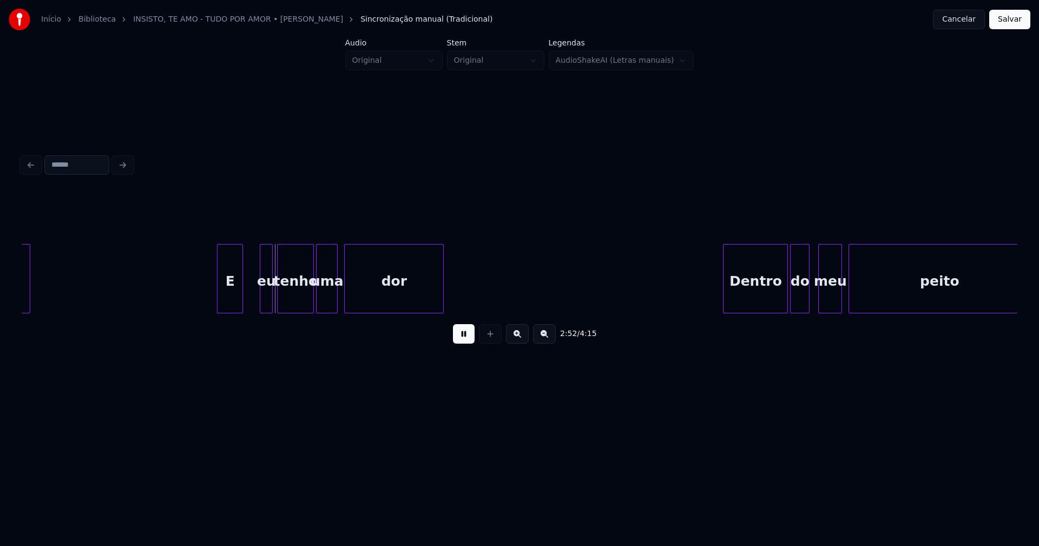
click at [230, 300] on div "E" at bounding box center [229, 282] width 25 height 74
click at [256, 307] on div "eu" at bounding box center [256, 282] width 12 height 74
click at [286, 300] on div "tenho" at bounding box center [291, 282] width 36 height 74
click at [319, 301] on div "uma" at bounding box center [324, 282] width 21 height 74
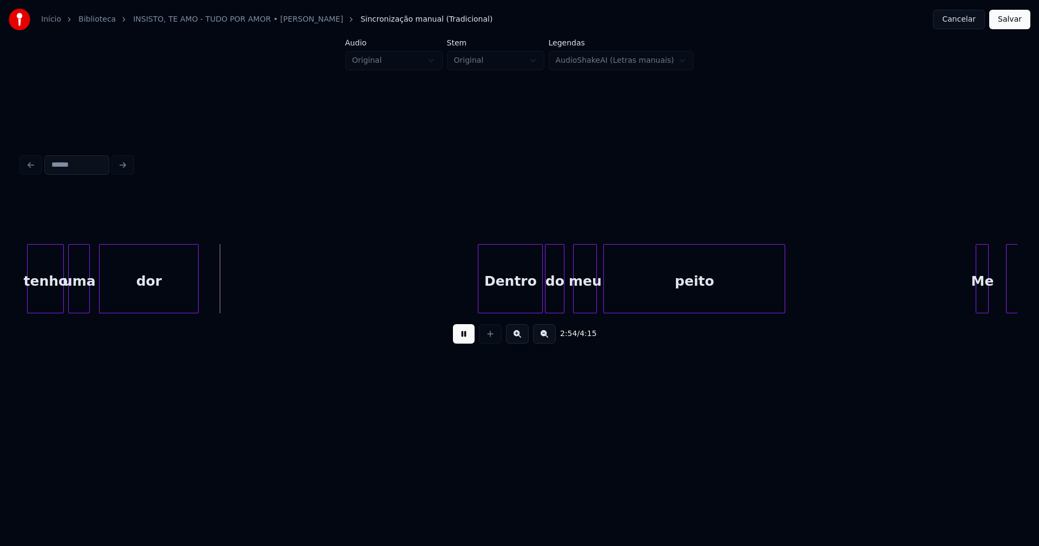
scroll to position [0, 18838]
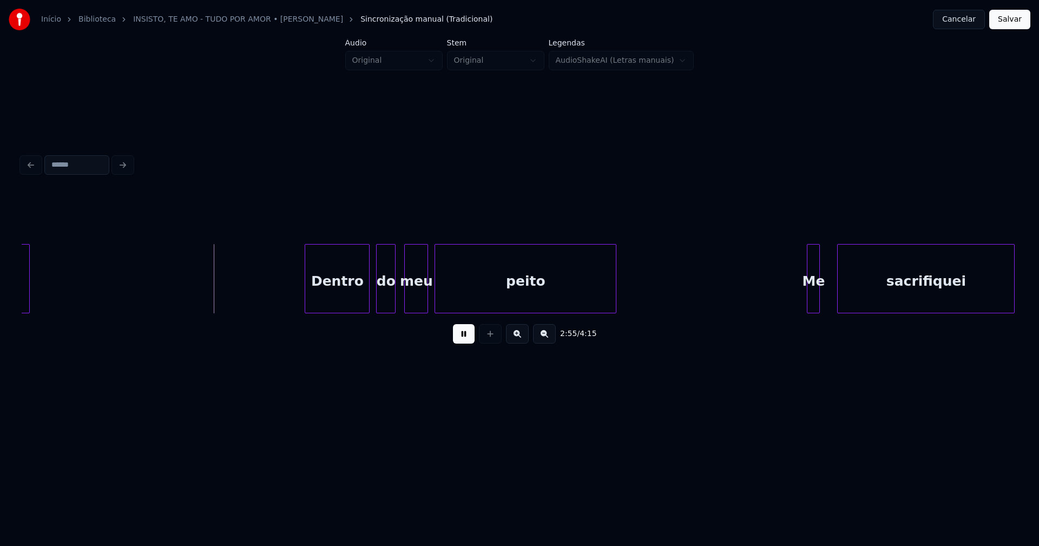
click at [342, 300] on div "Dentro" at bounding box center [337, 282] width 64 height 74
click at [383, 301] on div "do" at bounding box center [383, 282] width 18 height 74
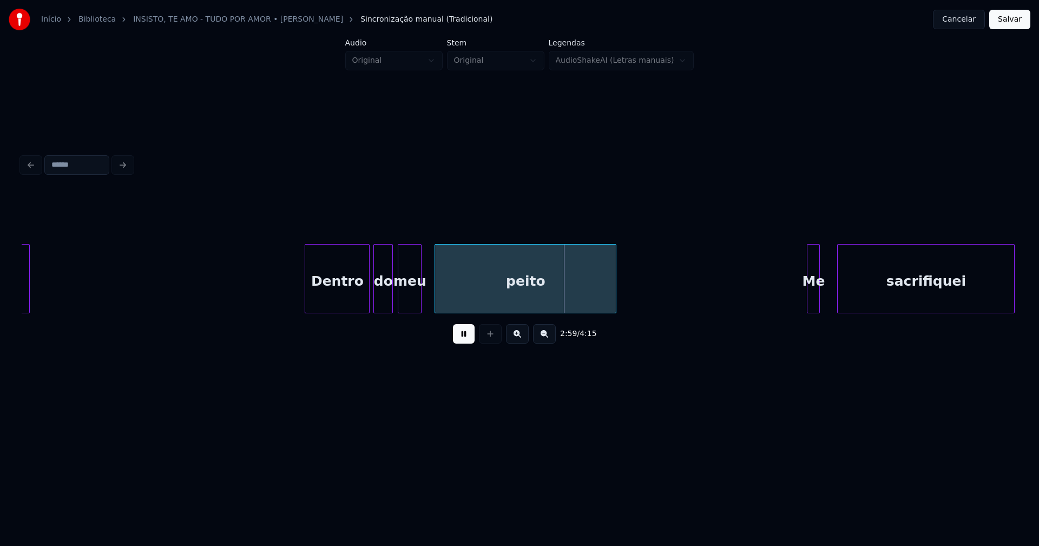
click at [408, 296] on div "meu" at bounding box center [409, 282] width 23 height 74
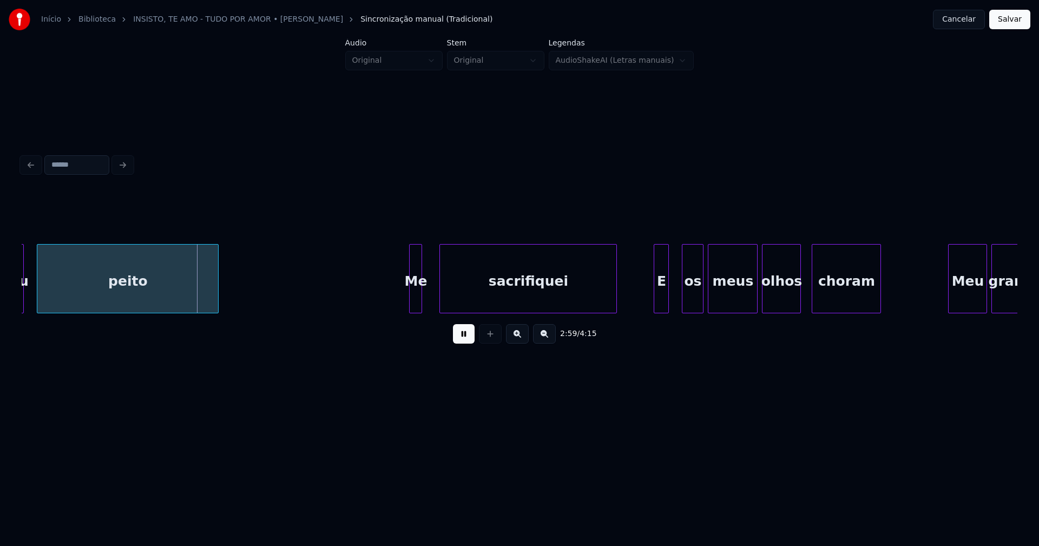
scroll to position [0, 19419]
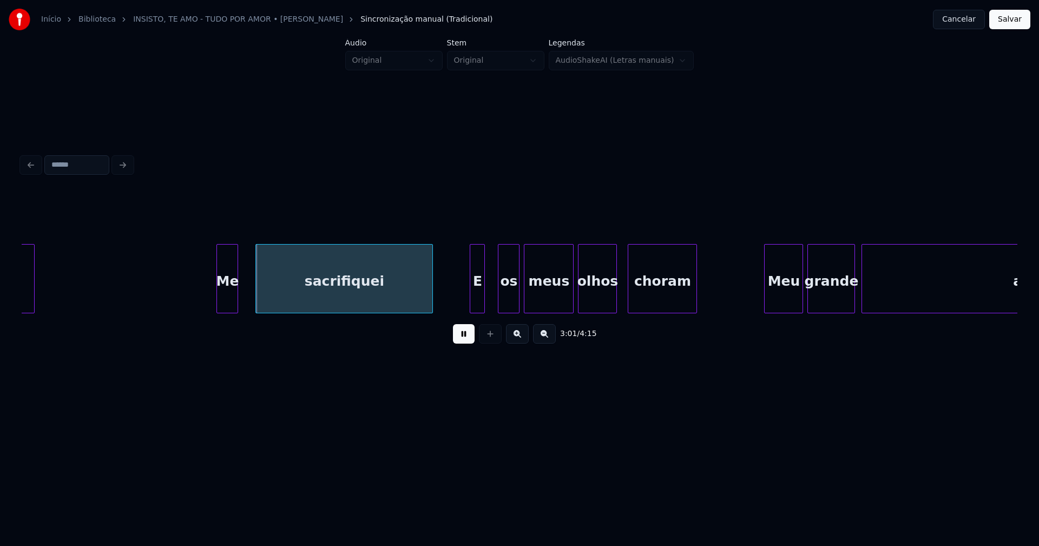
click at [219, 302] on div at bounding box center [218, 279] width 3 height 68
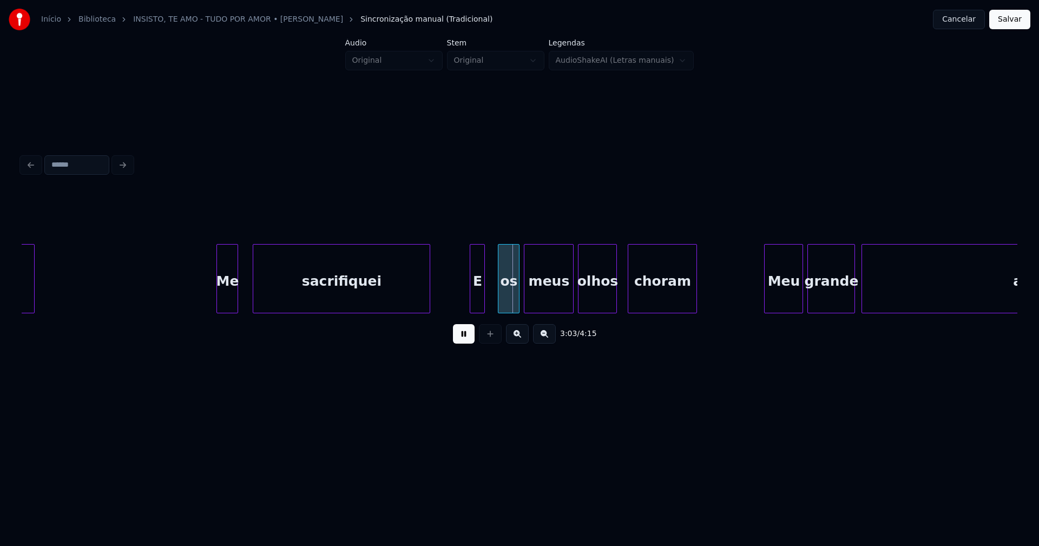
click at [284, 295] on div "sacrifiquei" at bounding box center [341, 282] width 176 height 74
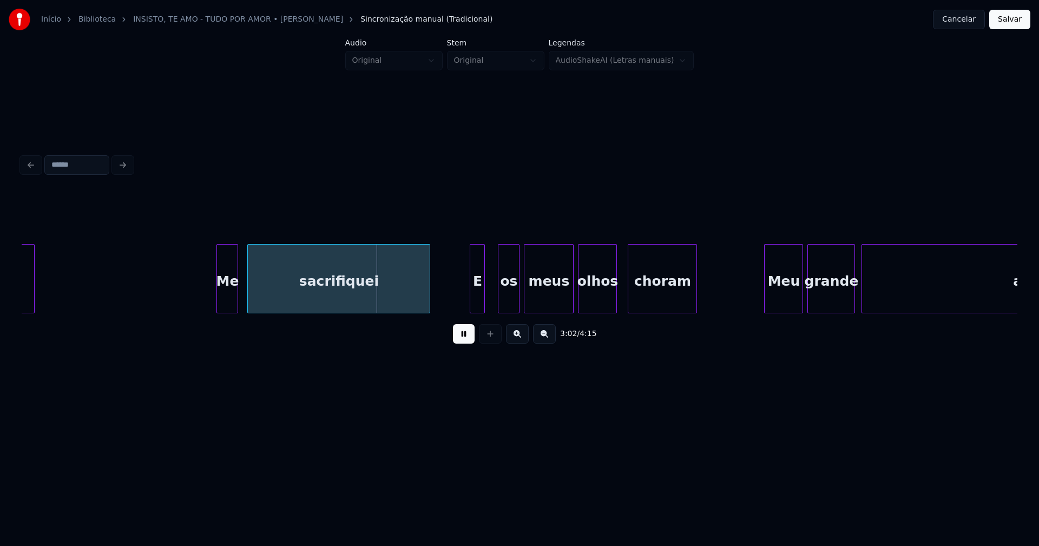
click at [251, 298] on div at bounding box center [249, 279] width 3 height 68
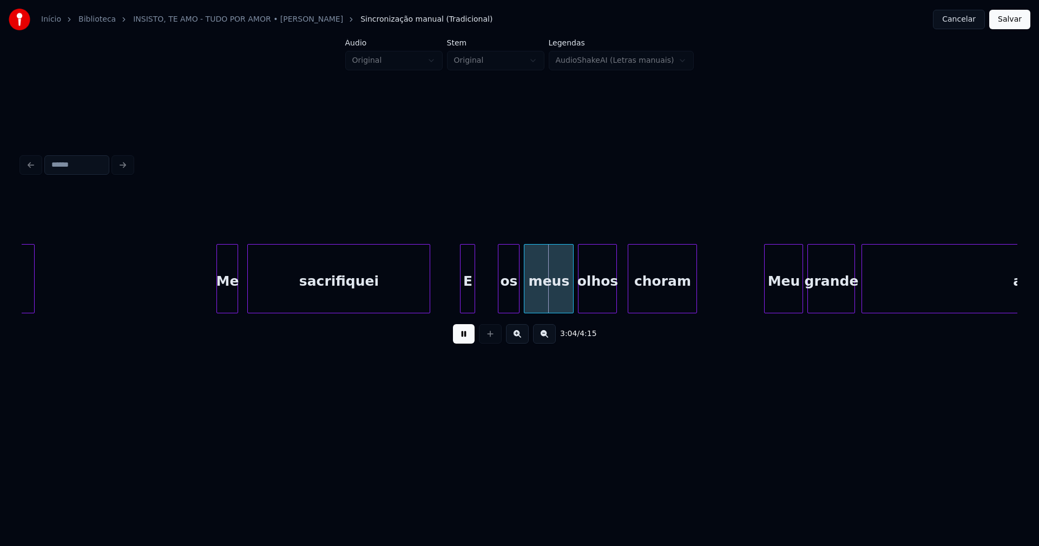
click at [464, 300] on div "E" at bounding box center [467, 282] width 14 height 74
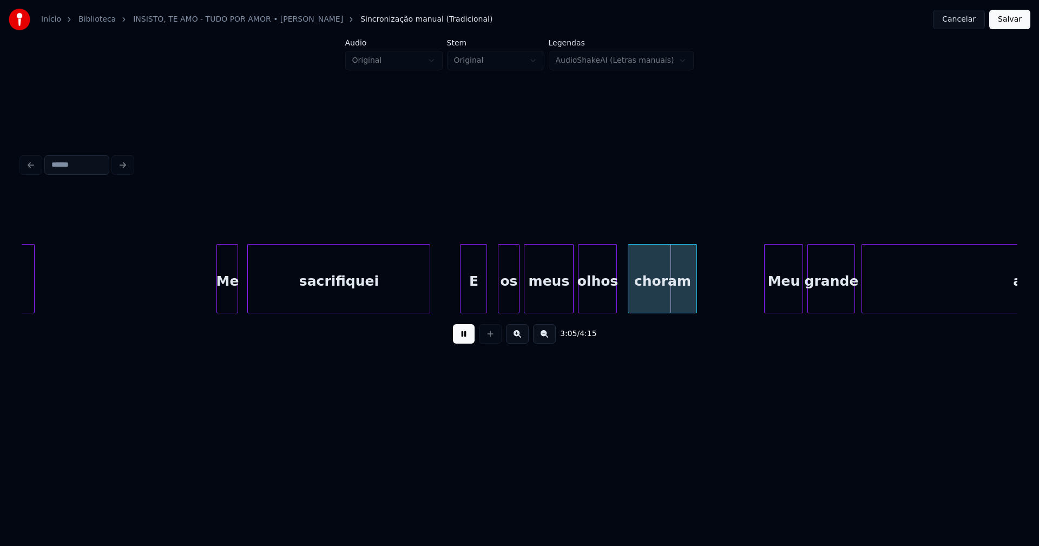
click at [484, 306] on div at bounding box center [484, 279] width 3 height 68
click at [487, 296] on div at bounding box center [487, 279] width 3 height 68
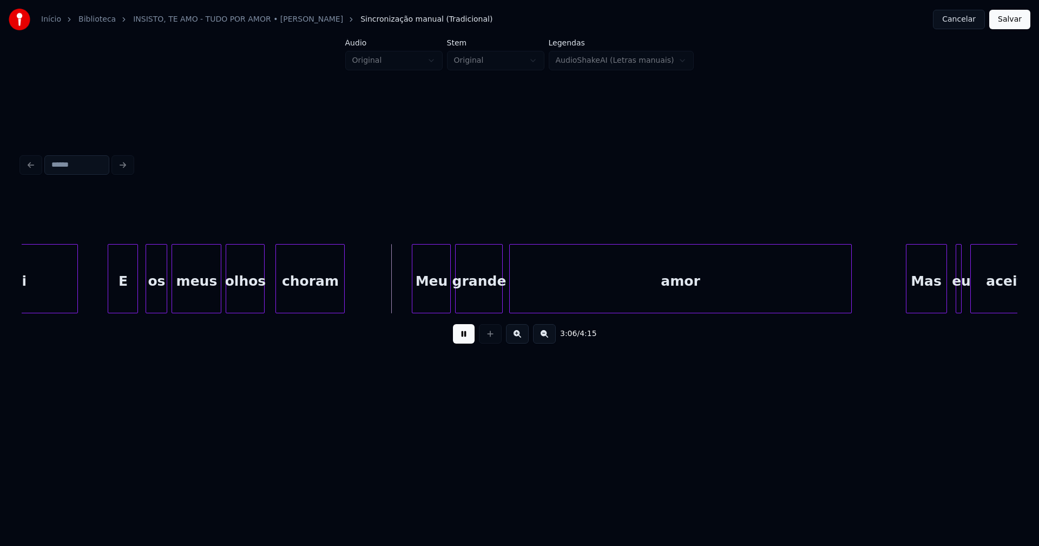
scroll to position [0, 19787]
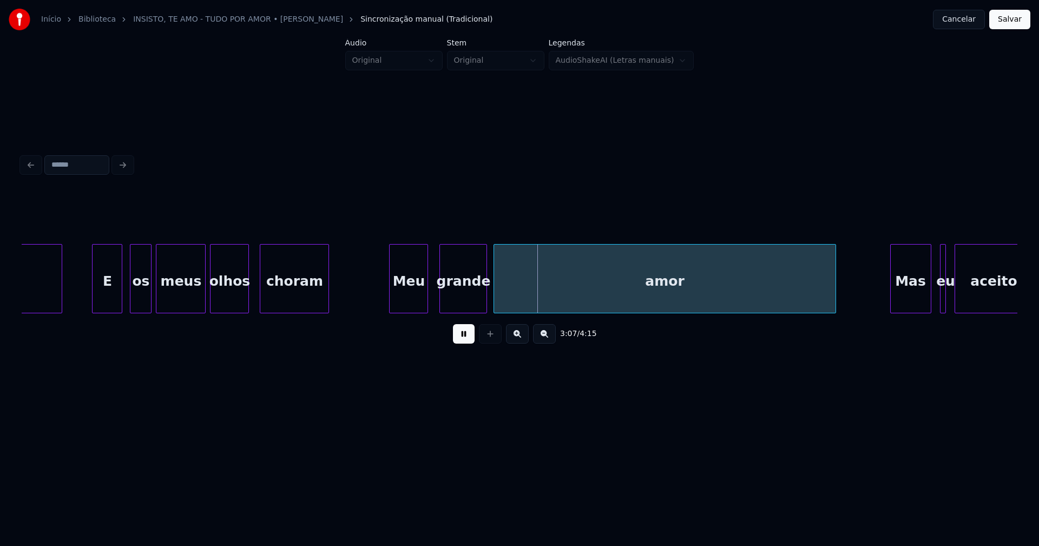
click at [406, 304] on div "Meu" at bounding box center [409, 282] width 38 height 74
click at [447, 306] on div "grande" at bounding box center [457, 282] width 47 height 74
click at [485, 304] on div at bounding box center [484, 279] width 3 height 68
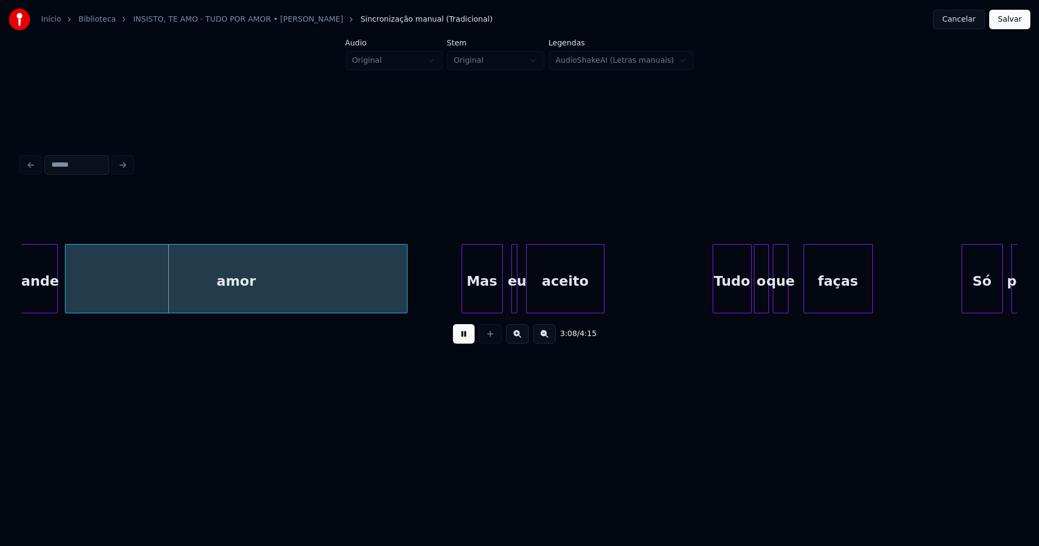
scroll to position [0, 20247]
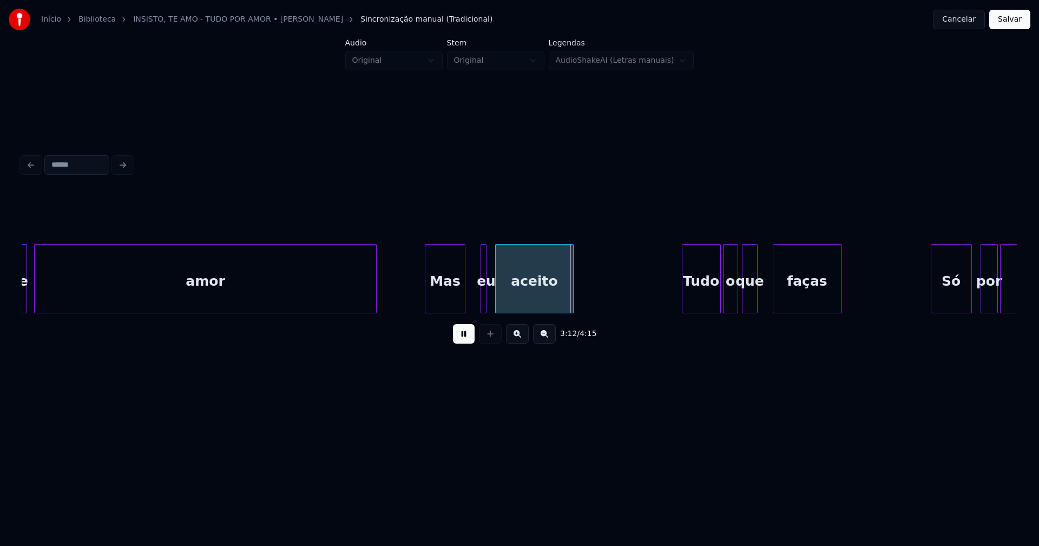
click at [439, 299] on div "Mas" at bounding box center [445, 282] width 40 height 74
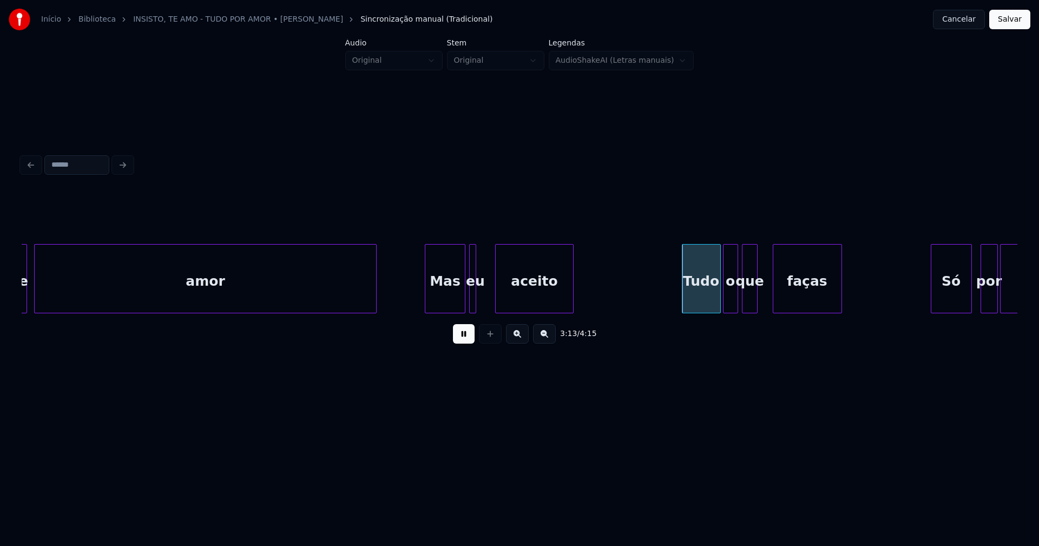
click at [469, 298] on div "eu" at bounding box center [472, 278] width 6 height 69
click at [482, 297] on div at bounding box center [483, 279] width 3 height 68
click at [503, 295] on div at bounding box center [503, 279] width 3 height 68
click at [497, 296] on div at bounding box center [497, 279] width 3 height 68
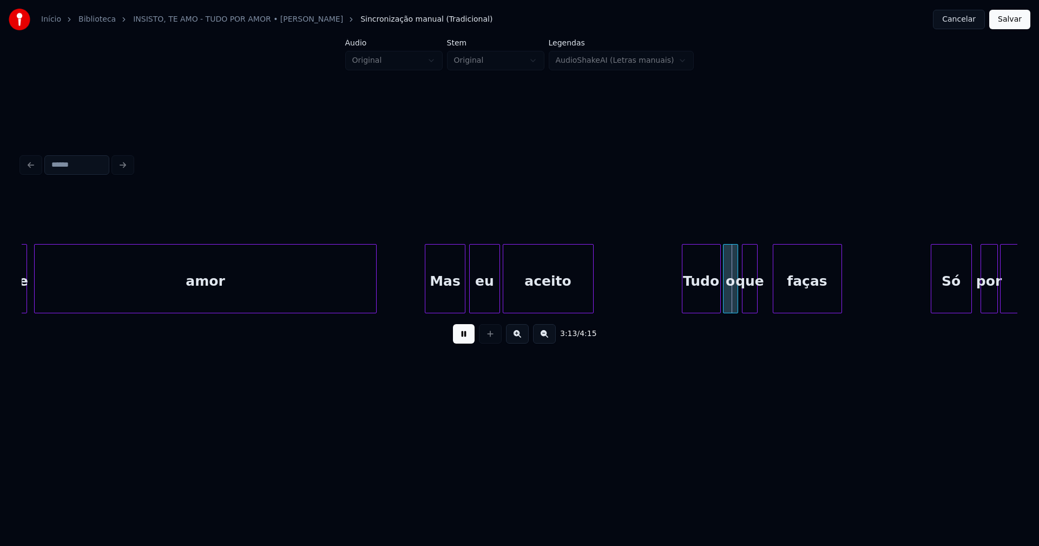
click at [593, 296] on div at bounding box center [591, 279] width 3 height 68
click at [691, 294] on div "Tudo" at bounding box center [696, 282] width 38 height 74
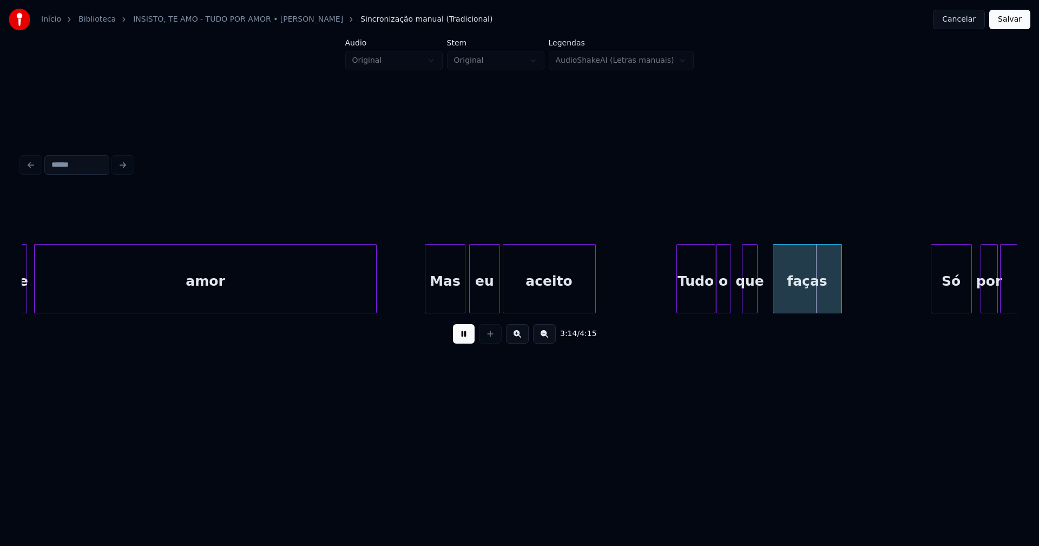
click at [724, 305] on div "o" at bounding box center [723, 282] width 14 height 74
click at [742, 302] on div "que" at bounding box center [746, 282] width 14 height 74
click at [763, 295] on div at bounding box center [763, 279] width 3 height 68
click at [794, 300] on div "faças" at bounding box center [804, 282] width 68 height 74
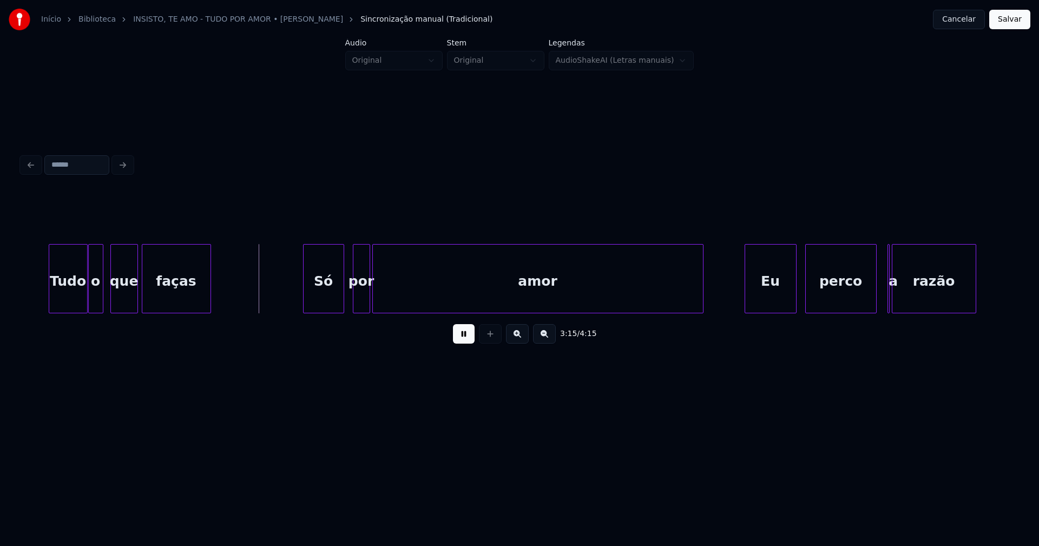
scroll to position [0, 20905]
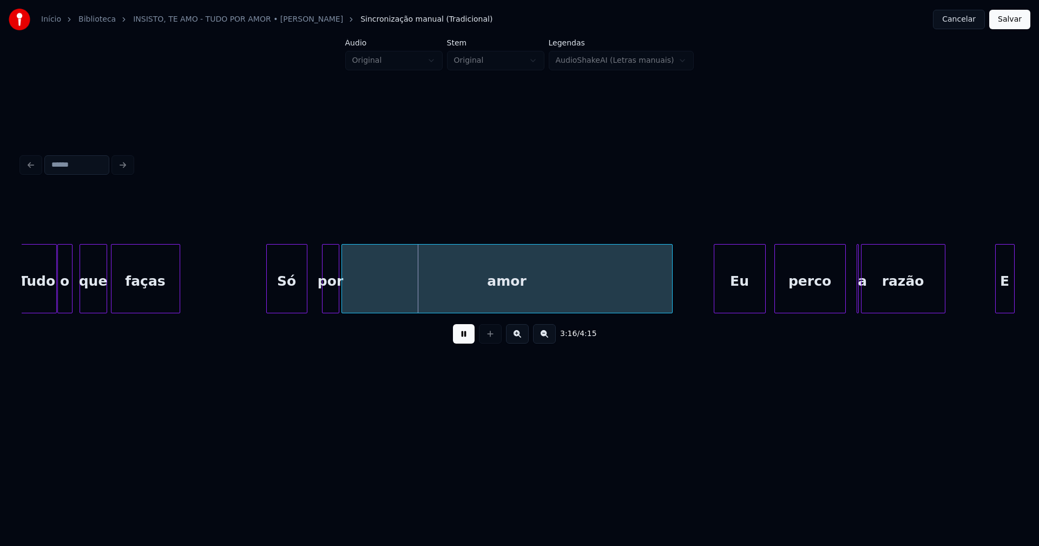
click at [287, 294] on div "Só" at bounding box center [287, 282] width 40 height 74
click at [253, 294] on div at bounding box center [254, 279] width 3 height 68
click at [325, 296] on div "por" at bounding box center [326, 282] width 16 height 74
click at [727, 299] on div "Eu" at bounding box center [732, 282] width 51 height 74
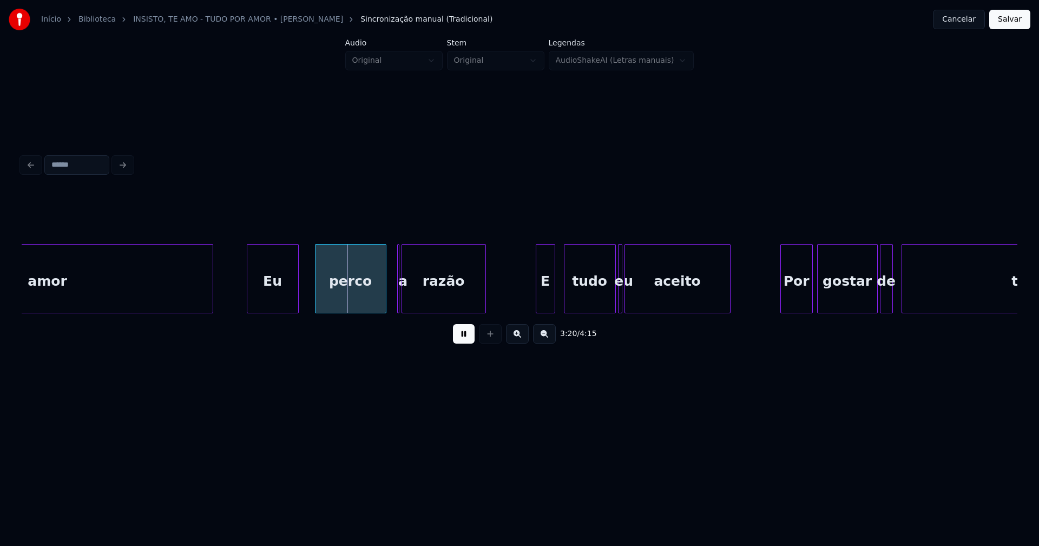
scroll to position [0, 21379]
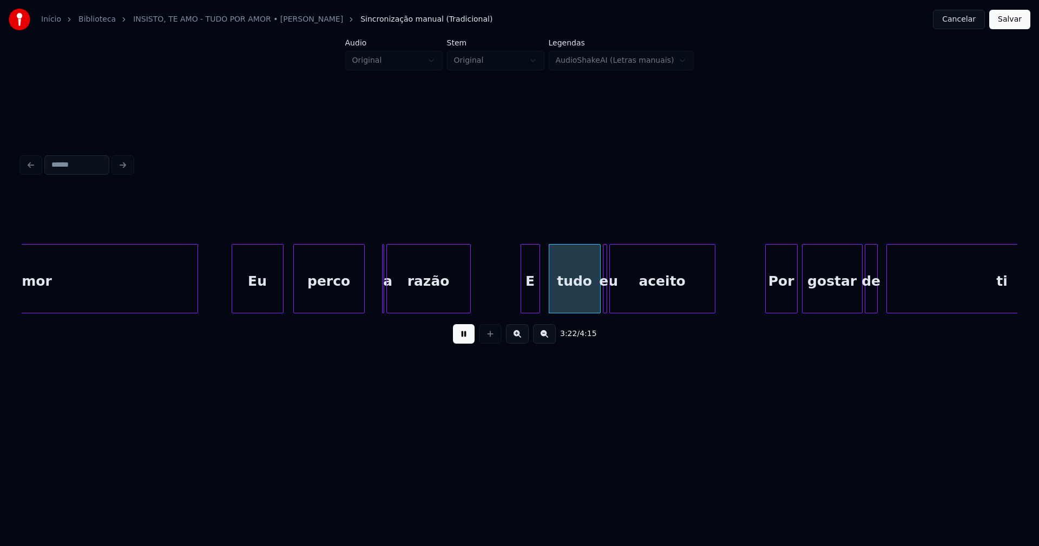
click at [319, 300] on div "perco" at bounding box center [329, 282] width 70 height 74
click at [393, 305] on div at bounding box center [393, 279] width 3 height 68
click at [388, 307] on div at bounding box center [387, 279] width 3 height 68
click at [375, 306] on div at bounding box center [376, 279] width 3 height 68
click at [520, 307] on div "E" at bounding box center [522, 282] width 18 height 74
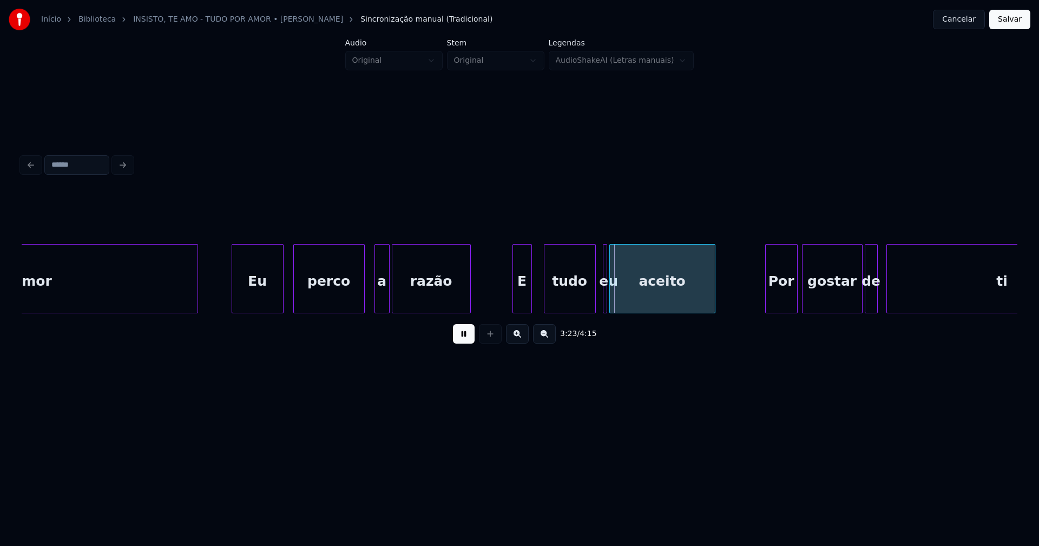
click at [559, 301] on div "tudo" at bounding box center [569, 282] width 51 height 74
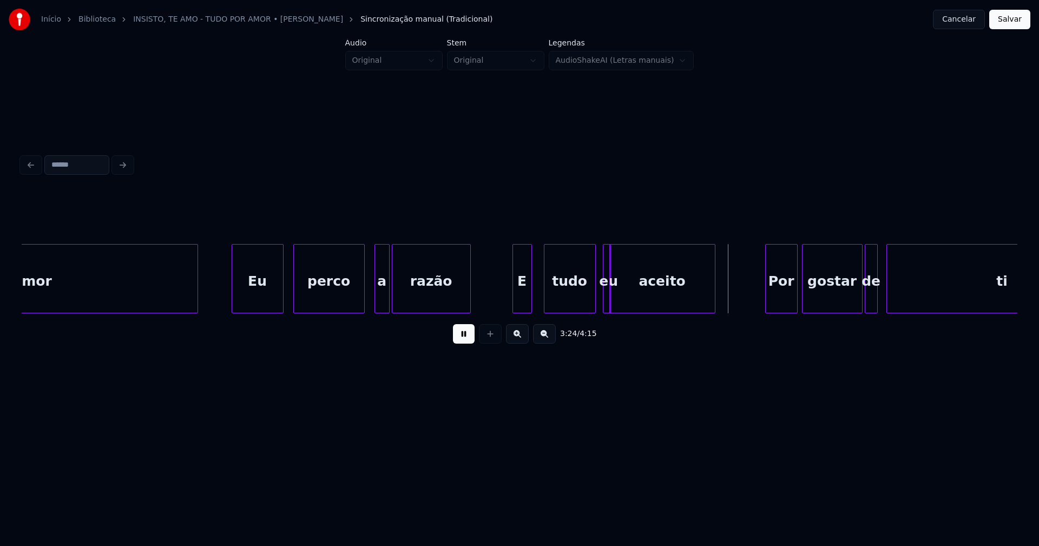
click at [609, 304] on div at bounding box center [608, 279] width 3 height 68
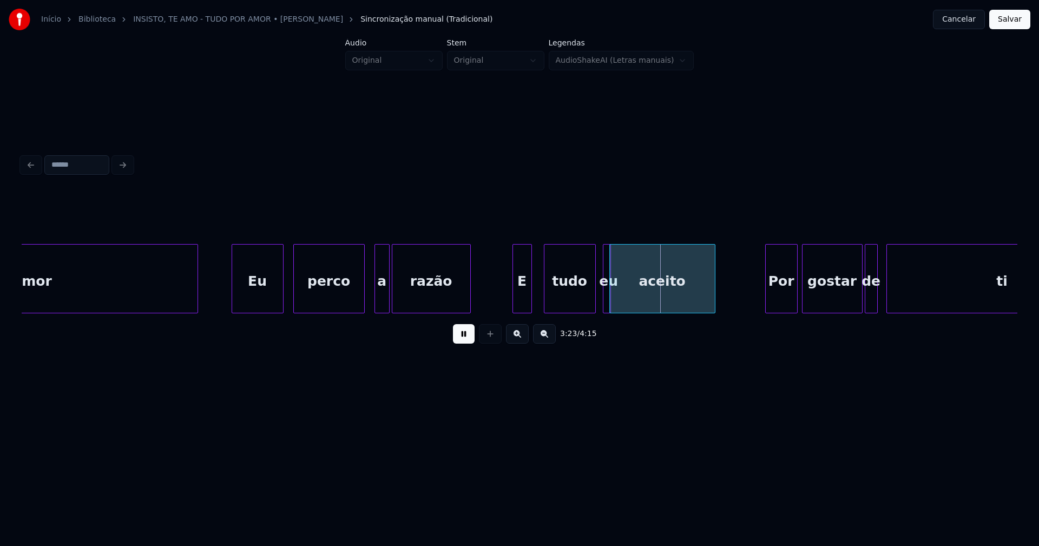
click at [603, 300] on div "eu" at bounding box center [607, 278] width 8 height 69
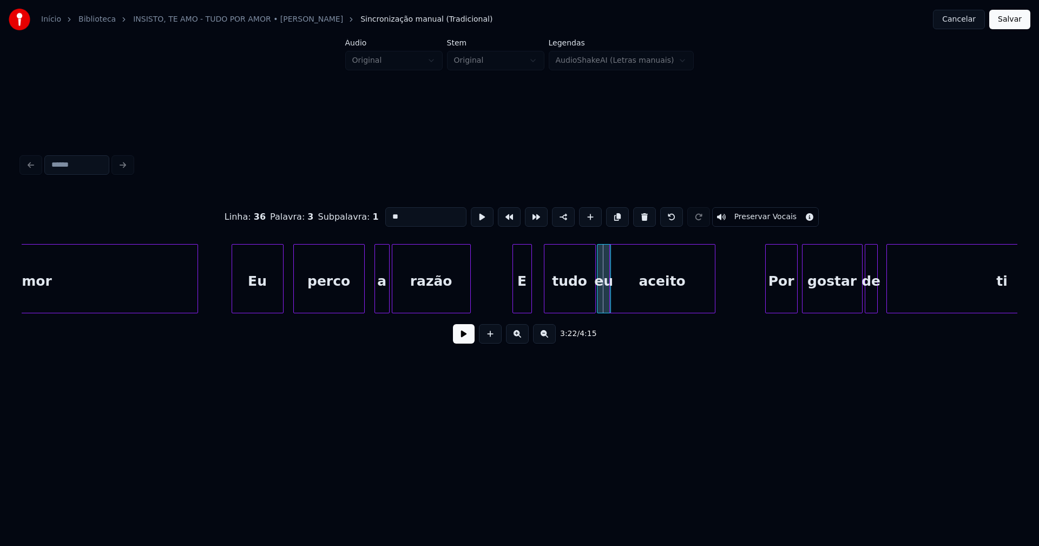
click at [597, 303] on div at bounding box center [598, 279] width 3 height 68
click at [454, 340] on button at bounding box center [464, 333] width 22 height 19
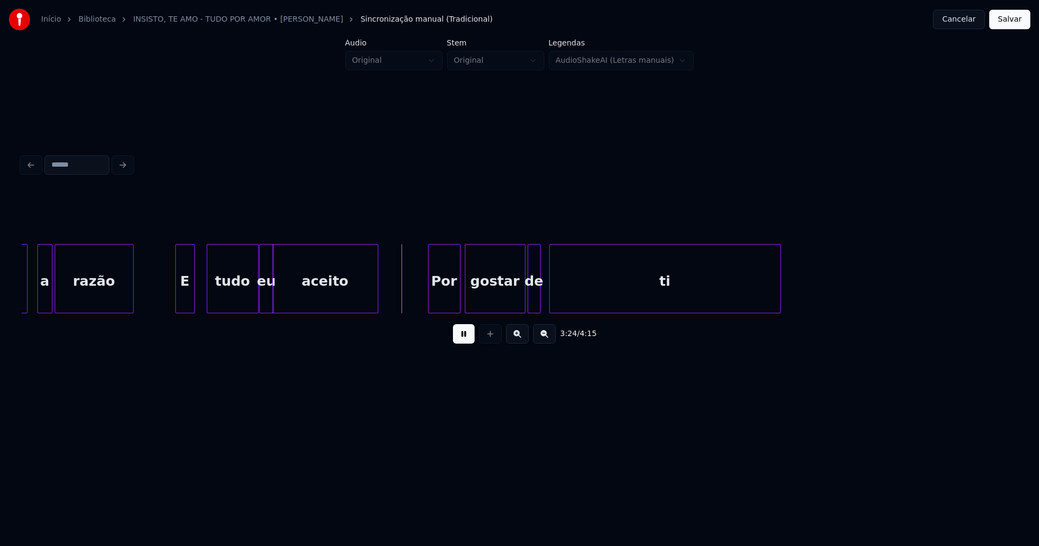
scroll to position [0, 21763]
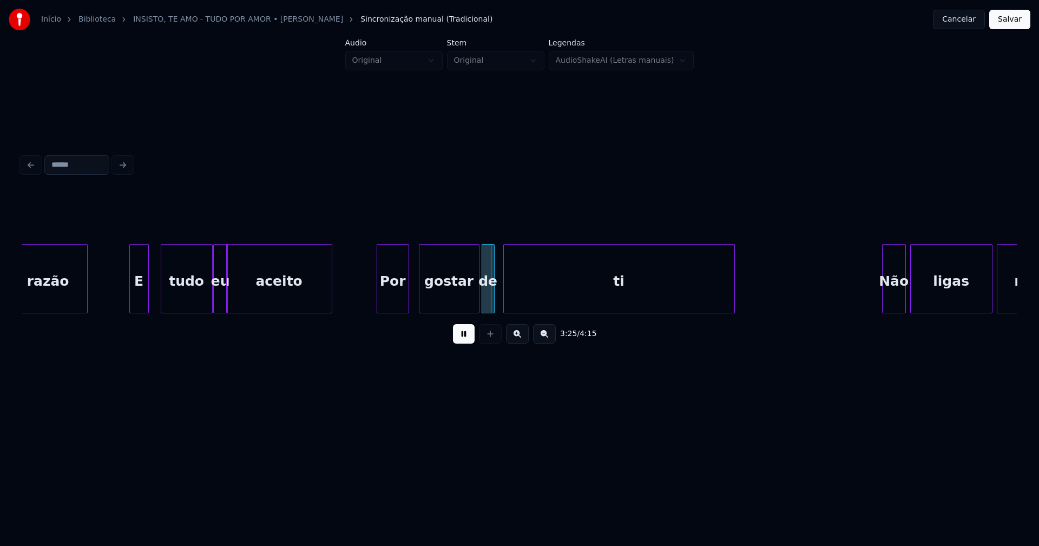
click at [395, 295] on div "Por" at bounding box center [392, 282] width 31 height 74
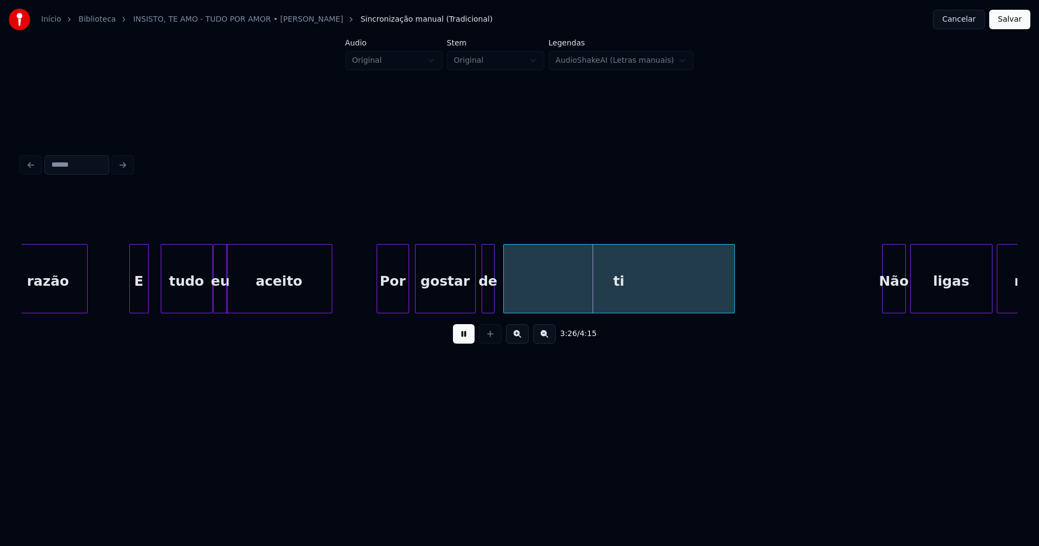
click at [451, 298] on div "gostar" at bounding box center [446, 282] width 60 height 74
click at [478, 301] on div at bounding box center [479, 279] width 3 height 68
click at [532, 299] on div "ti" at bounding box center [616, 282] width 230 height 74
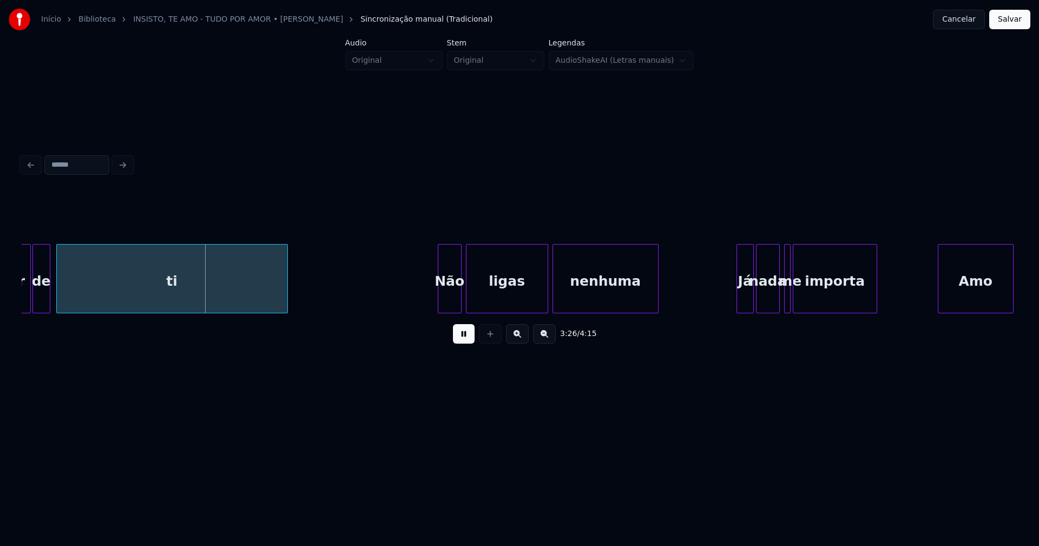
scroll to position [0, 22222]
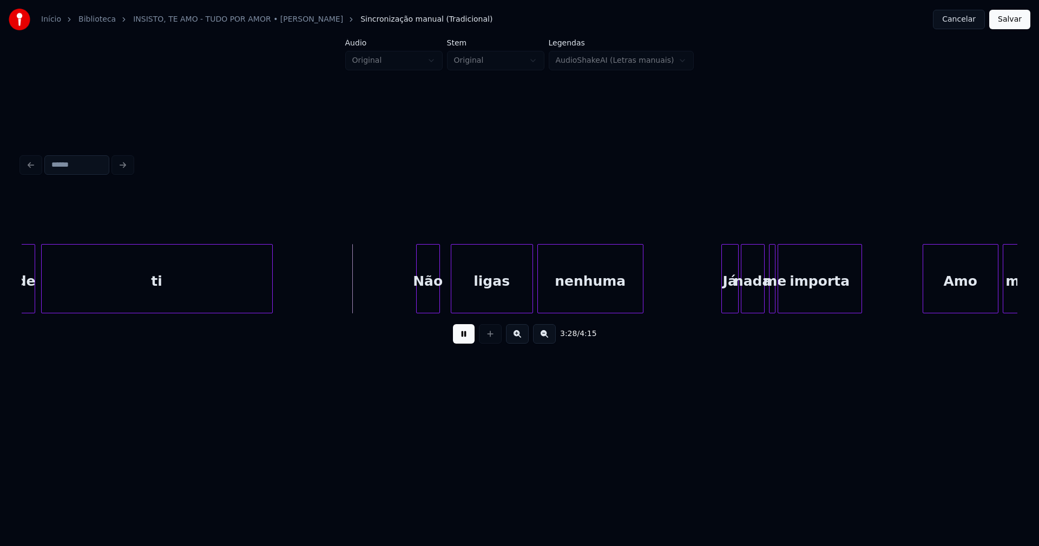
click at [423, 303] on div "Não" at bounding box center [428, 282] width 23 height 74
click at [482, 306] on div "ligas" at bounding box center [488, 282] width 81 height 74
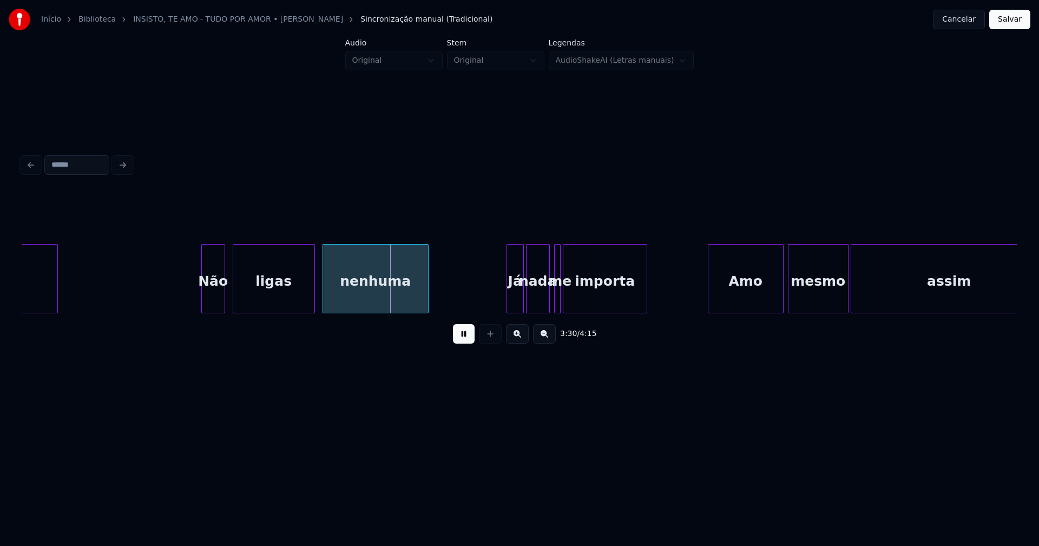
scroll to position [0, 22421]
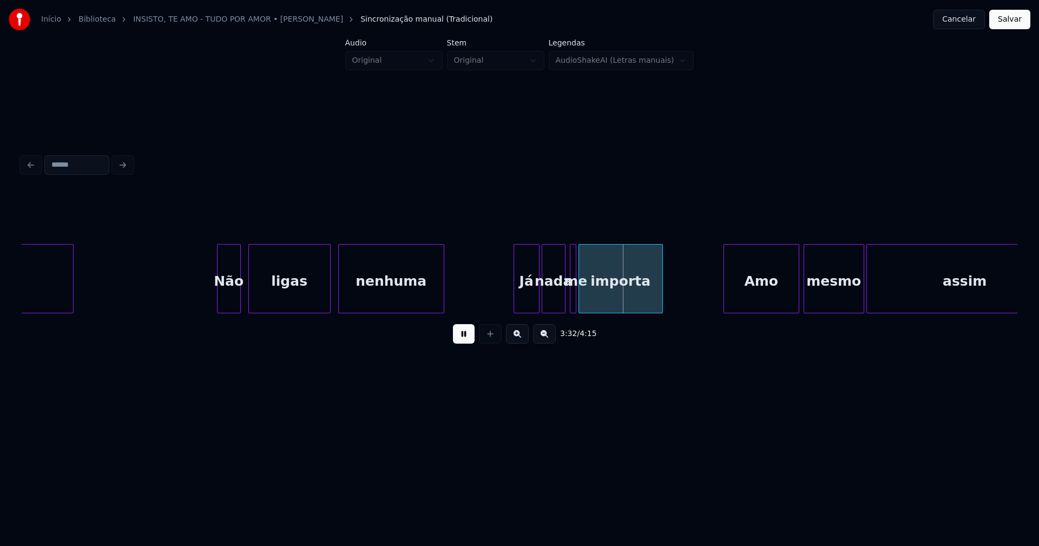
click at [514, 307] on div at bounding box center [515, 279] width 3 height 68
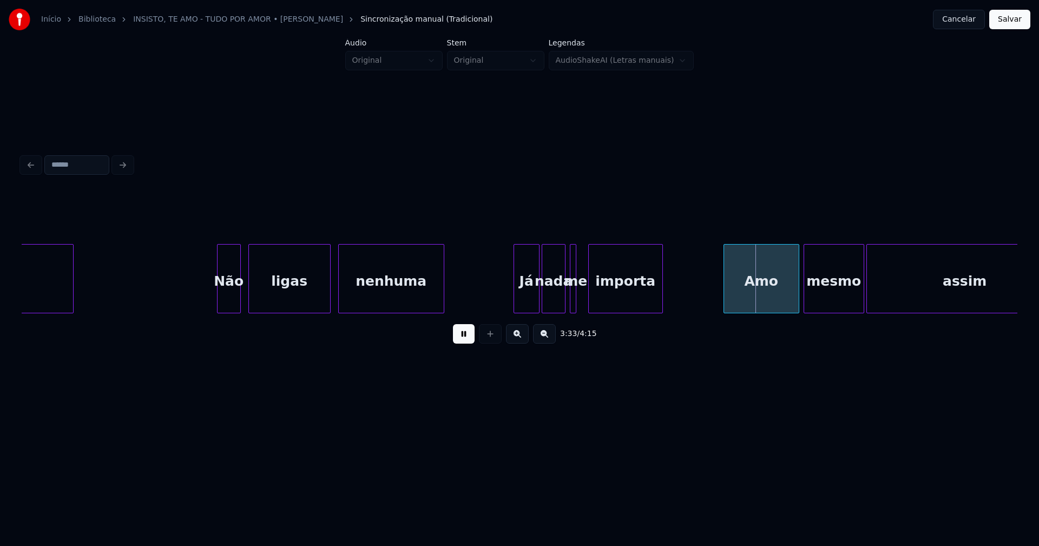
click at [593, 309] on div "ti Não ligas nenhuma Já nada me importa Amo mesmo assim" at bounding box center [520, 278] width 996 height 69
click at [573, 310] on div "ti Não ligas nenhuma Já nada me importa Amo mesmo assim" at bounding box center [520, 278] width 996 height 69
click at [586, 304] on div at bounding box center [586, 279] width 3 height 68
click at [744, 304] on div "Amo" at bounding box center [753, 282] width 75 height 74
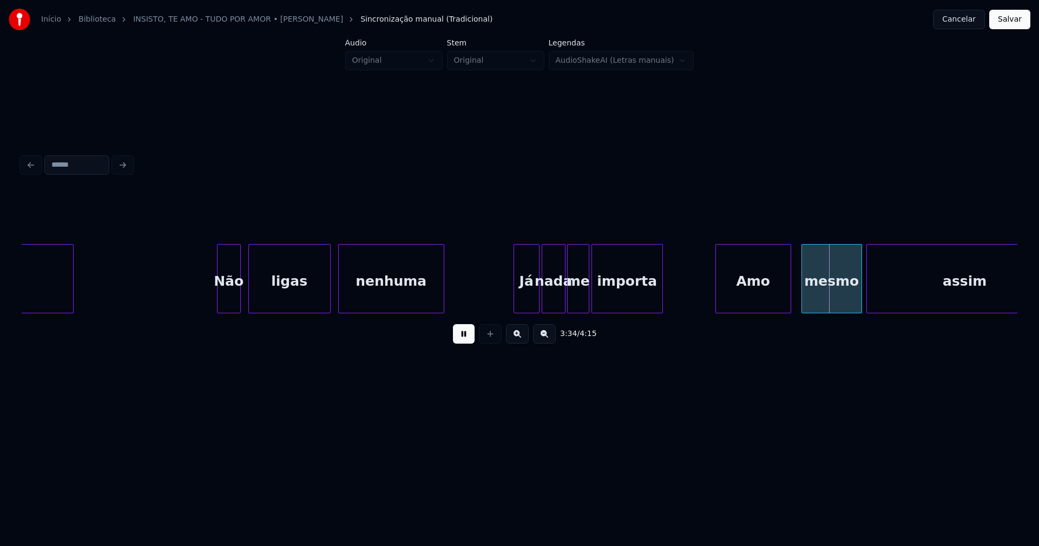
click at [829, 301] on div "mesmo" at bounding box center [832, 282] width 60 height 74
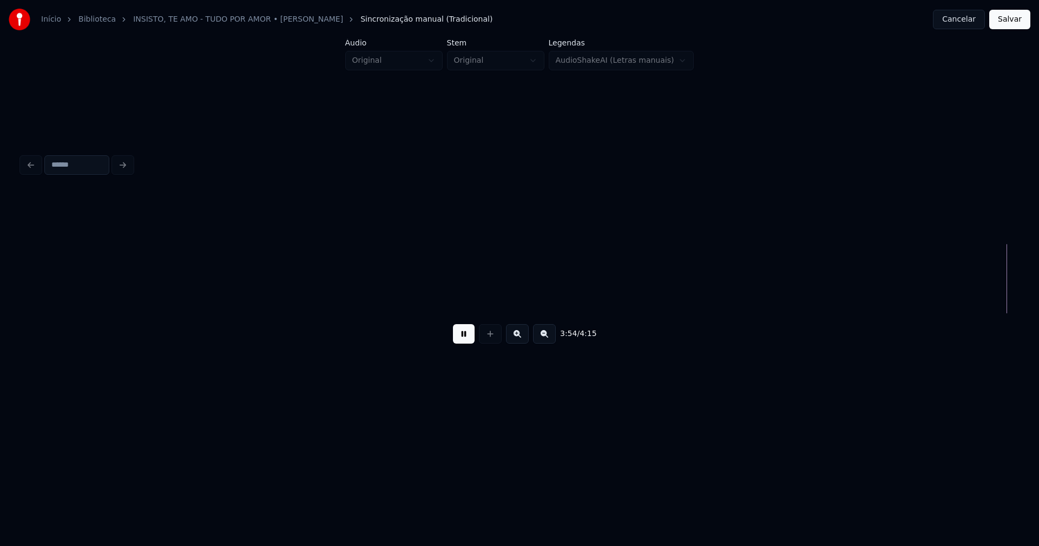
scroll to position [0, 25429]
click at [1007, 24] on button "Salvar" at bounding box center [1009, 19] width 41 height 19
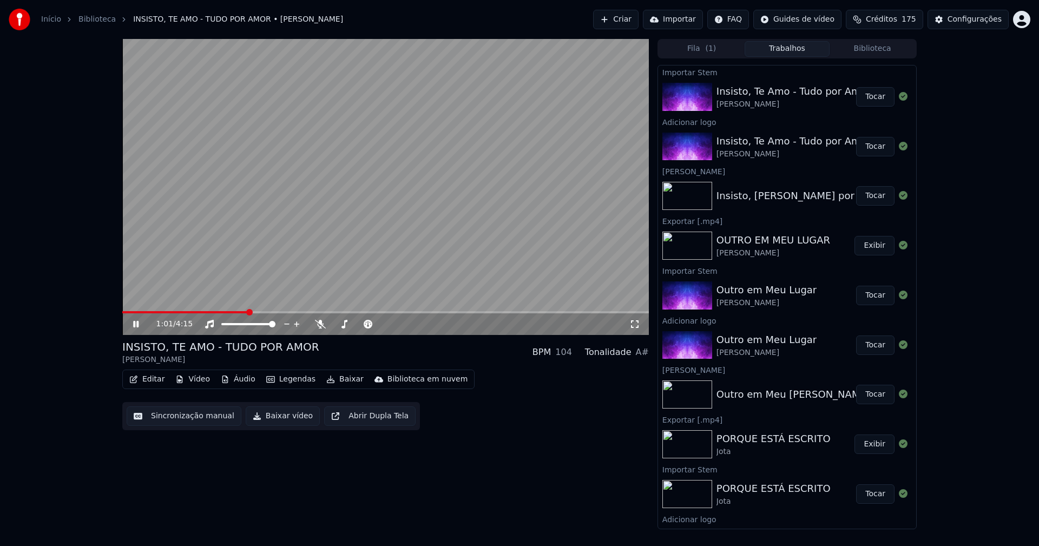
click at [247, 313] on span at bounding box center [185, 312] width 126 height 2
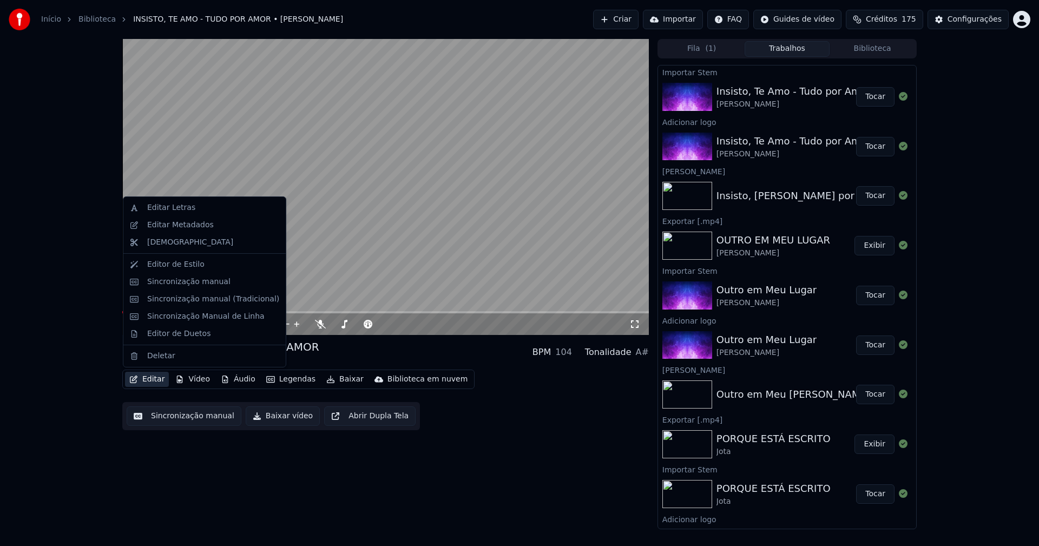
click at [152, 378] on button "Editar" at bounding box center [147, 379] width 44 height 15
click at [188, 300] on div "Sincronização manual (Tradicional)" at bounding box center [213, 299] width 132 height 11
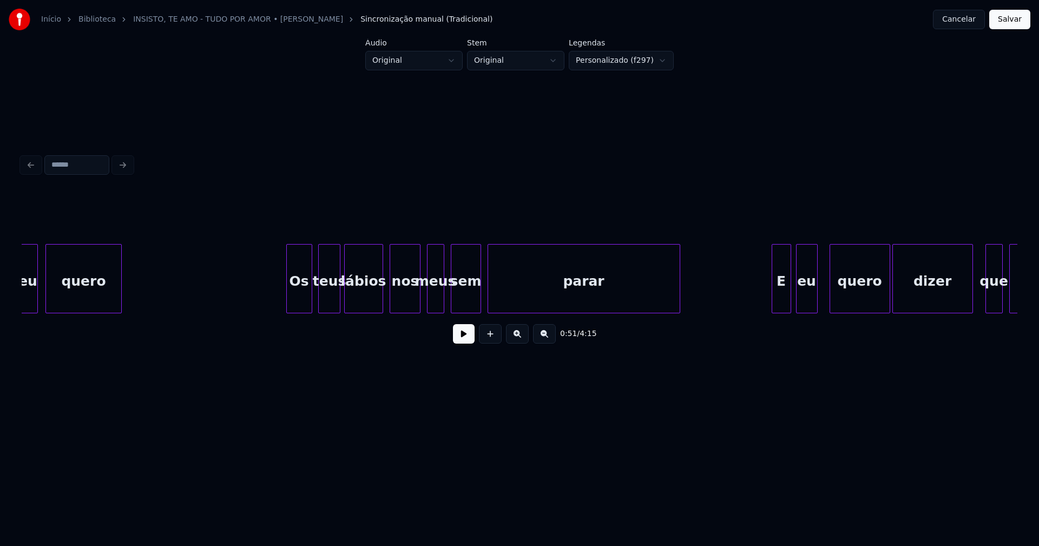
scroll to position [0, 6785]
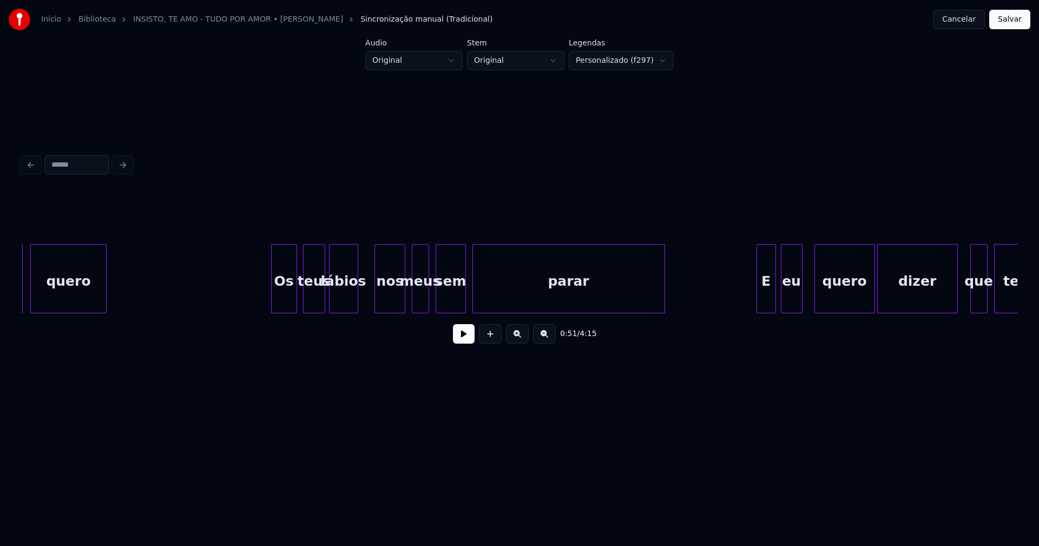
click at [357, 309] on div "eu quero Os teus lábios nos meus sem parar E eu quero dizer que te" at bounding box center [520, 278] width 996 height 69
click at [1009, 21] on button "Salvar" at bounding box center [1009, 19] width 41 height 19
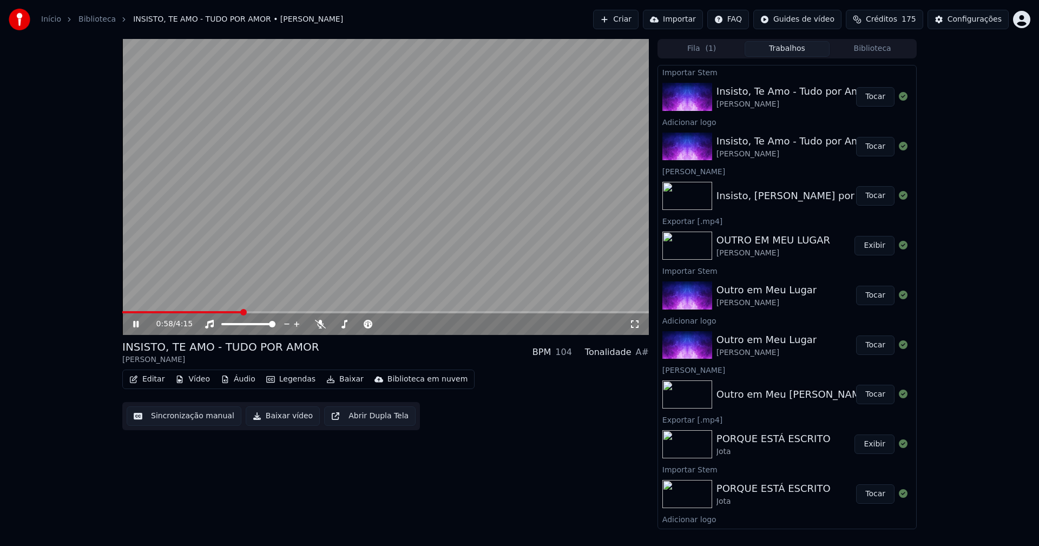
click at [242, 311] on span at bounding box center [385, 312] width 526 height 2
click at [159, 379] on button "Editar" at bounding box center [147, 379] width 44 height 15
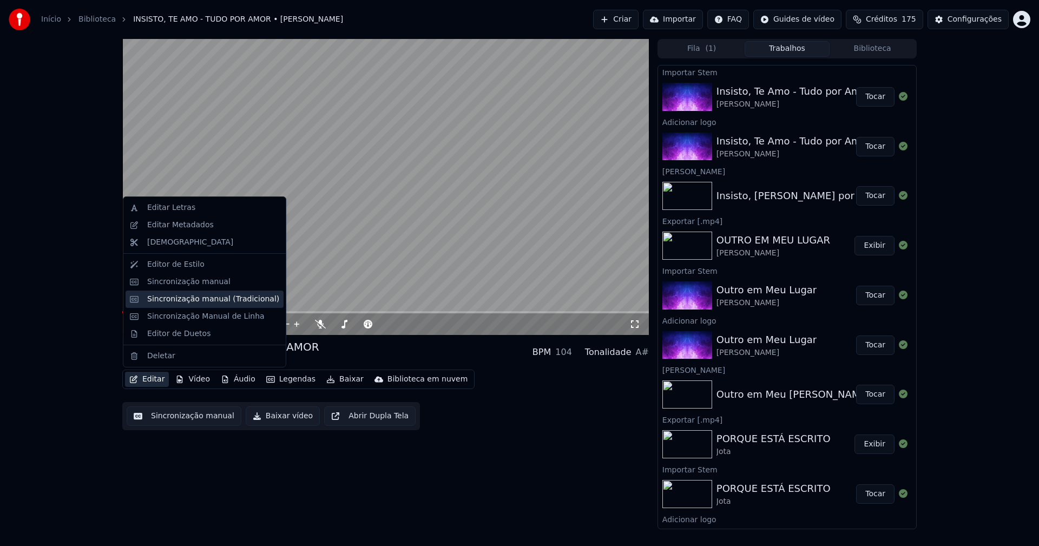
click at [197, 303] on div "Sincronização manual (Tradicional)" at bounding box center [213, 299] width 132 height 11
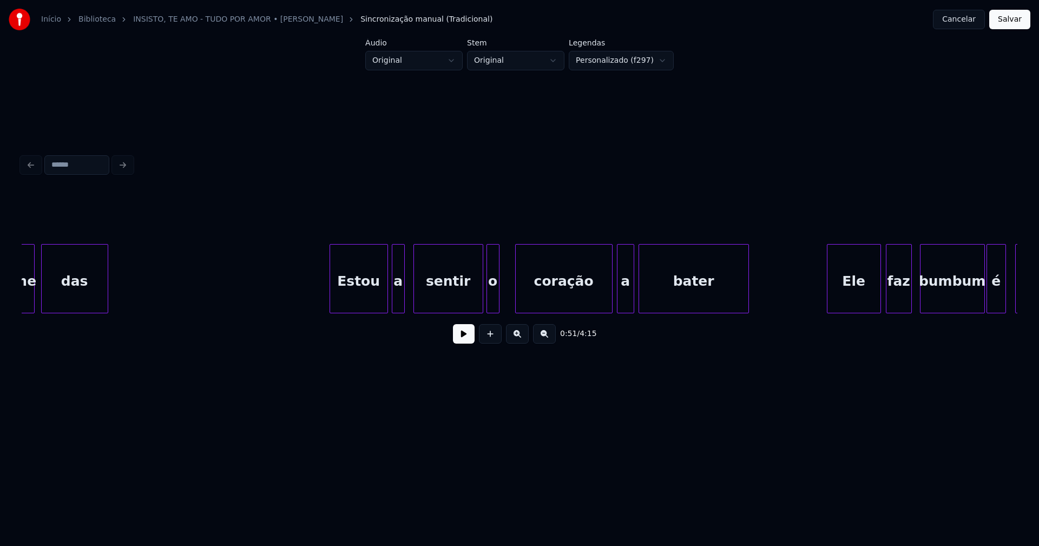
scroll to position [0, 8270]
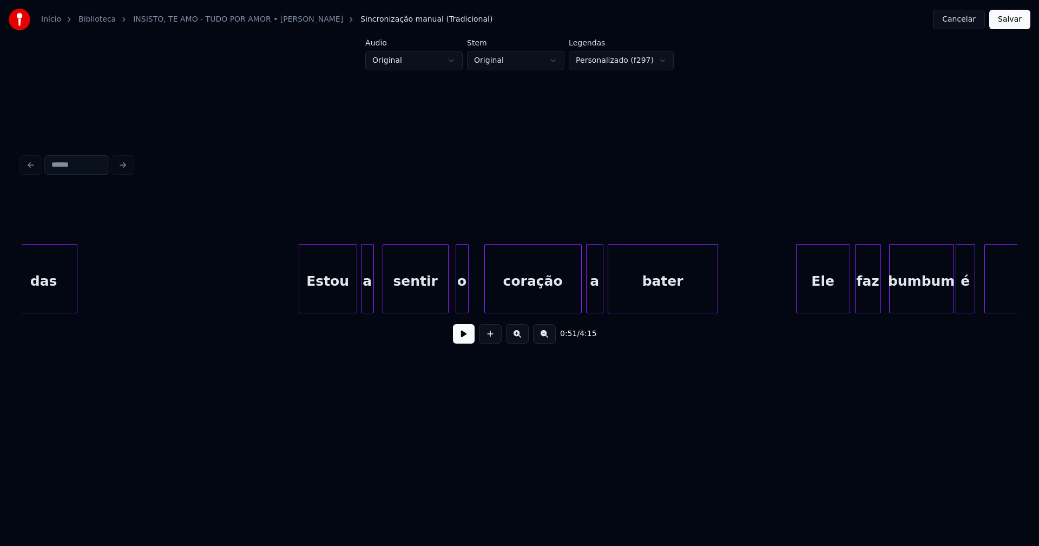
click at [445, 301] on div at bounding box center [446, 279] width 3 height 68
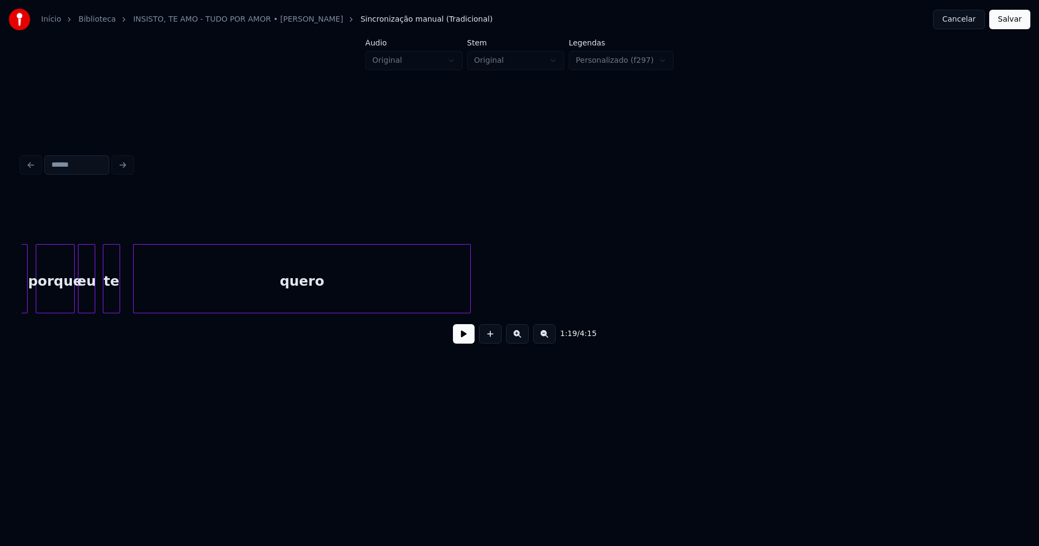
scroll to position [0, 13278]
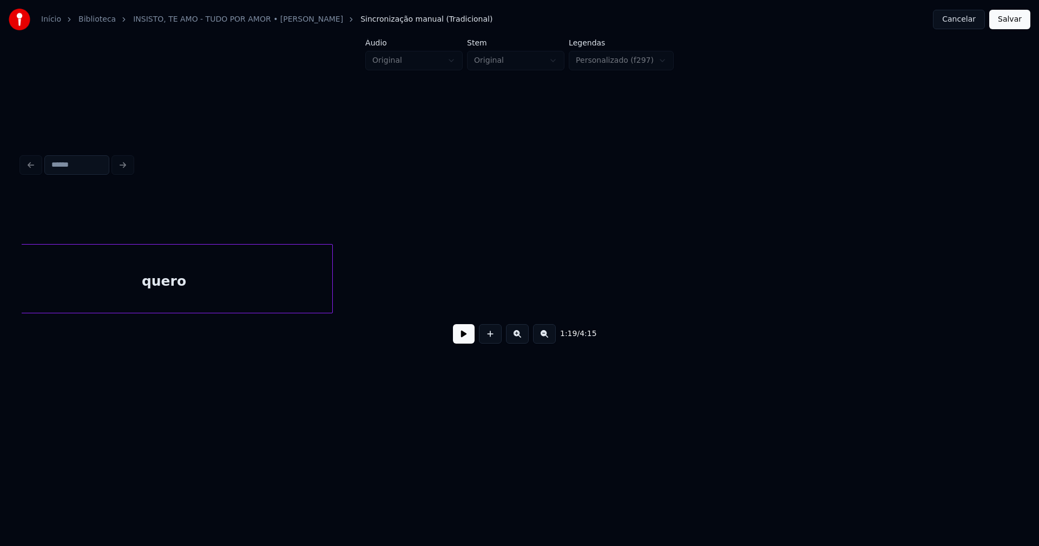
drag, startPoint x: 970, startPoint y: 15, endPoint x: 966, endPoint y: 19, distance: 5.8
click at [970, 17] on button "Cancelar" at bounding box center [959, 19] width 52 height 19
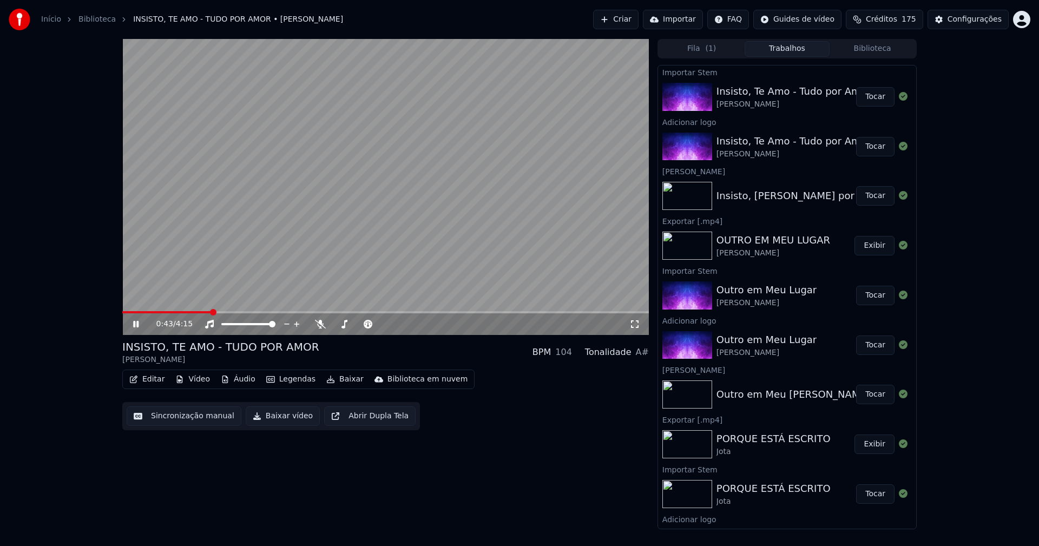
click at [211, 312] on span at bounding box center [385, 312] width 526 height 2
click at [635, 323] on icon at bounding box center [634, 324] width 11 height 9
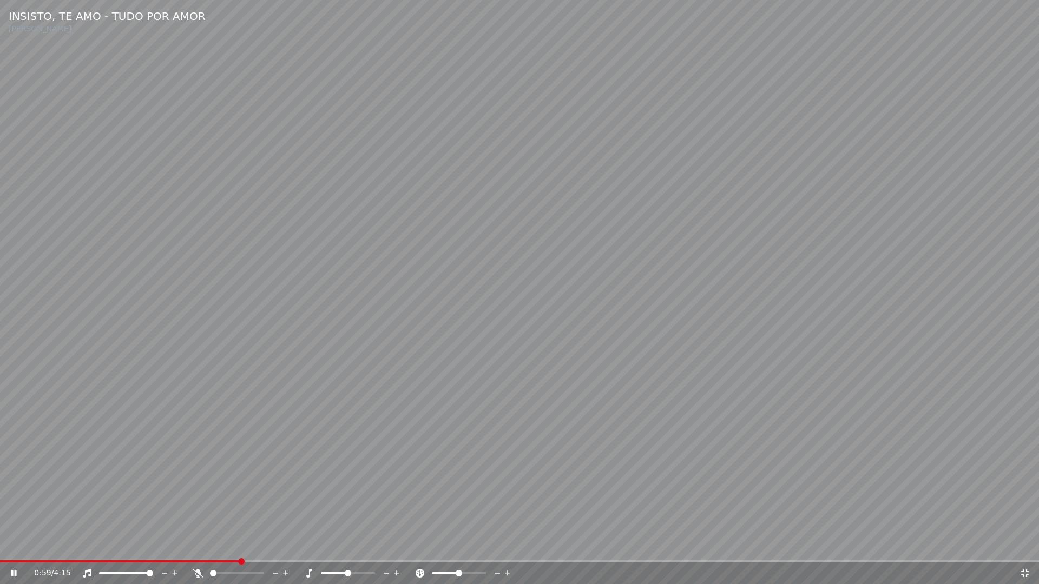
click at [240, 545] on span at bounding box center [120, 562] width 240 height 2
click at [1024, 545] on icon at bounding box center [1024, 573] width 11 height 9
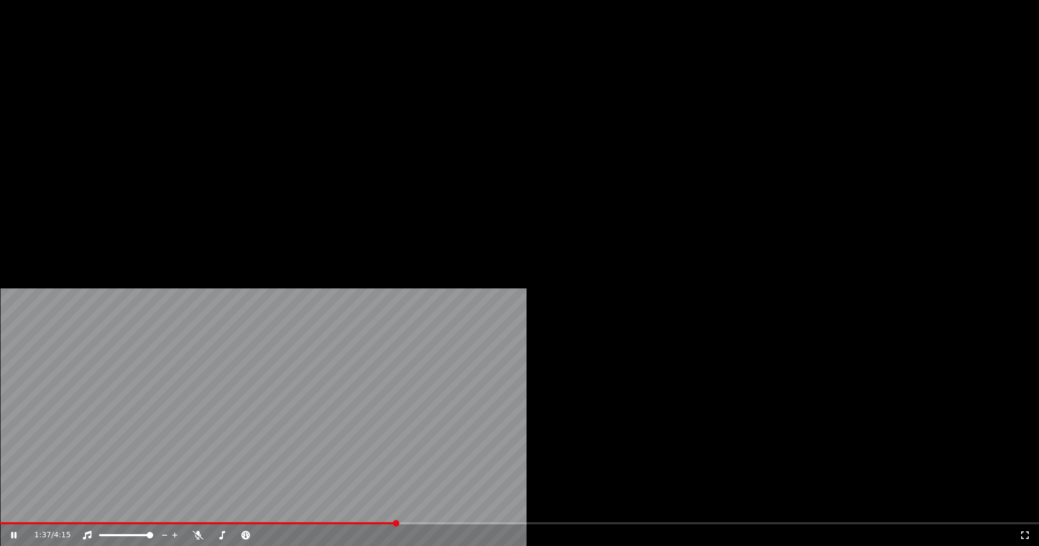
click at [150, 91] on button "Editar" at bounding box center [147, 83] width 44 height 15
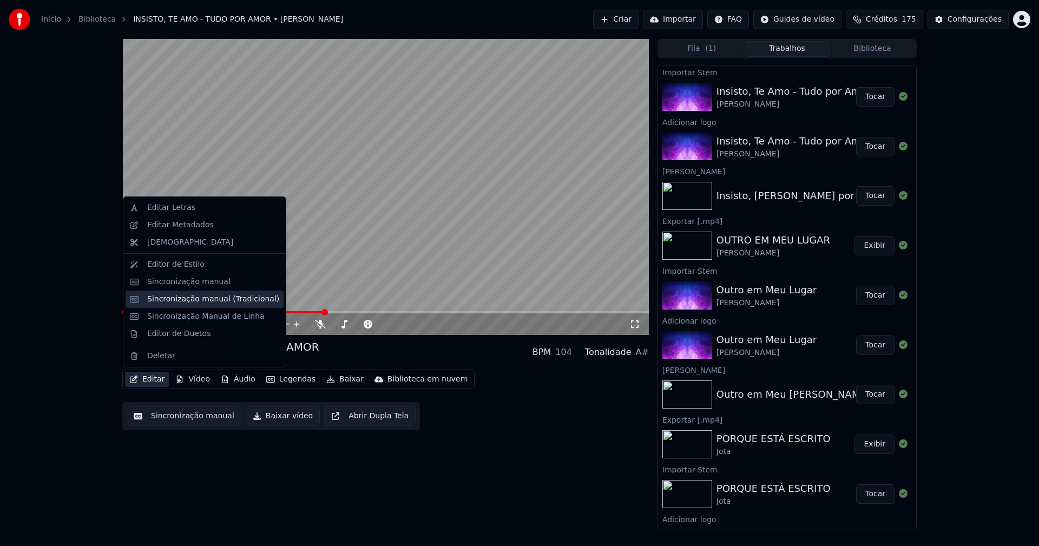
click at [194, 300] on div "Sincronização manual (Tradicional)" at bounding box center [213, 299] width 132 height 11
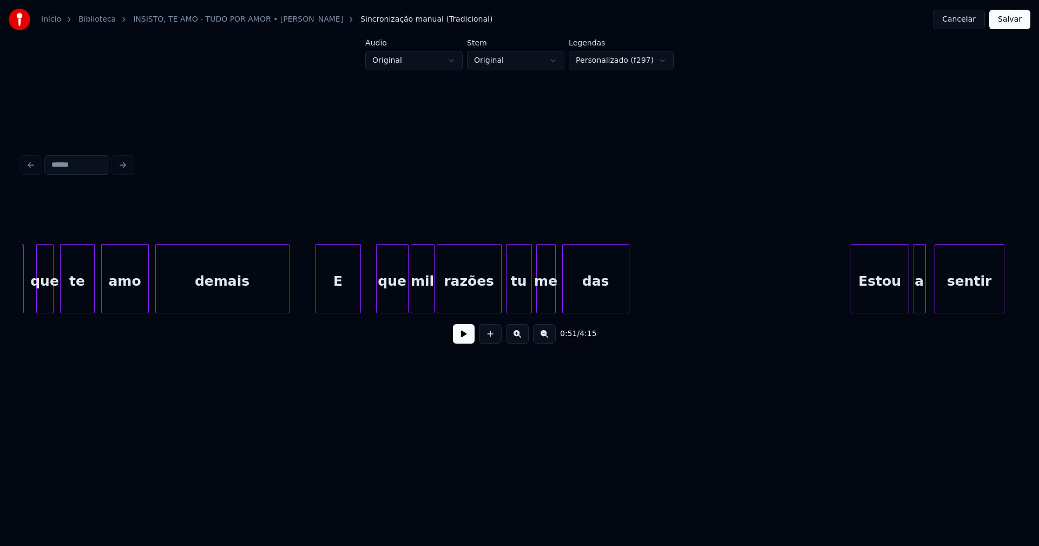
scroll to position [0, 7734]
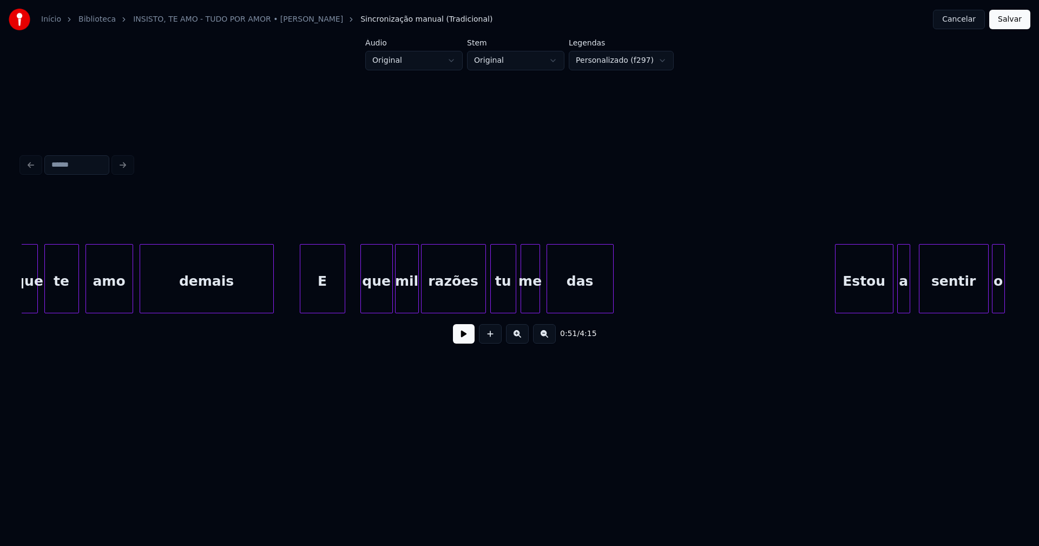
click at [585, 302] on div "das" at bounding box center [580, 282] width 66 height 74
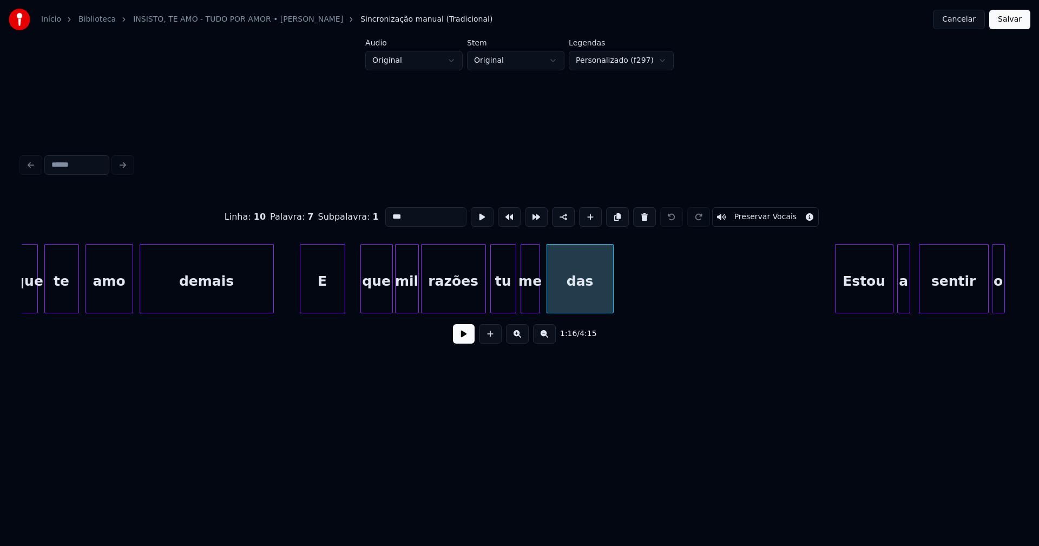
click at [393, 212] on input "***" at bounding box center [425, 216] width 81 height 19
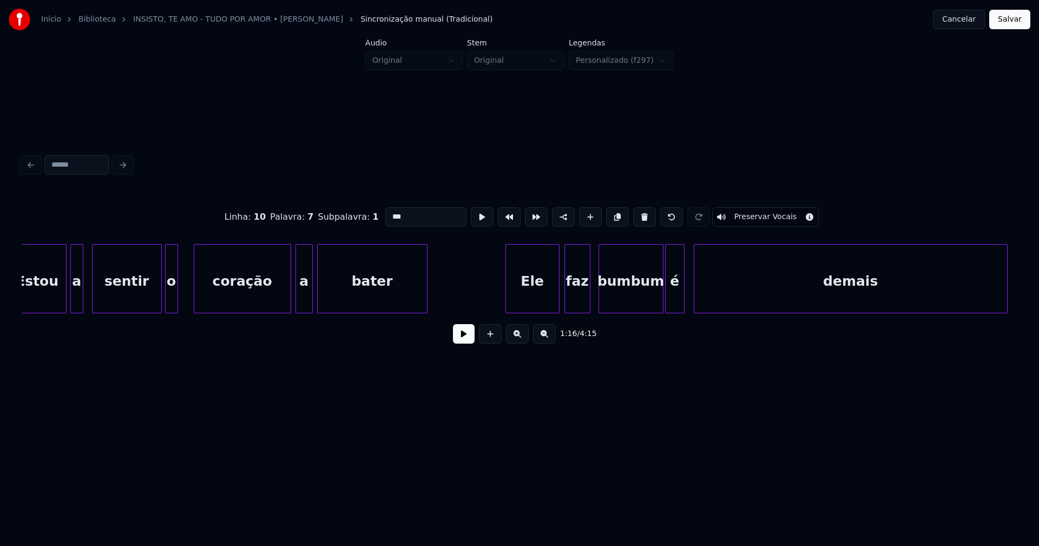
scroll to position [0, 8484]
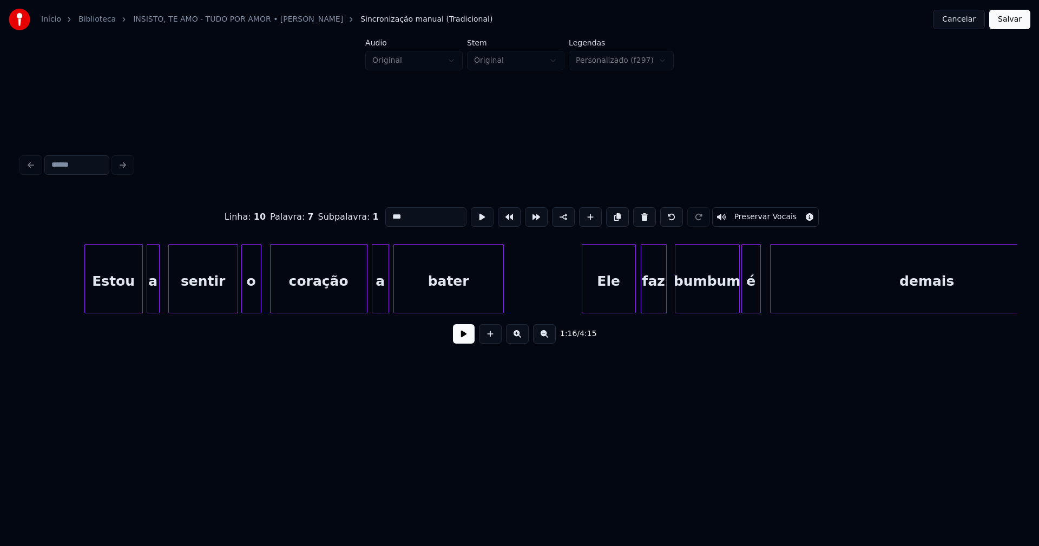
click at [258, 298] on div at bounding box center [259, 279] width 3 height 68
click at [161, 306] on div at bounding box center [162, 279] width 3 height 68
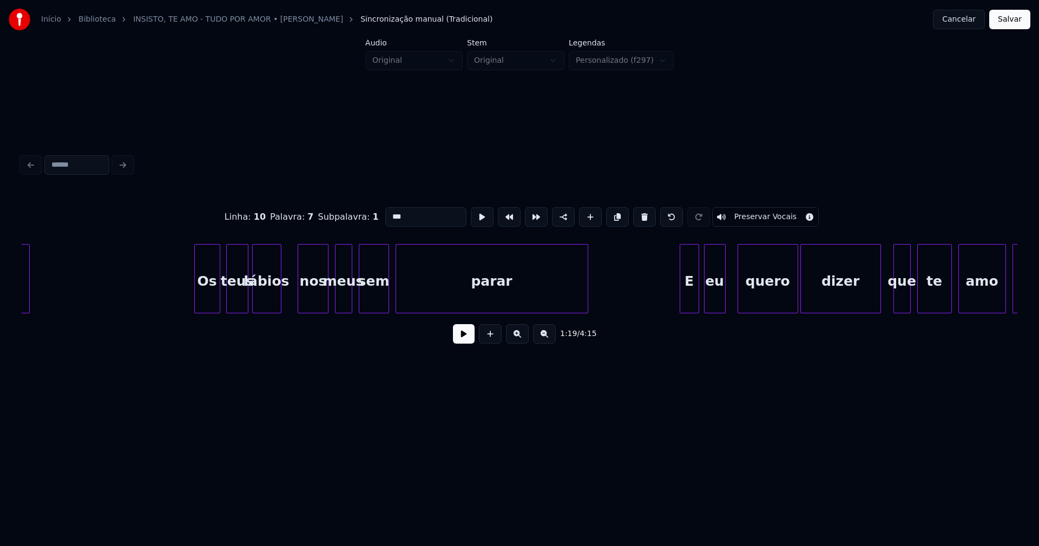
scroll to position [0, 6831]
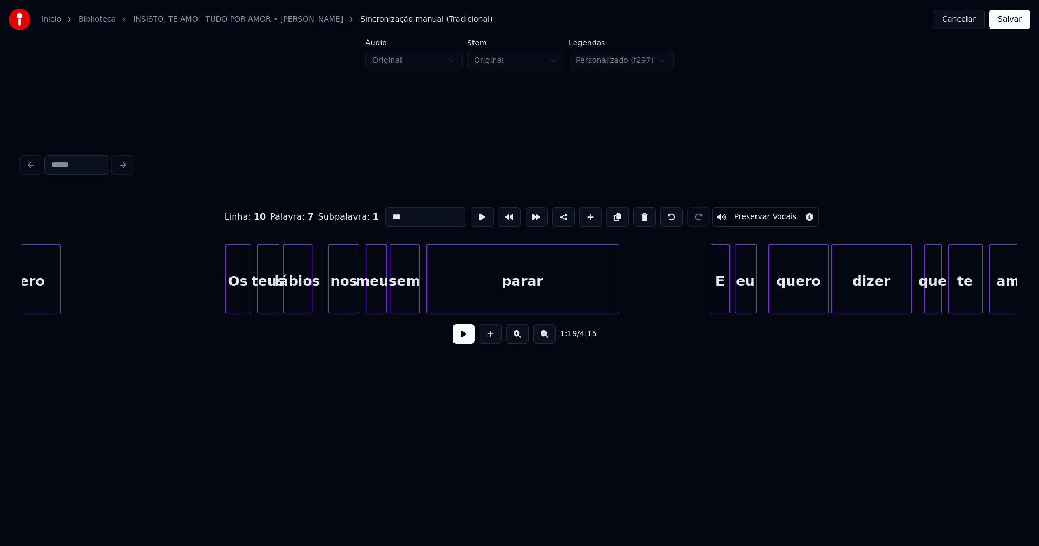
click at [385, 304] on div at bounding box center [384, 279] width 3 height 68
type input "***"
click at [1015, 20] on button "Salvar" at bounding box center [1009, 19] width 41 height 19
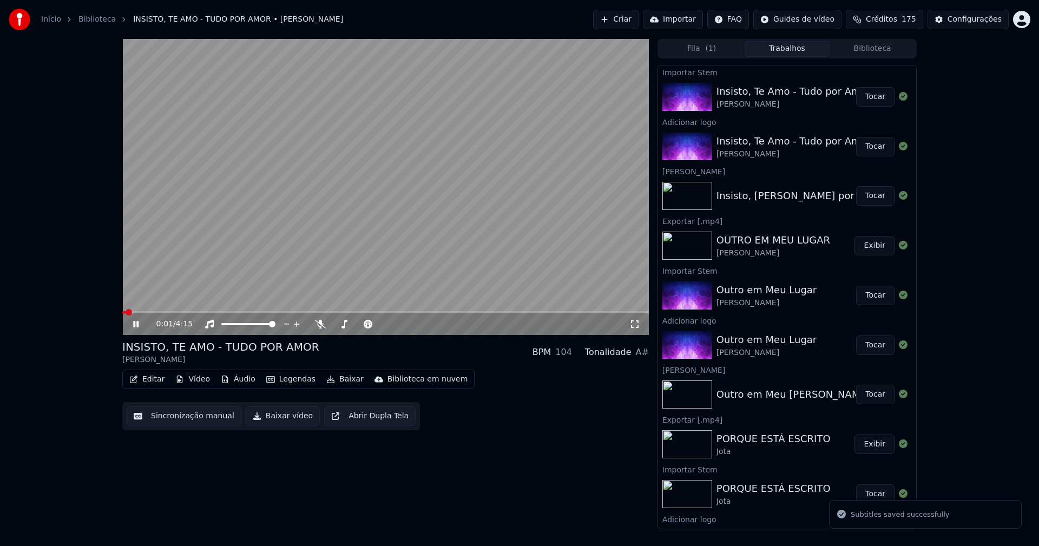
click at [293, 312] on span at bounding box center [385, 312] width 526 height 2
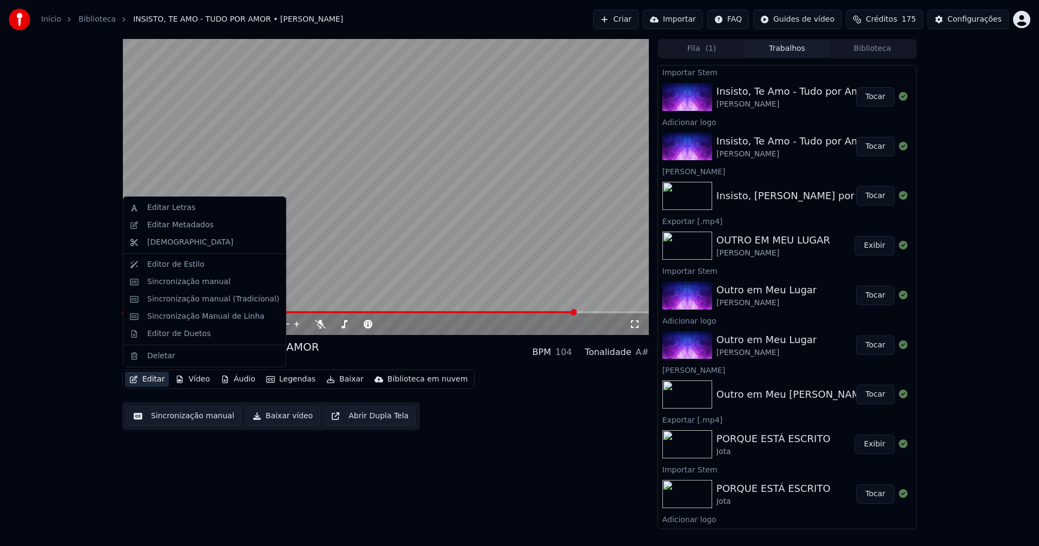
click at [149, 380] on button "Editar" at bounding box center [147, 379] width 44 height 15
click at [194, 297] on div "Sincronização manual (Tradicional)" at bounding box center [213, 299] width 132 height 11
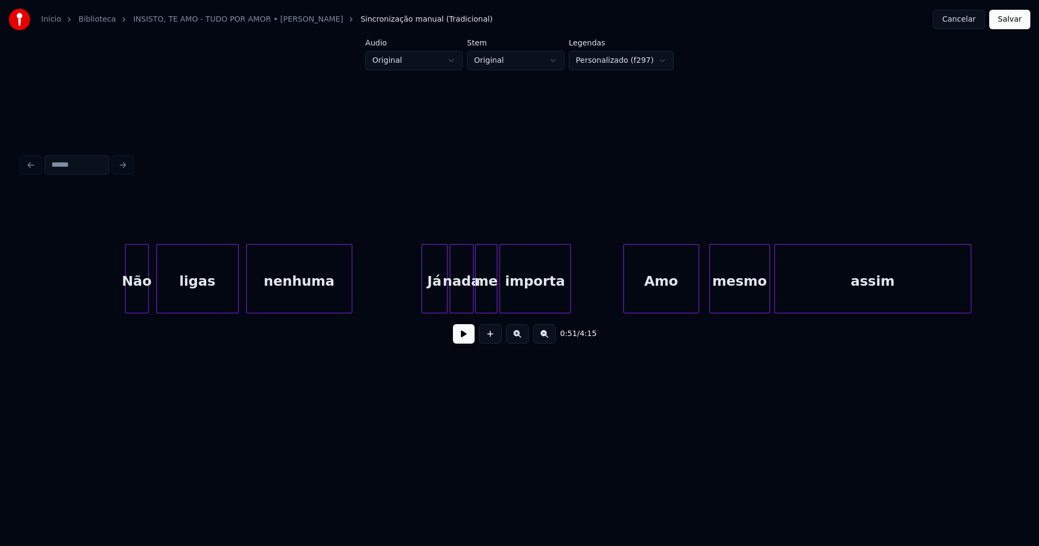
scroll to position [0, 22712]
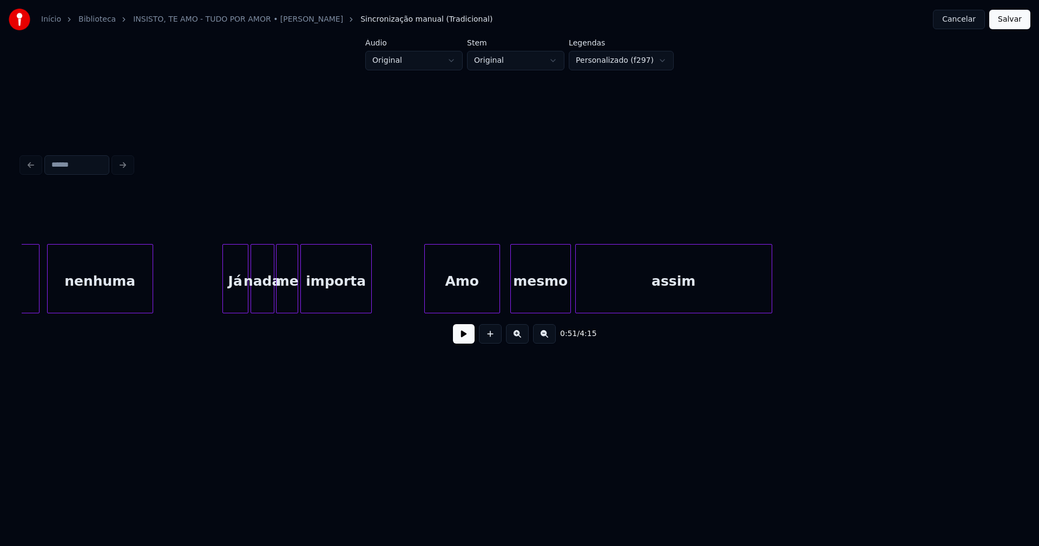
click at [452, 302] on div "Amo" at bounding box center [462, 282] width 75 height 74
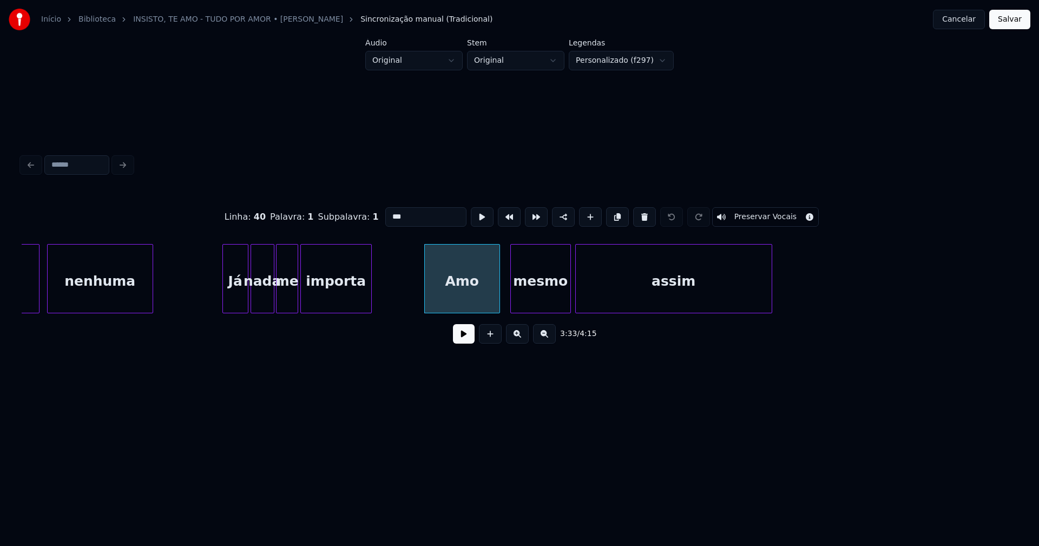
click at [389, 211] on input "***" at bounding box center [425, 216] width 81 height 19
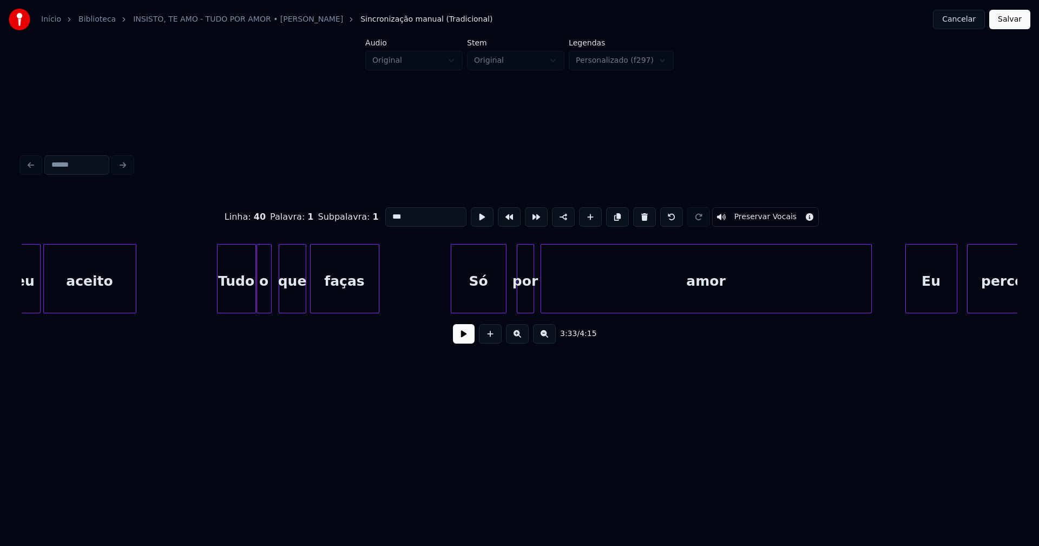
scroll to position [0, 20660]
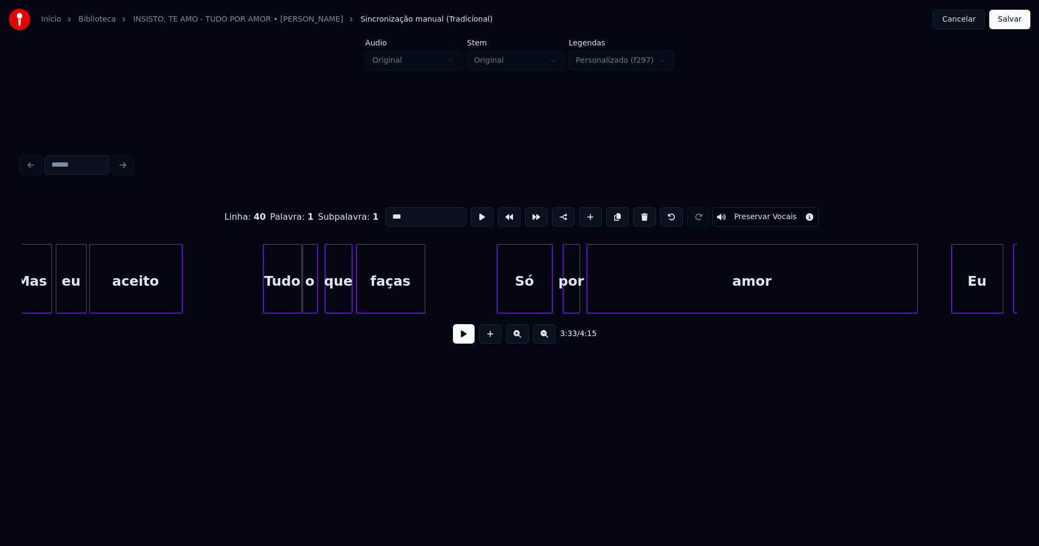
type input "***"
click at [1003, 21] on button "Salvar" at bounding box center [1009, 19] width 41 height 19
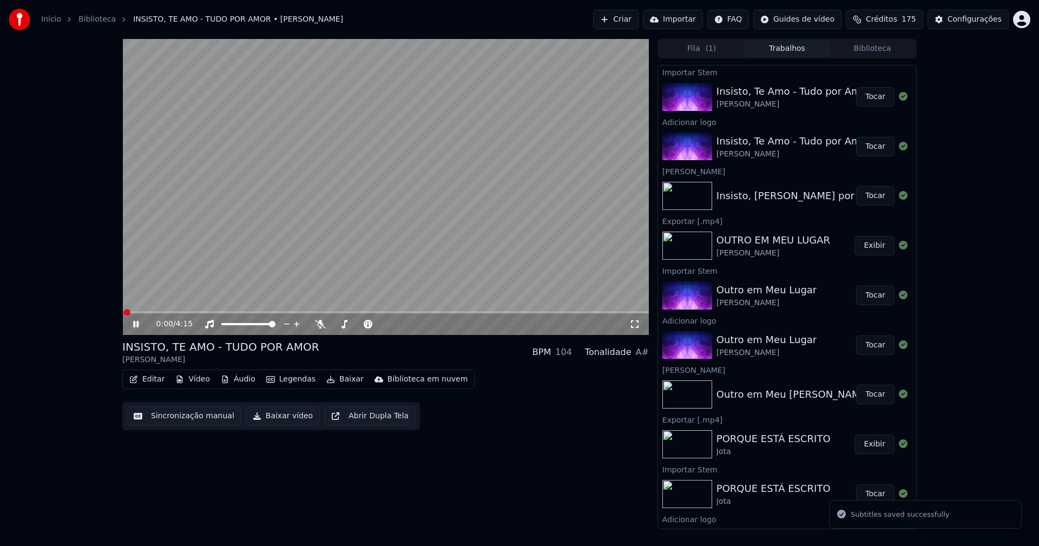
click at [136, 324] on icon at bounding box center [143, 324] width 25 height 9
click at [263, 422] on button "Baixar vídeo" at bounding box center [283, 415] width 74 height 19
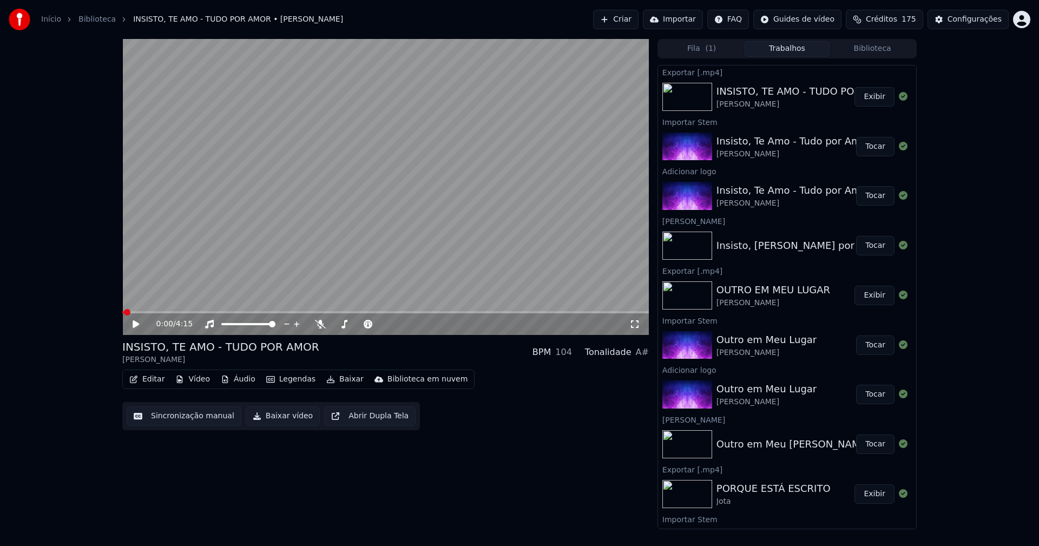
click at [45, 17] on link "Início" at bounding box center [51, 19] width 20 height 11
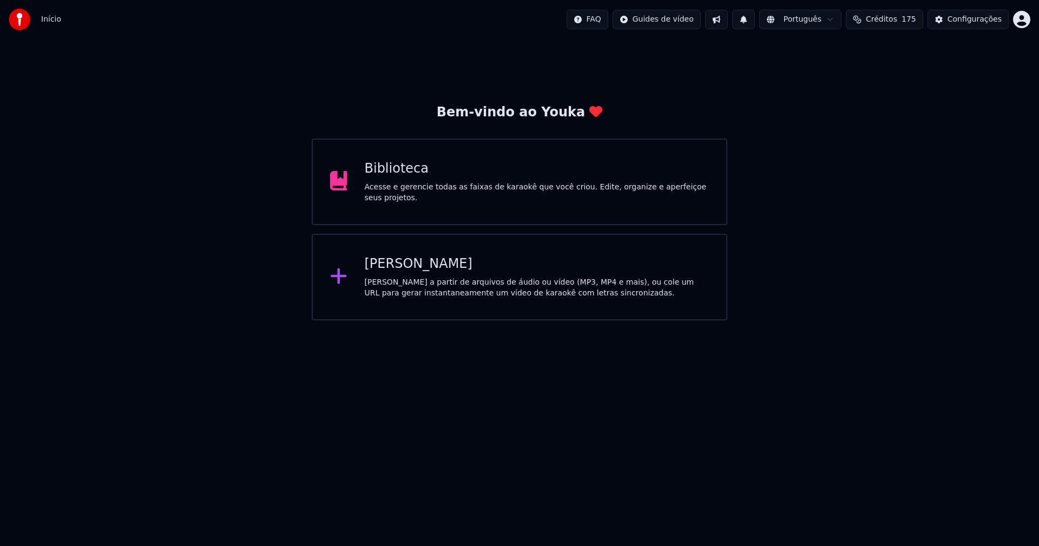
click at [400, 174] on div "Biblioteca" at bounding box center [537, 168] width 345 height 17
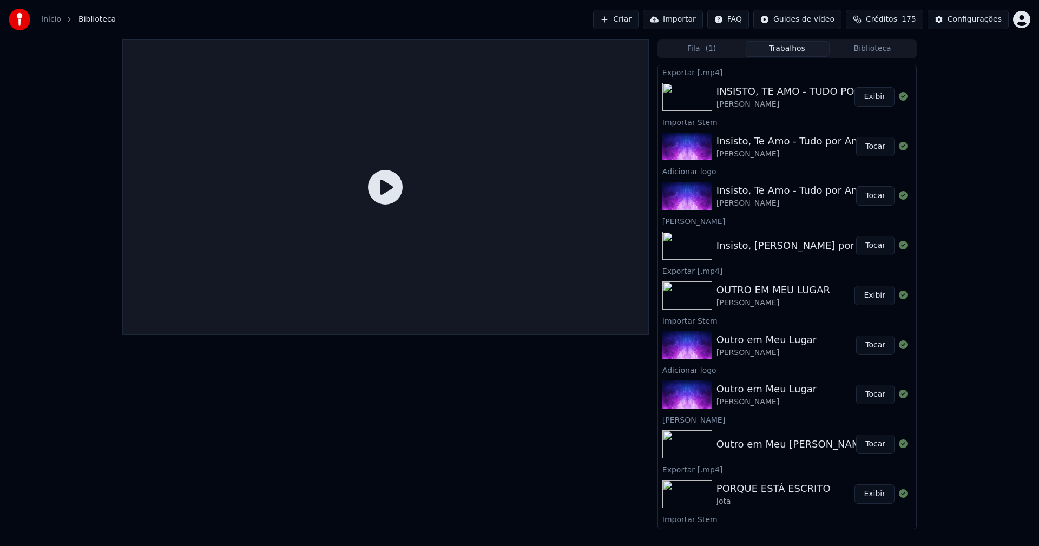
click at [401, 174] on icon at bounding box center [385, 187] width 35 height 35
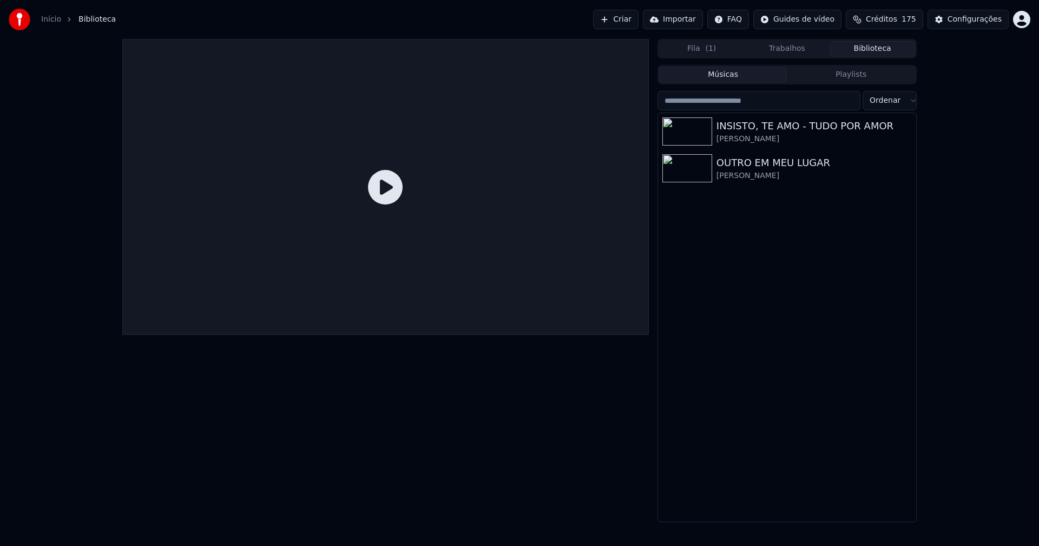
click at [867, 50] on button "Biblioteca" at bounding box center [871, 49] width 85 height 16
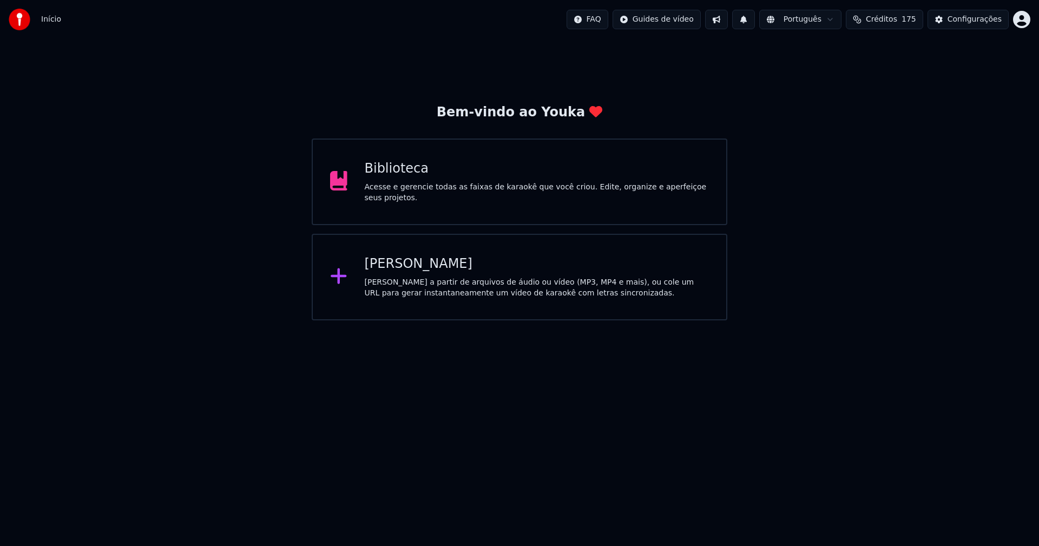
click at [392, 176] on div "Biblioteca" at bounding box center [537, 168] width 345 height 17
click at [399, 177] on div "Biblioteca" at bounding box center [537, 168] width 345 height 17
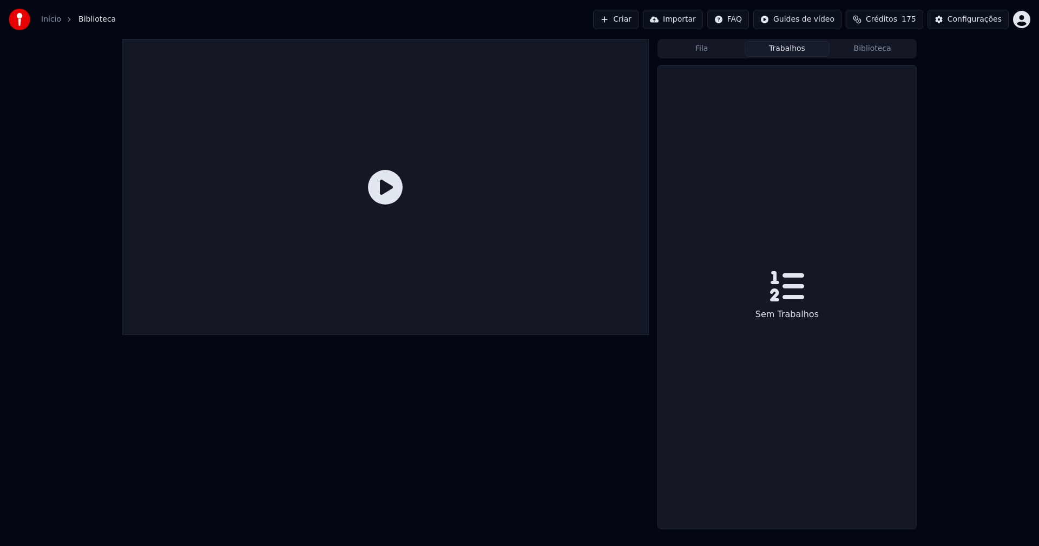
click at [799, 48] on button "Trabalhos" at bounding box center [786, 49] width 85 height 16
click at [873, 47] on button "Biblioteca" at bounding box center [871, 49] width 85 height 16
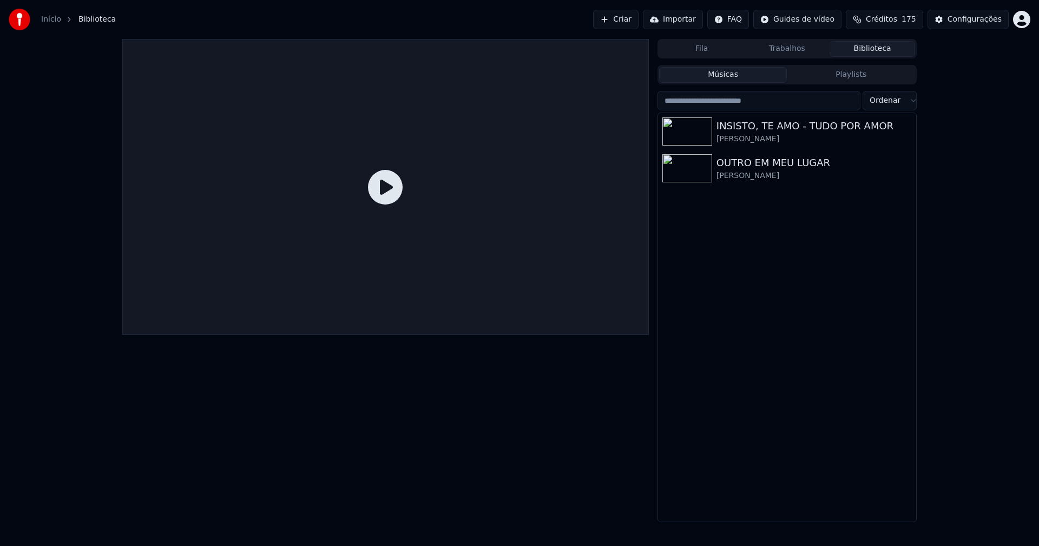
click at [711, 80] on button "Músicas" at bounding box center [723, 75] width 128 height 16
click at [873, 52] on button "Biblioteca" at bounding box center [871, 49] width 85 height 16
click at [868, 50] on button "Biblioteca" at bounding box center [871, 49] width 85 height 16
click at [868, 47] on button "Biblioteca" at bounding box center [871, 49] width 85 height 16
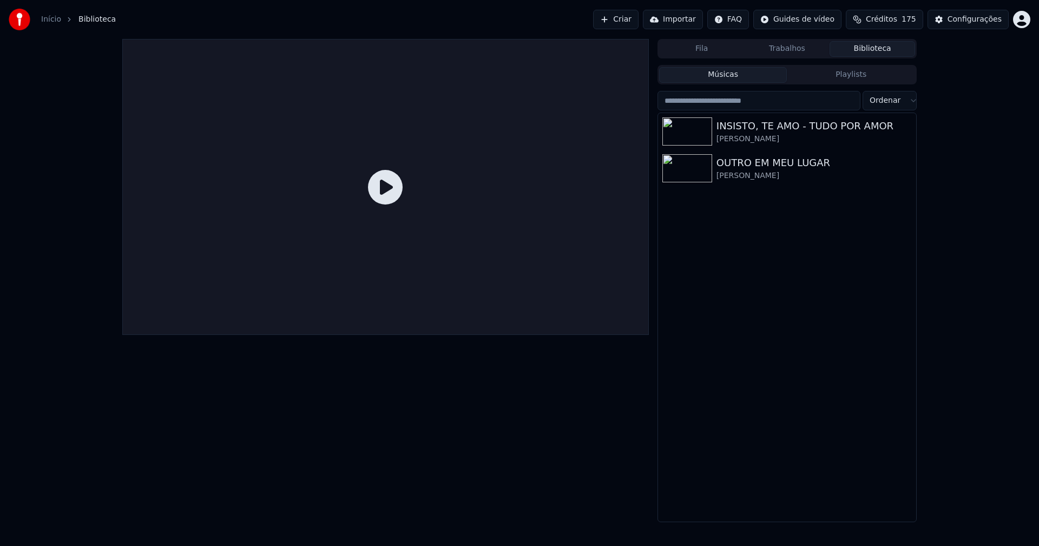
click at [868, 46] on button "Biblioteca" at bounding box center [871, 49] width 85 height 16
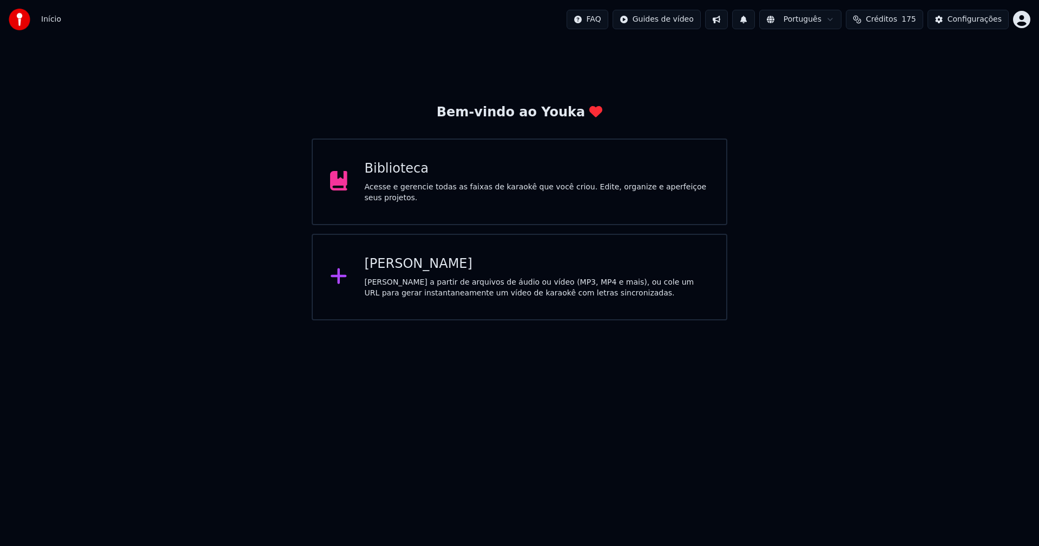
click at [395, 173] on div "Biblioteca" at bounding box center [537, 168] width 345 height 17
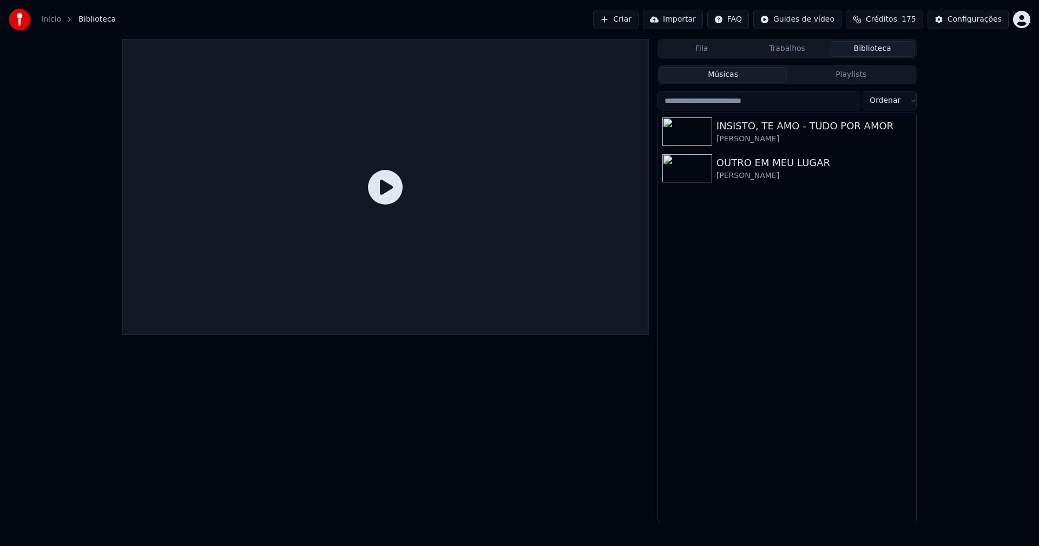
click at [981, 22] on div "Configurações" at bounding box center [974, 19] width 54 height 11
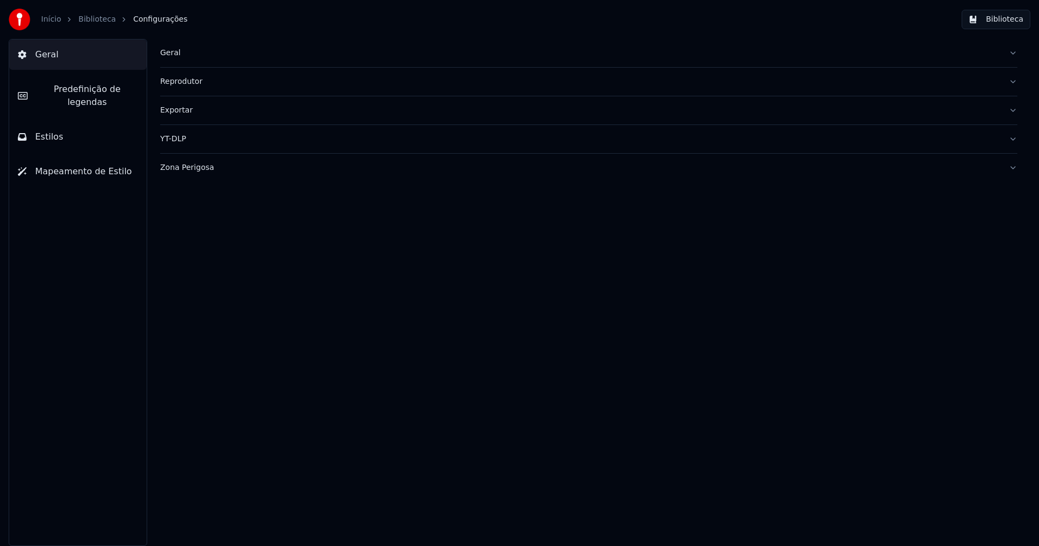
click at [172, 54] on div "Geral" at bounding box center [580, 53] width 840 height 11
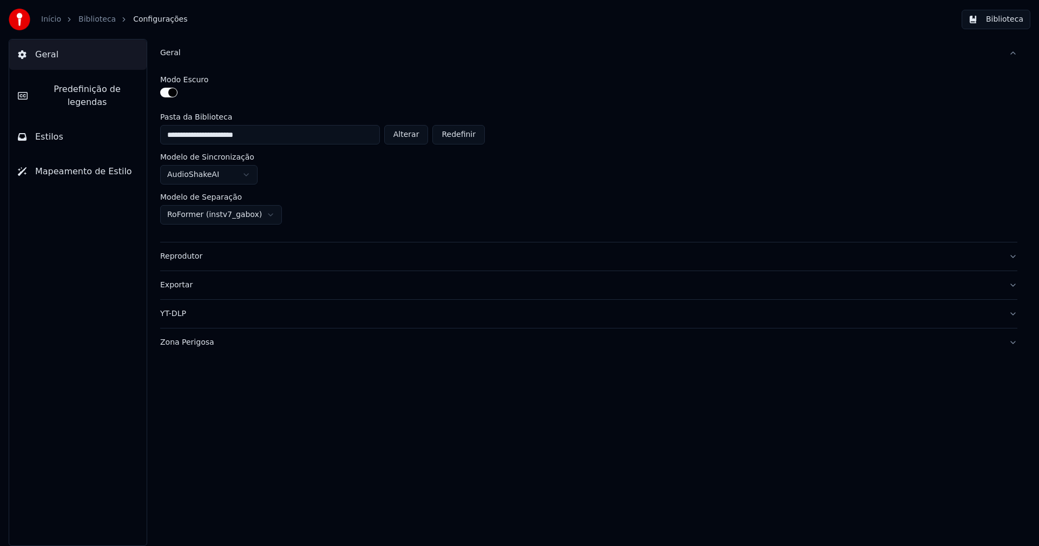
click at [411, 135] on button "Alterar" at bounding box center [406, 134] width 44 height 19
click at [414, 135] on button "Alterar" at bounding box center [406, 134] width 44 height 19
type input "**********"
click at [1012, 17] on button "Biblioteca" at bounding box center [995, 19] width 69 height 19
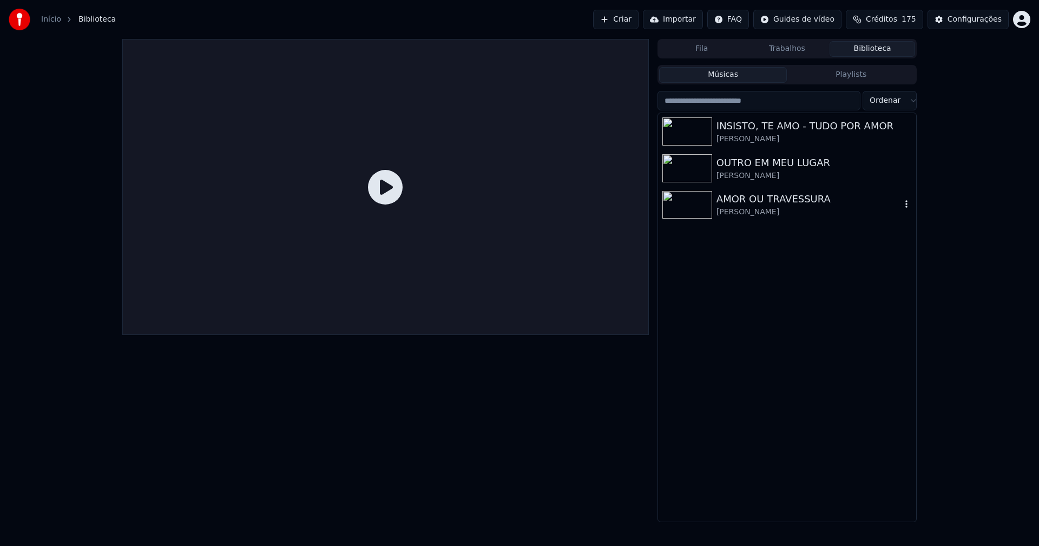
click at [752, 205] on div "AMOR OU TRAVESSURA" at bounding box center [808, 199] width 184 height 15
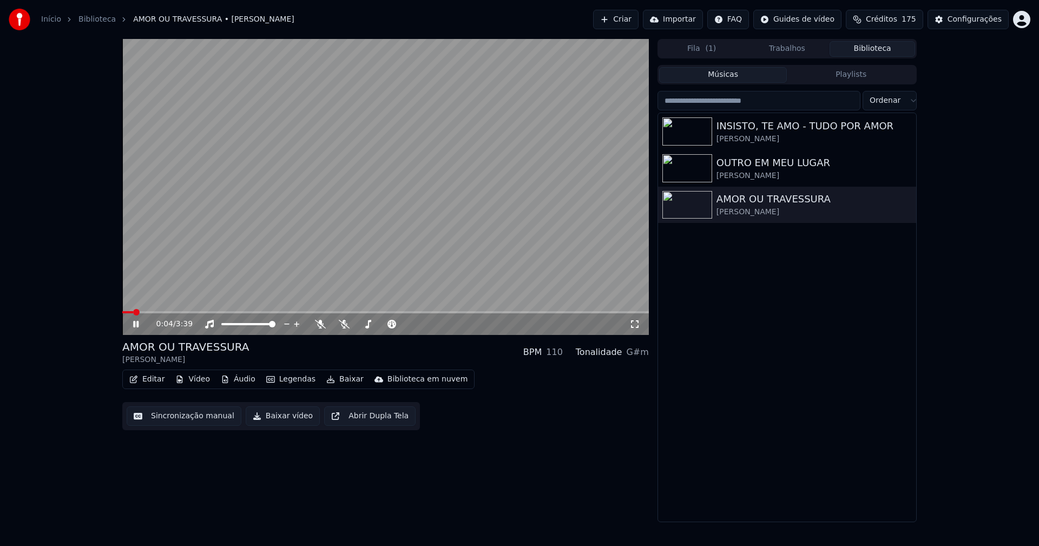
click at [139, 325] on icon at bounding box center [143, 324] width 25 height 9
click at [196, 381] on button "Vídeo" at bounding box center [192, 379] width 43 height 15
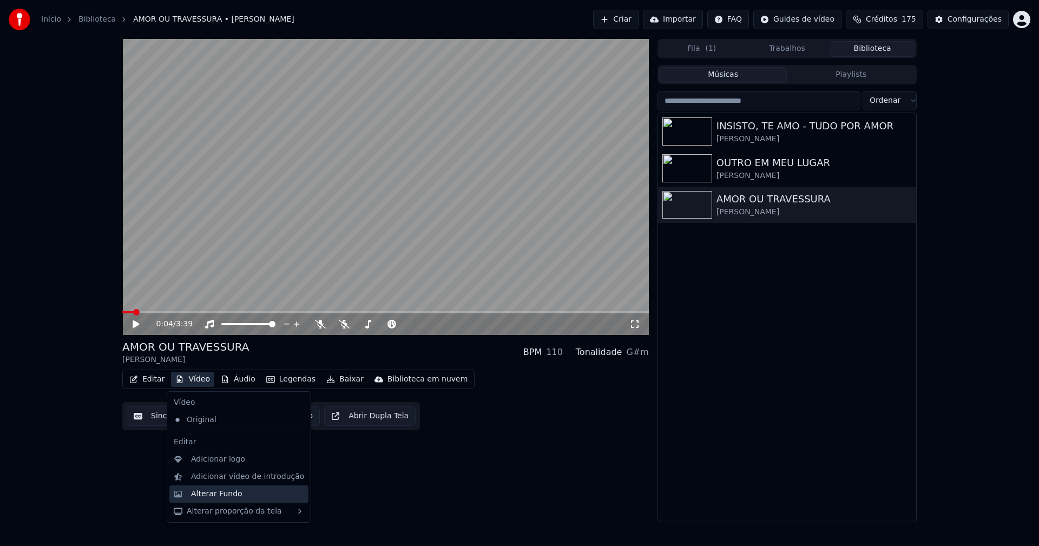
click at [226, 500] on div "Alterar Fundo" at bounding box center [238, 493] width 139 height 17
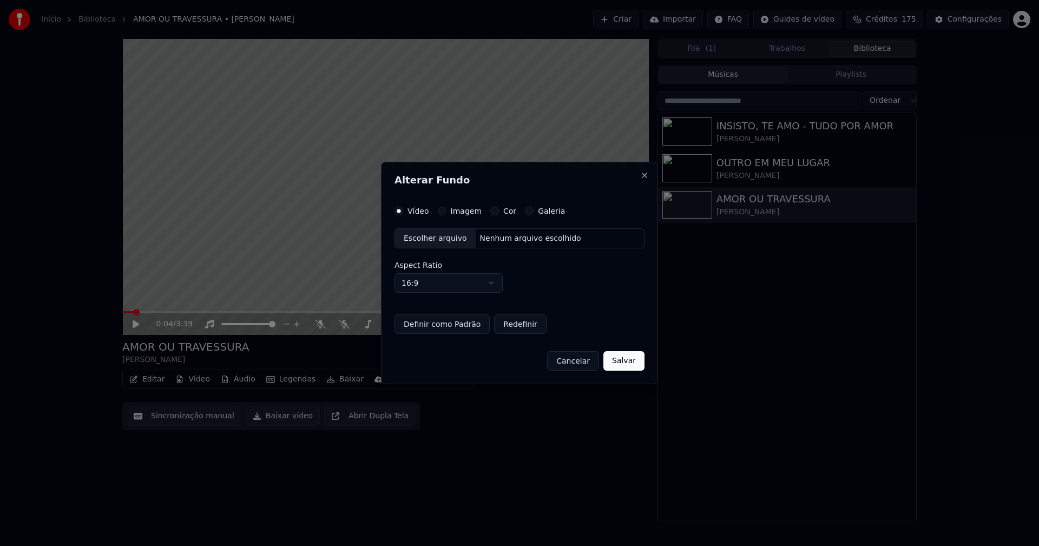
click at [440, 237] on div "Escolher arquivo" at bounding box center [435, 238] width 81 height 19
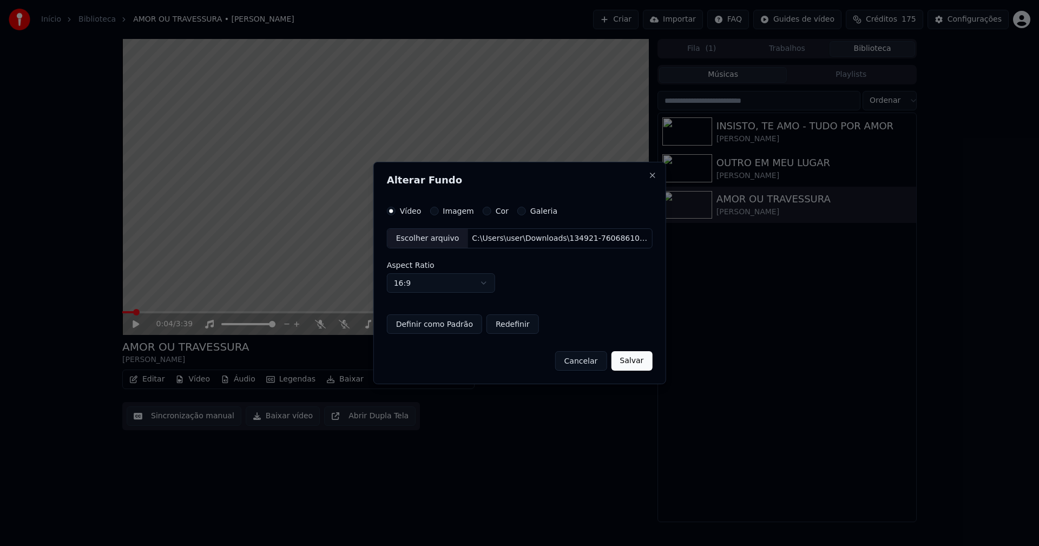
click at [629, 368] on button "Salvar" at bounding box center [631, 360] width 41 height 19
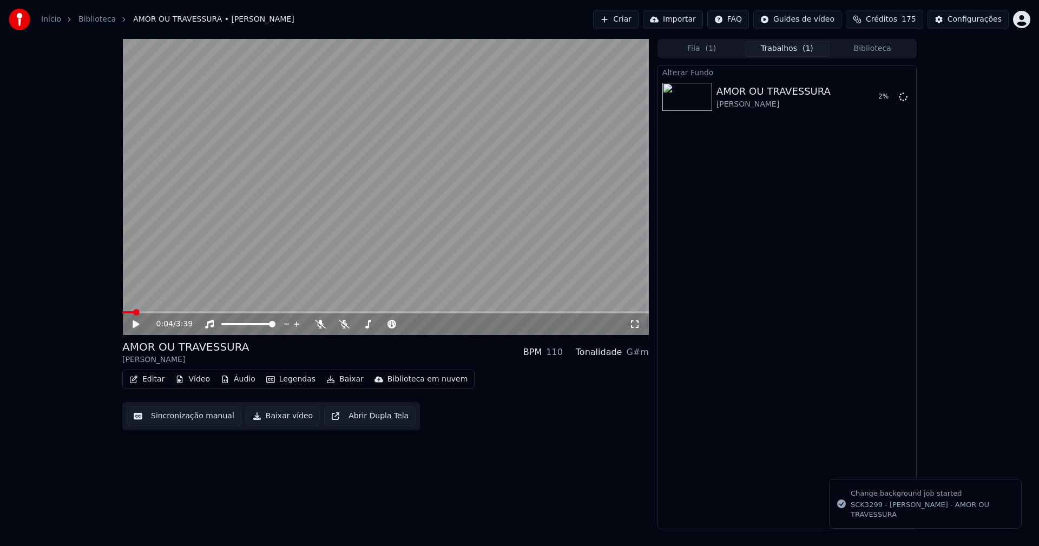
click at [334, 381] on button "Baixar" at bounding box center [345, 379] width 46 height 15
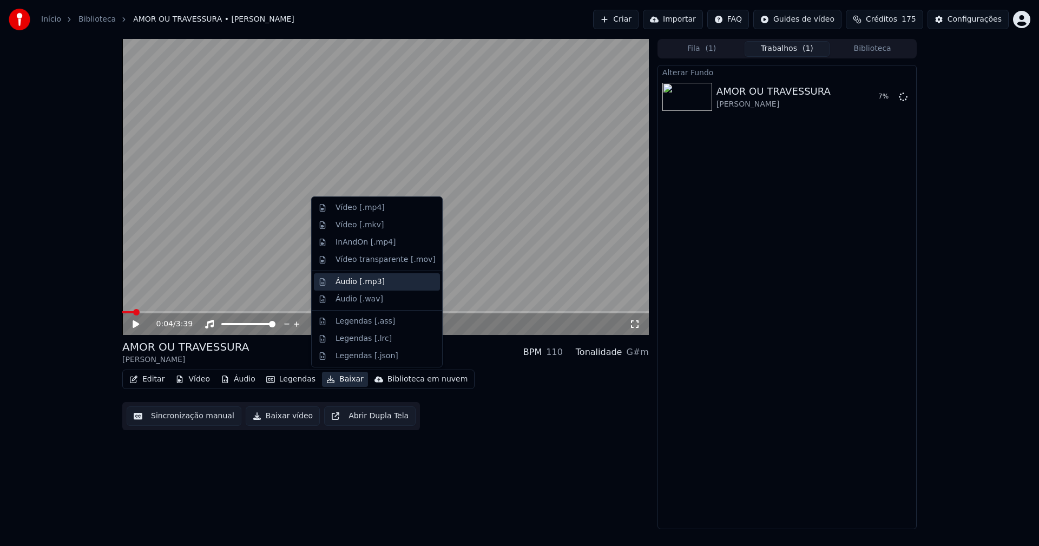
click at [365, 286] on div "Áudio [.mp3]" at bounding box center [359, 281] width 49 height 11
